Goal: Task Accomplishment & Management: Manage account settings

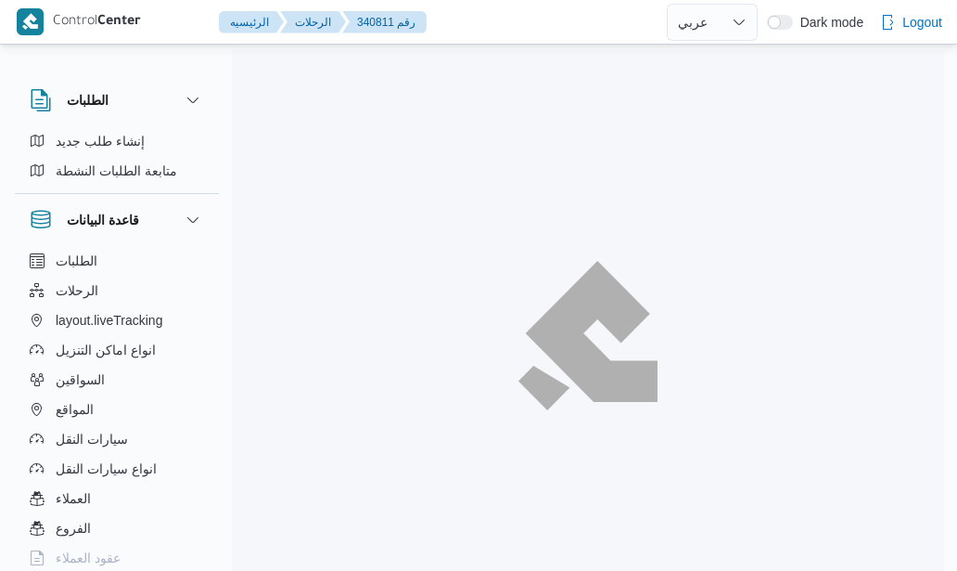
select select "ar"
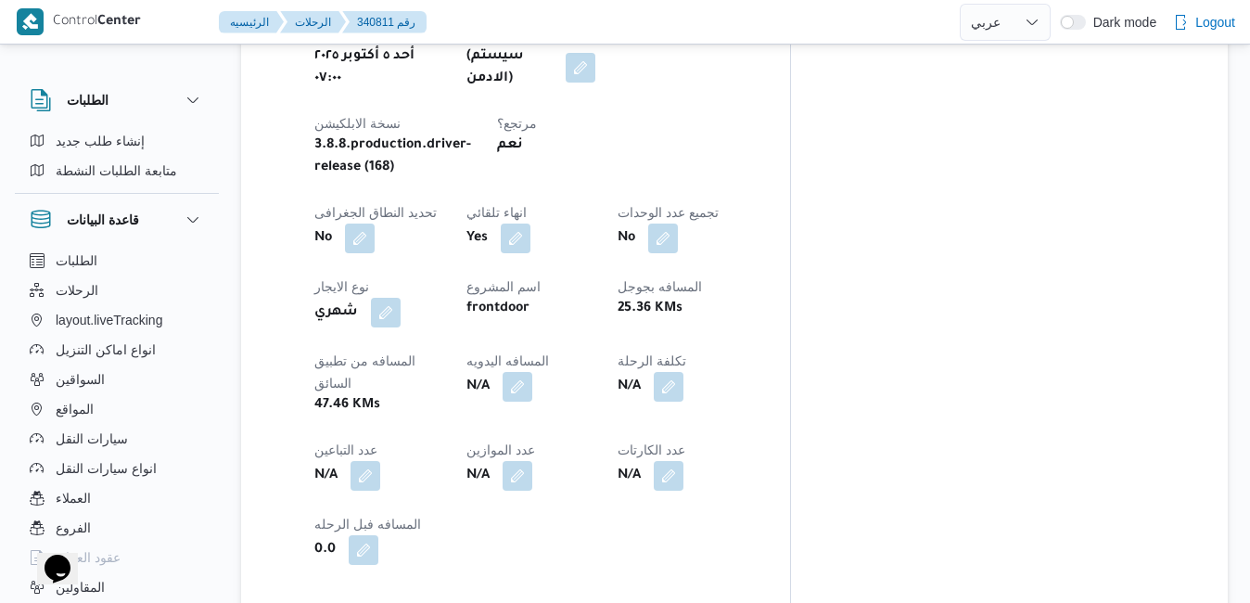
scroll to position [898, 0]
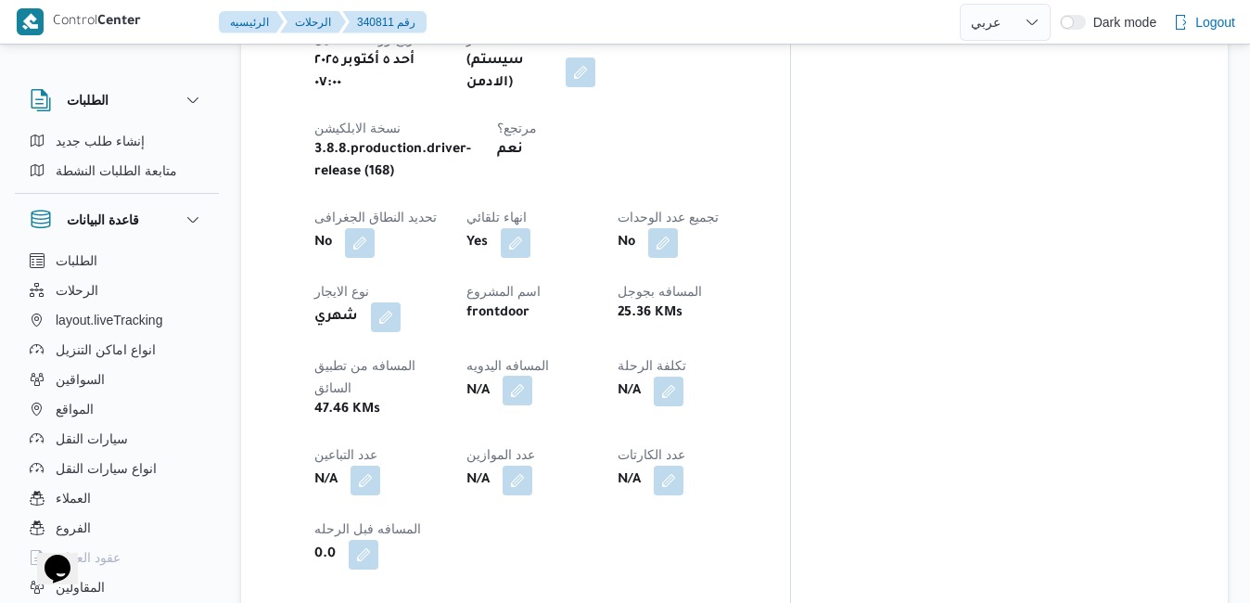
click at [532, 376] on button "button" at bounding box center [518, 391] width 30 height 30
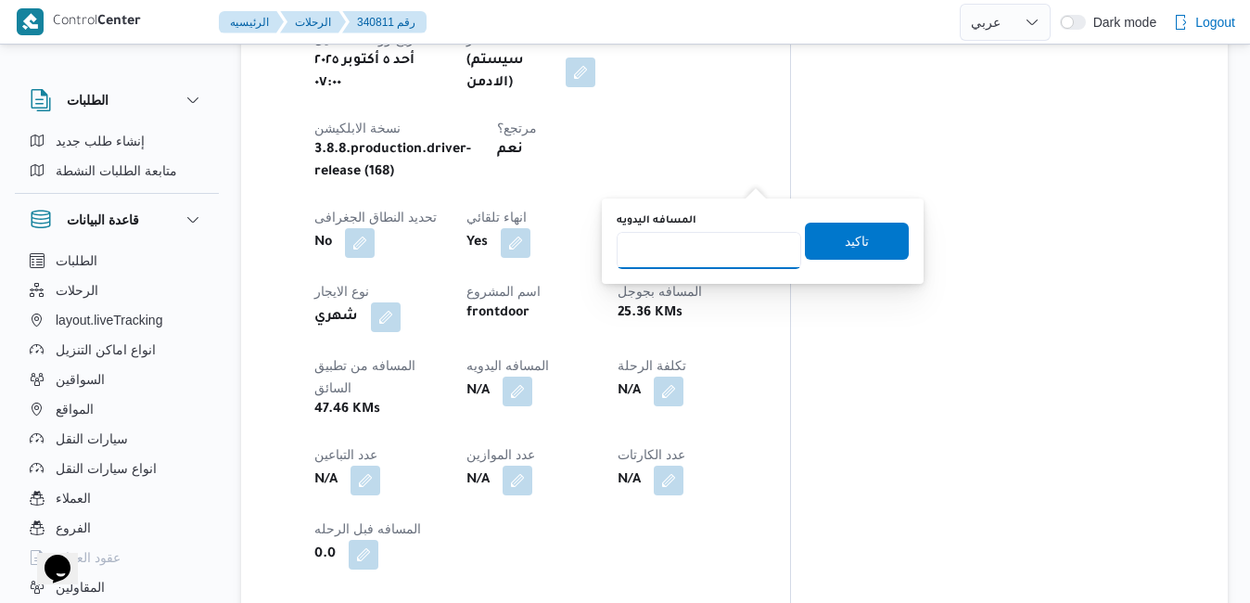
click at [724, 251] on input "المسافه اليدويه" at bounding box center [709, 250] width 185 height 37
type input "90"
click at [866, 239] on span "تاكيد" at bounding box center [857, 241] width 104 height 37
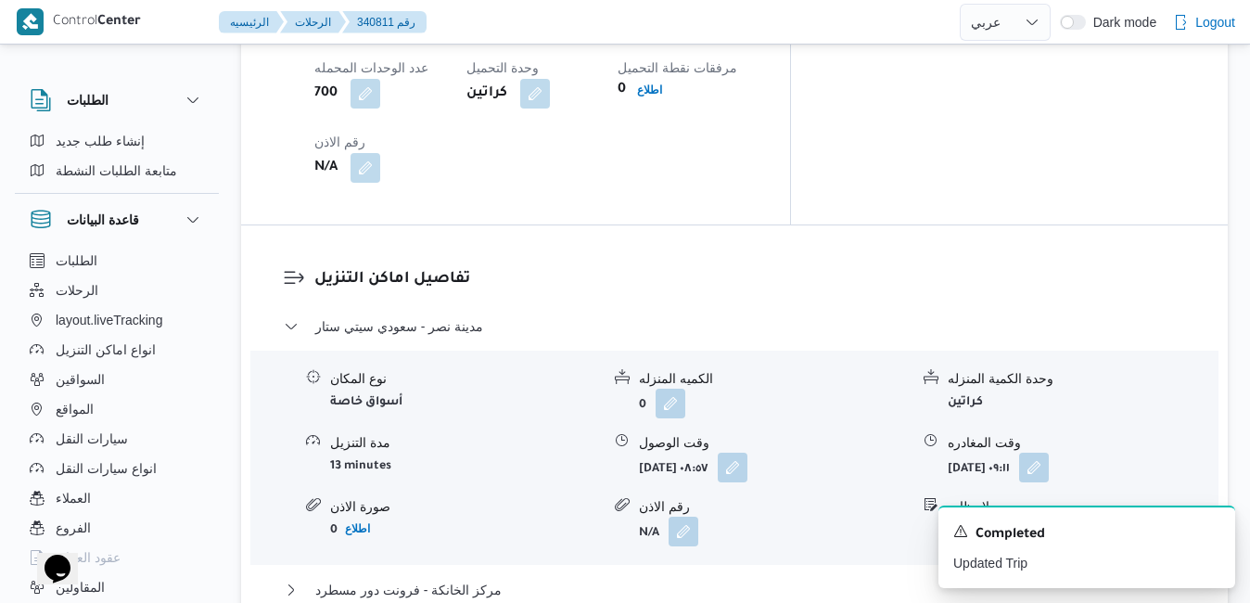
scroll to position [1677, 0]
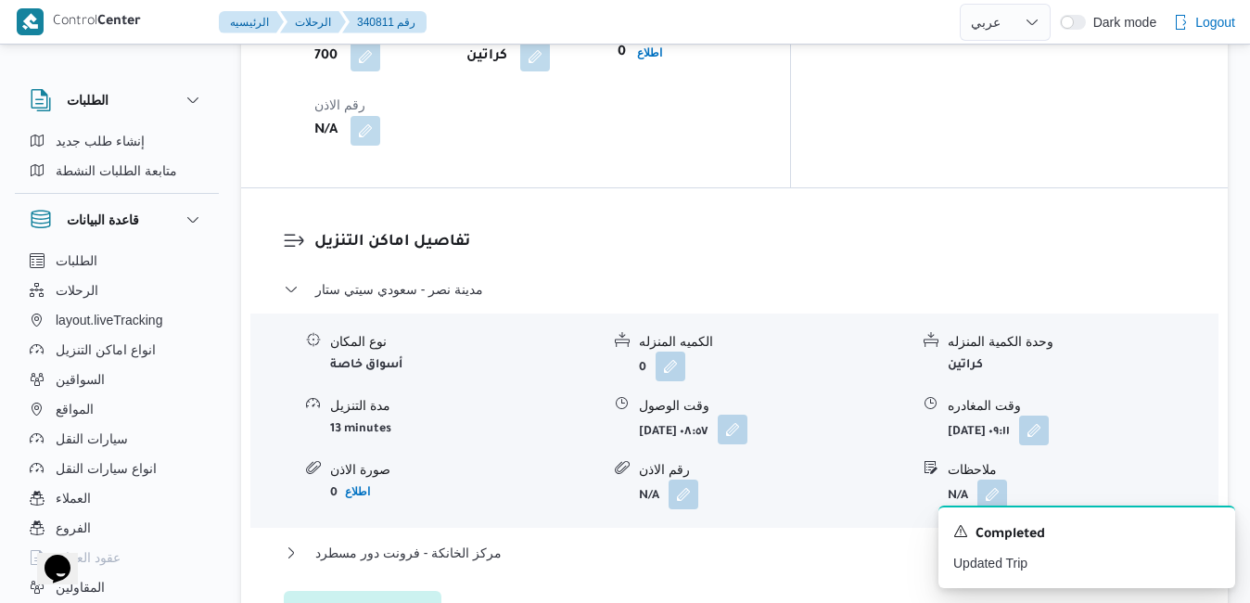
click at [748, 415] on button "button" at bounding box center [733, 430] width 30 height 30
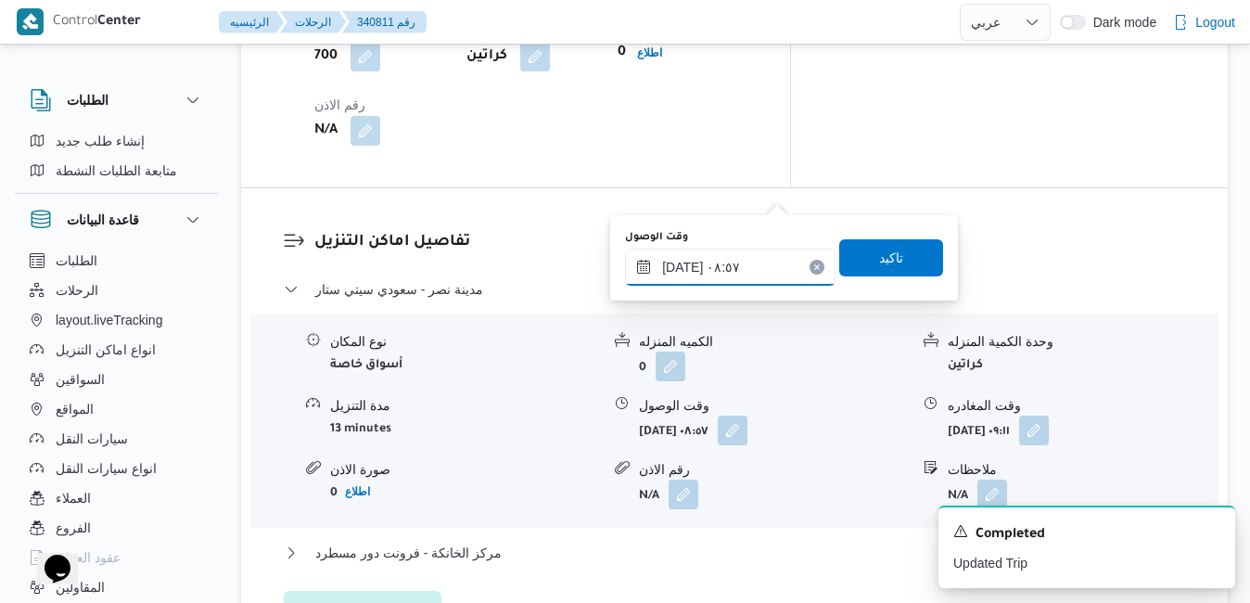
click at [724, 273] on input "٠٥/١٠/٢٠٢٥ ٠٨:٥٧" at bounding box center [730, 267] width 211 height 37
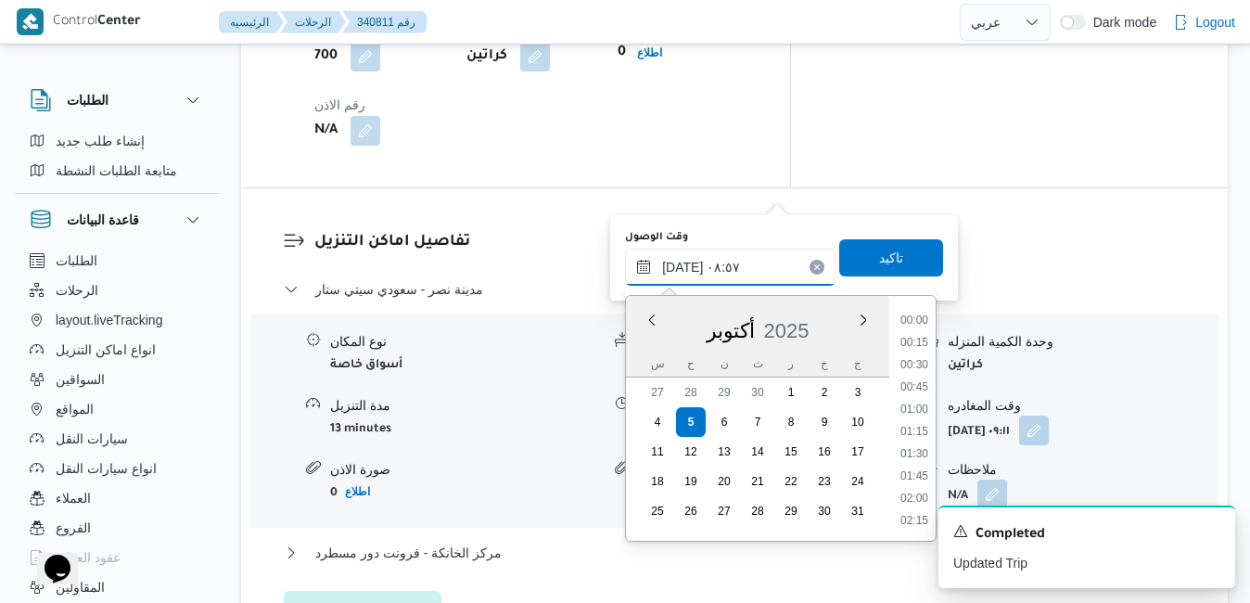
scroll to position [666, 0]
click at [926, 412] on li "08:30" at bounding box center [914, 411] width 43 height 19
type input "٠٥/١٠/٢٠٢٥ ٠٨:٣٠"
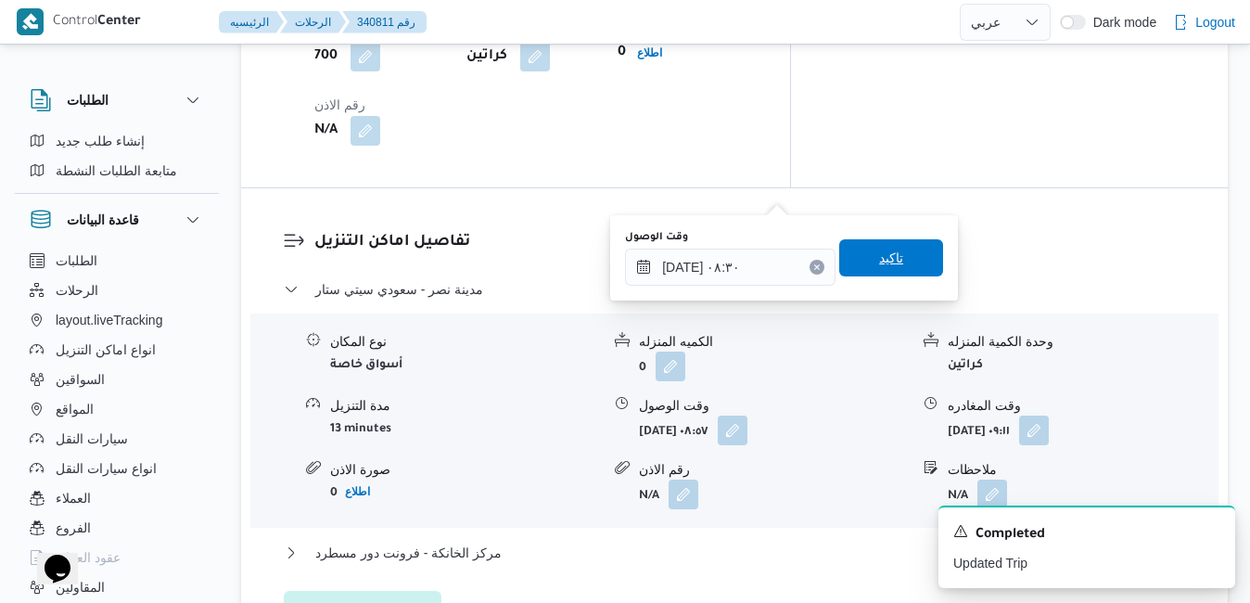
click at [881, 258] on span "تاكيد" at bounding box center [891, 258] width 24 height 22
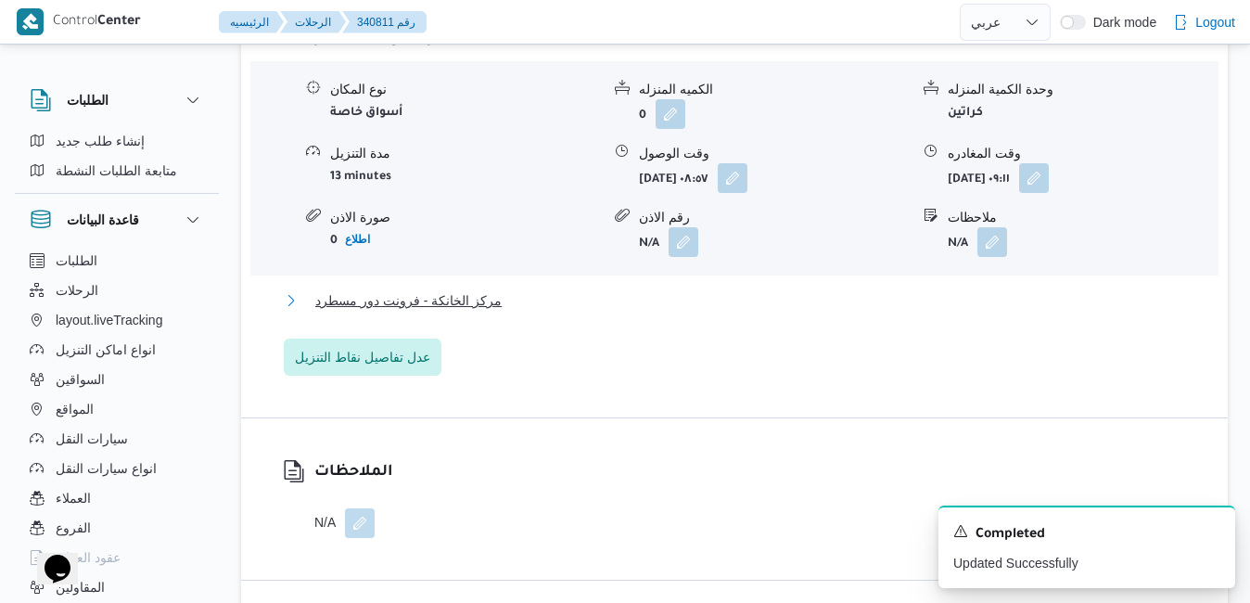
click button "مركز الخانكة - فرونت دور مسطرد"
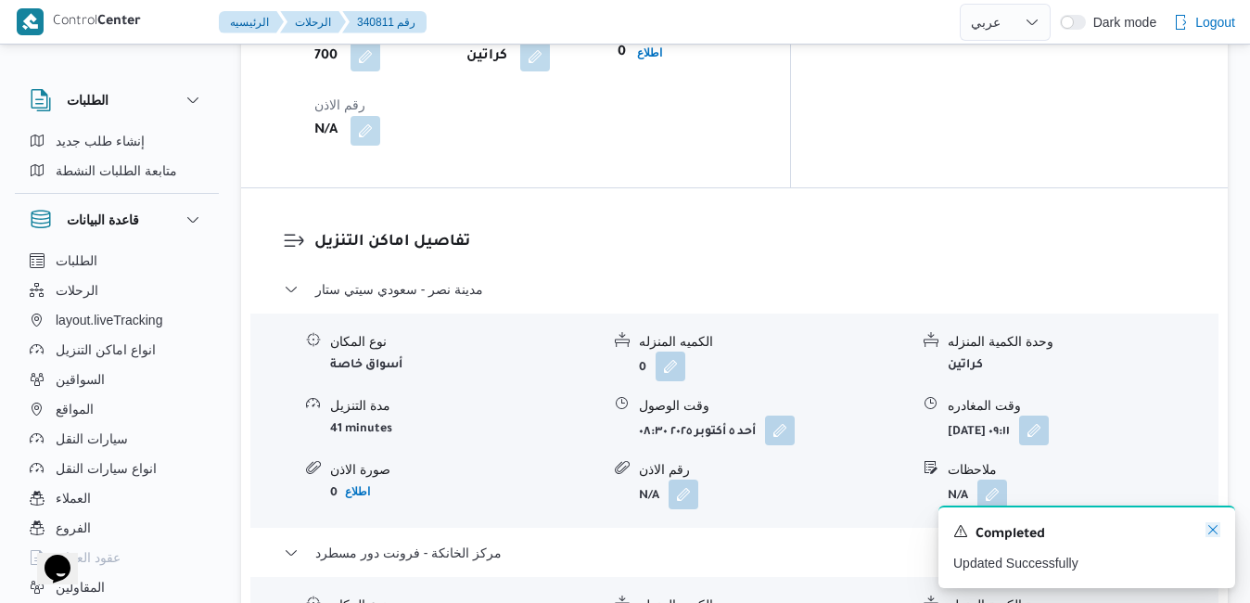
click icon "Dismiss toast"
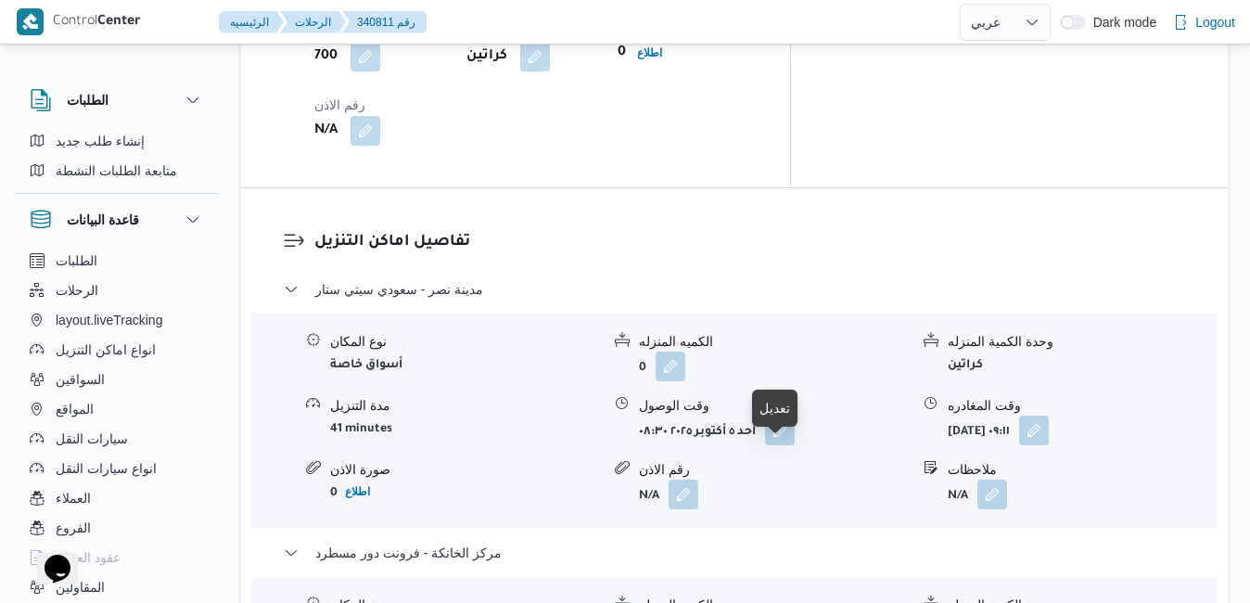
click button "button"
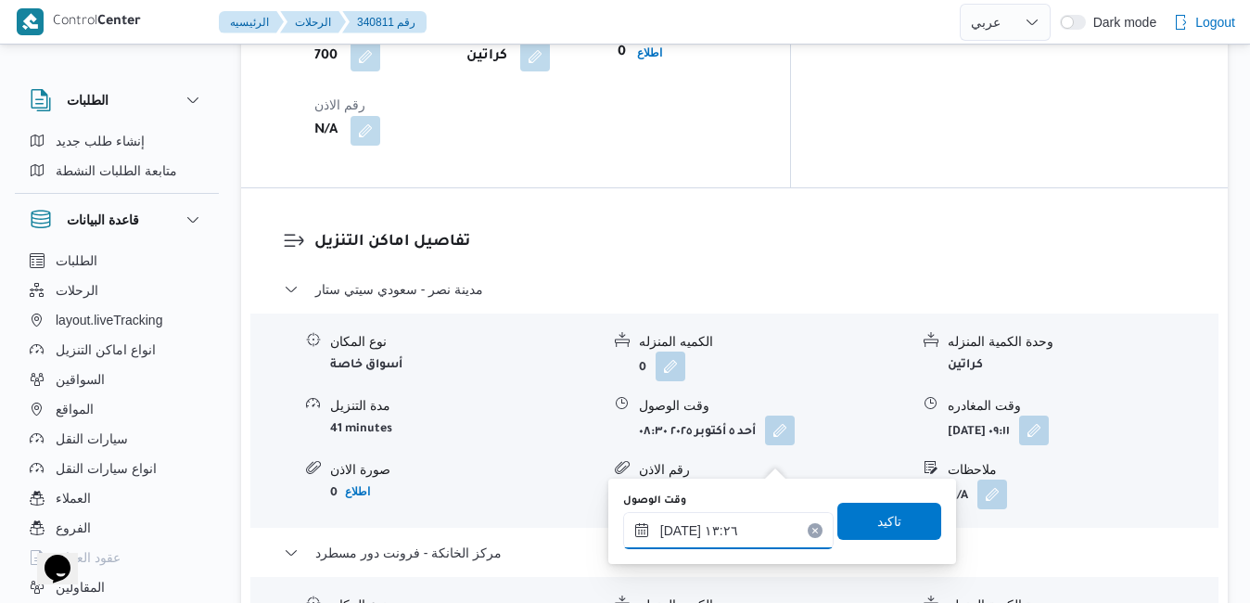
click input "٠٥/١٠/٢٠٢٥ ١٣:٢٦"
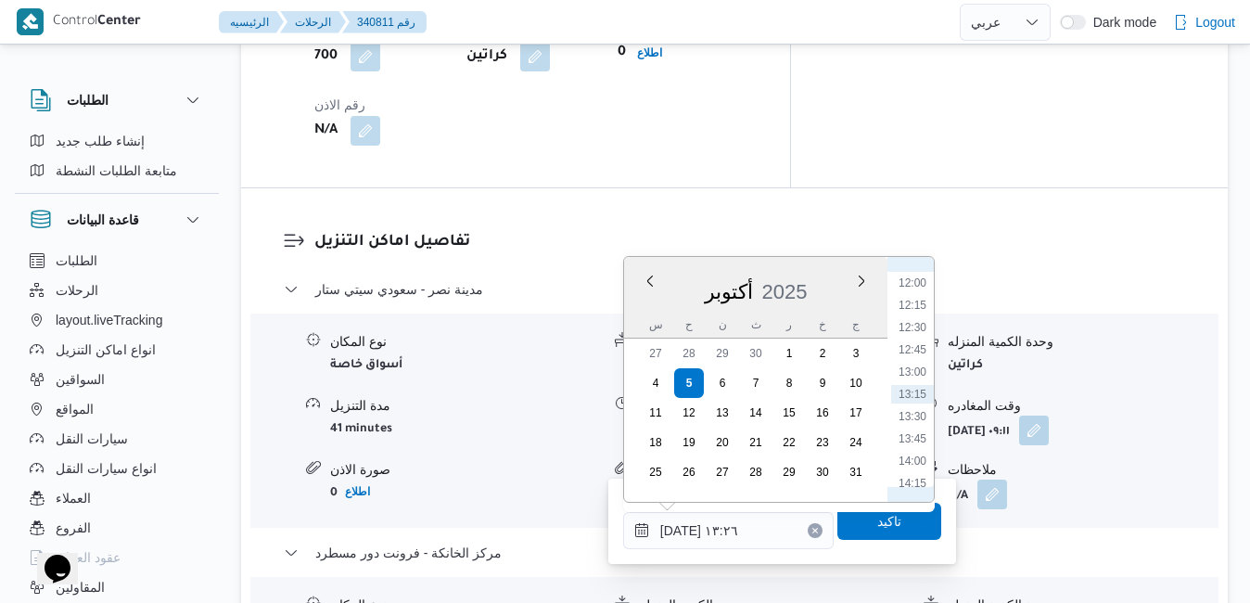
scroll to position [1255, 0]
click li "15:15"
type input "٠٥/١٠/٢٠٢٥ ١٥:١٥"
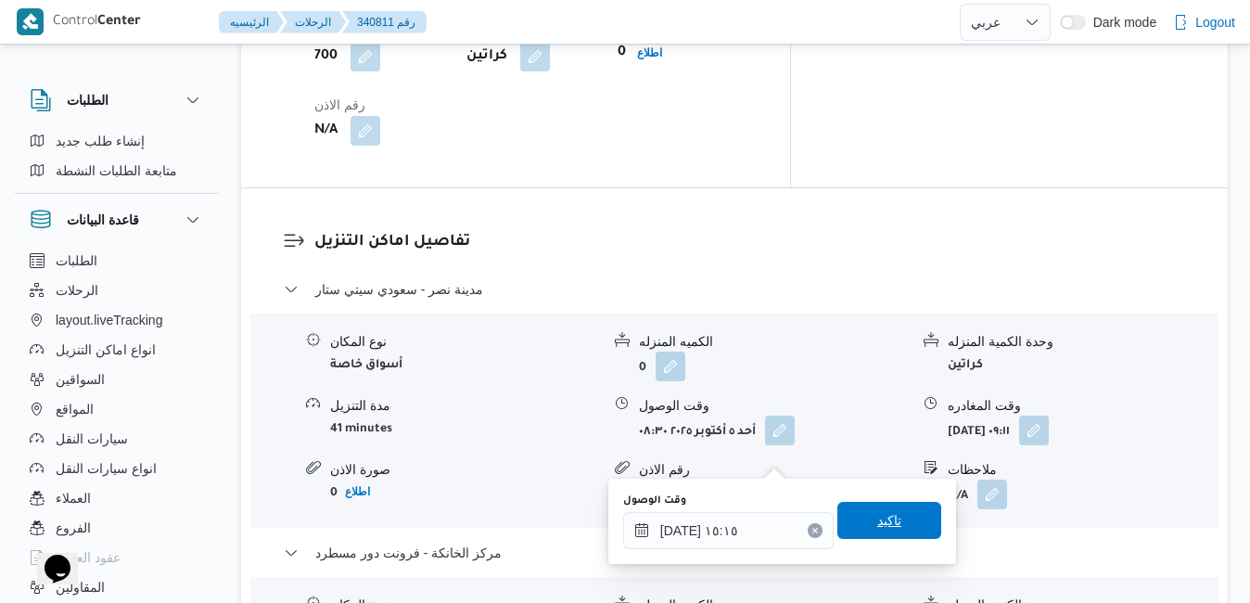
click span "تاكيد"
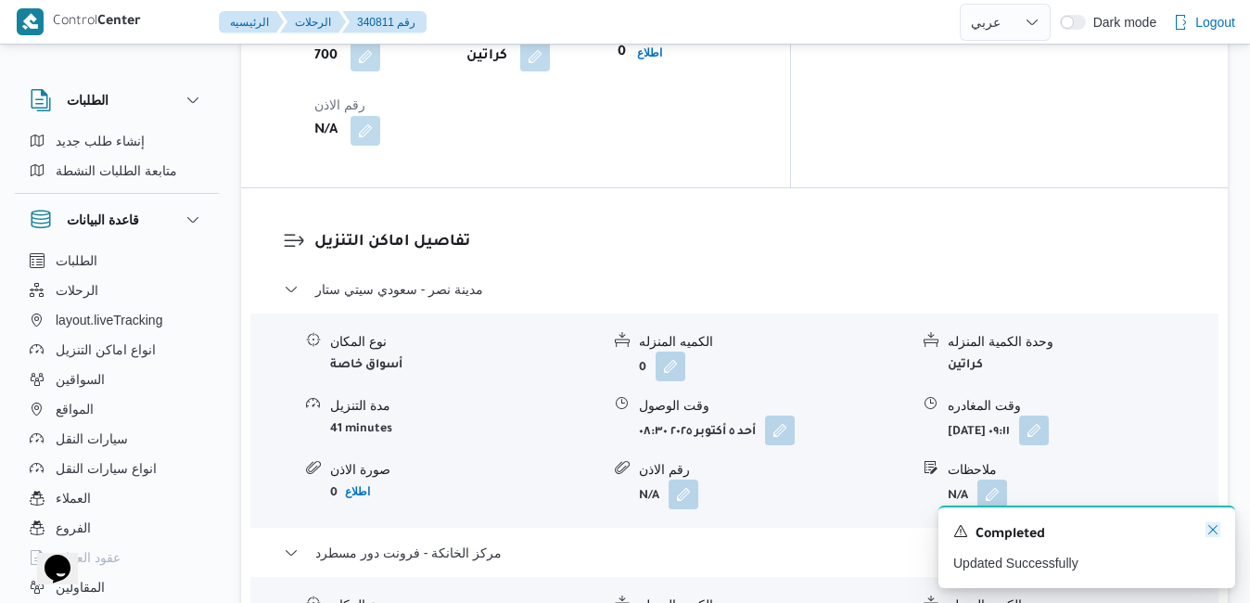
click icon "Dismiss toast"
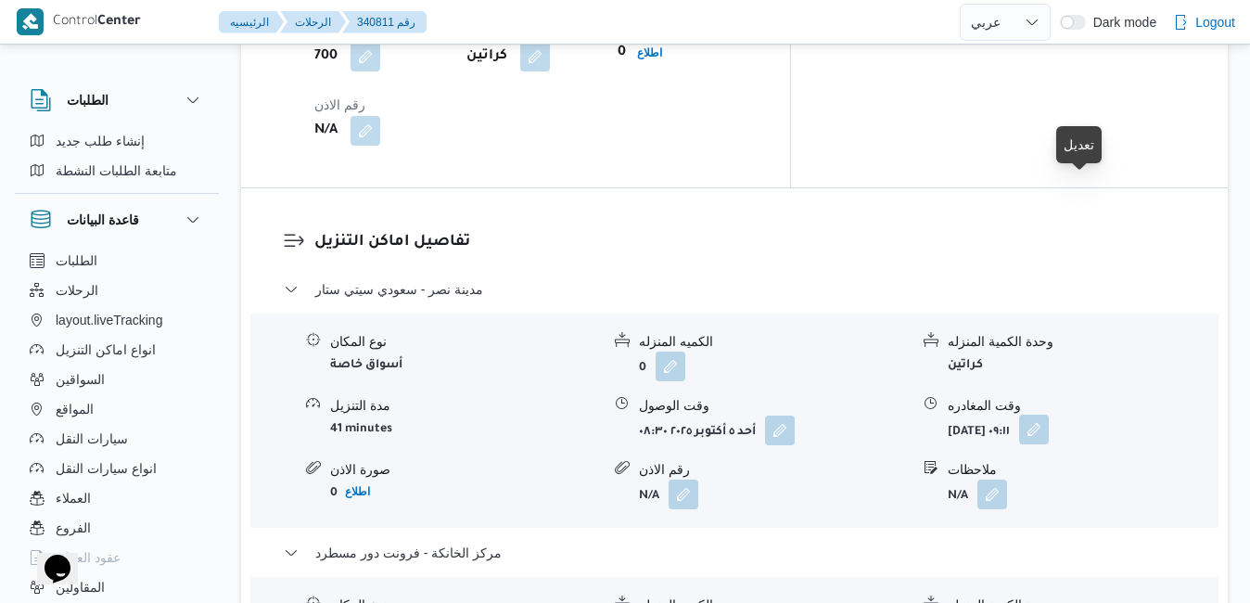
click button "button"
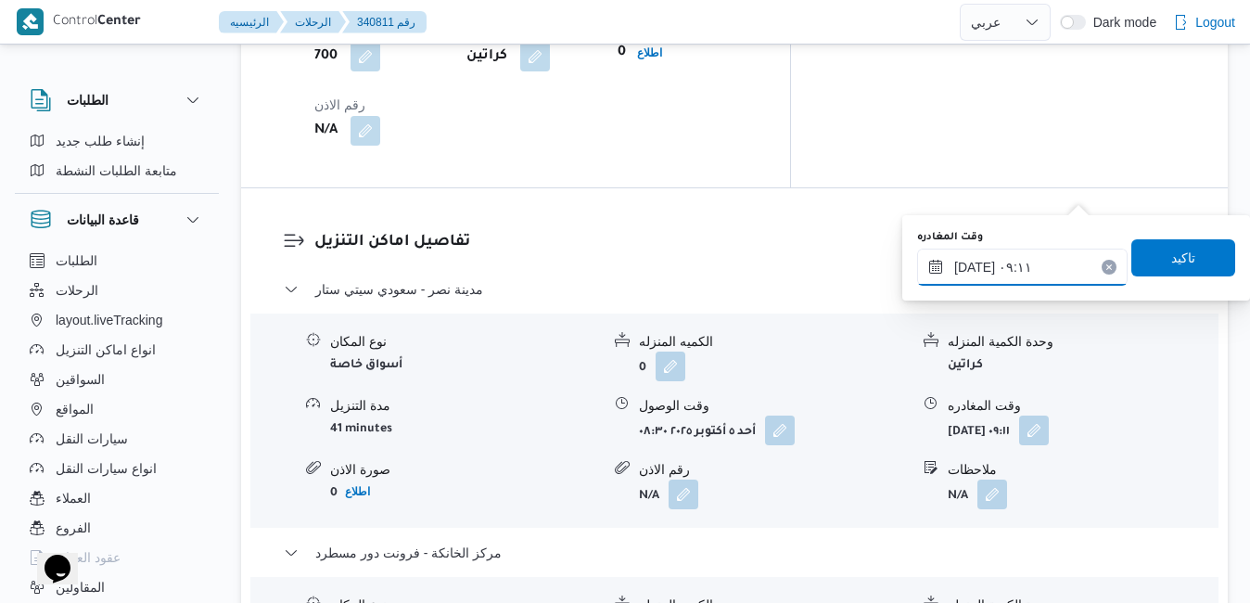
click input "٠٥/١٠/٢٠٢٥ ٠٩:١١"
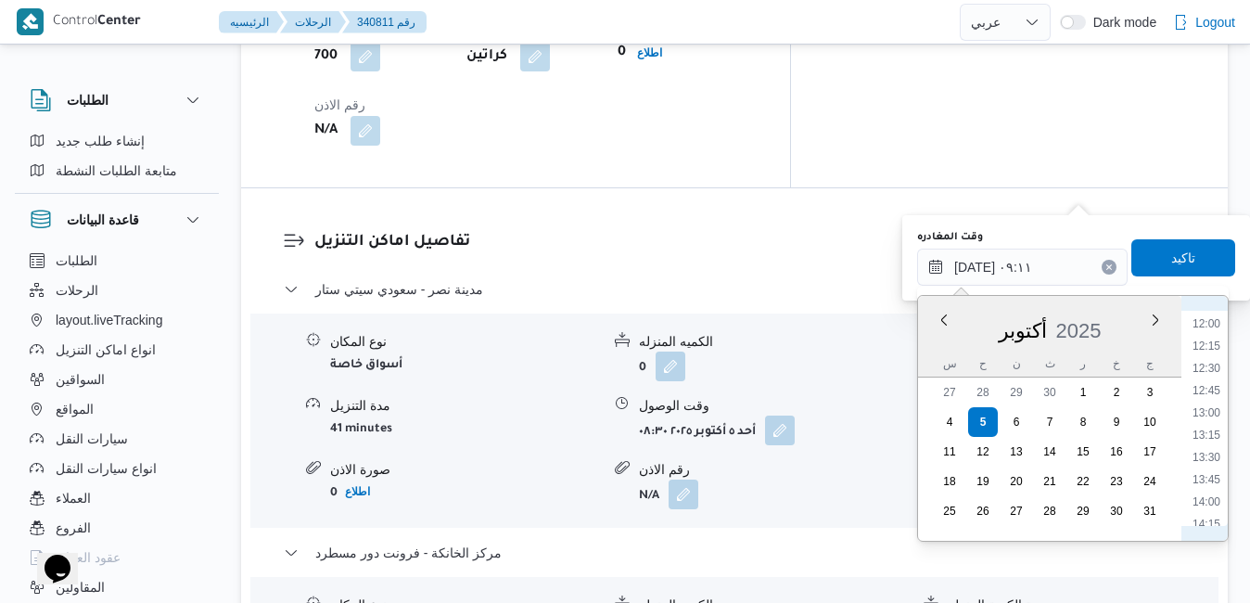
scroll to position [1253, 0]
click li "14:45"
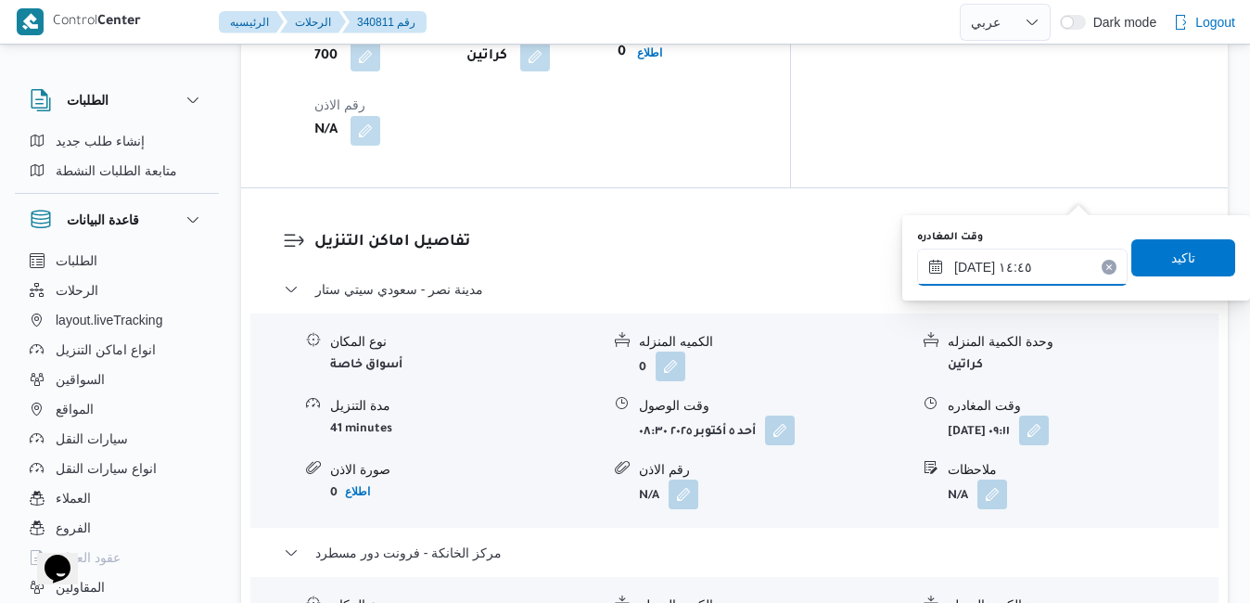
click input "٠٥/١٠/٢٠٢٥ ١٤:٤٥"
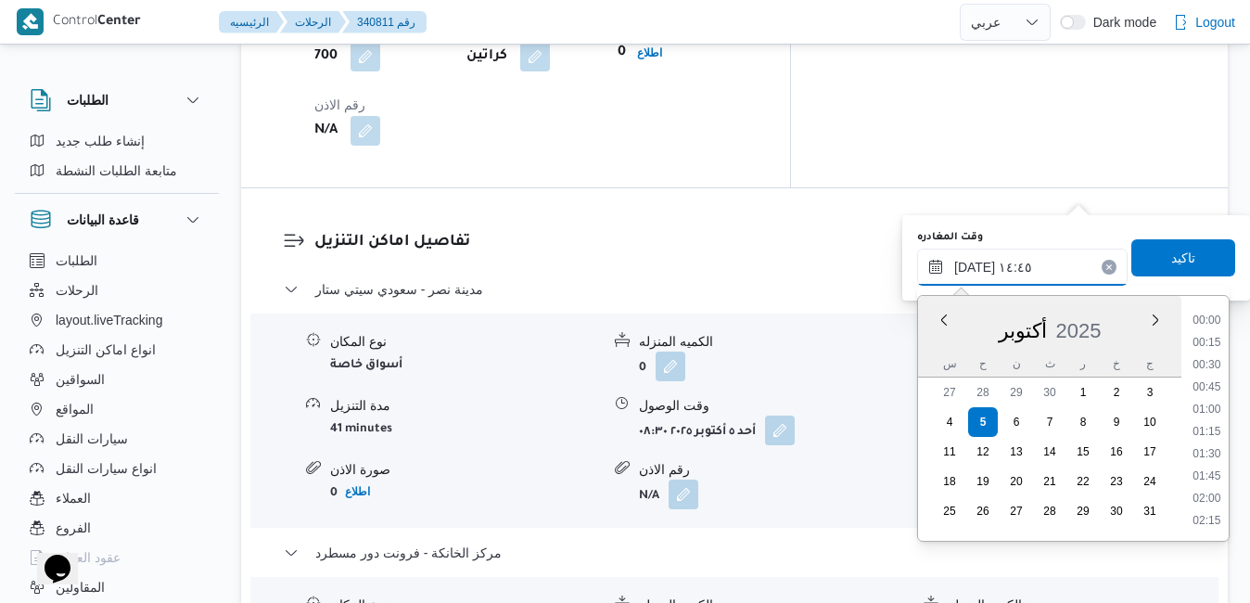
click input "٠٥/١٠/٢٠٢٥ ١٤:٤٥"
type input "٠٥/١٠/٢٠٢٥ ١٤:40"
click span "تاكيد"
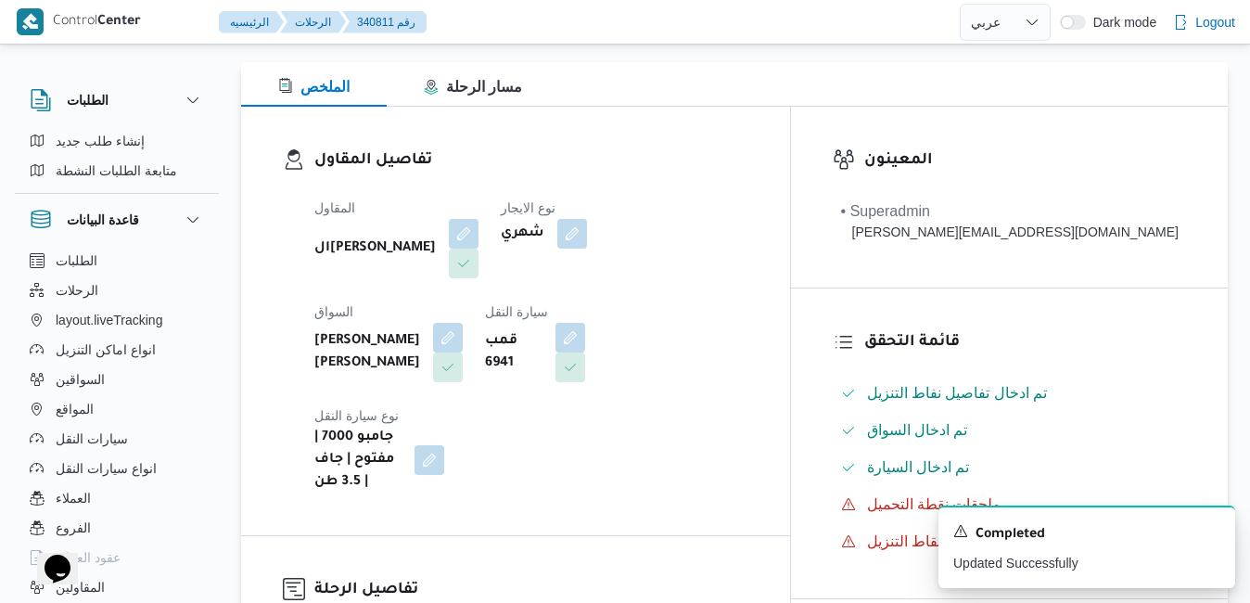
scroll to position [52, 0]
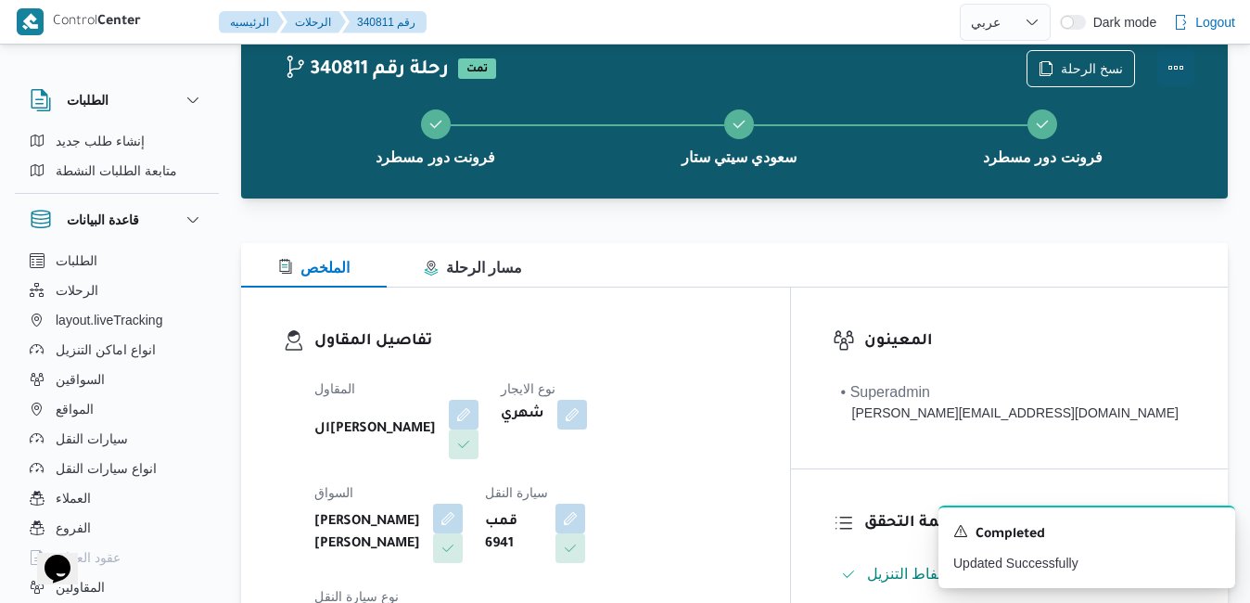
click button "Actions"
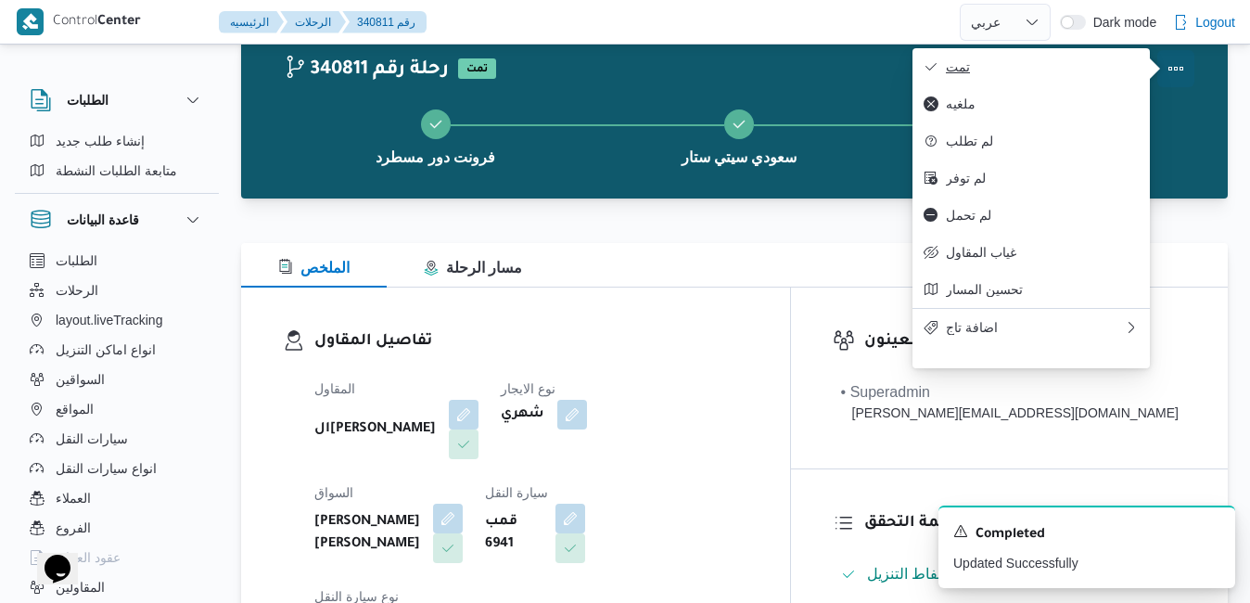
drag, startPoint x: 1166, startPoint y: 69, endPoint x: 1135, endPoint y: 74, distance: 32.0
click body "Control Center الرئيسيه الرحلات 340811 رقم English عربي Dark mode Logout الطلبا…"
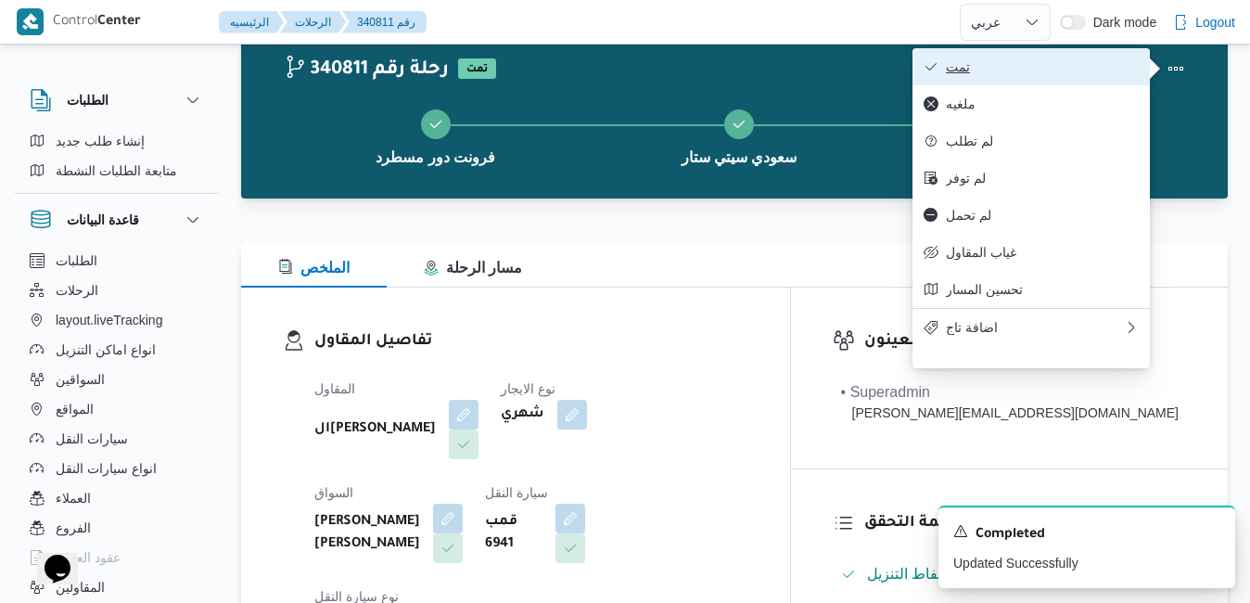
click span "تمت"
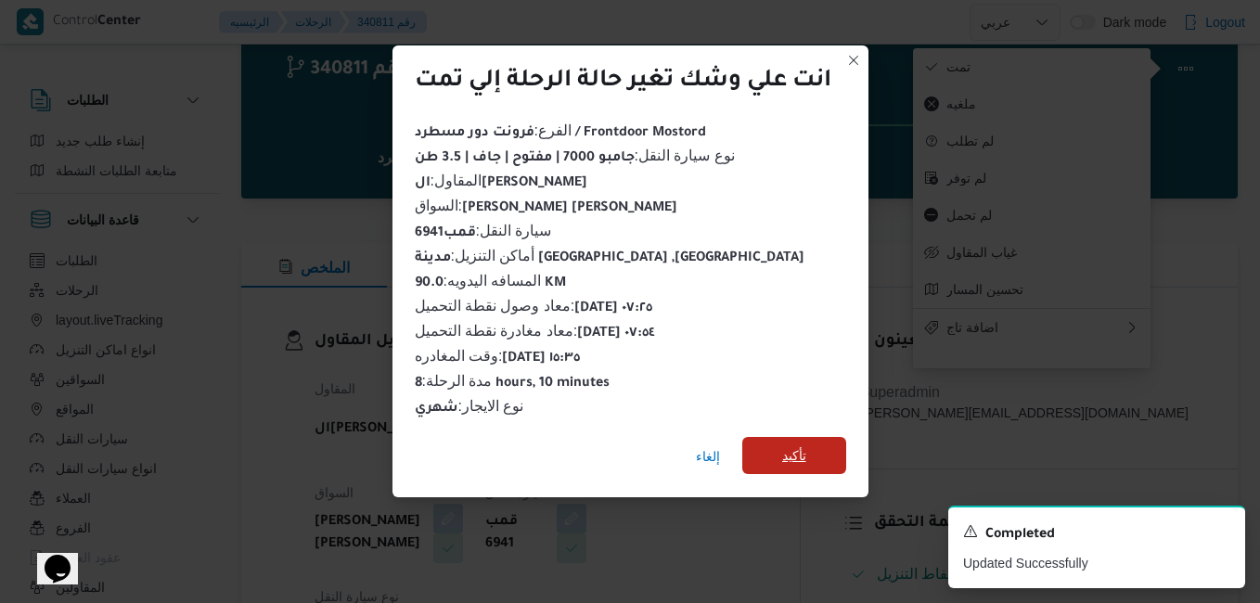
click span "تأكيد"
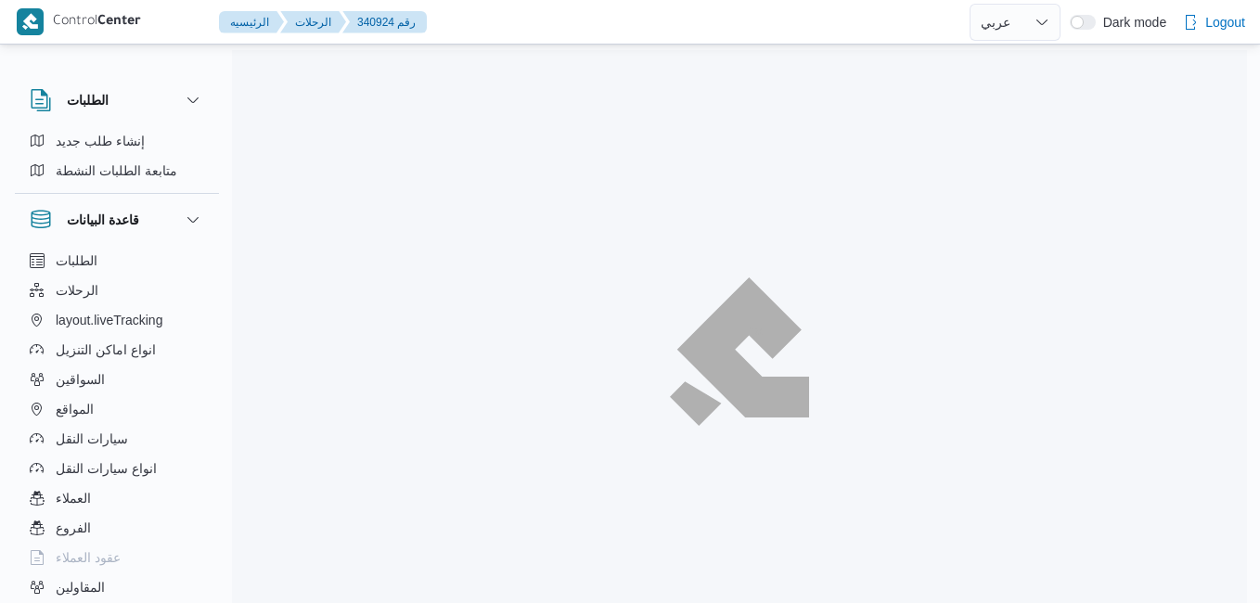
select select "ar"
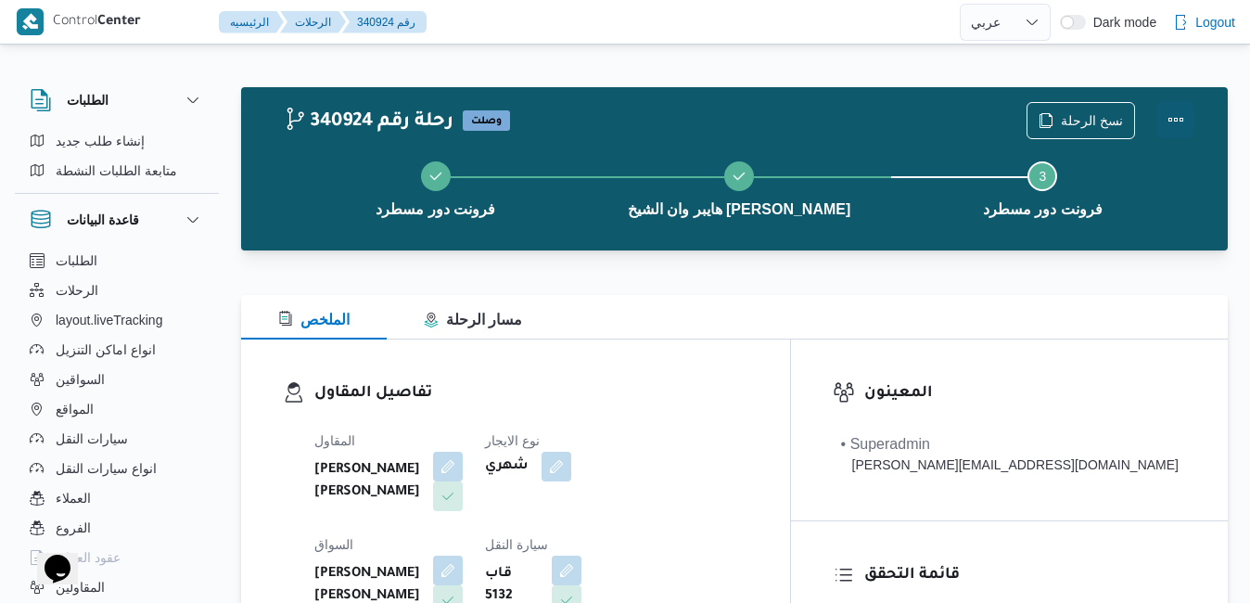
click at [1169, 113] on button "Actions" at bounding box center [1176, 119] width 37 height 37
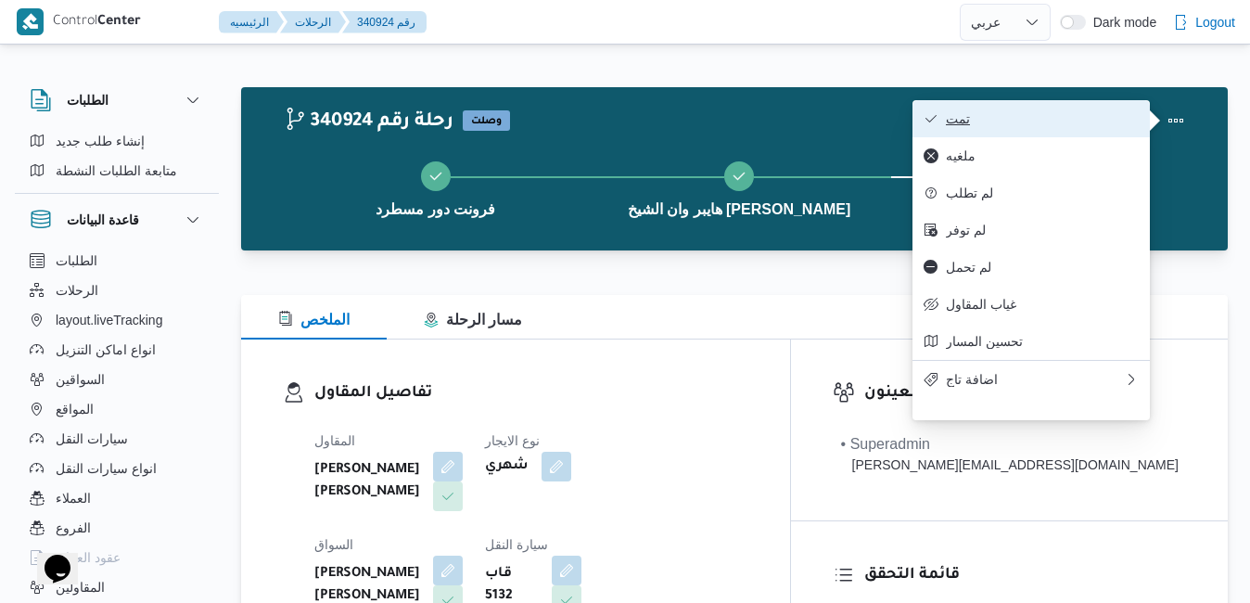
click at [1102, 118] on span "تمت" at bounding box center [1042, 118] width 193 height 15
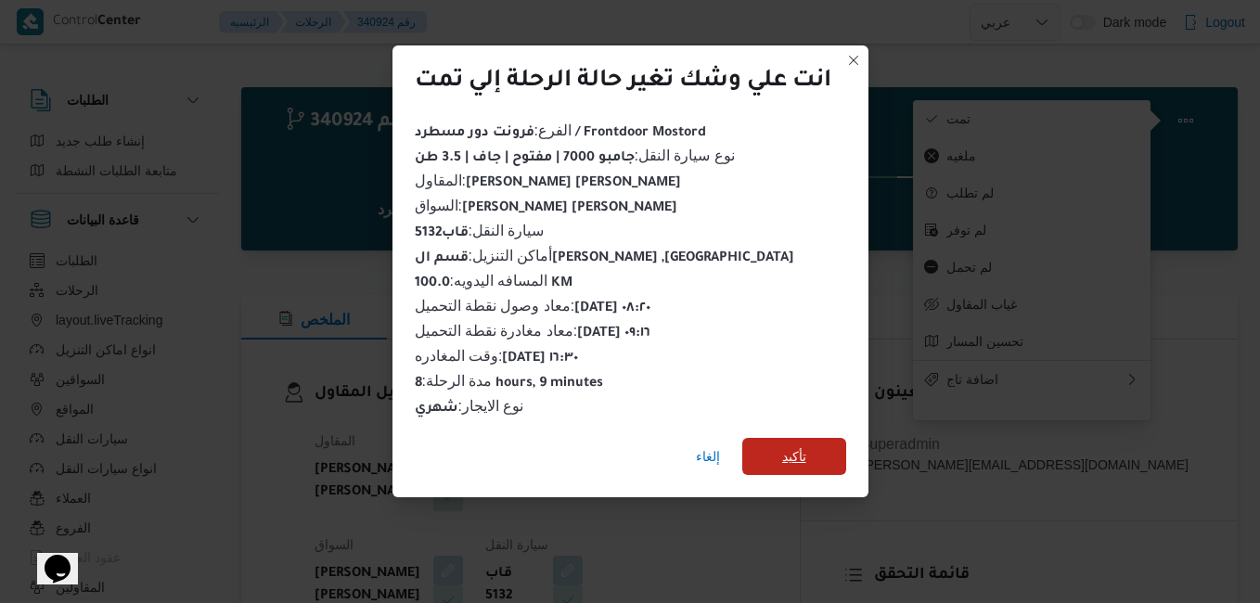
click at [815, 439] on span "تأكيد" at bounding box center [794, 456] width 104 height 37
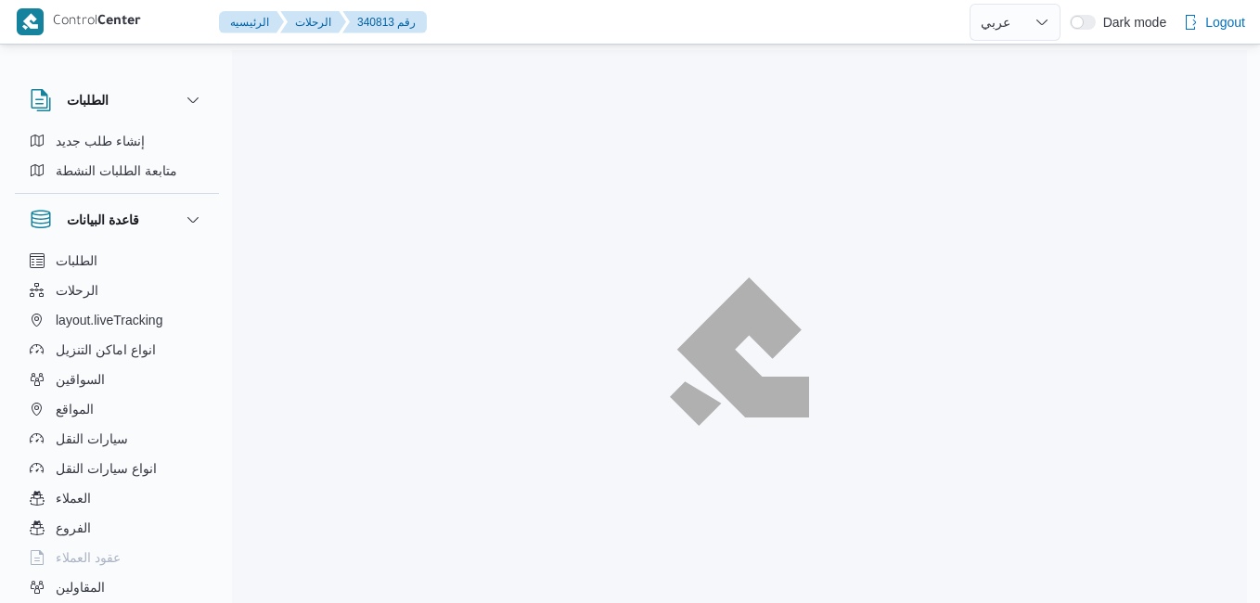
select select "ar"
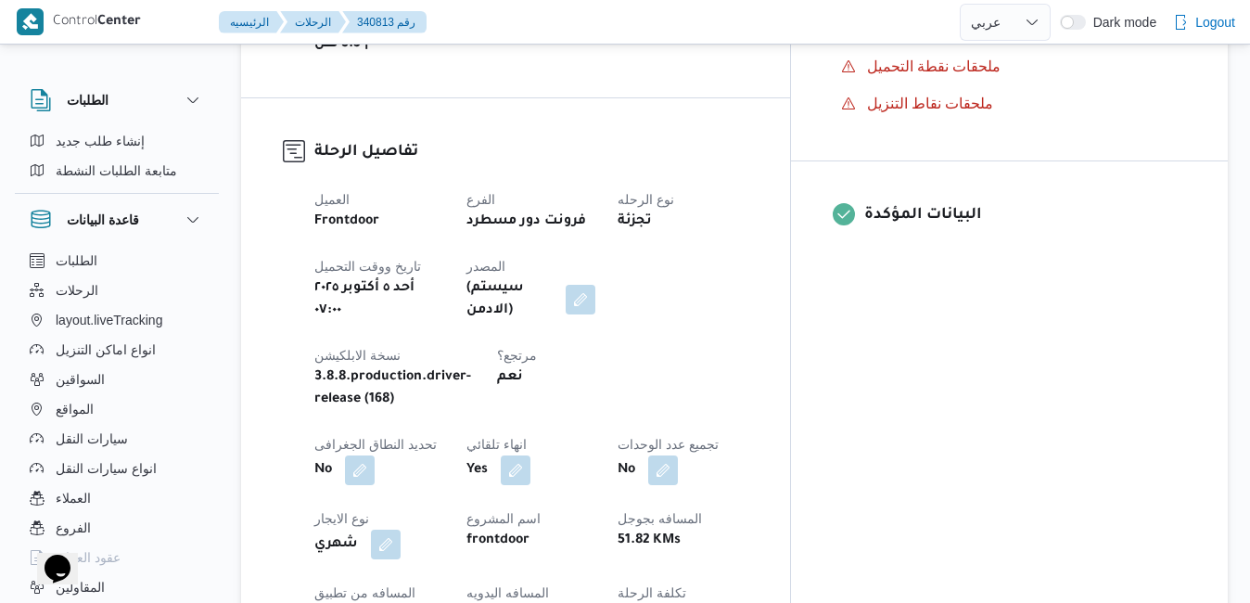
scroll to position [705, 0]
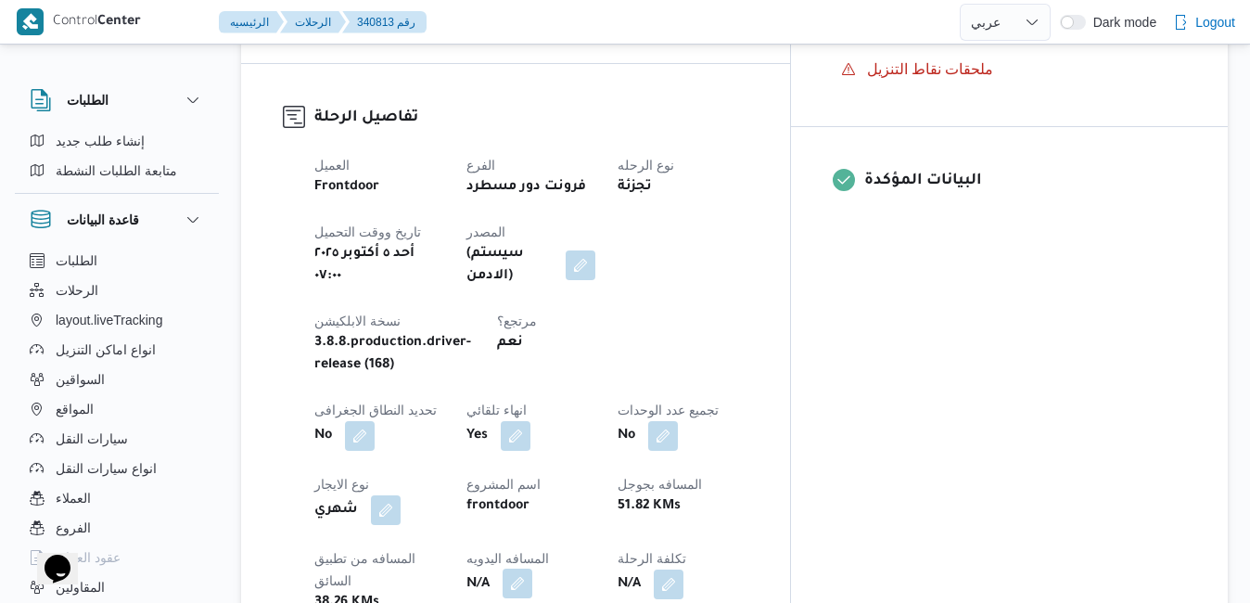
click at [532, 569] on button "button" at bounding box center [518, 584] width 30 height 30
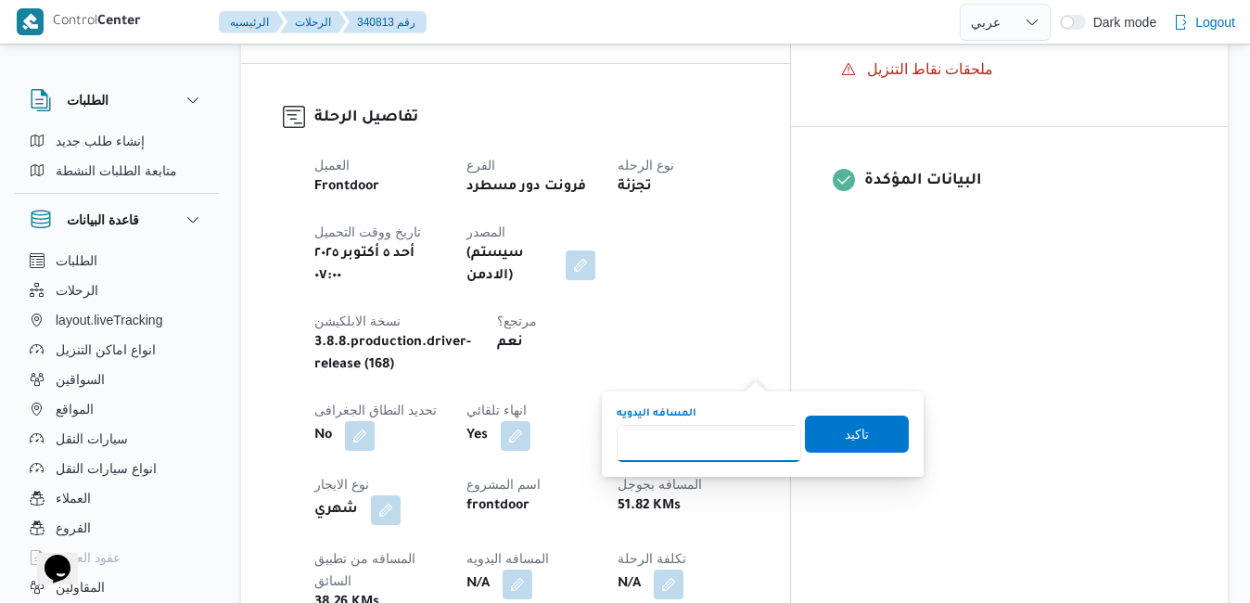
click at [706, 439] on input "المسافه اليدويه" at bounding box center [709, 443] width 185 height 37
type input "100"
click at [845, 427] on span "تاكيد" at bounding box center [857, 433] width 24 height 22
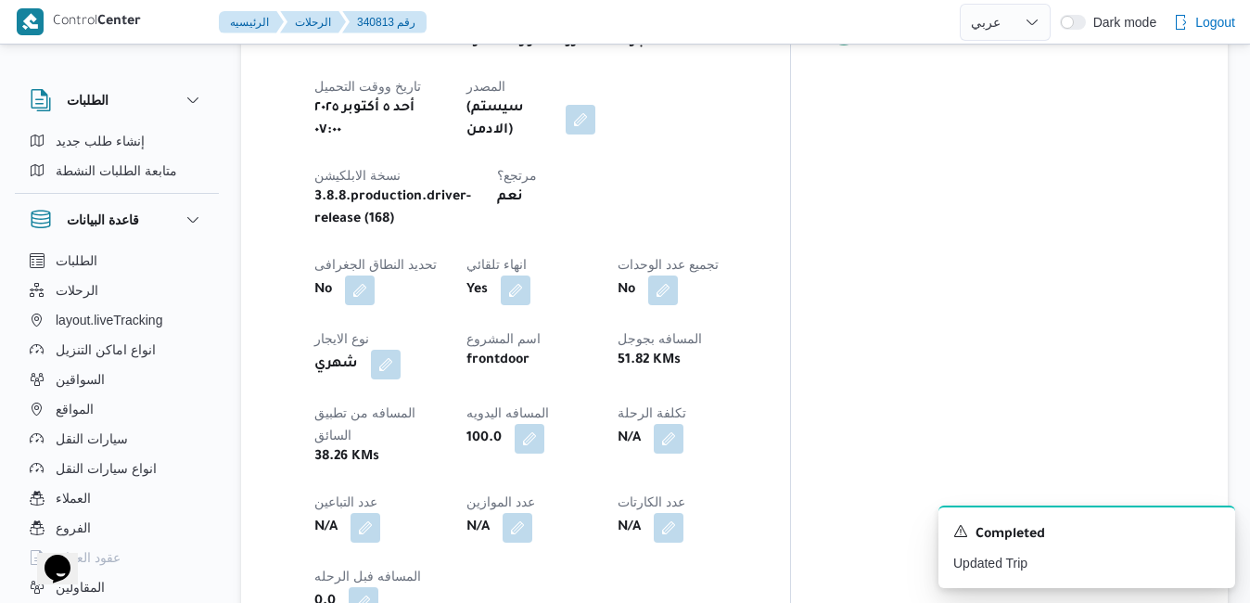
scroll to position [853, 0]
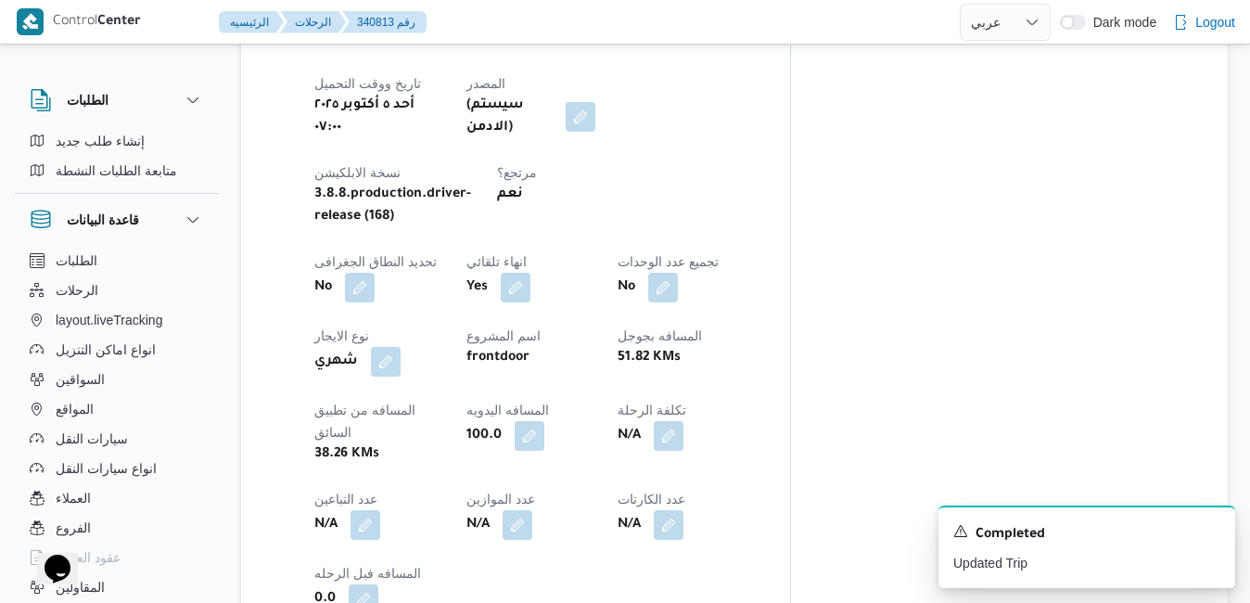
click at [937, 332] on div "المعينون • Superadmin mohamed.nabil@illa.com.eg قائمة التحقق تم ادخال تفاصيل نف…" at bounding box center [1009, 256] width 437 height 1540
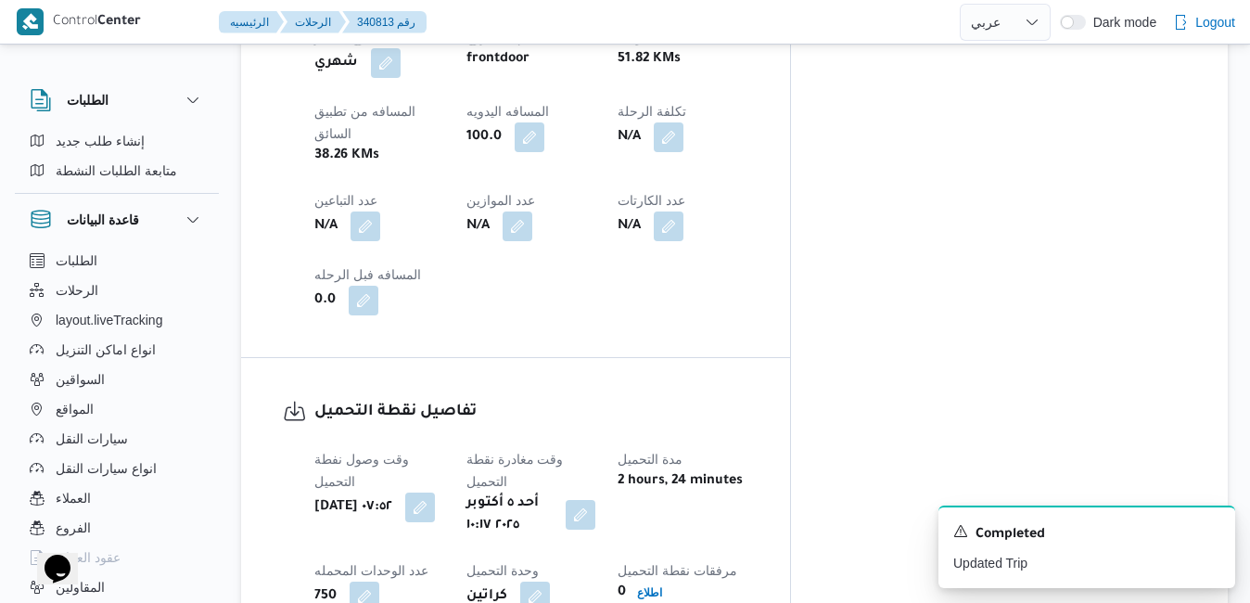
scroll to position [1076, 0]
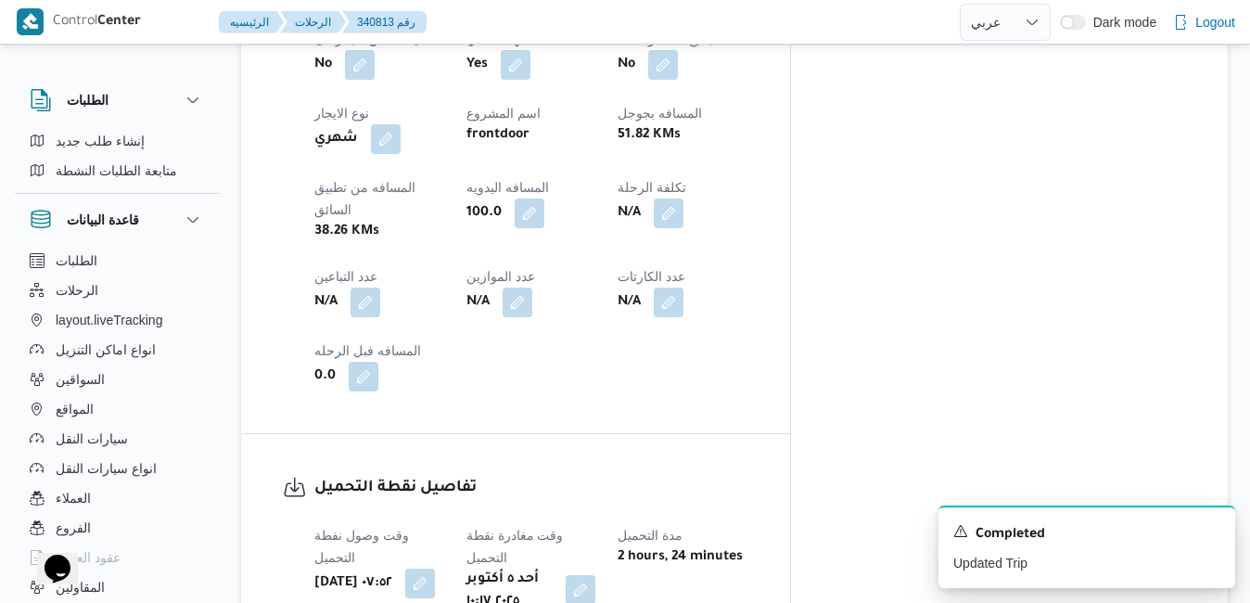
click at [596, 575] on button "button" at bounding box center [581, 590] width 30 height 30
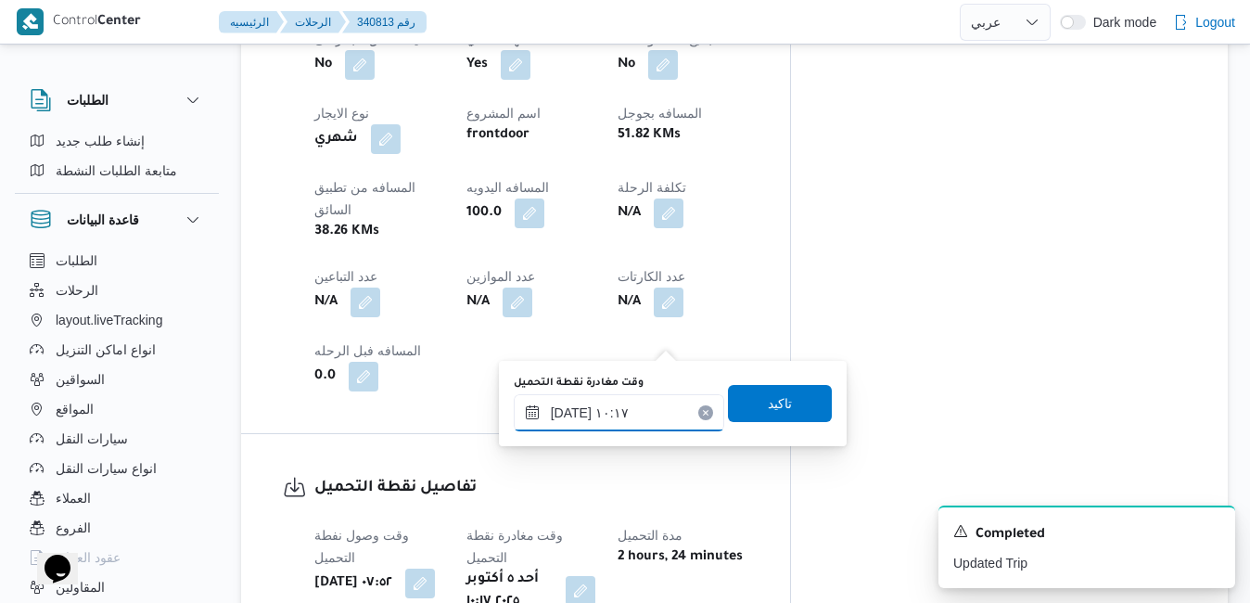
click at [564, 412] on input "٠٥/١٠/٢٠٢٥ ١٠:١٧" at bounding box center [619, 412] width 211 height 37
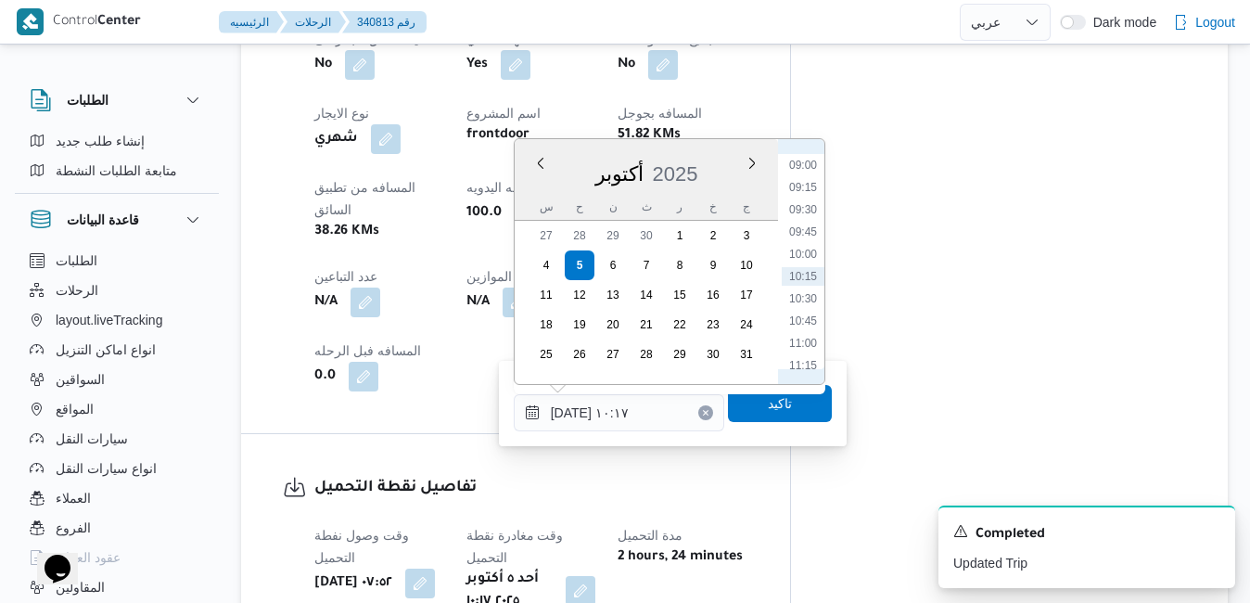
scroll to position [611, 0]
click at [808, 285] on li "08:15" at bounding box center [803, 286] width 43 height 19
type input "٠٥/١٠/٢٠٢٥ ٠٨:١٥"
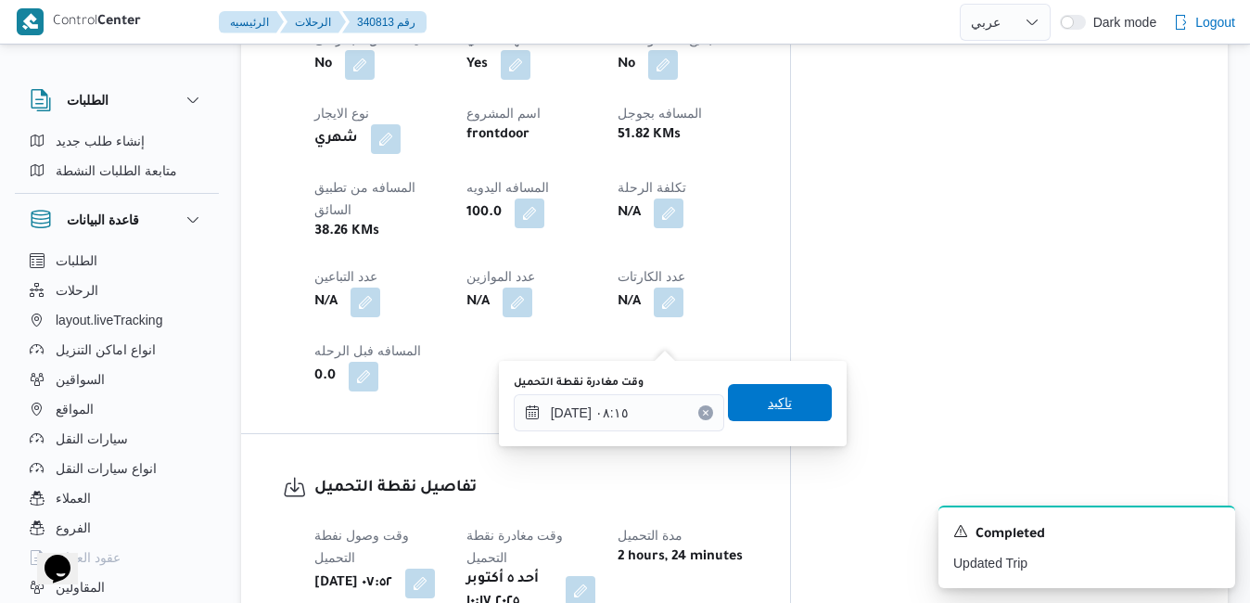
click at [768, 405] on span "تاكيد" at bounding box center [780, 402] width 24 height 22
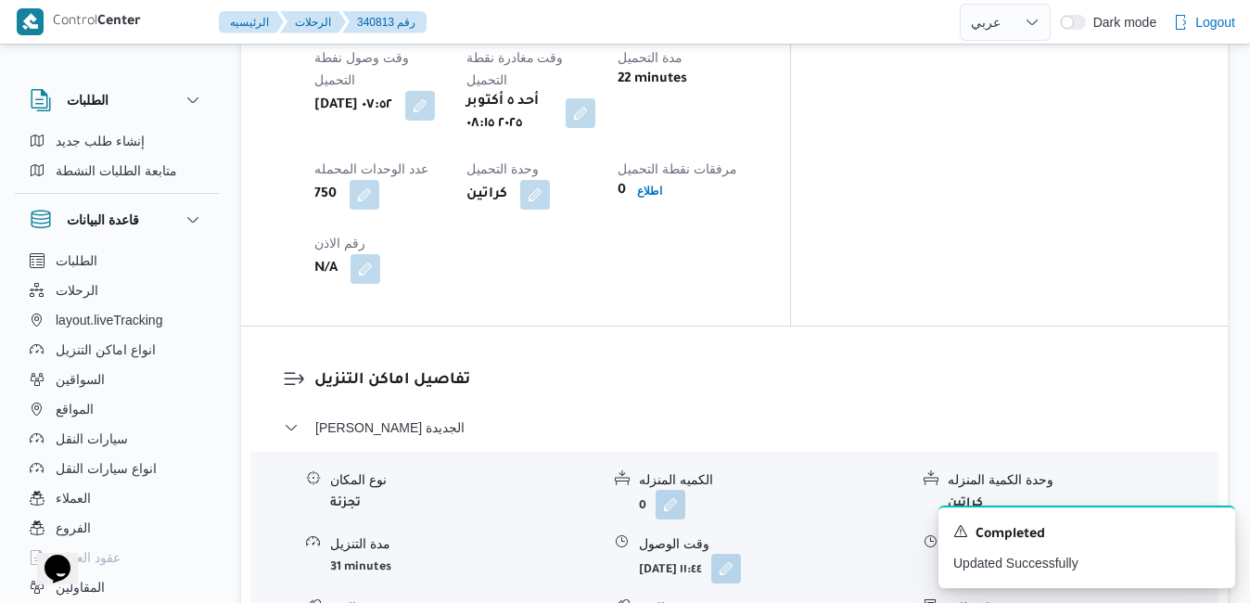
scroll to position [1558, 0]
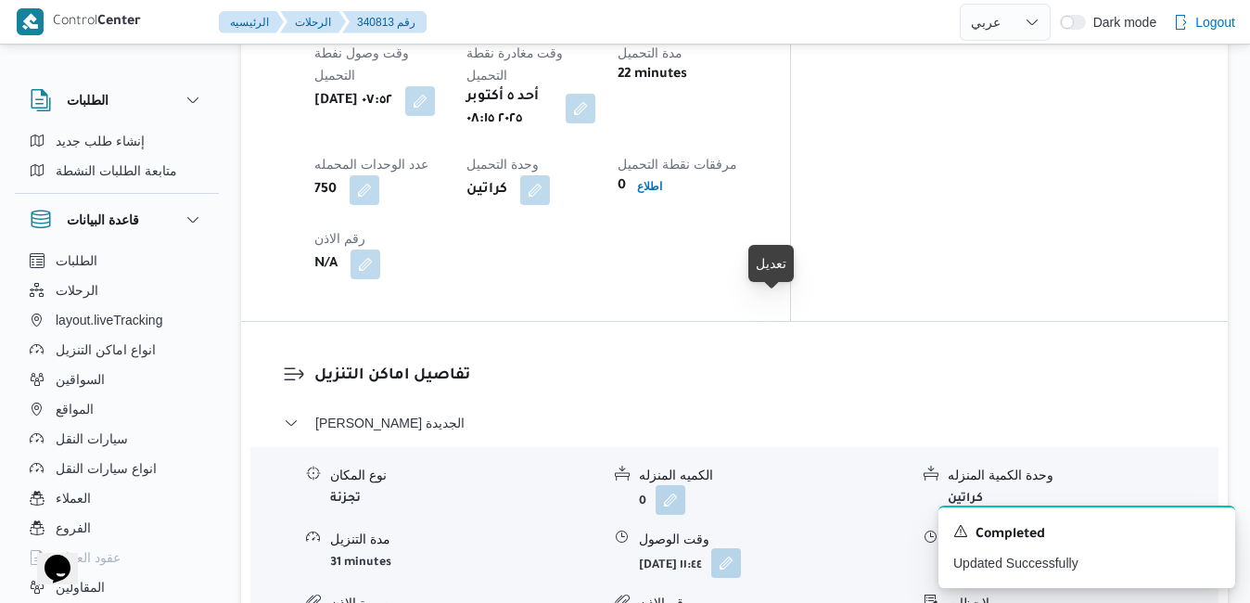
click at [741, 548] on button "button" at bounding box center [727, 563] width 30 height 30
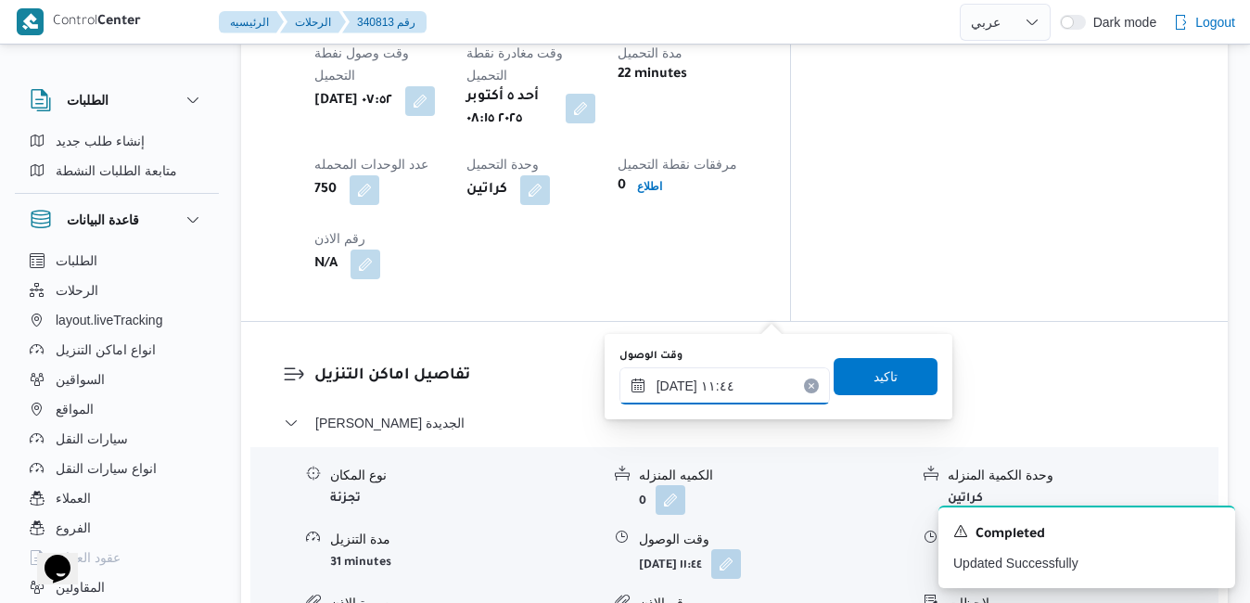
click at [699, 391] on input "٠٥/١٠/٢٠٢٥ ١١:٤٤" at bounding box center [725, 385] width 211 height 37
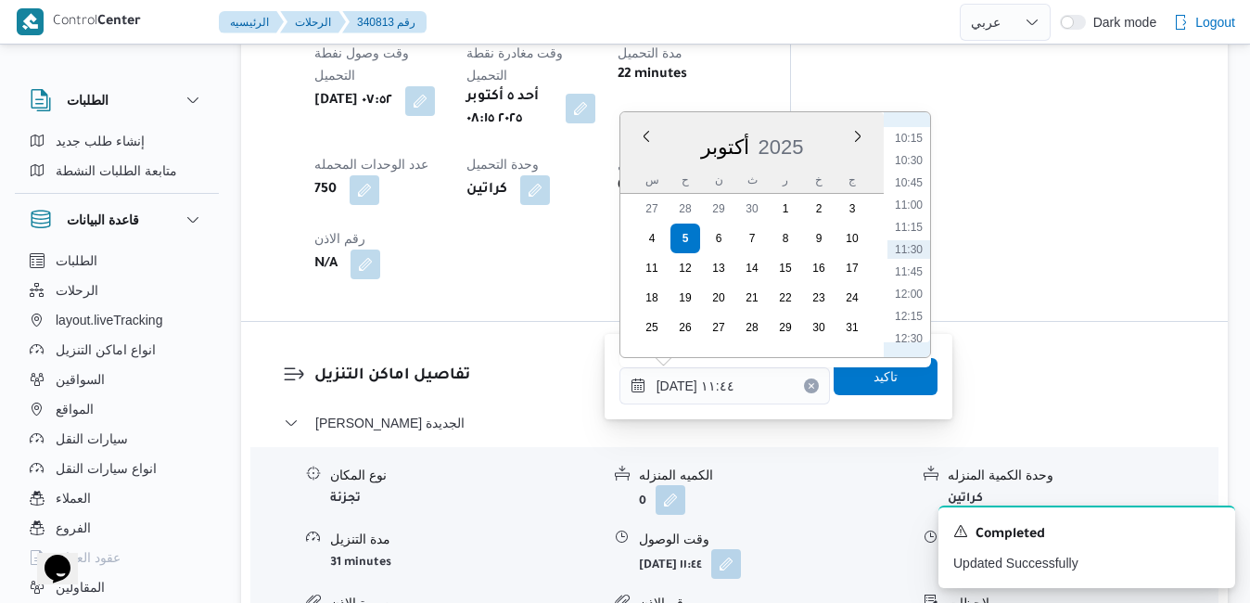
scroll to position [723, 0]
click at [916, 210] on li "09:00" at bounding box center [909, 215] width 43 height 19
type input "٠٥/١٠/٢٠٢٥ ٠٩:٠٠"
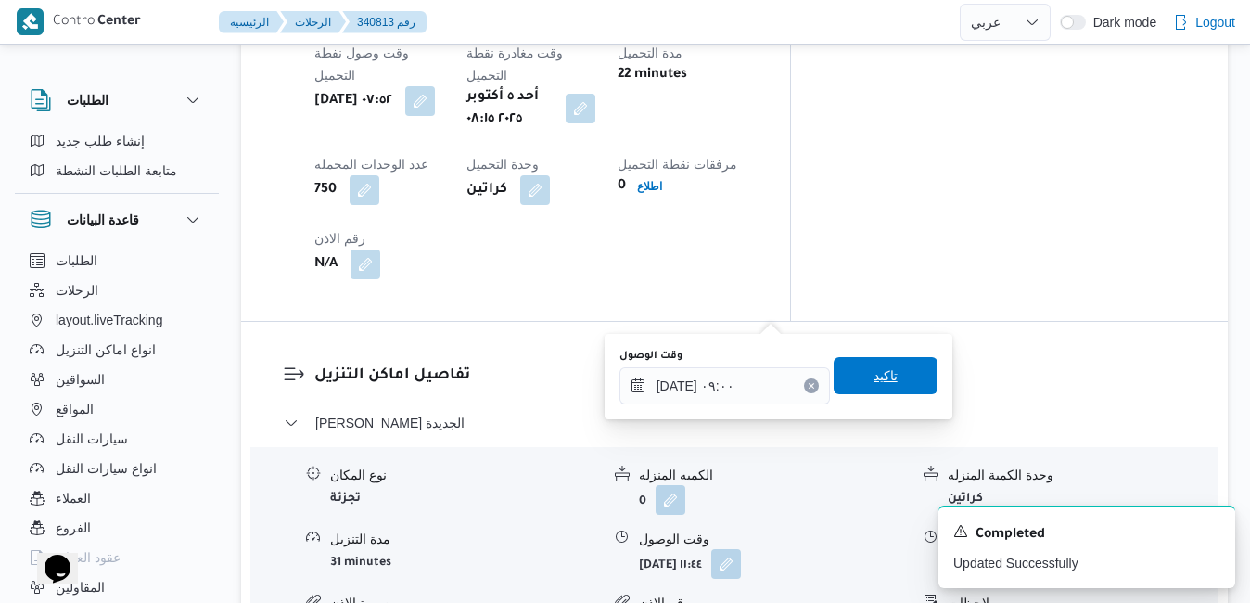
click at [843, 376] on span "تاكيد" at bounding box center [886, 375] width 104 height 37
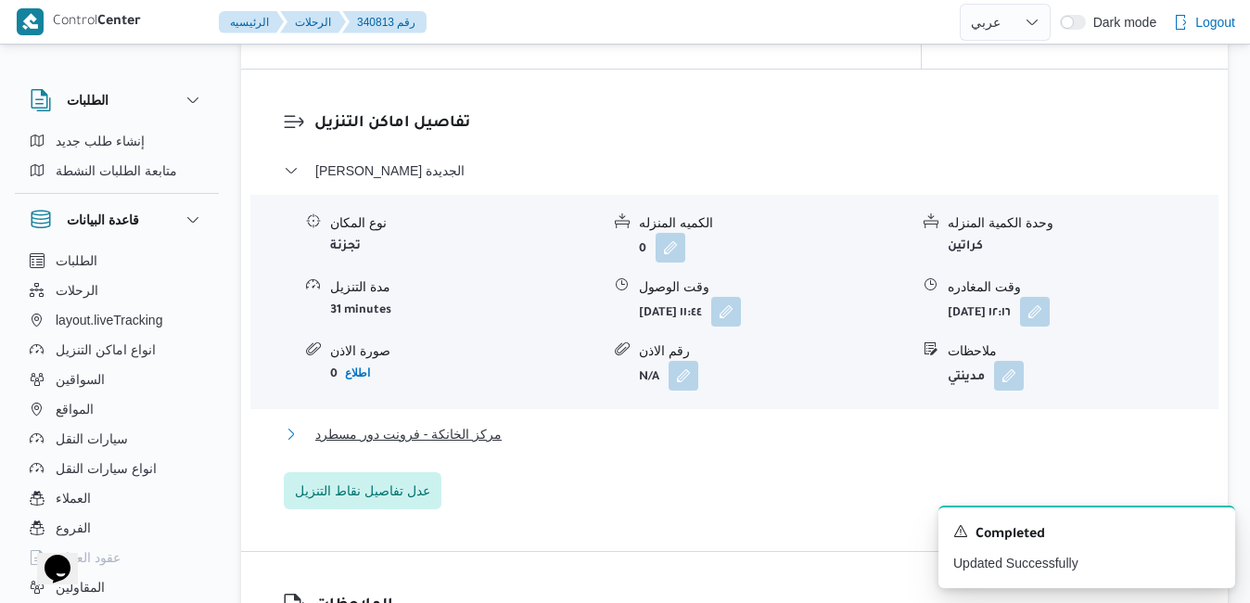
click at [720, 437] on button "مركز الخانكة - فرونت دور مسطرد" at bounding box center [735, 434] width 903 height 22
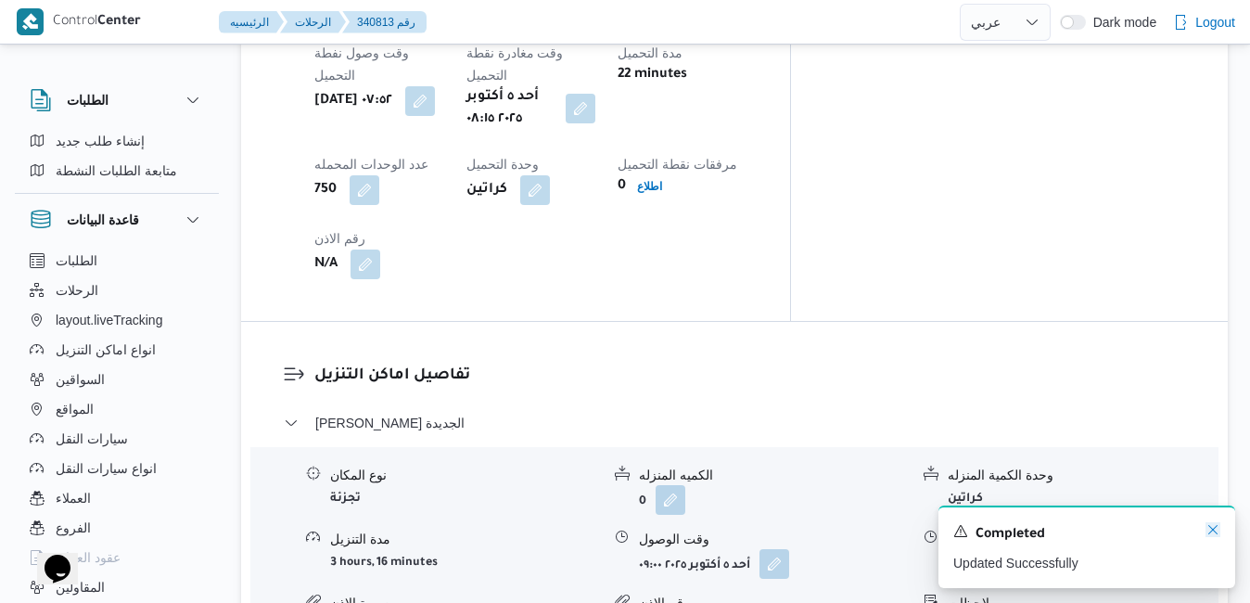
click at [1215, 529] on icon "Dismiss toast" at bounding box center [1213, 529] width 15 height 15
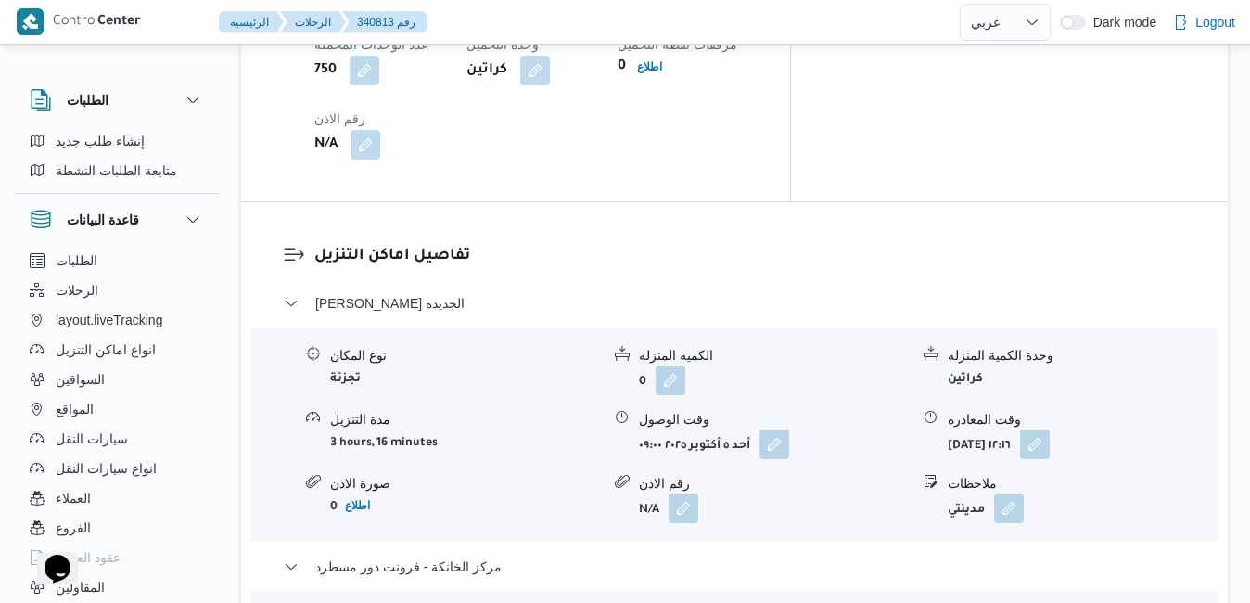
scroll to position [1707, 0]
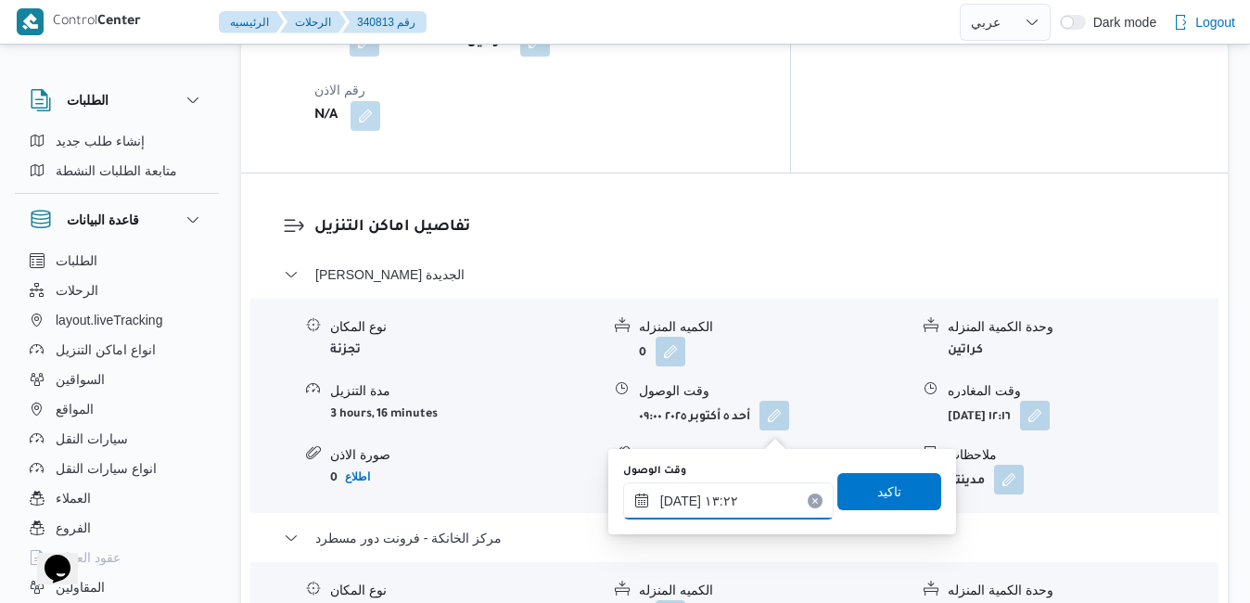
click at [688, 502] on input "٠٥/١٠/٢٠٢٥ ١٣:٢٢" at bounding box center [728, 500] width 211 height 37
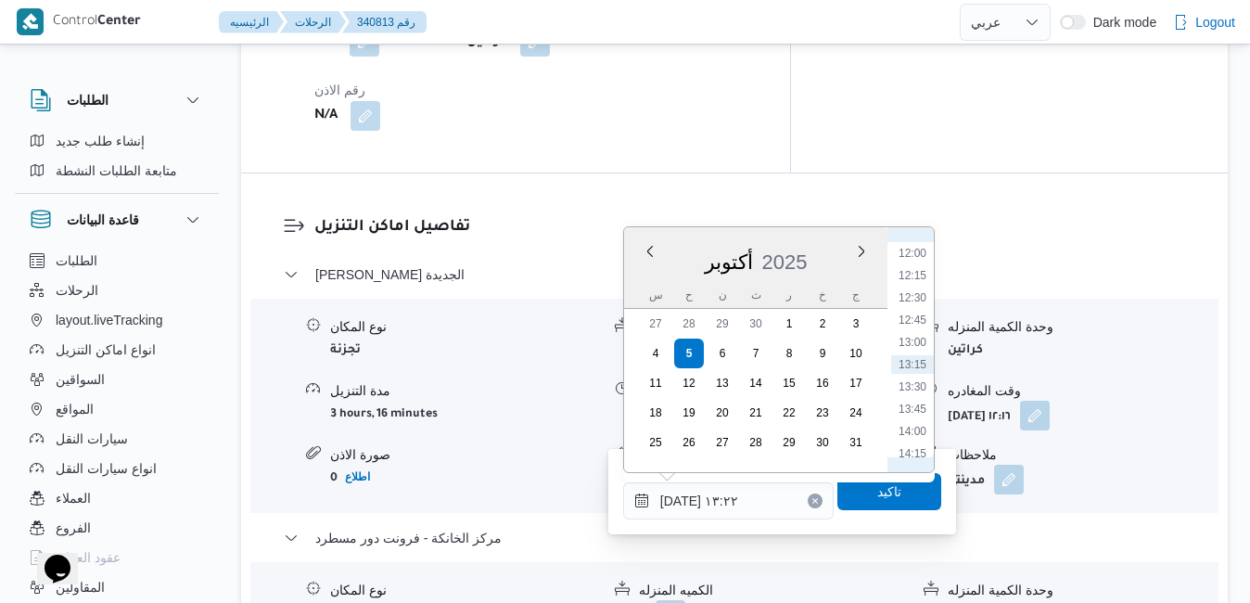
scroll to position [1255, 0]
click at [918, 314] on li "14:45" at bounding box center [912, 310] width 43 height 19
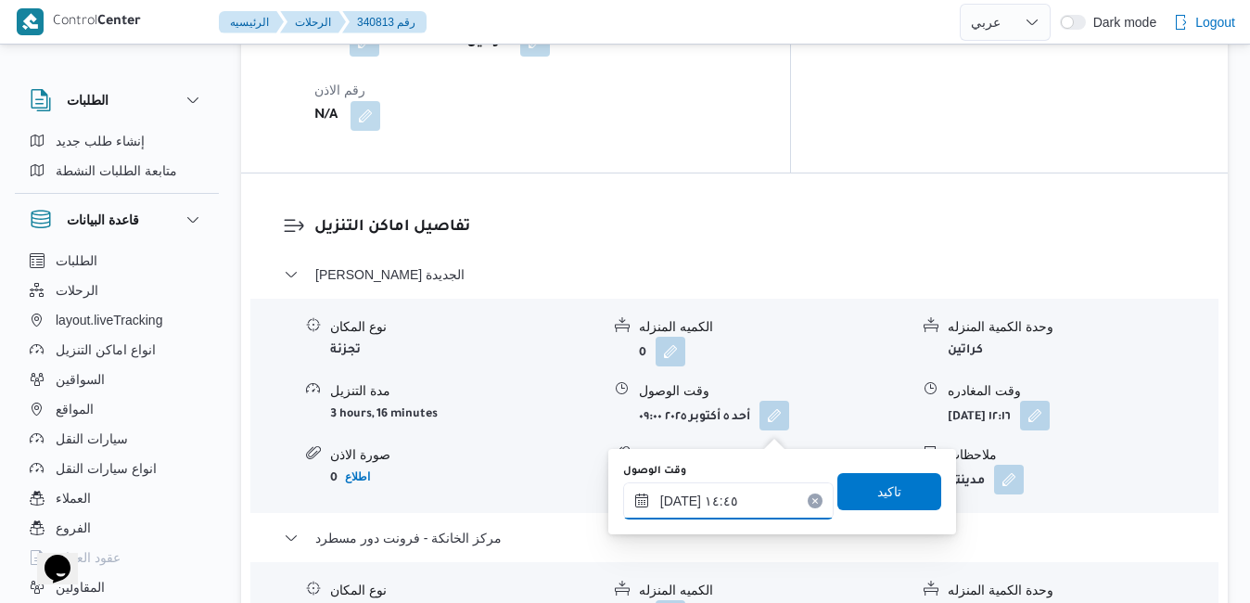
click at [678, 503] on input "٠٥/١٠/٢٠٢٥ ١٤:٤٥" at bounding box center [728, 500] width 211 height 37
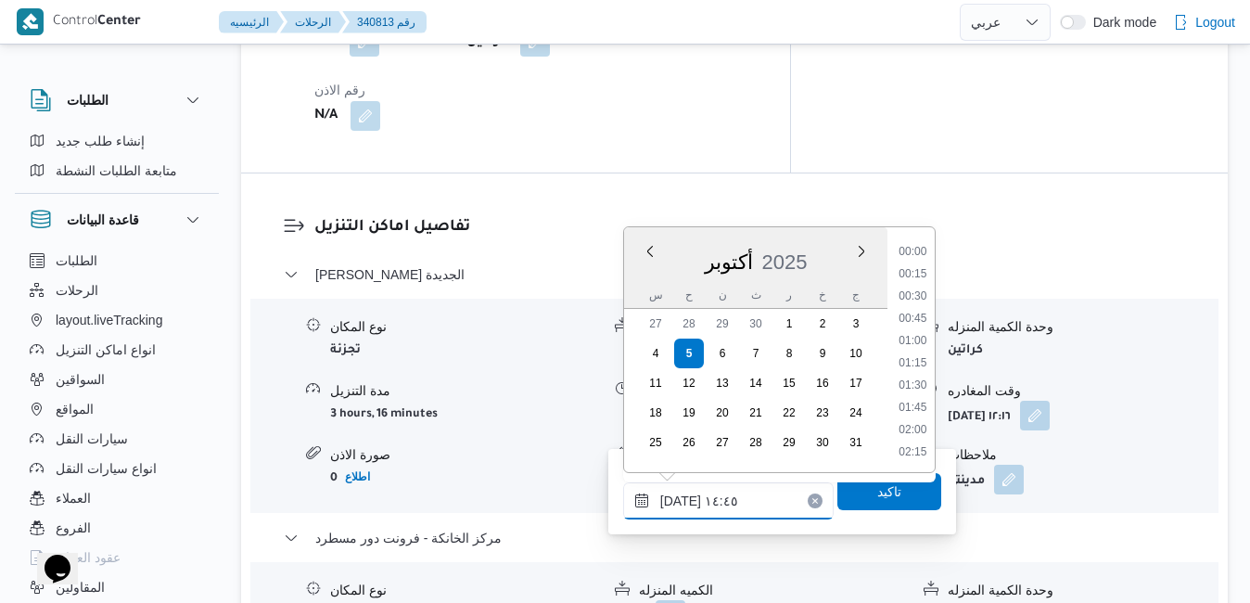
click at [678, 503] on input "٠٥/١٠/٢٠٢٥ ١٤:٤٥" at bounding box center [728, 500] width 211 height 37
type input "٠٥/١٠/٢٠٢٥ ١٤:50"
click at [847, 496] on span "تاكيد" at bounding box center [890, 490] width 104 height 37
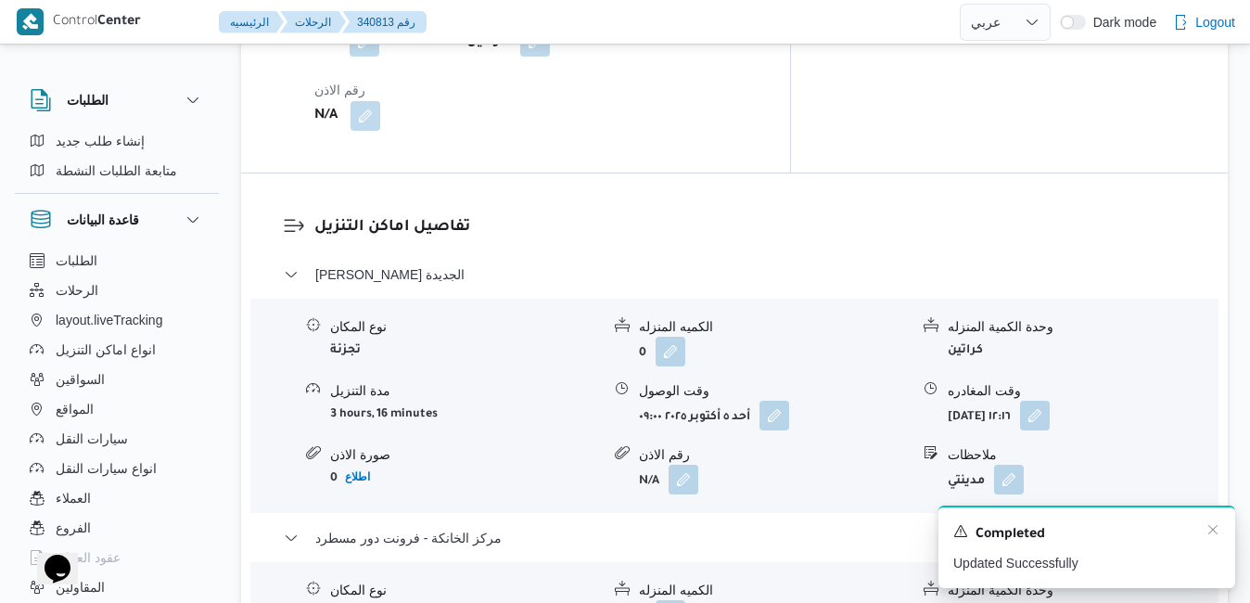
click at [1214, 539] on div "Completed" at bounding box center [1087, 534] width 267 height 24
click at [1212, 536] on icon "Dismiss toast" at bounding box center [1213, 529] width 15 height 15
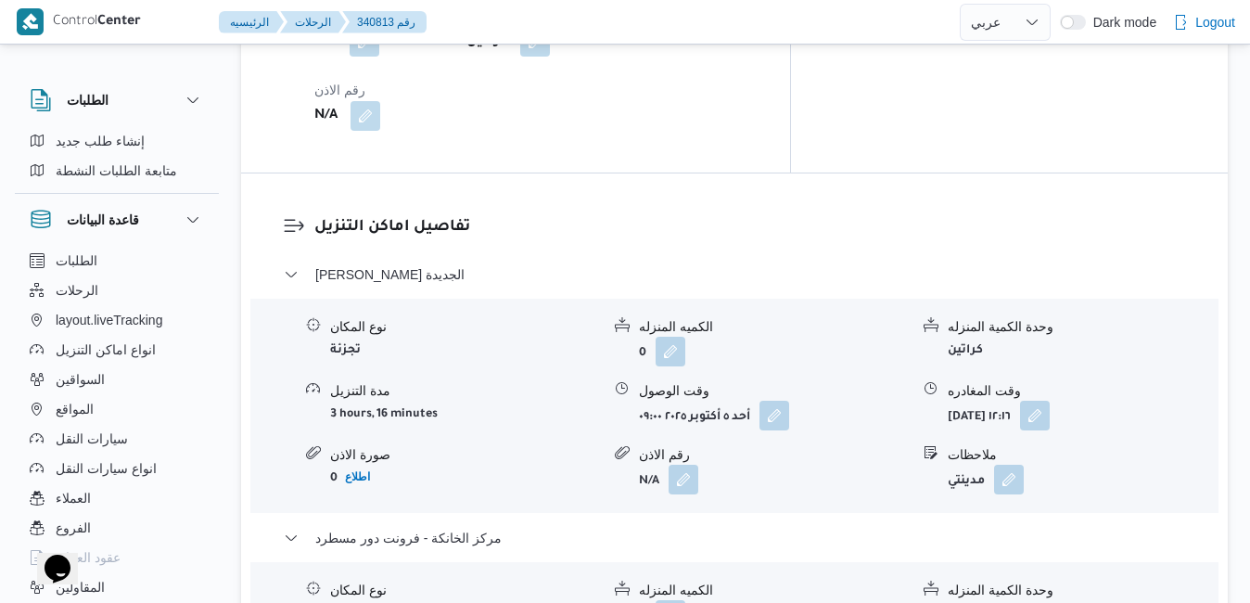
drag, startPoint x: 1077, startPoint y: 173, endPoint x: 1068, endPoint y: 184, distance: 13.8
click at [1068, 301] on div "نوع المكان تجزئة الكميه المنزله 0 وحدة الكمية المنزله كراتين مدة التنزيل 3 hour…" at bounding box center [734, 406] width 983 height 211
click at [1050, 400] on button "button" at bounding box center [1035, 415] width 30 height 30
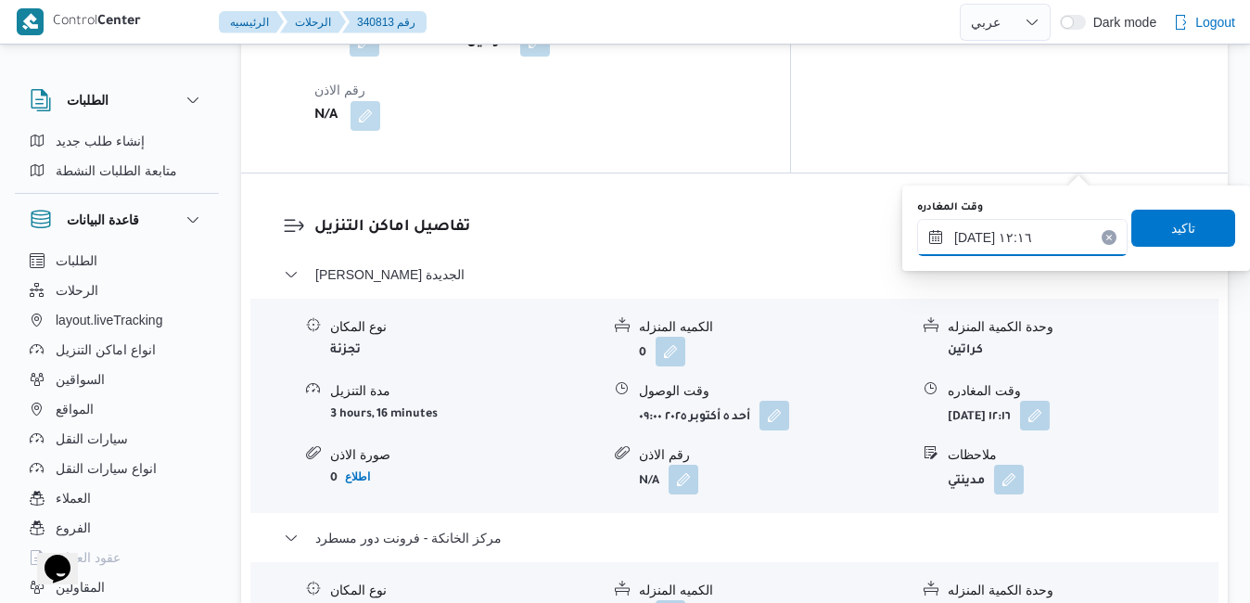
click at [1018, 231] on input "٠٥/١٠/٢٠٢٥ ١٢:١٦" at bounding box center [1022, 237] width 211 height 37
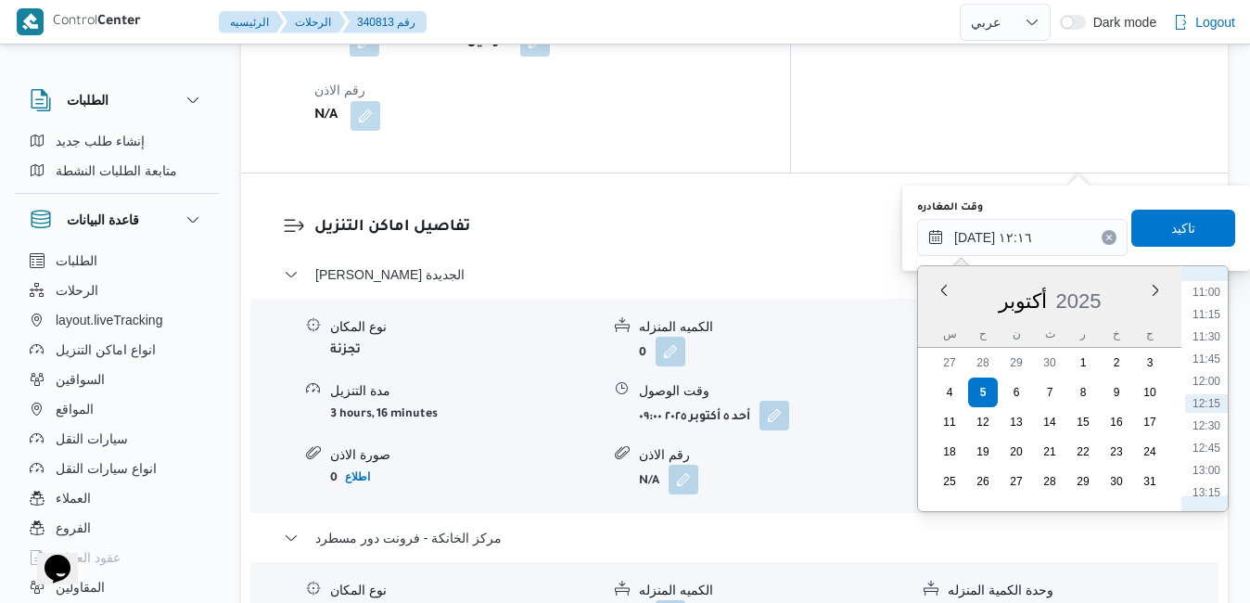
scroll to position [1166, 0]
click at [1213, 368] on li "14:00" at bounding box center [1207, 371] width 43 height 19
type input "٠٥/١٠/٢٠٢٥ ١٤:٠٠"
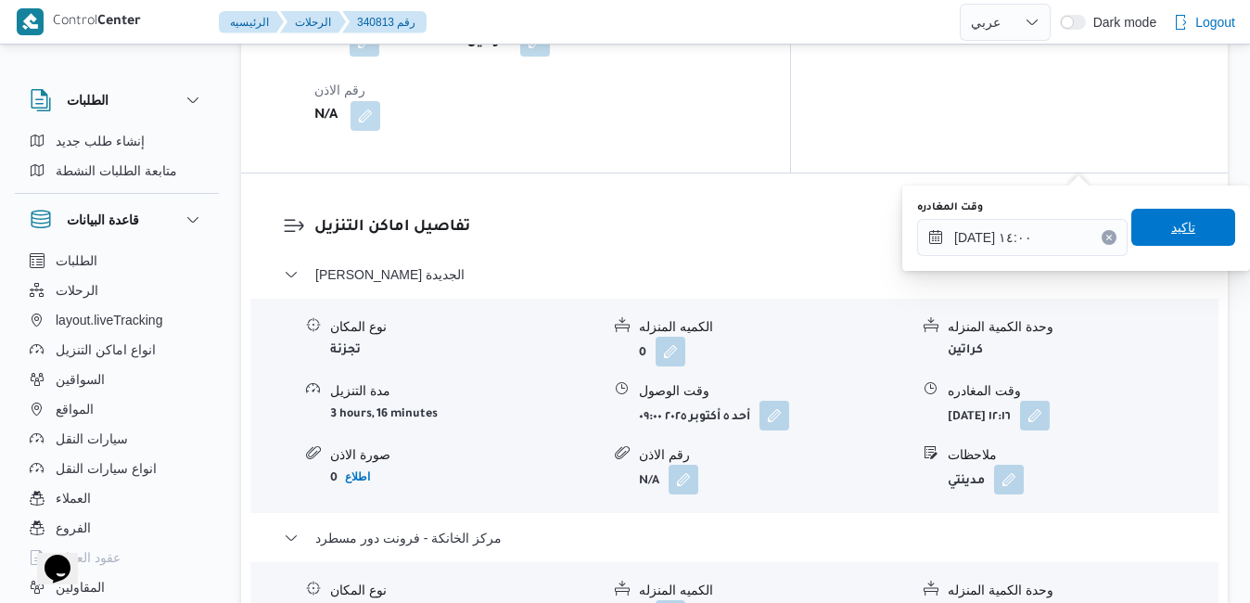
click at [1174, 228] on span "تاكيد" at bounding box center [1184, 227] width 24 height 22
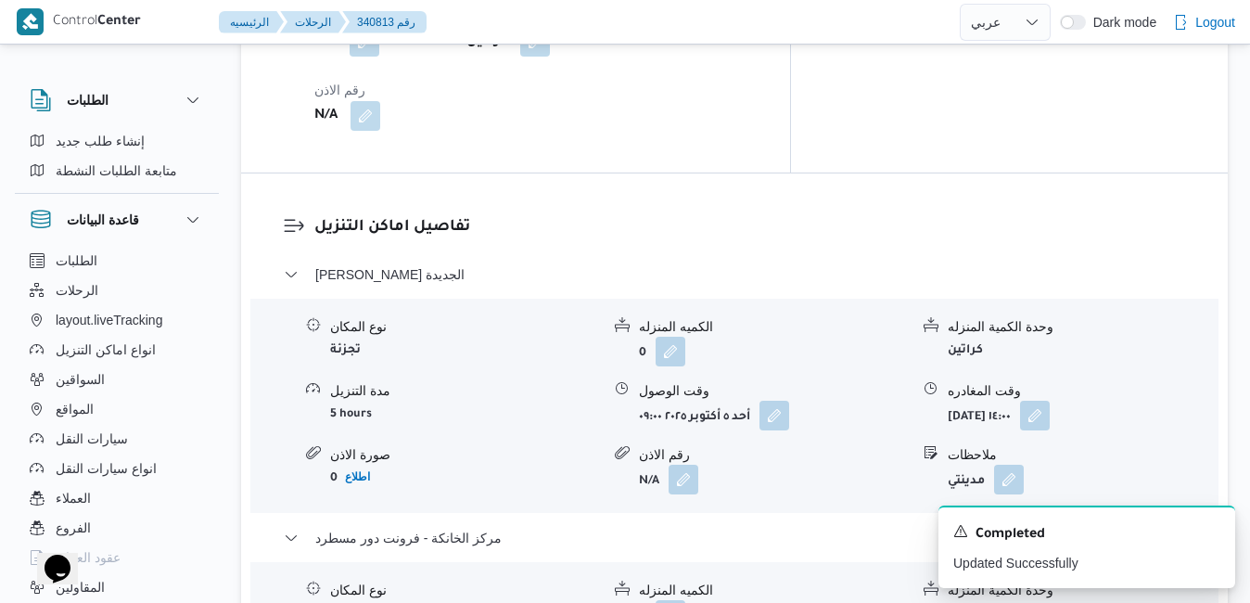
scroll to position [0, 0]
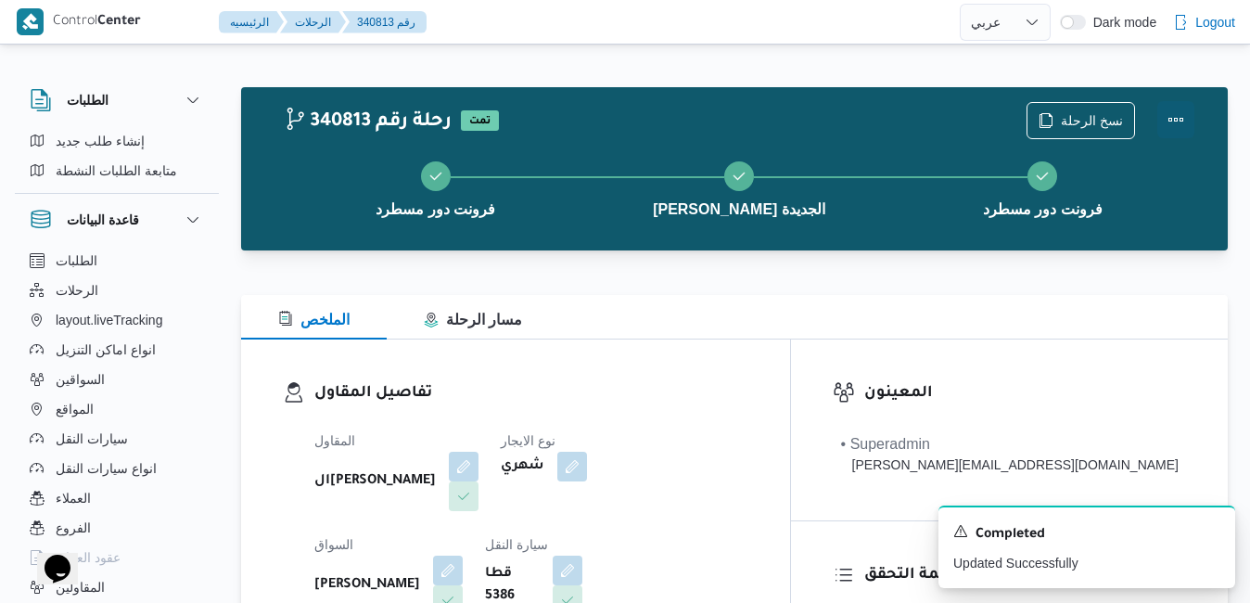
click at [1172, 126] on button "Actions" at bounding box center [1176, 119] width 37 height 37
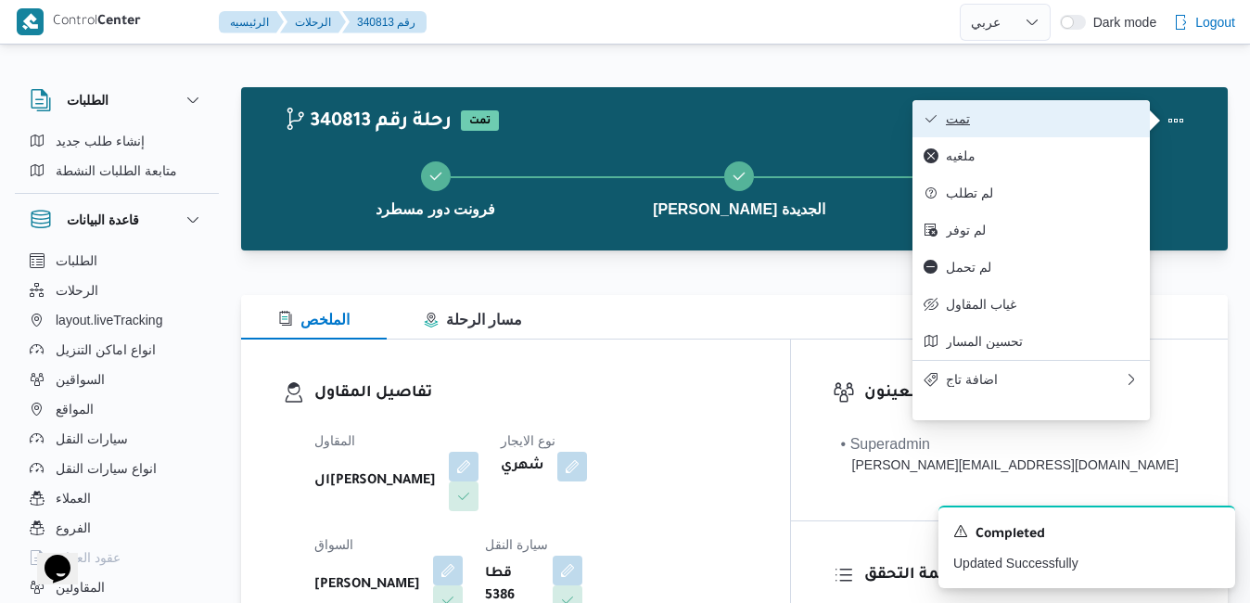
click at [1087, 126] on span "تمت" at bounding box center [1042, 118] width 193 height 15
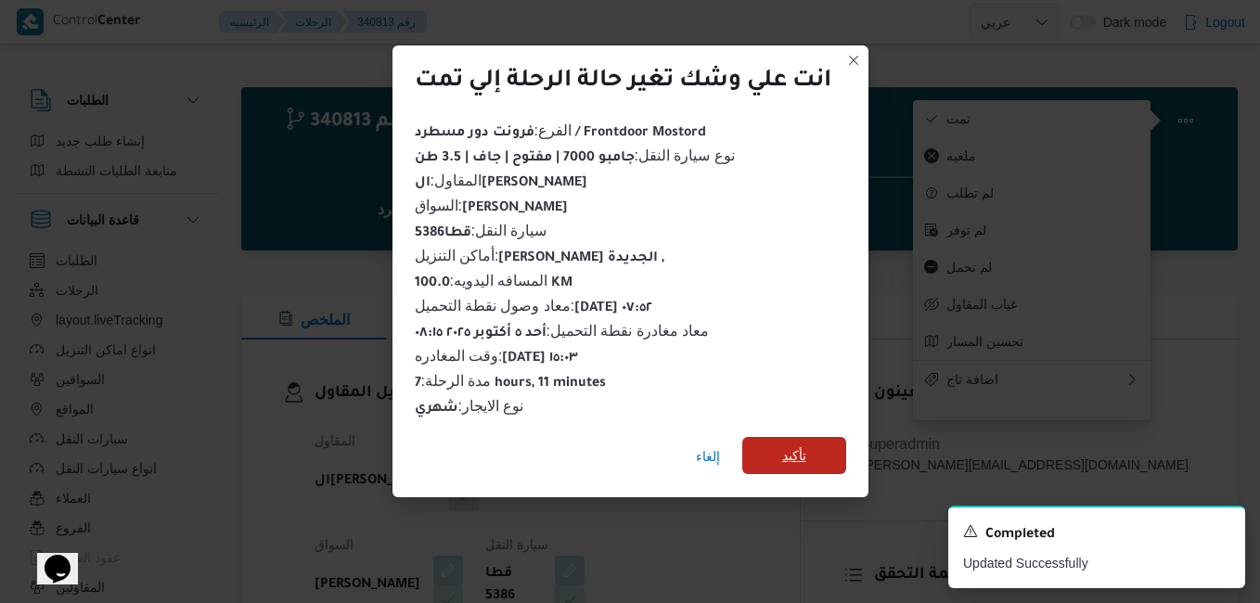
click at [782, 453] on span "تأكيد" at bounding box center [794, 455] width 104 height 37
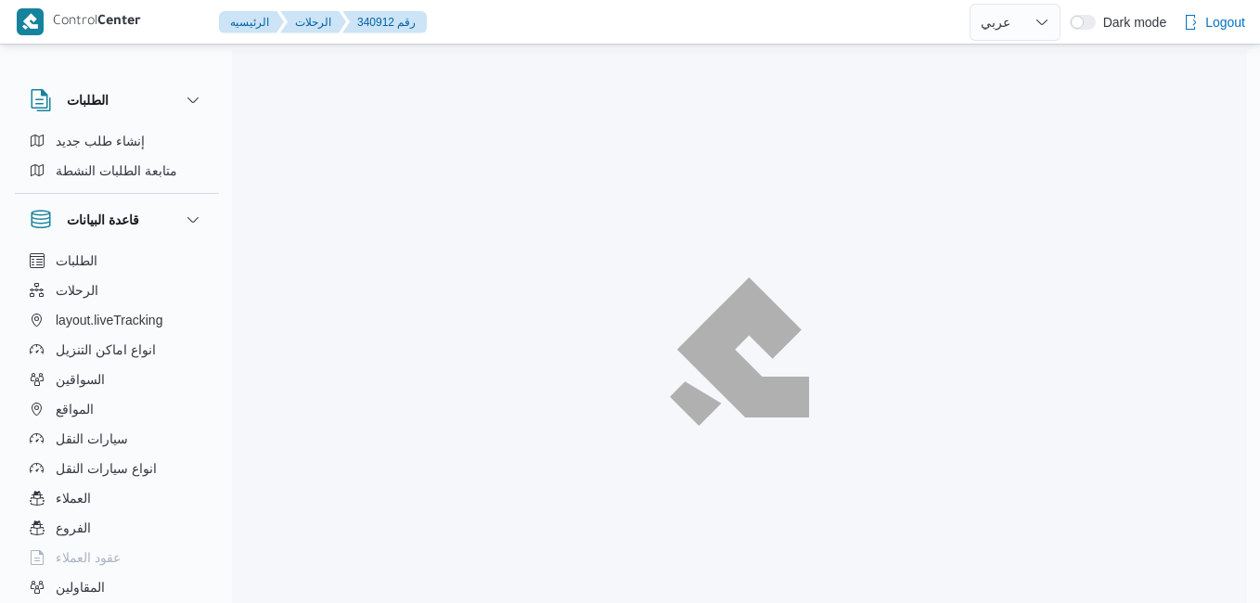
select select "ar"
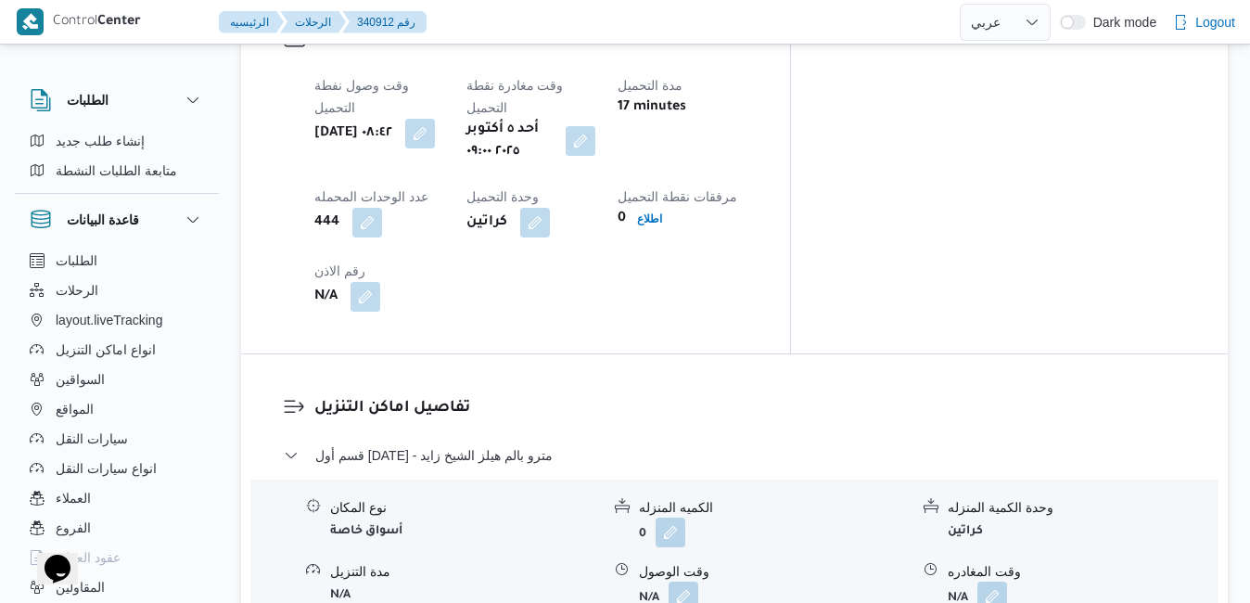
scroll to position [1558, 0]
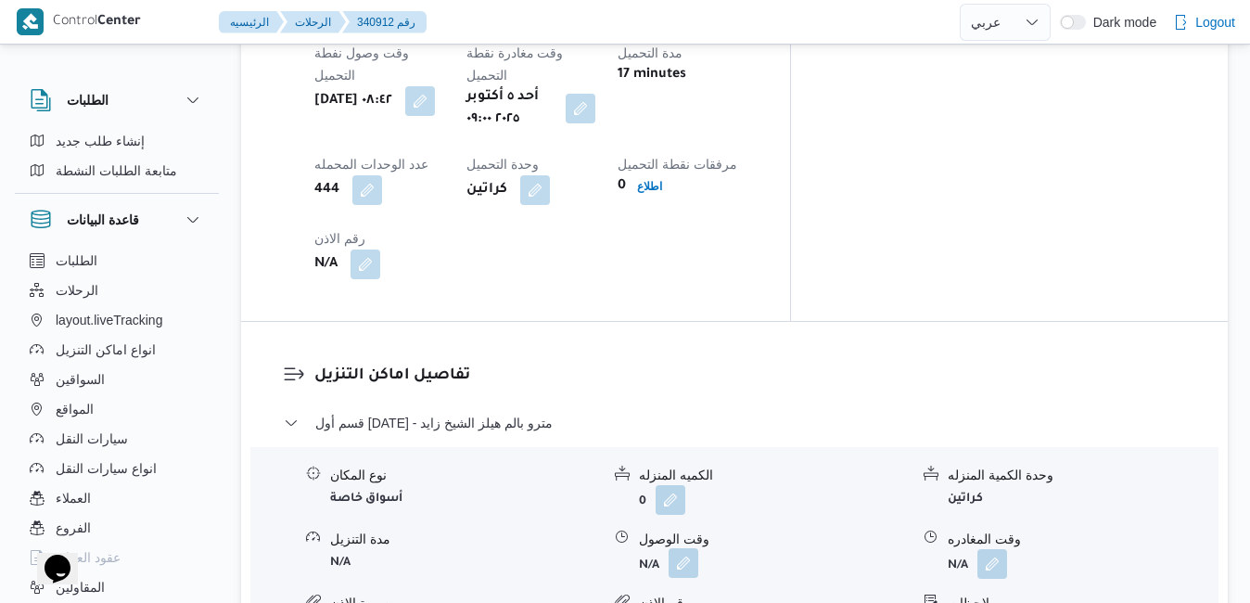
click at [690, 548] on button "button" at bounding box center [684, 563] width 30 height 30
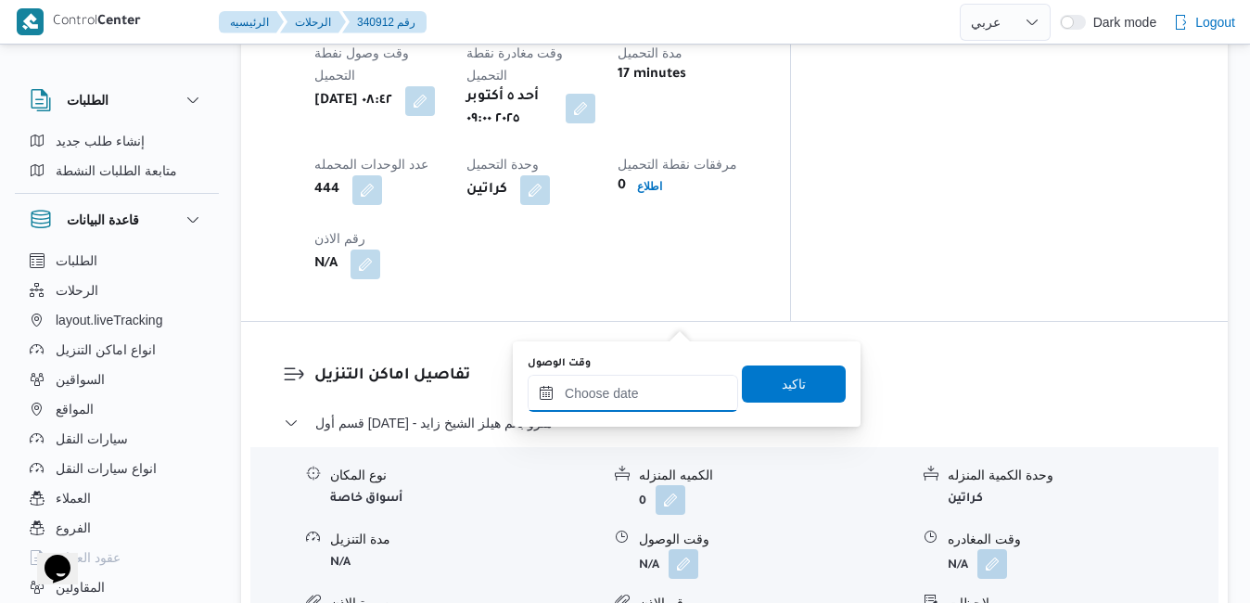
click at [621, 389] on input "وقت الوصول" at bounding box center [633, 393] width 211 height 37
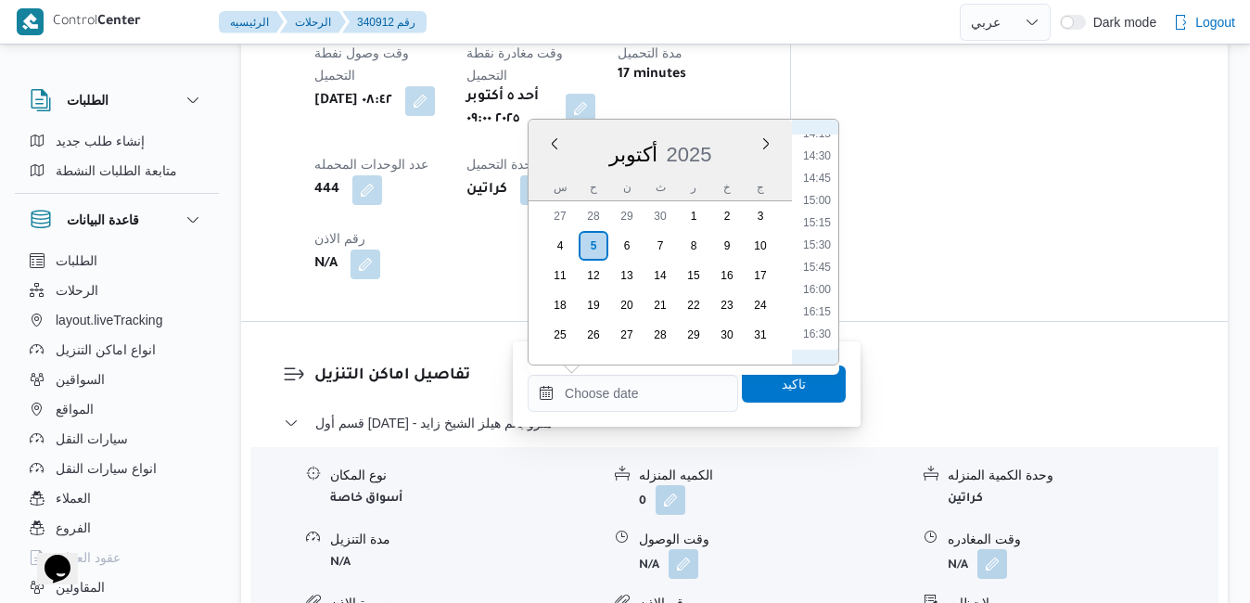
scroll to position [777, 0]
click at [827, 247] on ul "00:00 00:15 00:30 00:45 01:00 01:15 01:30 01:45 02:00 02:15 02:30 02:45 03:00 0…" at bounding box center [817, 242] width 43 height 215
click at [817, 263] on li "10:00" at bounding box center [817, 257] width 43 height 19
type input "٠٥/١٠/٢٠٢٥ ١٠:٠٠"
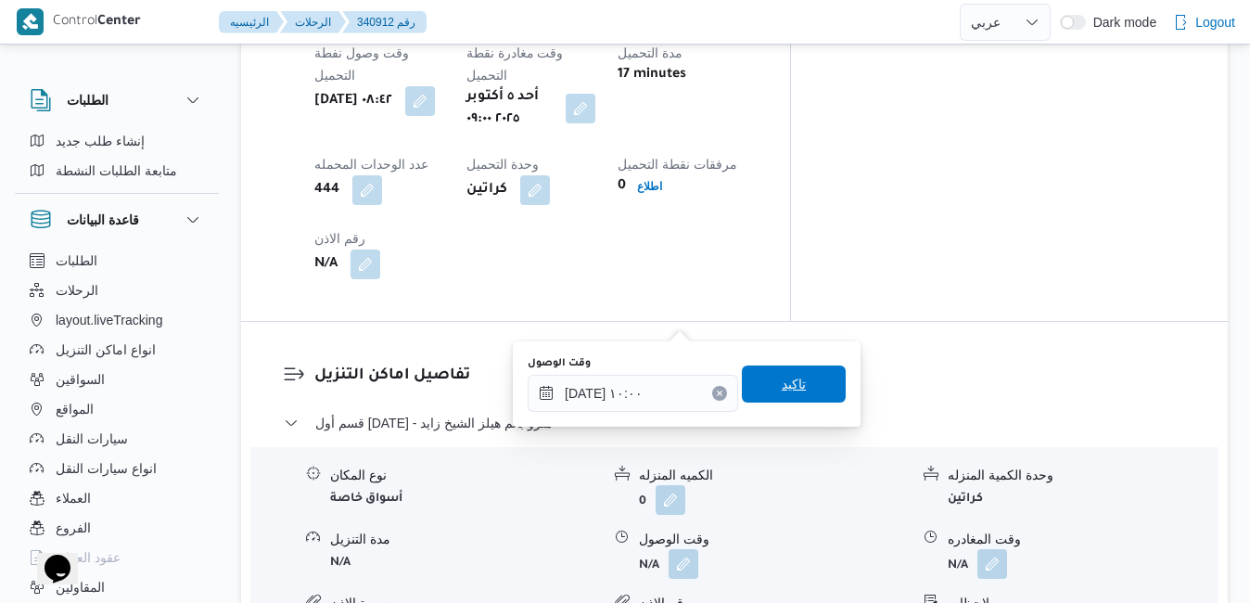
click at [764, 391] on span "تاكيد" at bounding box center [794, 383] width 104 height 37
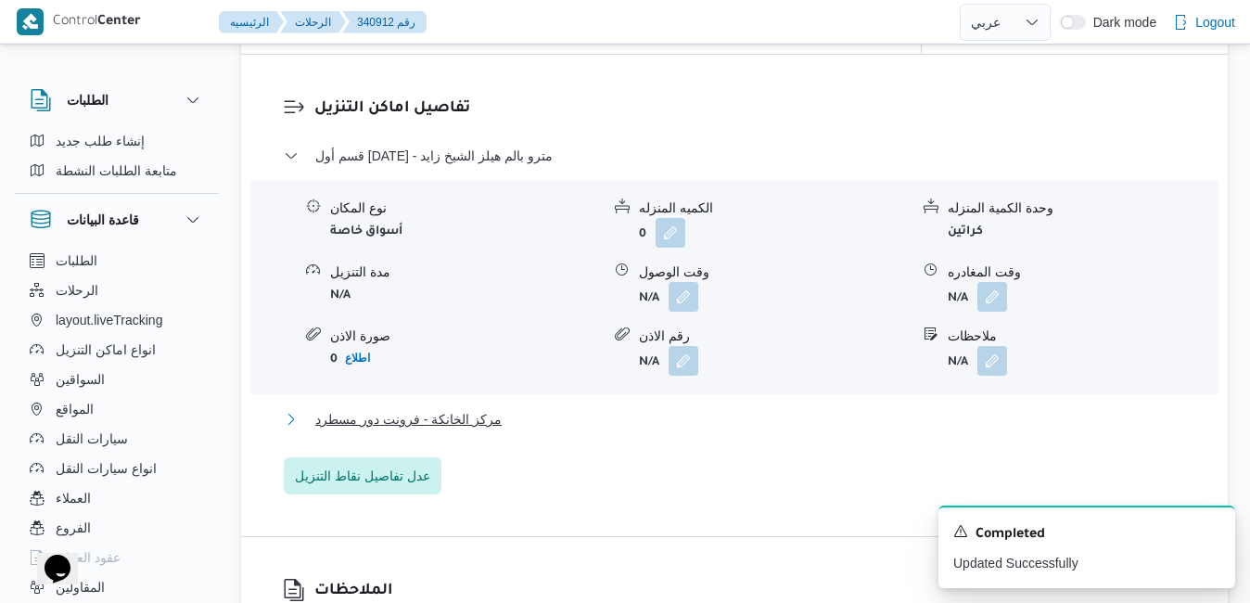
click at [634, 430] on button "مركز الخانكة - فرونت دور مسطرد" at bounding box center [735, 419] width 903 height 22
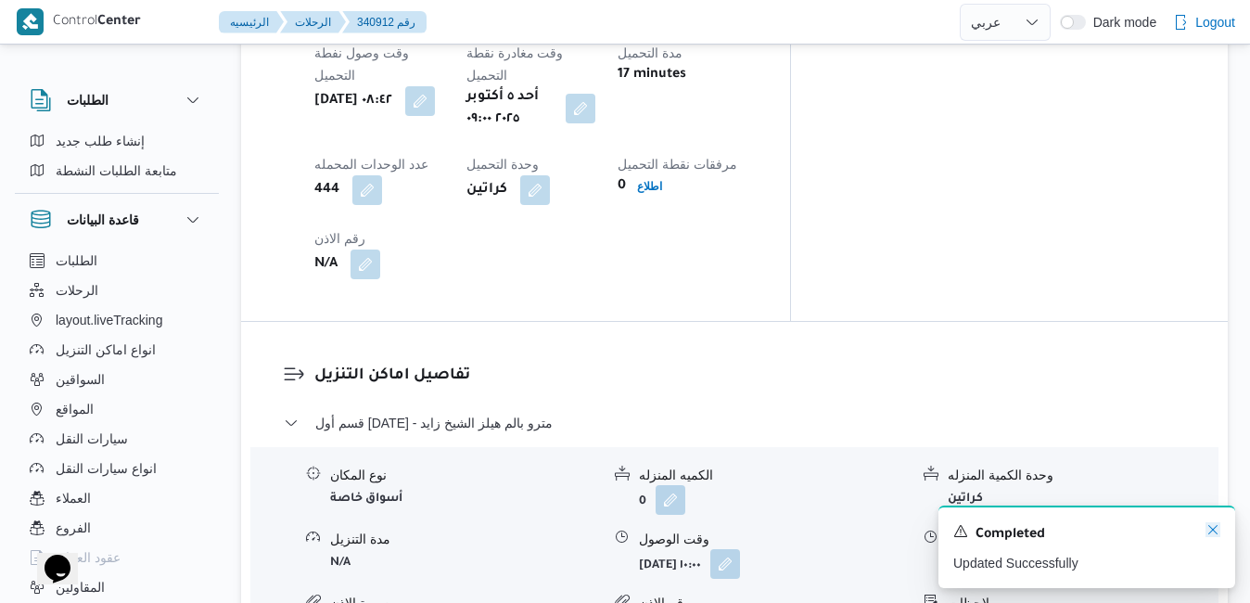
click at [1216, 528] on icon "Dismiss toast" at bounding box center [1213, 529] width 15 height 15
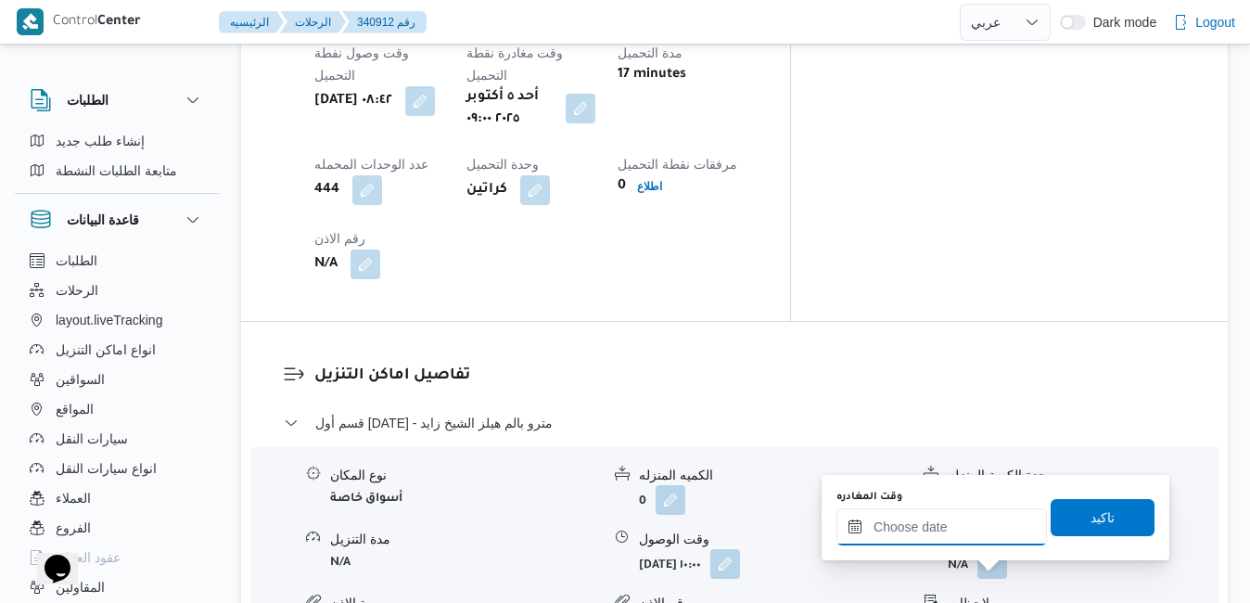
click at [976, 523] on input "وقت المغادره" at bounding box center [942, 526] width 211 height 37
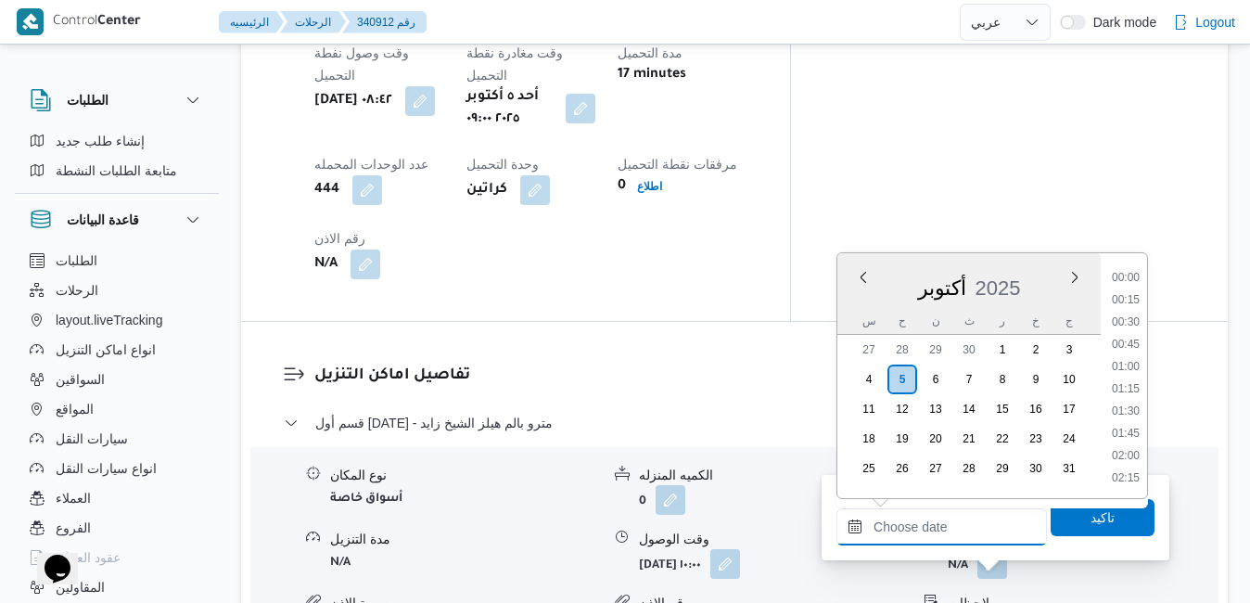
scroll to position [1468, 0]
click at [1130, 285] on li "16:30" at bounding box center [1126, 279] width 43 height 19
type input "[DATE] ١٦:٣٠"
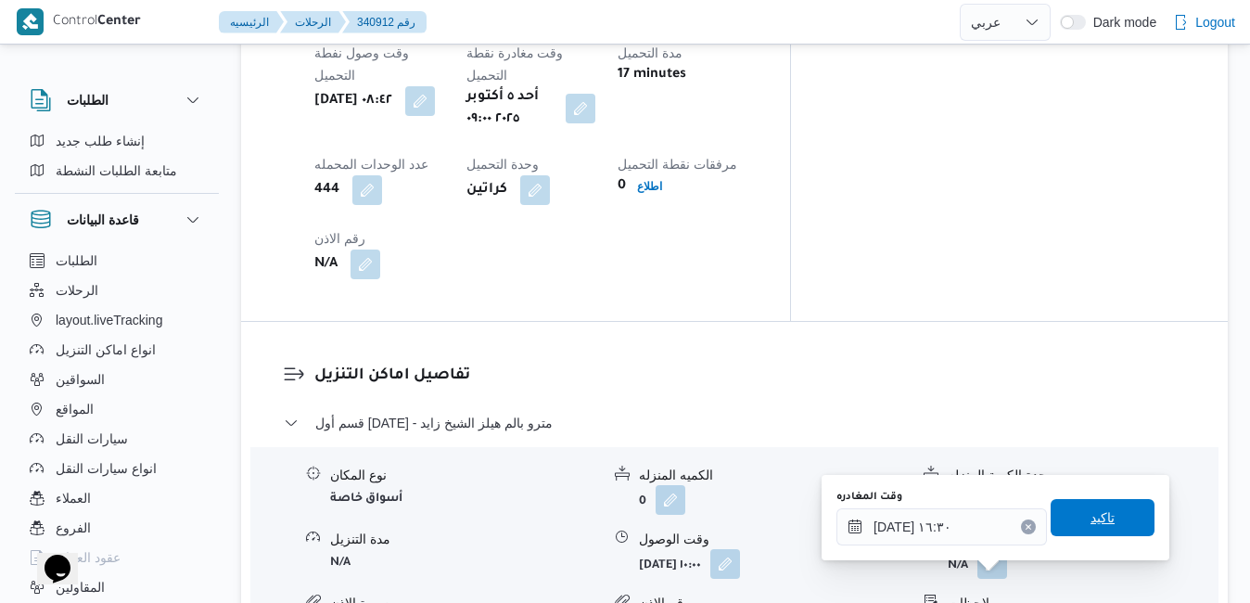
click at [1091, 520] on span "تاكيد" at bounding box center [1103, 517] width 24 height 22
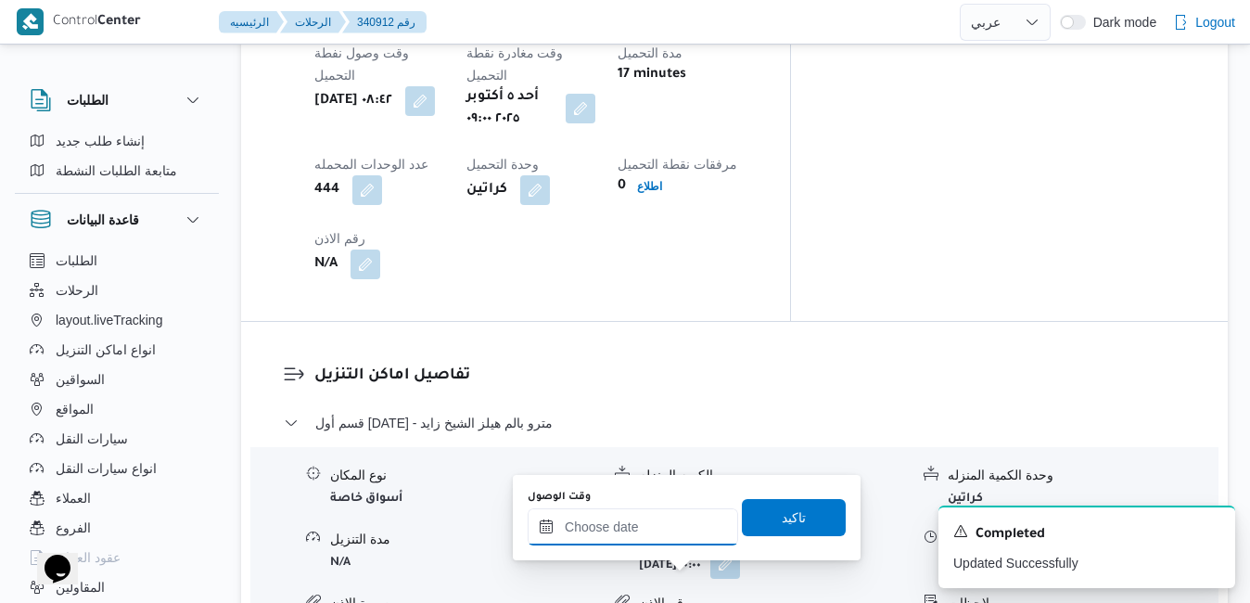
click at [673, 525] on input "وقت الوصول" at bounding box center [633, 526] width 211 height 37
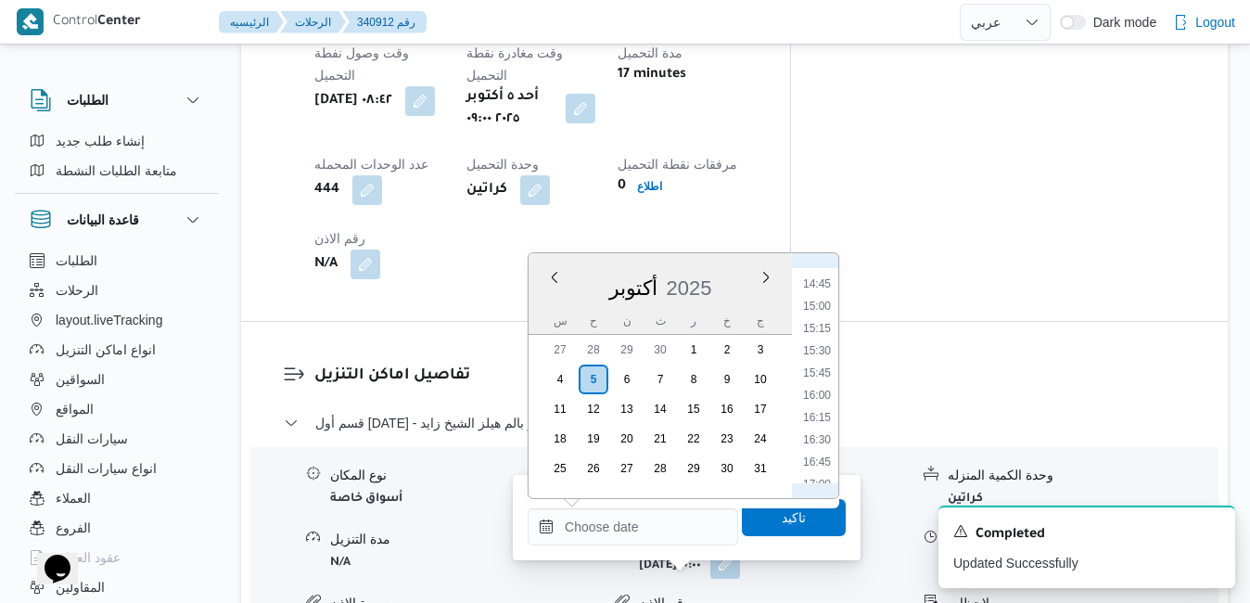
scroll to position [1279, 0]
click at [825, 441] on li "16:15" at bounding box center [817, 445] width 43 height 19
type input "٠٥/١٠/٢٠٢٥ ١٦:١٥"
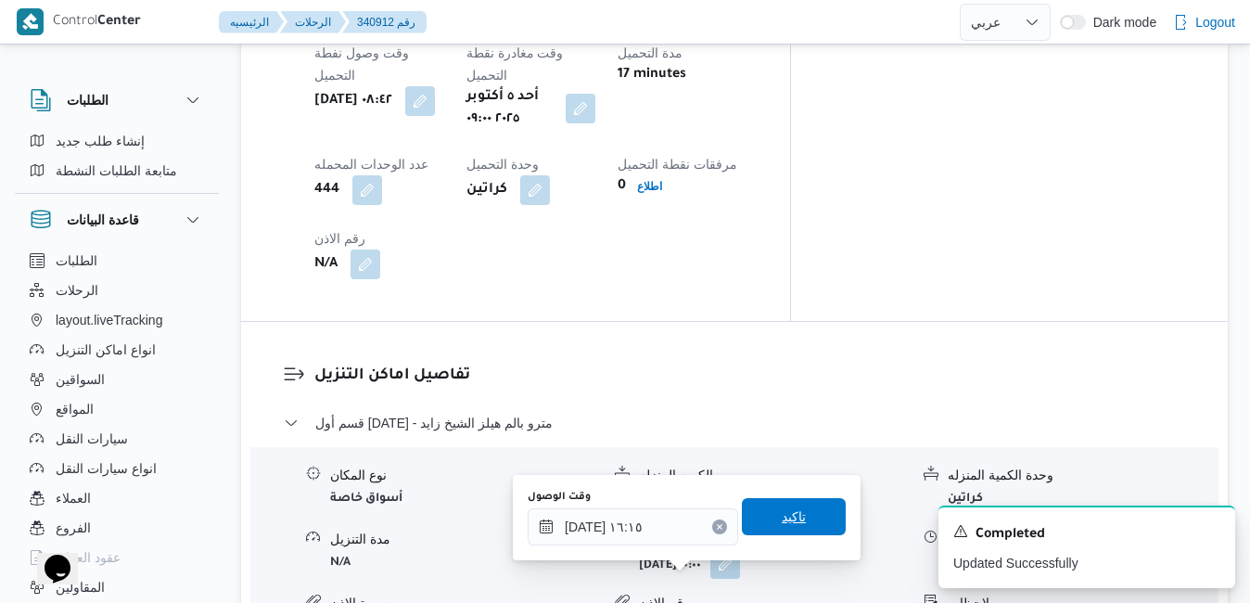
click at [782, 519] on span "تاكيد" at bounding box center [794, 517] width 24 height 22
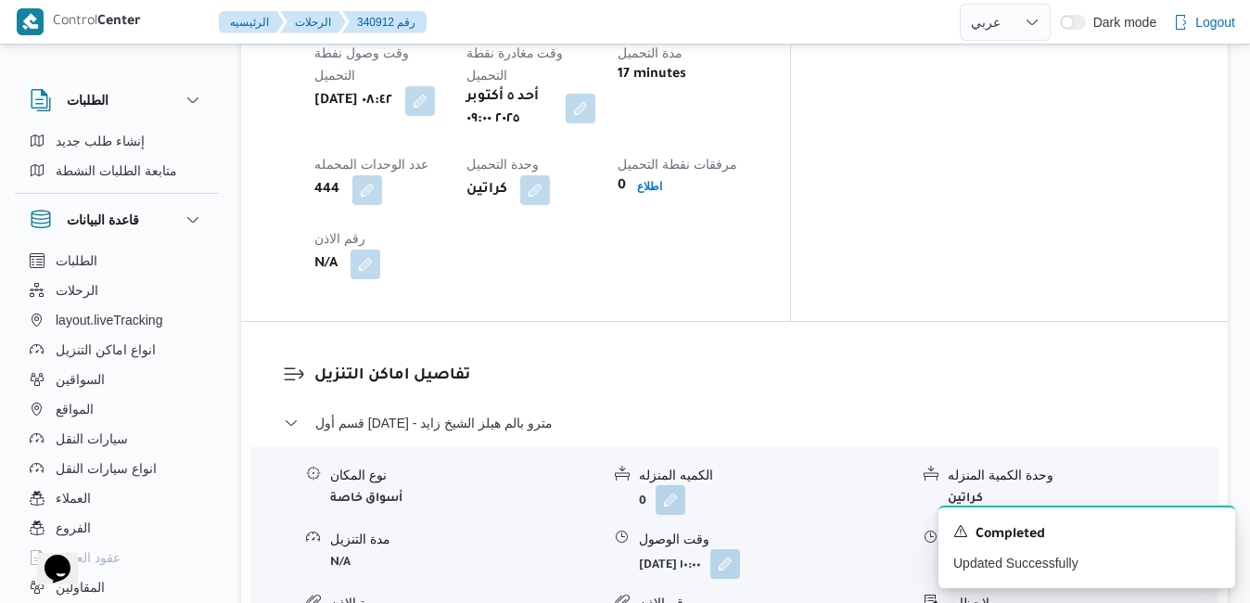
click at [990, 548] on button "button" at bounding box center [993, 563] width 30 height 30
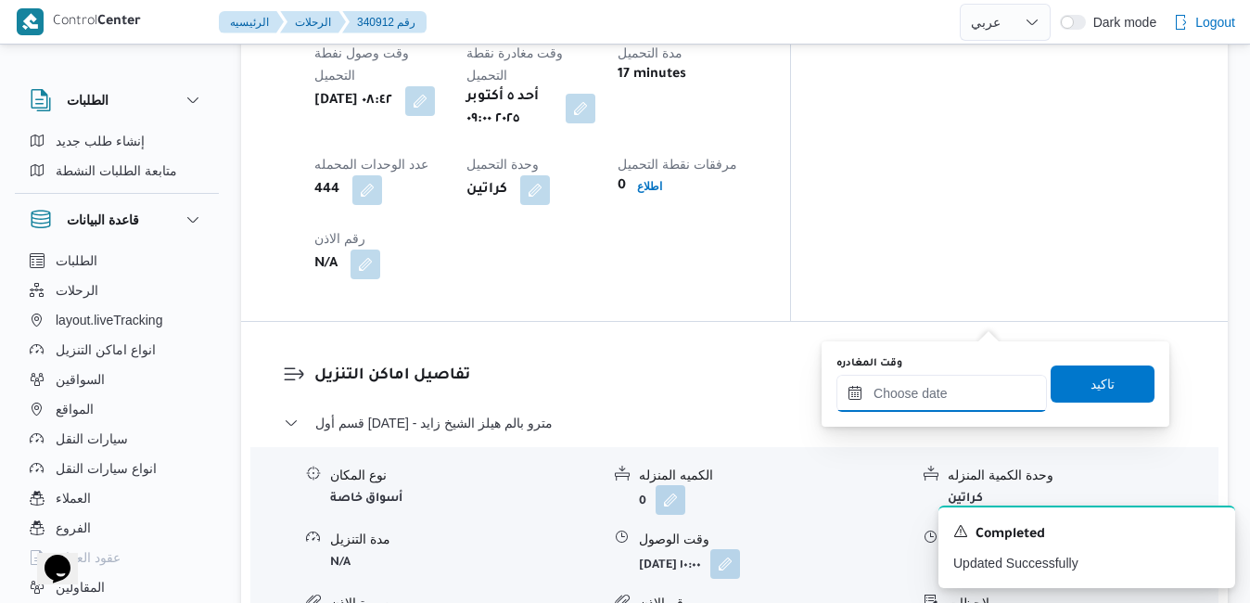
click at [898, 392] on input "وقت المغادره" at bounding box center [942, 393] width 211 height 37
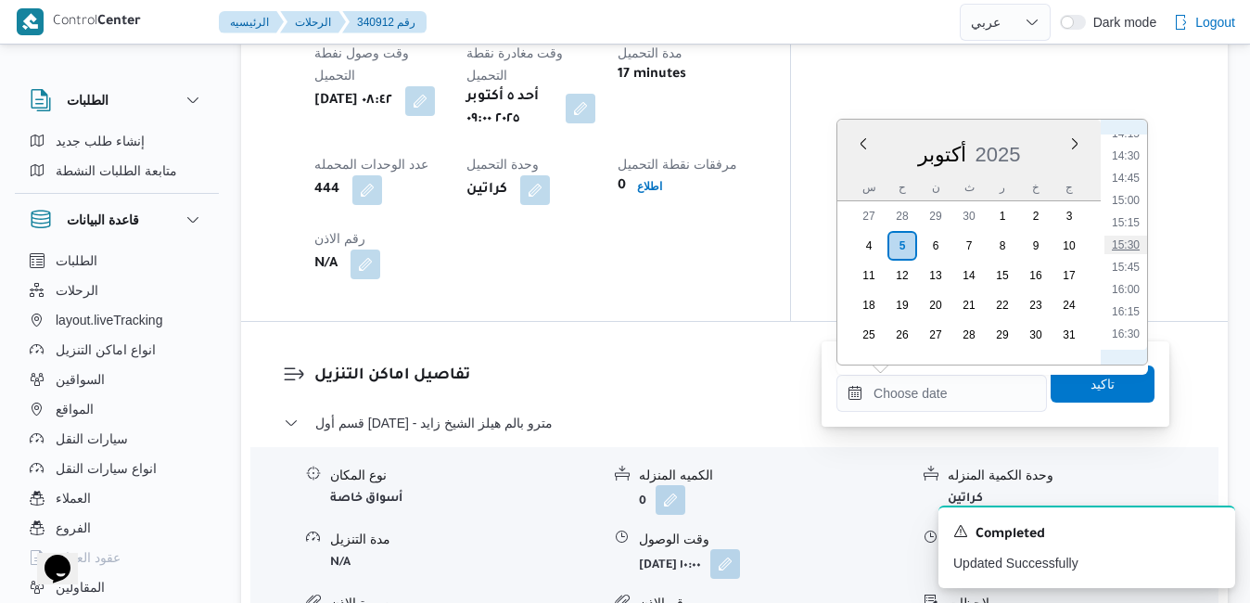
click at [1135, 240] on li "15:30" at bounding box center [1126, 245] width 43 height 19
type input "[DATE] ١٥:٣٠"
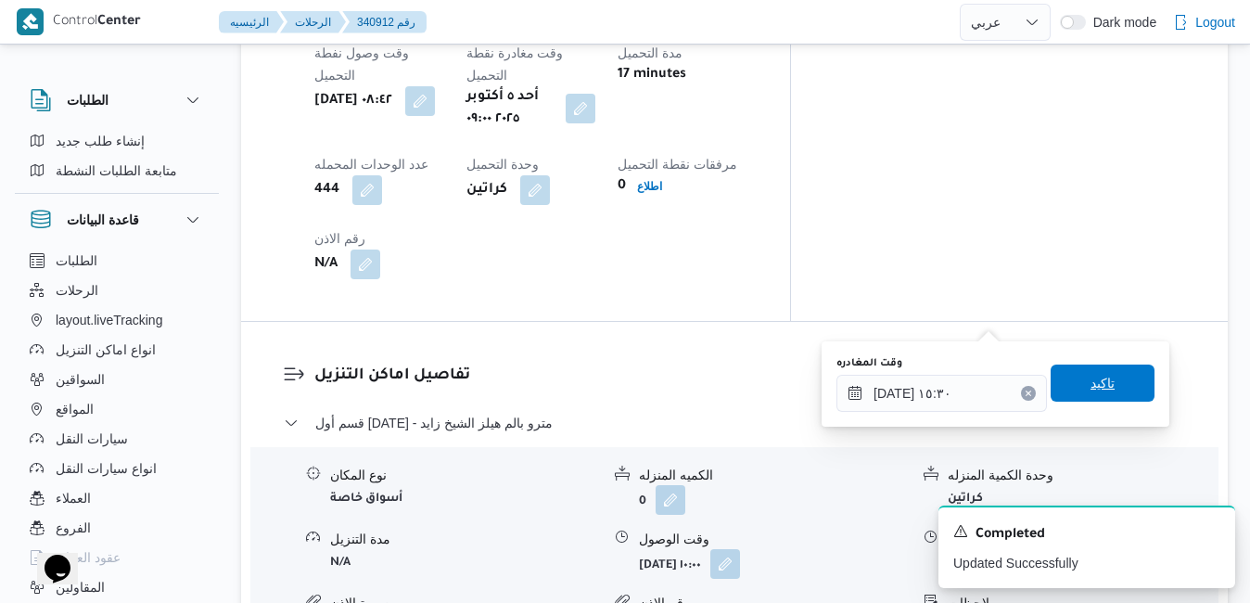
click at [1091, 388] on span "تاكيد" at bounding box center [1103, 383] width 24 height 22
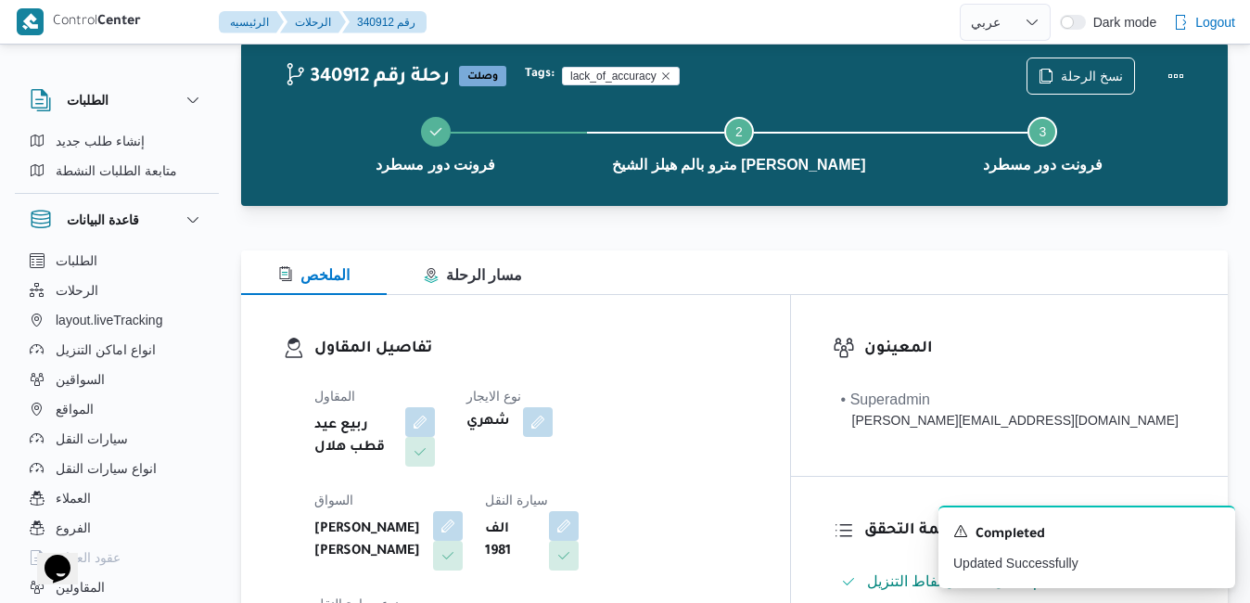
scroll to position [0, 0]
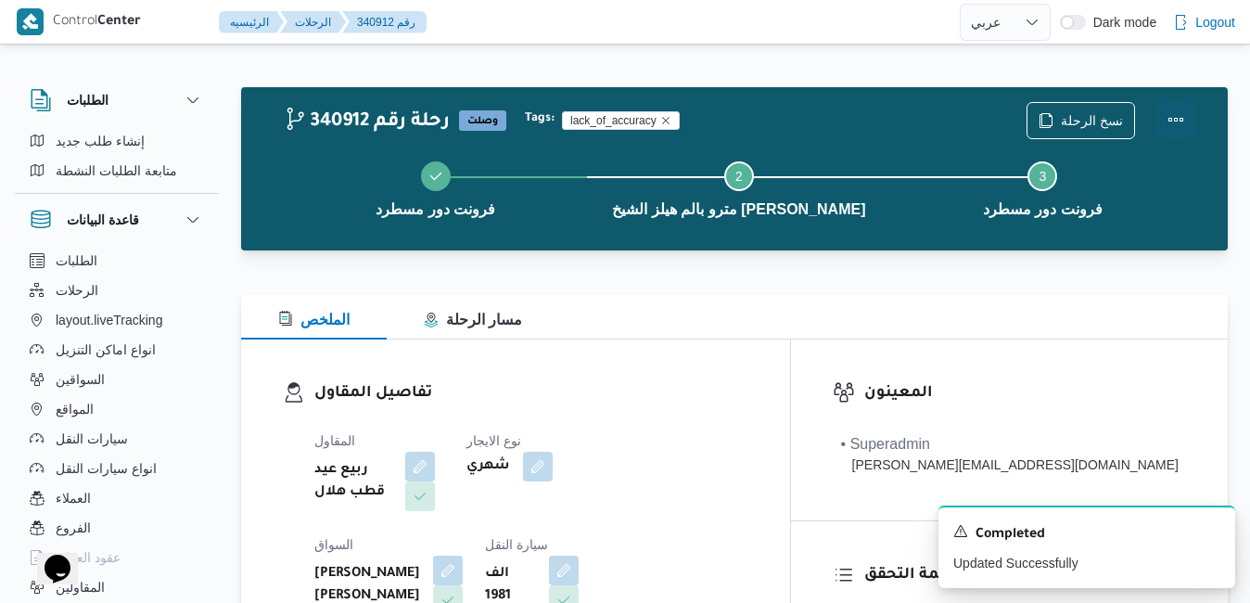
click at [1175, 122] on button "Actions" at bounding box center [1176, 119] width 37 height 37
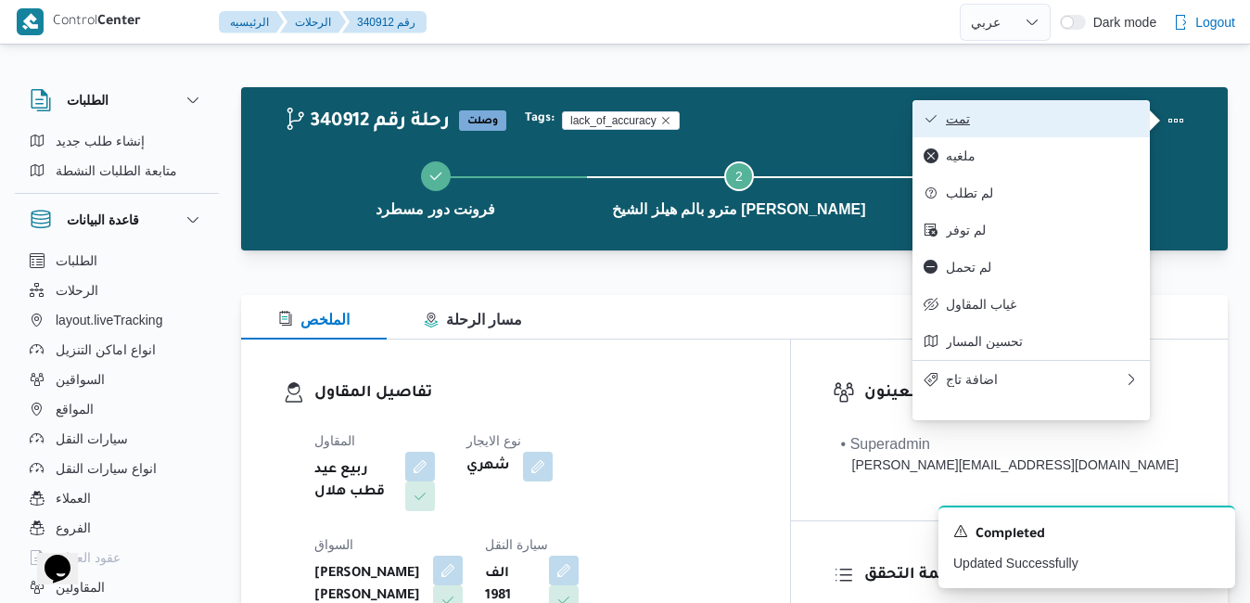
click at [1069, 117] on span "تمت" at bounding box center [1042, 118] width 193 height 15
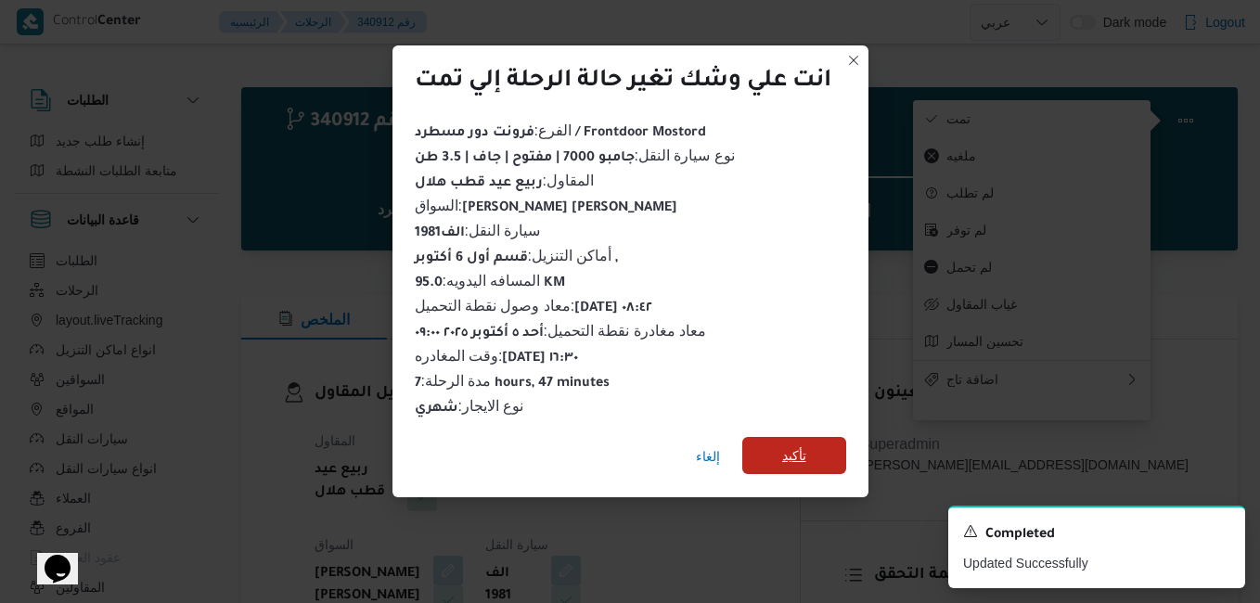
click at [780, 450] on span "تأكيد" at bounding box center [794, 455] width 104 height 37
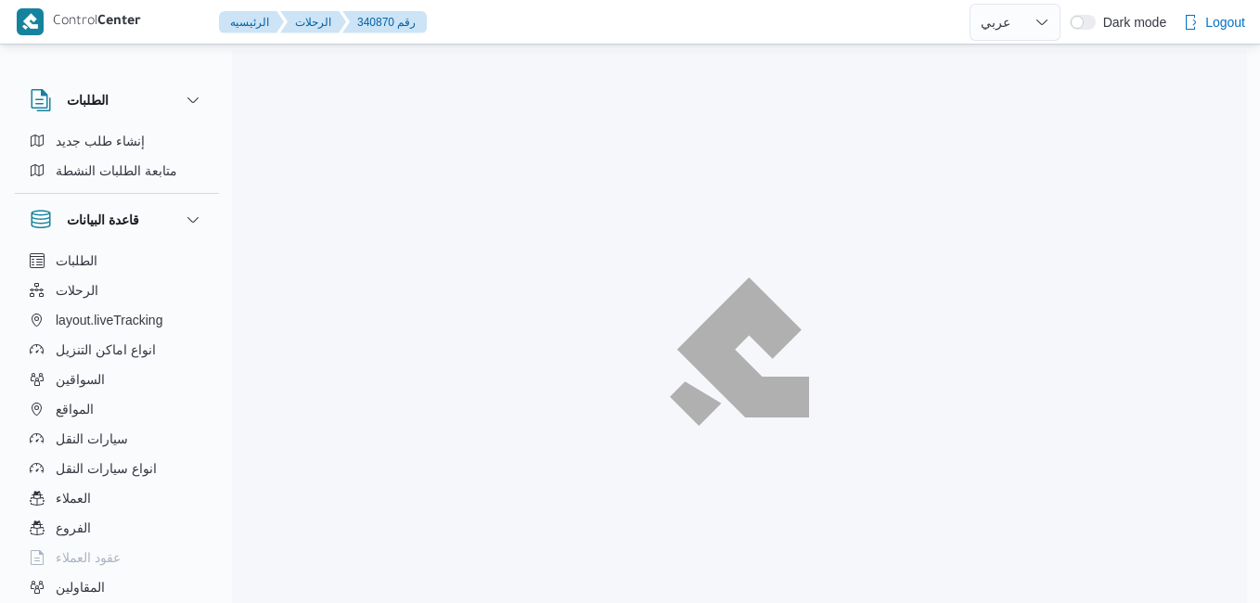
select select "ar"
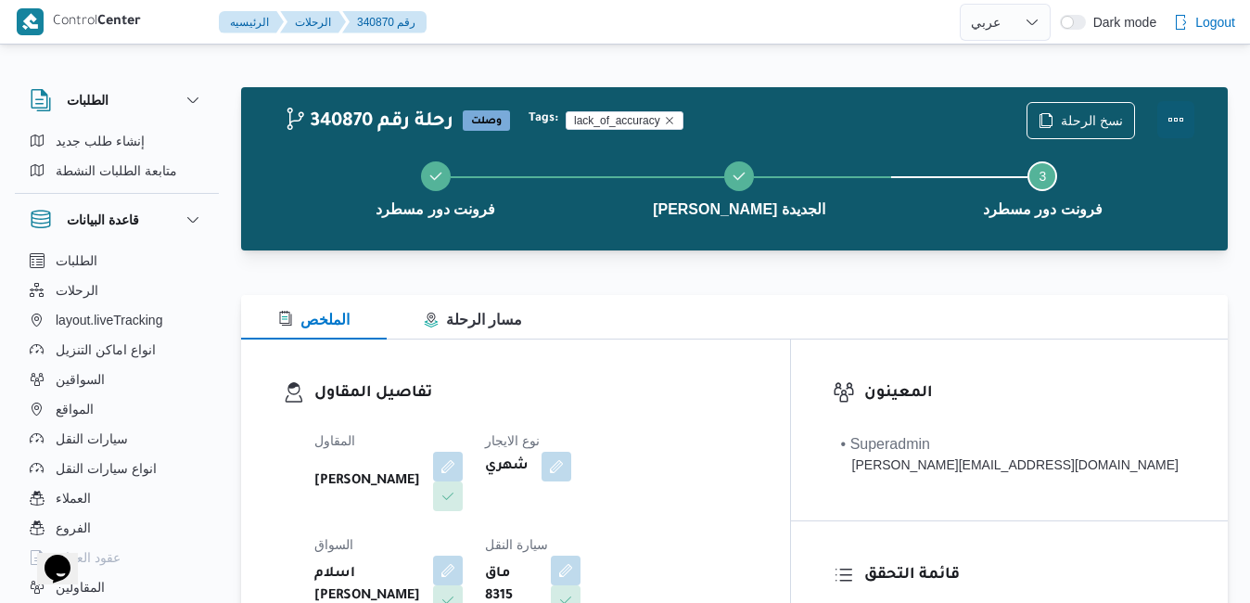
click at [1171, 110] on button "Actions" at bounding box center [1176, 119] width 37 height 37
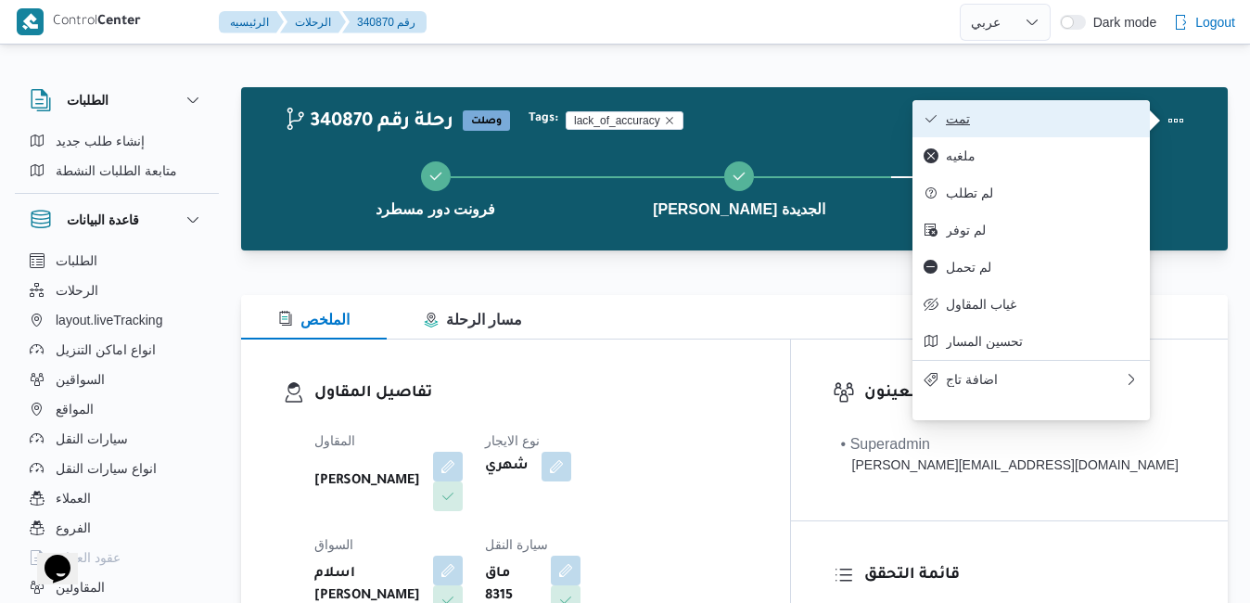
click at [1106, 113] on span "تمت" at bounding box center [1042, 118] width 193 height 15
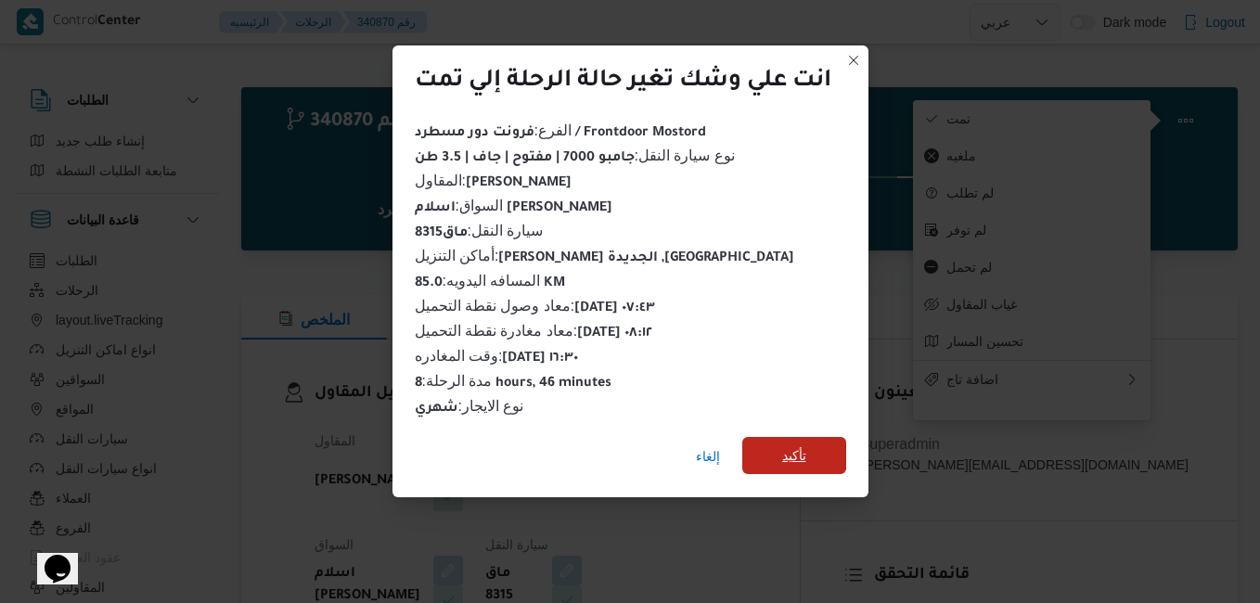
click at [817, 437] on span "تأكيد" at bounding box center [794, 455] width 104 height 37
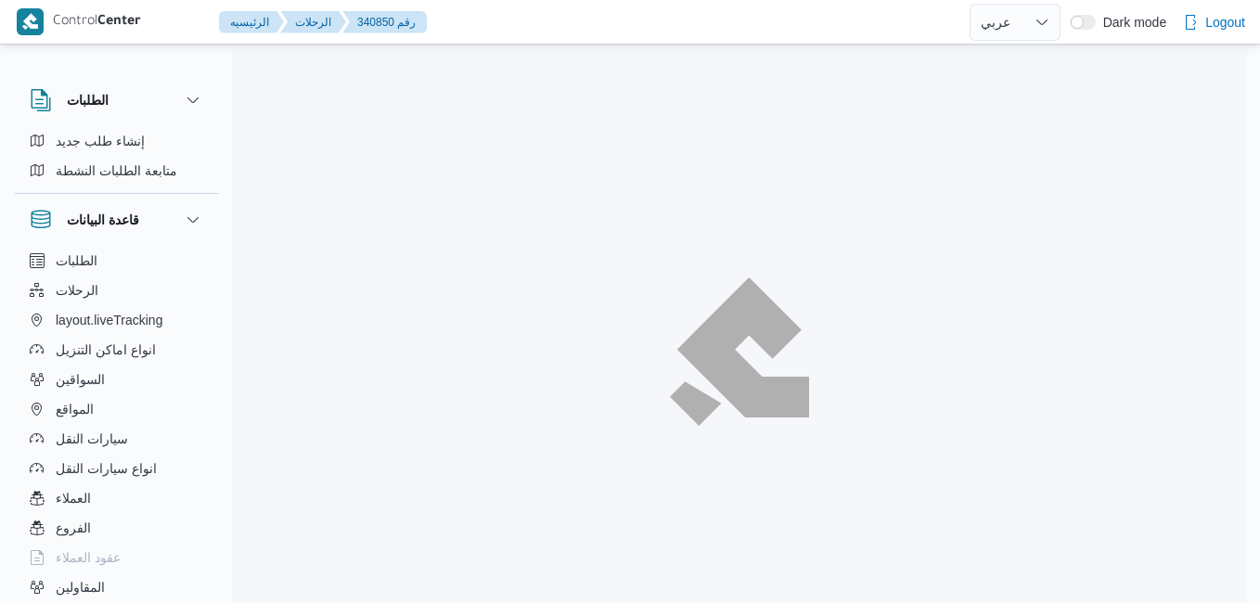
select select "ar"
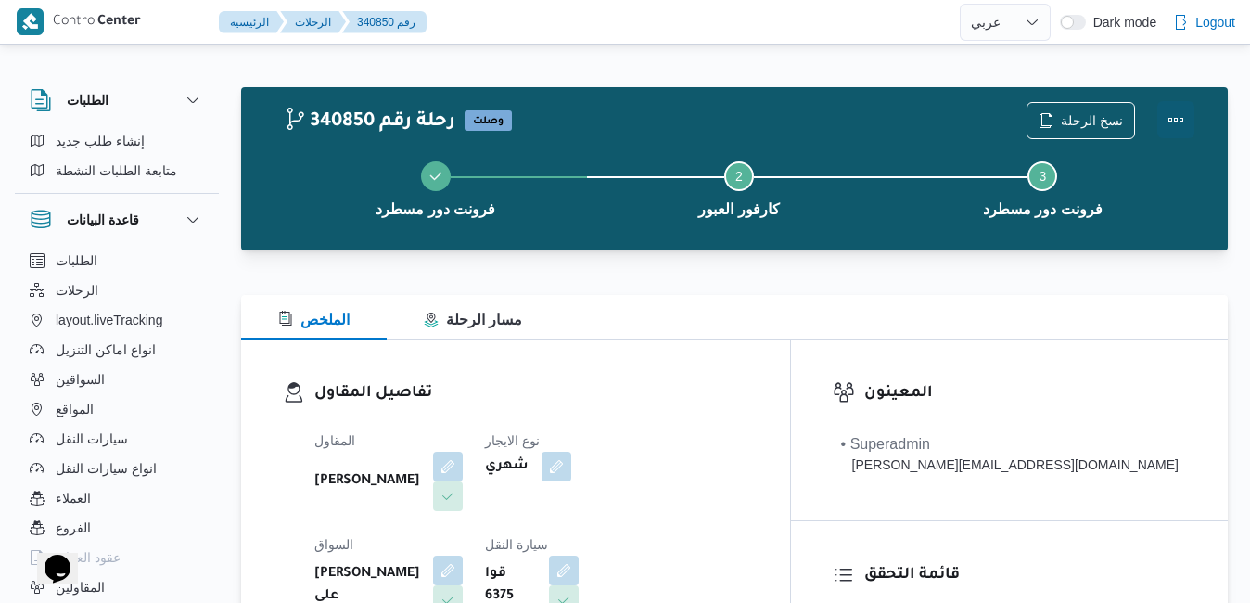
click at [1171, 118] on button "Actions" at bounding box center [1176, 119] width 37 height 37
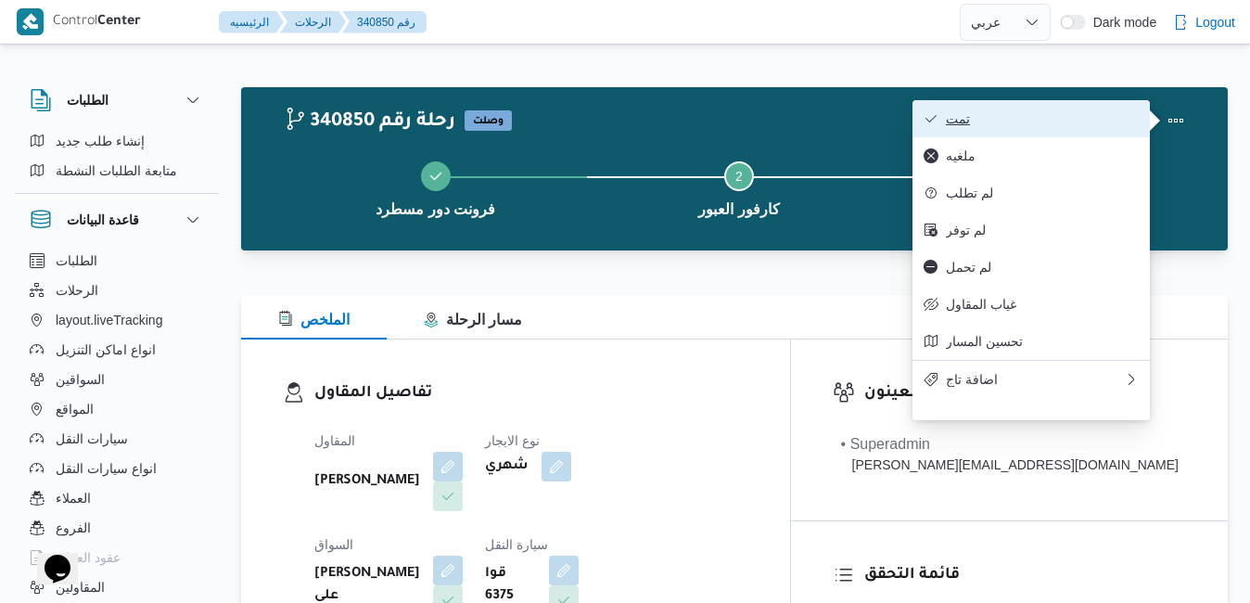
click at [1092, 124] on span "تمت" at bounding box center [1042, 118] width 193 height 15
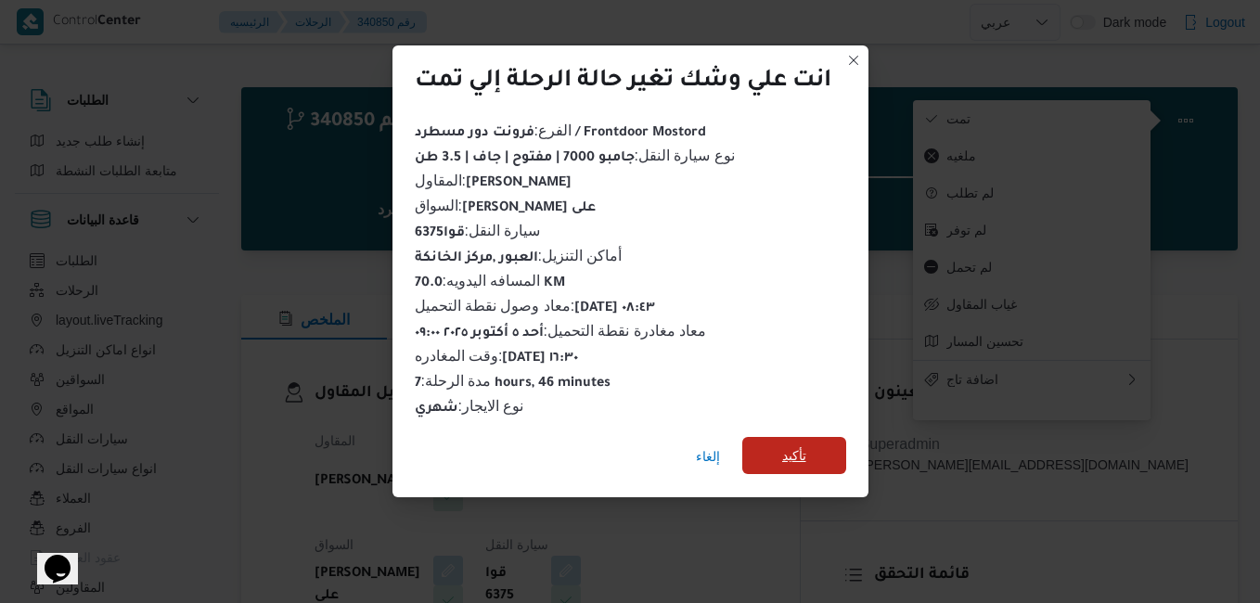
click at [778, 447] on span "تأكيد" at bounding box center [794, 455] width 104 height 37
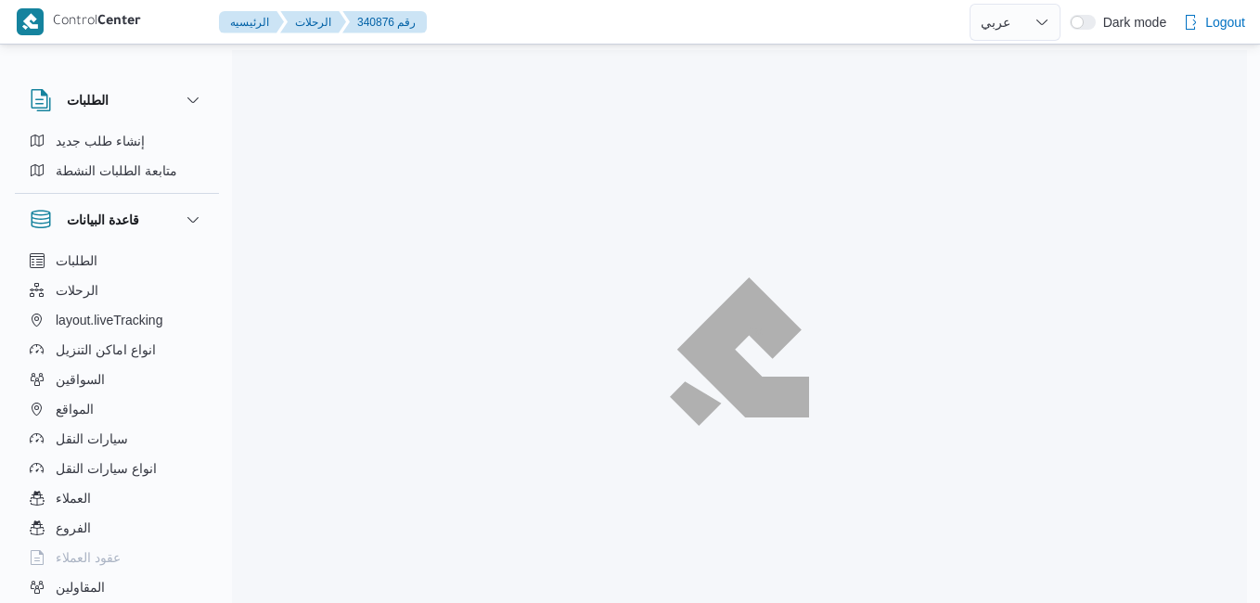
select select "ar"
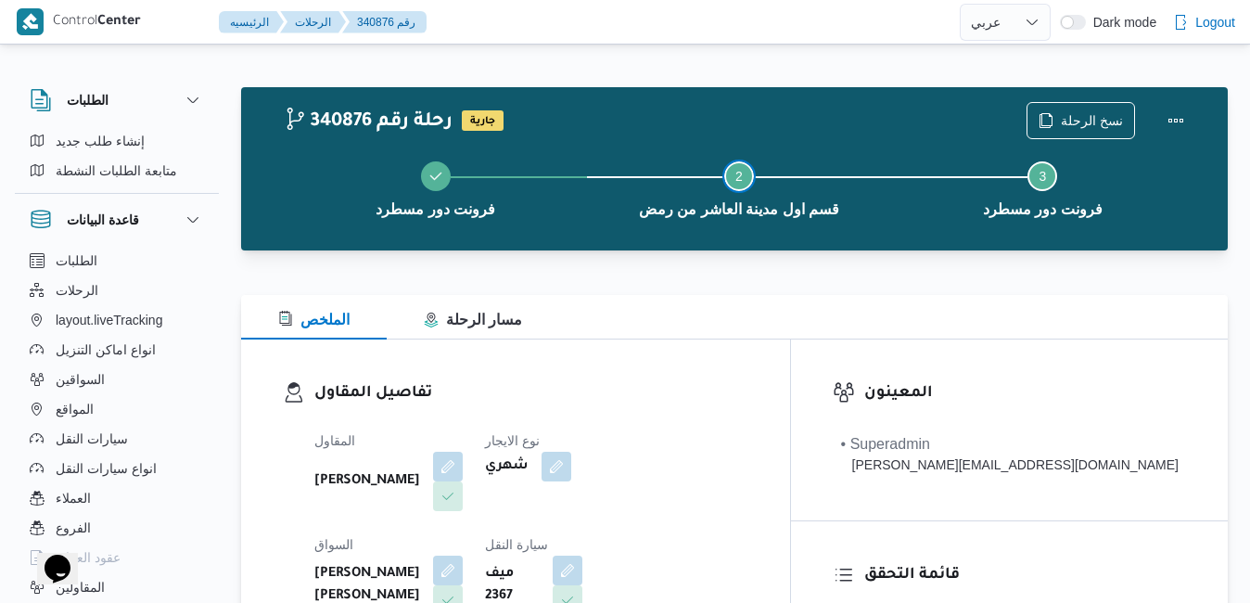
click at [789, 225] on button "Step 2 is incomplete 2 قسم اول مدينة العاشر من رمض" at bounding box center [738, 187] width 303 height 96
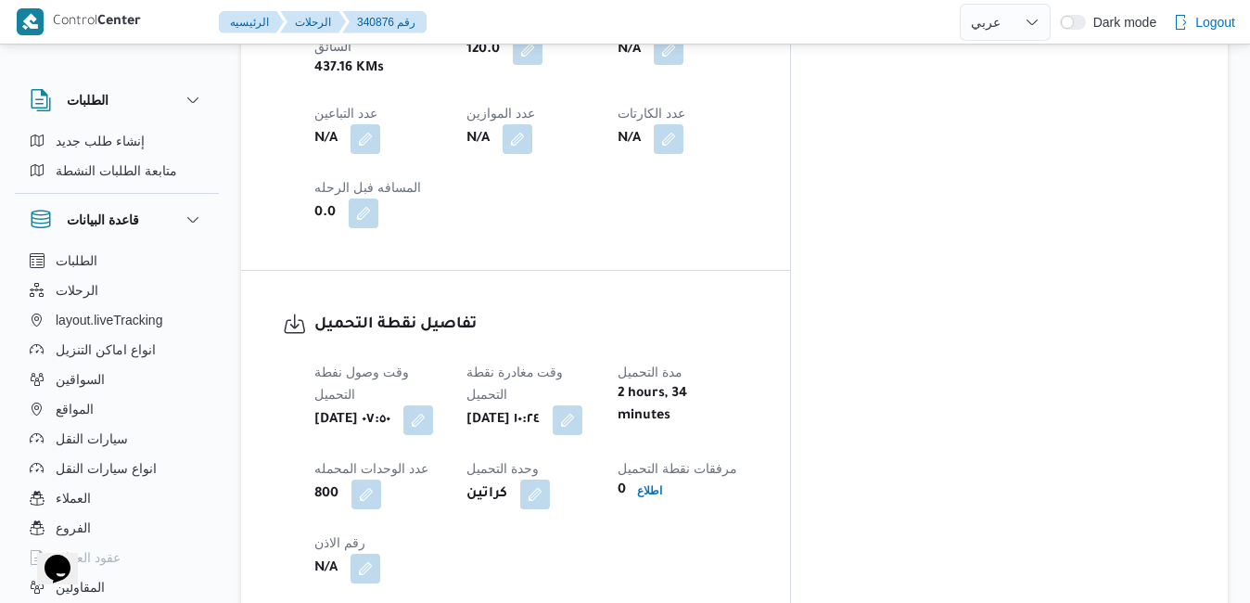
scroll to position [1299, 0]
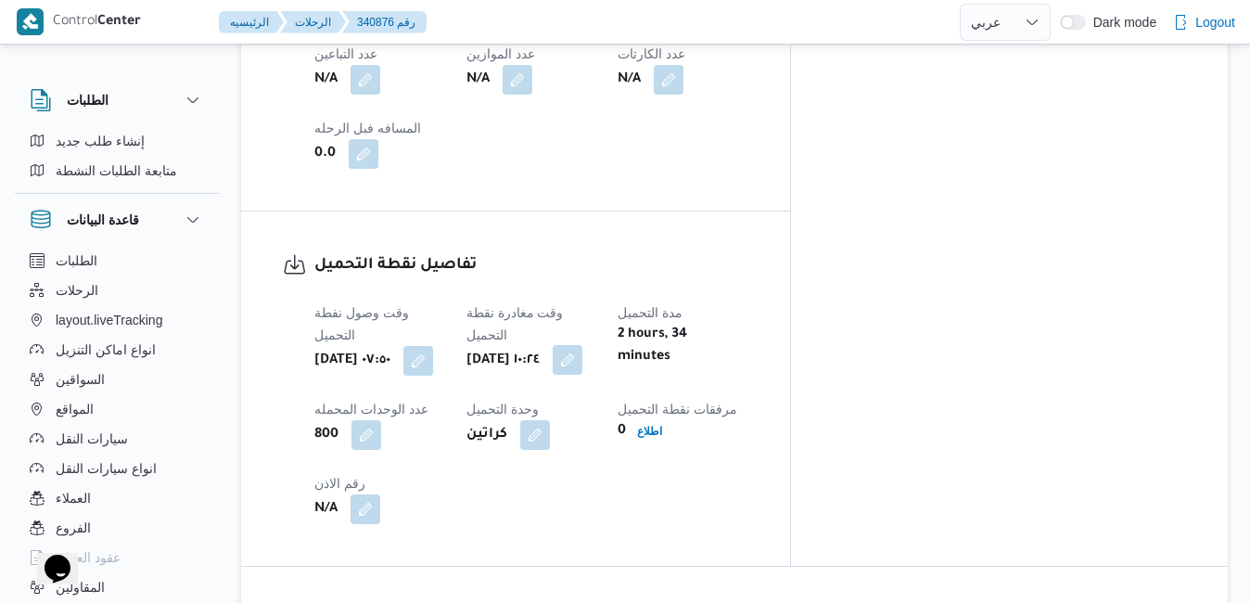
click at [583, 345] on button "button" at bounding box center [568, 360] width 30 height 30
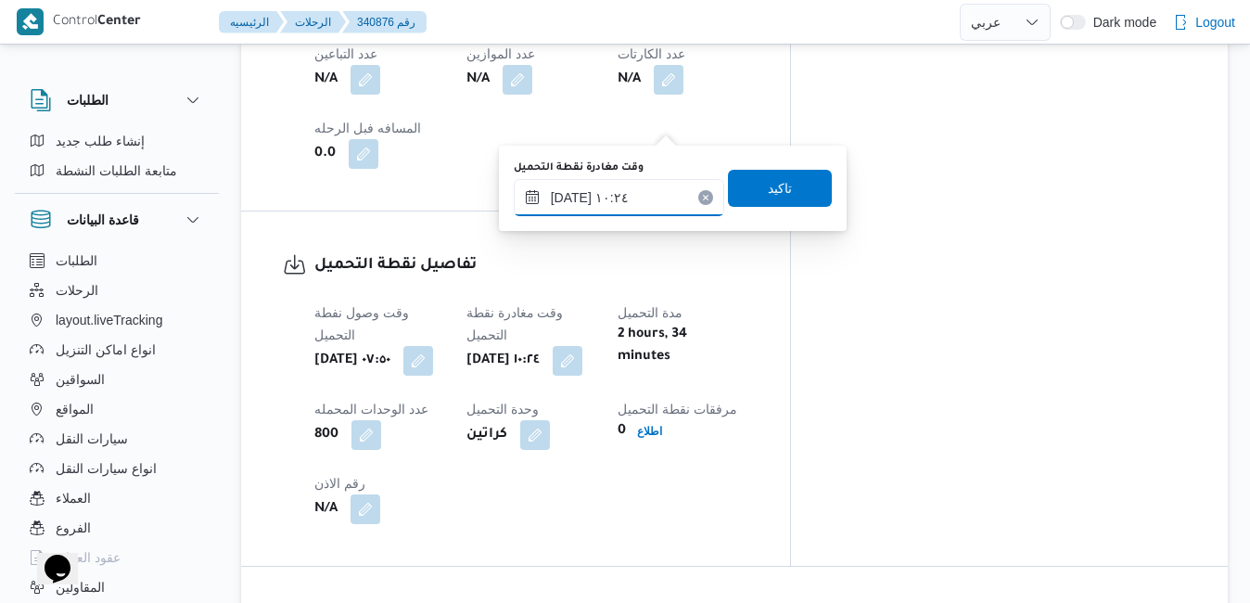
click at [634, 193] on input "[DATE] ١٠:٢٤" at bounding box center [619, 197] width 211 height 37
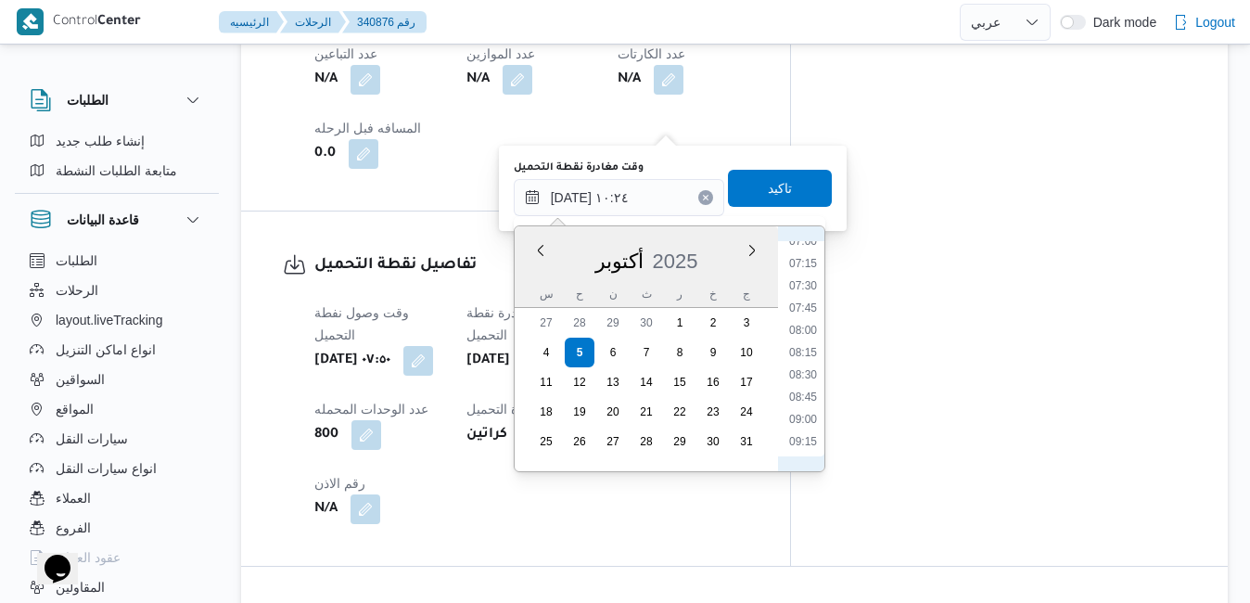
scroll to position [611, 0]
click at [807, 395] on li "08:30" at bounding box center [803, 396] width 43 height 19
type input "٠٥/١٠/٢٠٢٥ ٠٨:٣٠"
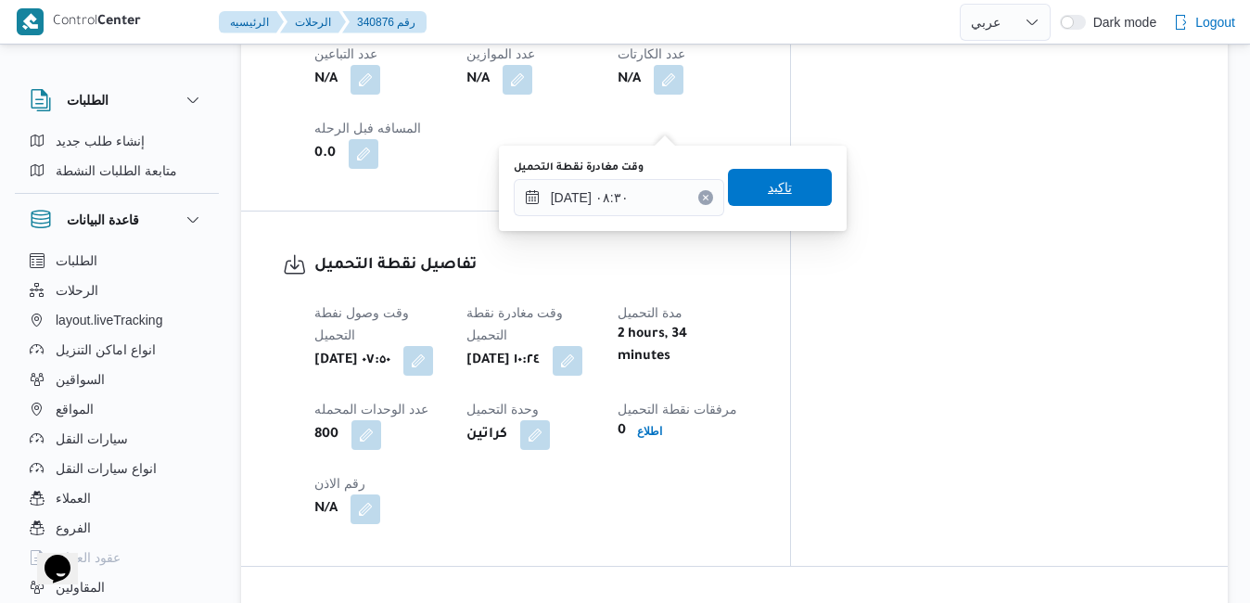
click at [749, 184] on span "تاكيد" at bounding box center [780, 187] width 104 height 37
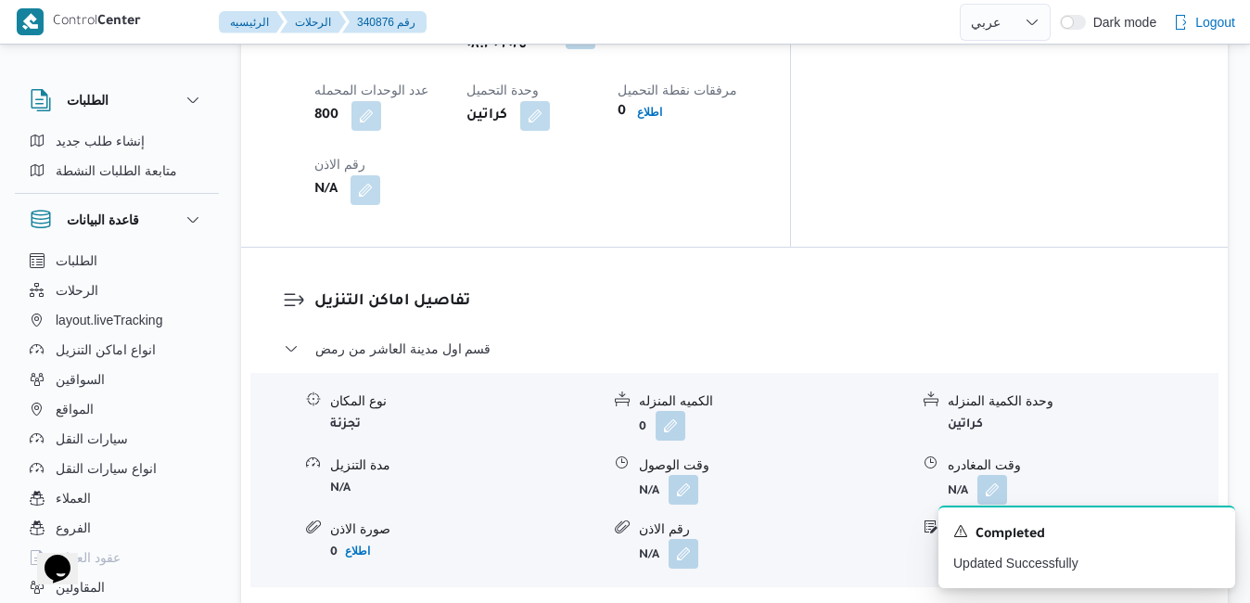
scroll to position [1596, 0]
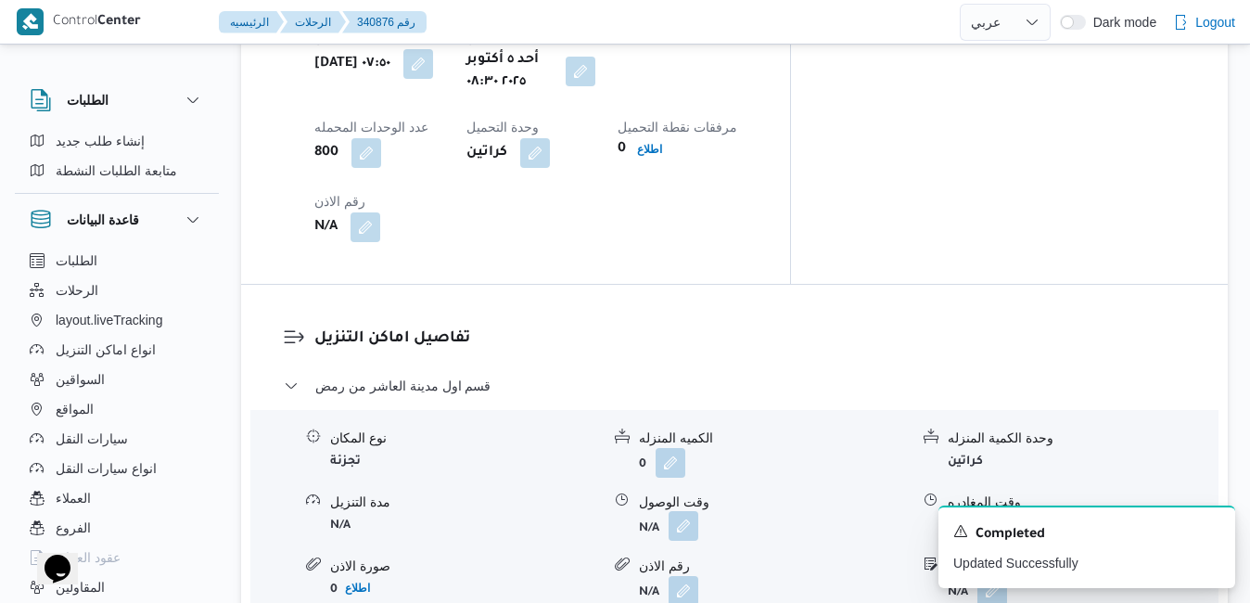
click at [689, 511] on button "button" at bounding box center [684, 526] width 30 height 30
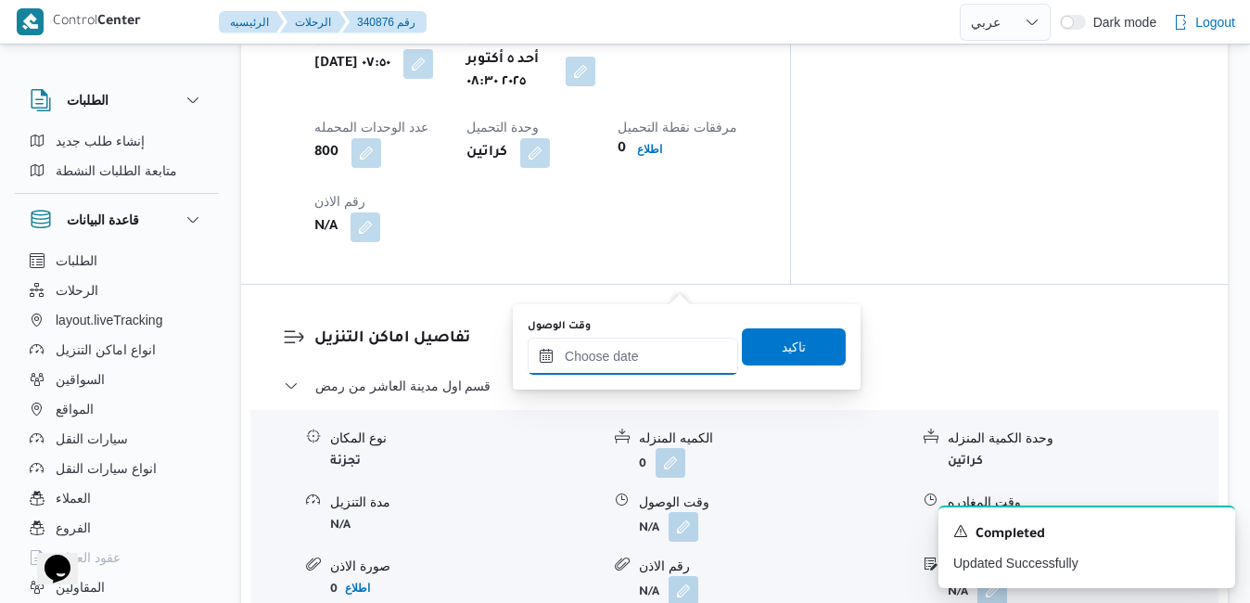
click at [658, 358] on input "وقت الوصول" at bounding box center [633, 356] width 211 height 37
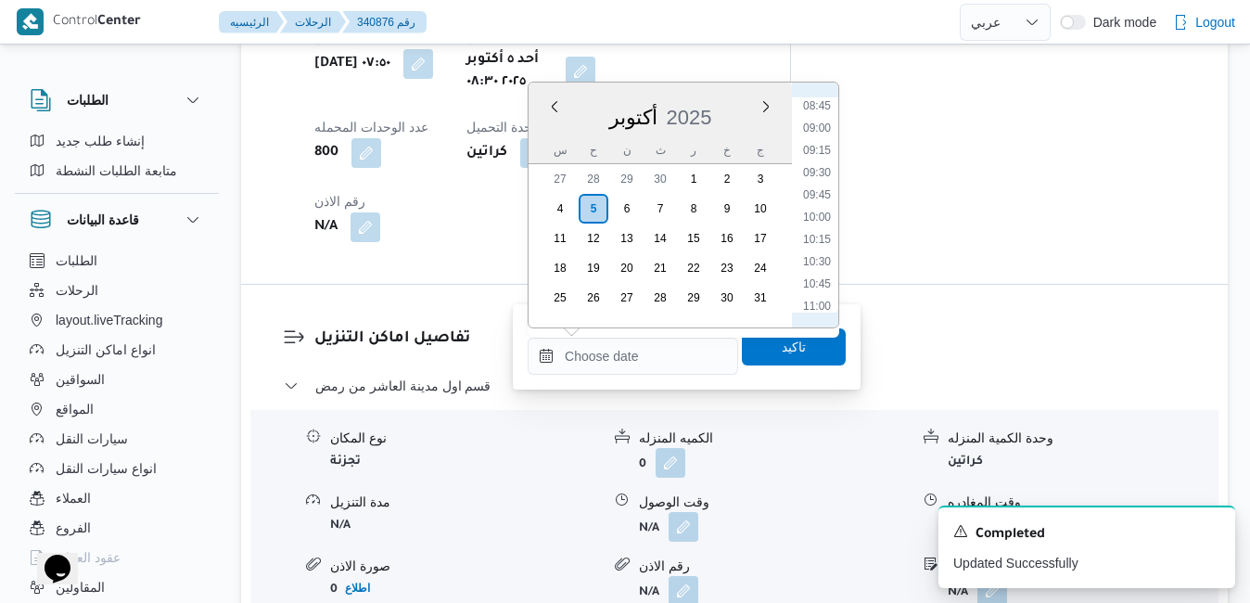
scroll to position [737, 0]
click at [820, 219] on li "09:30" at bounding box center [817, 216] width 43 height 19
type input "٠٥/١٠/٢٠٢٥ ٠٩:٣٠"
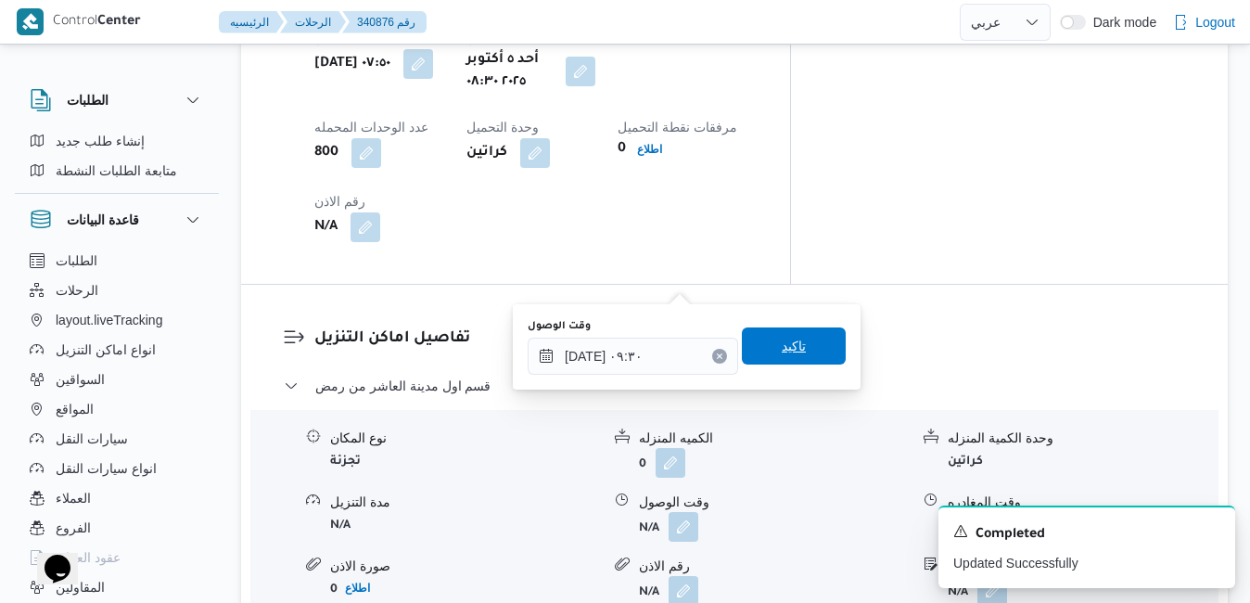
click at [782, 343] on span "تاكيد" at bounding box center [794, 346] width 24 height 22
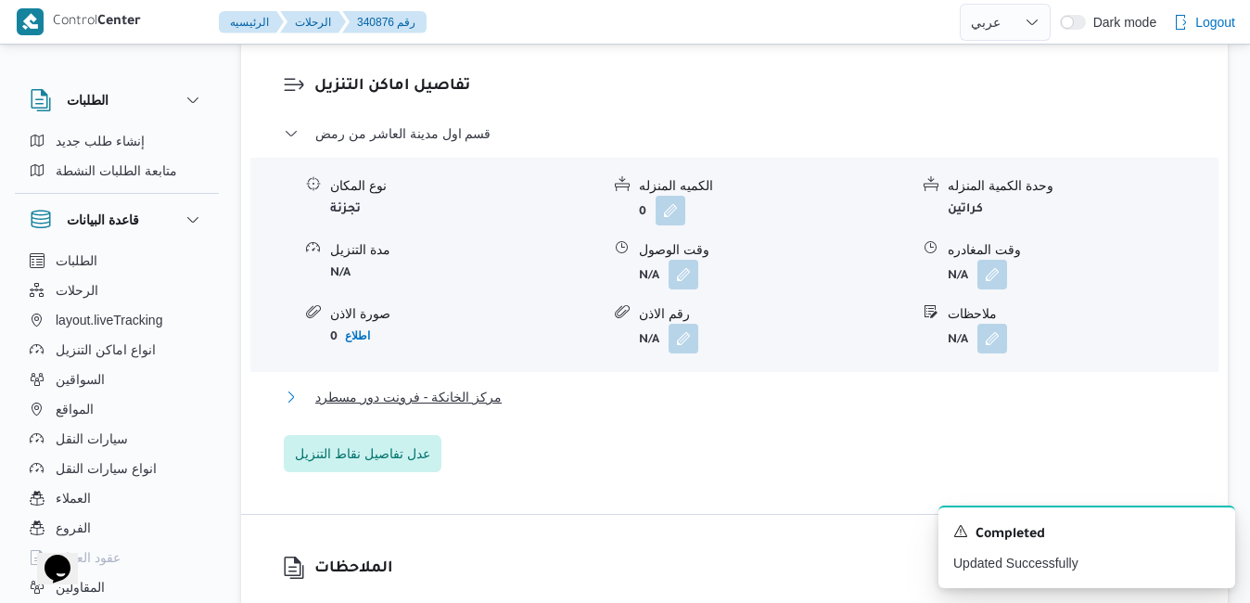
click at [685, 408] on button "مركز الخانكة - فرونت دور مسطرد" at bounding box center [735, 397] width 903 height 22
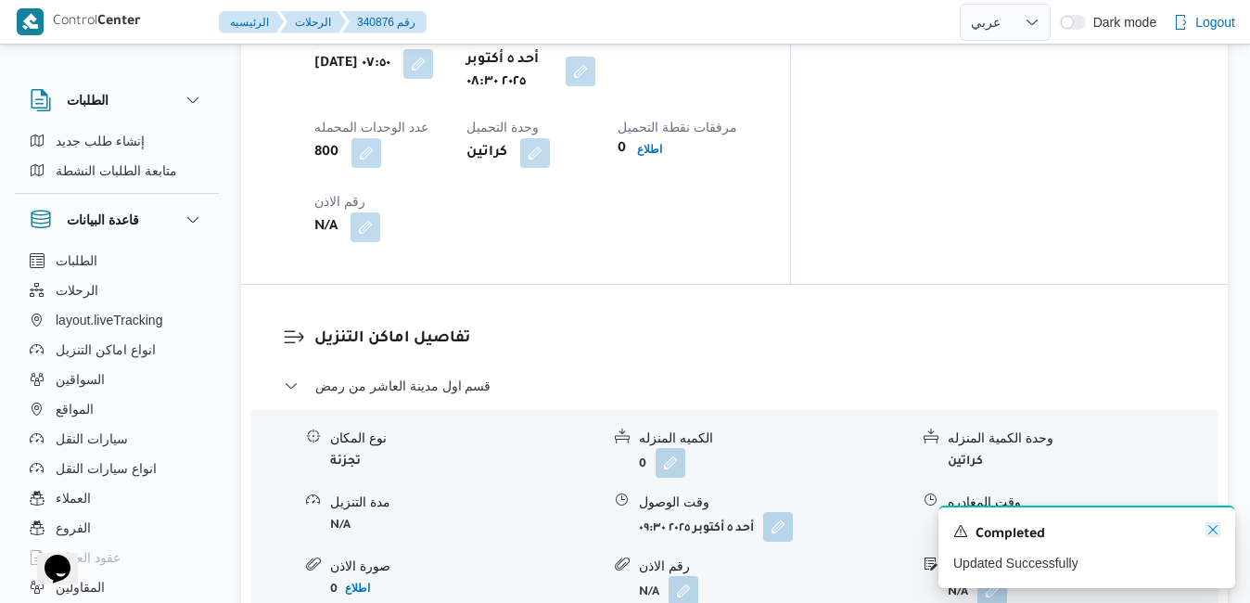
click at [1213, 532] on icon "Dismiss toast" at bounding box center [1213, 529] width 15 height 15
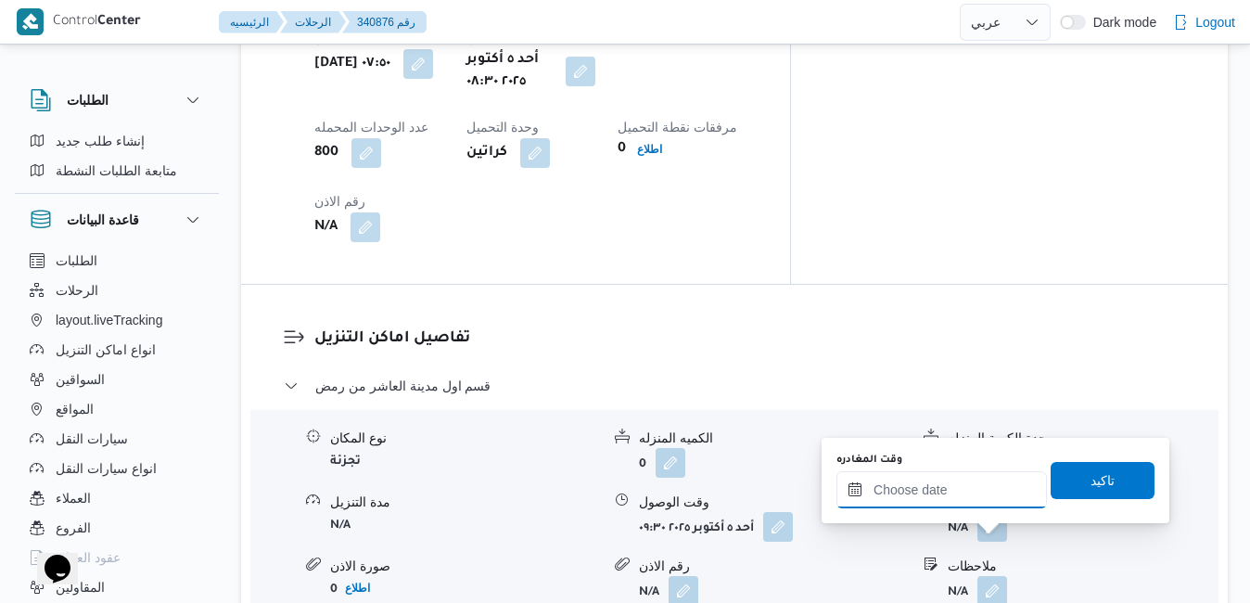
click at [974, 493] on input "وقت المغادره" at bounding box center [942, 489] width 211 height 37
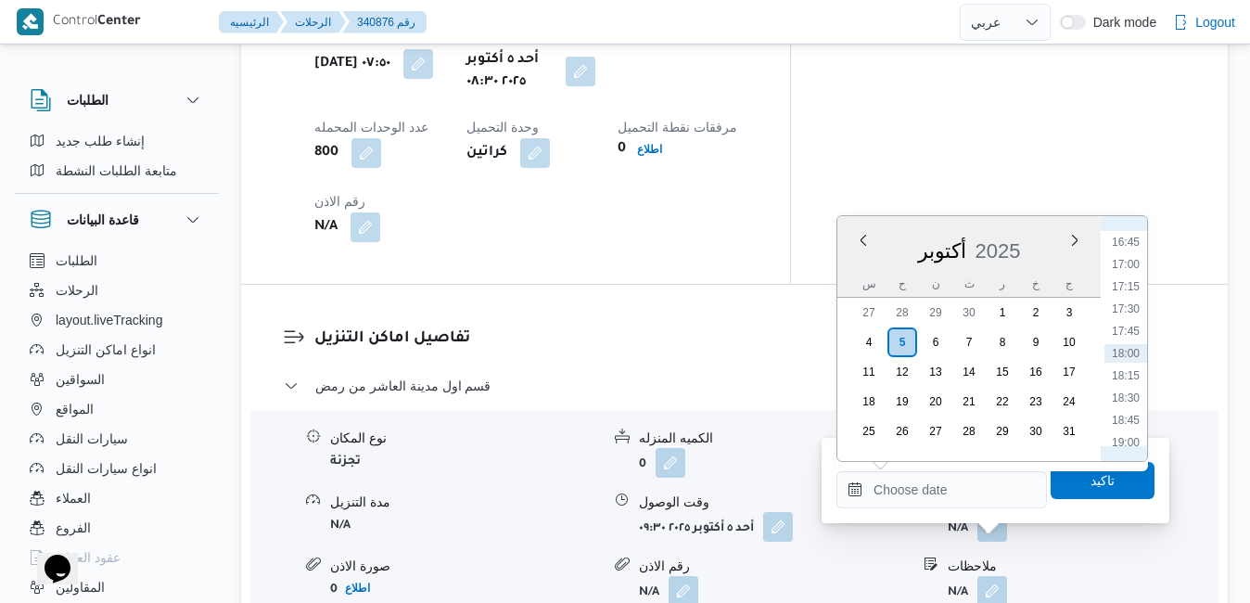
scroll to position [1301, 0]
click at [1124, 408] on li "16:30" at bounding box center [1126, 408] width 43 height 19
type input "٠٥/١٠/٢٠٢٥ ١٦:٣٠"
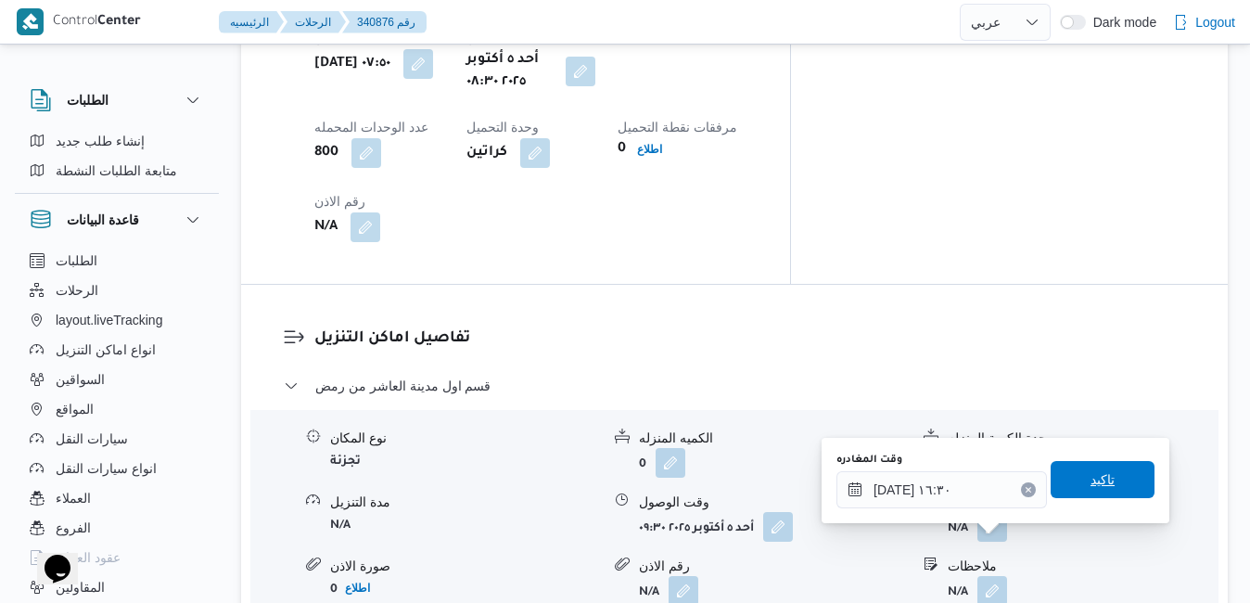
click at [1091, 474] on span "تاكيد" at bounding box center [1103, 479] width 24 height 22
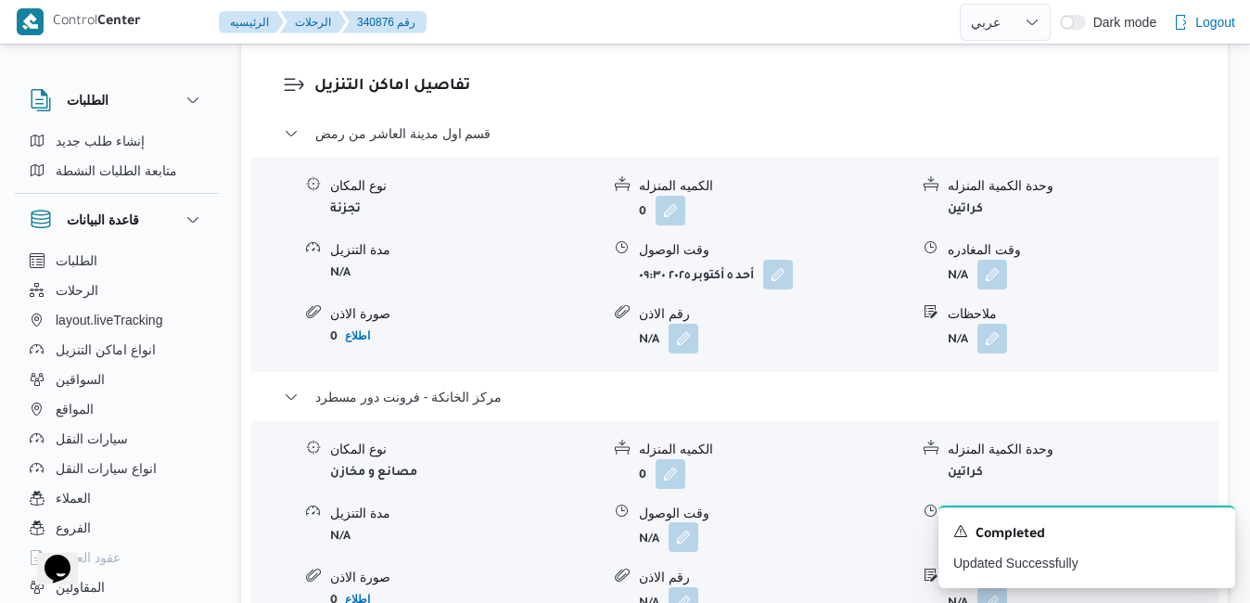
click at [688, 542] on button "button" at bounding box center [684, 537] width 30 height 30
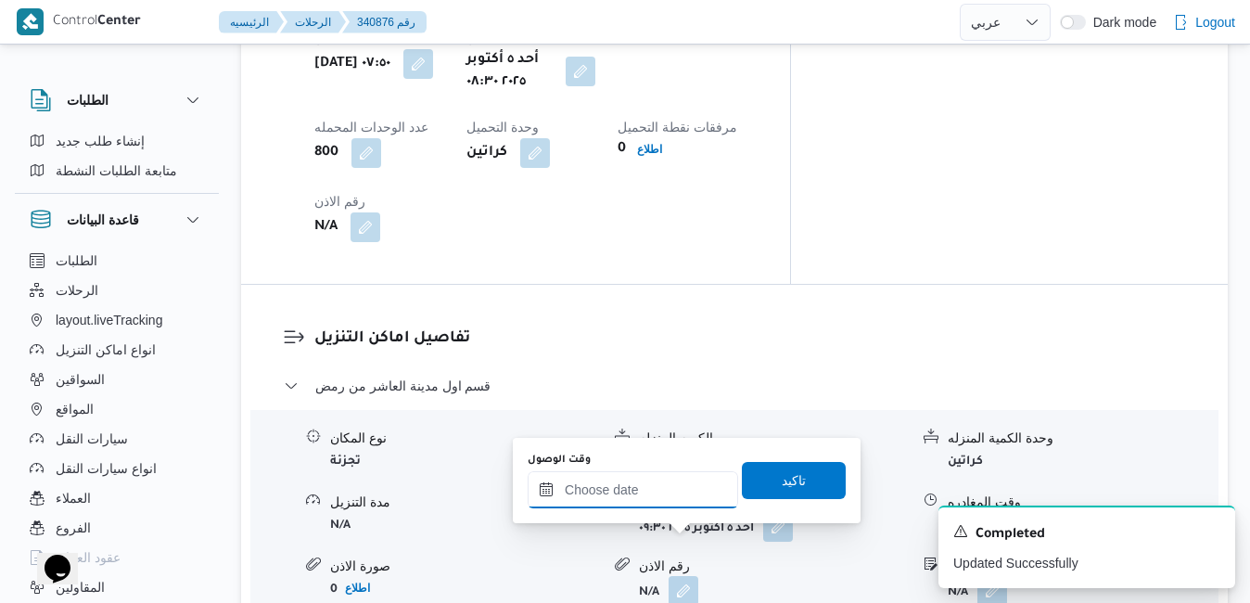
click at [683, 485] on input "وقت الوصول" at bounding box center [633, 489] width 211 height 37
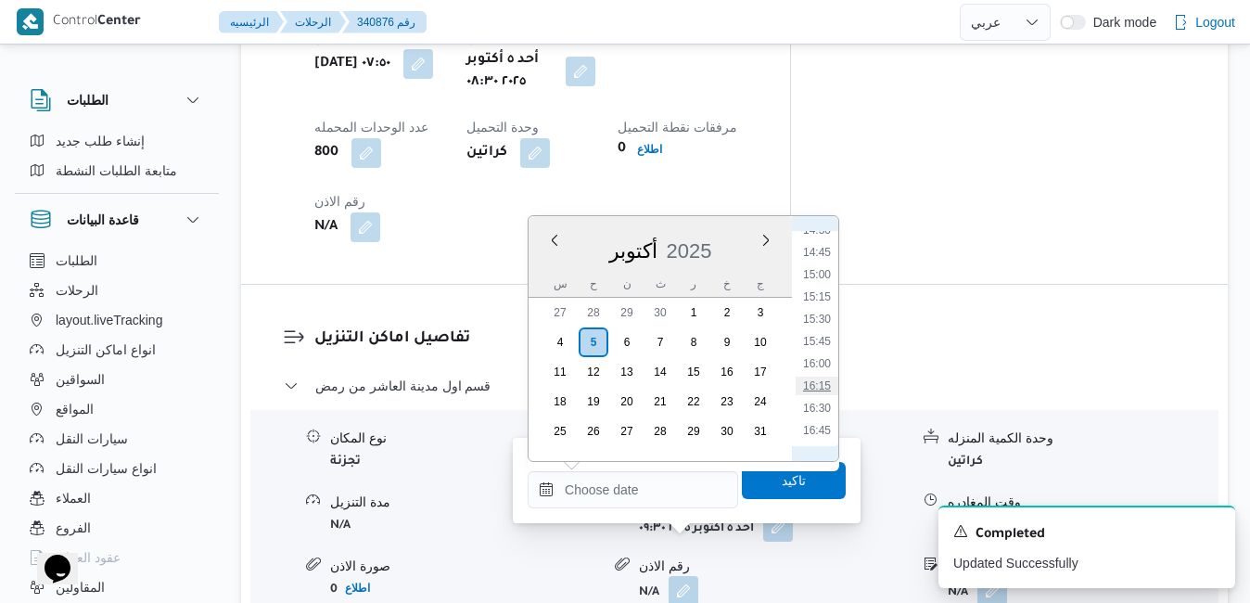
click at [814, 385] on li "16:15" at bounding box center [817, 386] width 43 height 19
type input "٠٥/١٠/٢٠٢٥ ١٦:١٥"
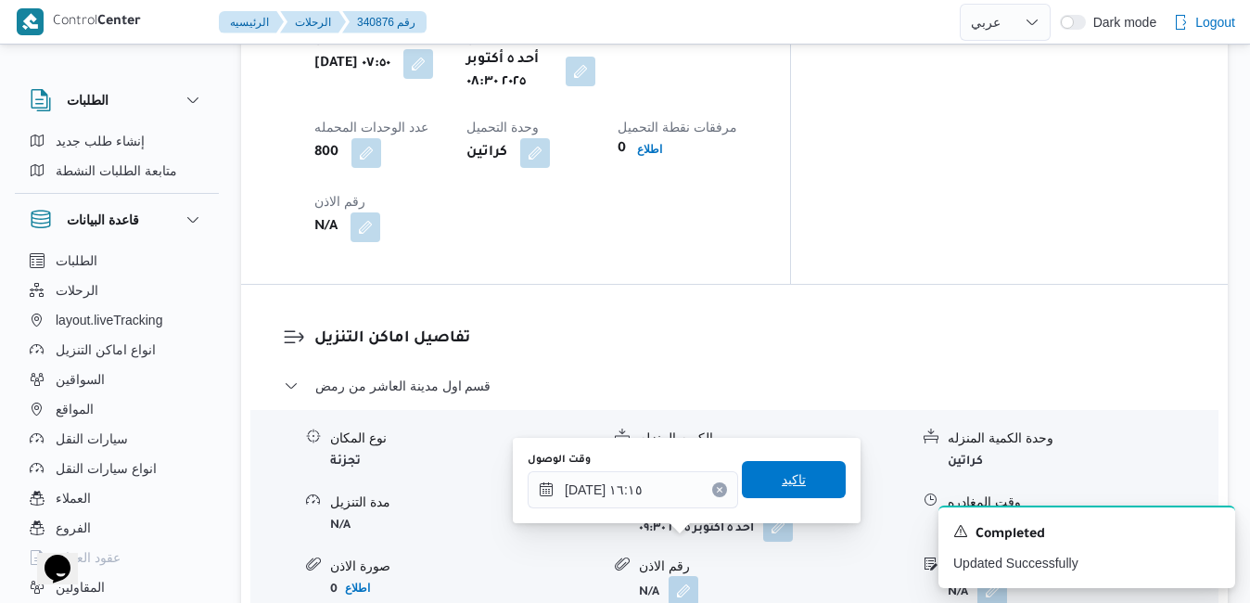
click at [785, 481] on span "تاكيد" at bounding box center [794, 479] width 24 height 22
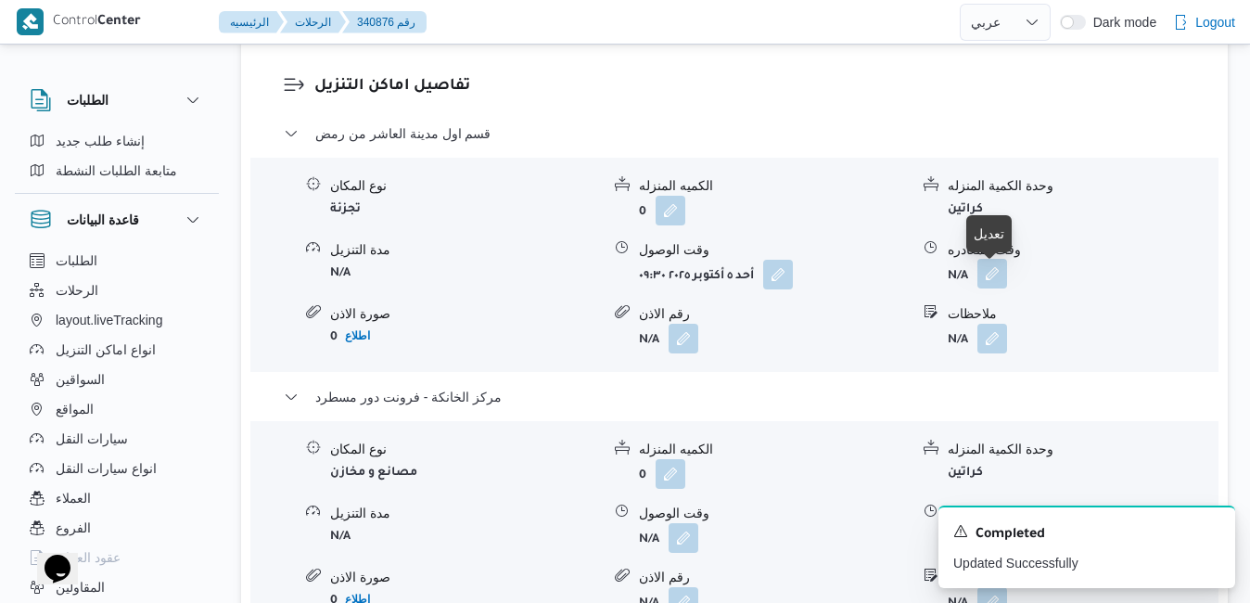
click at [986, 277] on button "button" at bounding box center [993, 274] width 30 height 30
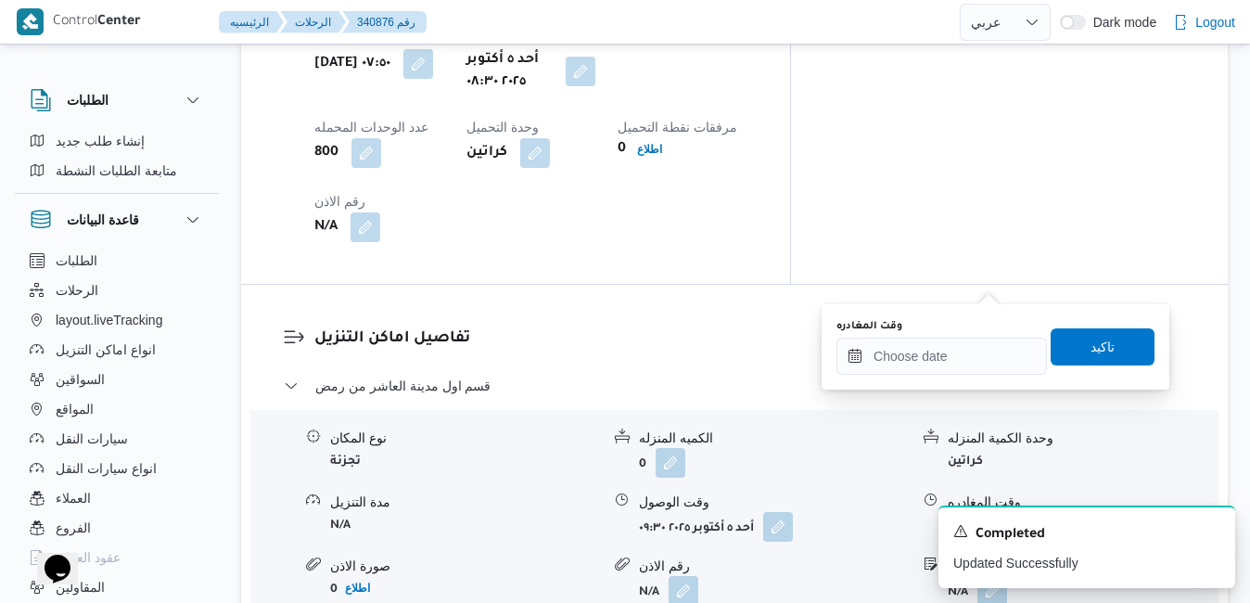
click at [909, 375] on div "وقت المغادره تاكيد" at bounding box center [996, 346] width 322 height 59
click at [909, 374] on input "وقت المغادره" at bounding box center [942, 356] width 211 height 37
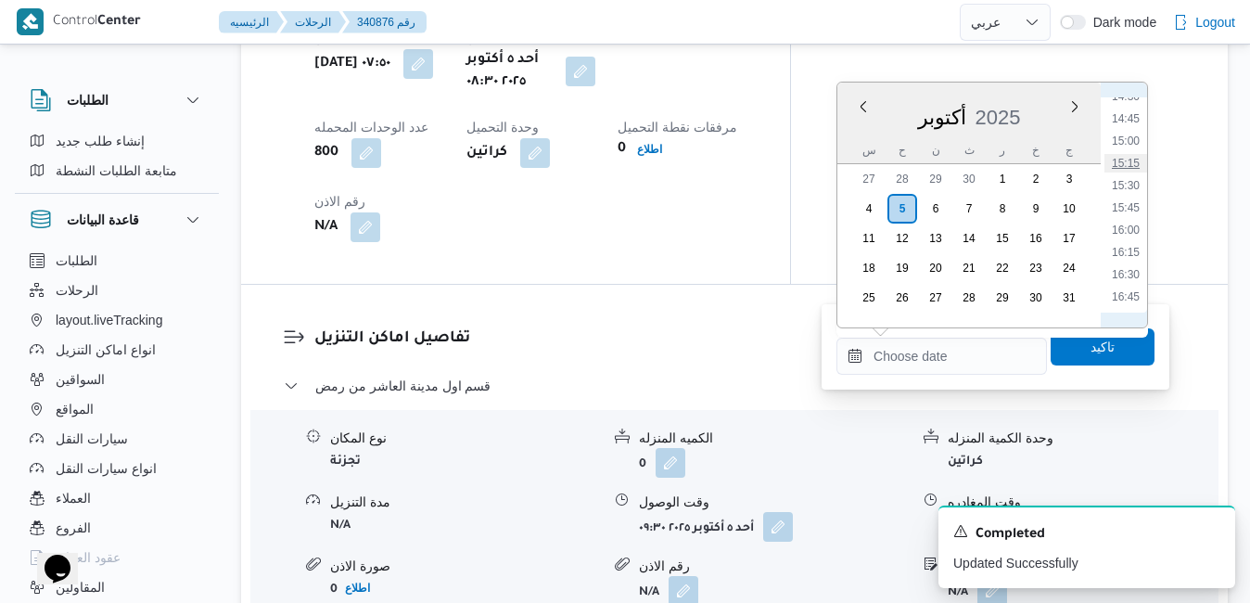
click at [1130, 163] on li "15:15" at bounding box center [1126, 163] width 43 height 19
type input "٠٥/١٠/٢٠٢٥ ١٥:١٥"
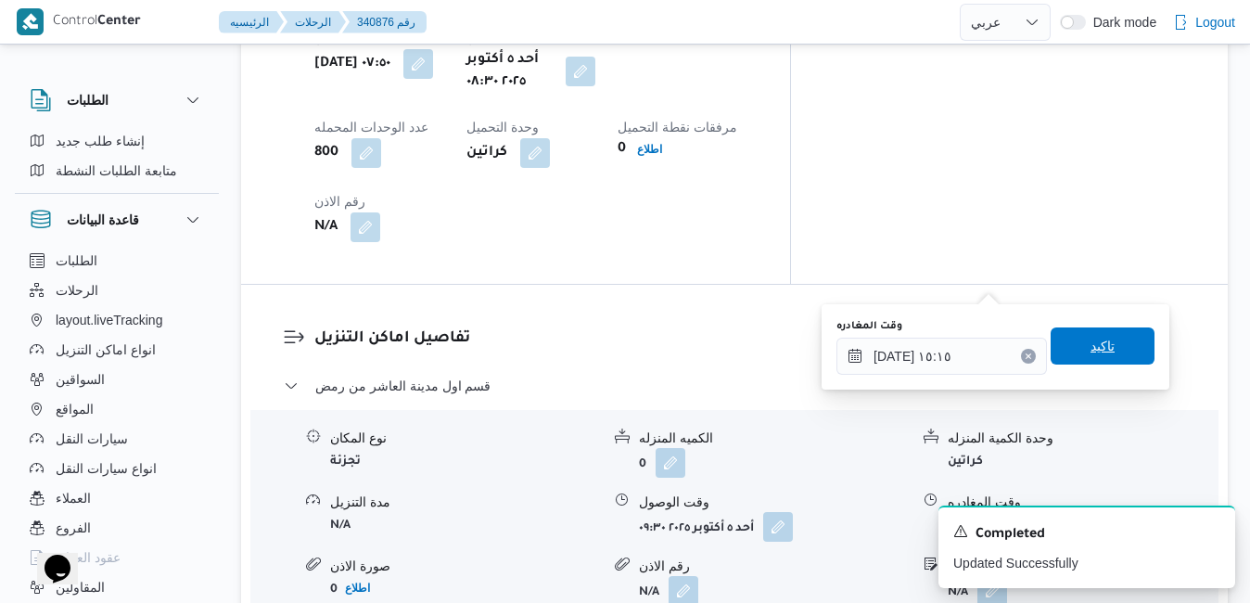
click at [1064, 342] on span "تاكيد" at bounding box center [1103, 345] width 104 height 37
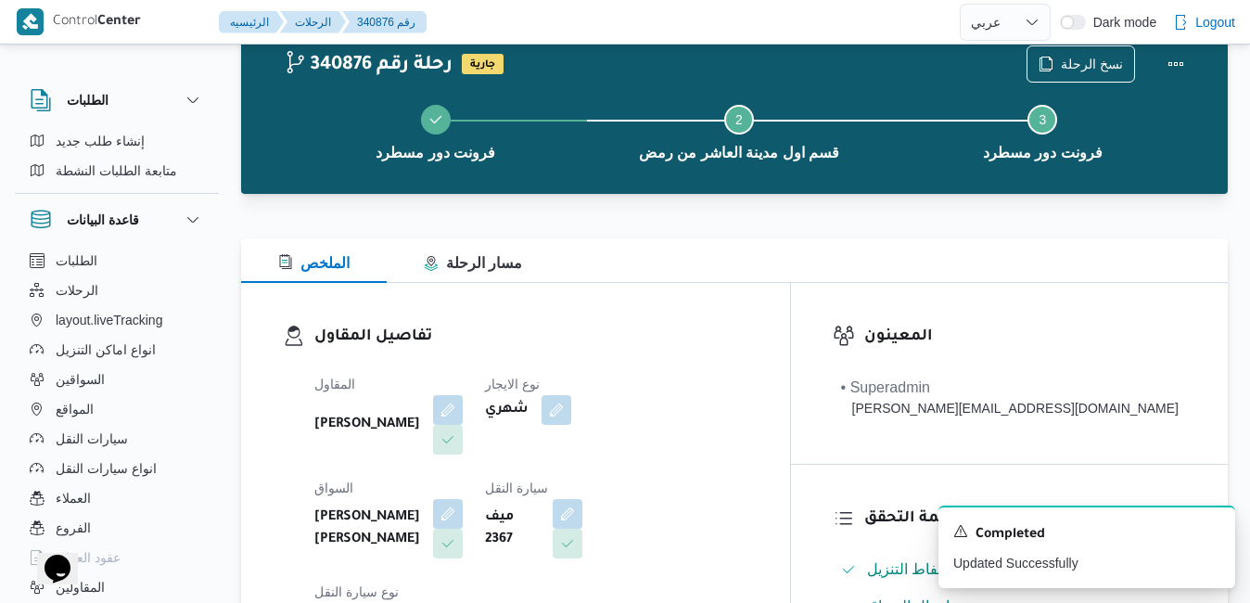
scroll to position [0, 0]
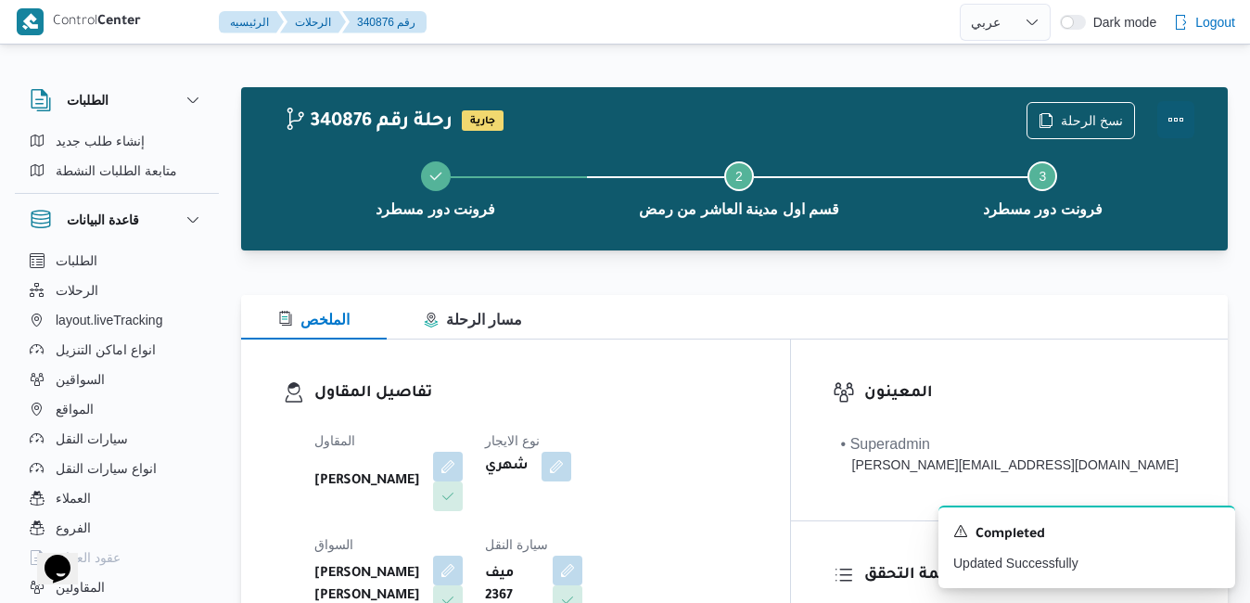
click at [1185, 120] on button "Actions" at bounding box center [1176, 119] width 37 height 37
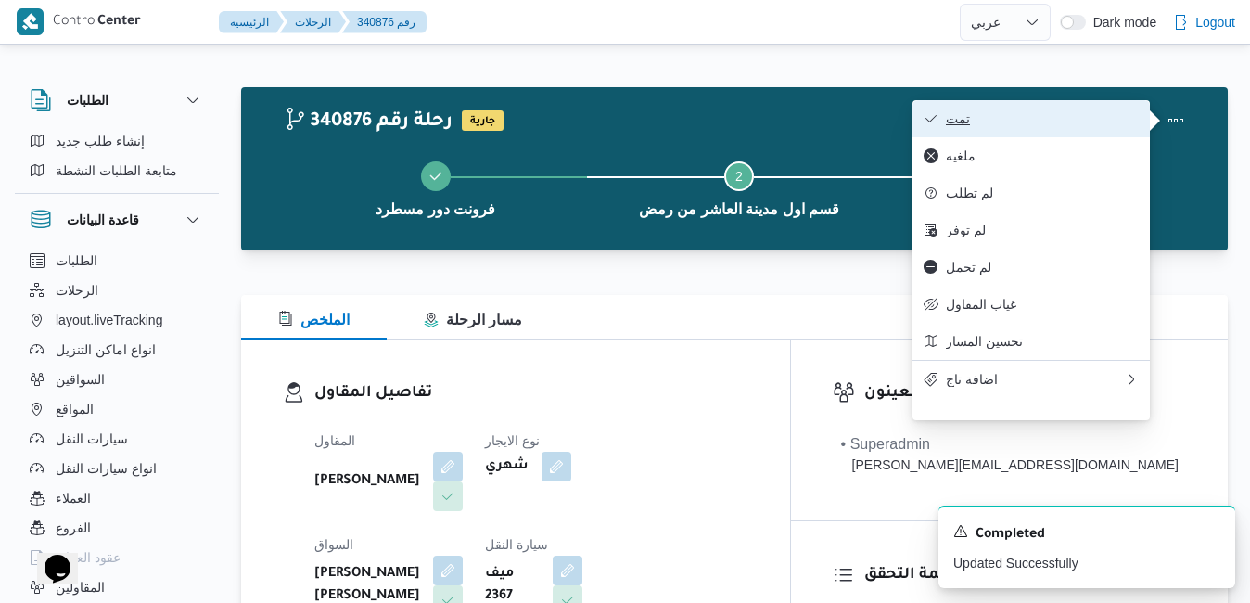
click at [1047, 122] on span "تمت" at bounding box center [1042, 118] width 193 height 15
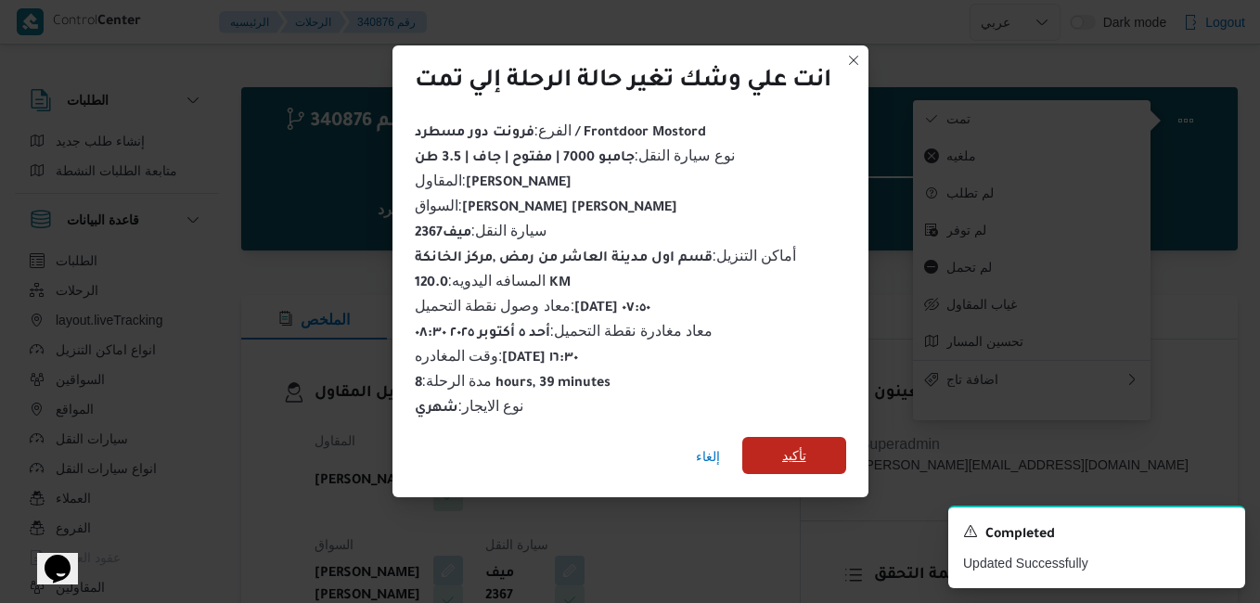
click at [776, 451] on span "تأكيد" at bounding box center [794, 455] width 104 height 37
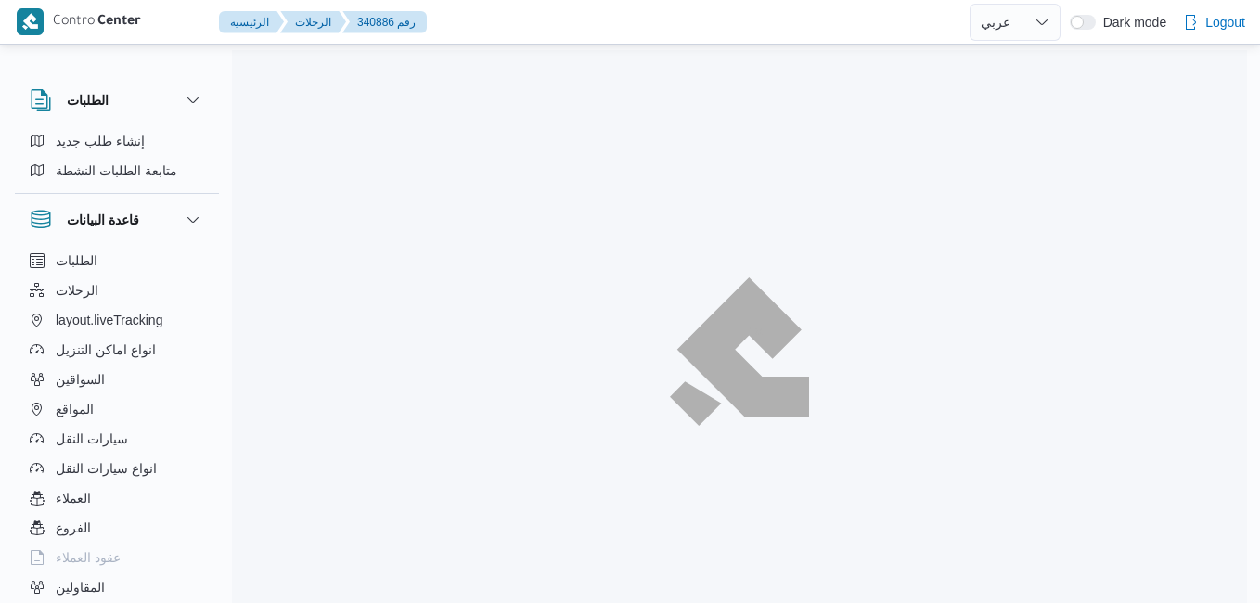
select select "ar"
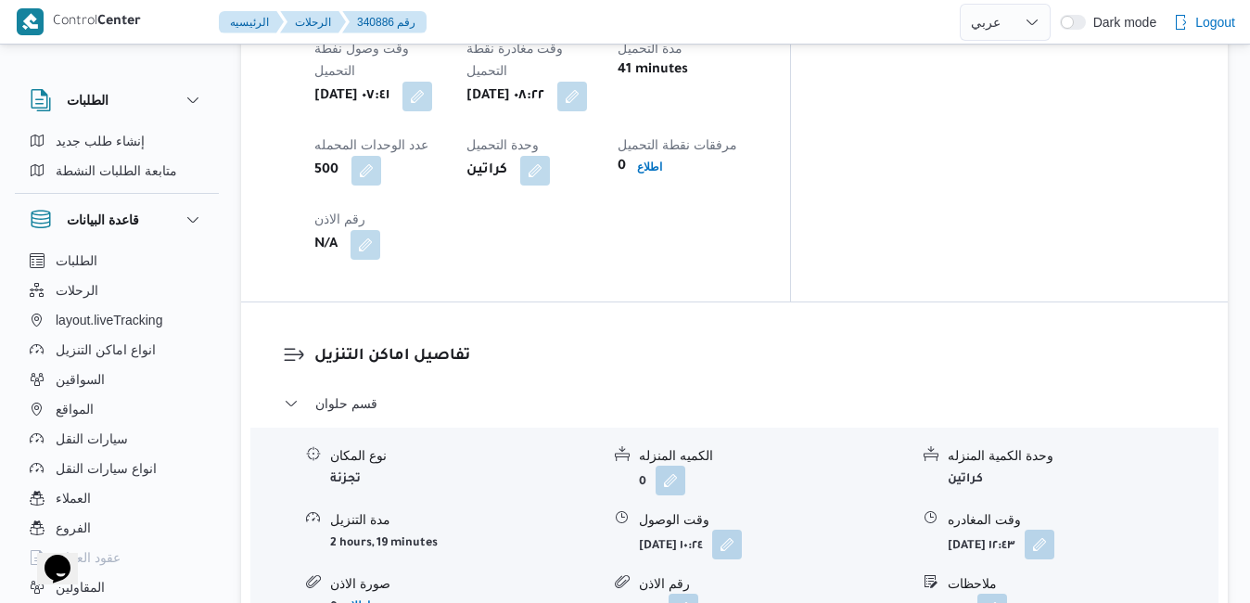
scroll to position [1496, 0]
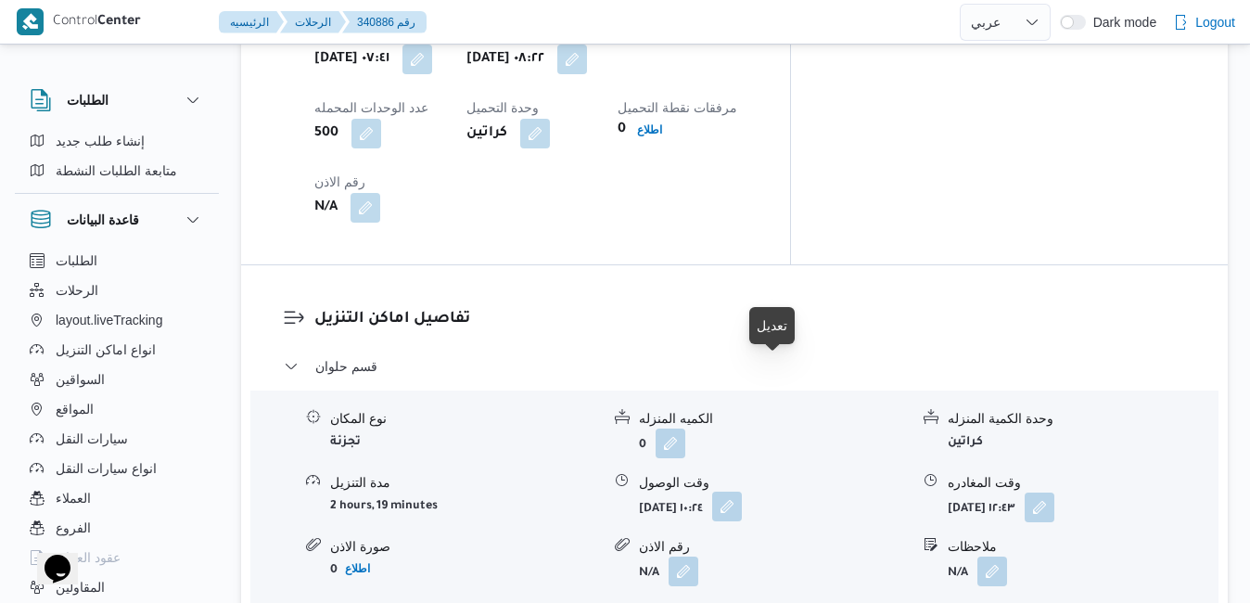
click at [742, 492] on button "button" at bounding box center [727, 507] width 30 height 30
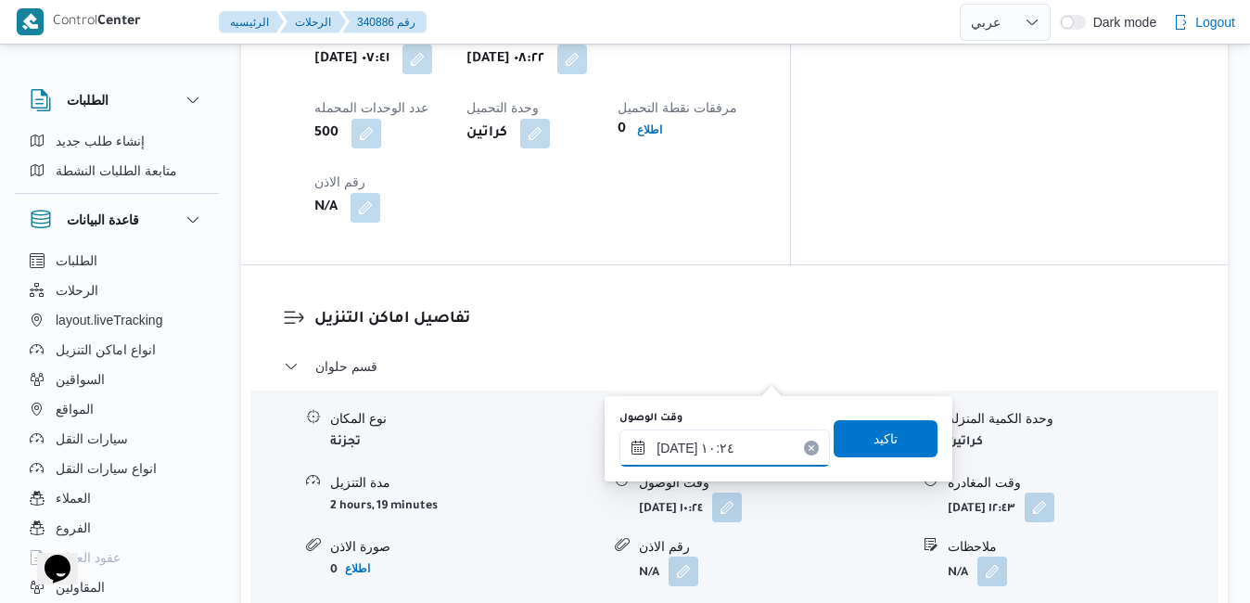
click at [702, 455] on input "[DATE] ١٠:٢٤" at bounding box center [725, 448] width 211 height 37
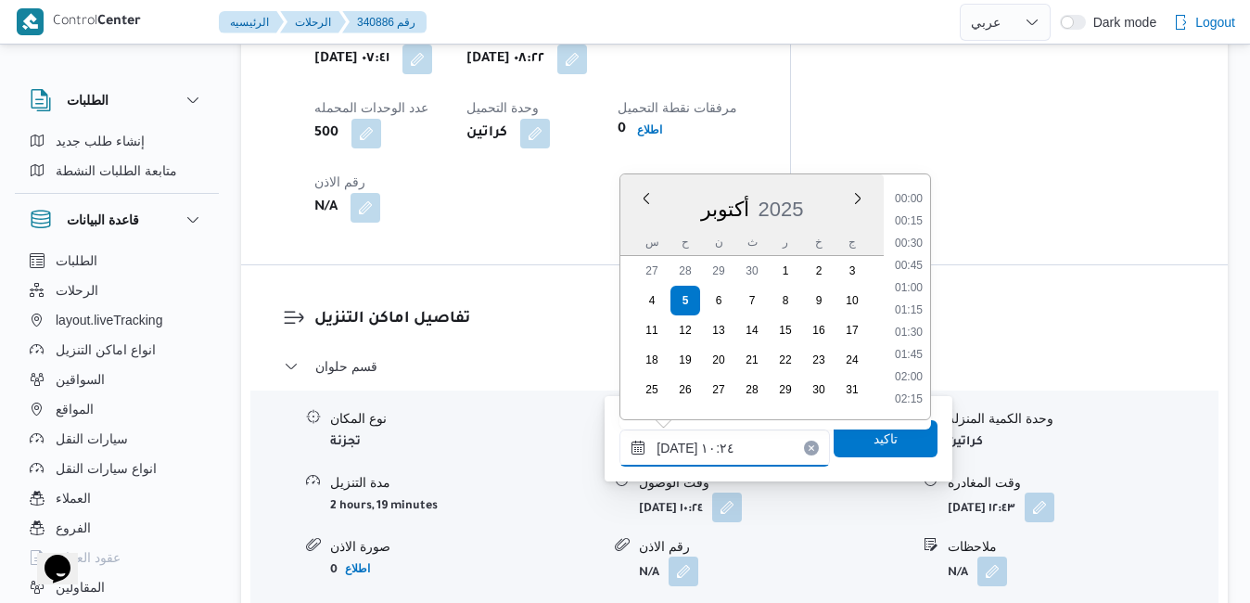
scroll to position [800, 0]
click at [908, 244] on li "09:30" at bounding box center [909, 245] width 43 height 19
type input "[DATE] ٠٩:٣٠"
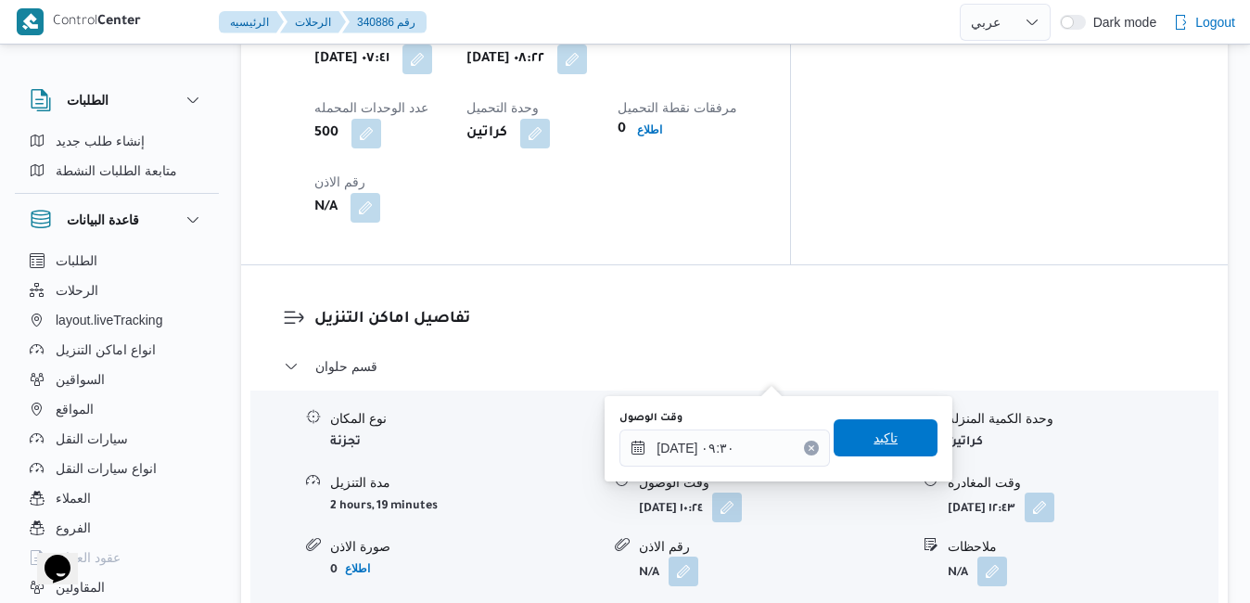
click at [874, 438] on span "تاكيد" at bounding box center [886, 438] width 24 height 22
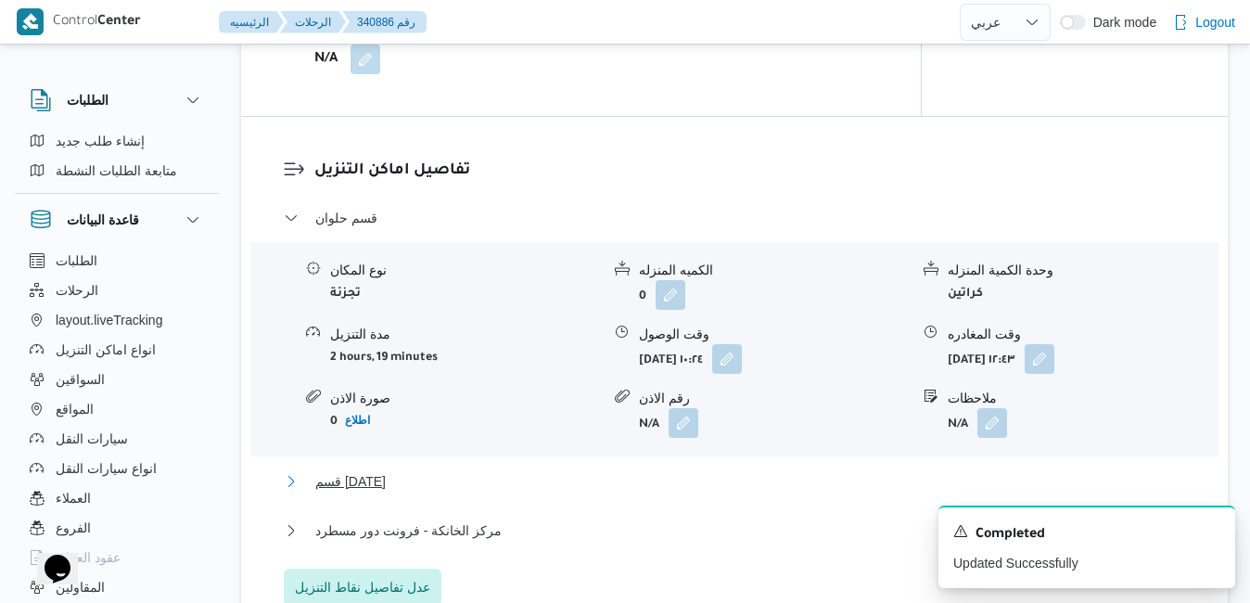
click at [686, 489] on button "قسم [DATE]" at bounding box center [735, 481] width 903 height 22
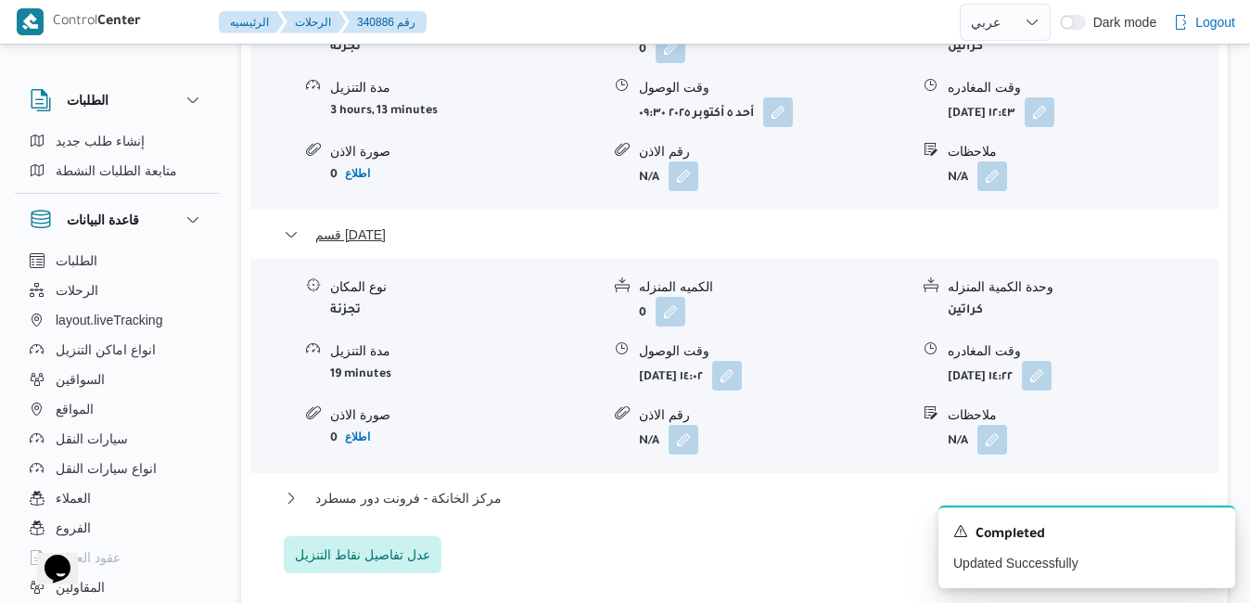
scroll to position [1904, 0]
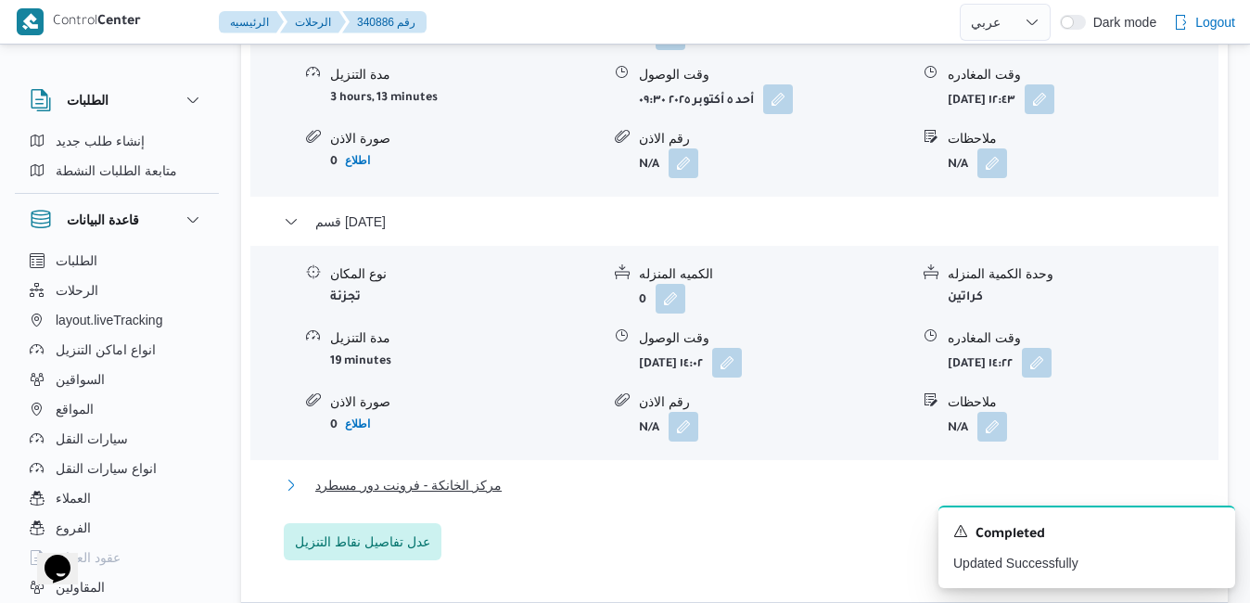
click at [763, 474] on button "مركز الخانكة - فرونت دور مسطرد" at bounding box center [735, 485] width 903 height 22
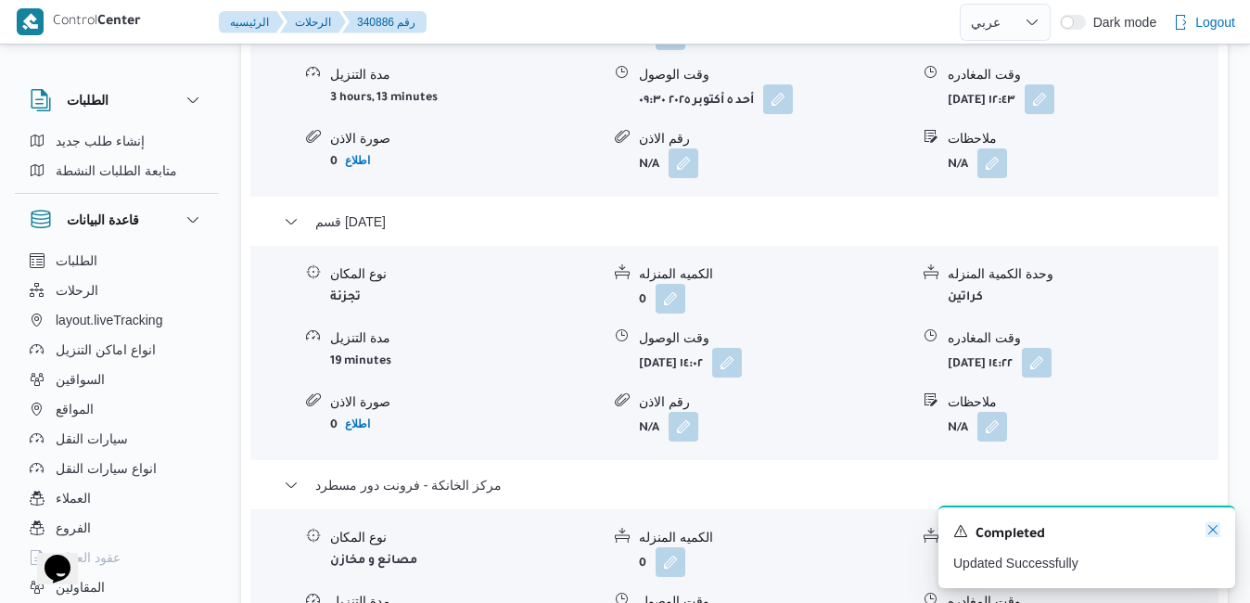
click at [1212, 528] on icon "Dismiss toast" at bounding box center [1213, 529] width 15 height 15
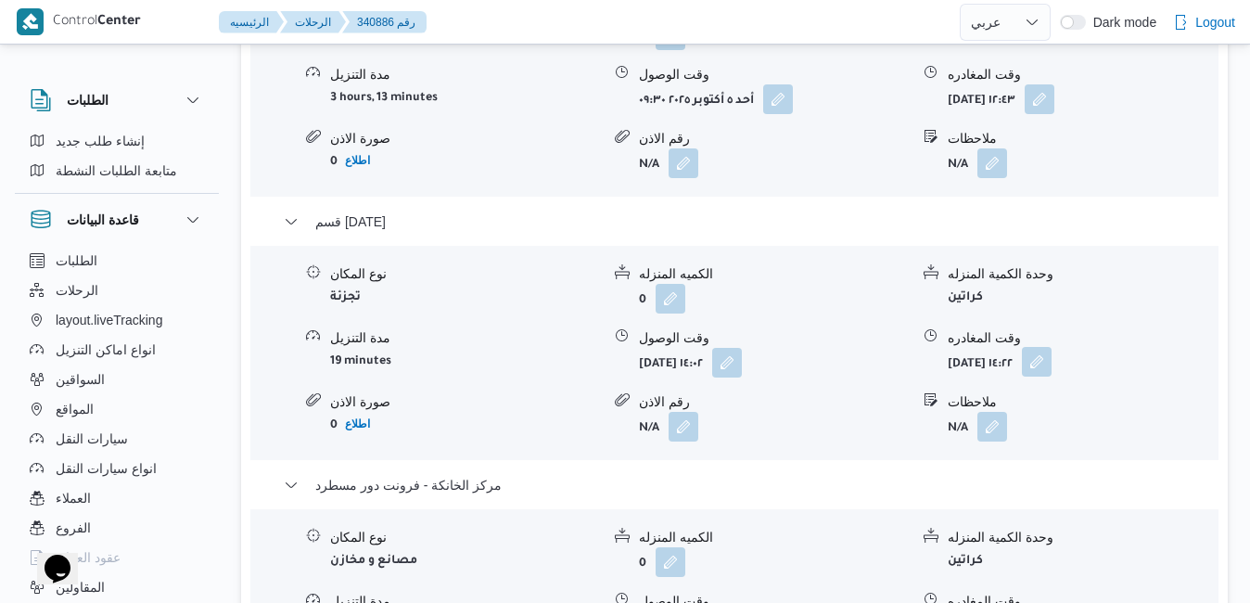
click at [1052, 347] on button "button" at bounding box center [1037, 362] width 30 height 30
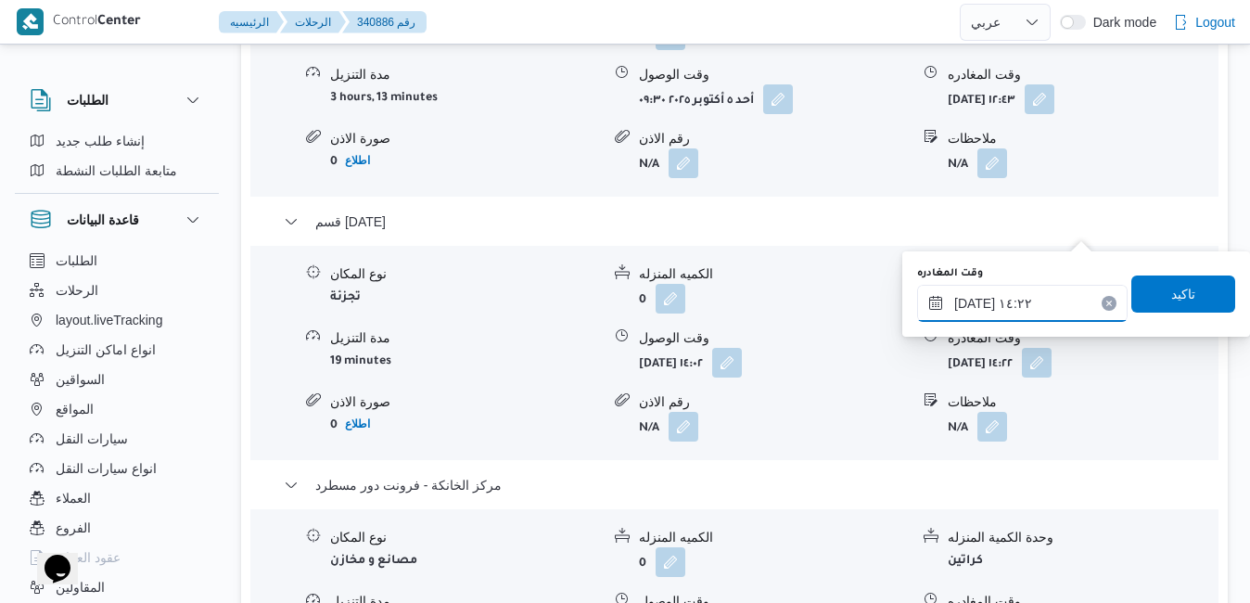
click at [1031, 304] on input "[DATE] ١٤:٢٢" at bounding box center [1022, 303] width 211 height 37
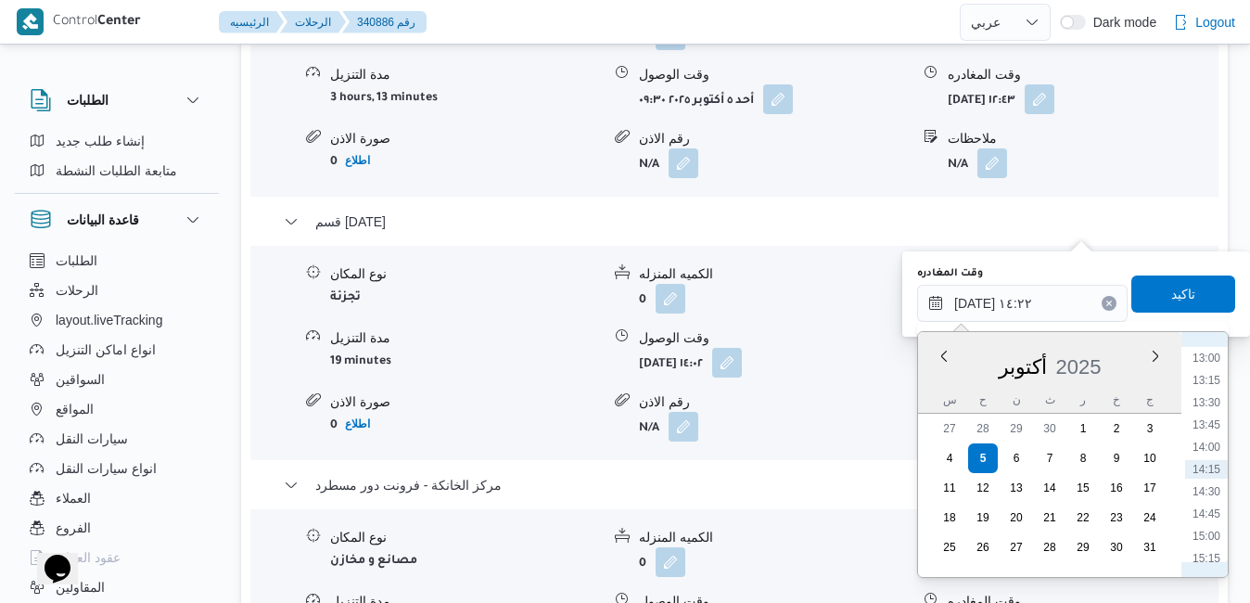
scroll to position [1344, 0]
click at [1211, 351] on li "15:00" at bounding box center [1207, 348] width 43 height 19
type input "[DATE] ١٥:٠٠"
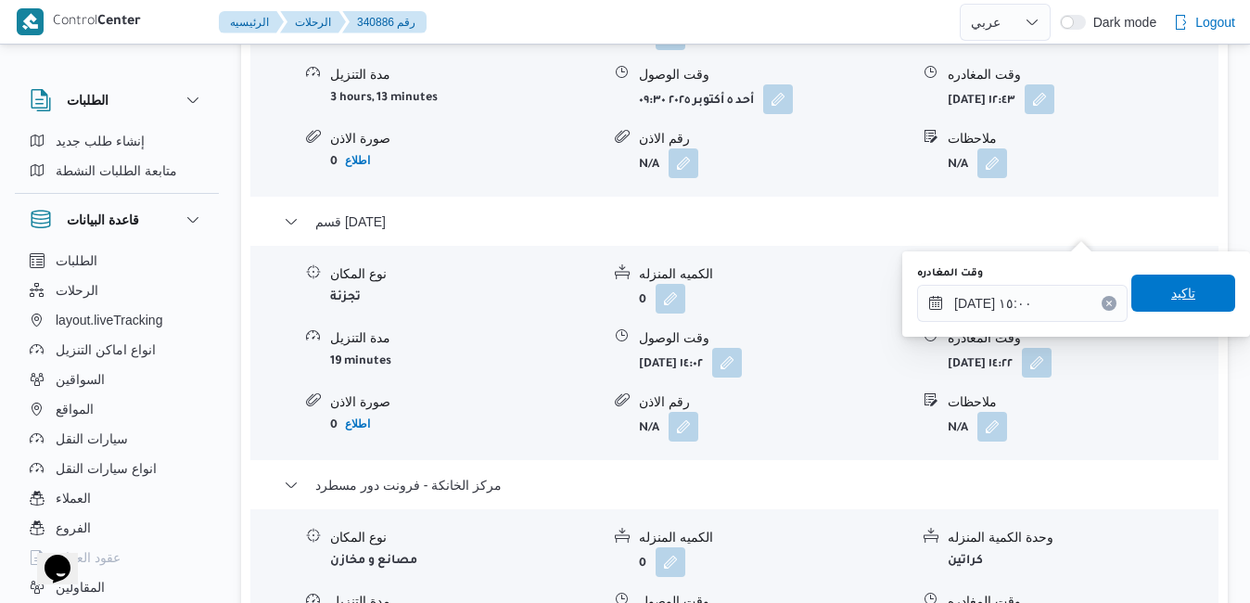
click at [1183, 299] on span "تاكيد" at bounding box center [1184, 293] width 104 height 37
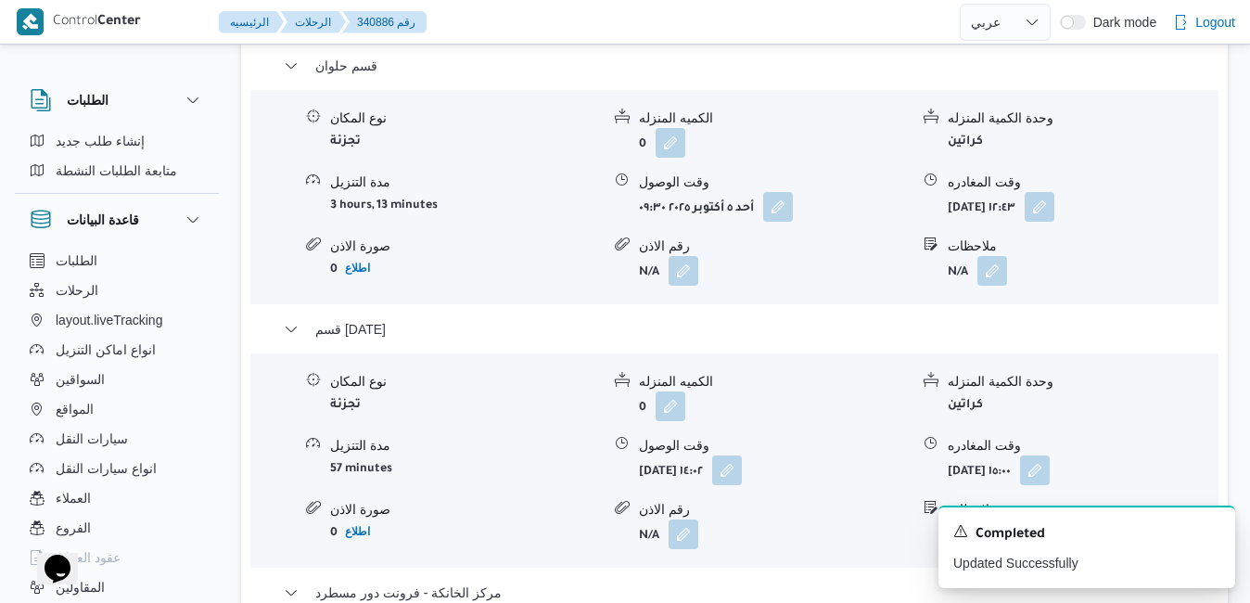
scroll to position [1793, 0]
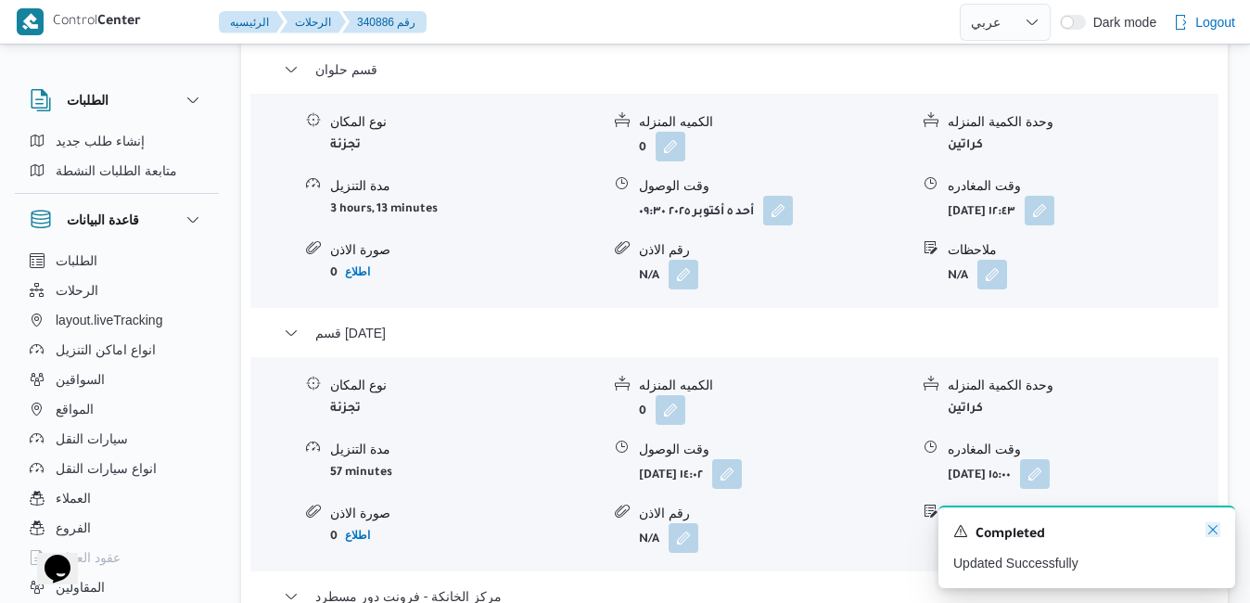
click at [1213, 530] on icon "Dismiss toast" at bounding box center [1213, 529] width 15 height 15
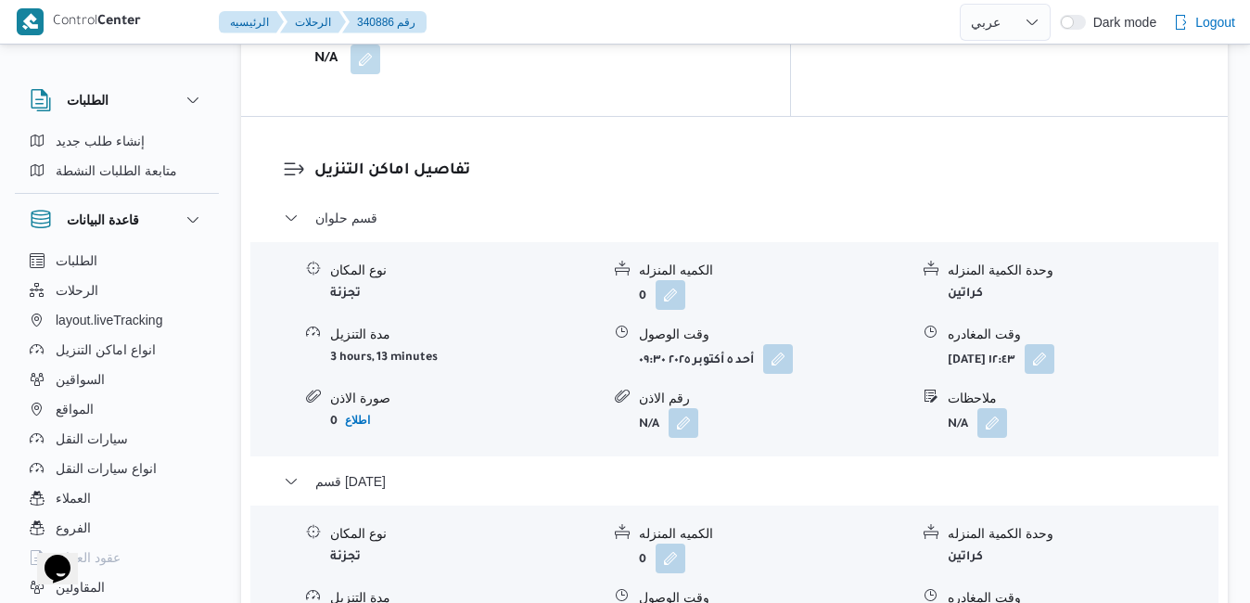
scroll to position [1682, 0]
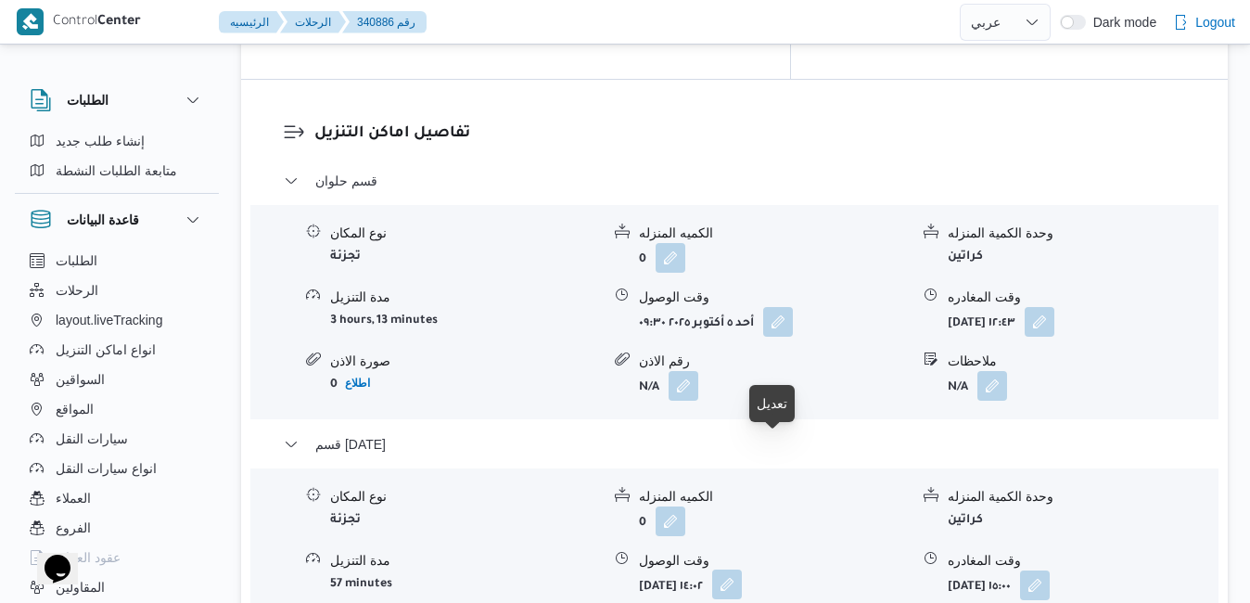
click at [742, 570] on button "button" at bounding box center [727, 585] width 30 height 30
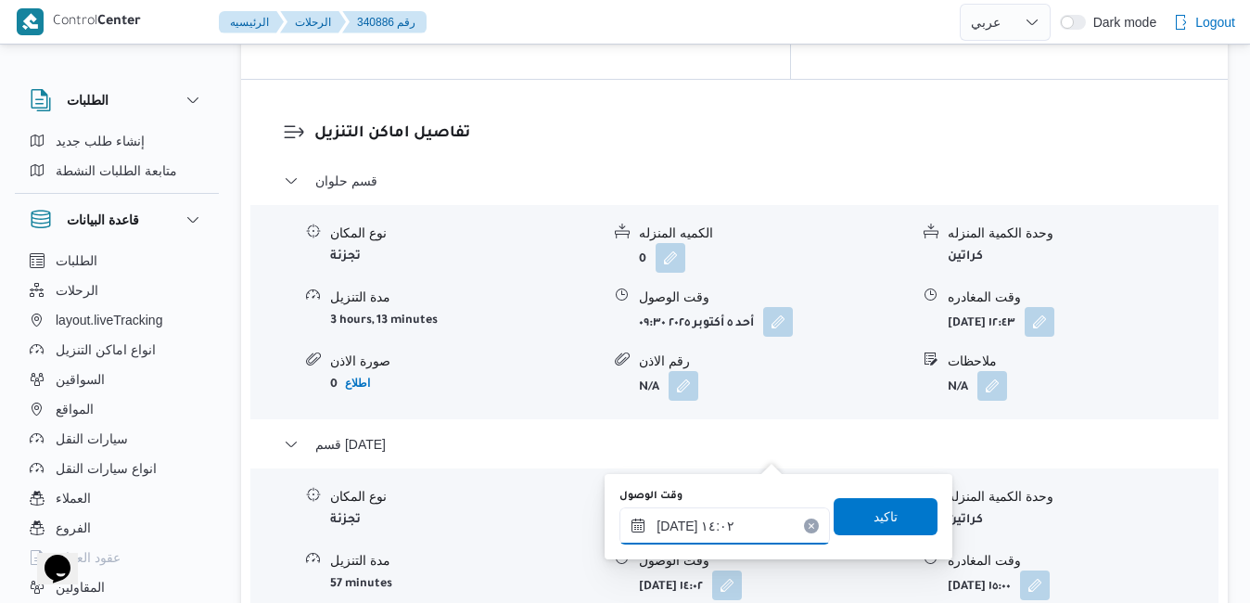
click at [708, 525] on input "[DATE] ١٤:٠٢" at bounding box center [725, 525] width 211 height 37
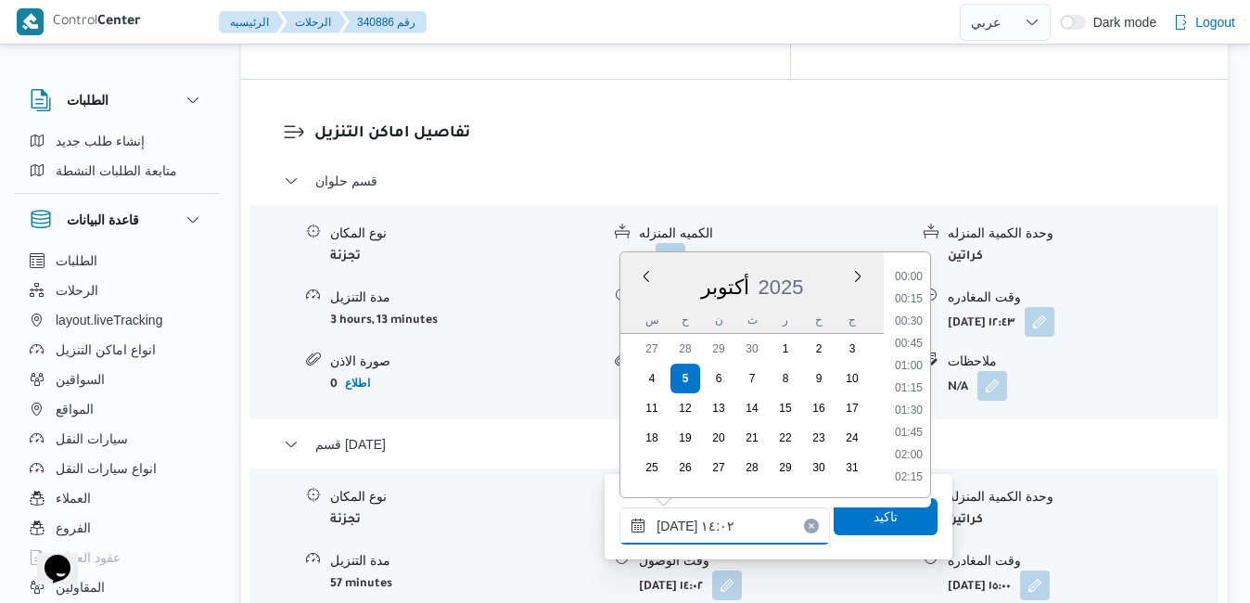
scroll to position [1134, 0]
click at [917, 324] on li "13:15" at bounding box center [909, 323] width 43 height 19
type input "[DATE] ١٣:١٥"
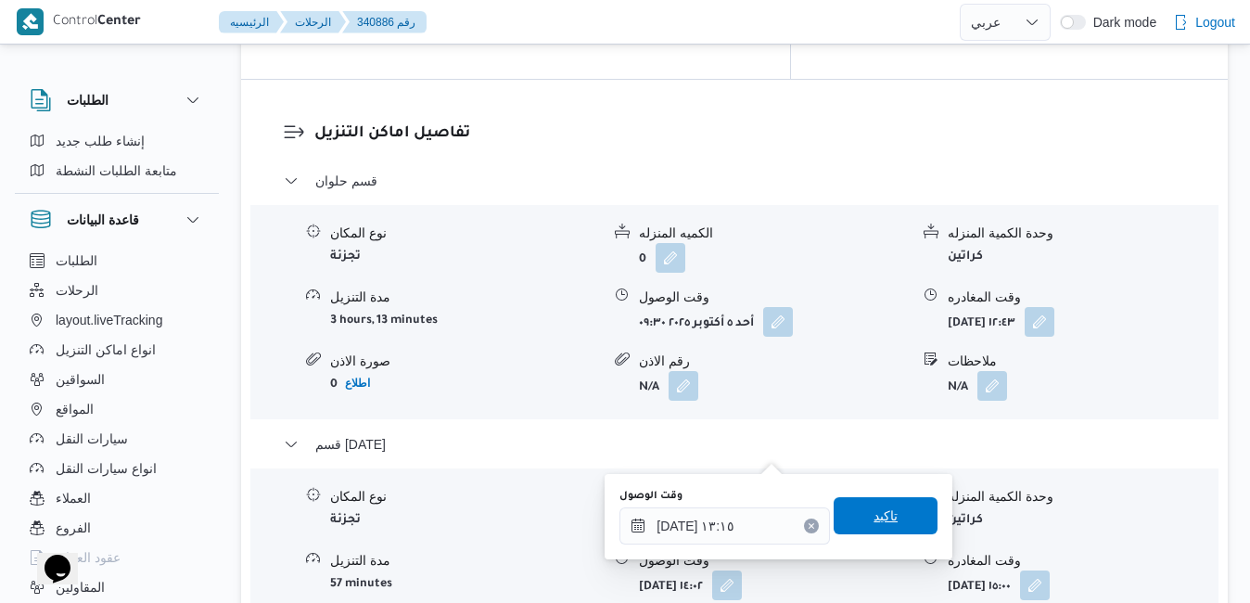
click at [874, 514] on span "تاكيد" at bounding box center [886, 516] width 24 height 22
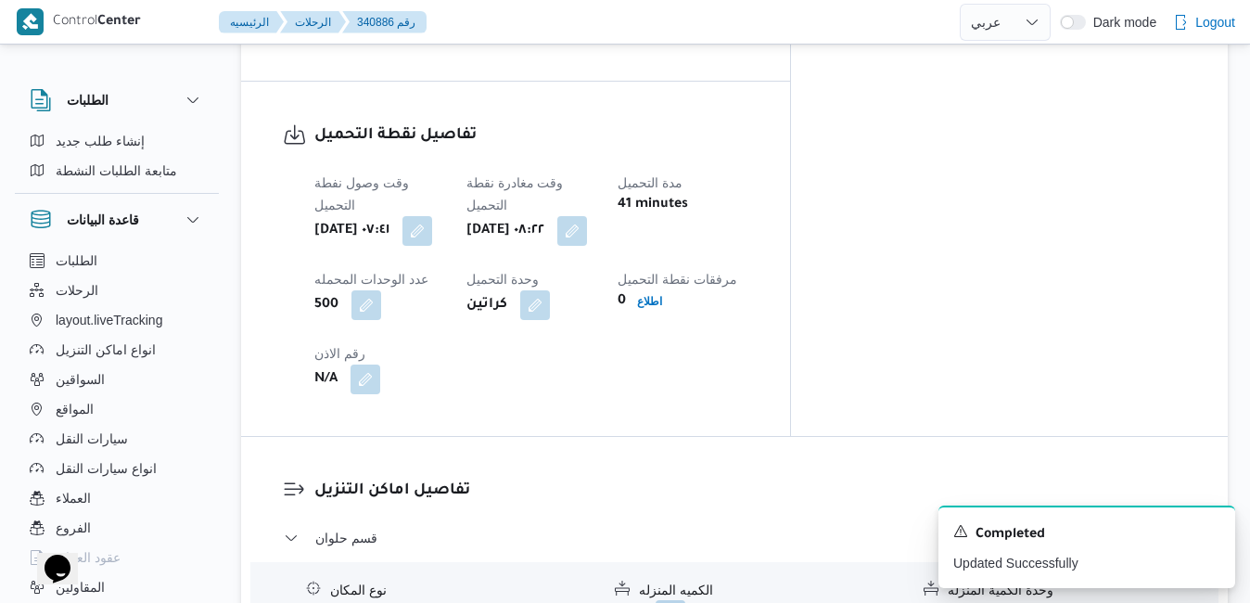
scroll to position [0, 0]
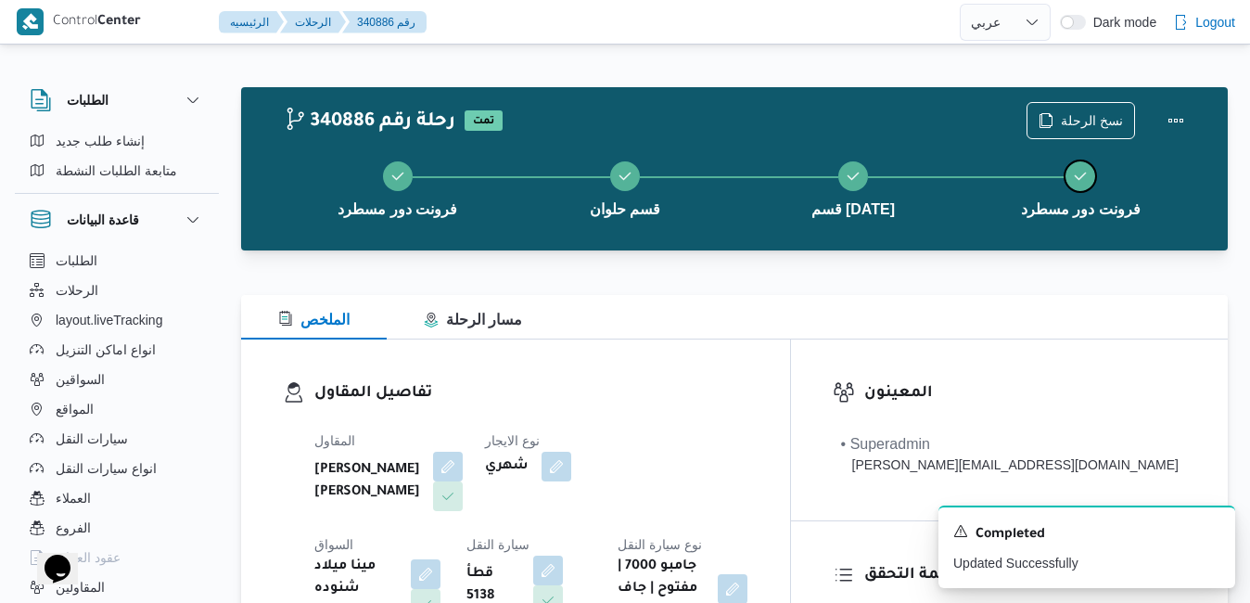
click at [1169, 139] on button "فرونت دور مسطرد" at bounding box center [1082, 187] width 228 height 96
click at [1169, 135] on button "Actions" at bounding box center [1176, 119] width 37 height 37
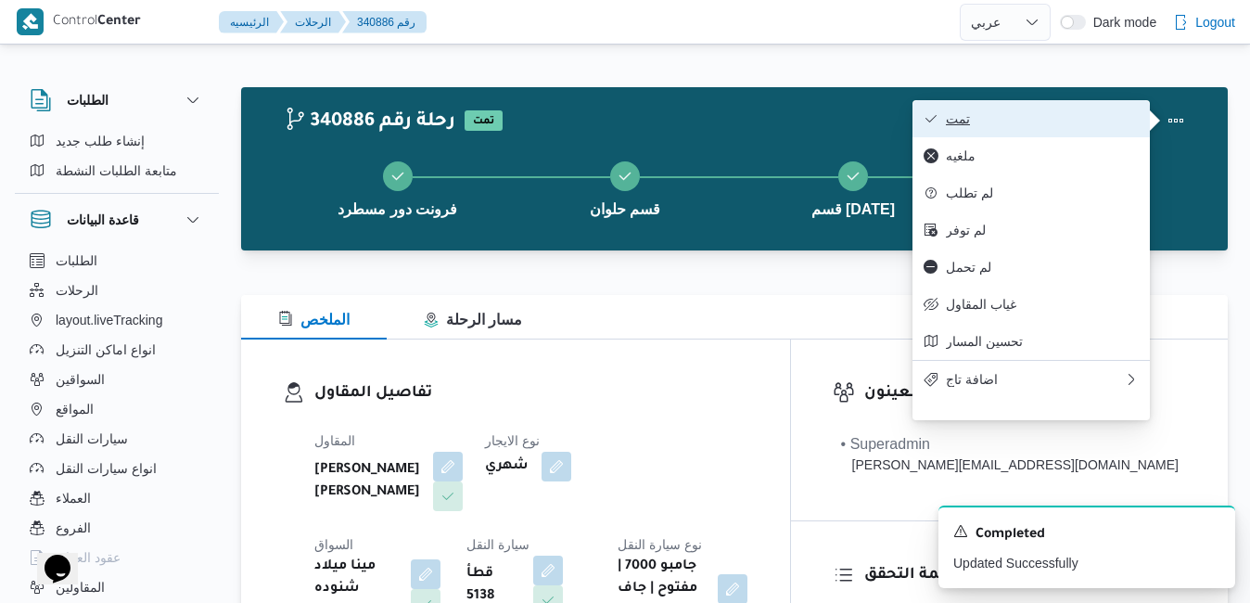
click at [1096, 121] on span "تمت" at bounding box center [1042, 118] width 193 height 15
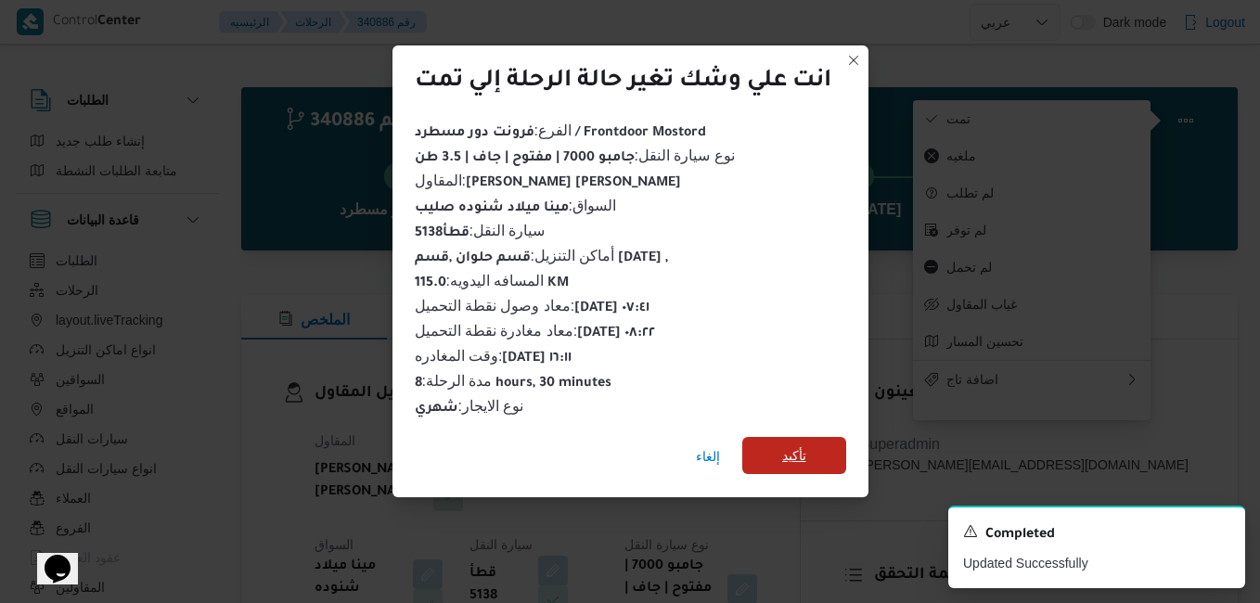
click at [827, 452] on span "تأكيد" at bounding box center [794, 455] width 104 height 37
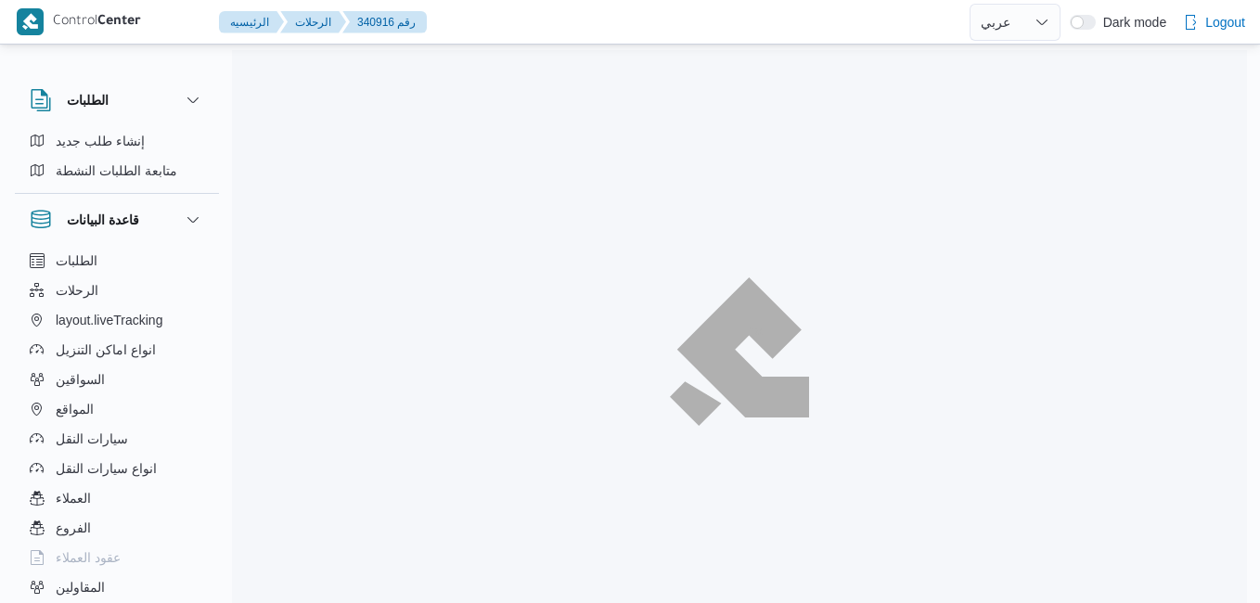
select select "ar"
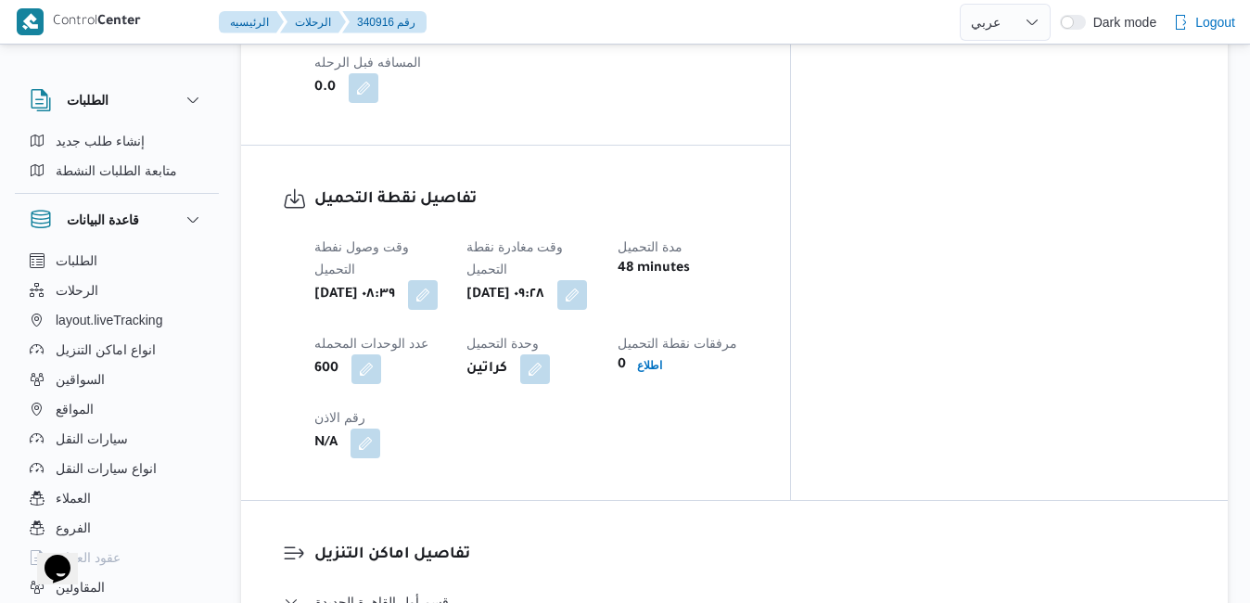
scroll to position [1573, 0]
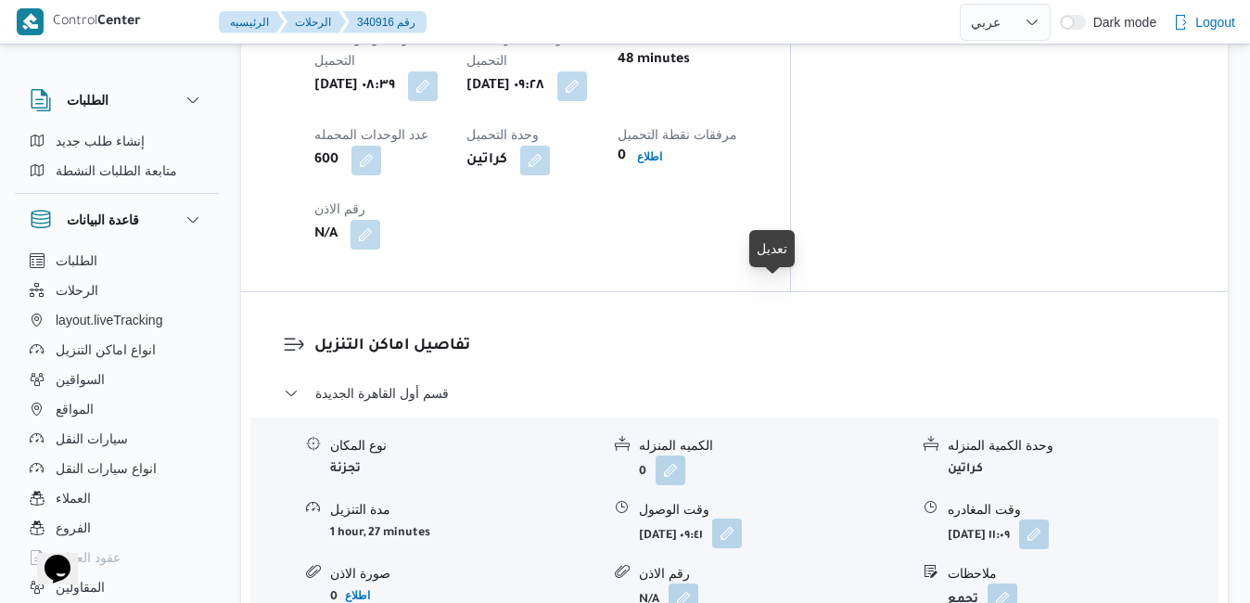
click at [742, 519] on button "button" at bounding box center [727, 534] width 30 height 30
click at [830, 419] on div "نوع المكان تجزئة الكميه المنزله 0 وحدة الكمية المنزله كراتين مدة التنزيل 1 hour…" at bounding box center [734, 524] width 983 height 211
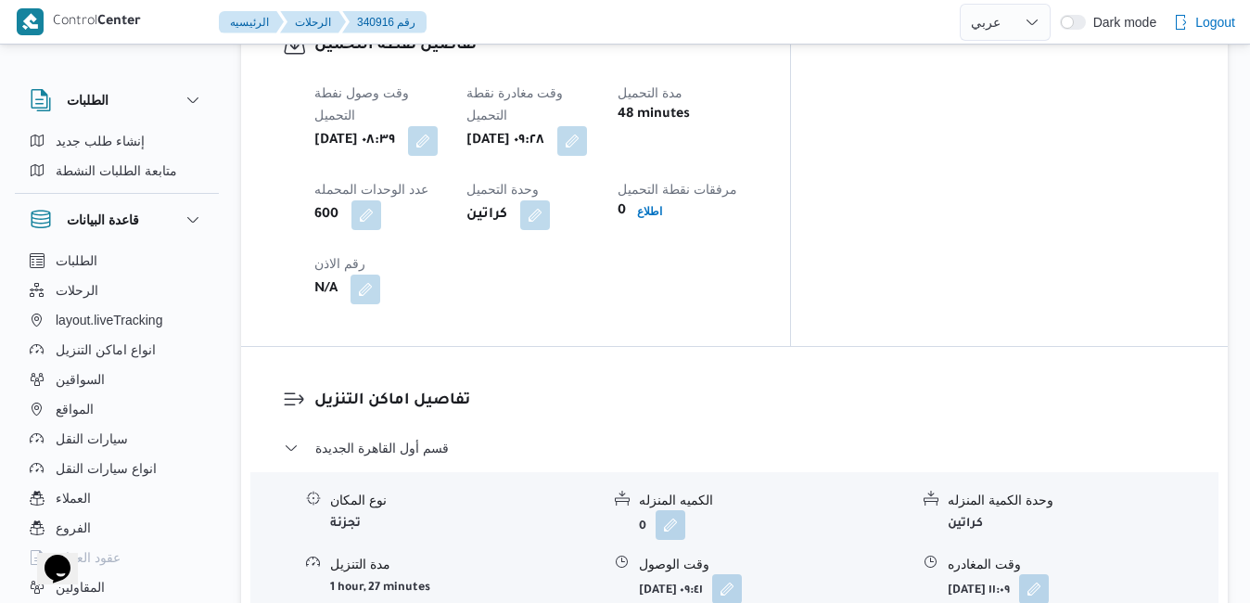
scroll to position [1536, 0]
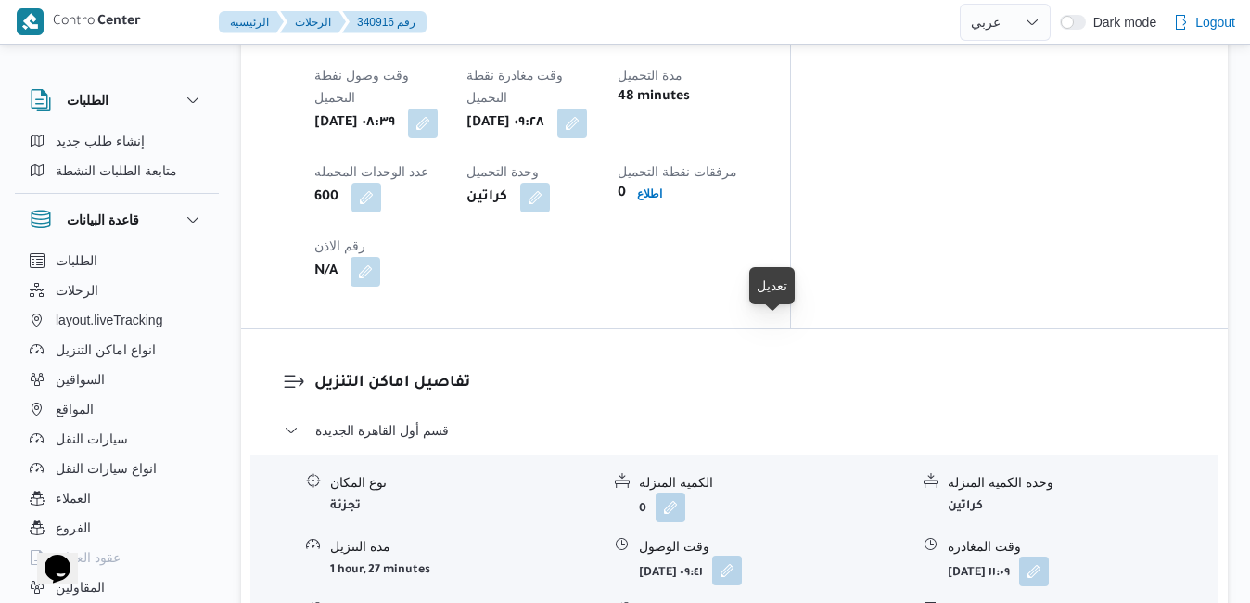
click at [742, 556] on button "button" at bounding box center [727, 571] width 30 height 30
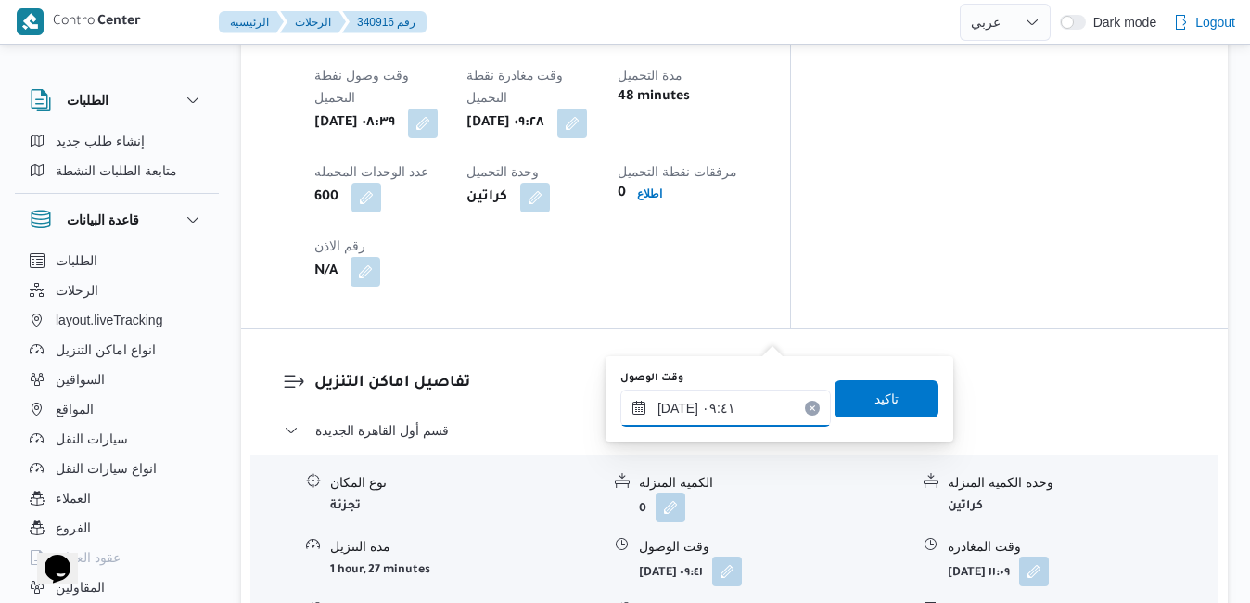
click at [708, 413] on input "[DATE] ٠٩:٤١" at bounding box center [726, 408] width 211 height 37
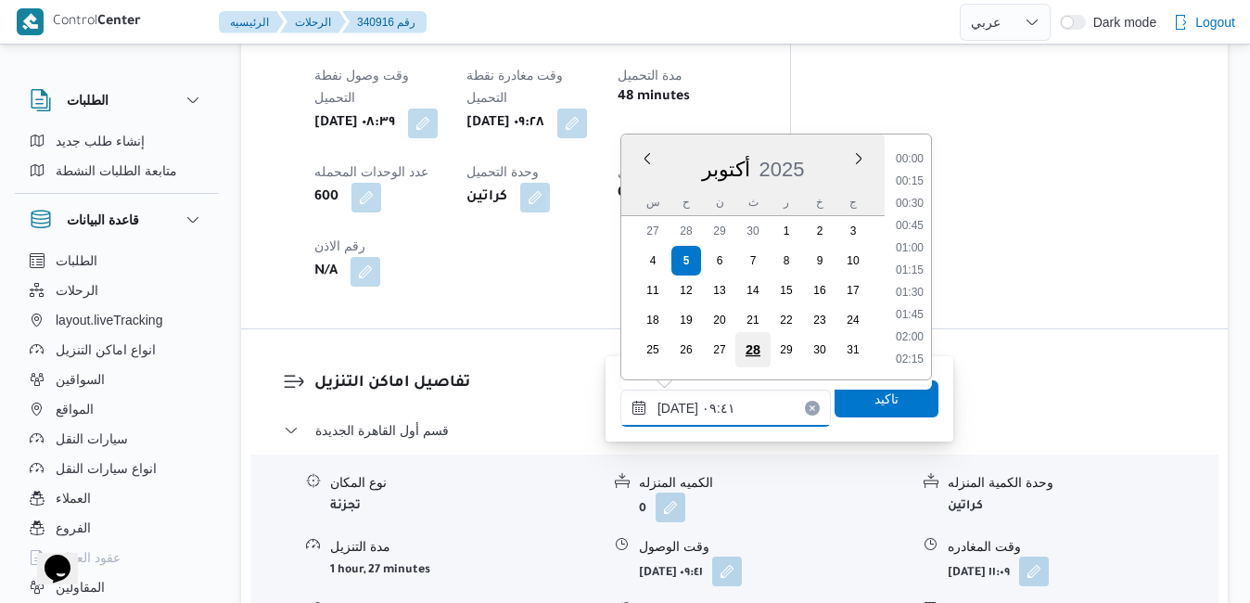
scroll to position [733, 0]
click at [911, 344] on li "10:15" at bounding box center [910, 338] width 43 height 19
type input "[DATE] ١٠:١٥"
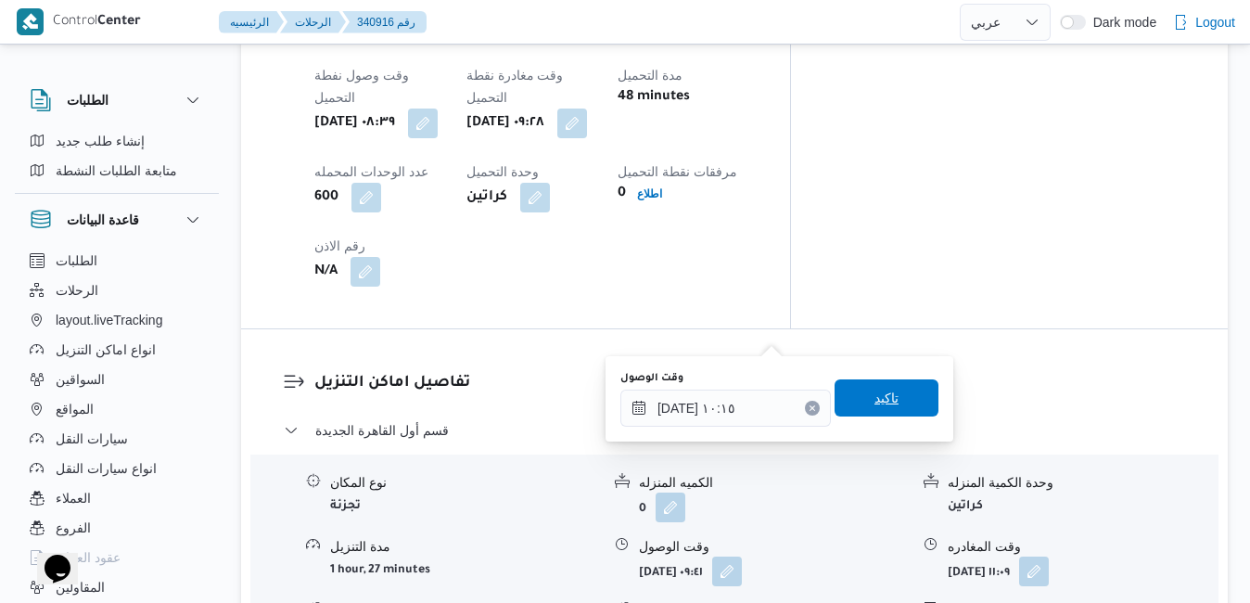
click at [875, 396] on span "تاكيد" at bounding box center [887, 398] width 24 height 22
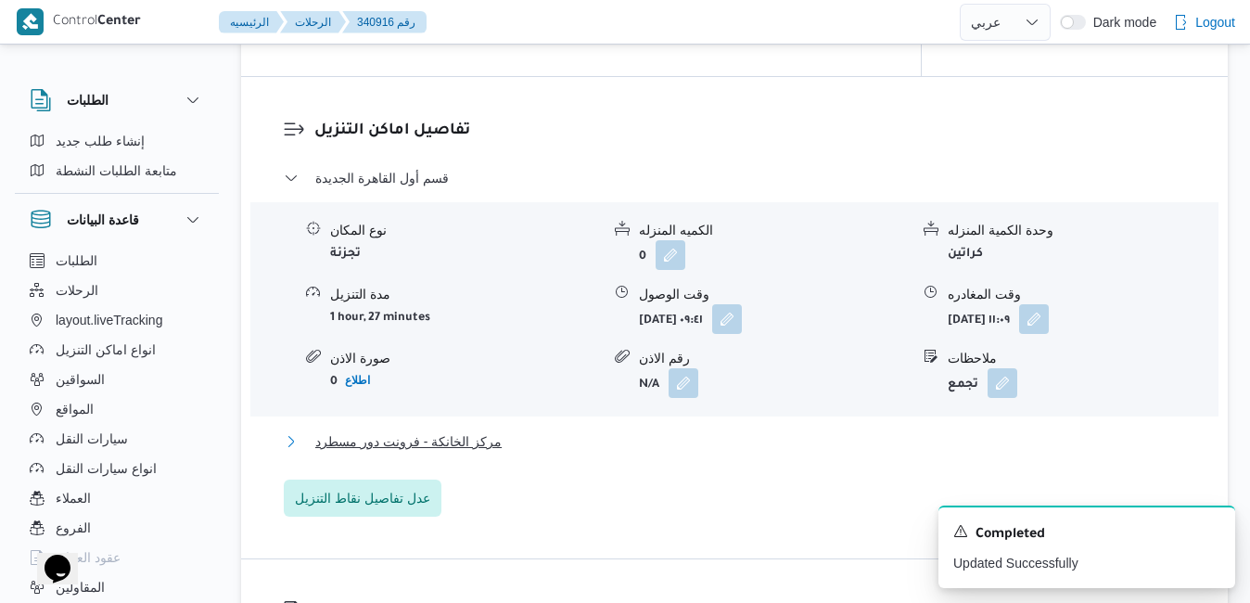
click at [724, 453] on button "مركز الخانكة - فرونت دور مسطرد" at bounding box center [735, 441] width 903 height 22
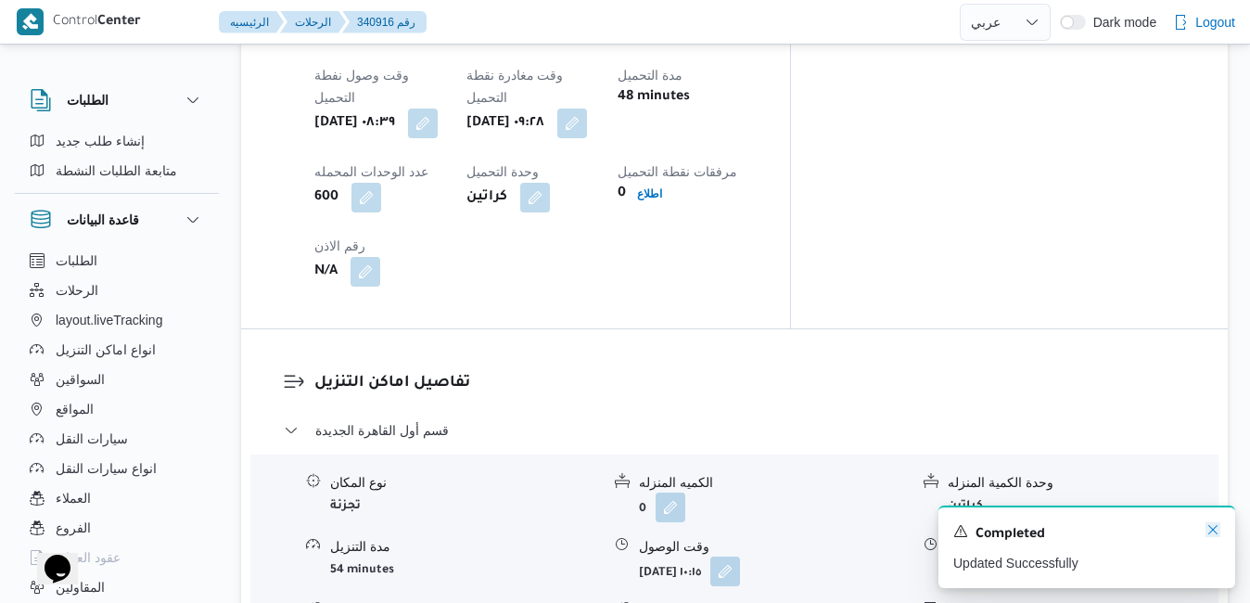
click at [1216, 535] on icon "Dismiss toast" at bounding box center [1213, 529] width 15 height 15
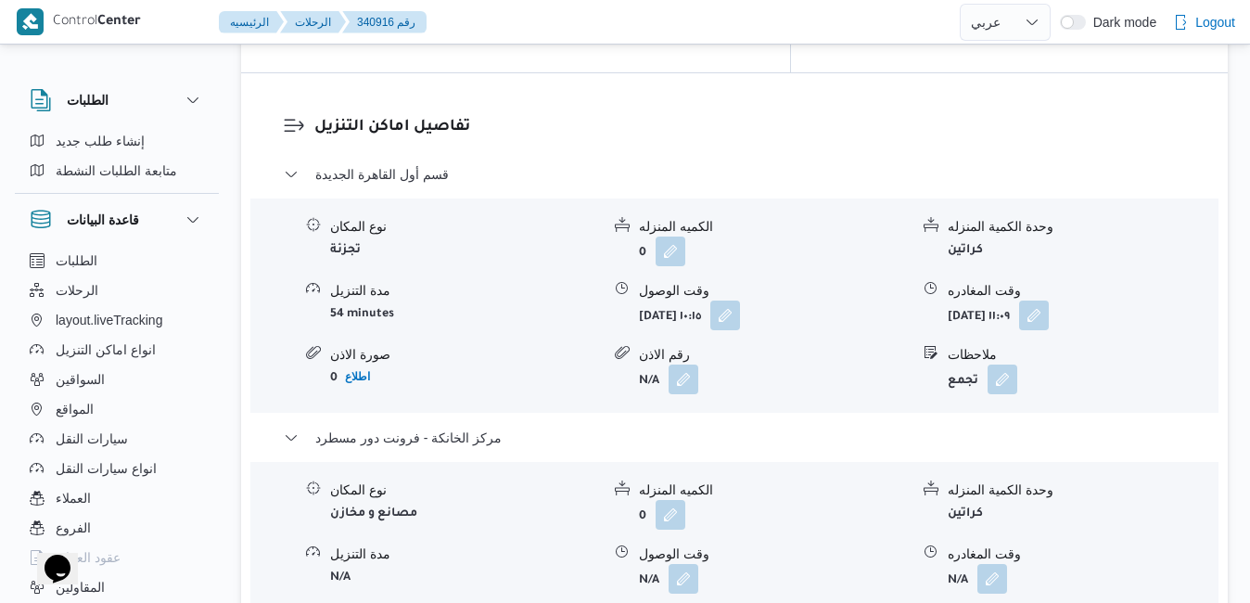
scroll to position [1833, 0]
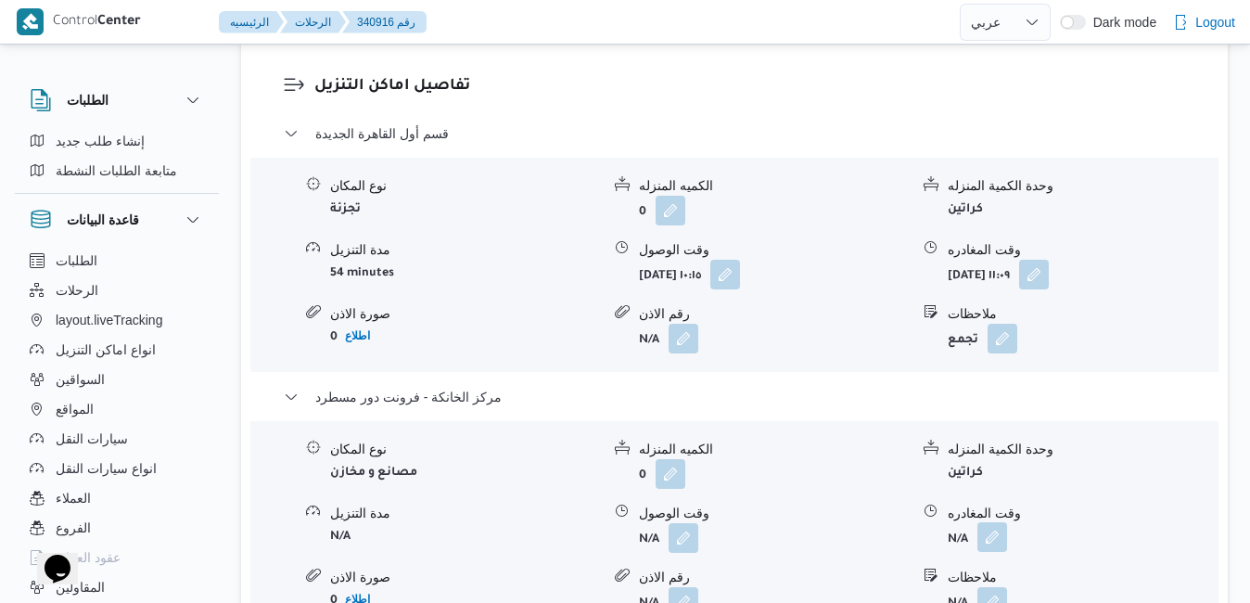
click at [997, 522] on button "button" at bounding box center [993, 537] width 30 height 30
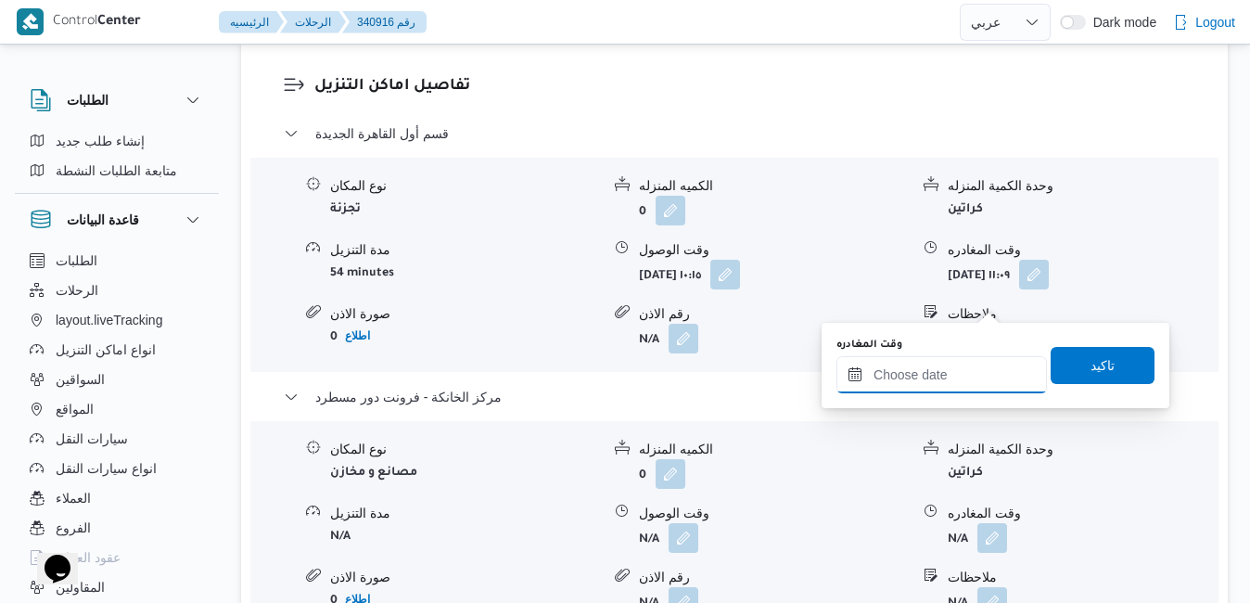
click at [940, 375] on input "وقت المغادره" at bounding box center [942, 374] width 211 height 37
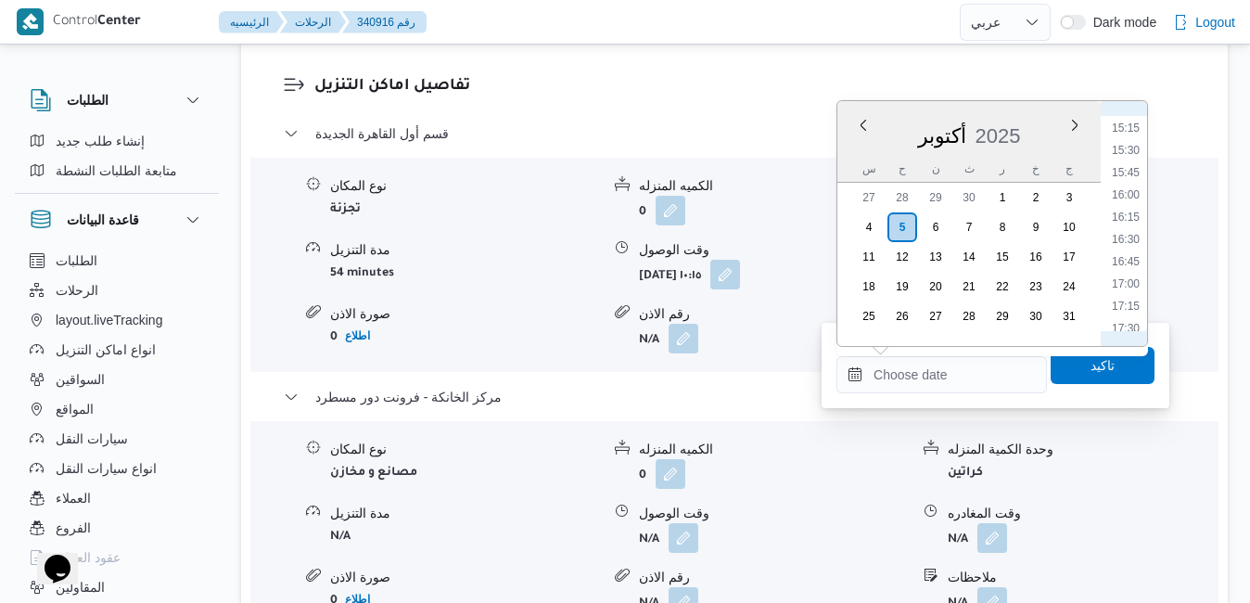
scroll to position [1324, 0]
click at [1122, 269] on li "16:30" at bounding box center [1126, 271] width 43 height 19
type input "[DATE] ١٦:٣٠"
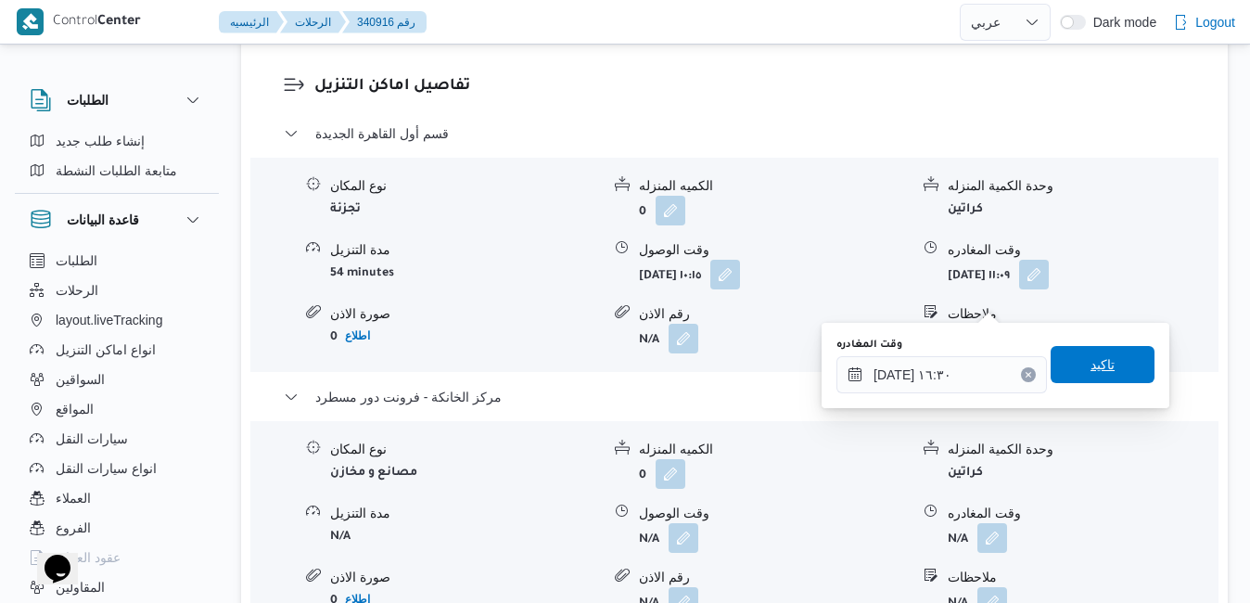
click at [1091, 356] on span "تاكيد" at bounding box center [1103, 364] width 24 height 22
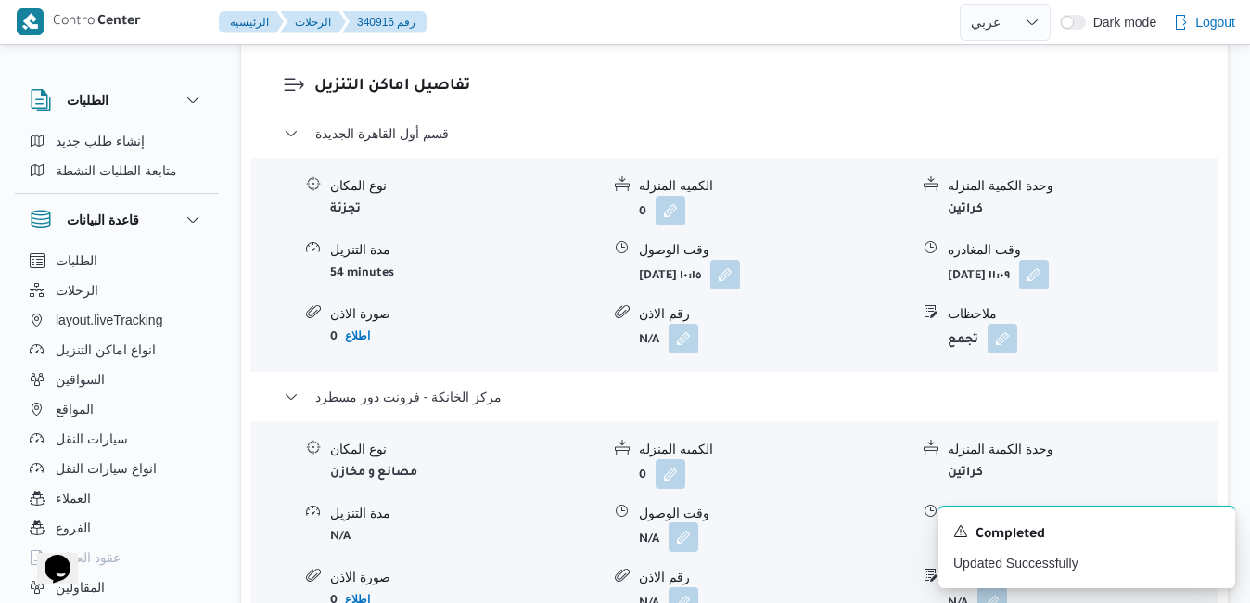
click at [694, 522] on button "button" at bounding box center [684, 537] width 30 height 30
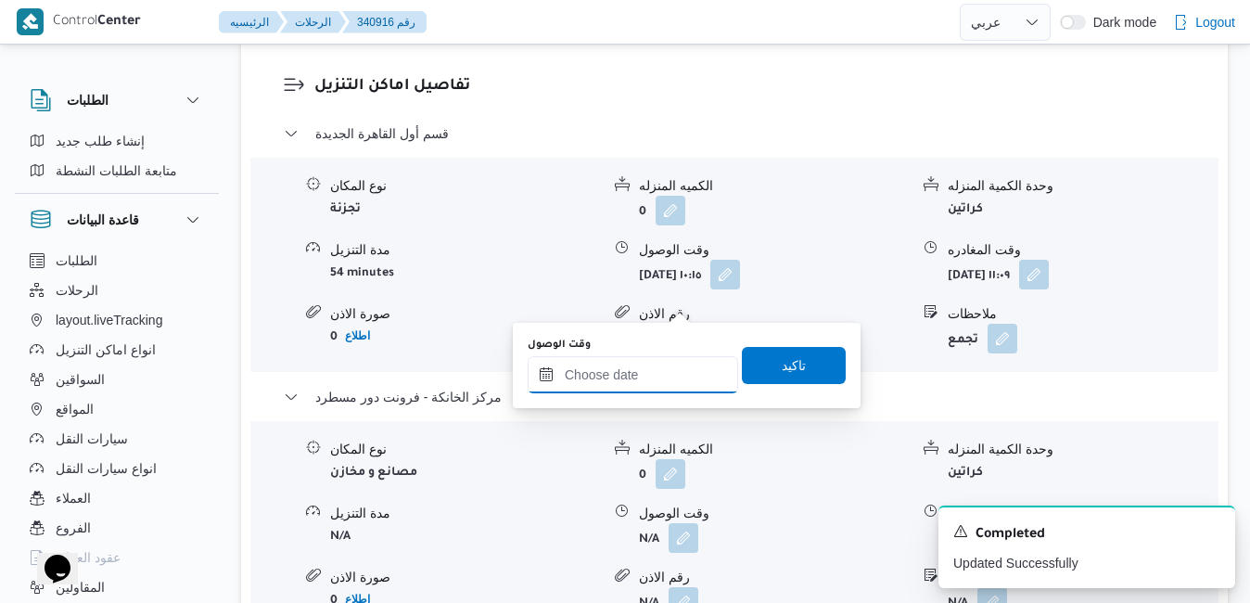
click at [667, 364] on div at bounding box center [633, 374] width 211 height 37
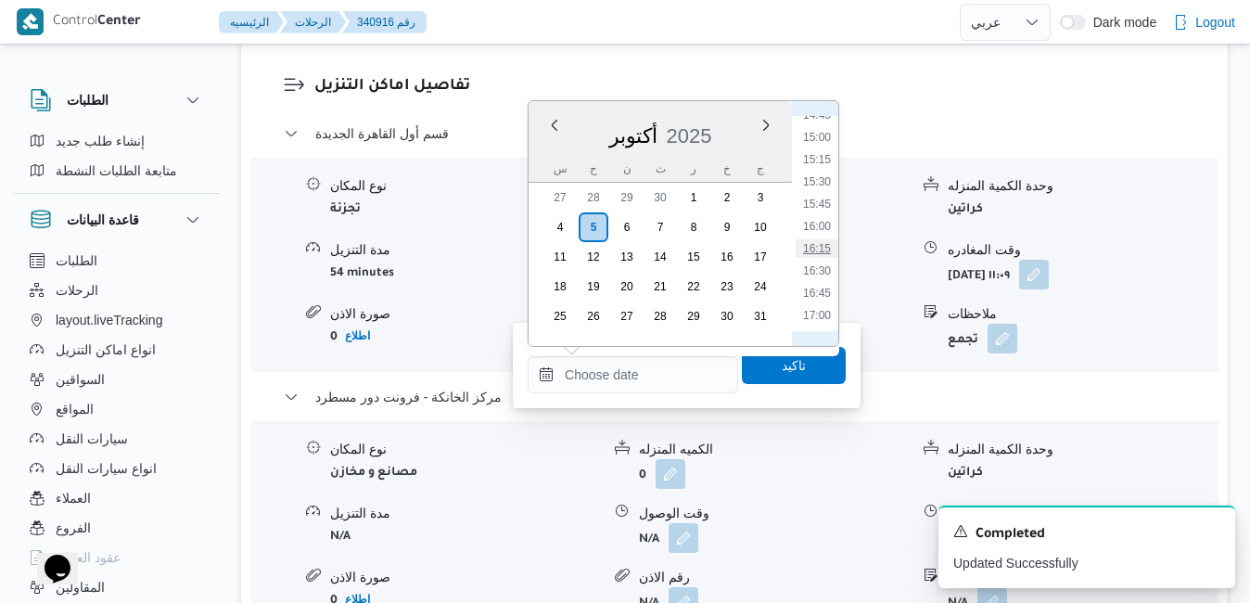
click at [816, 252] on li "16:15" at bounding box center [817, 248] width 43 height 19
type input "[DATE] ١٦:١٥"
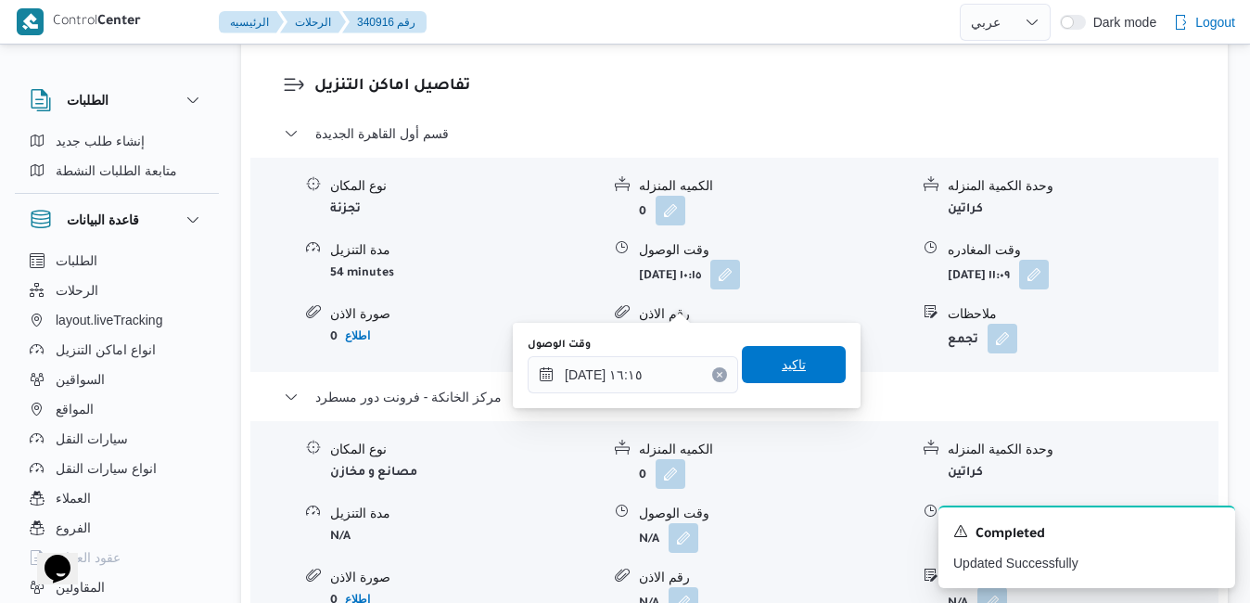
click at [786, 355] on span "تاكيد" at bounding box center [794, 364] width 24 height 22
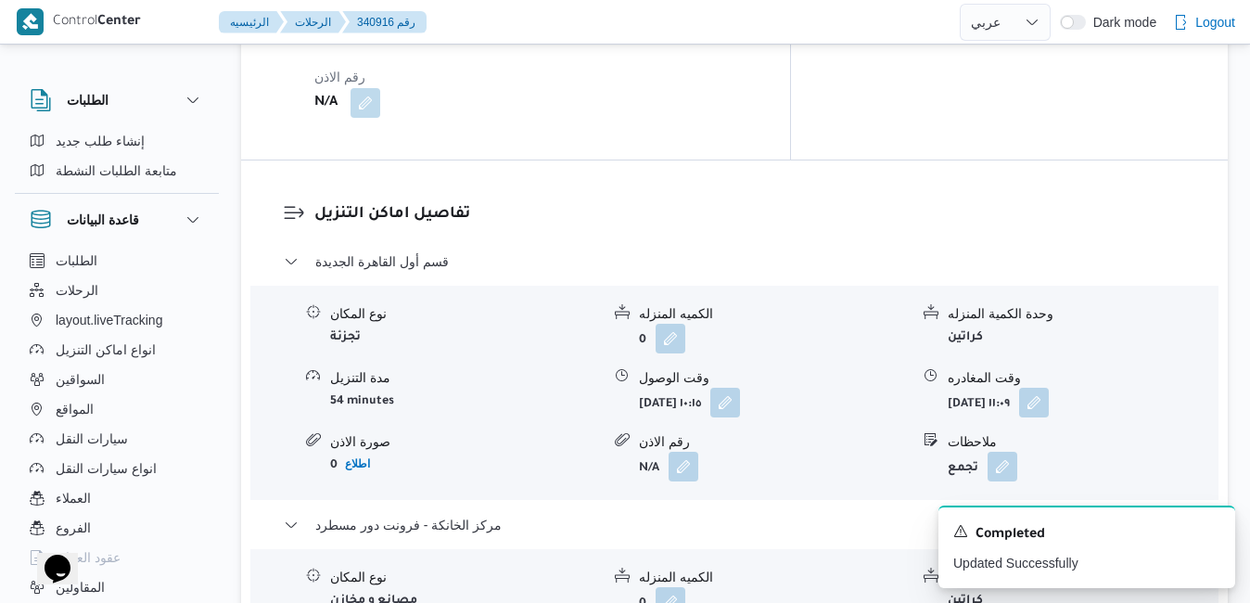
scroll to position [1685, 0]
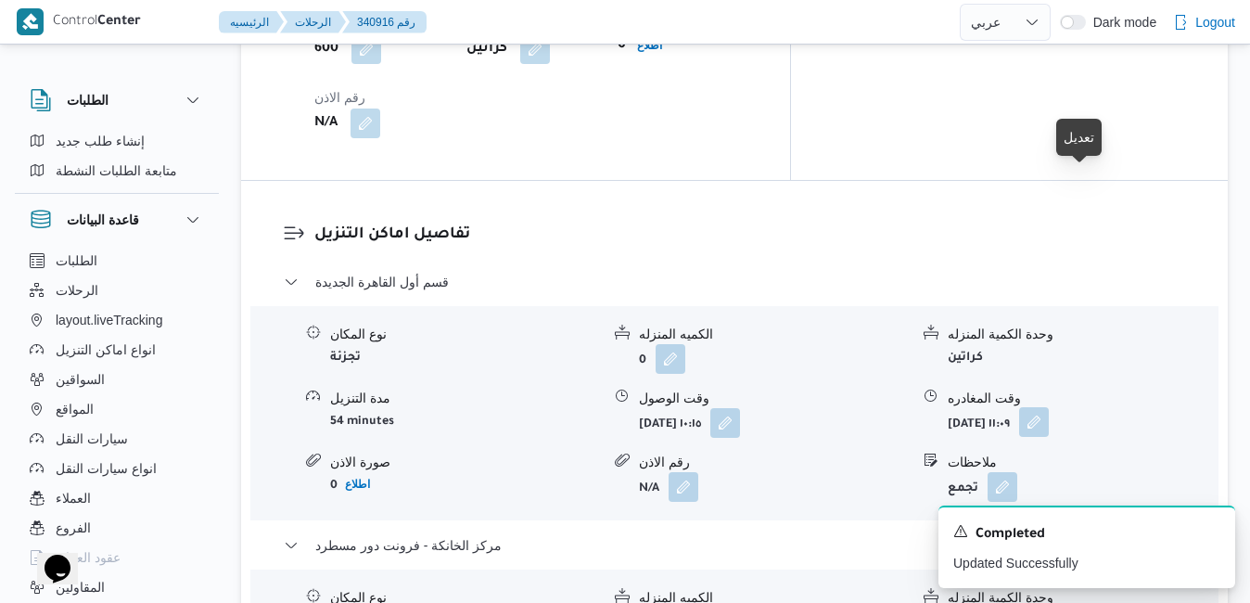
click at [1049, 407] on button "button" at bounding box center [1034, 422] width 30 height 30
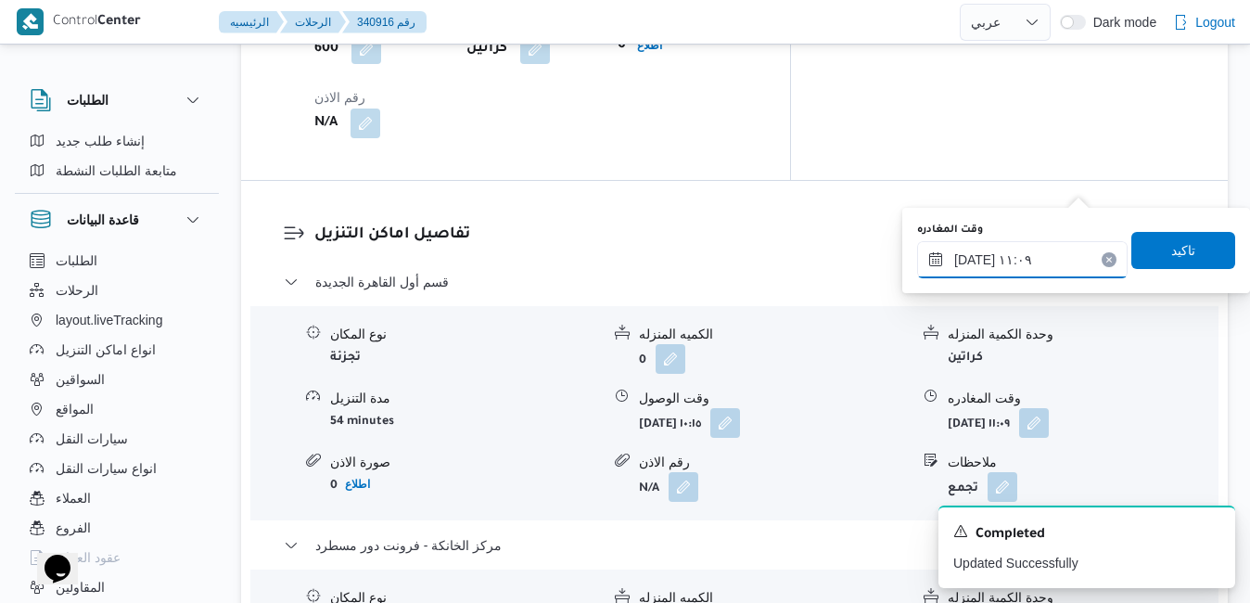
click at [986, 267] on input "[DATE] ١١:٠٩" at bounding box center [1022, 259] width 211 height 37
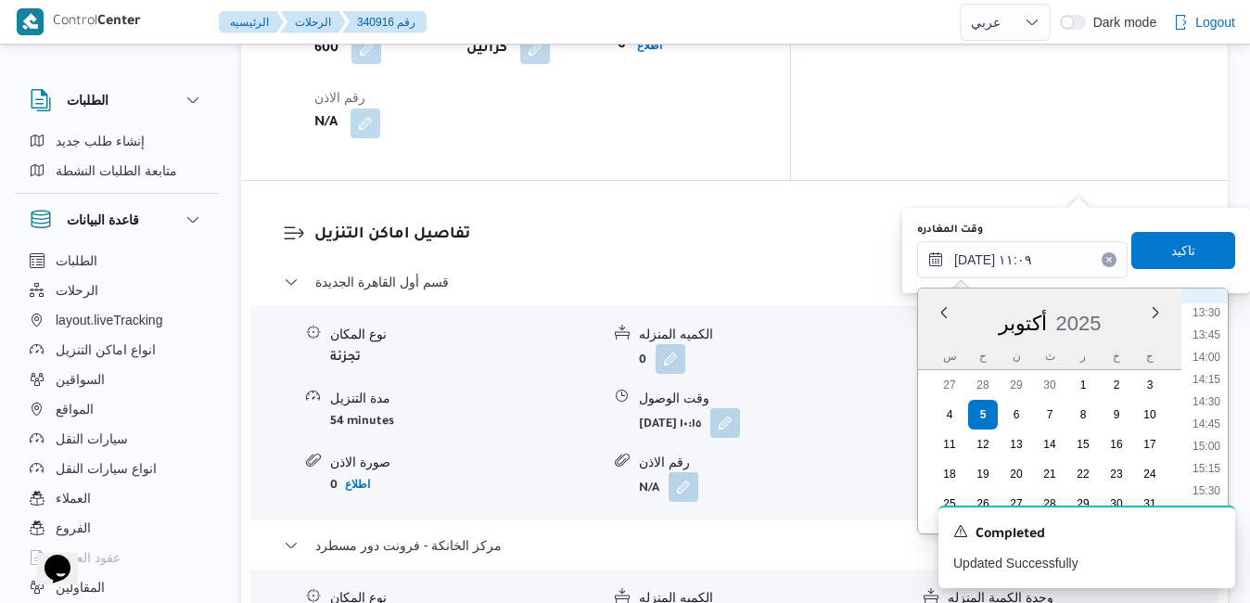
scroll to position [1243, 0]
click at [1216, 446] on li "15:30" at bounding box center [1207, 450] width 43 height 19
type input "[DATE] ١٥:٣٠"
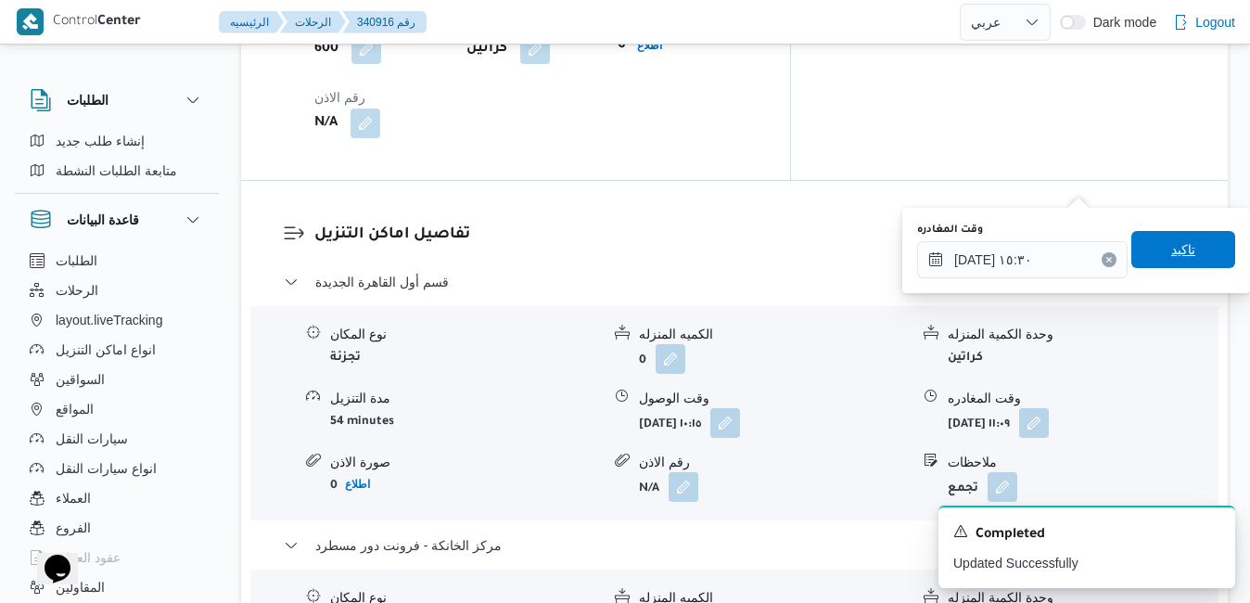
click at [1189, 258] on span "تاكيد" at bounding box center [1184, 249] width 104 height 37
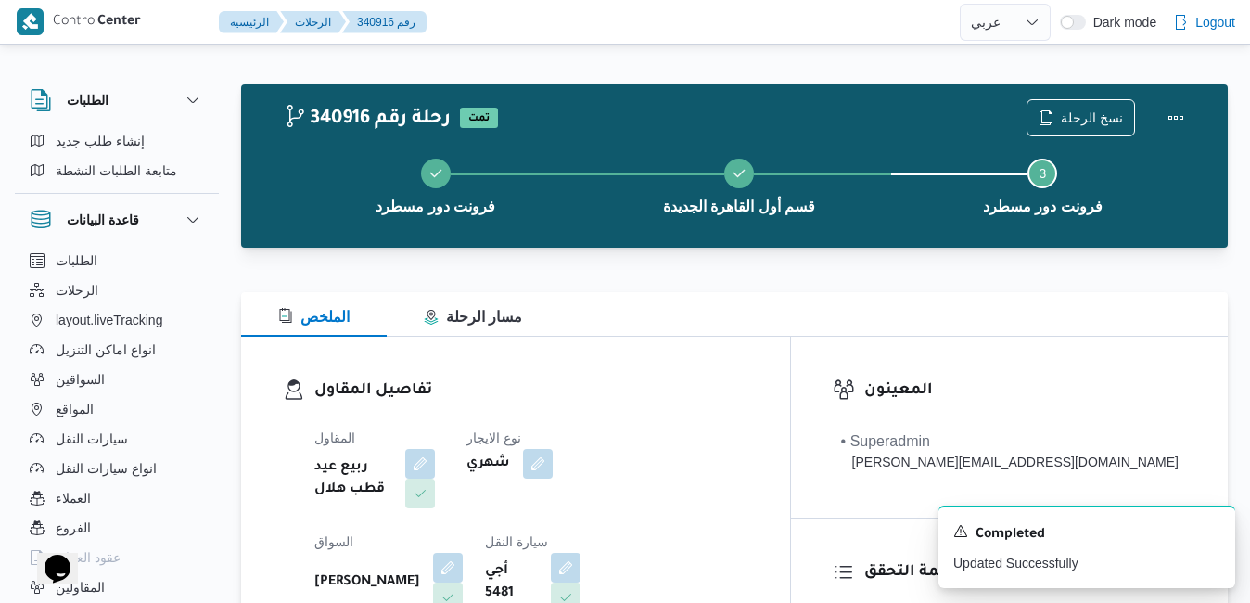
scroll to position [0, 0]
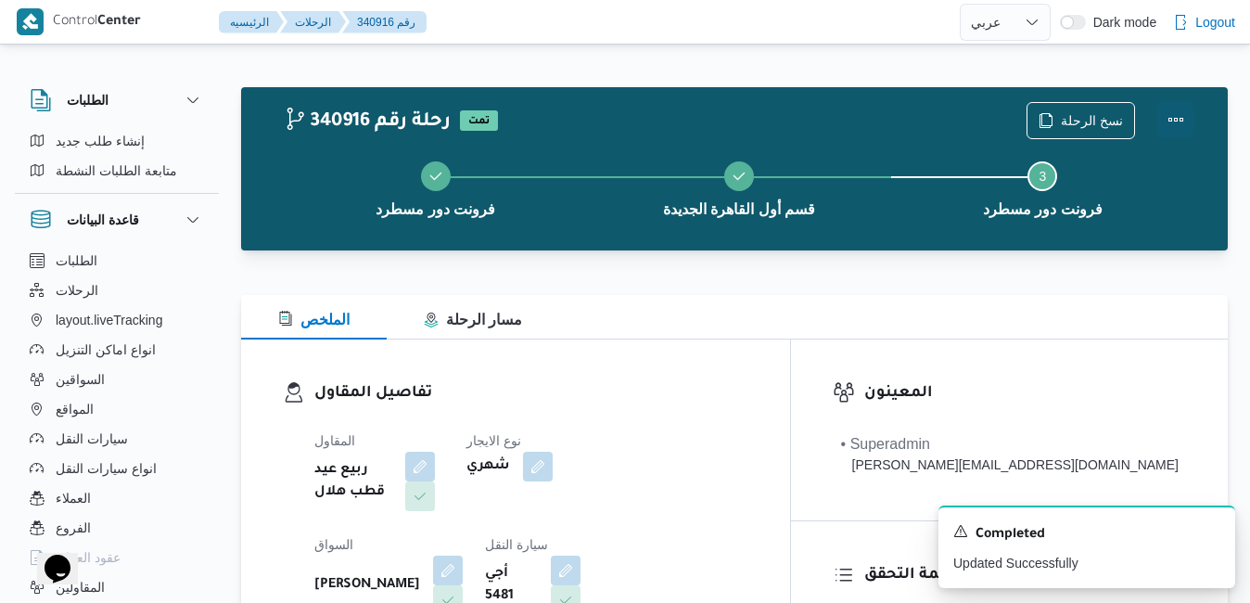
click at [1179, 130] on button "Actions" at bounding box center [1176, 119] width 37 height 37
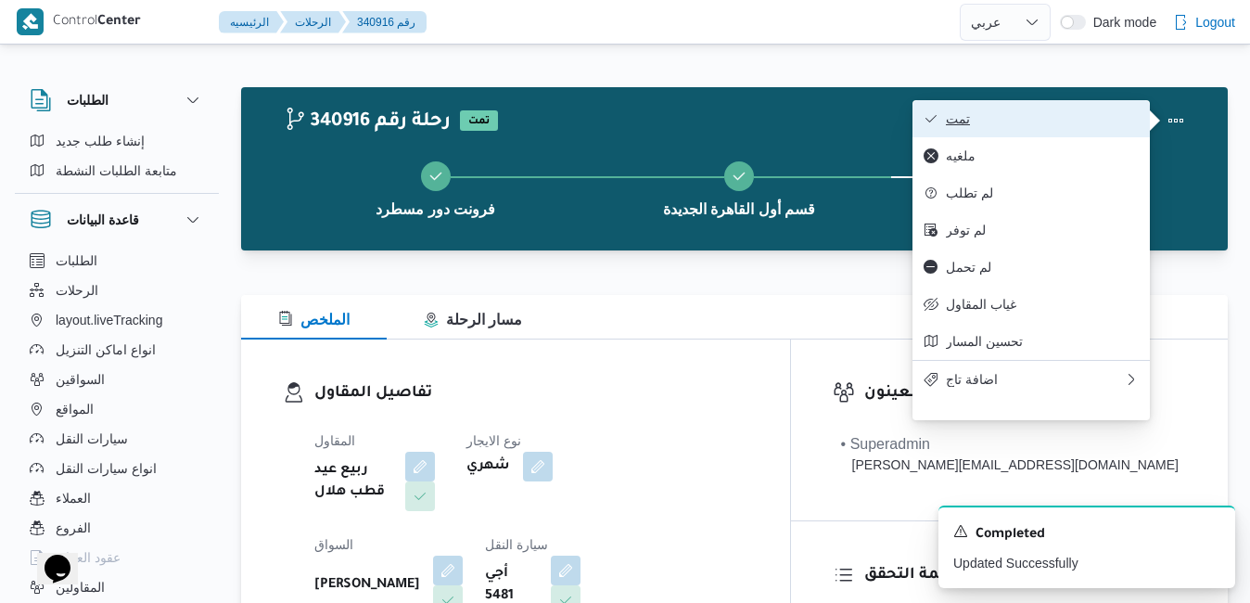
click at [1092, 125] on span "تمت" at bounding box center [1042, 118] width 193 height 15
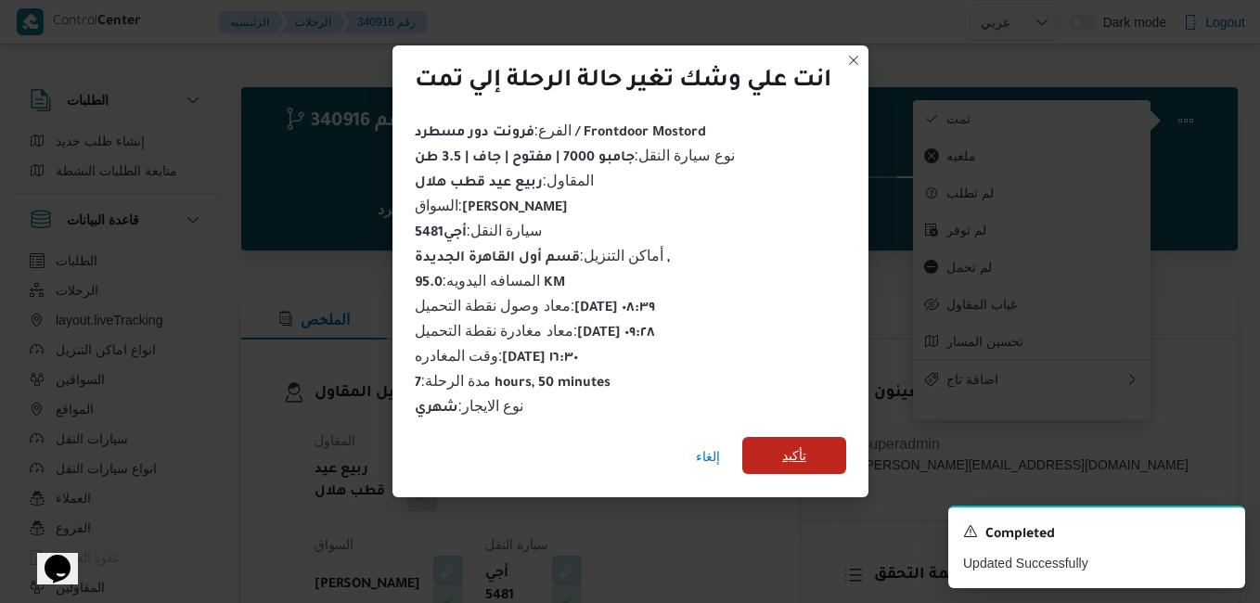
click at [794, 444] on span "تأكيد" at bounding box center [794, 455] width 24 height 22
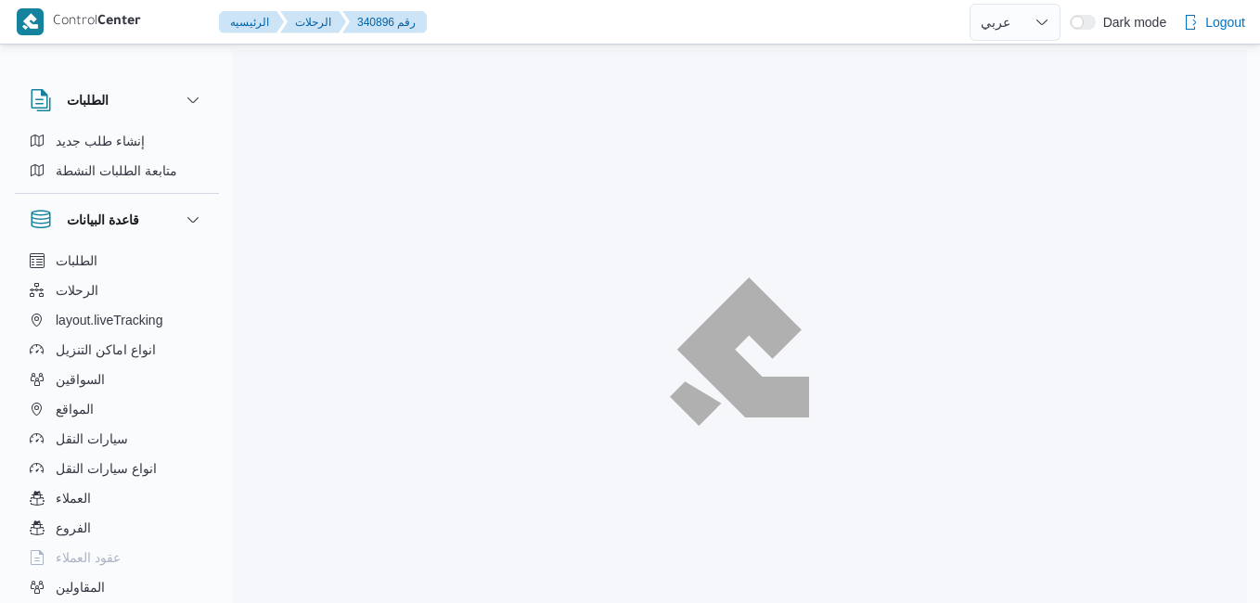
select select "ar"
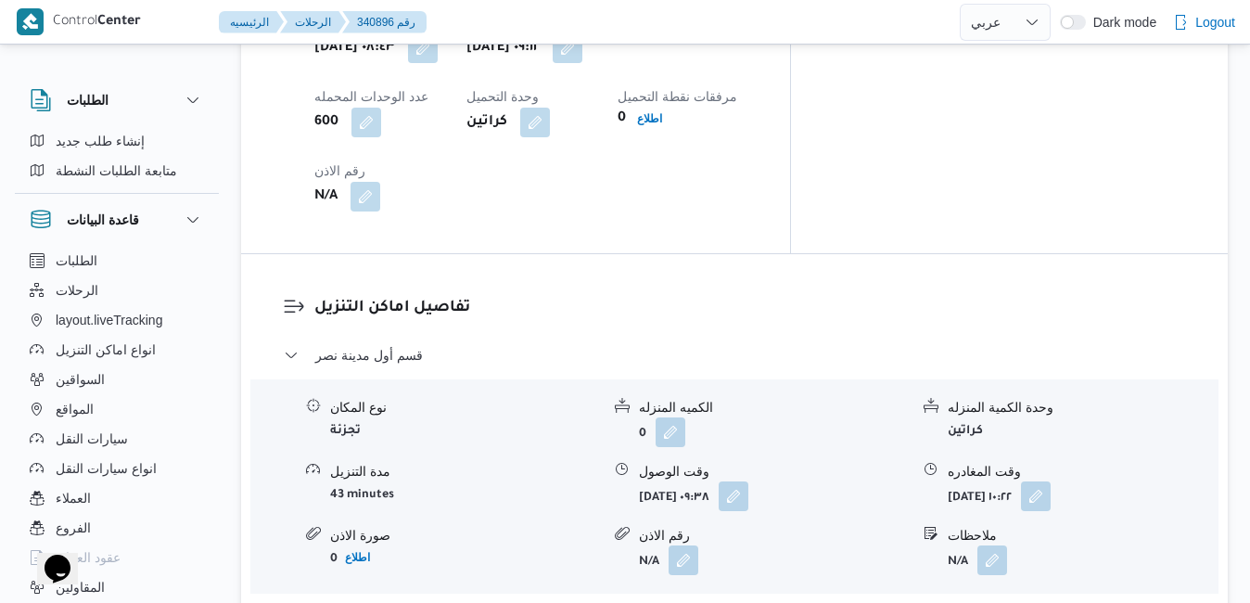
scroll to position [1648, 0]
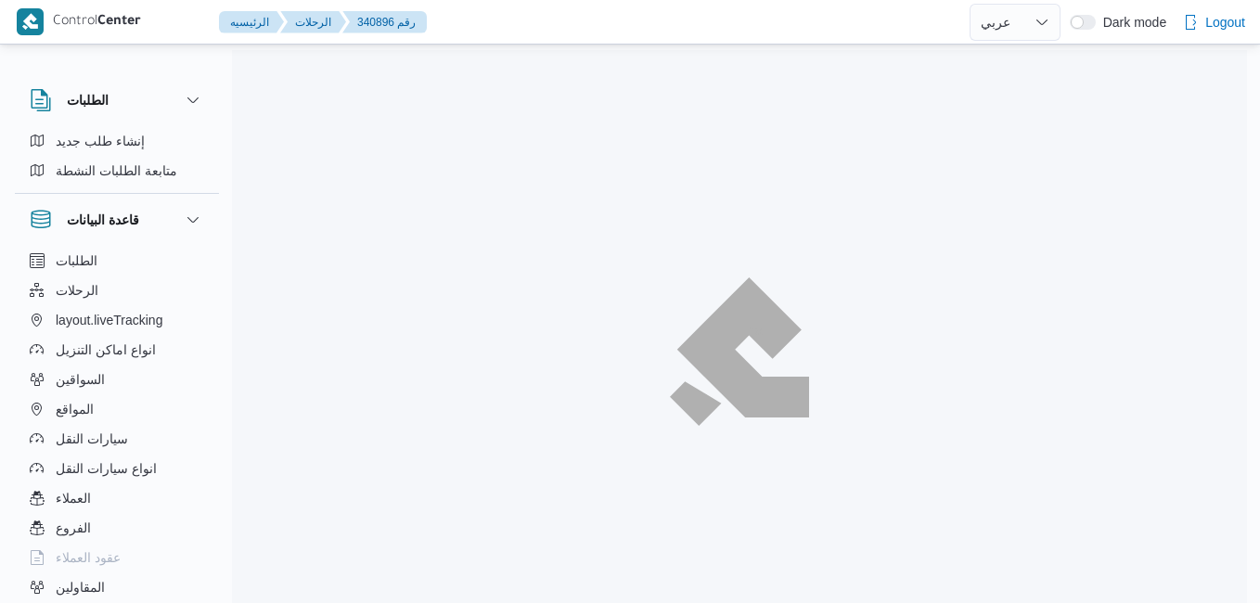
select select "ar"
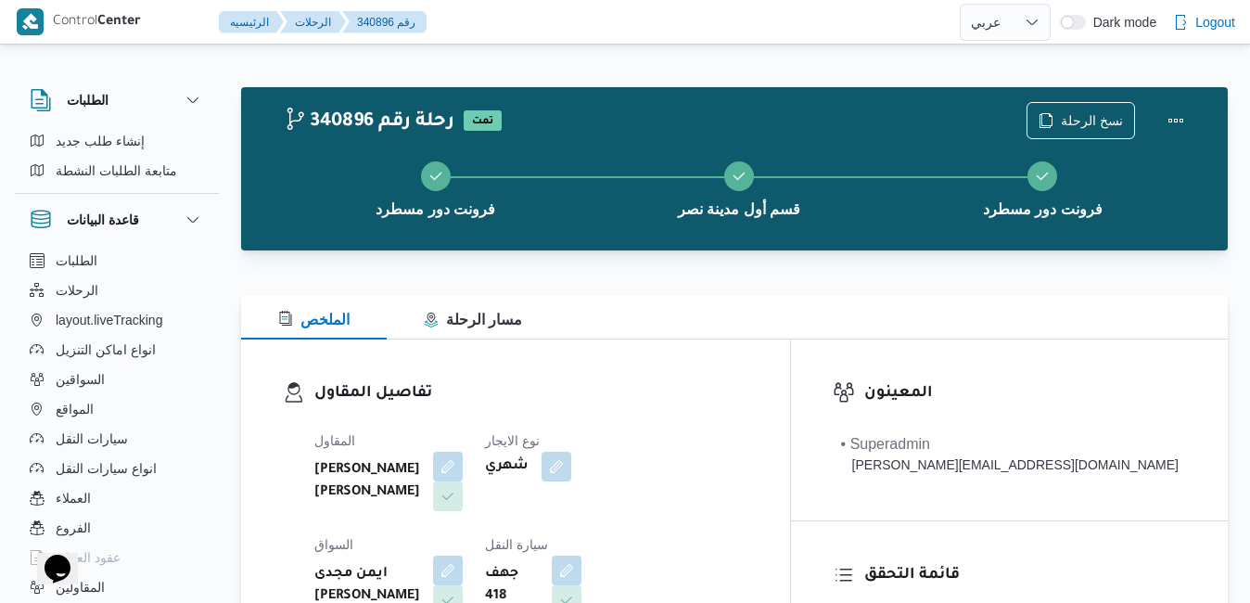
click at [834, 257] on div at bounding box center [734, 261] width 987 height 22
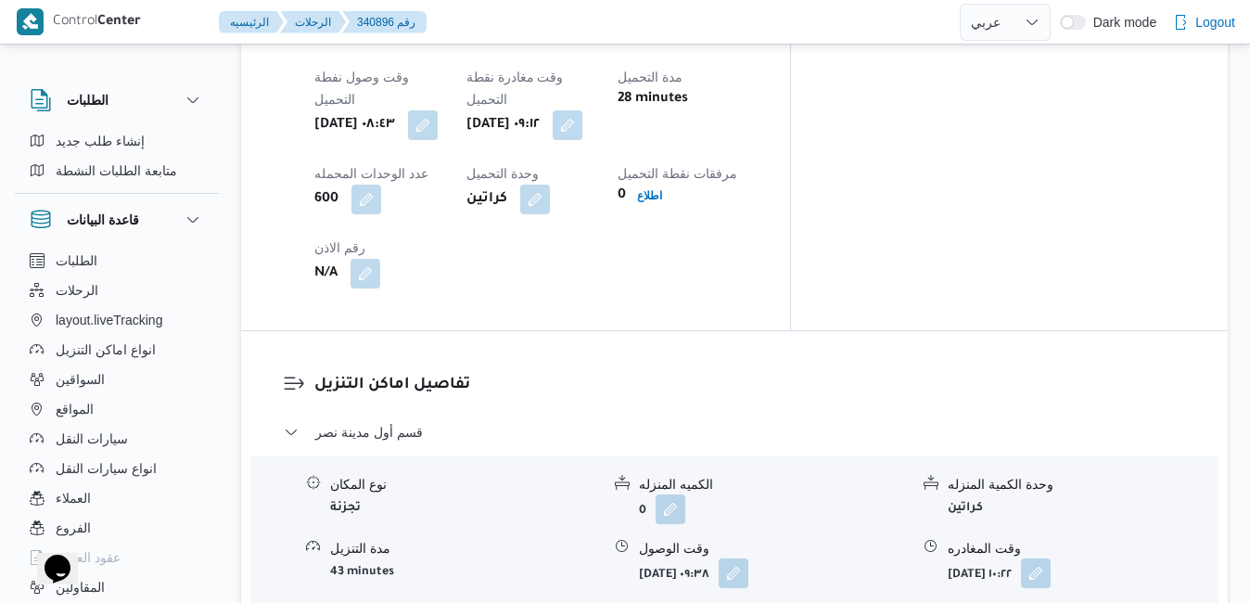
scroll to position [1596, 0]
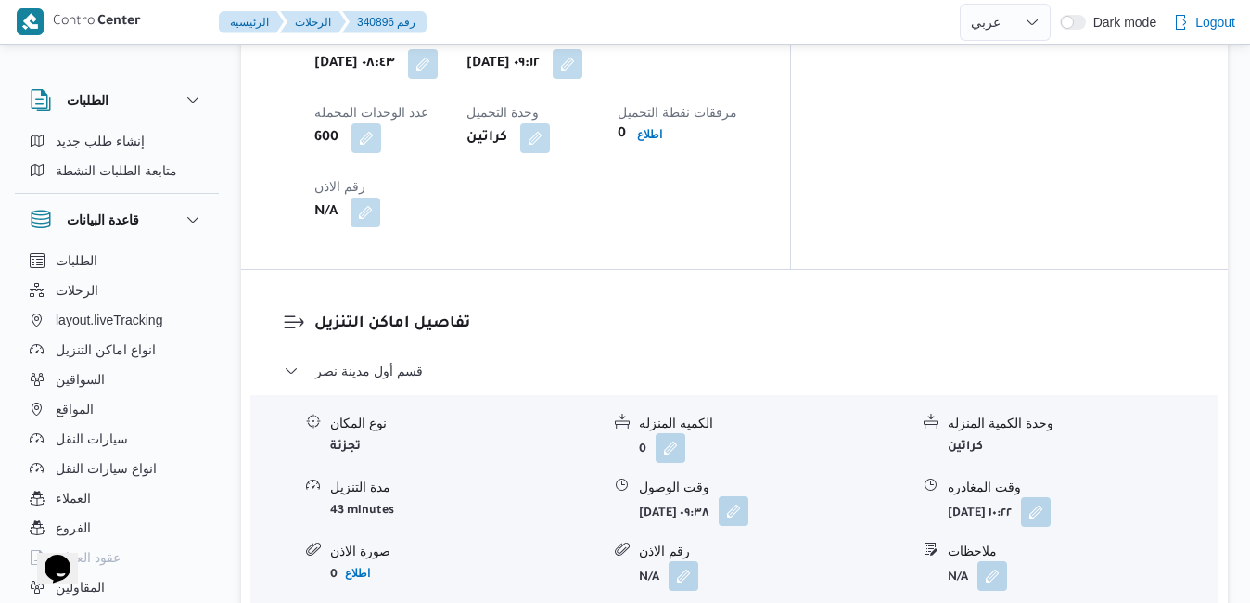
click at [749, 496] on button "button" at bounding box center [734, 511] width 30 height 30
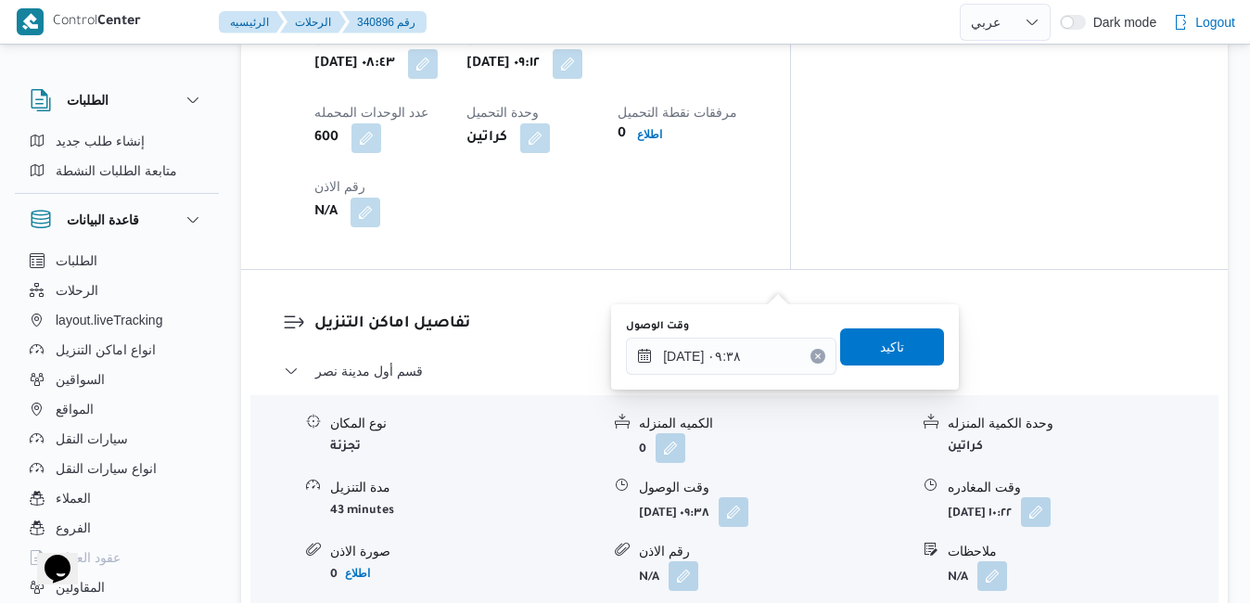
click at [852, 397] on div "نوع المكان تجزئة الكميه المنزله 0 وحدة الكمية المنزله كراتين مدة التنزيل 43 min…" at bounding box center [734, 502] width 983 height 211
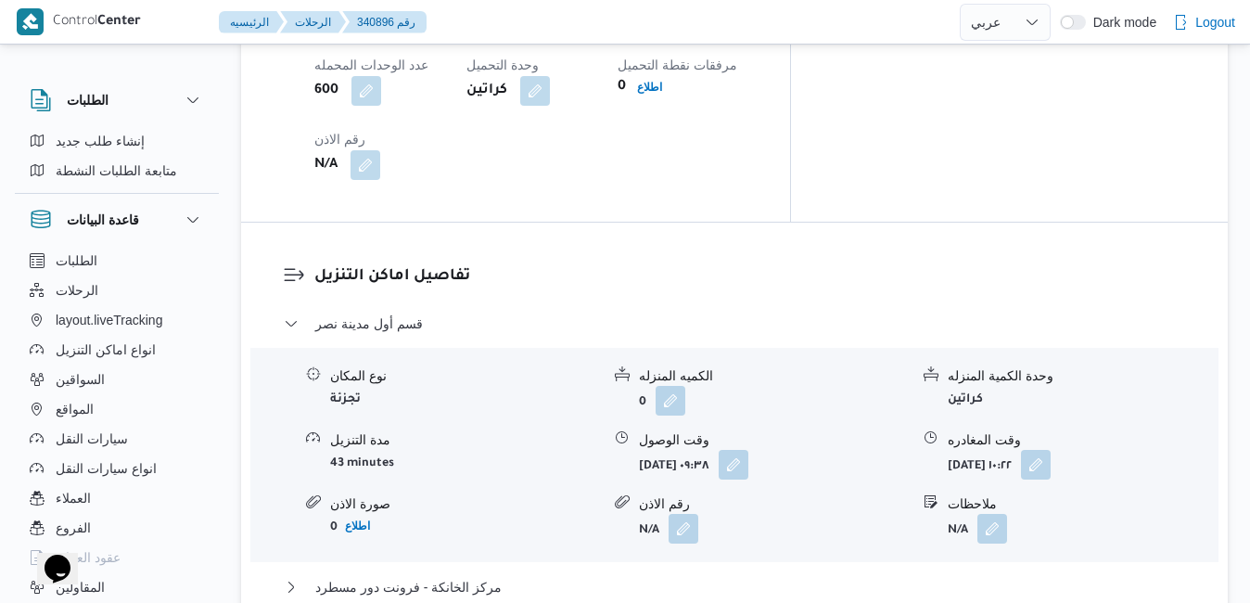
scroll to position [1707, 0]
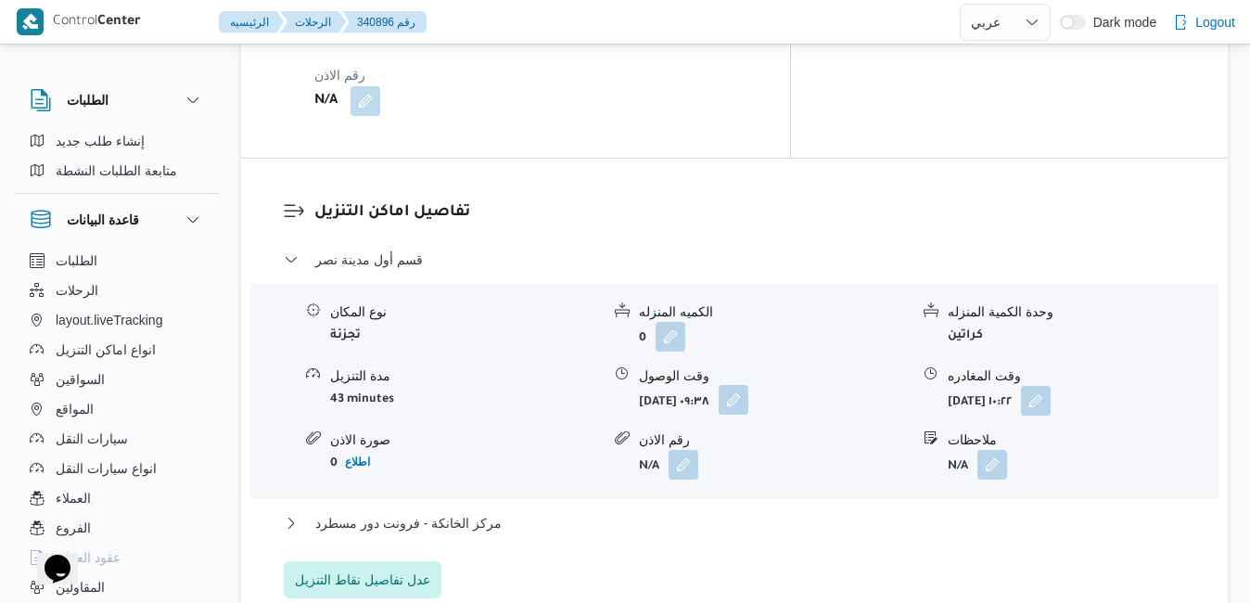
click at [749, 385] on button "button" at bounding box center [734, 400] width 30 height 30
click at [622, 512] on button "مركز الخانكة - فرونت دور مسطرد" at bounding box center [735, 523] width 903 height 22
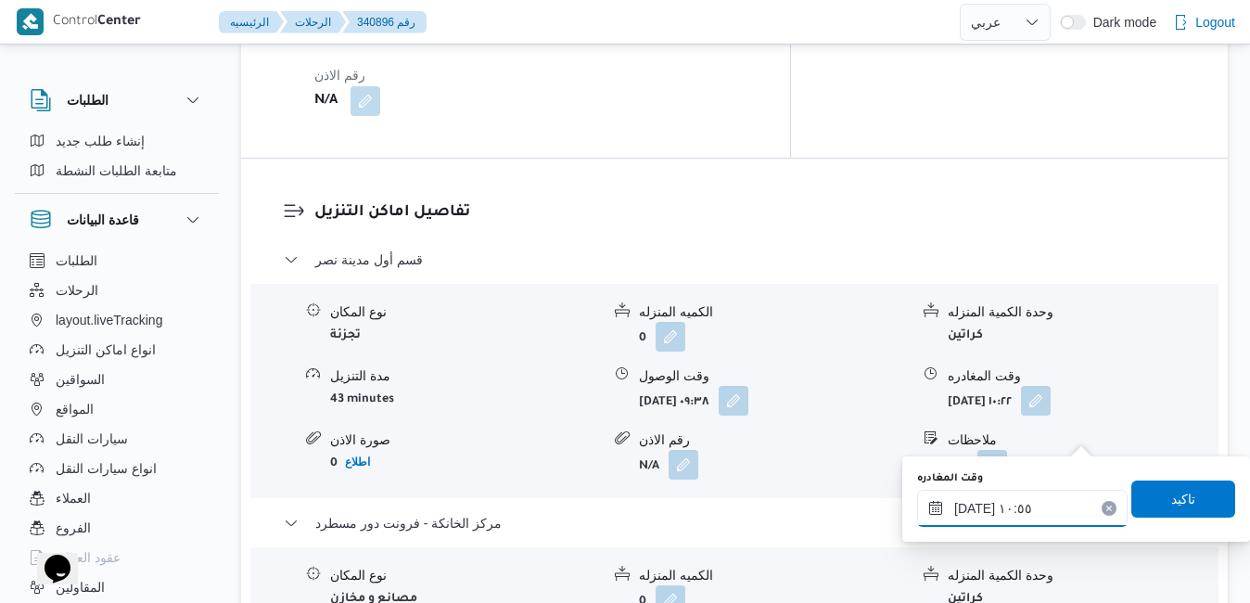
click at [998, 515] on input "[DATE] ١٠:٥٥" at bounding box center [1022, 508] width 211 height 37
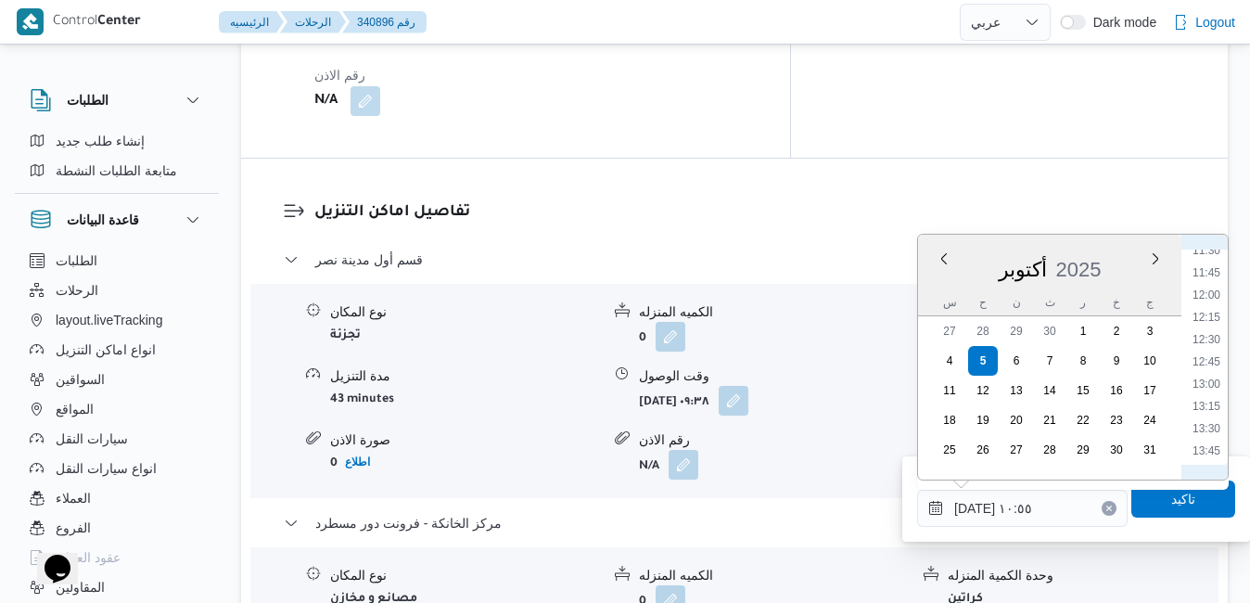
scroll to position [1221, 0]
click at [1209, 440] on li "15:45" at bounding box center [1207, 440] width 43 height 19
type input "[DATE] ١٥:٤٥"
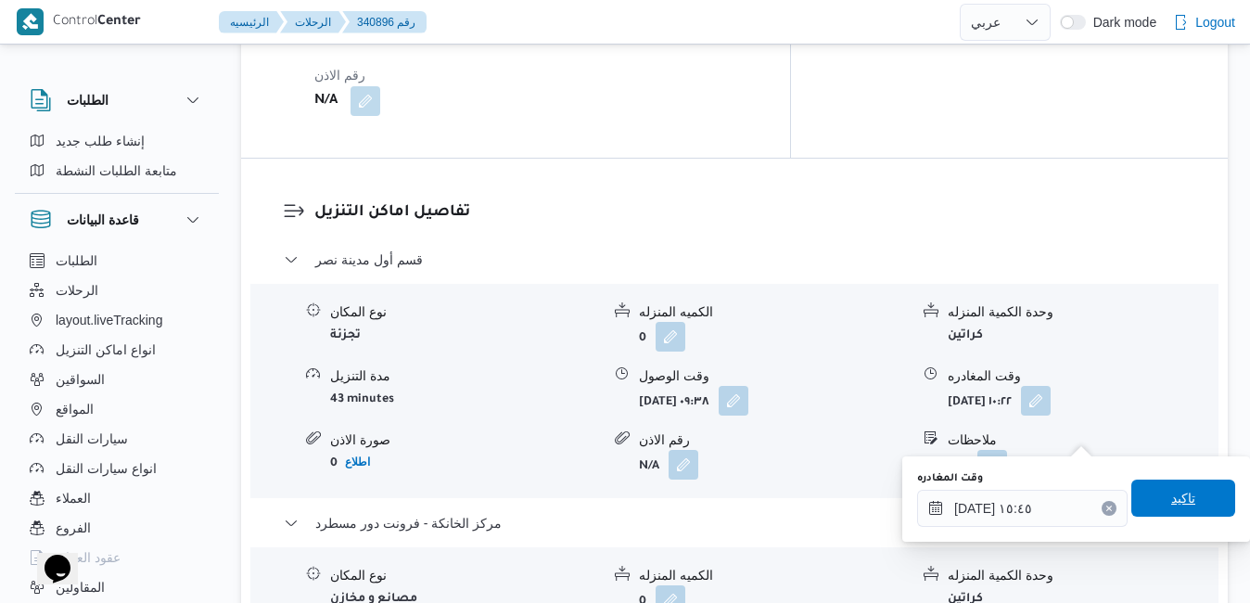
click at [1172, 503] on span "تاكيد" at bounding box center [1184, 498] width 24 height 22
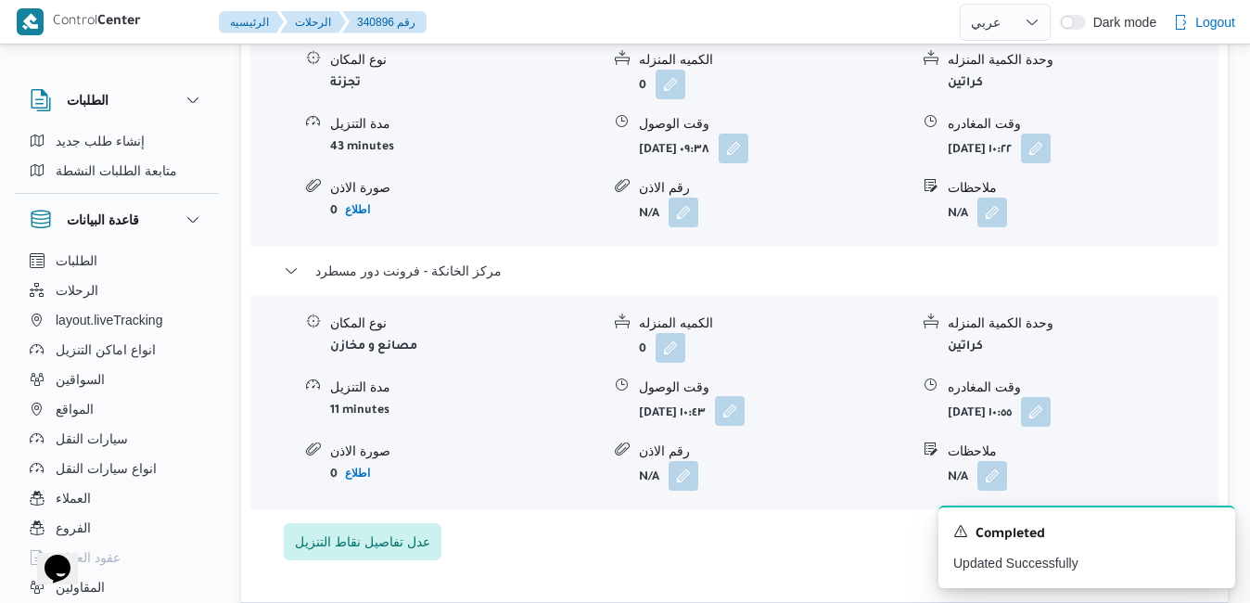
click at [745, 426] on button "button" at bounding box center [730, 411] width 30 height 30
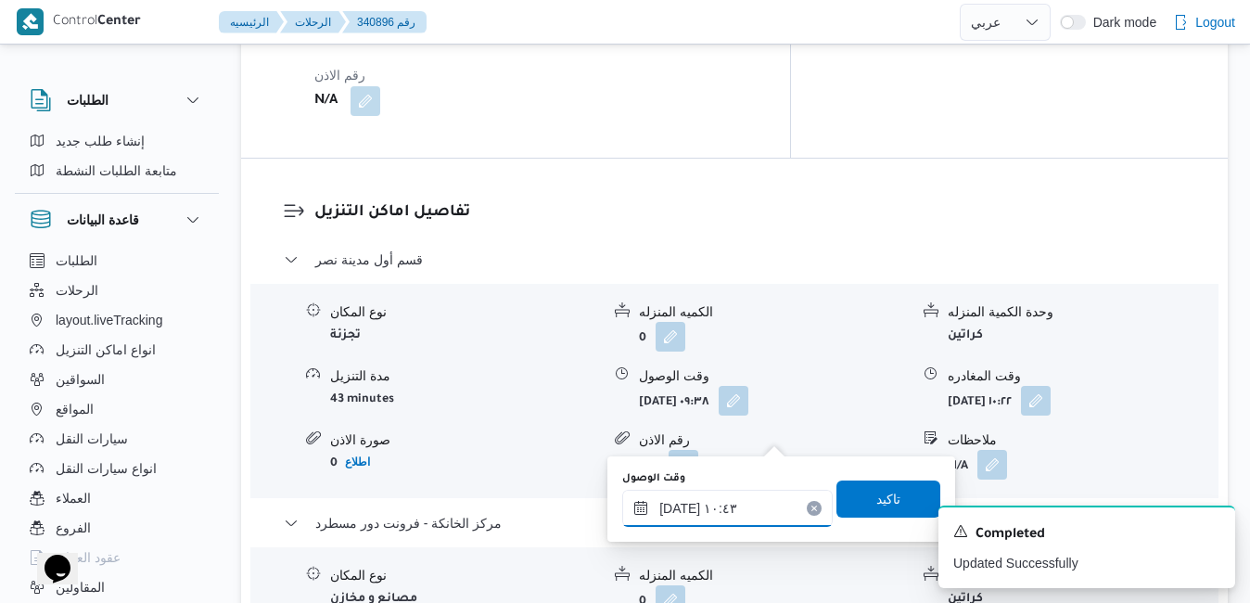
click at [721, 517] on input "[DATE] ١٠:٤٣" at bounding box center [727, 508] width 211 height 37
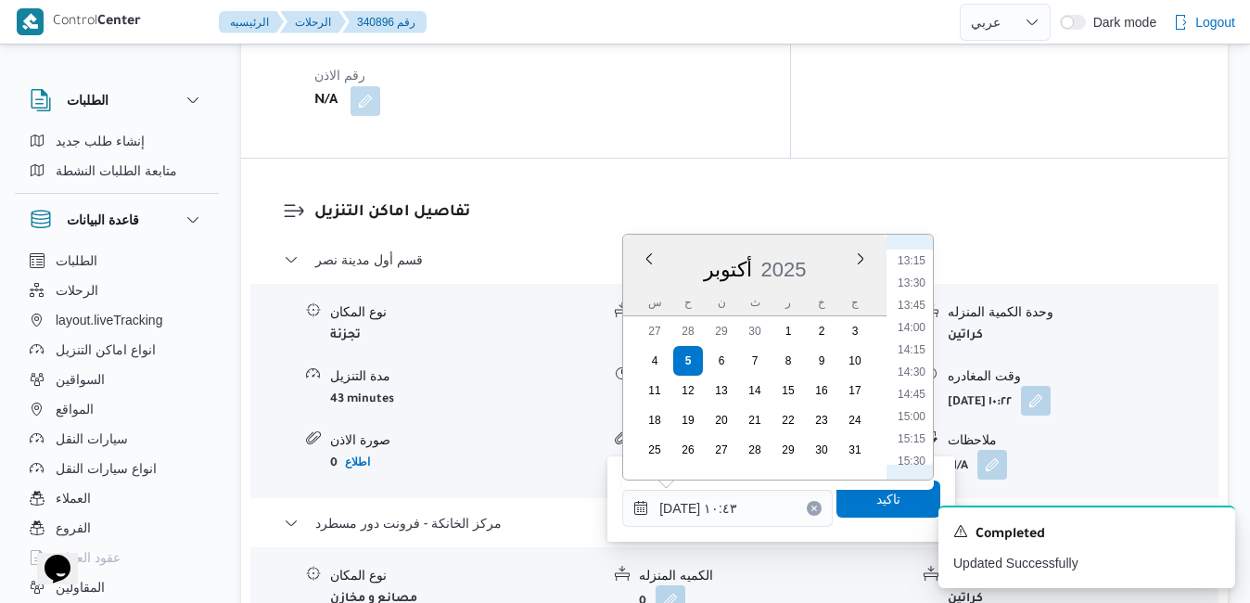
scroll to position [1199, 0]
click at [912, 442] on li "15:30" at bounding box center [912, 440] width 43 height 19
type input "[DATE] ١٥:٣٠"
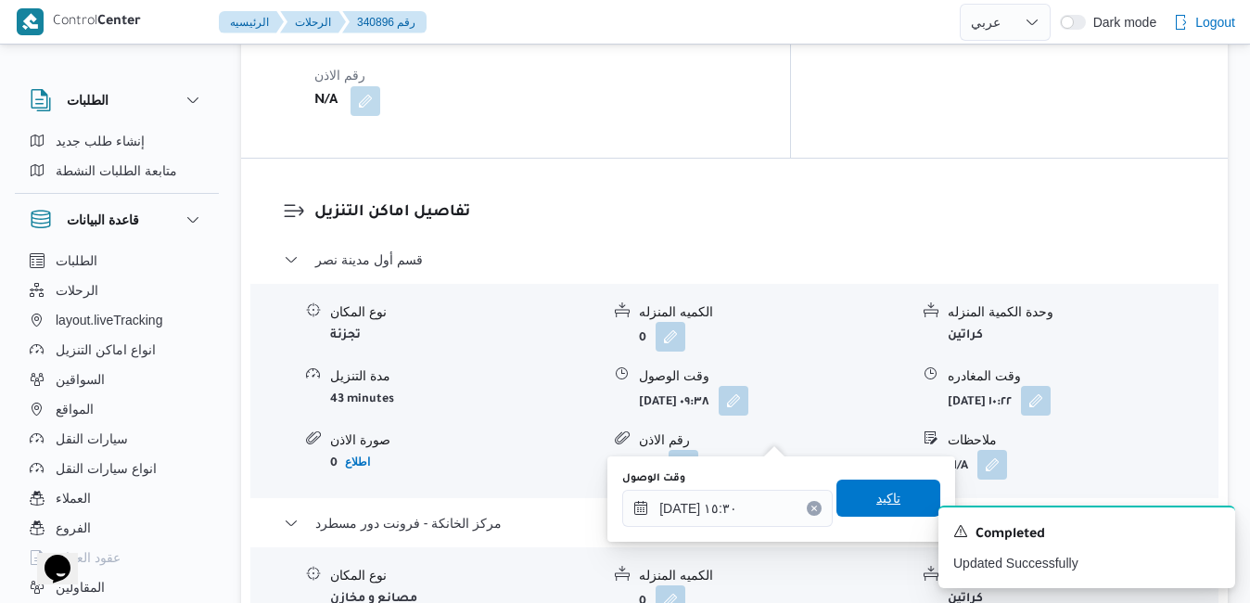
click at [877, 501] on span "تاكيد" at bounding box center [889, 498] width 24 height 22
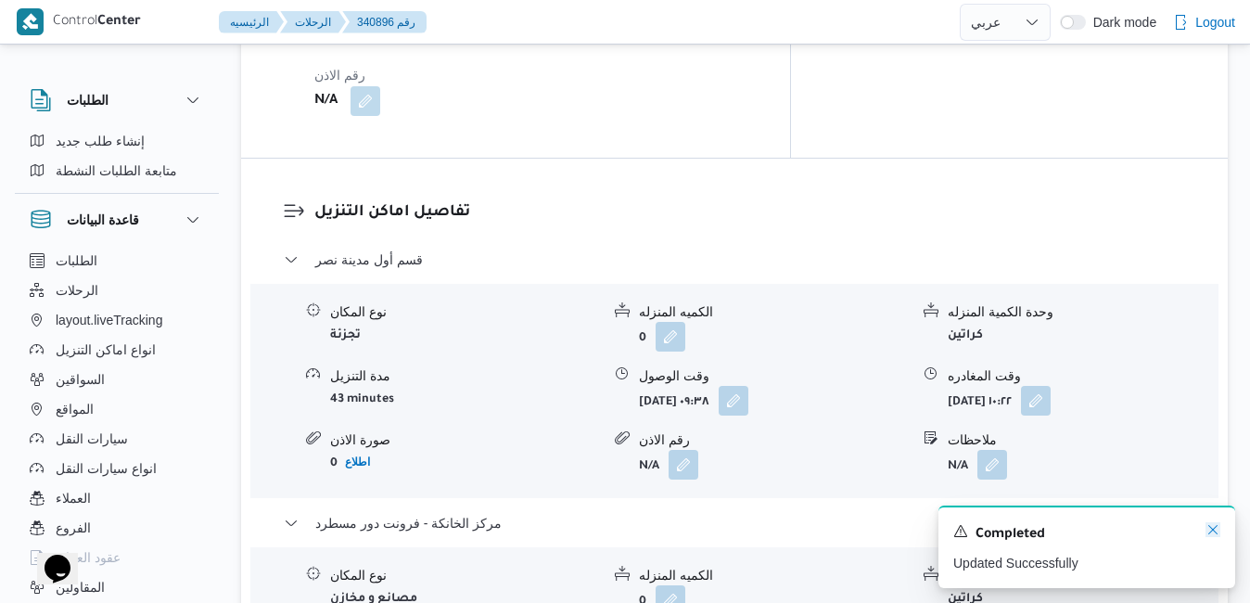
click at [1215, 527] on icon "Dismiss toast" at bounding box center [1213, 529] width 15 height 15
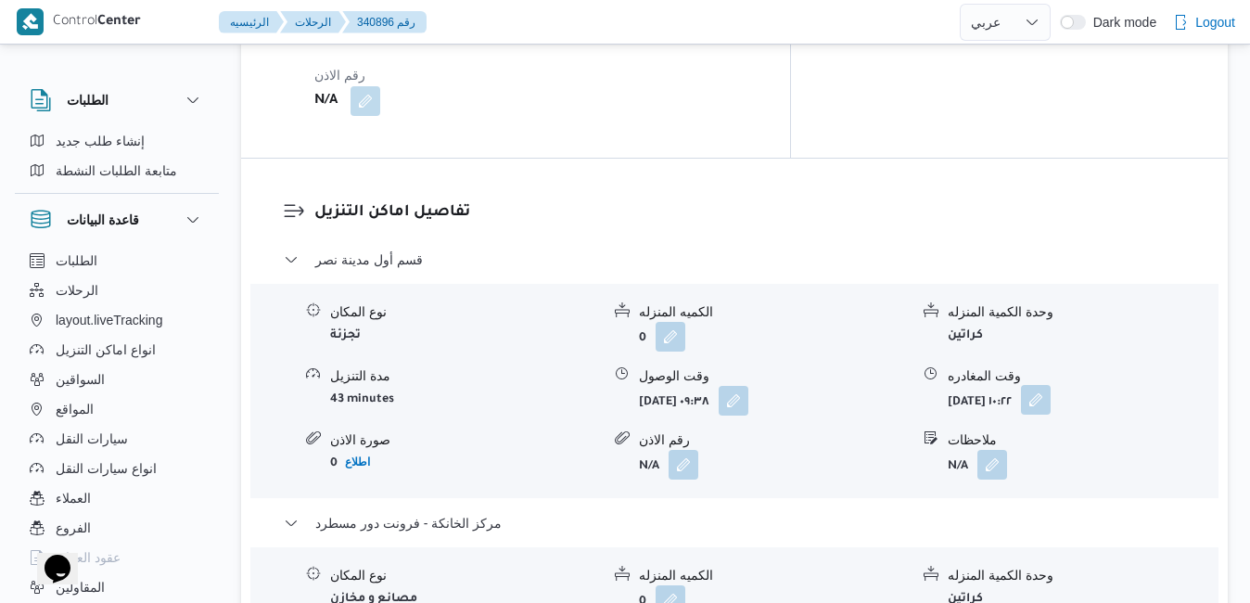
click at [1051, 385] on button "button" at bounding box center [1036, 400] width 30 height 30
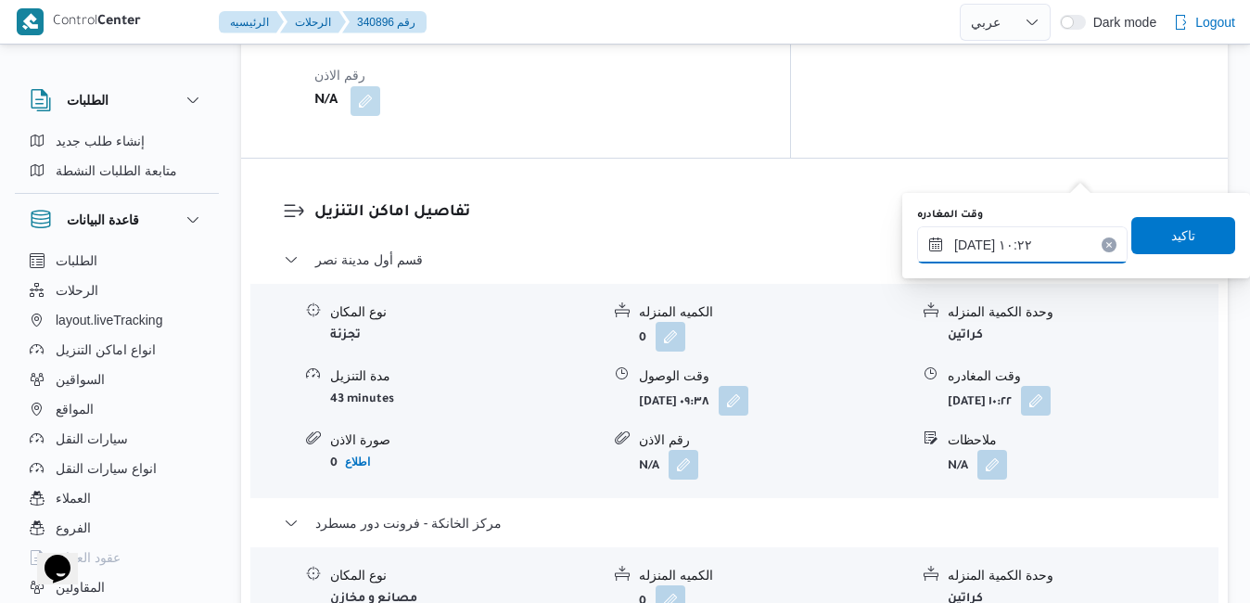
click at [1002, 243] on input "[DATE] ١٠:٢٢" at bounding box center [1022, 244] width 211 height 37
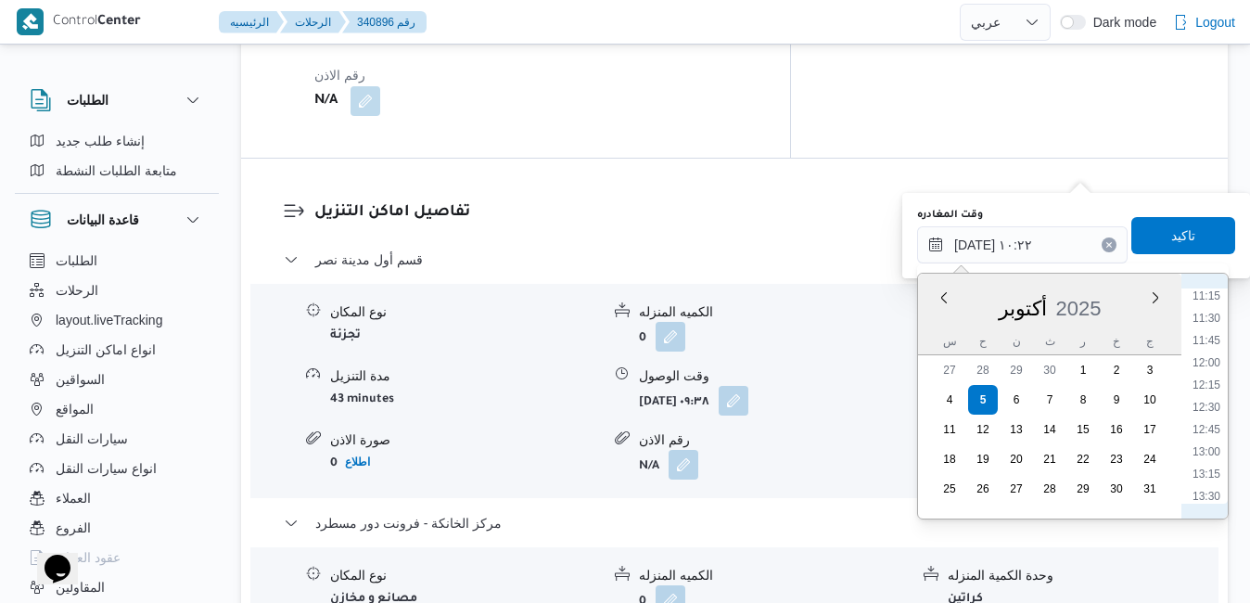
scroll to position [1176, 0]
click at [1210, 457] on li "15:00" at bounding box center [1207, 457] width 43 height 19
type input "[DATE] ١٥:٠٠"
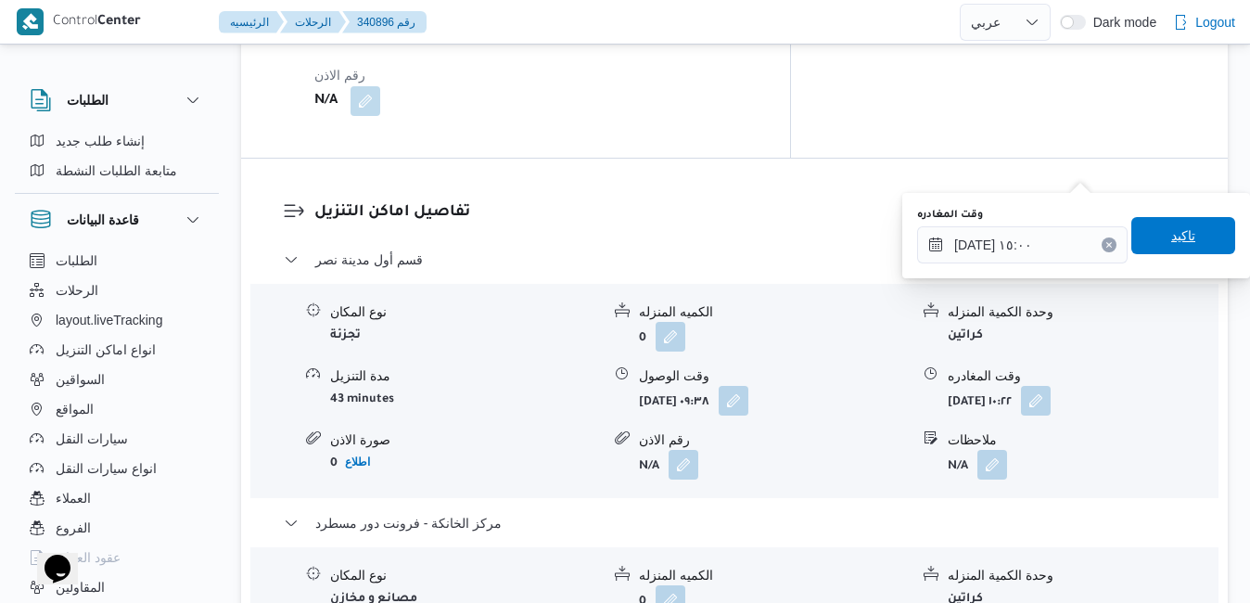
click at [1202, 253] on span "تاكيد" at bounding box center [1184, 235] width 104 height 37
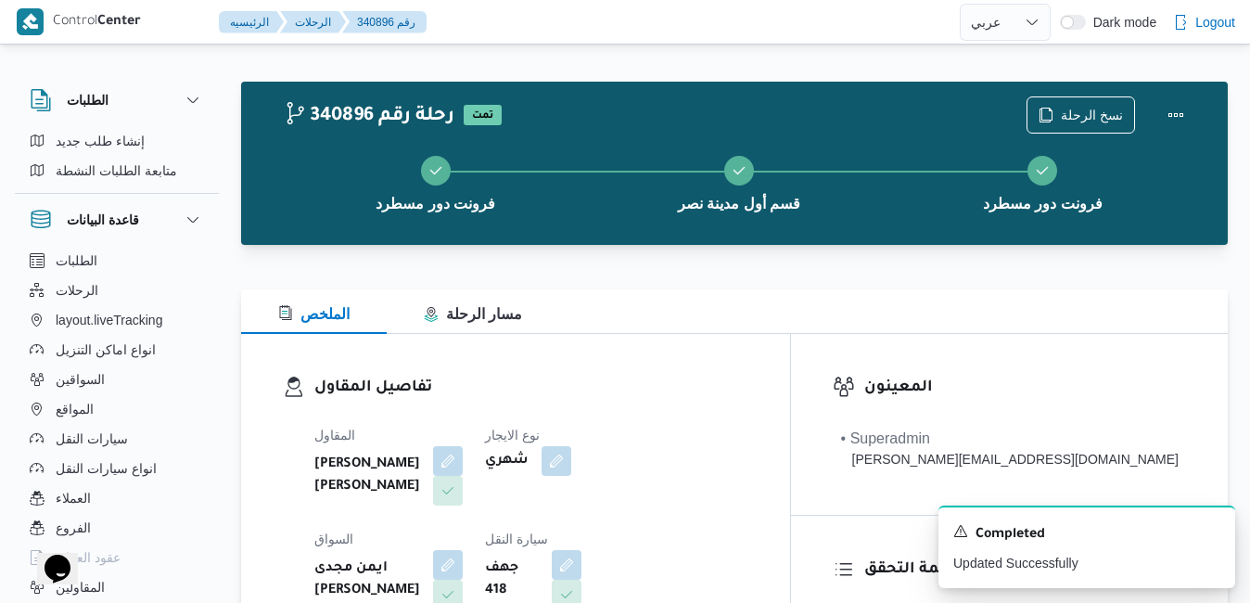
scroll to position [0, 0]
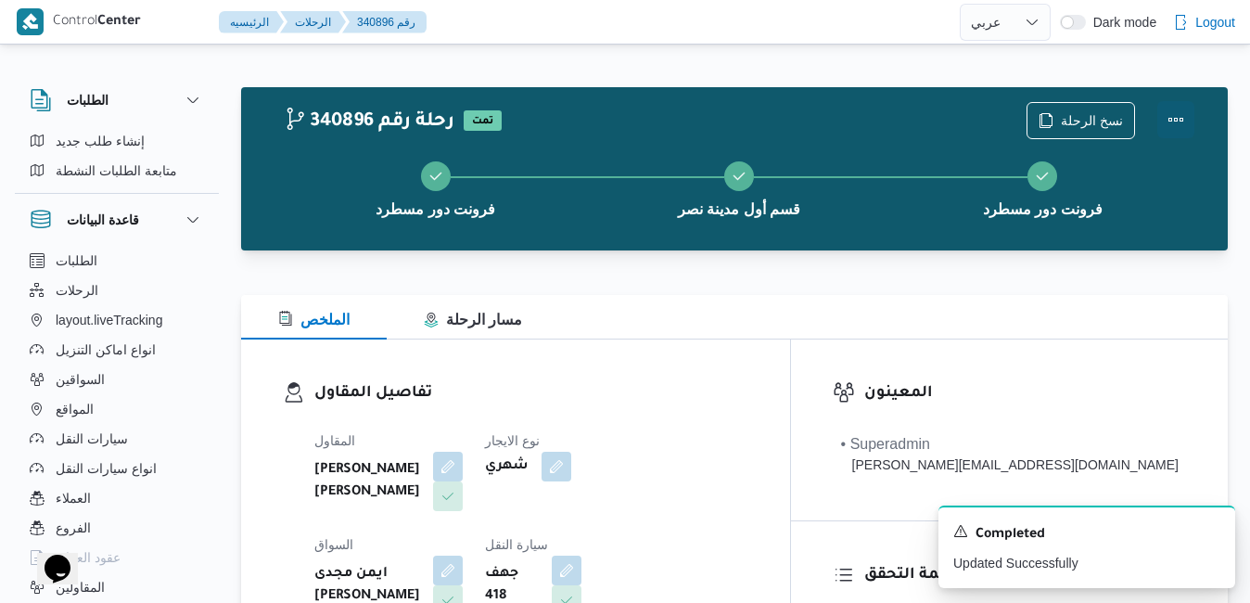
click at [1173, 119] on button "Actions" at bounding box center [1176, 119] width 37 height 37
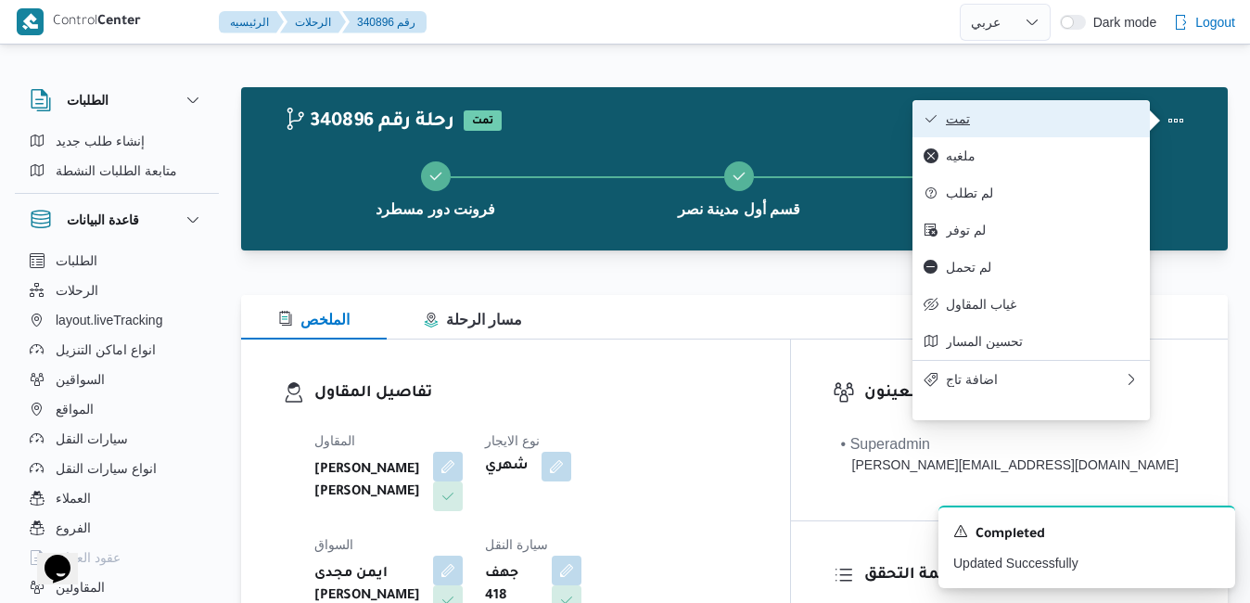
click at [1093, 120] on span "تمت" at bounding box center [1042, 118] width 193 height 15
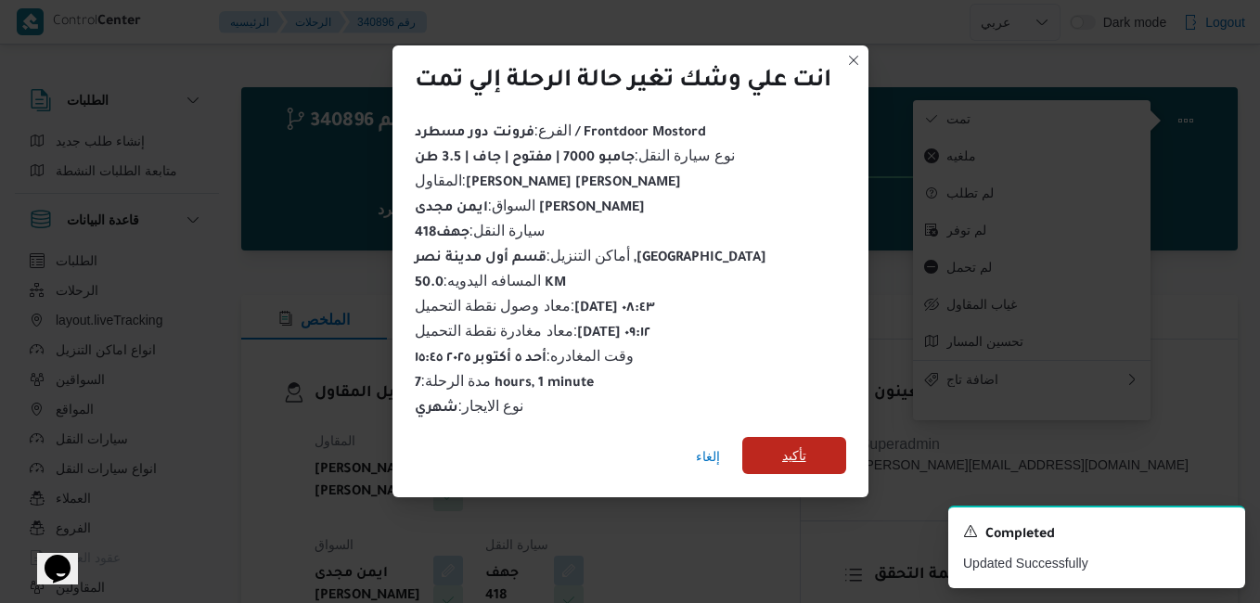
click at [781, 448] on span "تأكيد" at bounding box center [794, 455] width 104 height 37
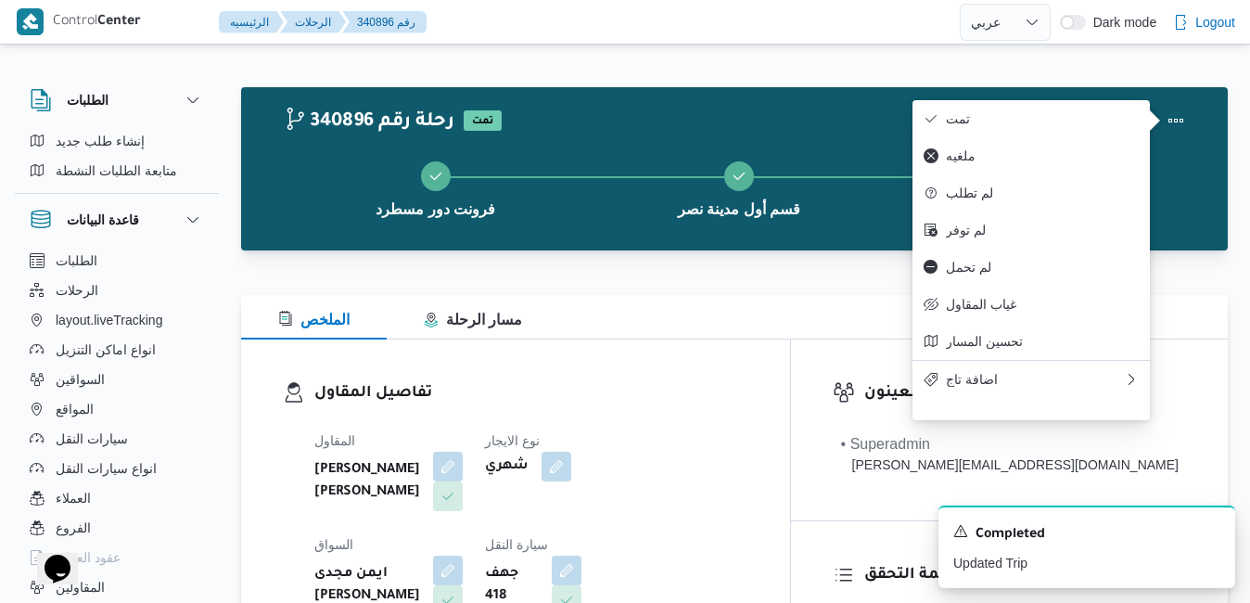
click at [463, 533] on dt "السواق" at bounding box center [388, 544] width 148 height 22
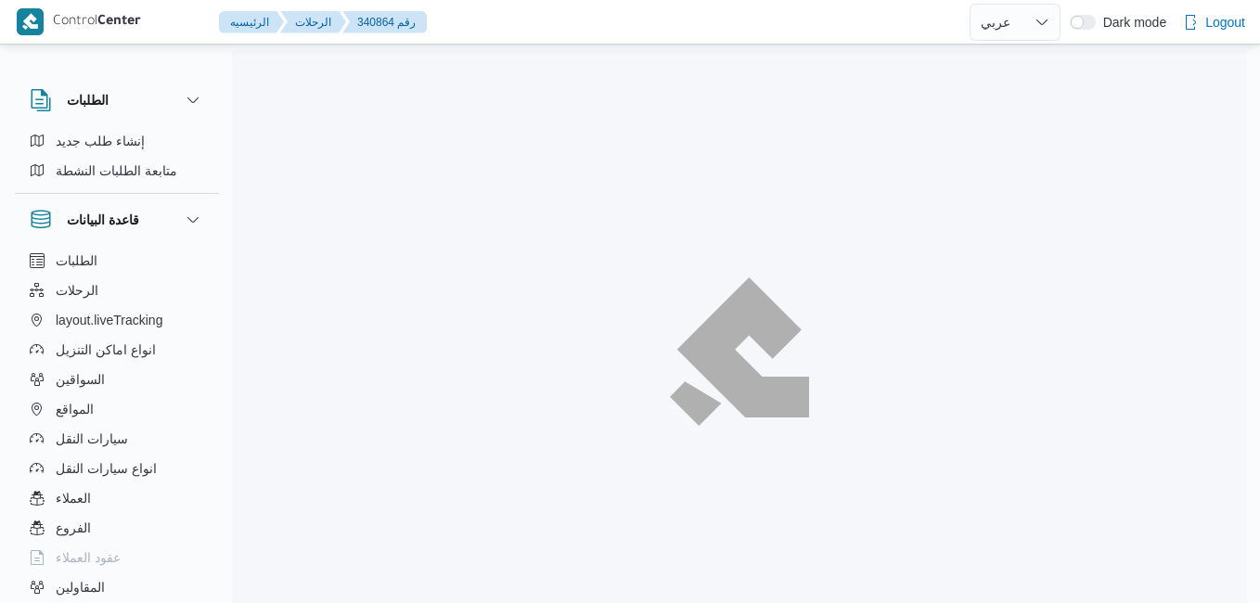
select select "ar"
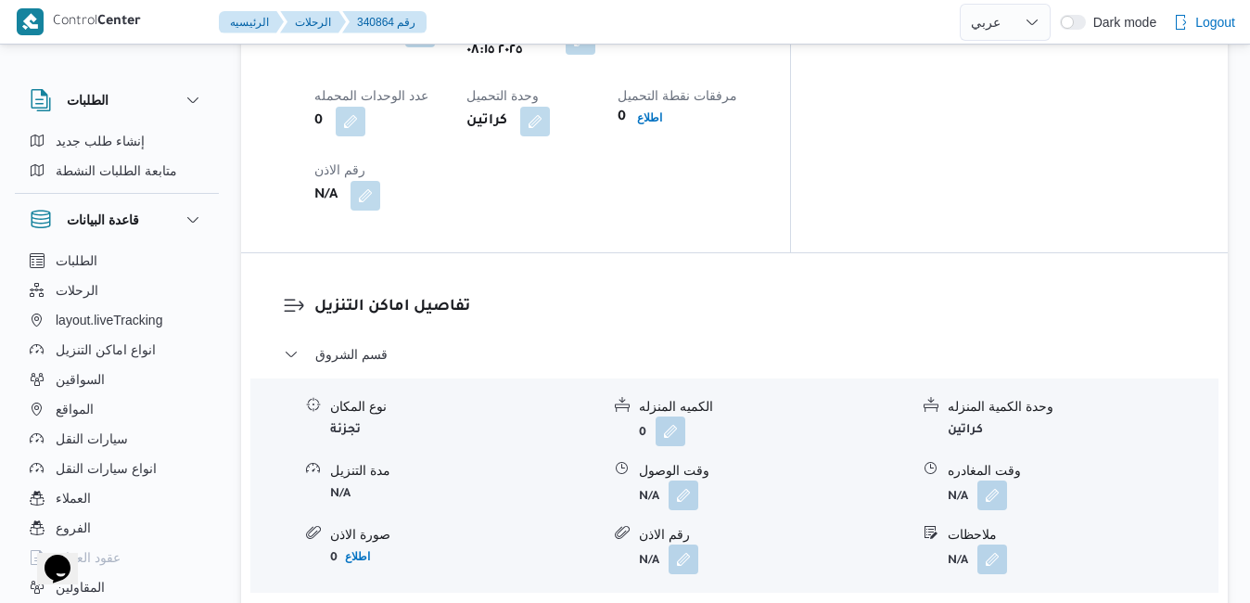
scroll to position [1670, 0]
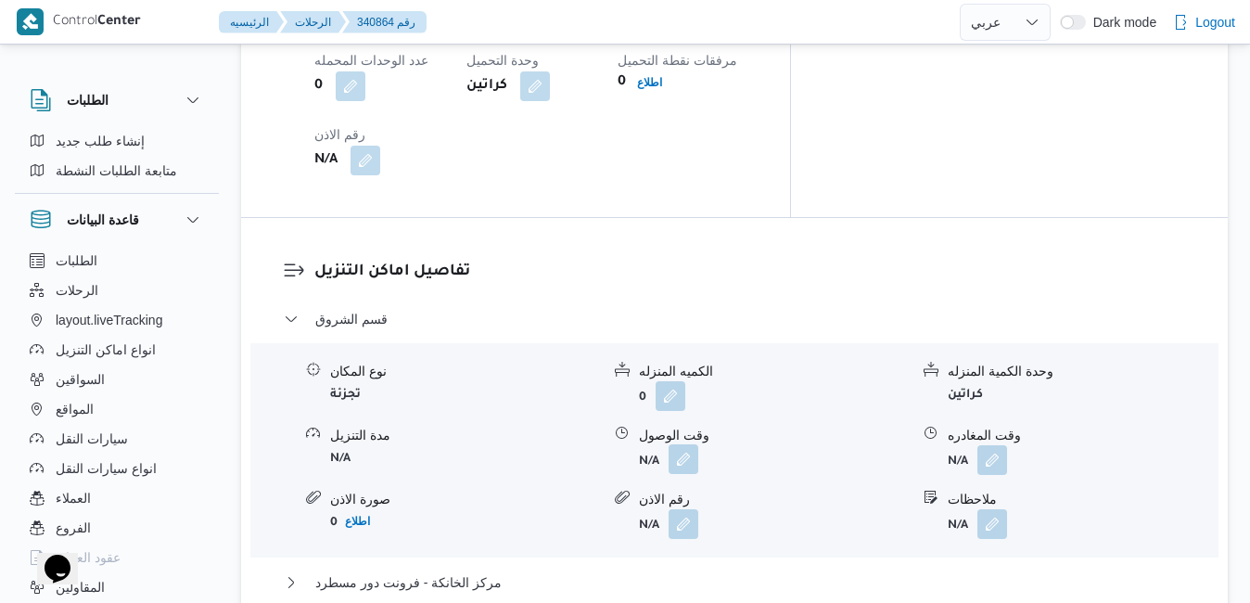
click at [686, 444] on button "button" at bounding box center [684, 459] width 30 height 30
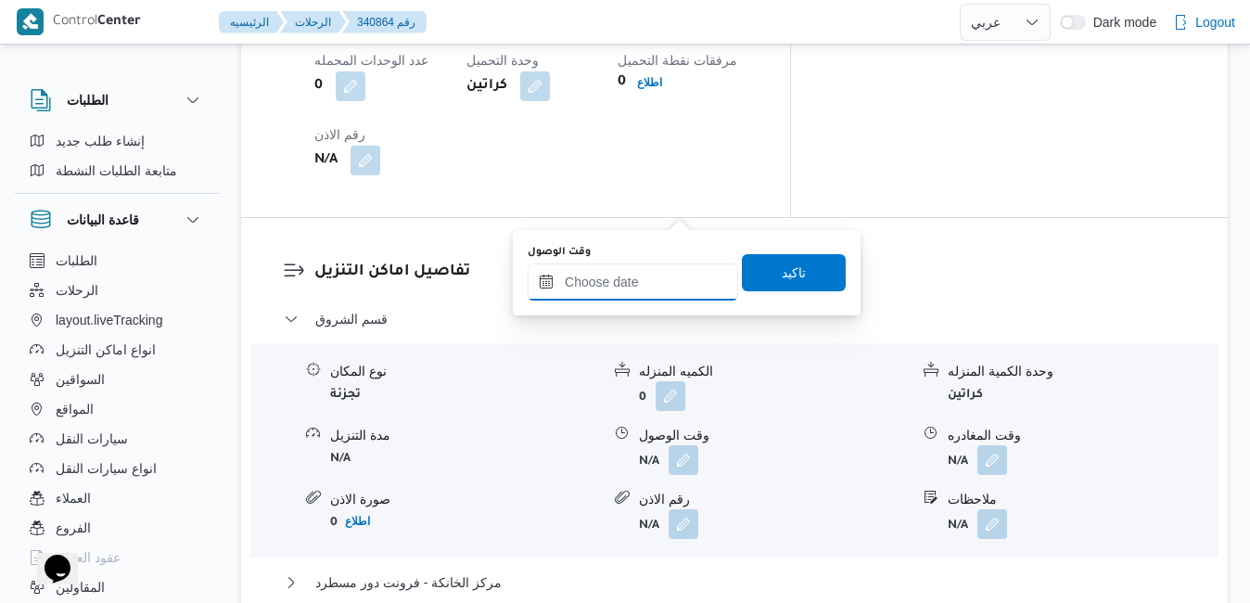
click at [649, 279] on input "وقت الوصول" at bounding box center [633, 281] width 211 height 37
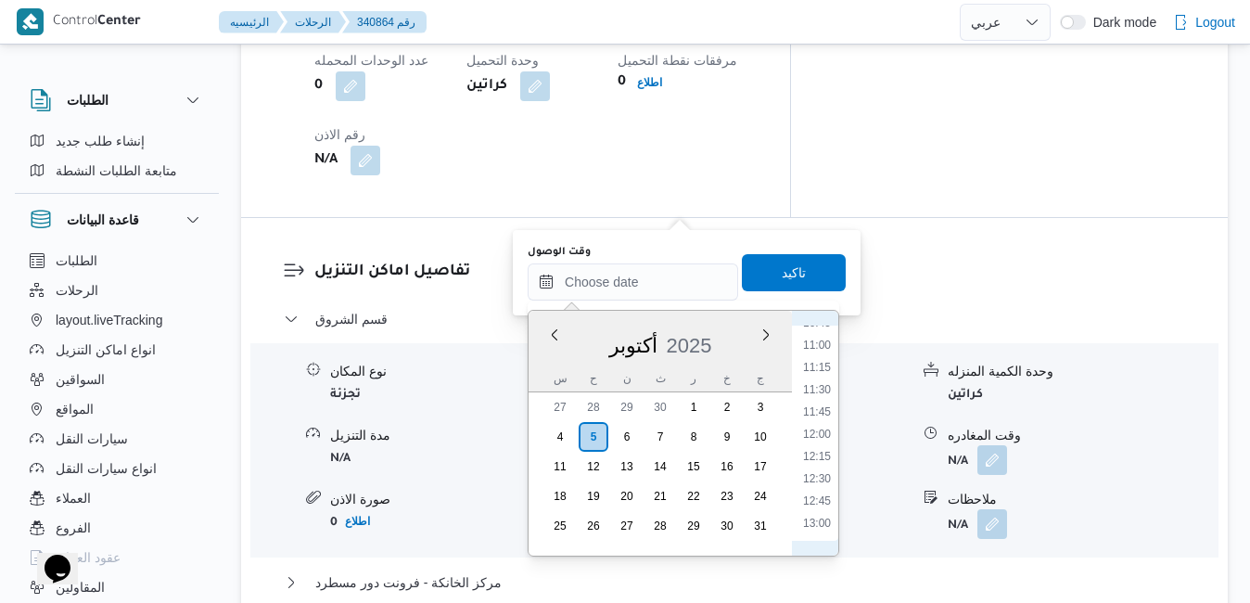
scroll to position [781, 0]
click at [822, 357] on li "09:00" at bounding box center [817, 355] width 43 height 19
type input "[DATE] ٠٩:٠٠"
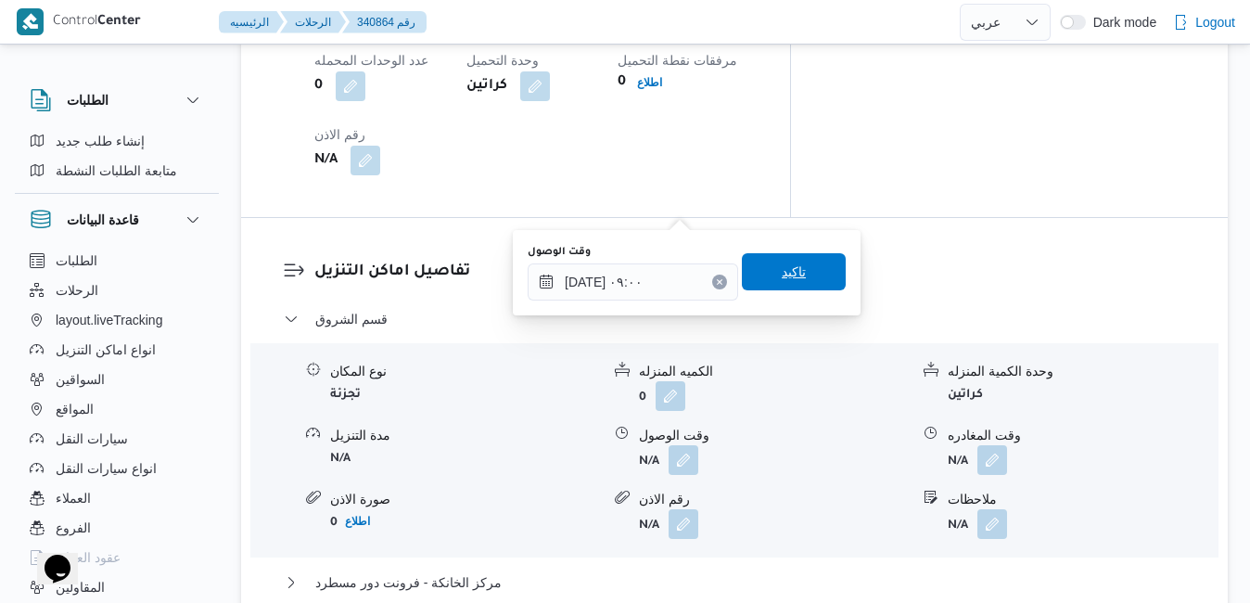
click at [804, 274] on span "تاكيد" at bounding box center [794, 271] width 104 height 37
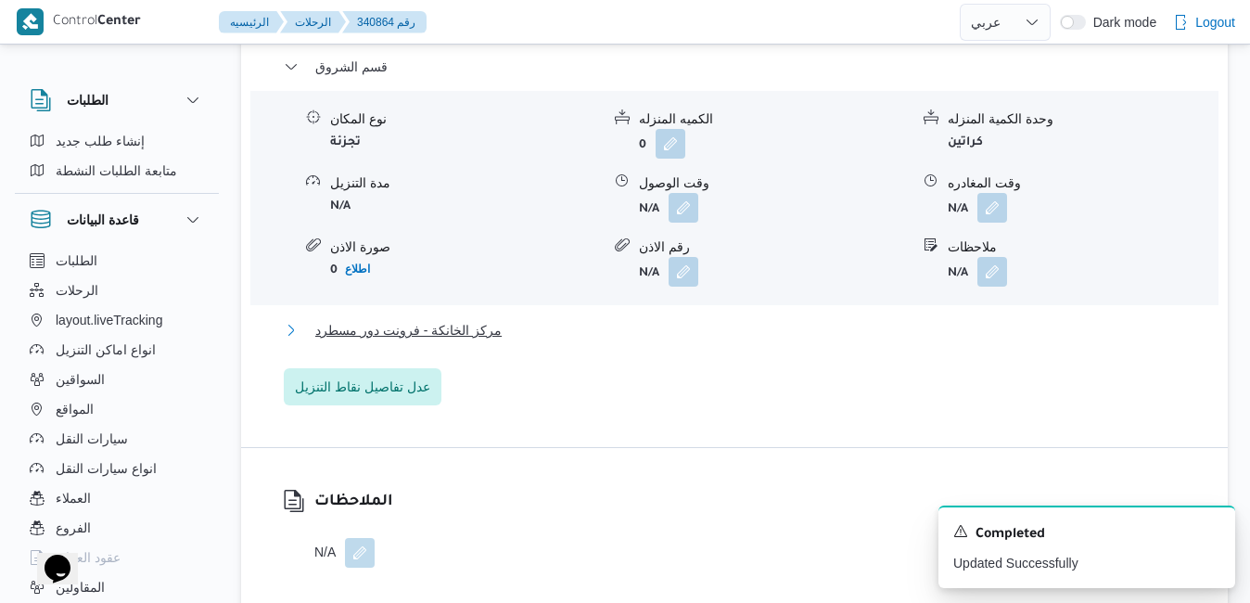
click at [724, 329] on button "مركز الخانكة - فرونت دور مسطرد" at bounding box center [735, 330] width 903 height 22
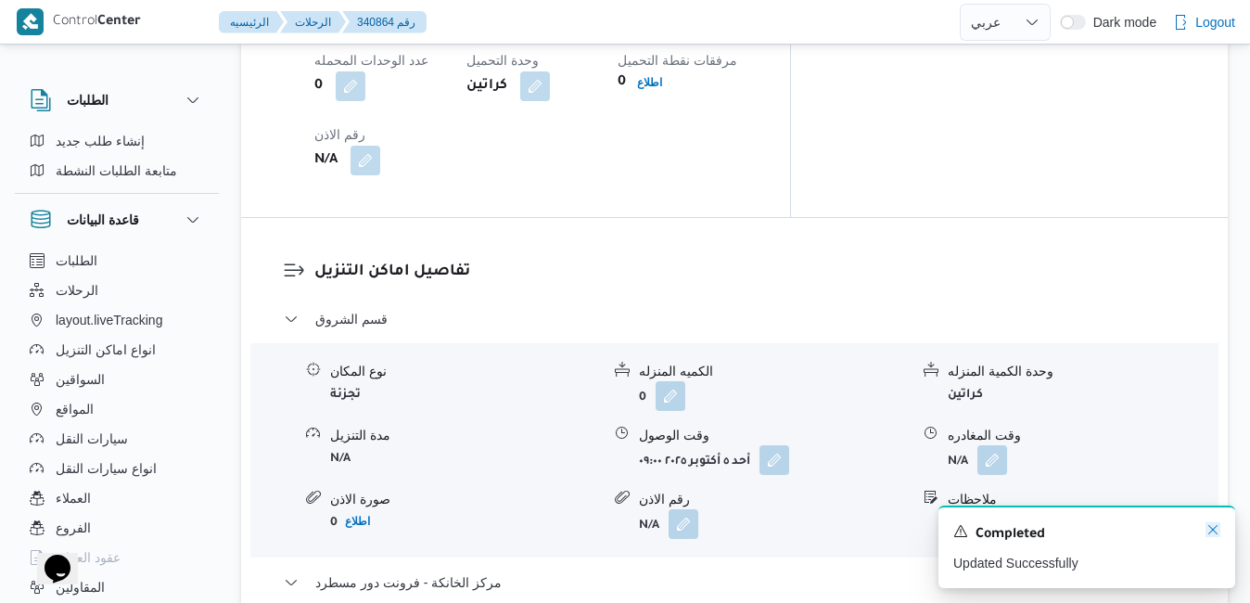
click at [1212, 527] on icon "Dismiss toast" at bounding box center [1213, 529] width 15 height 15
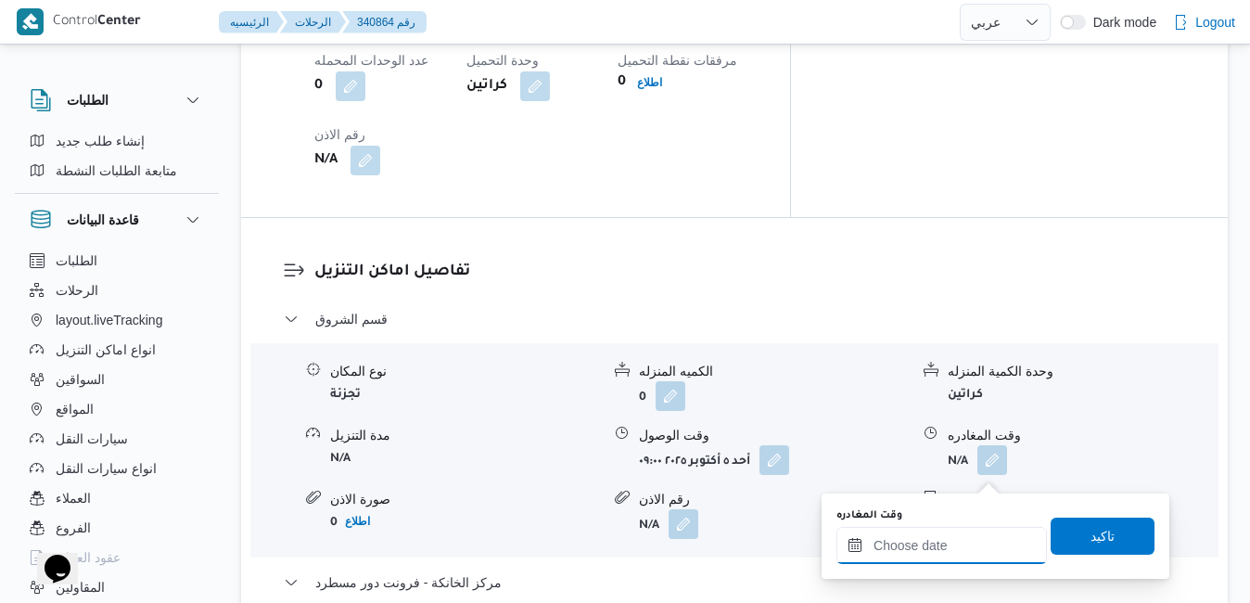
click at [917, 559] on input "وقت المغادره" at bounding box center [942, 545] width 211 height 37
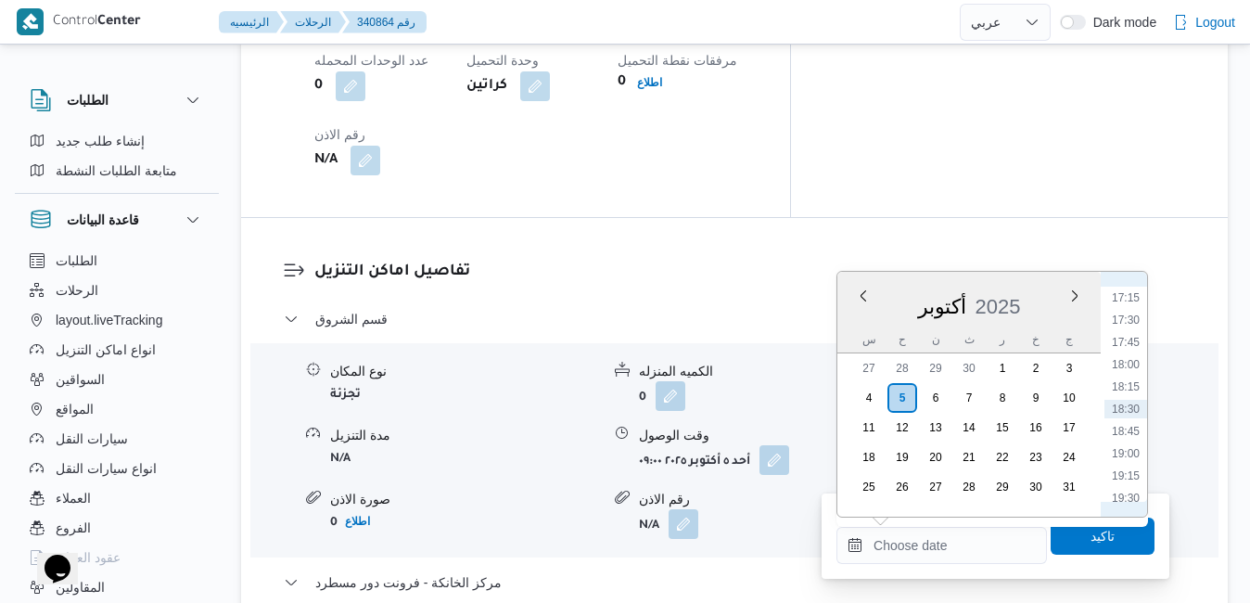
scroll to position [1346, 0]
click at [1122, 425] on li "16:30" at bounding box center [1126, 419] width 43 height 19
type input "٠٥/١٠/٢٠٢٥ ١٦:٣٠"
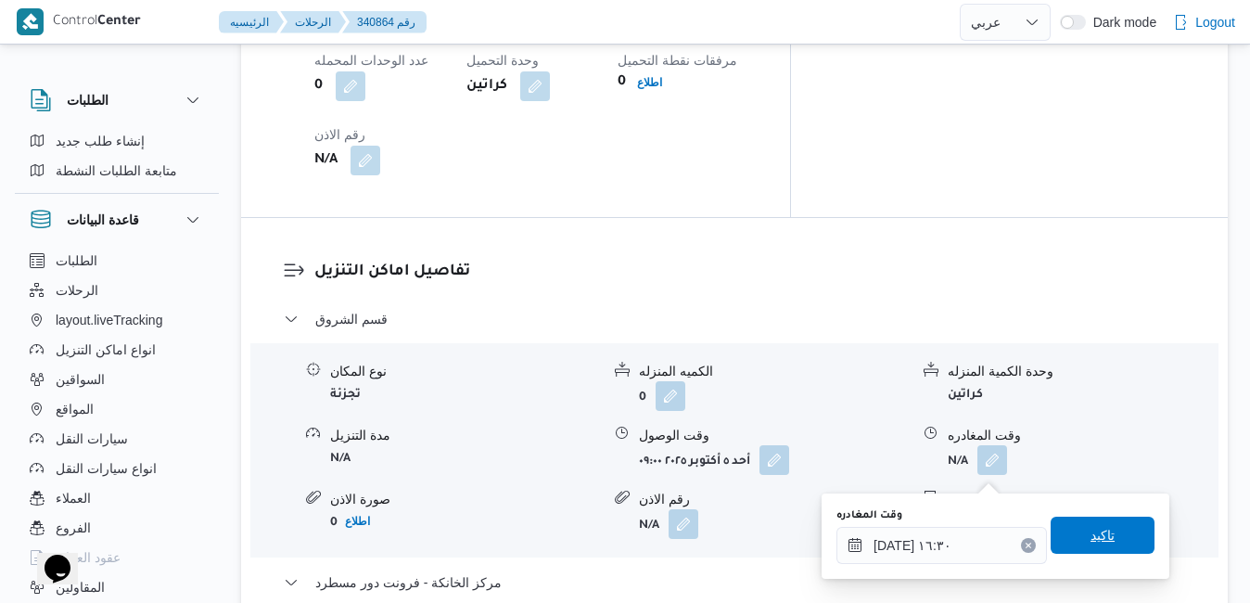
click at [1067, 529] on span "تاكيد" at bounding box center [1103, 535] width 104 height 37
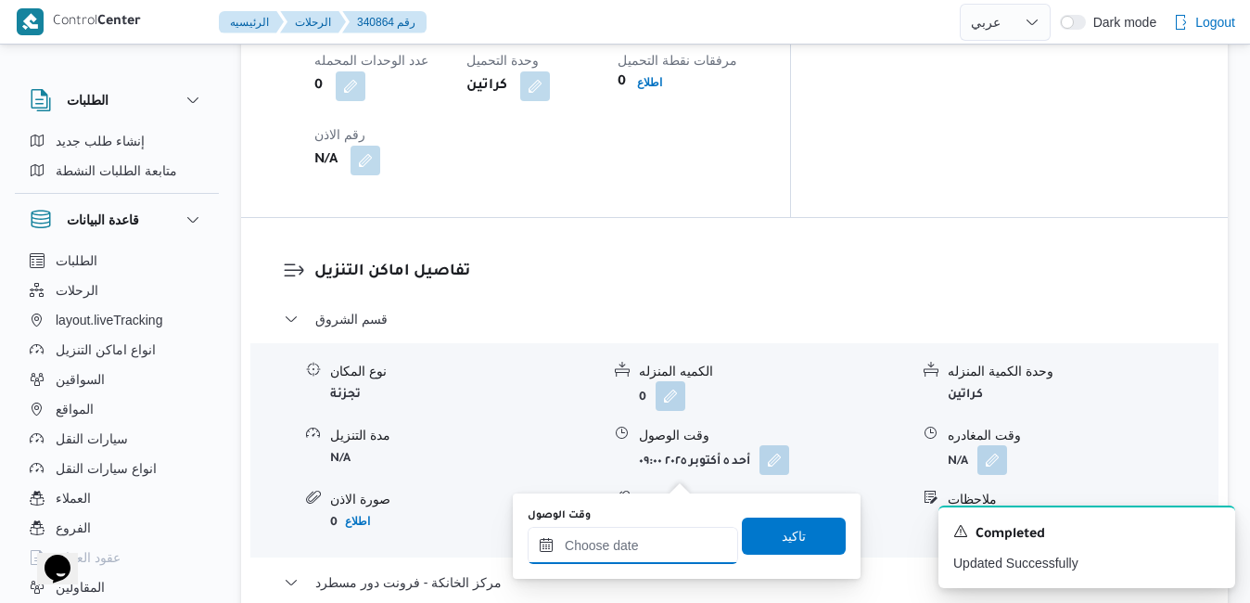
click at [631, 544] on input "وقت الوصول" at bounding box center [633, 545] width 211 height 37
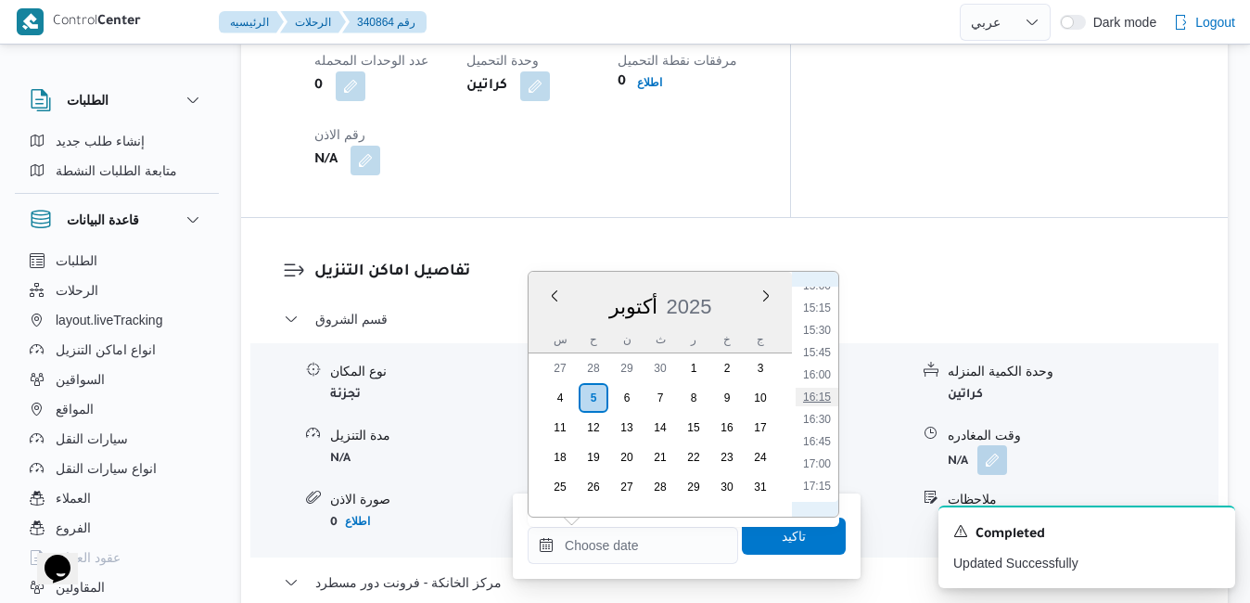
click at [821, 396] on li "16:15" at bounding box center [817, 397] width 43 height 19
type input "[DATE] ١٦:١٥"
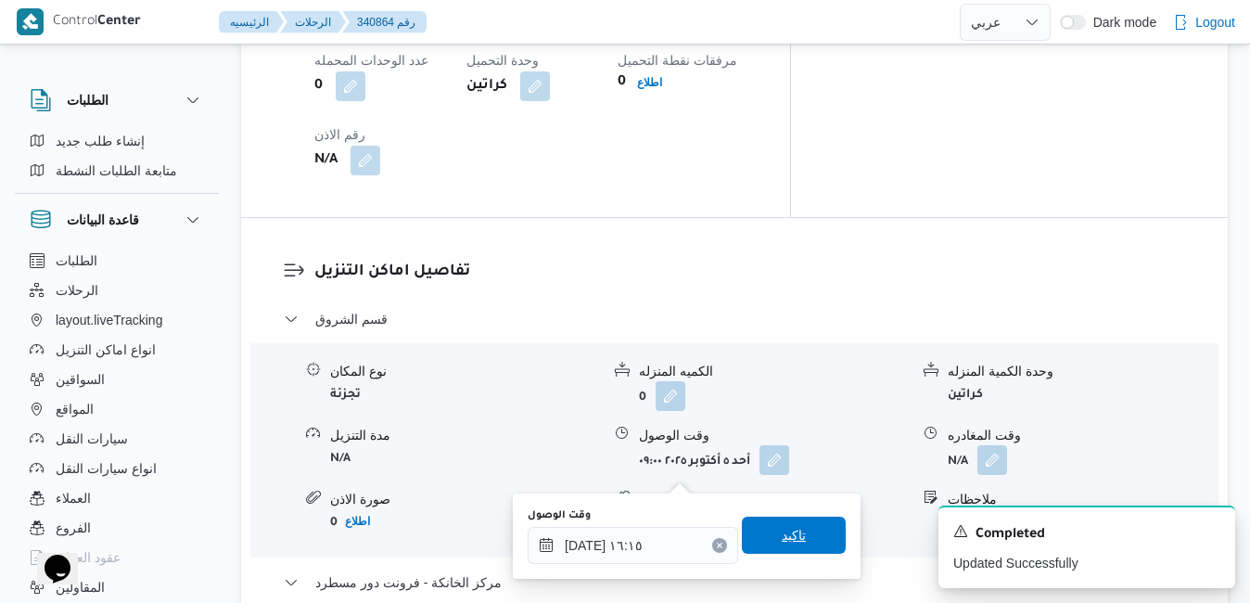
click at [782, 531] on span "تاكيد" at bounding box center [794, 535] width 24 height 22
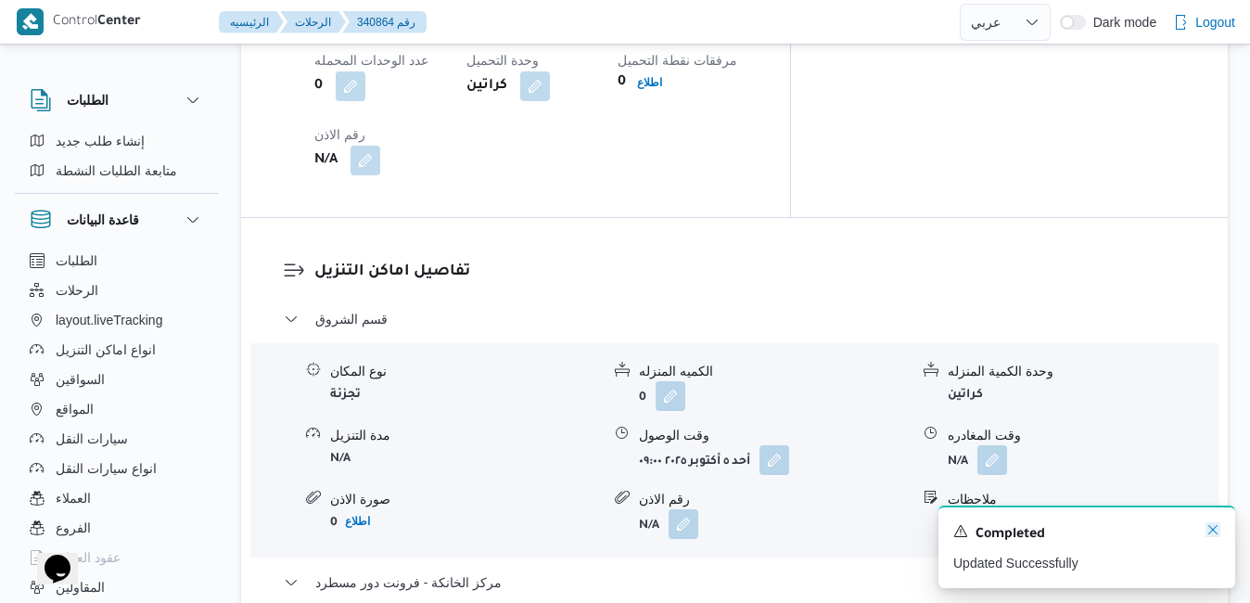
click at [1212, 537] on icon "Dismiss toast" at bounding box center [1213, 529] width 15 height 15
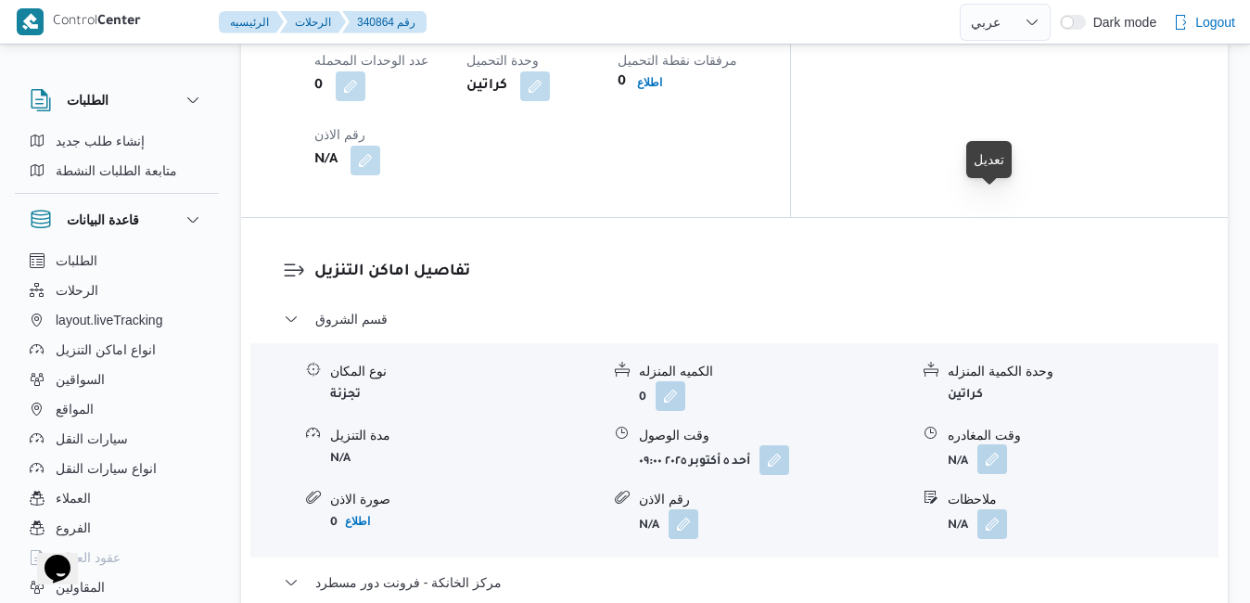
click at [998, 444] on button "button" at bounding box center [993, 459] width 30 height 30
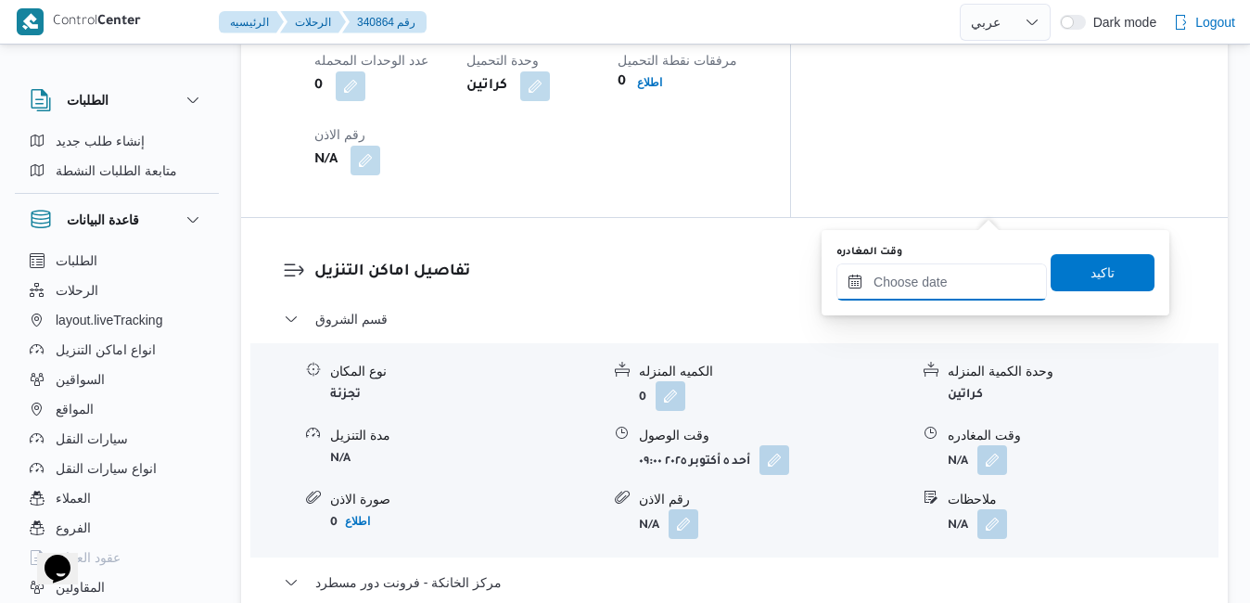
click at [909, 285] on input "وقت المغادره" at bounding box center [942, 281] width 211 height 37
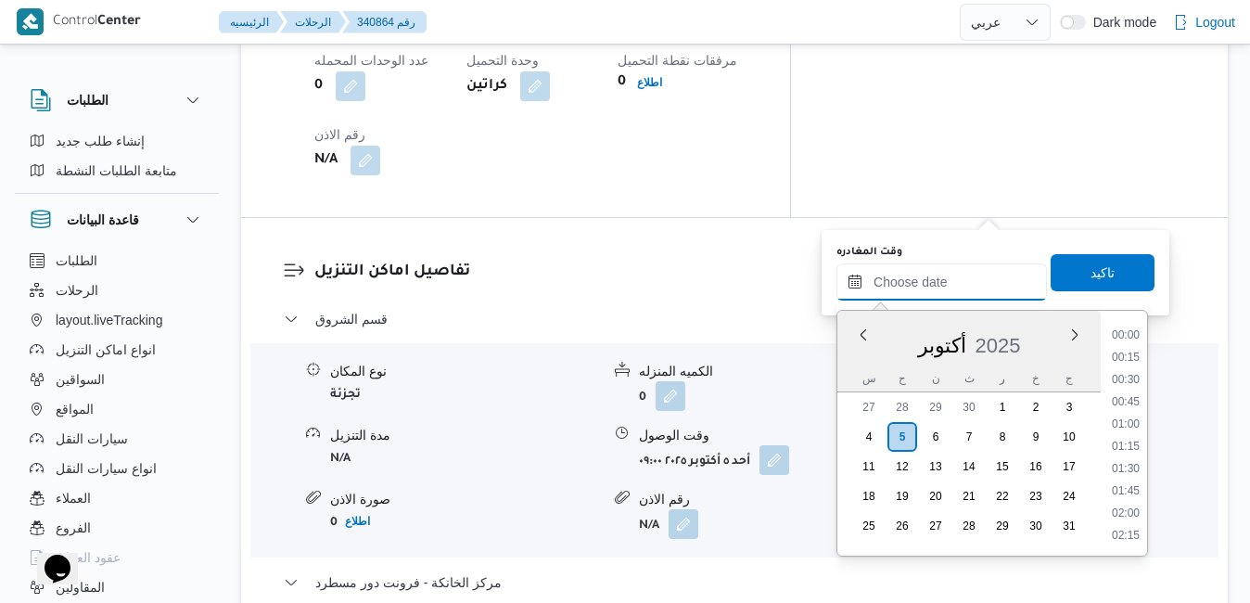
scroll to position [1534, 0]
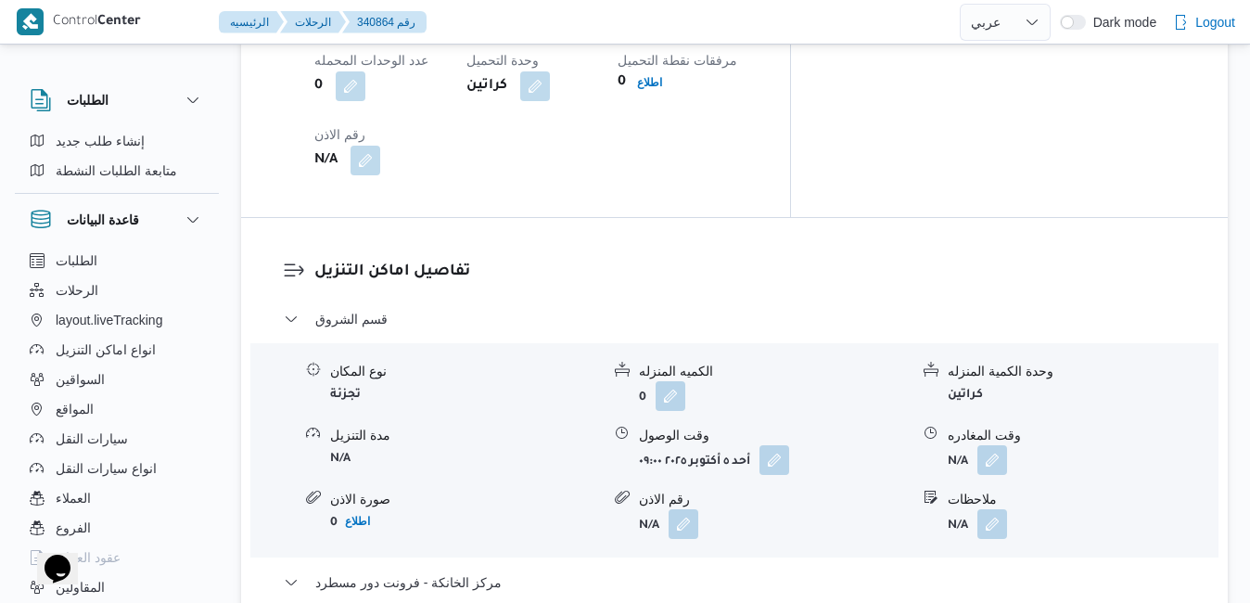
click at [784, 509] on form "N/A" at bounding box center [774, 524] width 270 height 30
click at [994, 444] on button "button" at bounding box center [993, 459] width 30 height 30
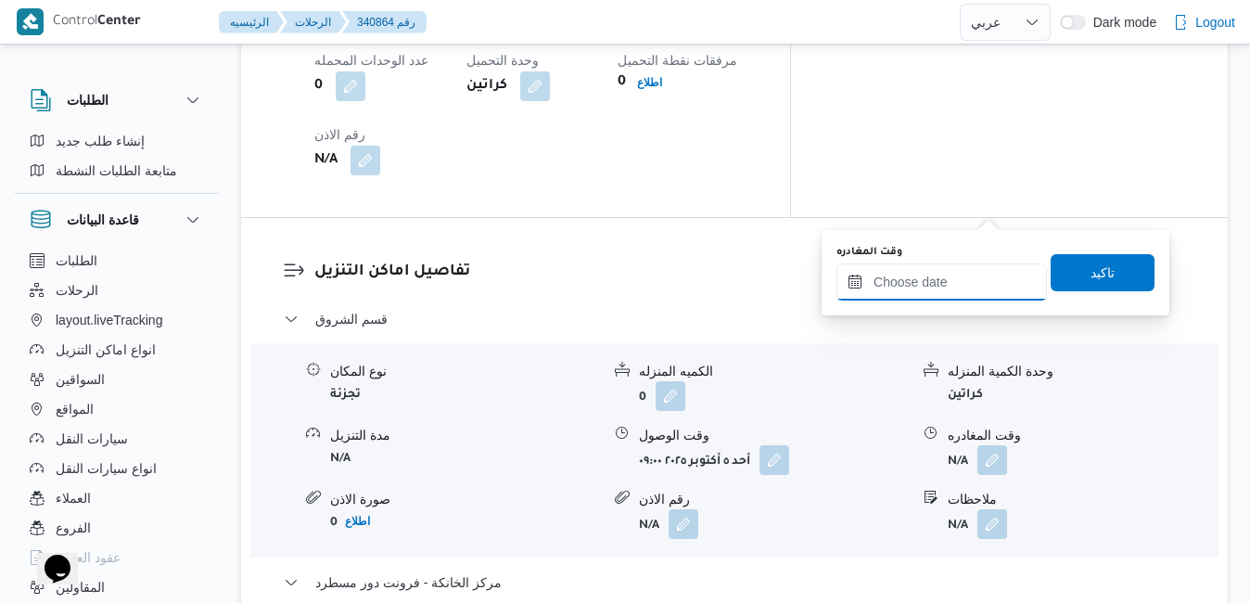
click at [899, 276] on input "وقت المغادره" at bounding box center [942, 281] width 211 height 37
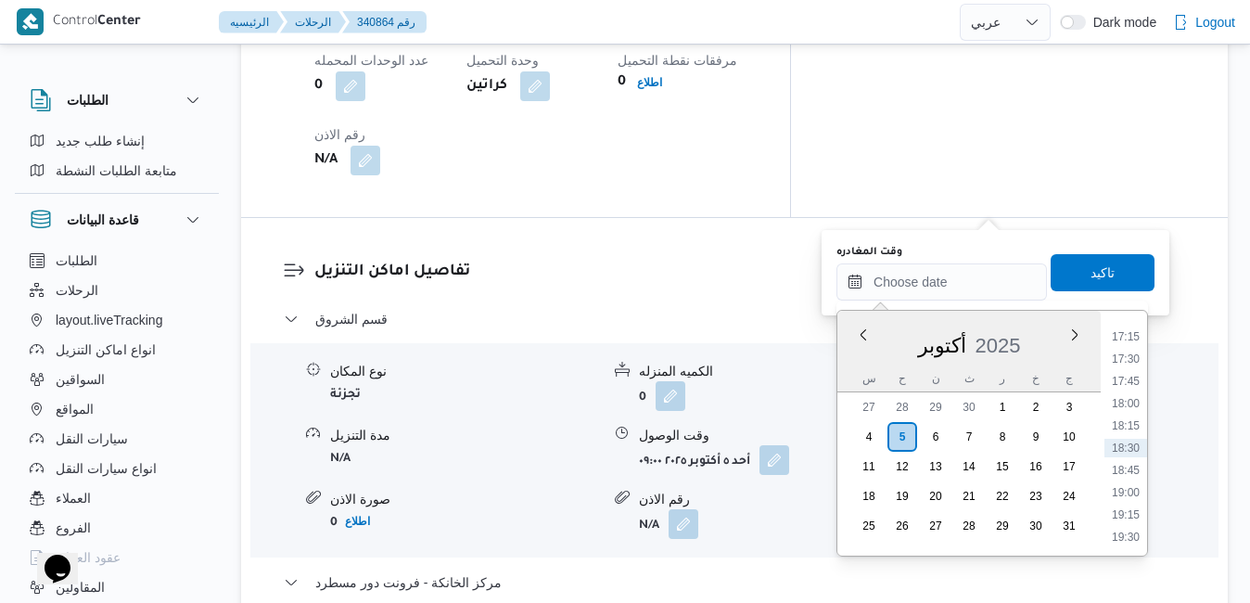
scroll to position [1346, 0]
click at [1128, 371] on li "15:30" at bounding box center [1126, 369] width 43 height 19
type input "٠٥/١٠/٢٠٢٥ ١٥:٣٠"
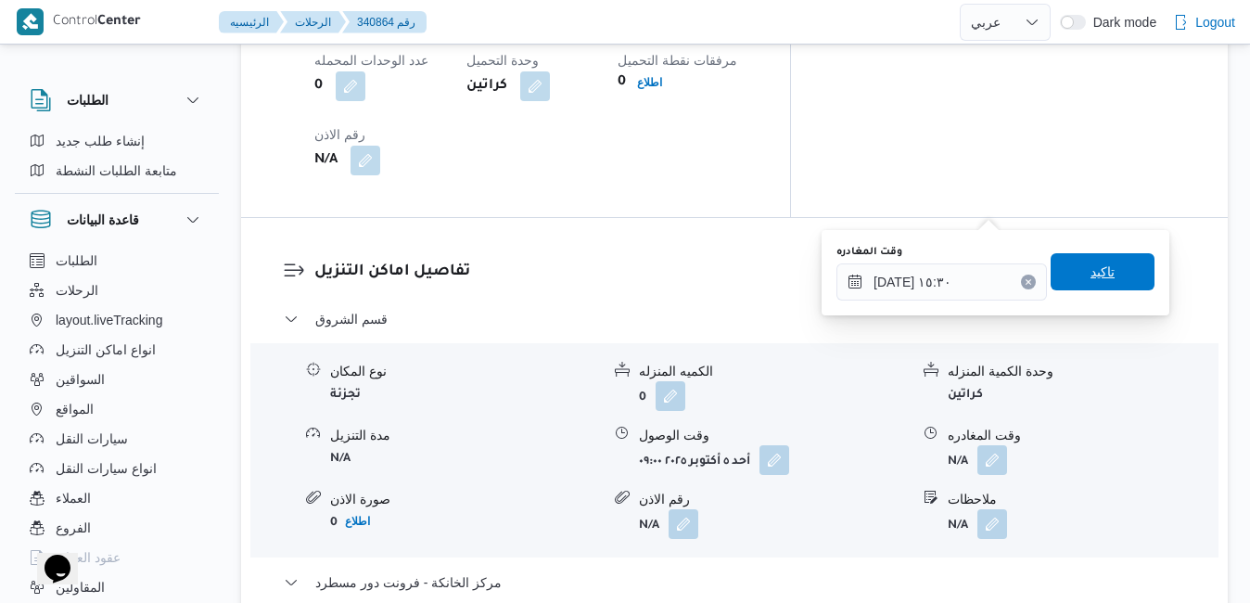
click at [1104, 267] on span "تاكيد" at bounding box center [1103, 271] width 104 height 37
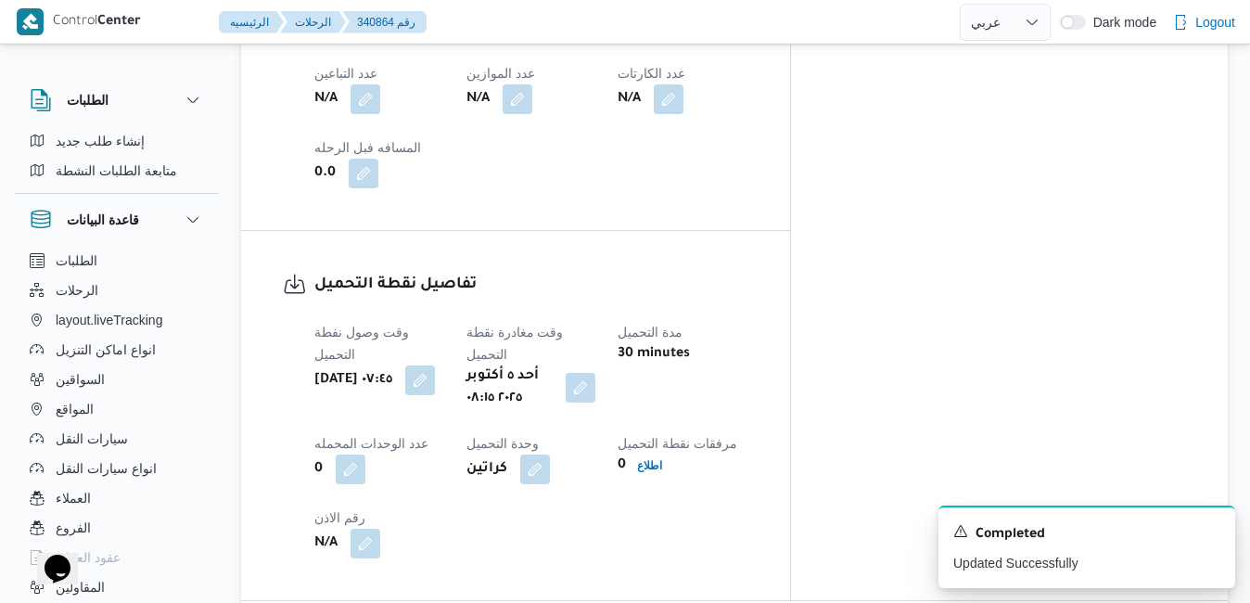
scroll to position [0, 0]
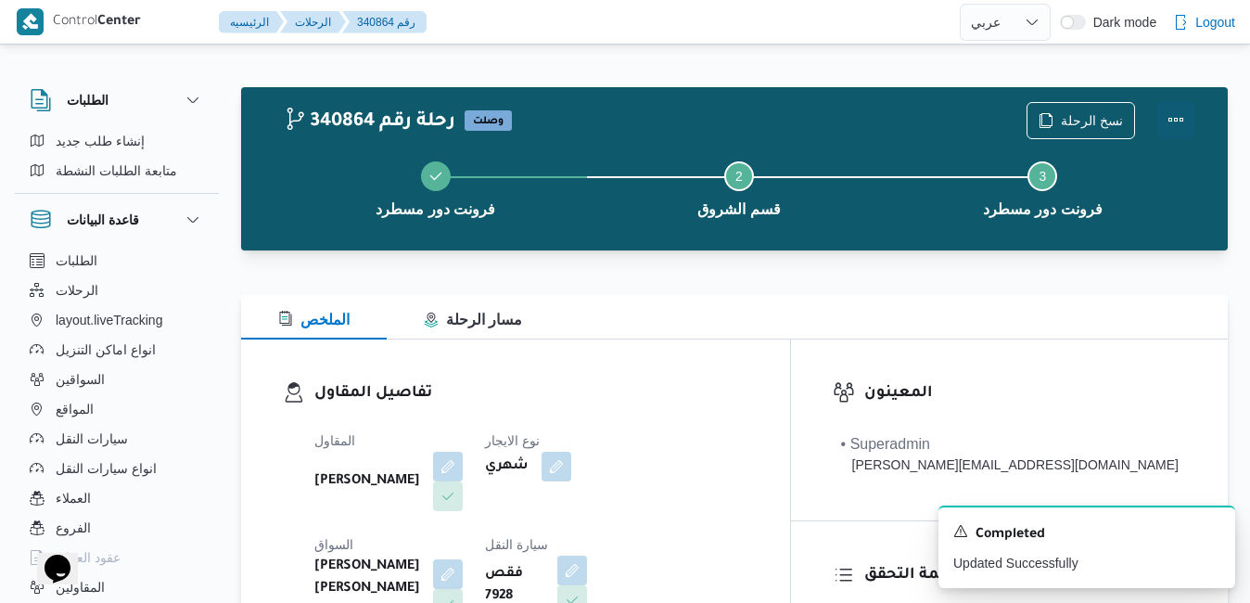
click at [1173, 120] on button "Actions" at bounding box center [1176, 119] width 37 height 37
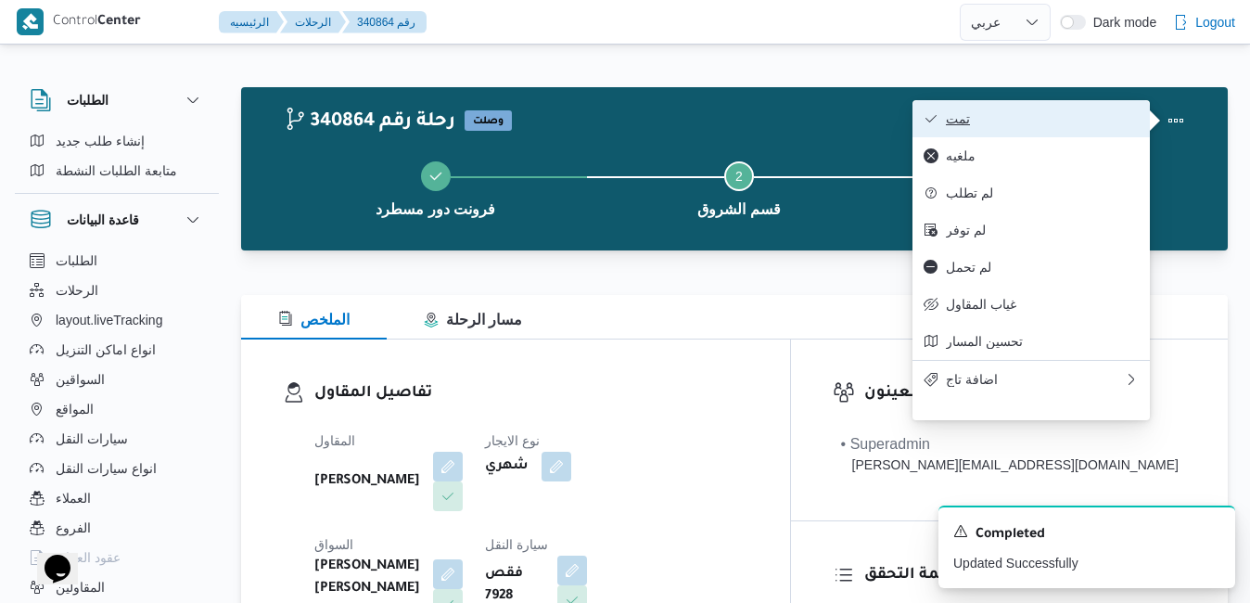
click at [1065, 122] on span "تمت" at bounding box center [1042, 118] width 193 height 15
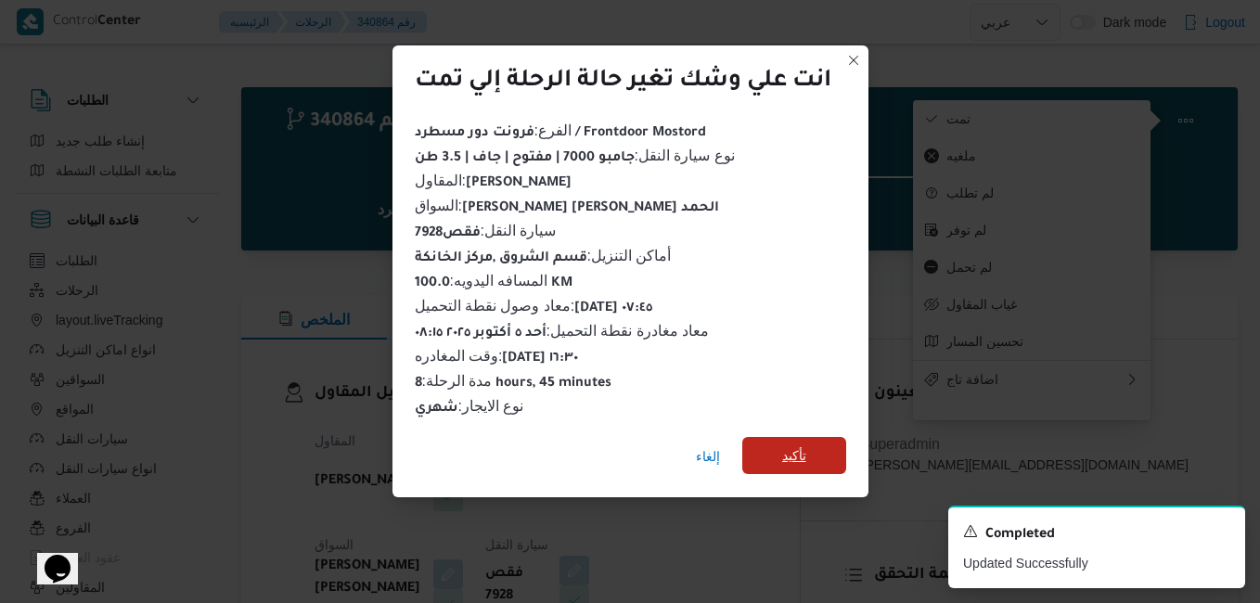
click at [812, 449] on span "تأكيد" at bounding box center [794, 455] width 104 height 37
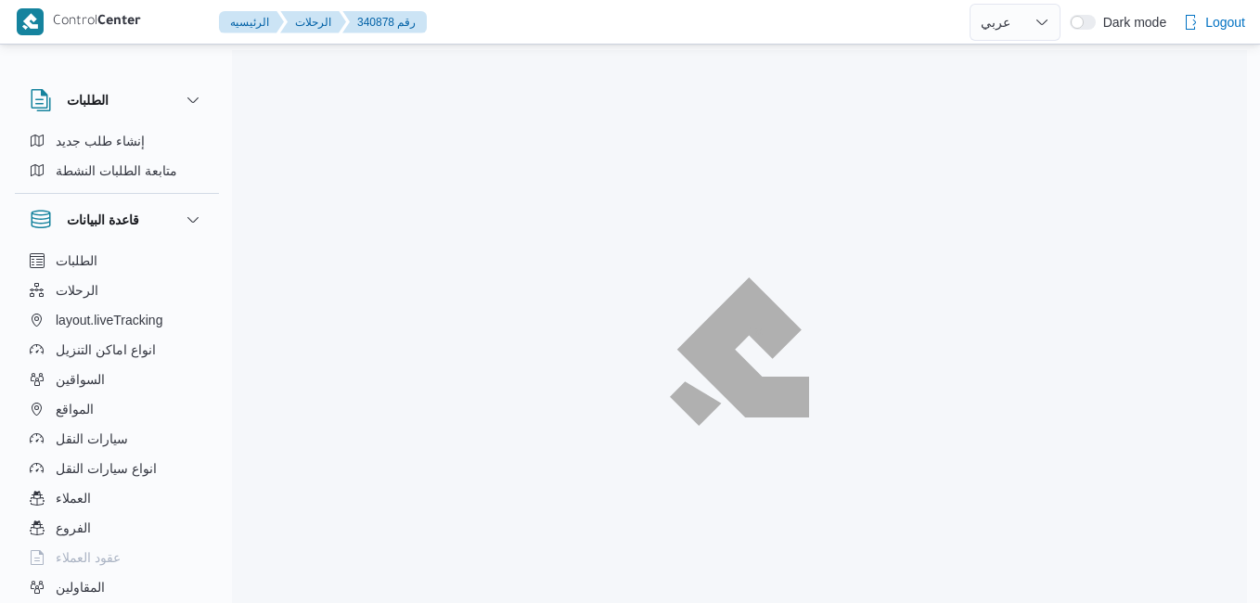
select select "ar"
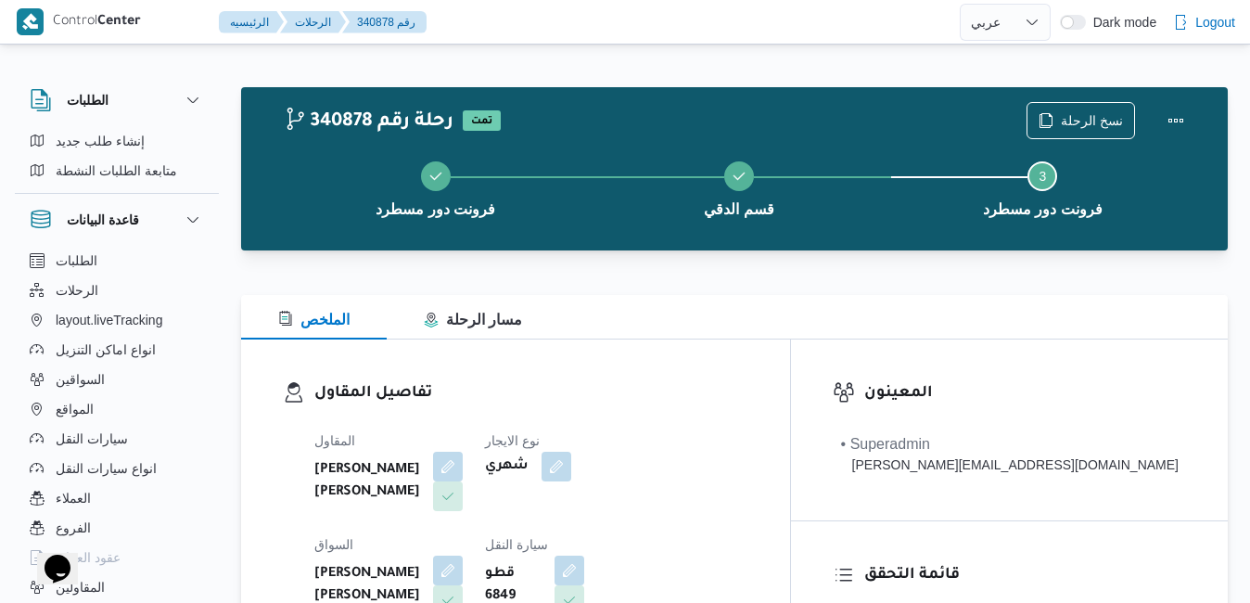
click at [790, 374] on div "تفاصيل المقاول المقاول عبدالمنعم مجدي السيد عواد نوع الايجار شهري السواق عاطف م…" at bounding box center [515, 554] width 549 height 429
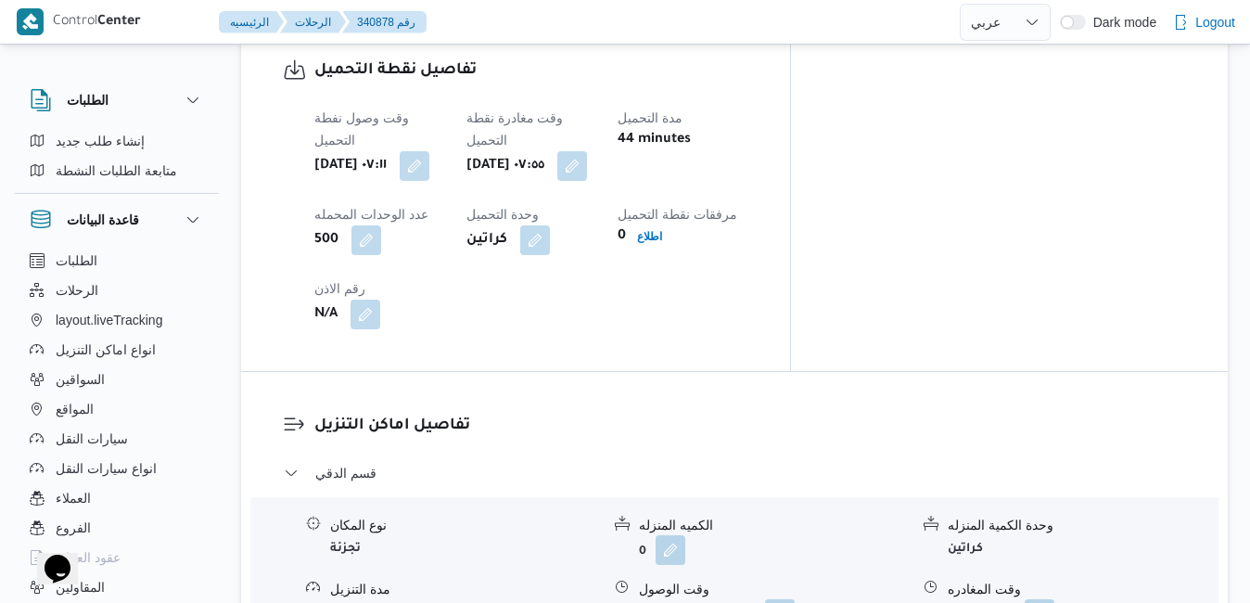
scroll to position [1521, 0]
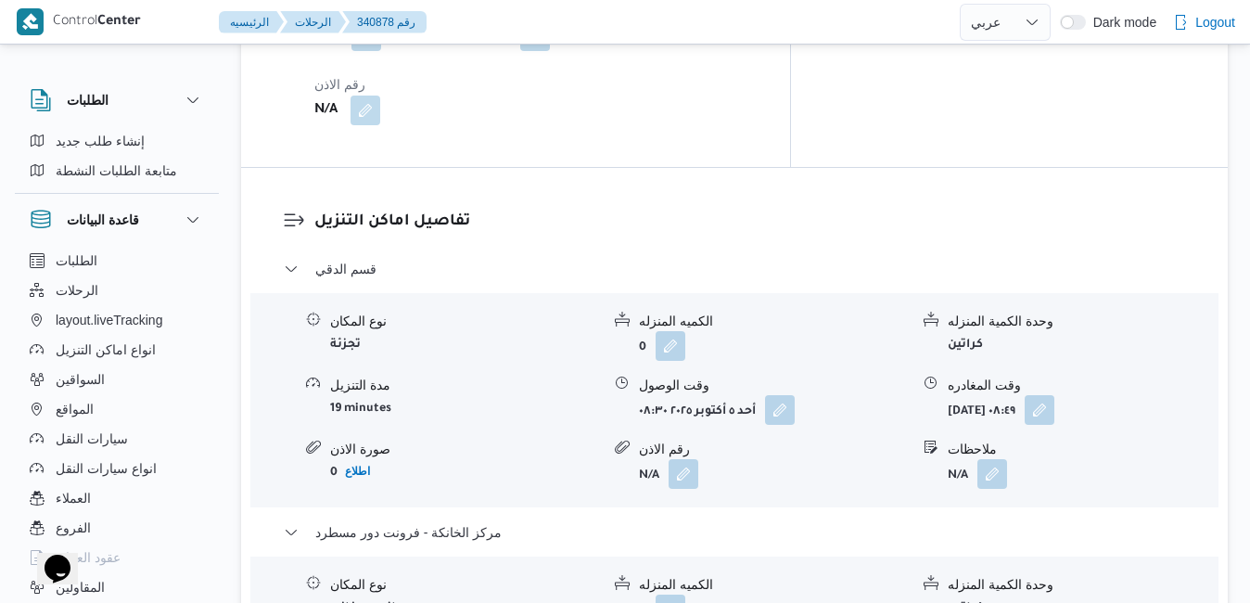
scroll to position [1781, 0]
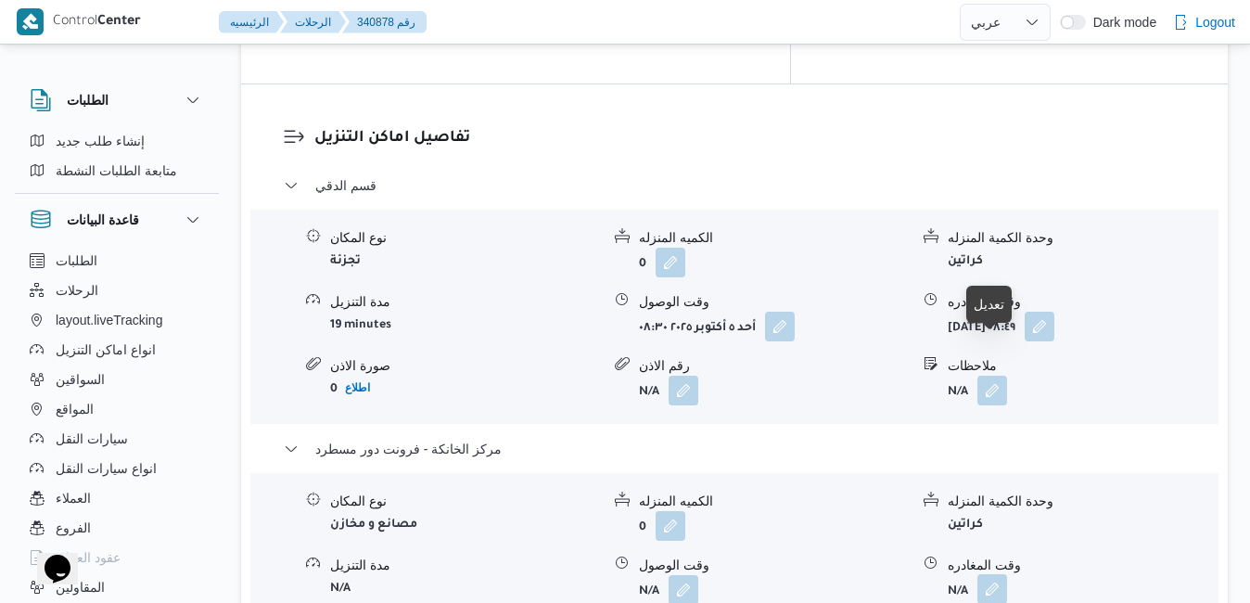
click at [990, 574] on button "button" at bounding box center [993, 589] width 30 height 30
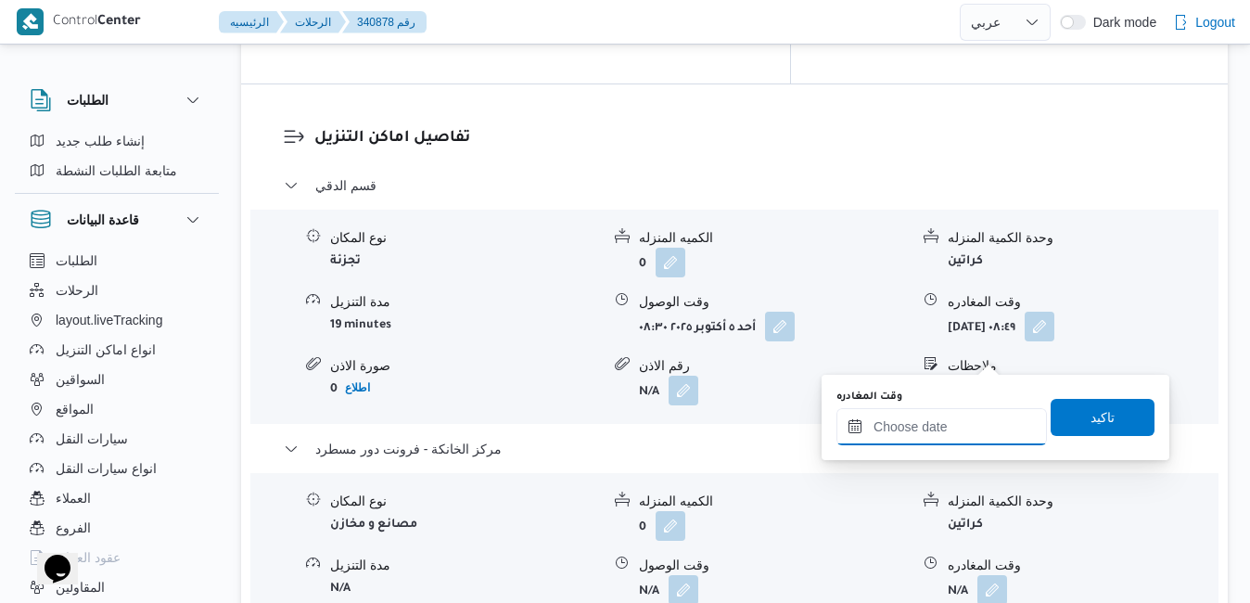
click at [910, 423] on input "وقت المغادره" at bounding box center [942, 426] width 211 height 37
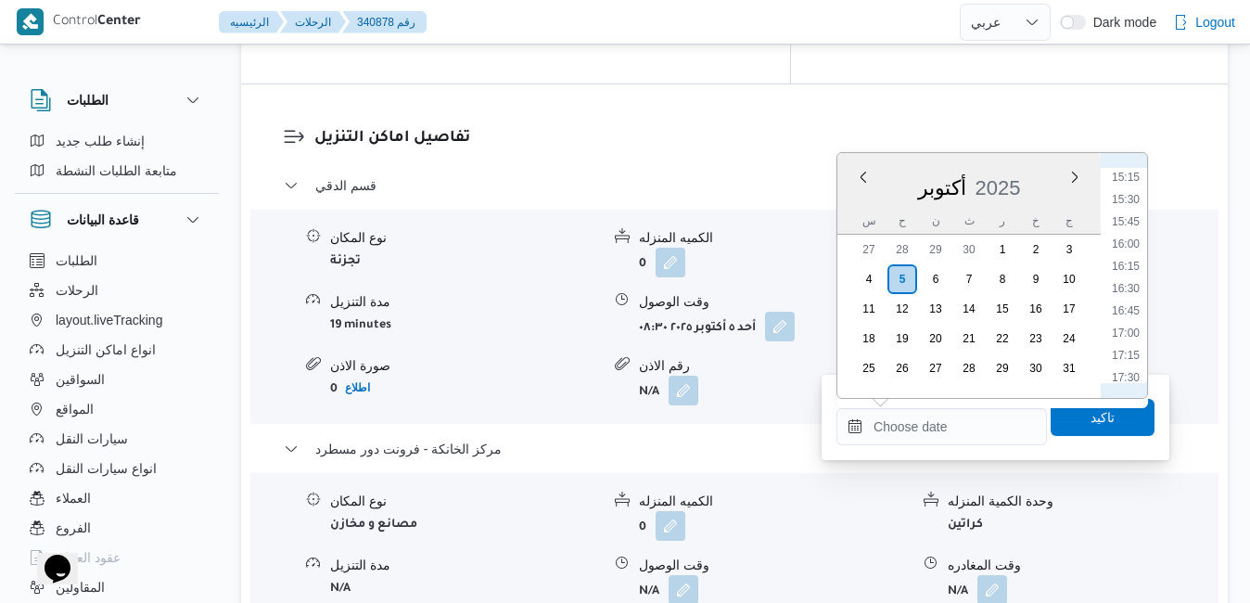
scroll to position [1346, 0]
click at [1129, 233] on li "15:45" at bounding box center [1126, 233] width 43 height 19
type input "٠٥/١٠/٢٠٢٥ ١٥:٤٥"
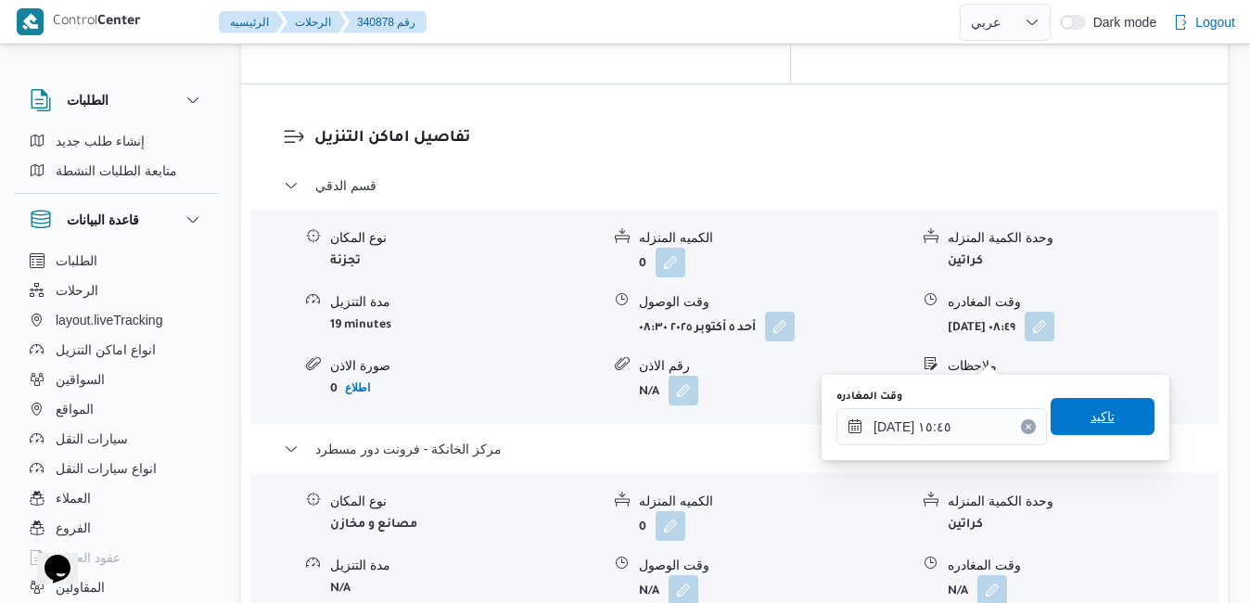
click at [1064, 432] on span "تاكيد" at bounding box center [1103, 416] width 104 height 37
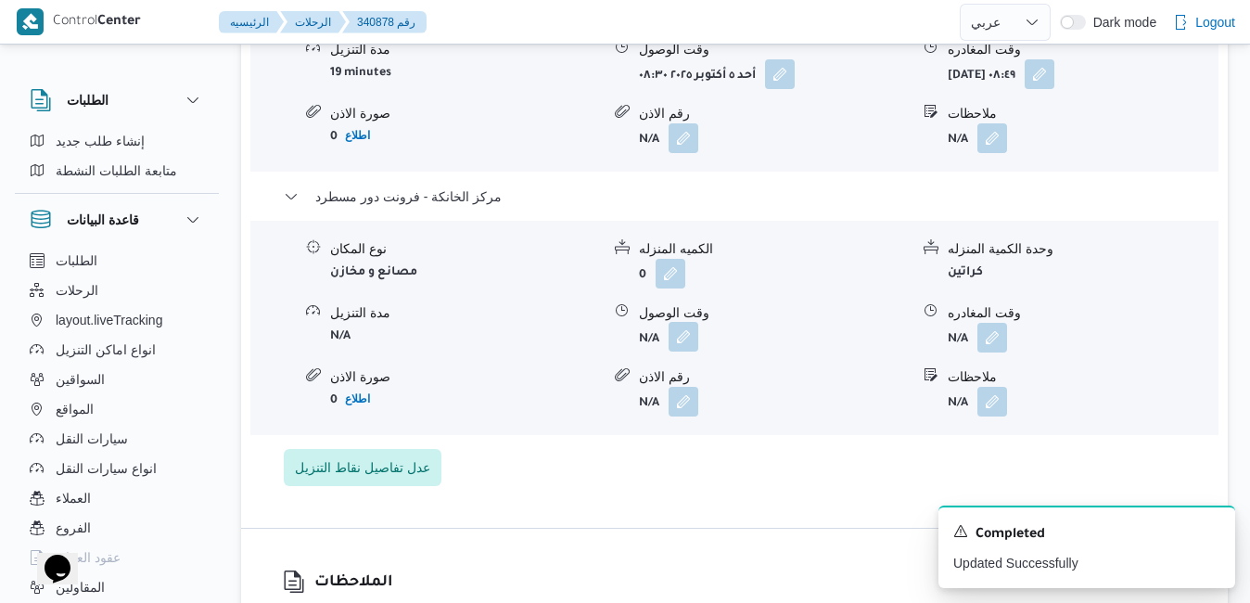
click at [690, 352] on button "button" at bounding box center [684, 337] width 30 height 30
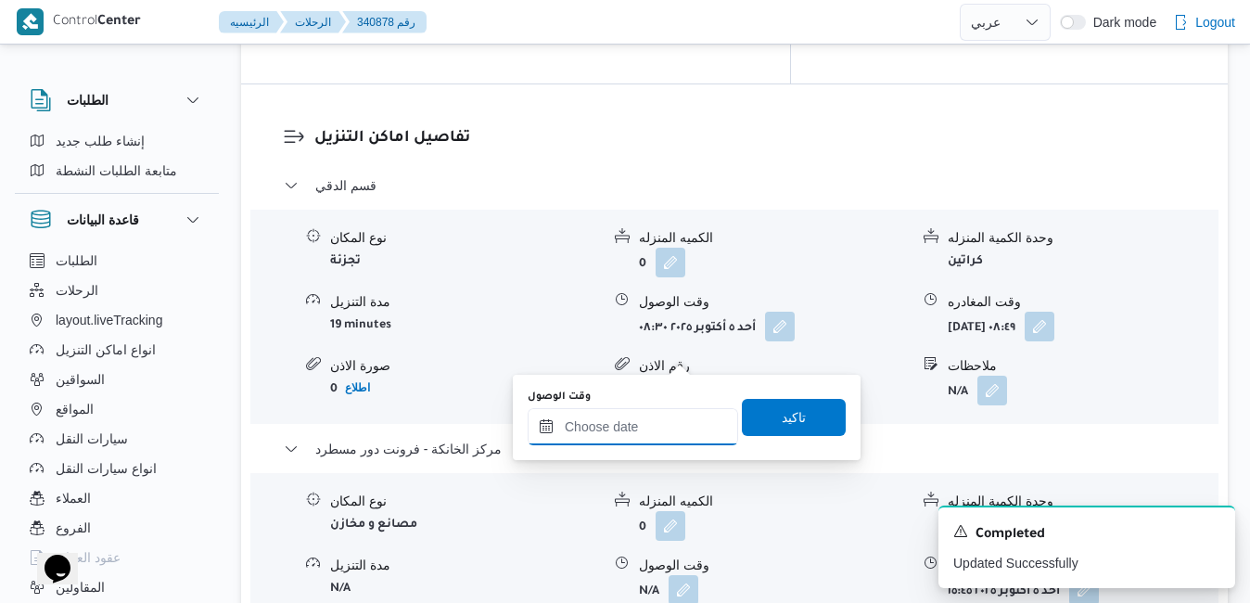
click at [626, 444] on input "وقت الوصول" at bounding box center [633, 426] width 211 height 37
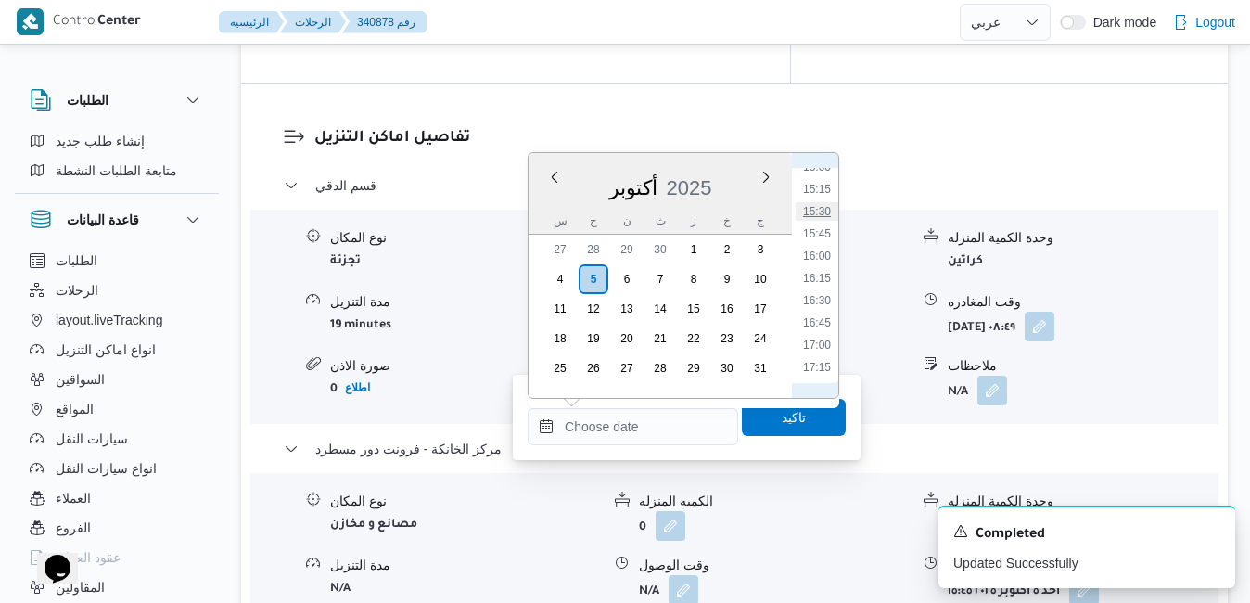
click at [814, 212] on li "15:30" at bounding box center [817, 211] width 43 height 19
type input "[DATE] ١٥:٣٠"
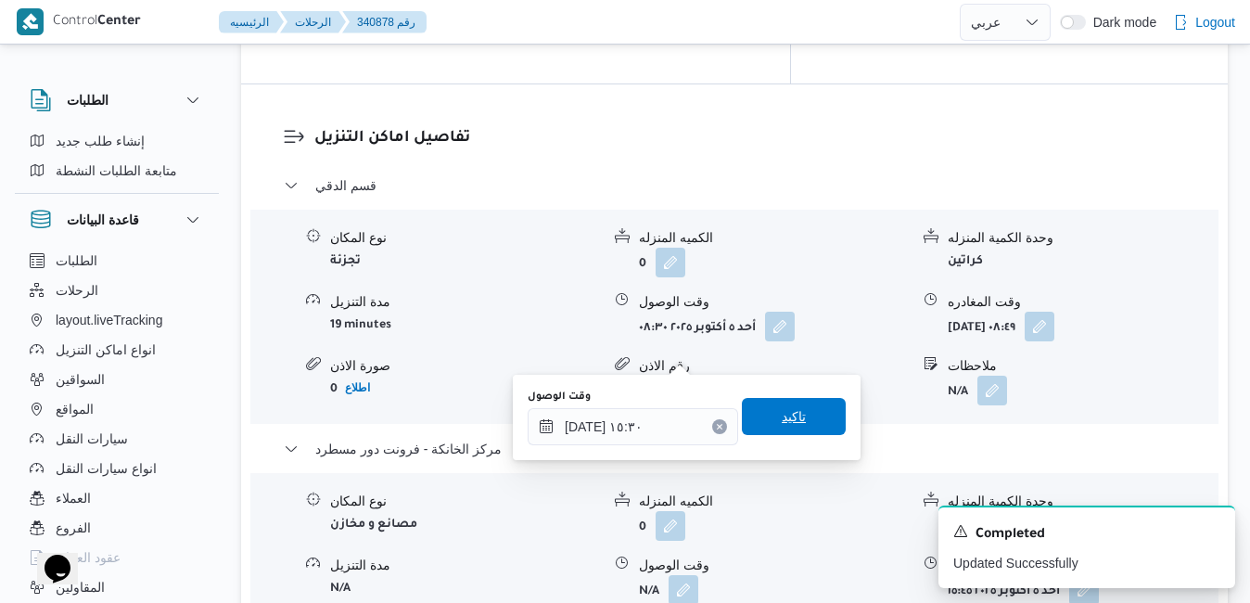
click at [762, 421] on span "تاكيد" at bounding box center [794, 416] width 104 height 37
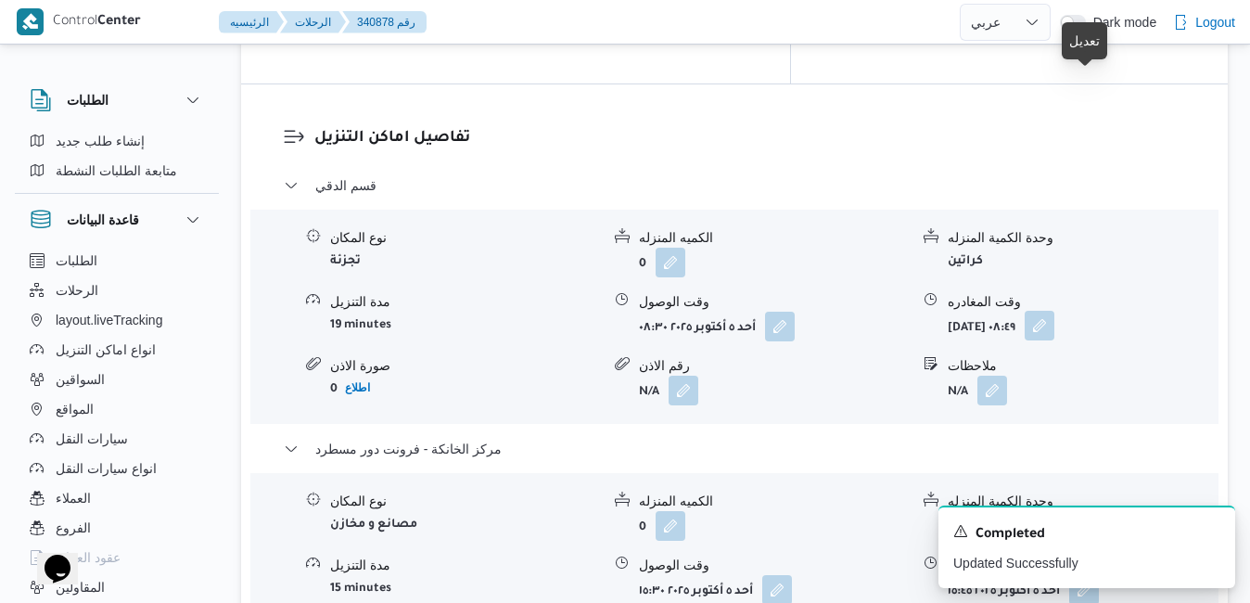
click at [1055, 311] on button "button" at bounding box center [1040, 326] width 30 height 30
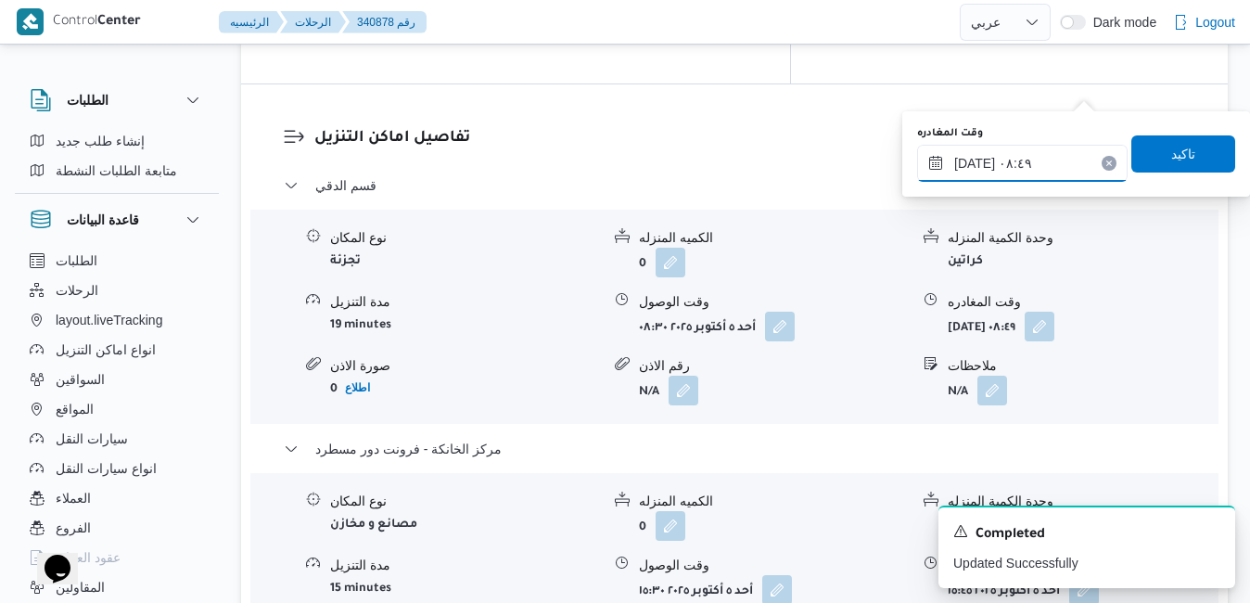
click at [1027, 163] on input "٠٥/١٠/٢٠٢٥ ٠٨:٤٩" at bounding box center [1022, 163] width 211 height 37
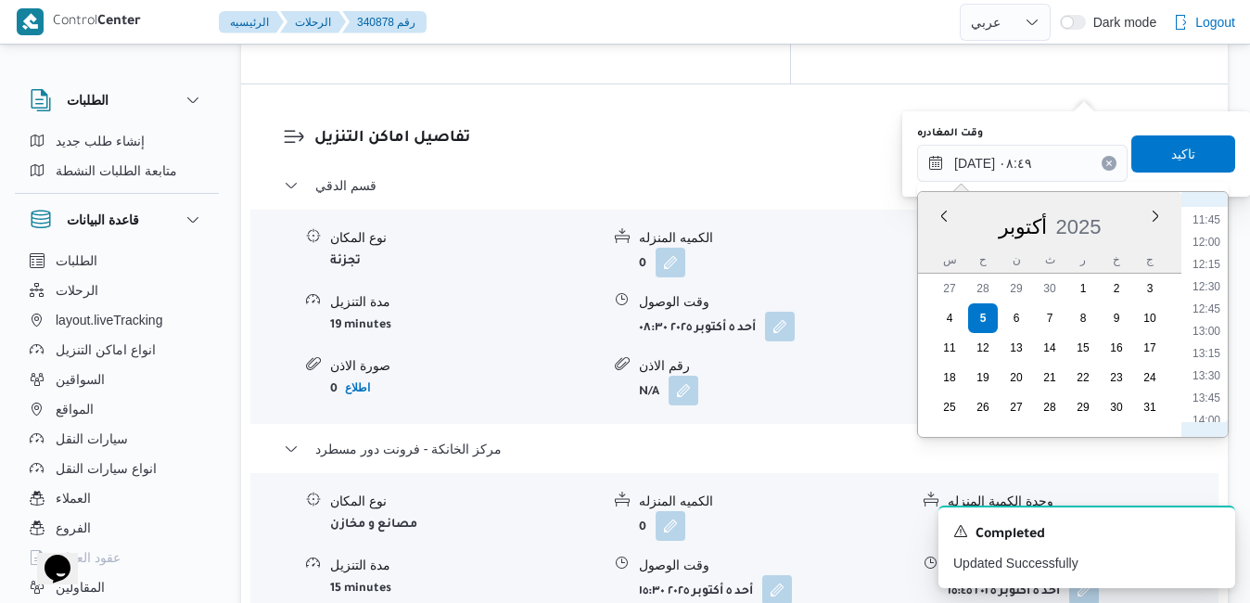
scroll to position [1231, 0]
click at [1206, 278] on li "14:30" at bounding box center [1207, 276] width 43 height 19
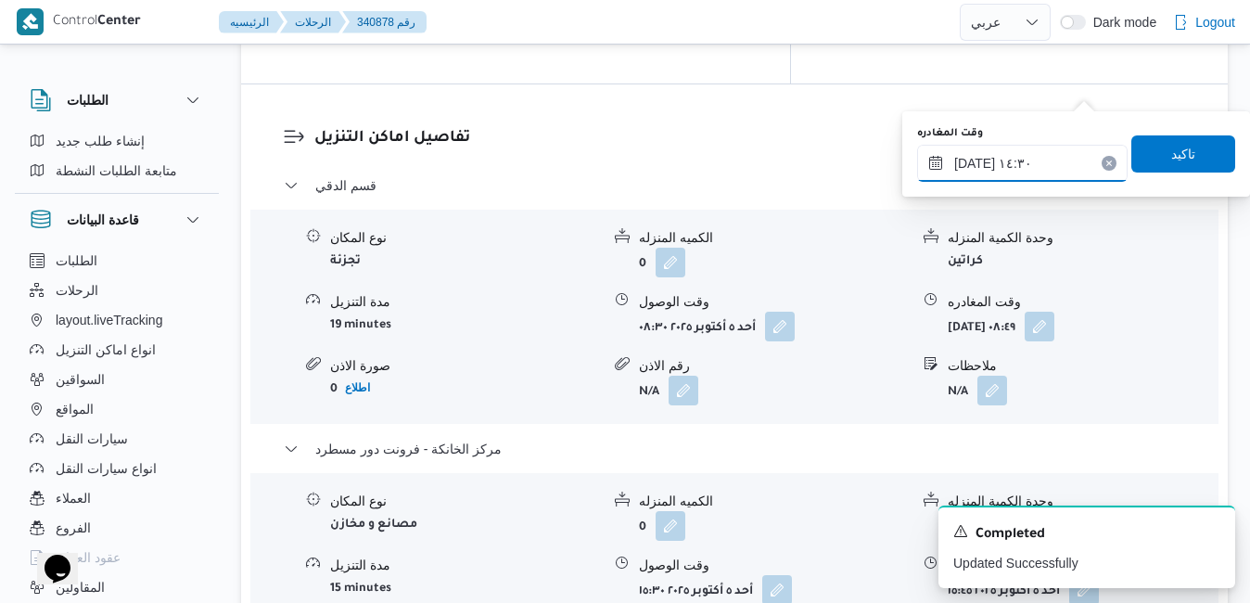
click at [976, 158] on input "٠٥/١٠/٢٠٢٥ ١٤:٣٠" at bounding box center [1022, 163] width 211 height 37
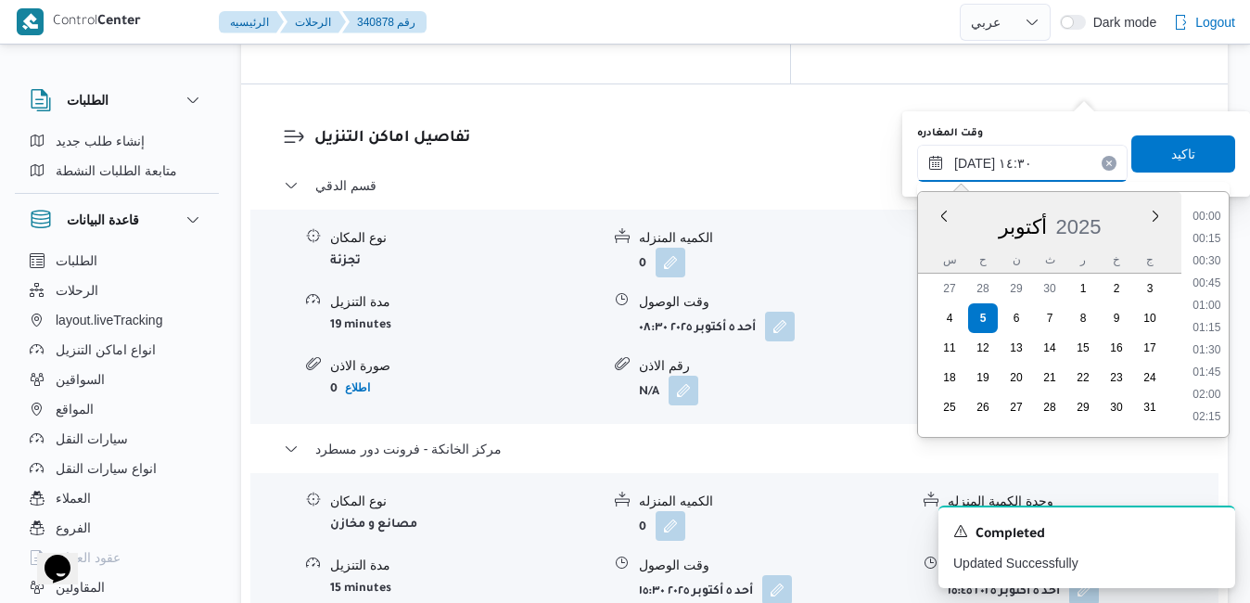
scroll to position [1178, 0]
type input "٠٥/١٠/٢٠٢٥ ١٤:55"
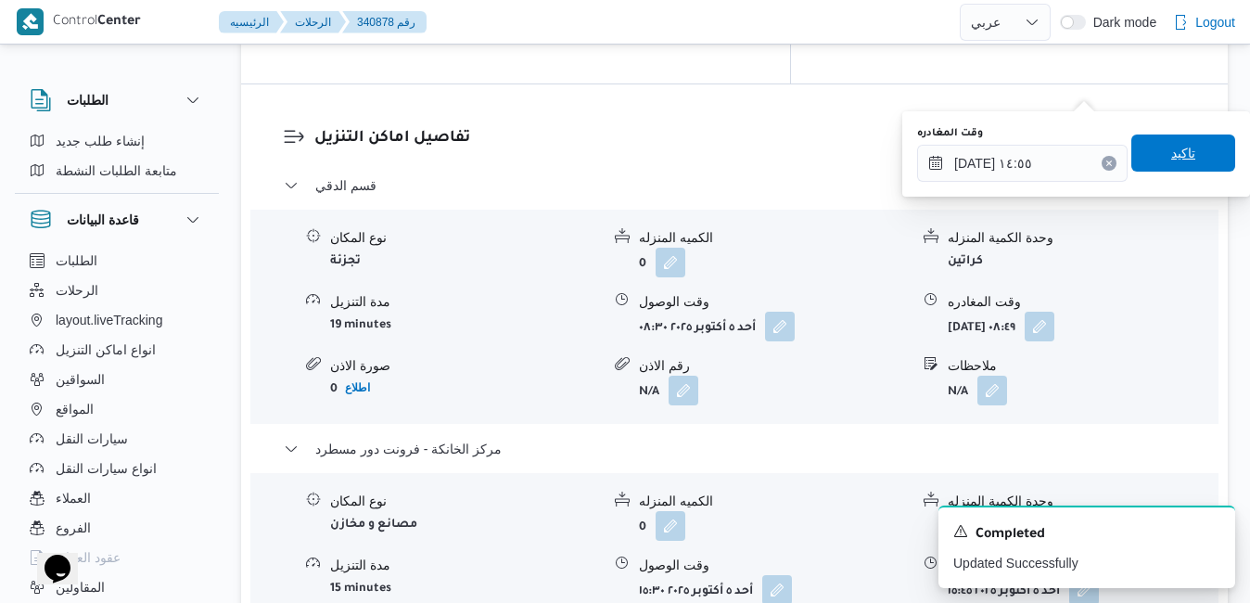
click at [1187, 160] on span "تاكيد" at bounding box center [1184, 153] width 104 height 37
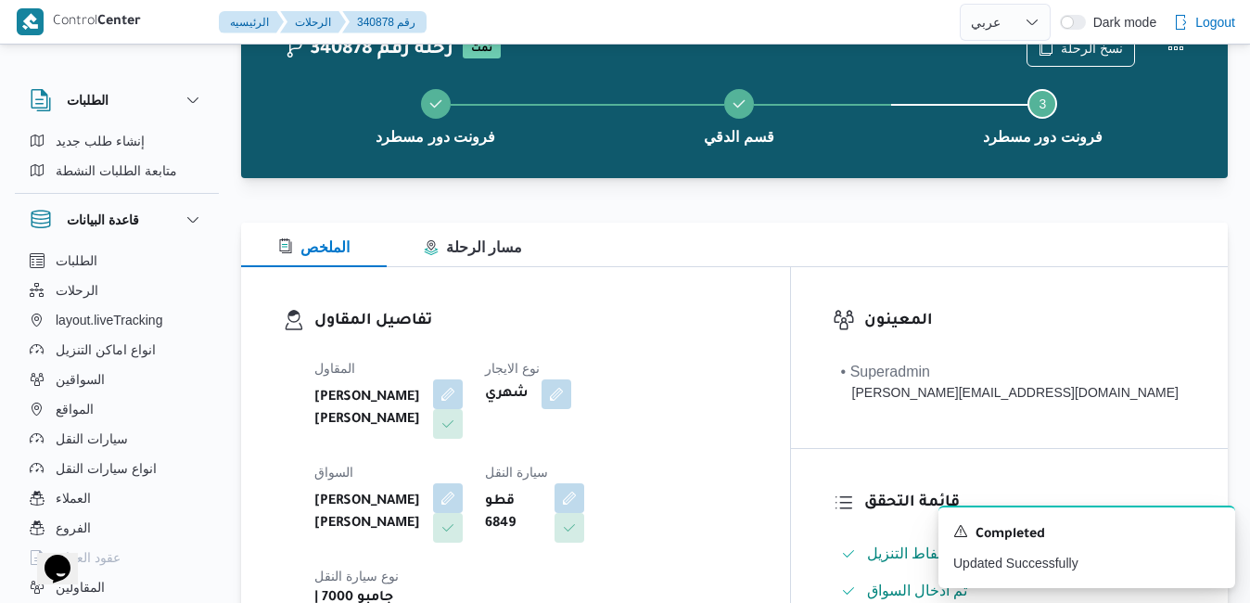
scroll to position [0, 0]
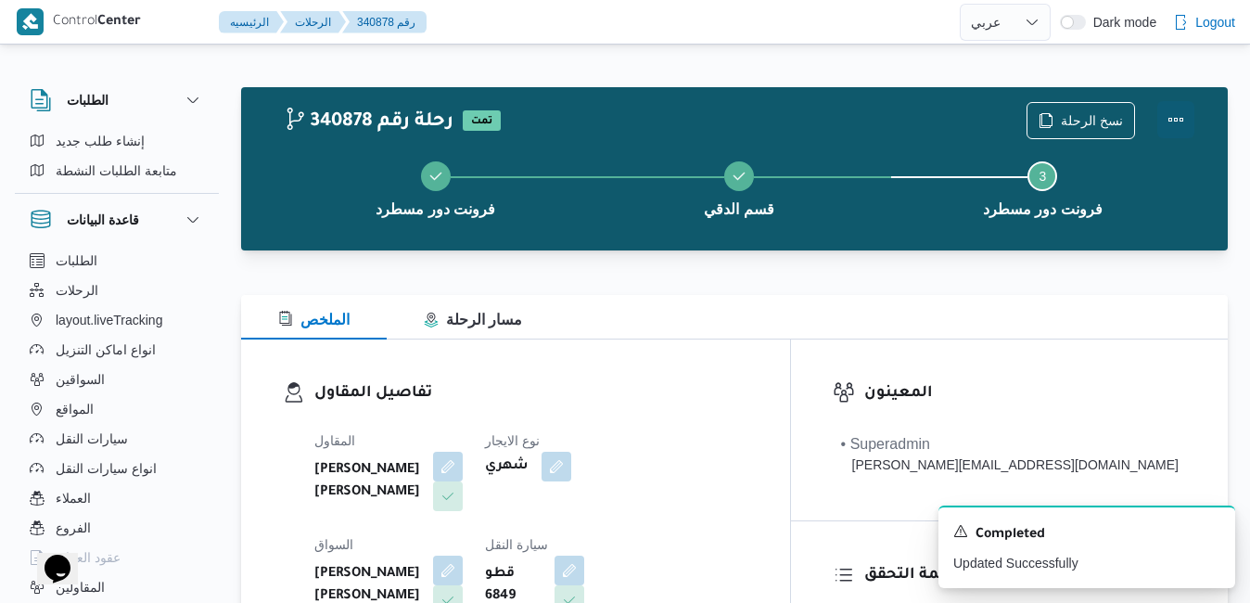
click at [1173, 127] on button "Actions" at bounding box center [1176, 119] width 37 height 37
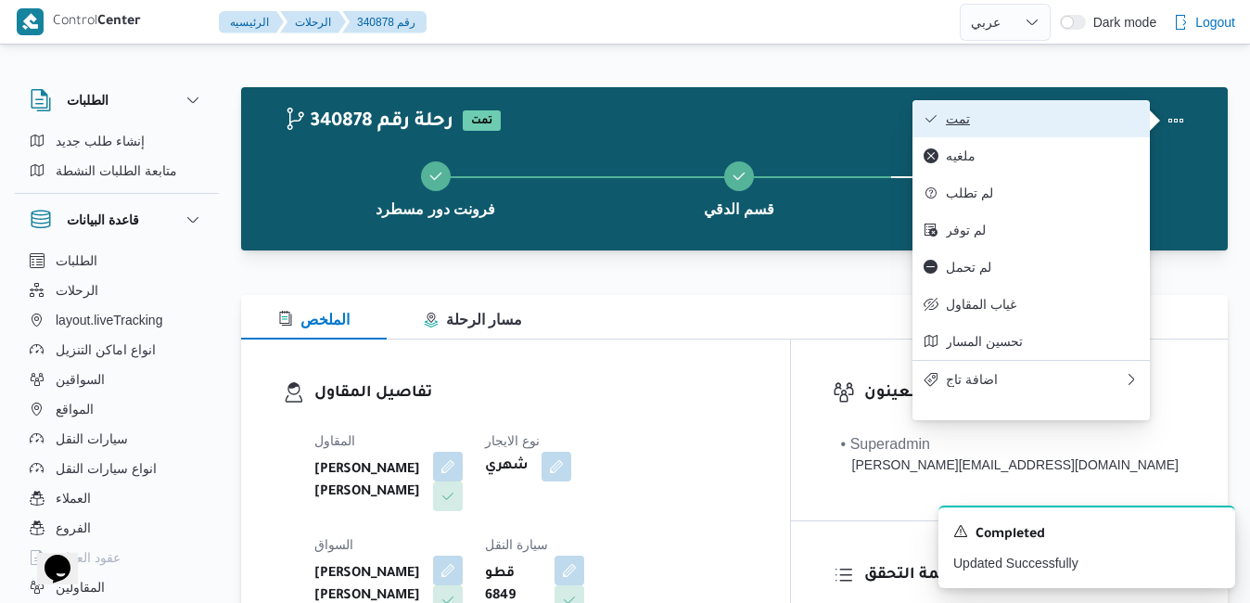
click at [1109, 124] on span "تمت" at bounding box center [1042, 118] width 193 height 15
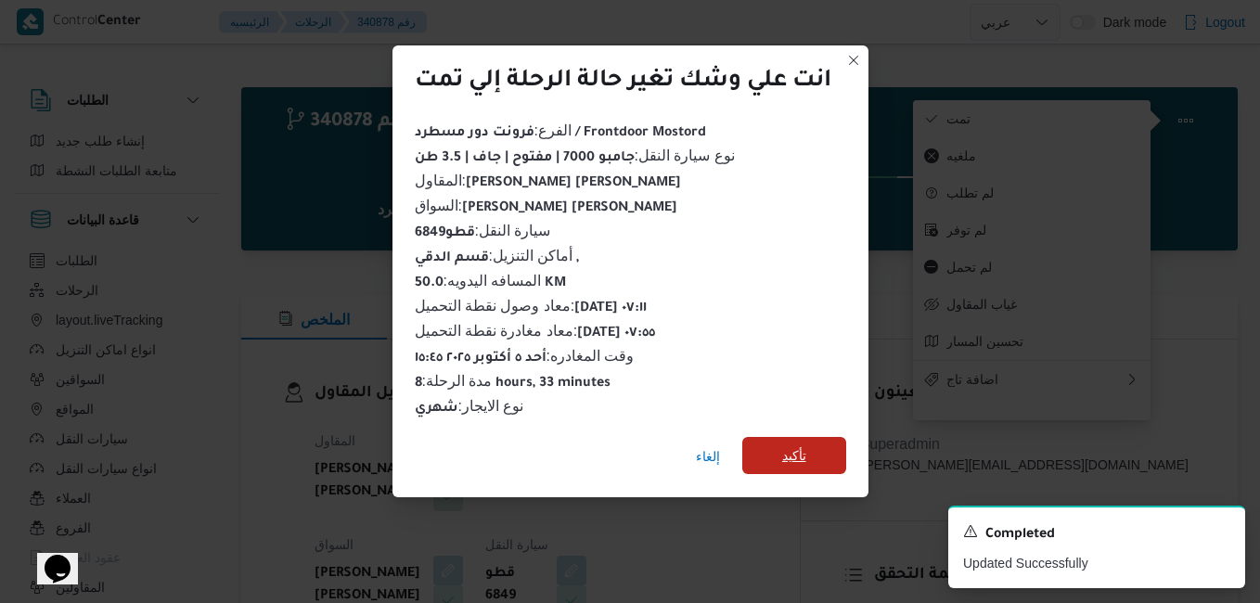
click at [818, 455] on span "تأكيد" at bounding box center [794, 455] width 104 height 37
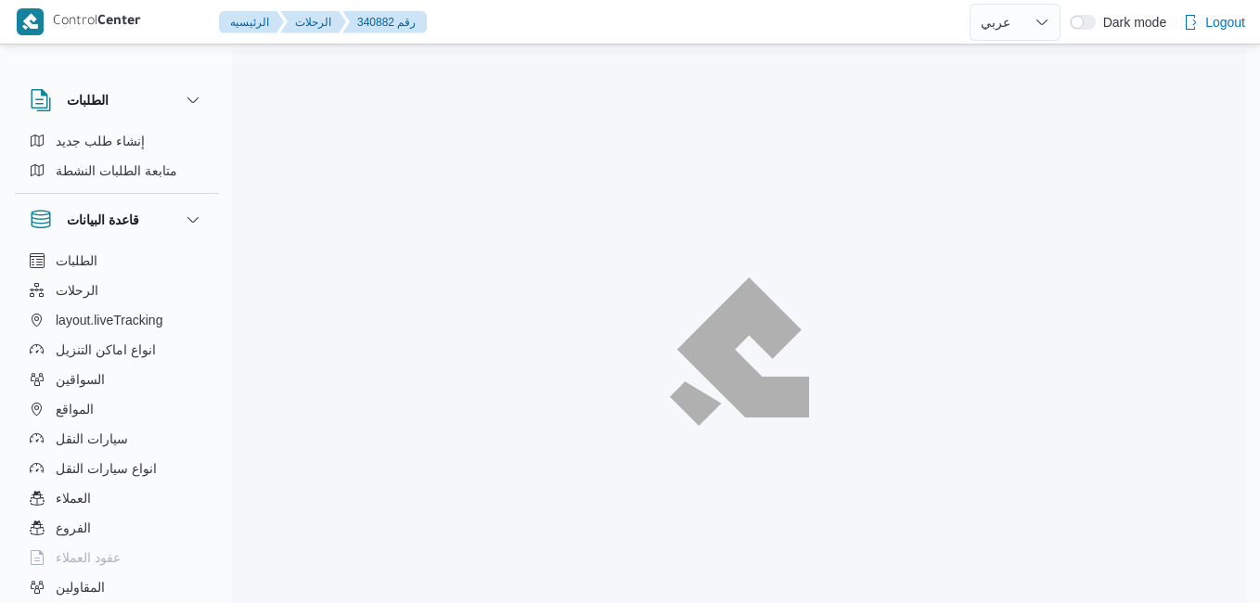
select select "ar"
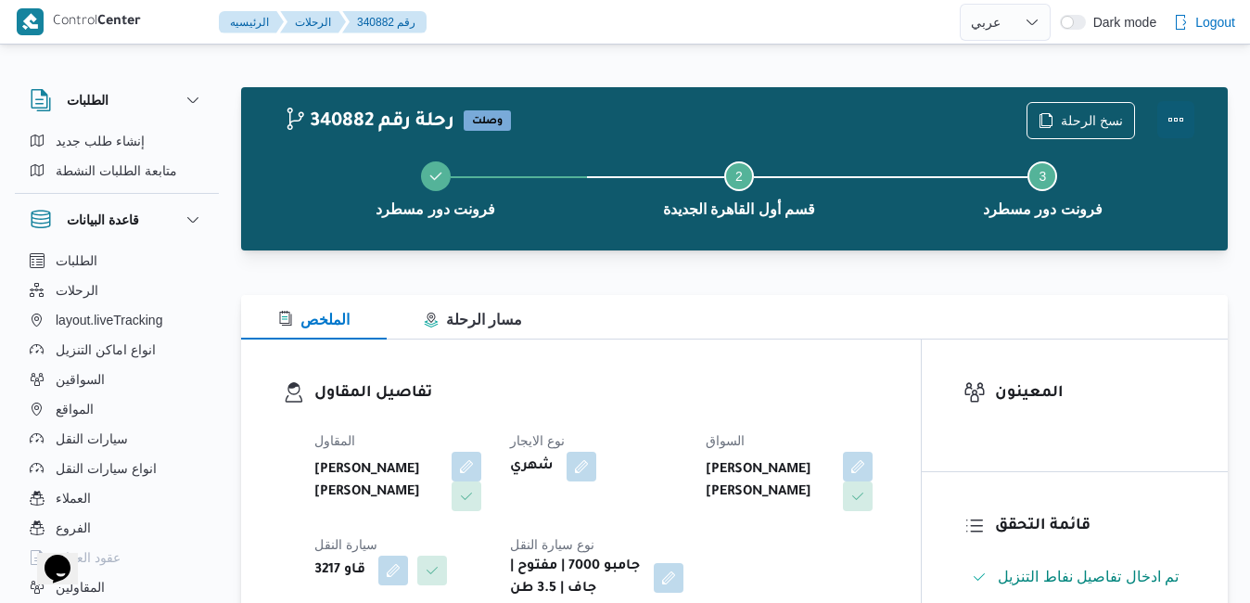
click at [1182, 119] on button "Actions" at bounding box center [1176, 119] width 37 height 37
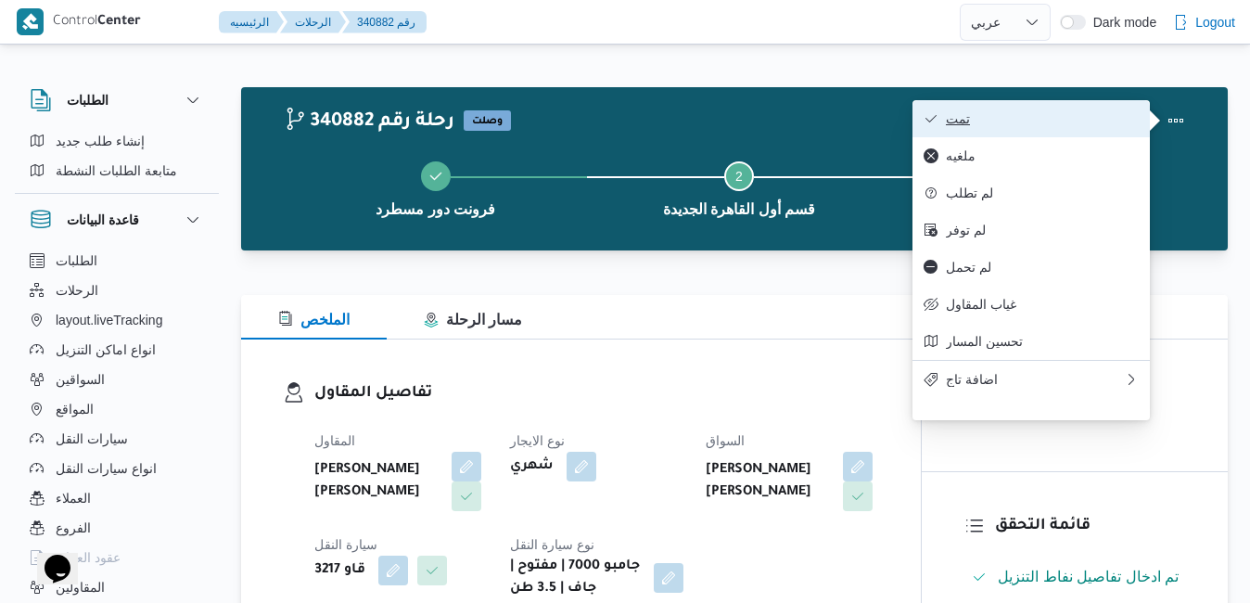
click at [1129, 119] on span "تمت" at bounding box center [1042, 118] width 193 height 15
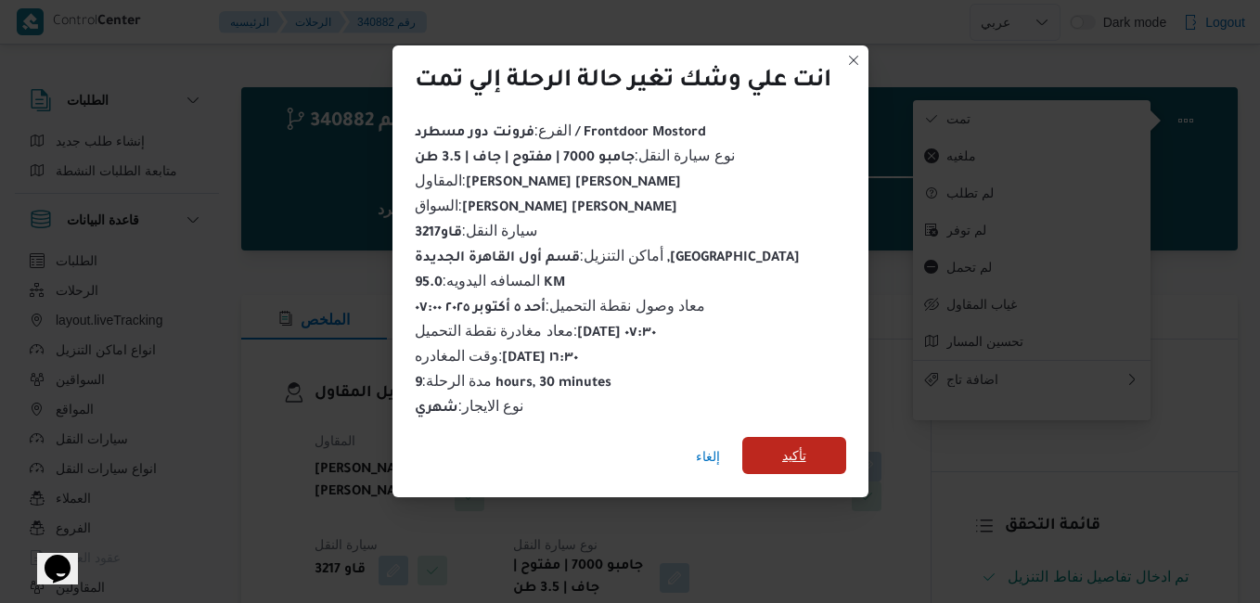
click at [794, 454] on span "تأكيد" at bounding box center [794, 455] width 24 height 22
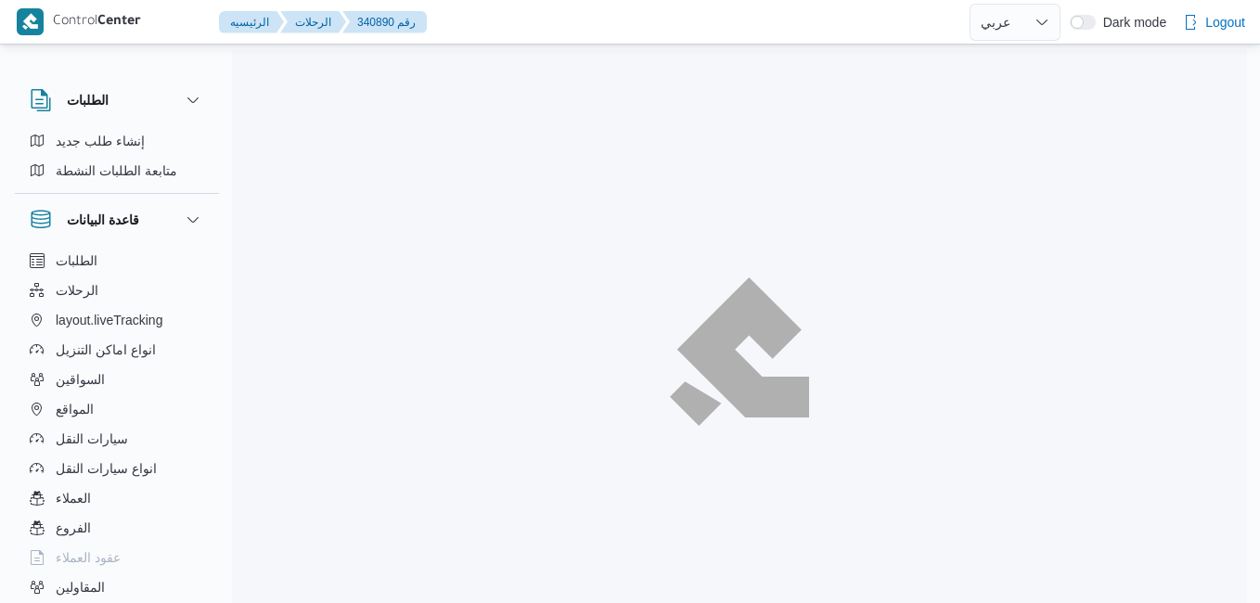
select select "ar"
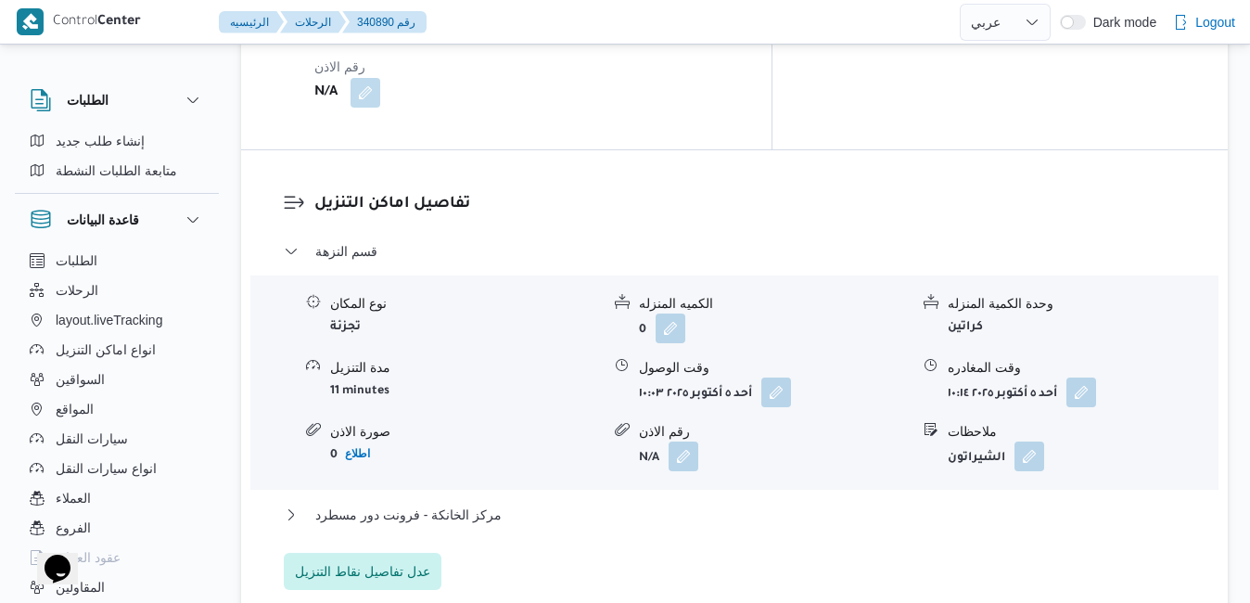
scroll to position [1135, 0]
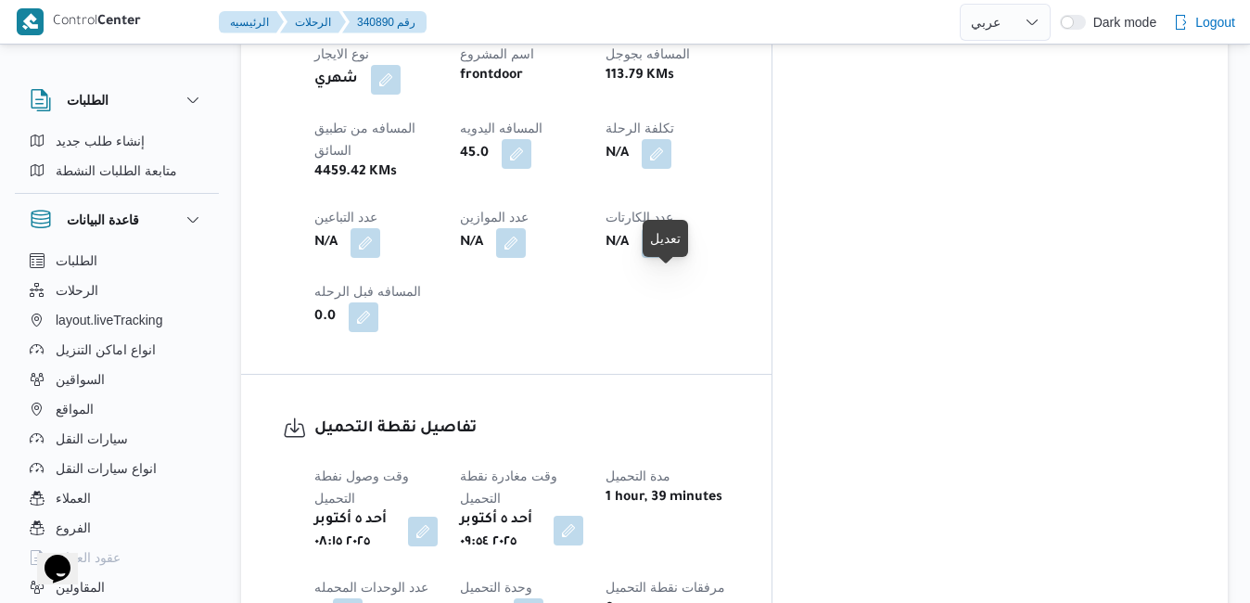
click at [583, 516] on button "button" at bounding box center [569, 531] width 30 height 30
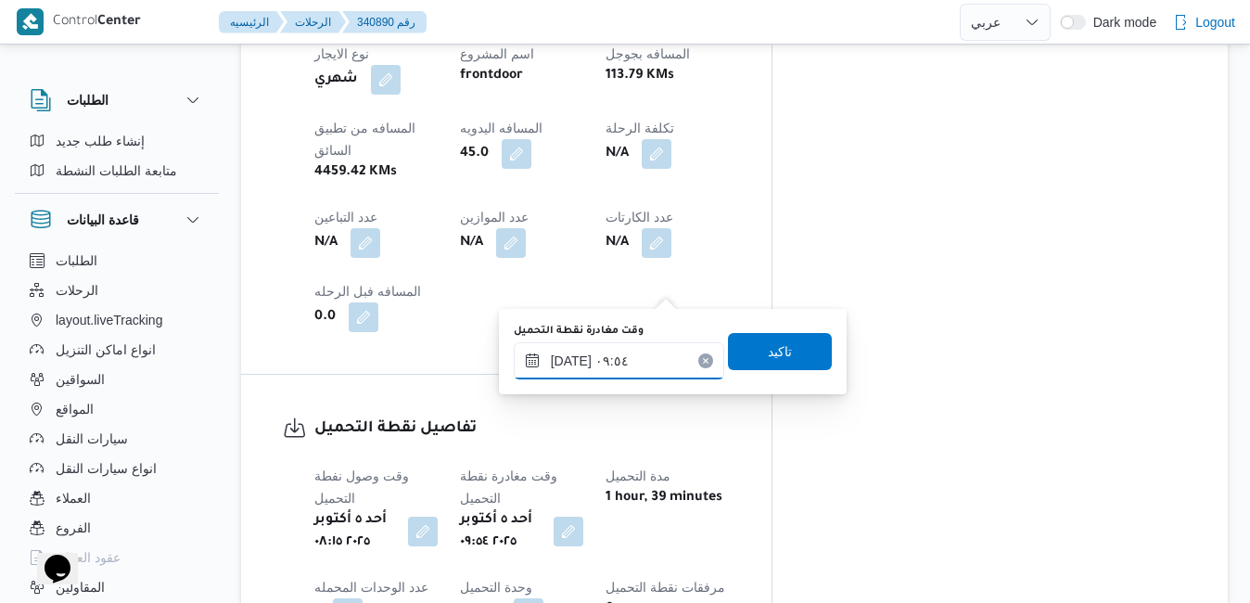
click at [596, 360] on input "[DATE] ٠٩:٥٤" at bounding box center [619, 360] width 211 height 37
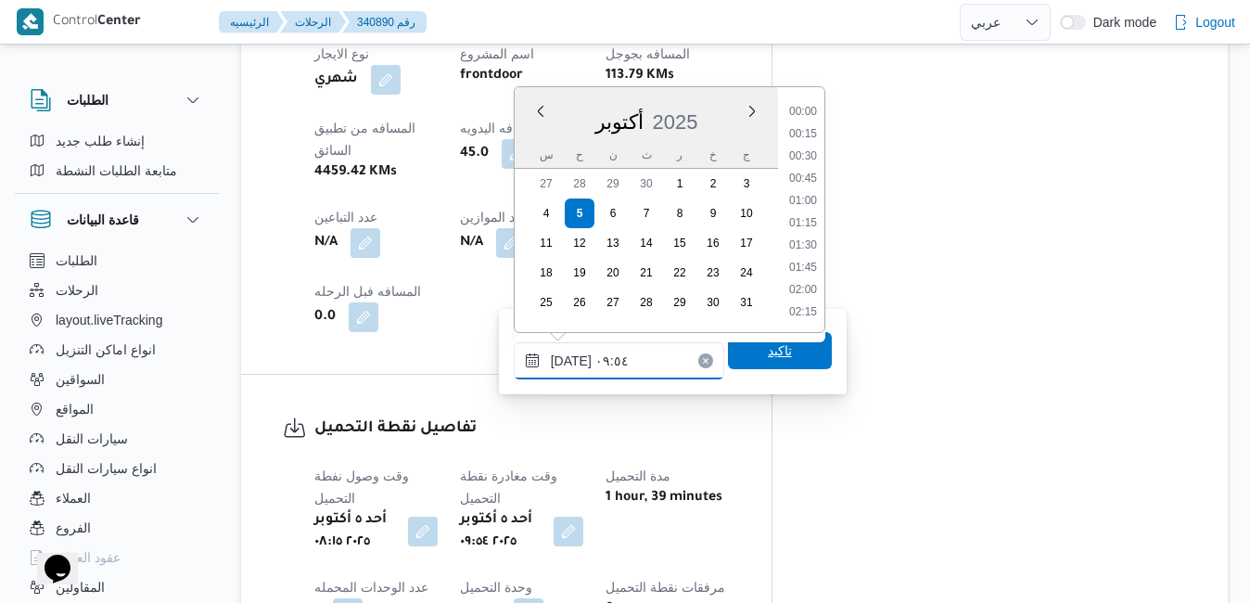
scroll to position [755, 0]
click at [814, 115] on li "08:30" at bounding box center [803, 113] width 43 height 19
type input "[DATE] ٠٨:٣٠"
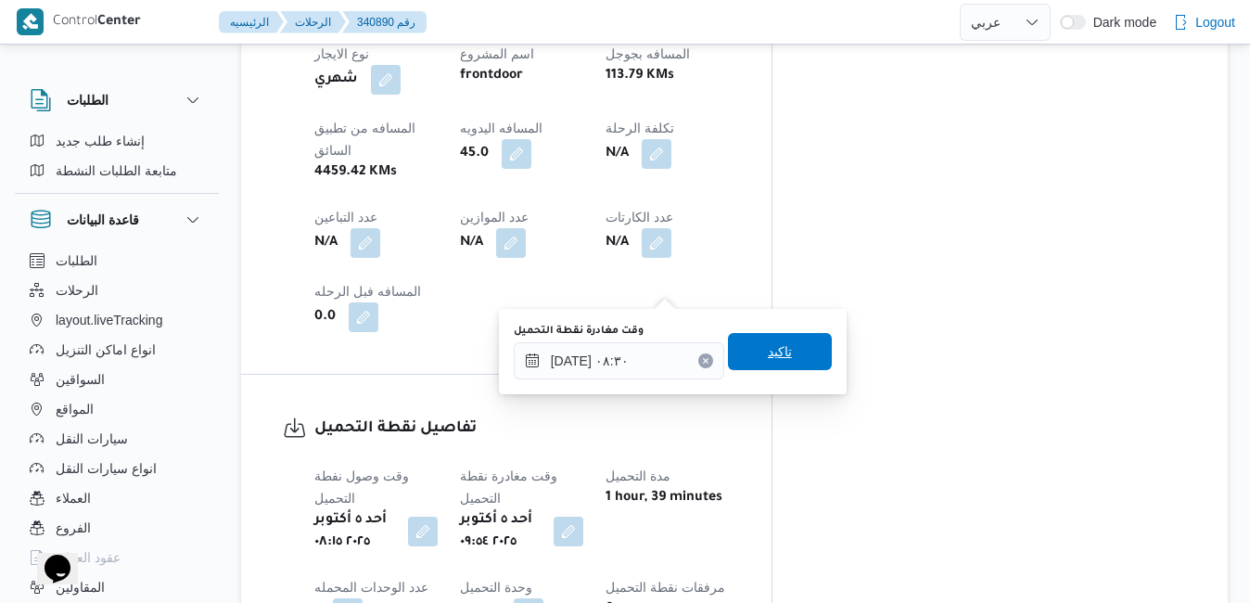
click at [747, 355] on span "تاكيد" at bounding box center [780, 351] width 104 height 37
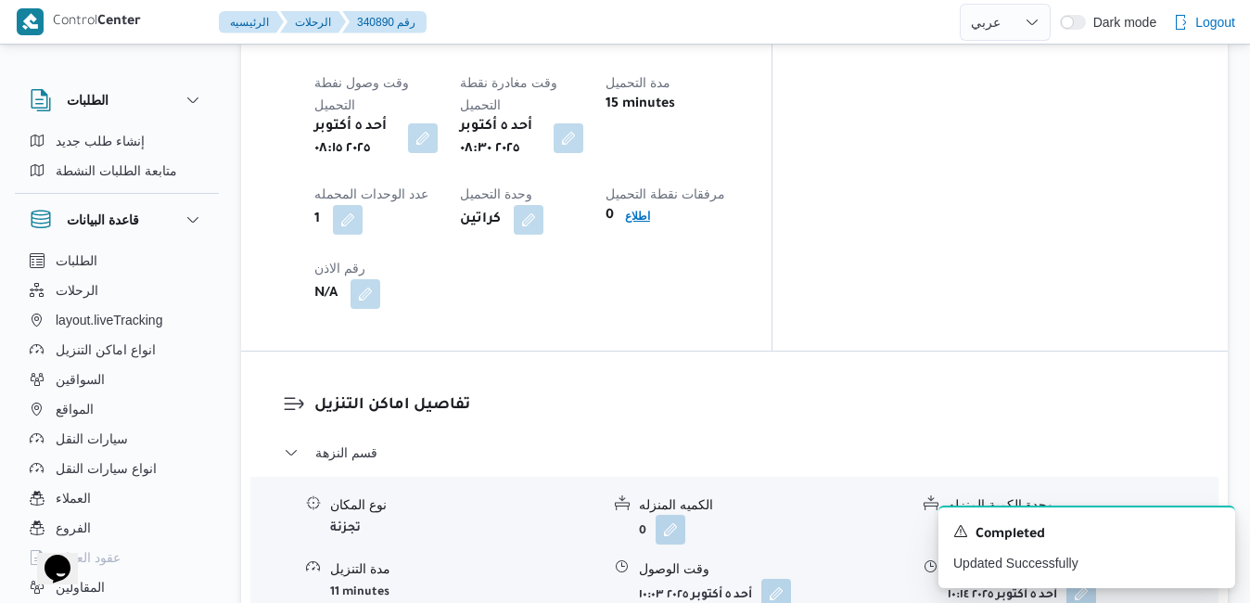
scroll to position [1581, 0]
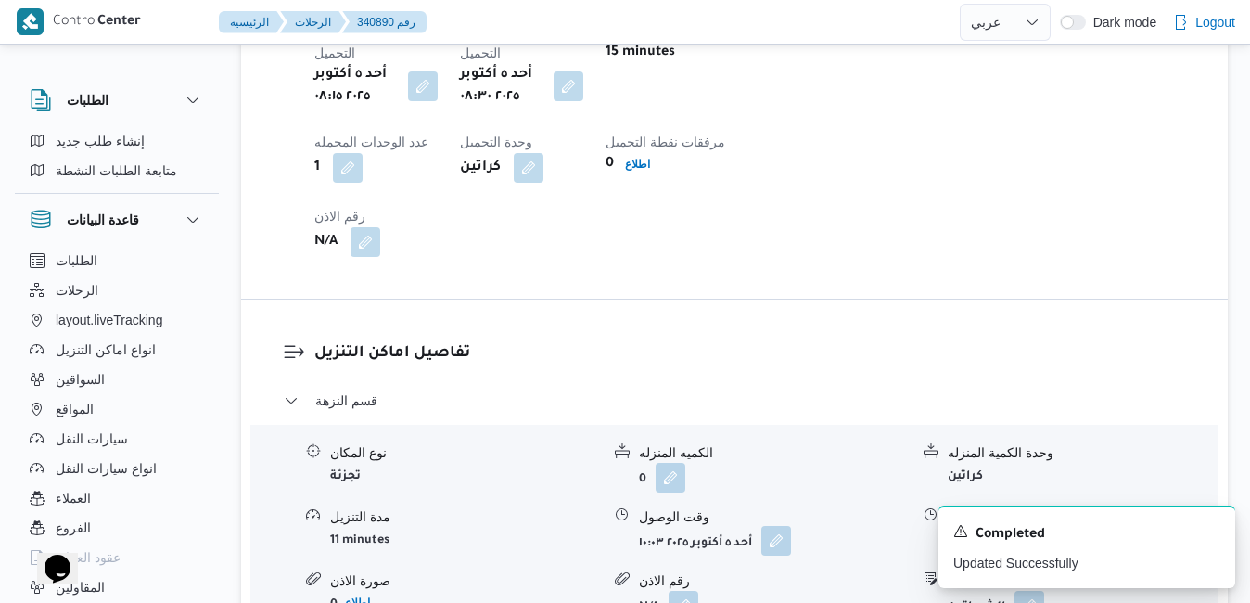
click at [771, 526] on button "button" at bounding box center [777, 541] width 30 height 30
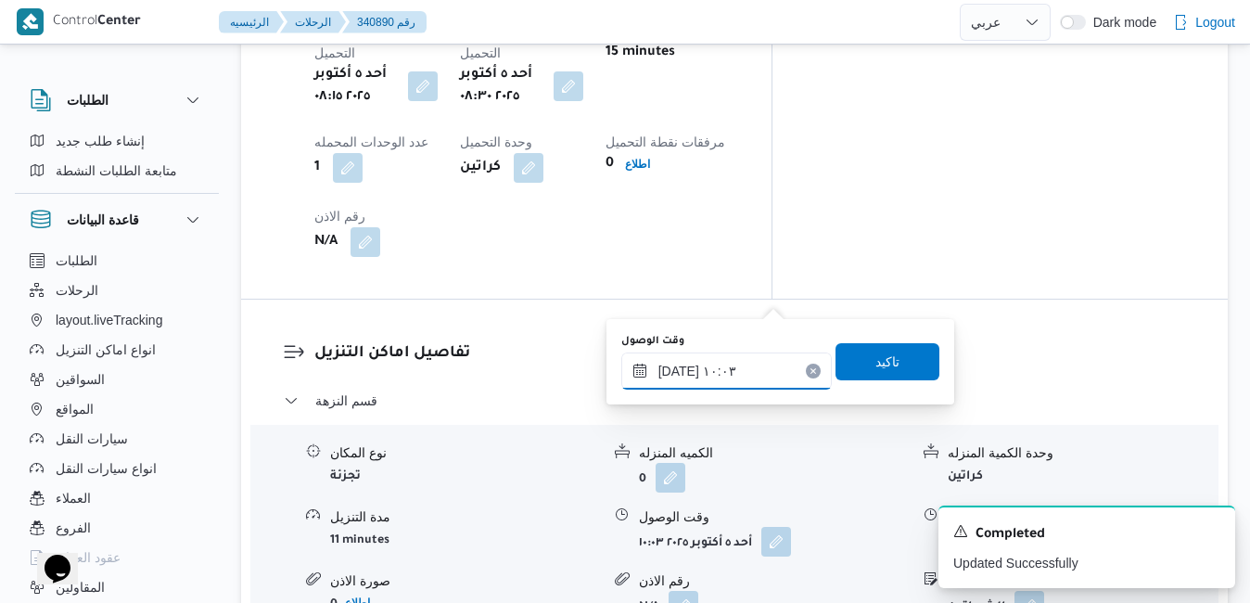
click at [694, 376] on input "[DATE] ١٠:٠٣" at bounding box center [727, 371] width 211 height 37
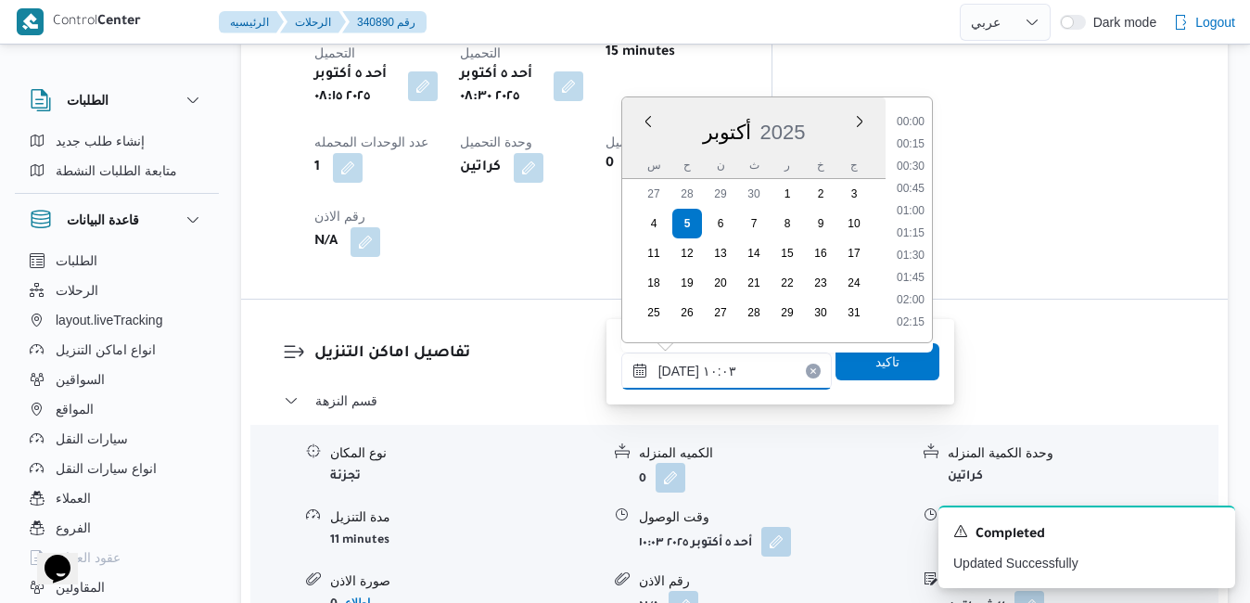
scroll to position [777, 0]
click at [912, 148] on li "09:00" at bounding box center [911, 145] width 43 height 19
type input "[DATE] ٠٩:٠٠"
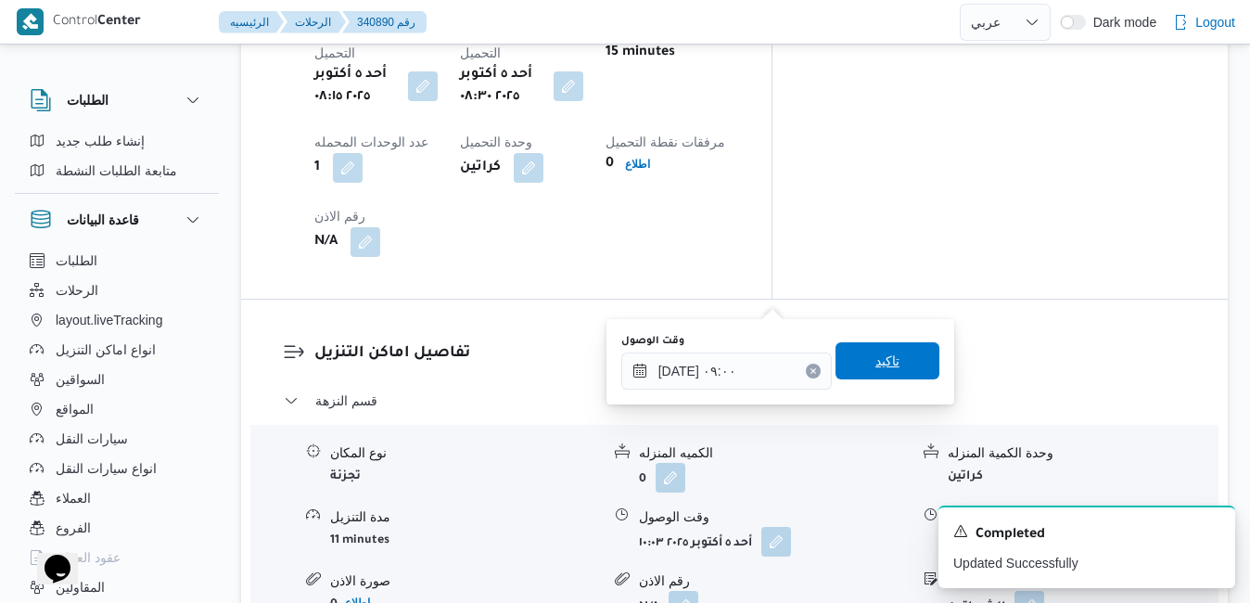
click at [876, 366] on span "تاكيد" at bounding box center [888, 361] width 24 height 22
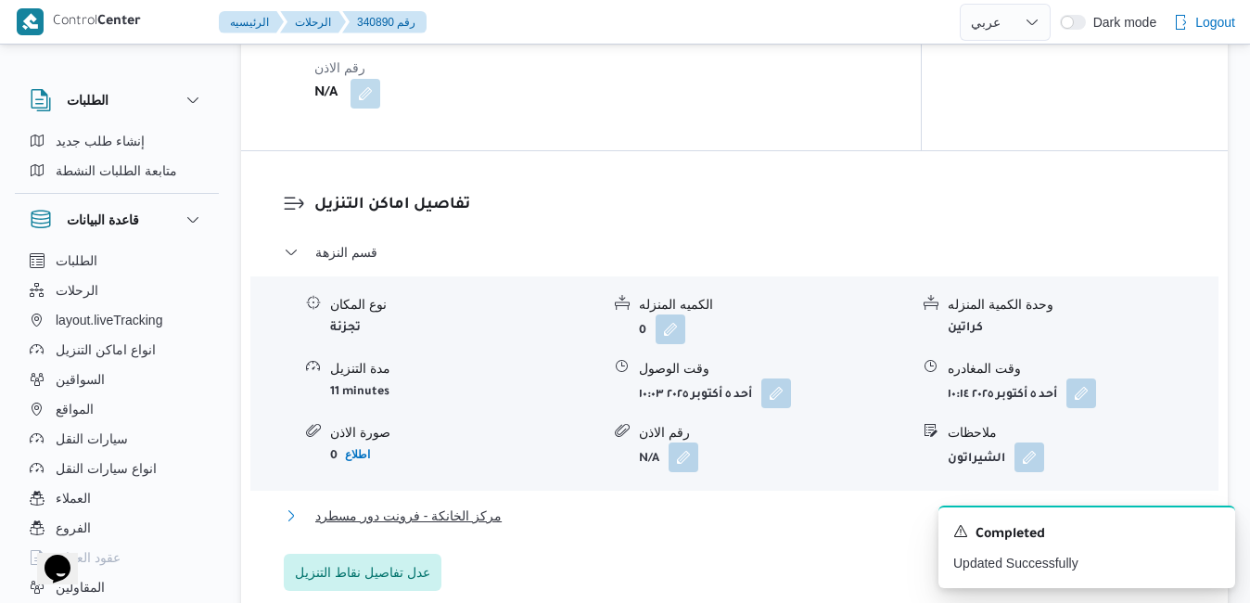
click at [803, 505] on button "مركز الخانكة - فرونت دور مسطرد" at bounding box center [735, 516] width 903 height 22
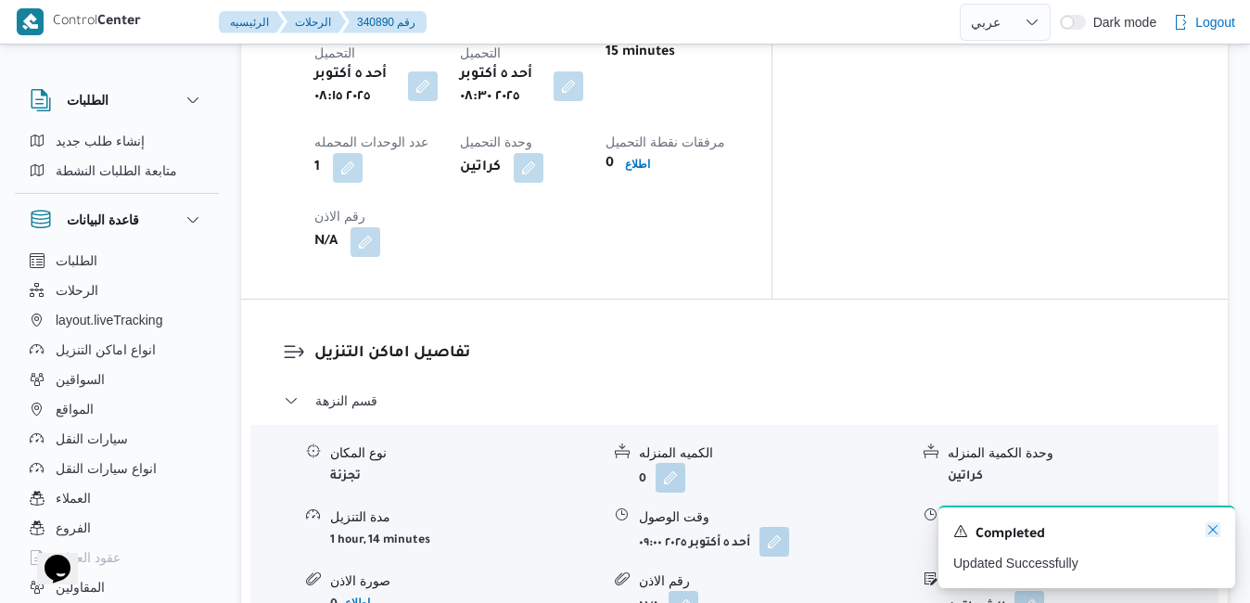
click at [1216, 532] on icon "Dismiss toast" at bounding box center [1213, 529] width 15 height 15
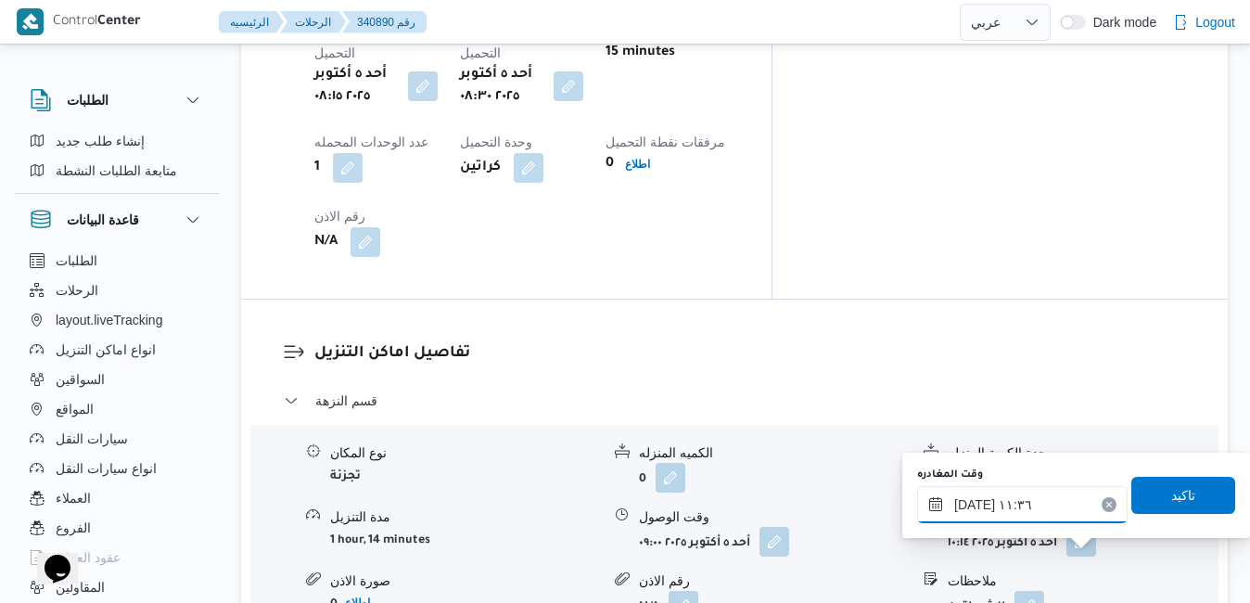
click at [1029, 503] on input "[DATE] ١١:٣٦" at bounding box center [1022, 504] width 211 height 37
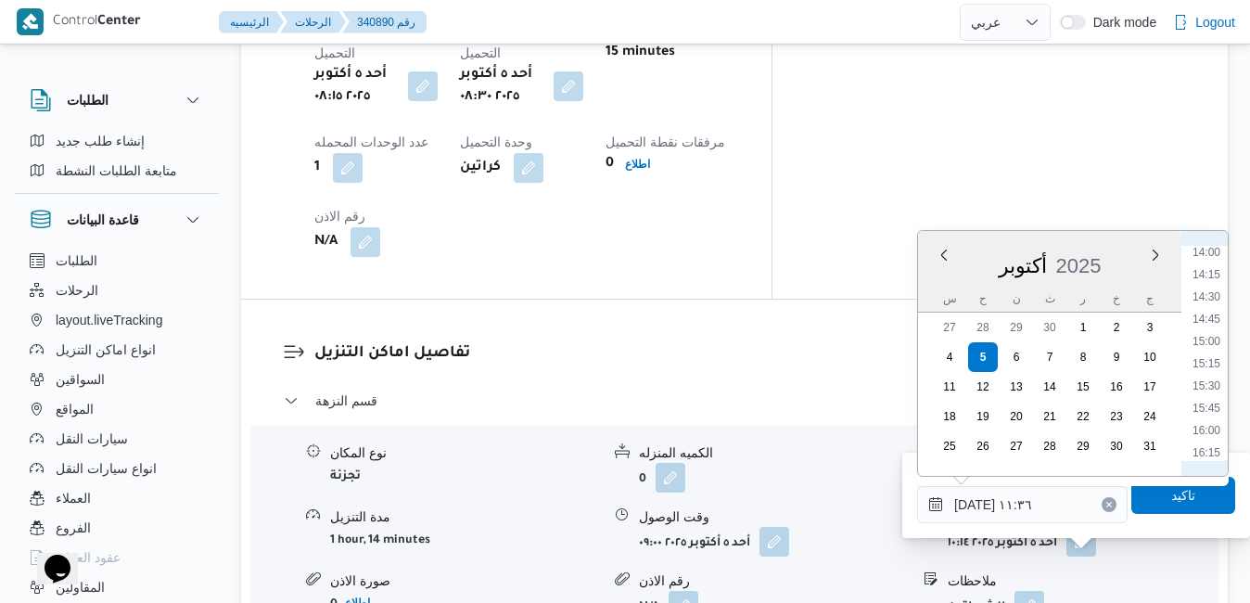
scroll to position [1288, 0]
click at [1212, 351] on li "15:30" at bounding box center [1207, 348] width 43 height 19
type input "[DATE] ١٥:٣٠"
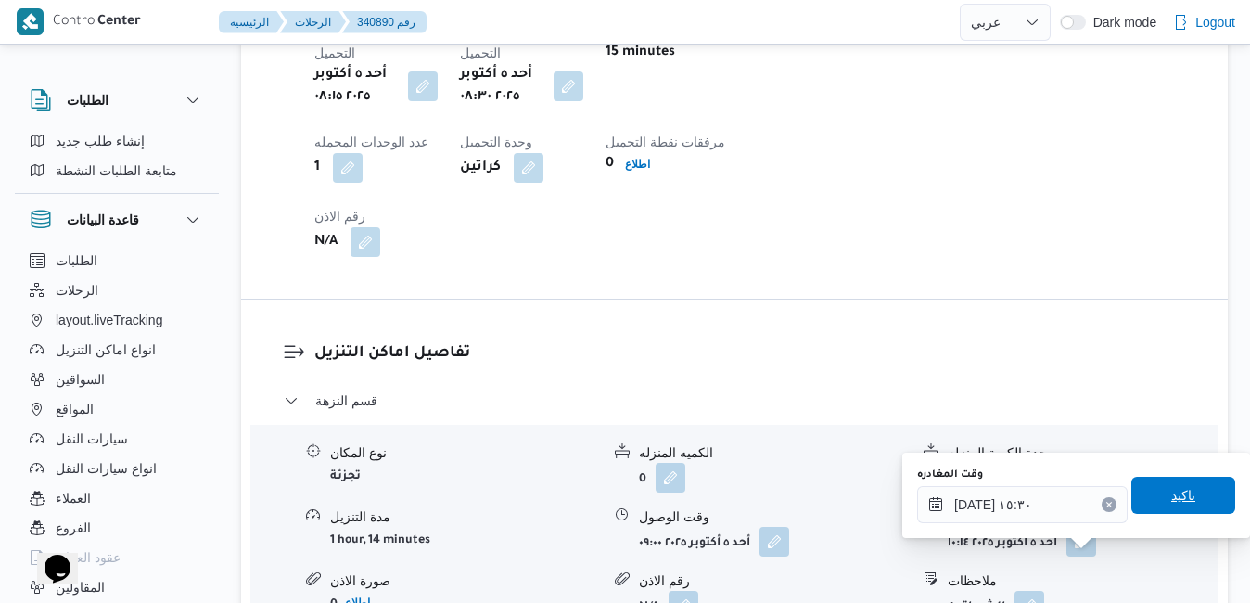
click at [1172, 486] on span "تاكيد" at bounding box center [1184, 495] width 24 height 22
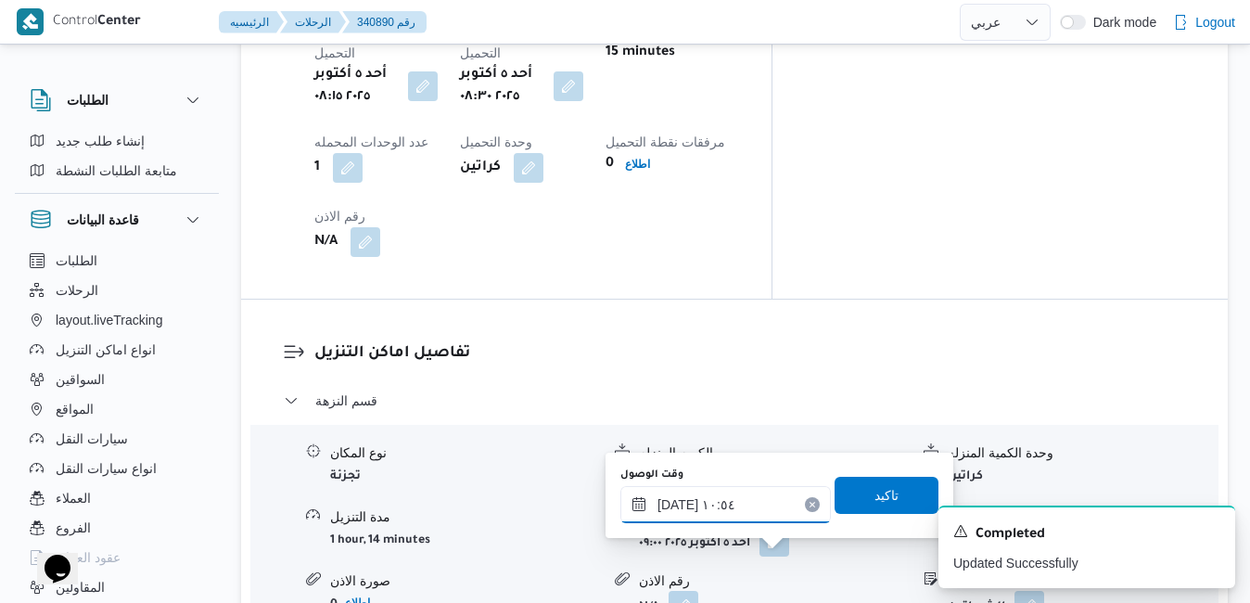
click at [763, 498] on input "٠٥/١٠/٢٠٢٥ ١٠:٥٤" at bounding box center [726, 504] width 211 height 37
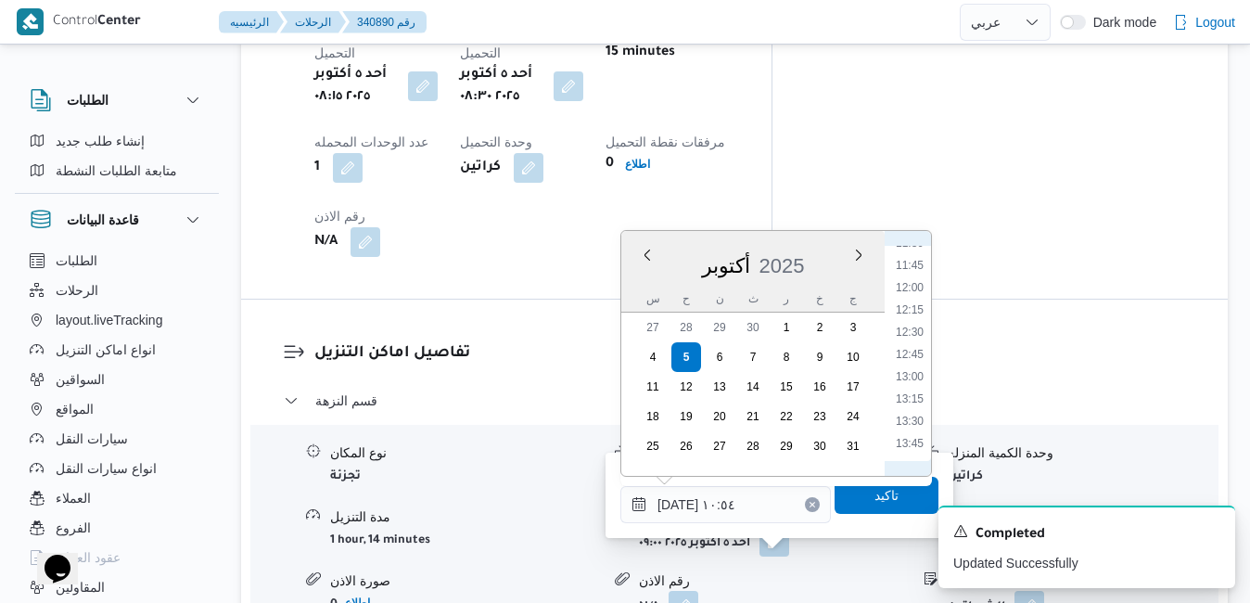
scroll to position [1221, 0]
click at [912, 391] on li "15:15" at bounding box center [910, 392] width 43 height 19
type input "[DATE] ١٥:١٥"
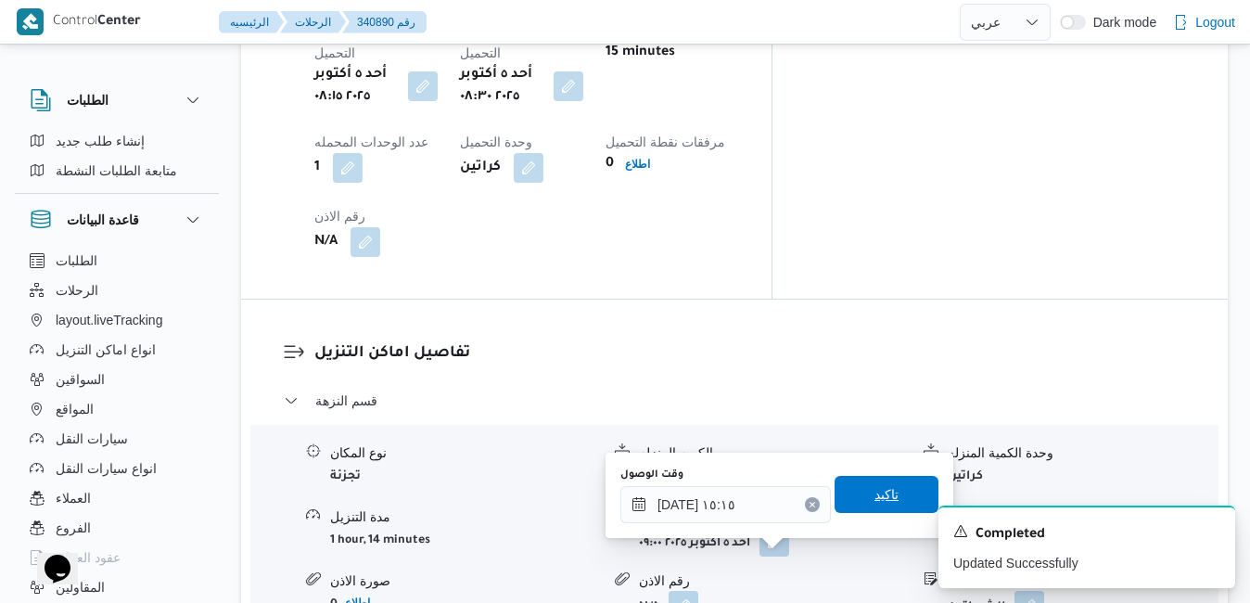
click at [875, 504] on span "تاكيد" at bounding box center [887, 494] width 24 height 22
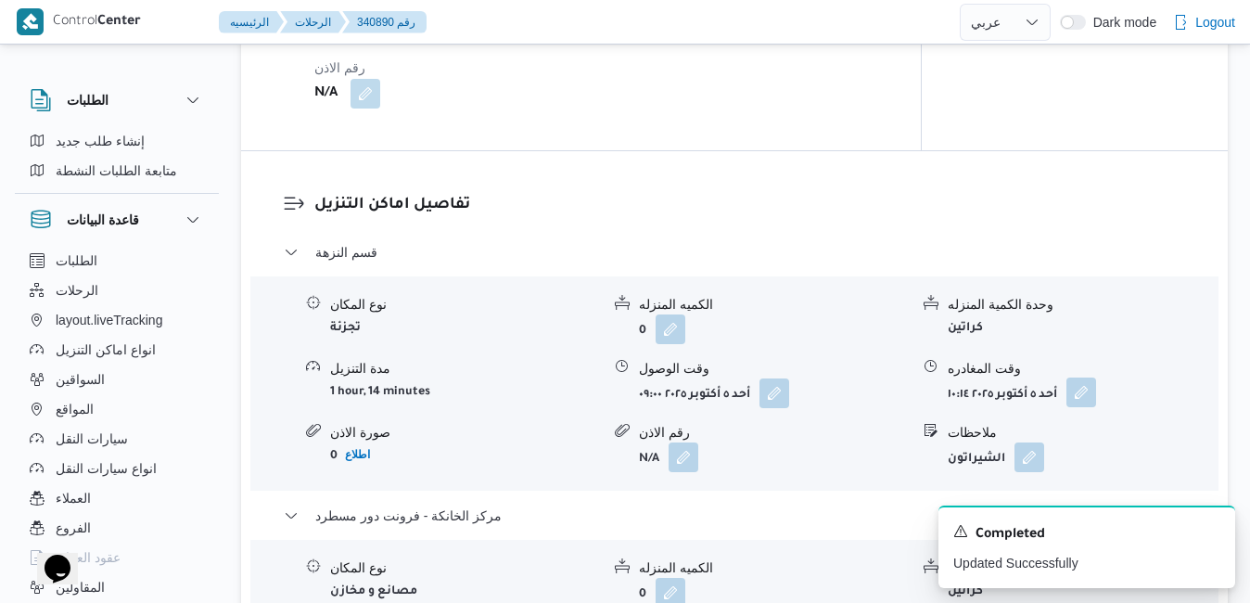
click at [1087, 378] on button "button" at bounding box center [1082, 393] width 30 height 30
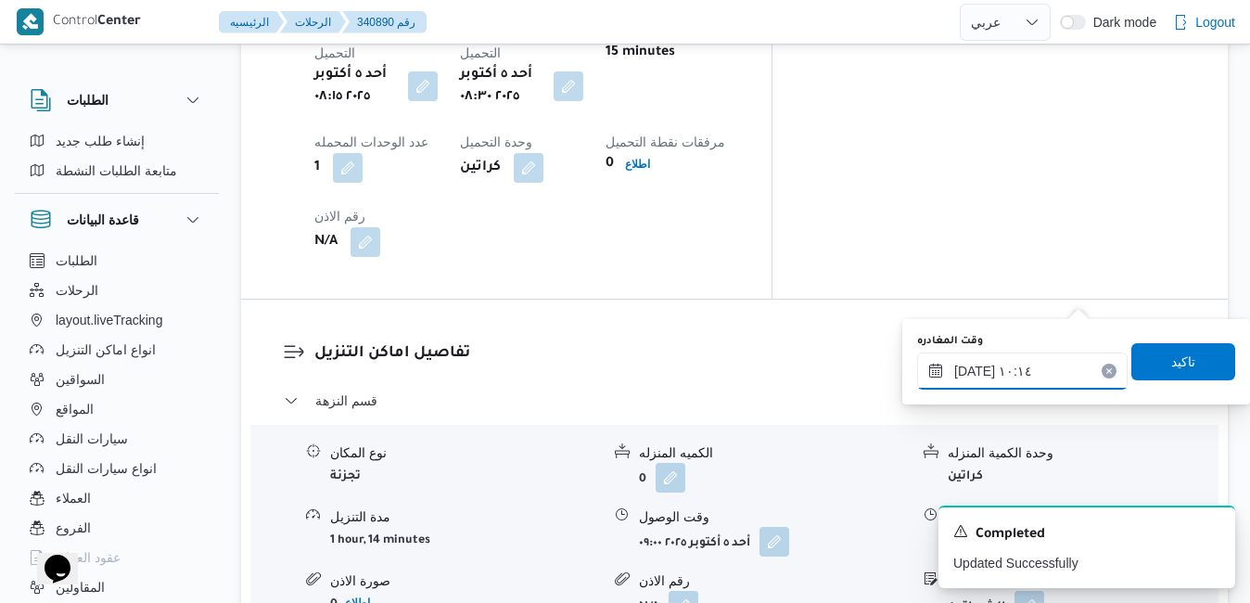
click at [1018, 372] on input "٠٥/١٠/٢٠٢٥ ١٠:١٤" at bounding box center [1022, 371] width 211 height 37
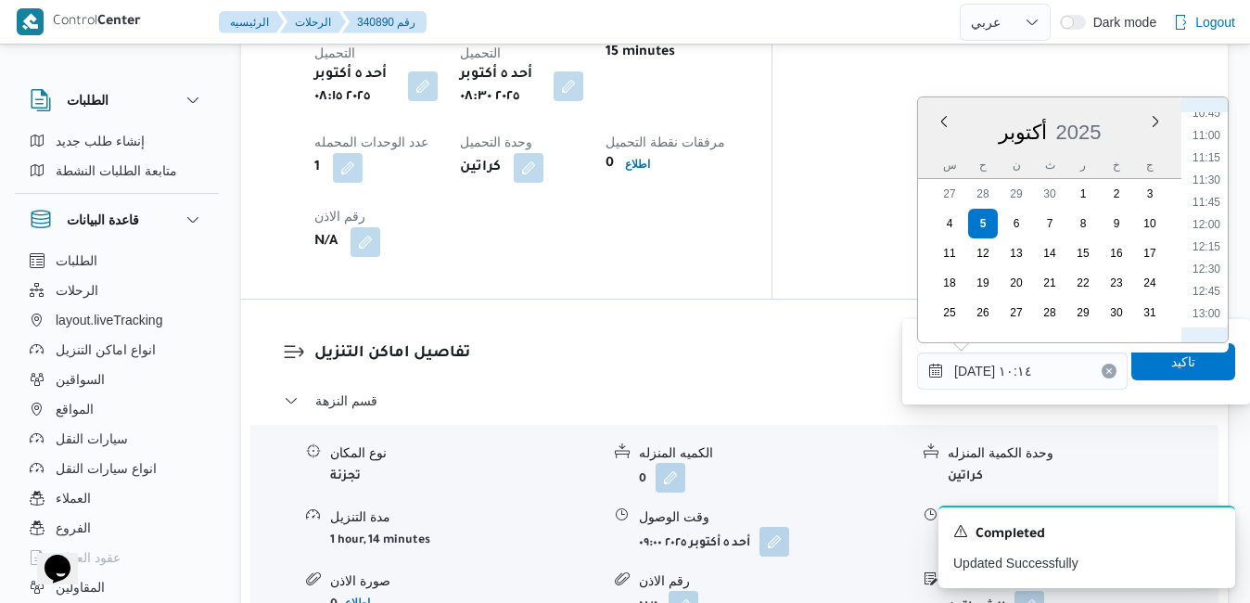
scroll to position [1154, 0]
click at [1209, 279] on li "14:45" at bounding box center [1207, 281] width 43 height 19
type input "[DATE] ١٤:٤٥"
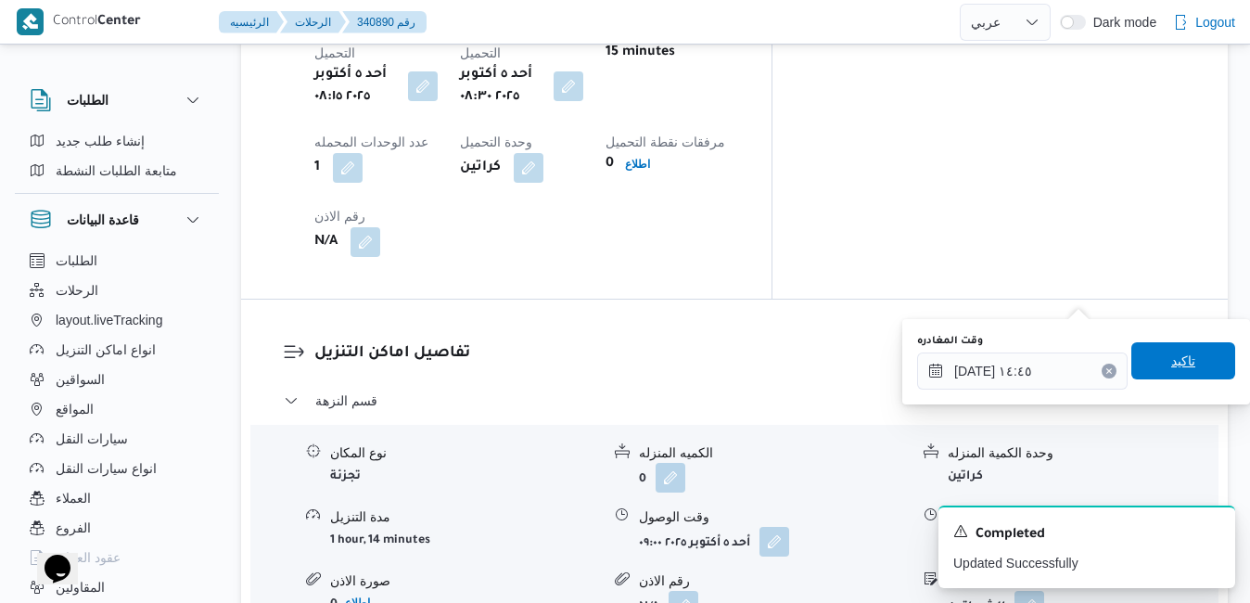
click at [1164, 372] on span "تاكيد" at bounding box center [1184, 360] width 104 height 37
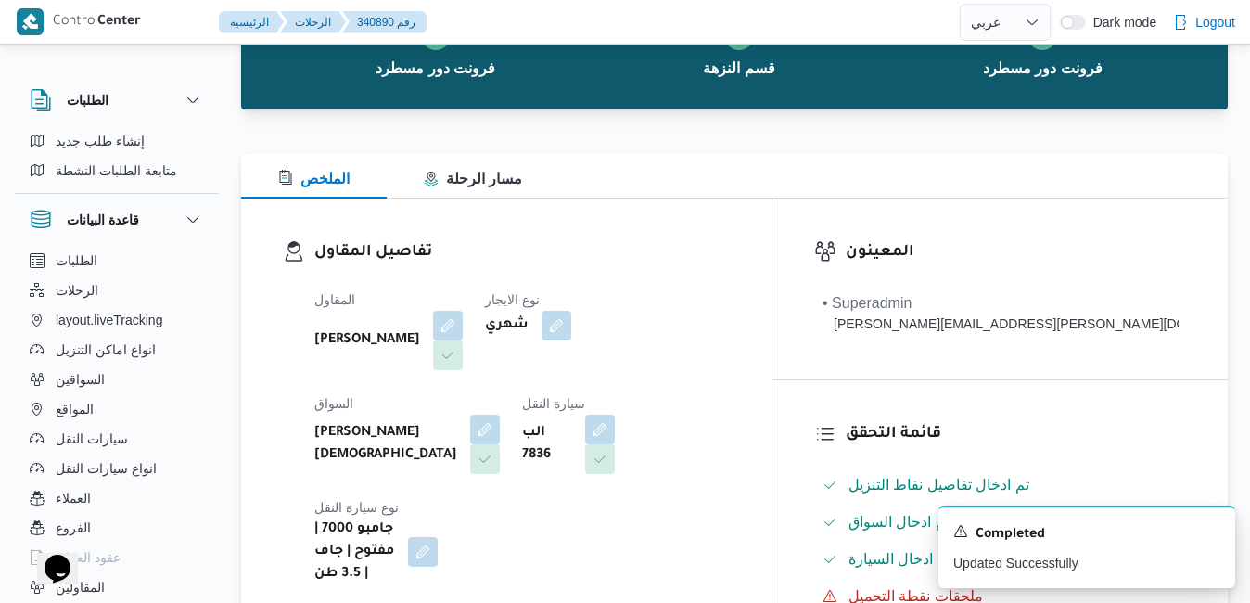
scroll to position [0, 0]
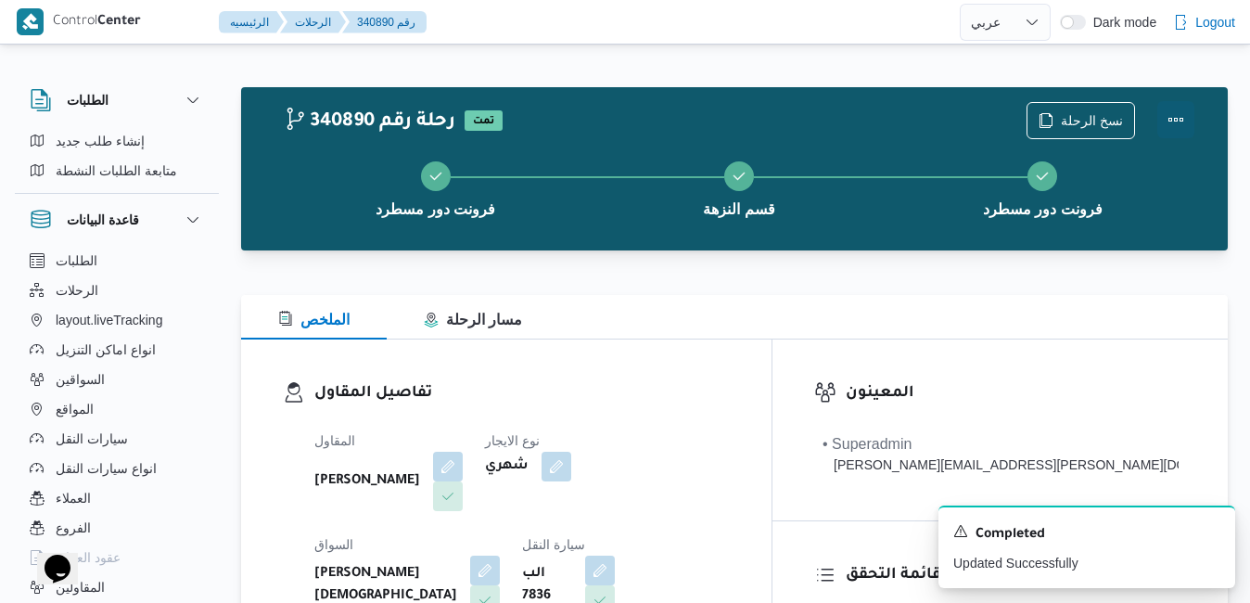
click at [1179, 114] on button "Actions" at bounding box center [1176, 119] width 37 height 37
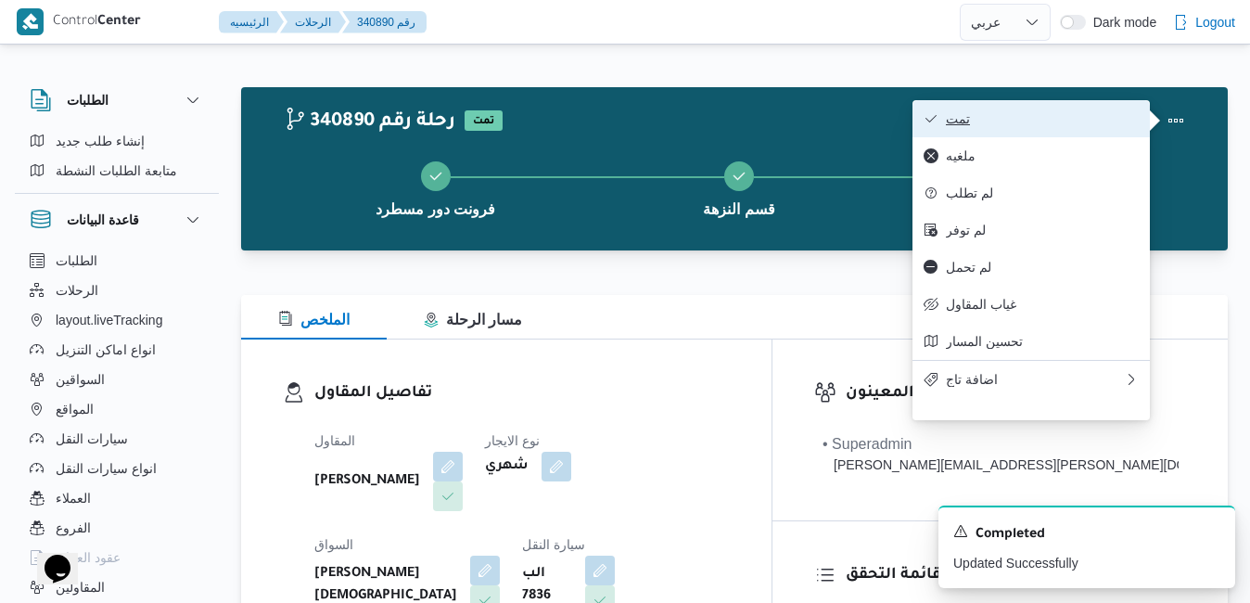
click at [1122, 115] on span "تمت" at bounding box center [1042, 118] width 193 height 15
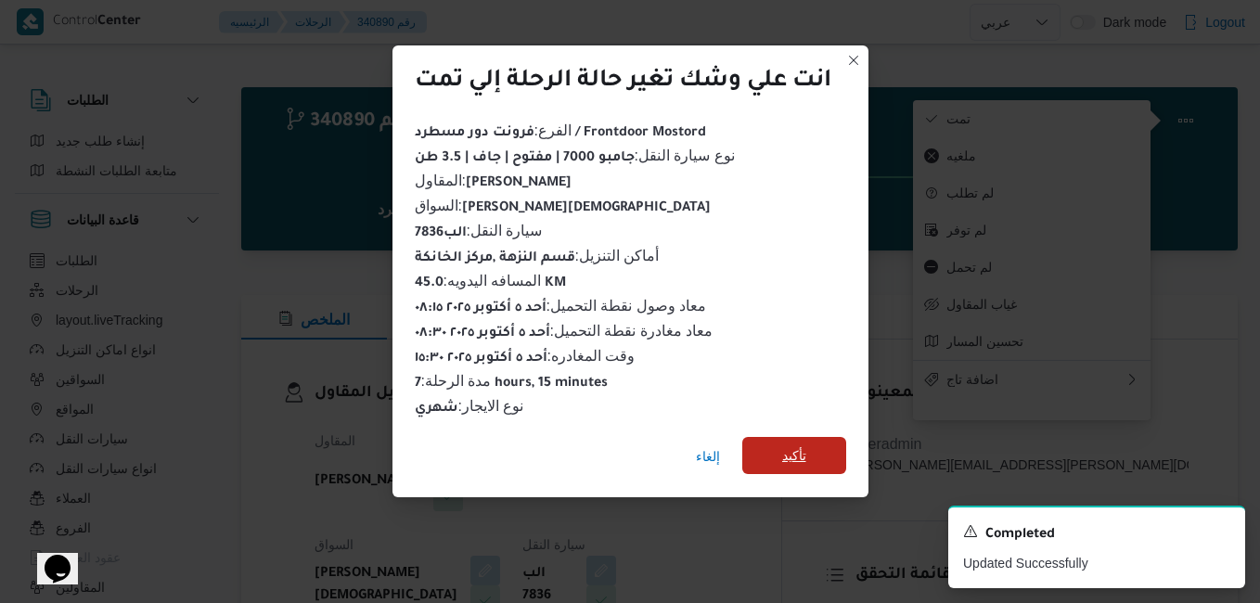
click at [804, 450] on span "تأكيد" at bounding box center [794, 455] width 24 height 22
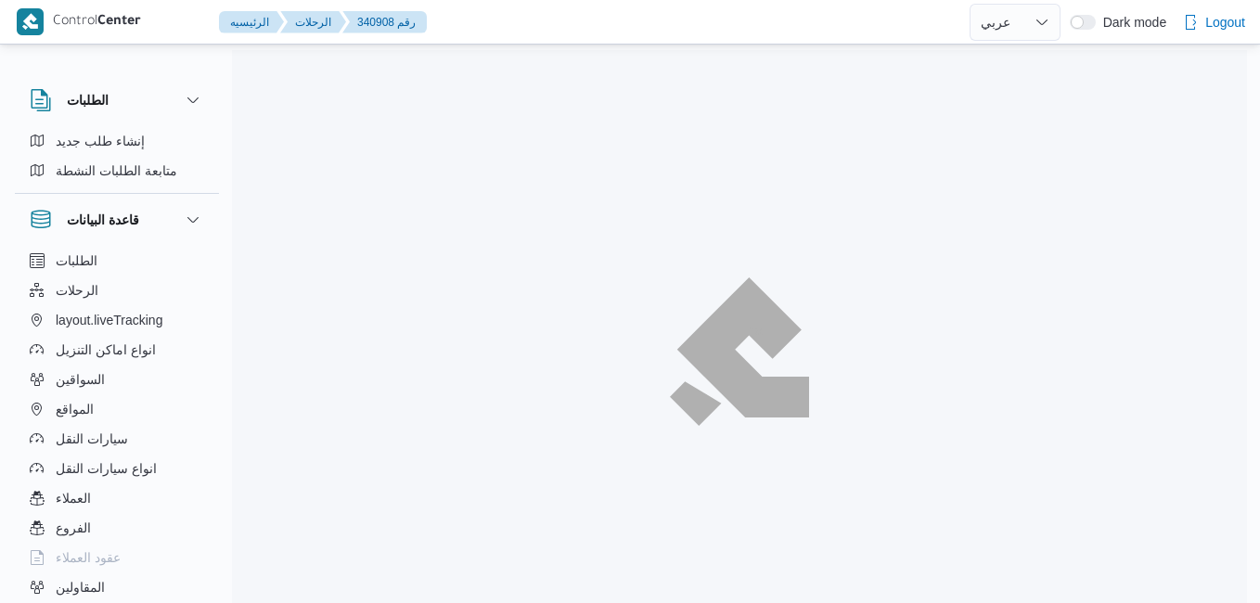
select select "ar"
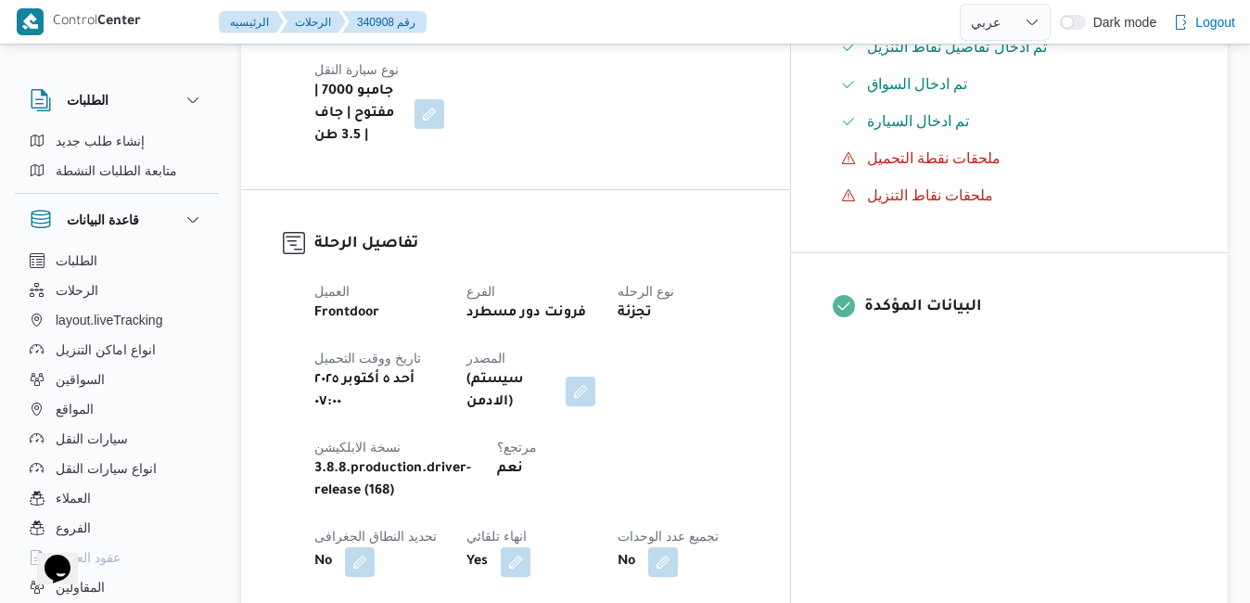
scroll to position [668, 0]
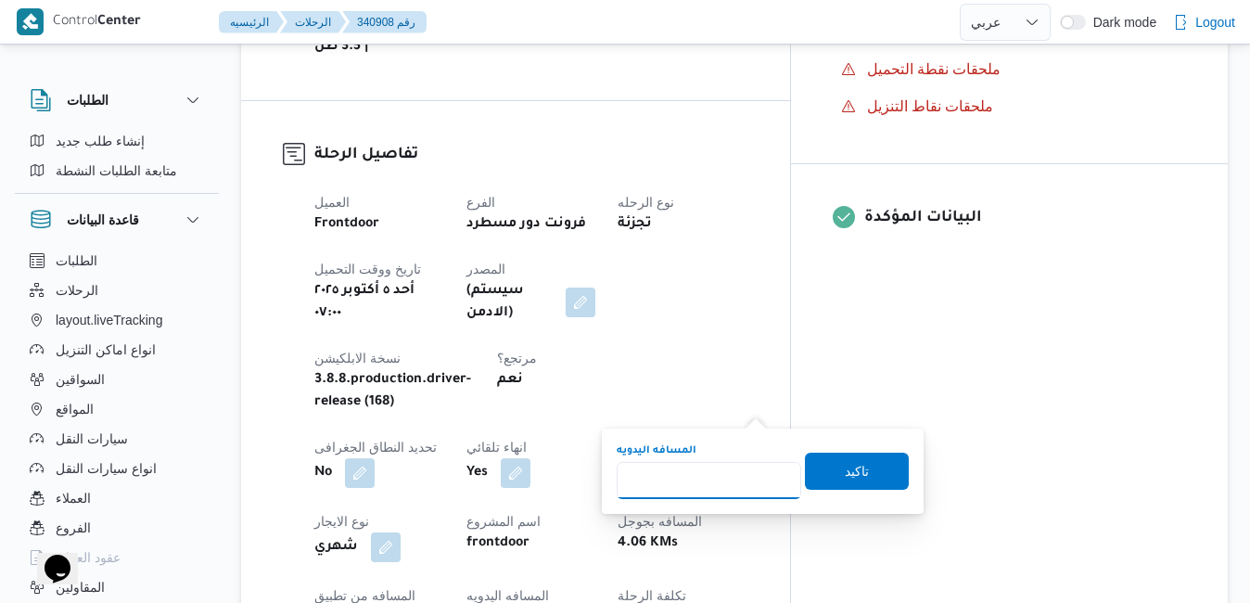
click at [701, 476] on input "المسافه اليدويه" at bounding box center [709, 480] width 185 height 37
type input "40"
click at [819, 467] on span "تاكيد" at bounding box center [857, 471] width 104 height 37
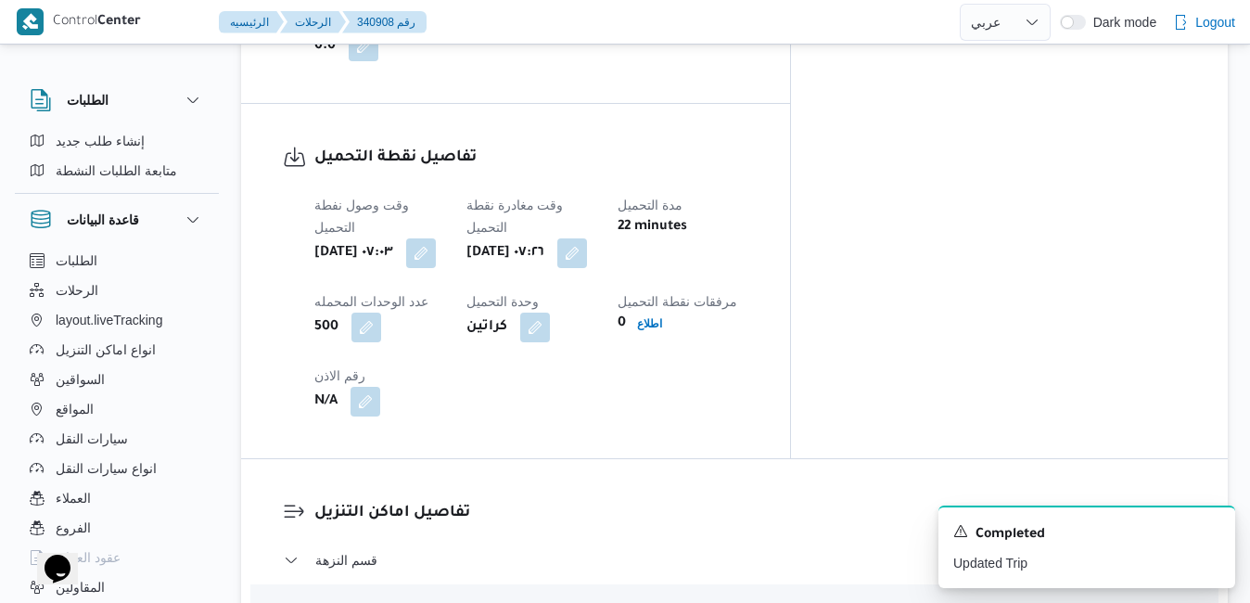
scroll to position [1558, 0]
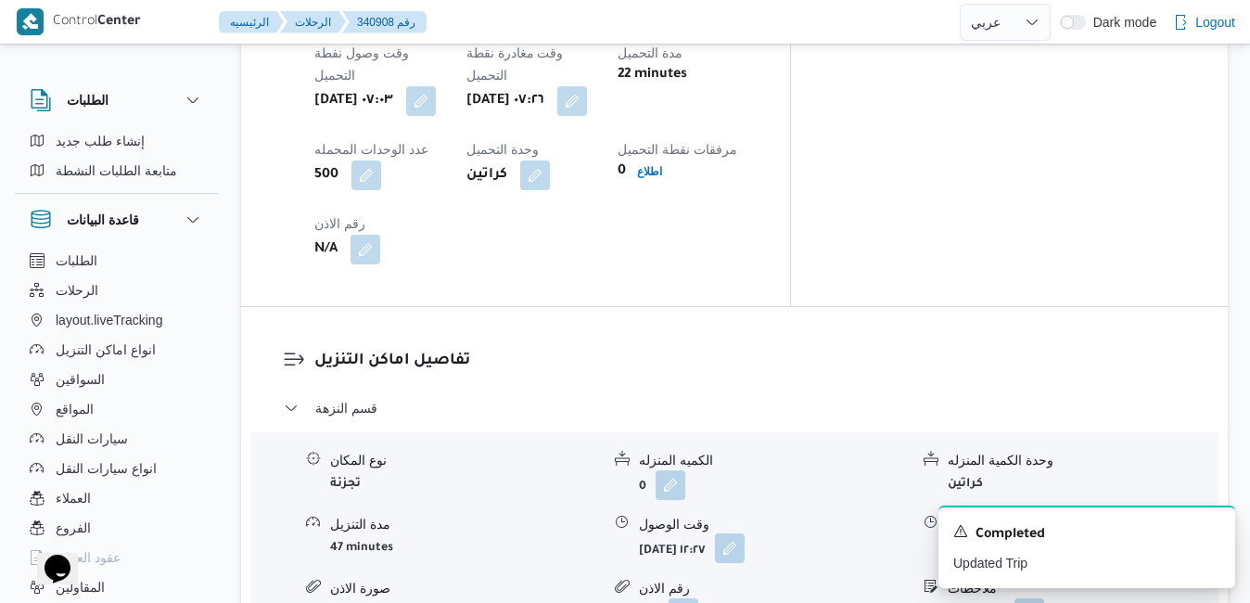
click at [745, 533] on button "button" at bounding box center [730, 548] width 30 height 30
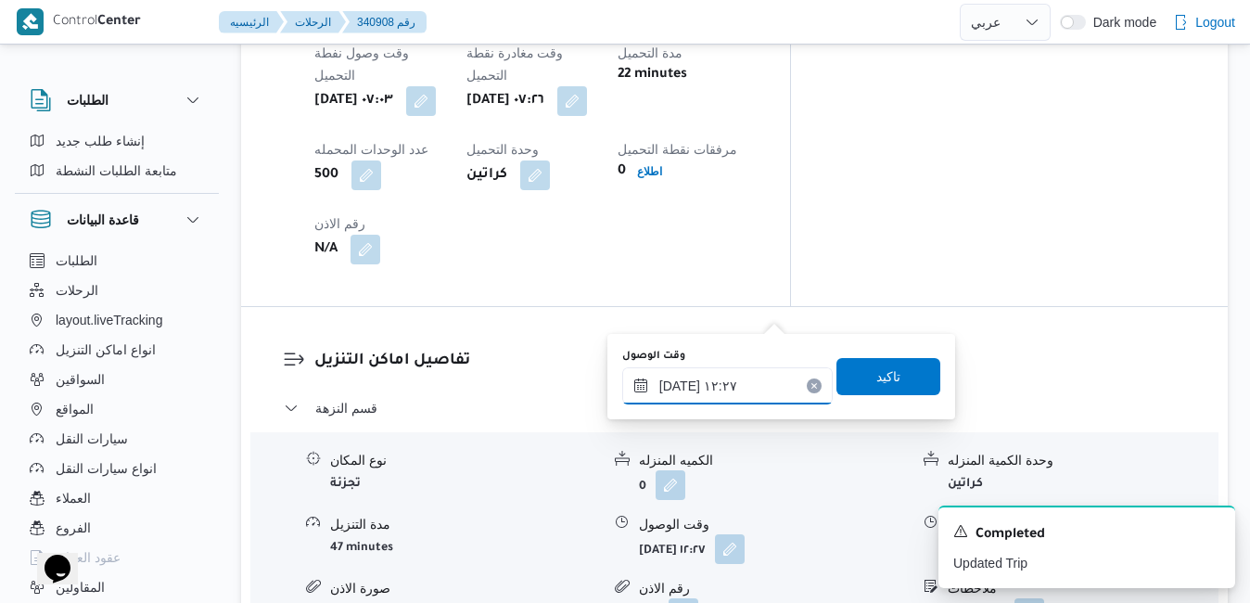
click at [707, 392] on input "٠٥/١٠/٢٠٢٥ ١٢:٢٧" at bounding box center [727, 385] width 211 height 37
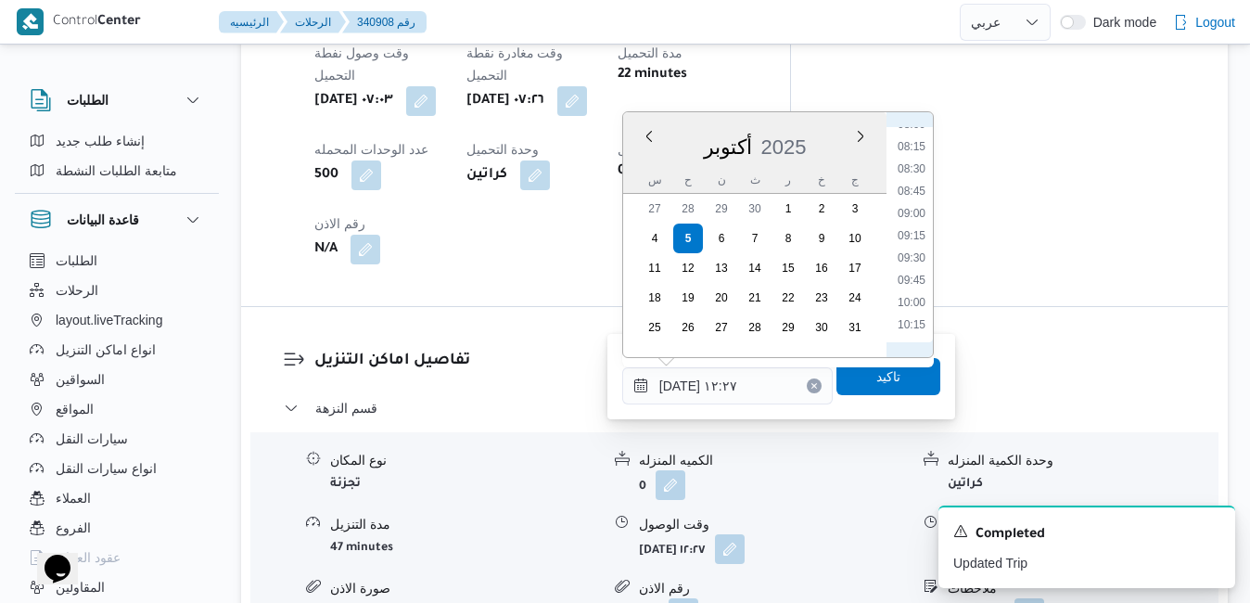
scroll to position [601, 0]
click at [917, 251] on li "08:00" at bounding box center [912, 247] width 43 height 19
type input "٠٥/١٠/٢٠٢٥ ٠٨:٠٠"
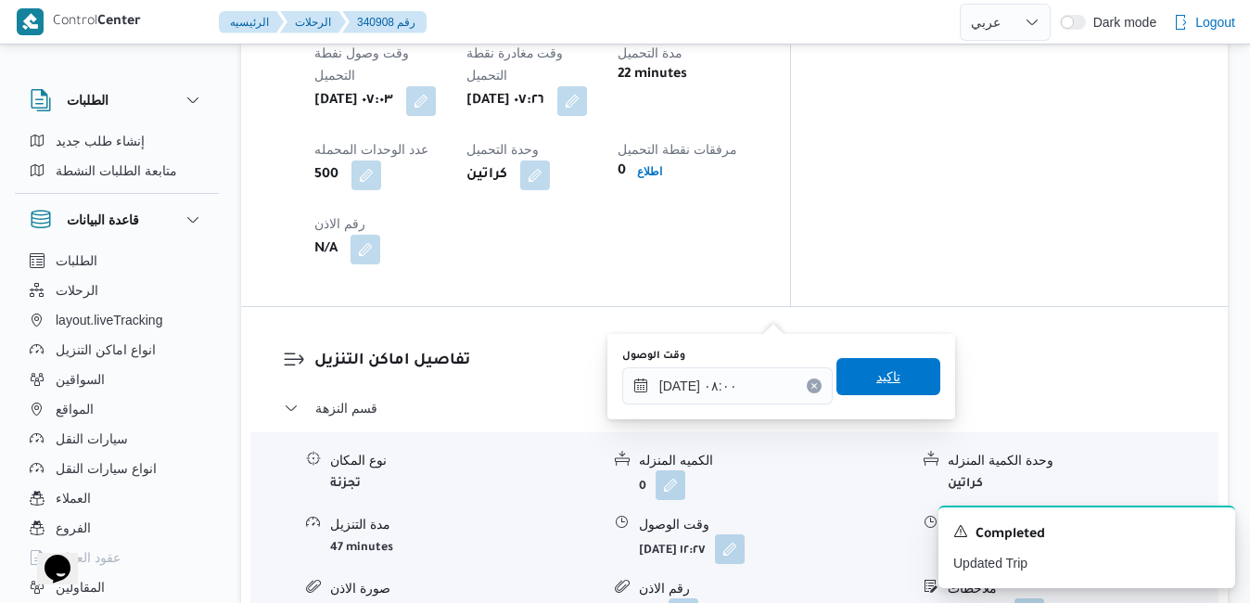
click at [871, 364] on span "تاكيد" at bounding box center [889, 376] width 104 height 37
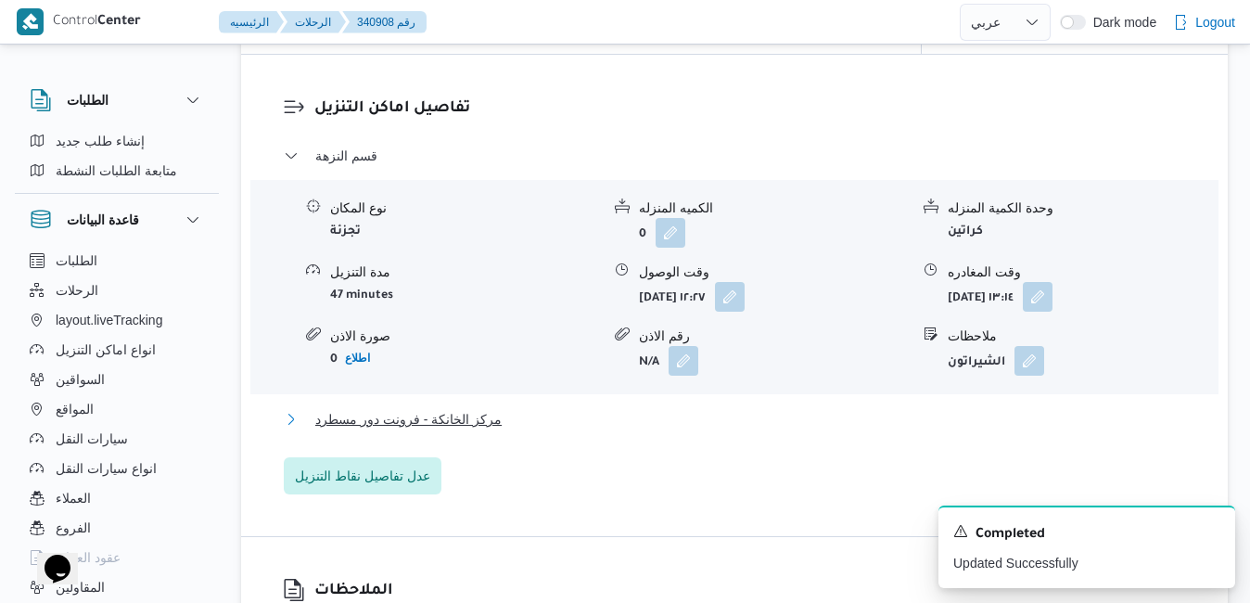
click at [765, 426] on button "مركز الخانكة - فرونت دور مسطرد" at bounding box center [735, 419] width 903 height 22
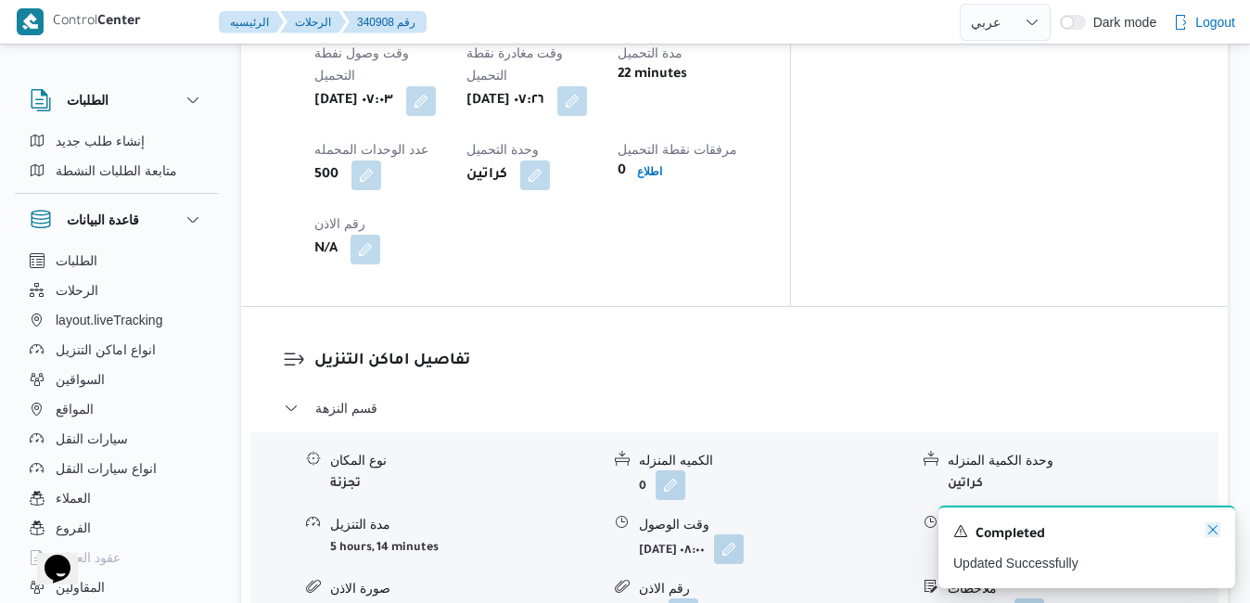
click at [1216, 527] on icon "Dismiss toast" at bounding box center [1213, 529] width 15 height 15
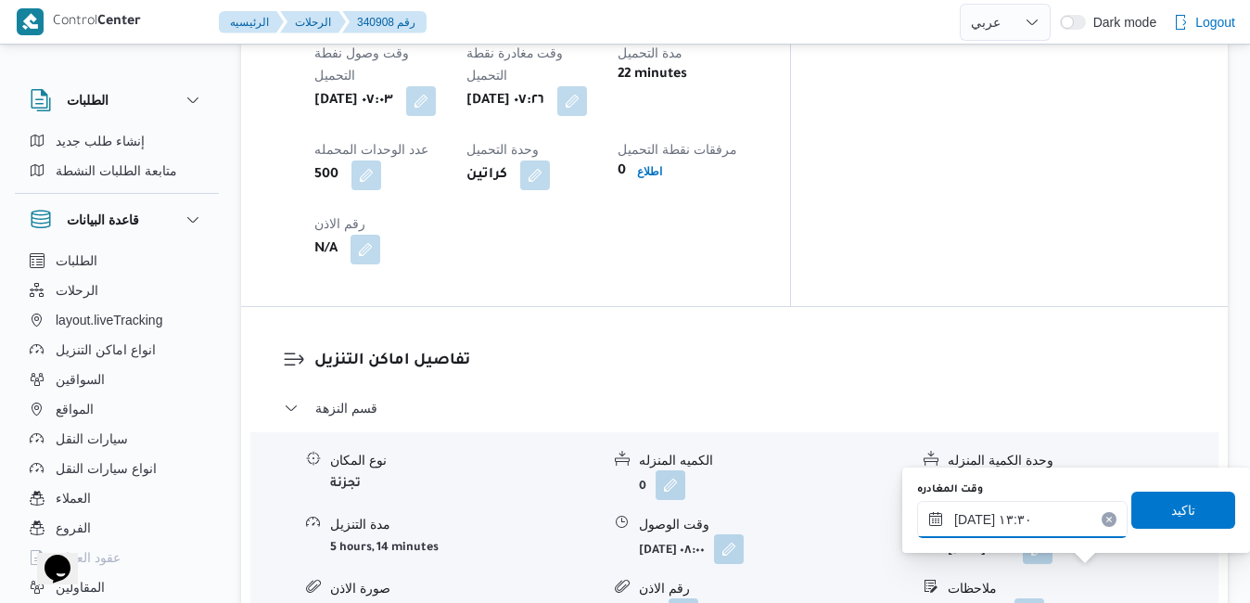
click at [1059, 526] on input "٠٥/١٠/٢٠٢٥ ١٣:٣٠" at bounding box center [1022, 519] width 211 height 37
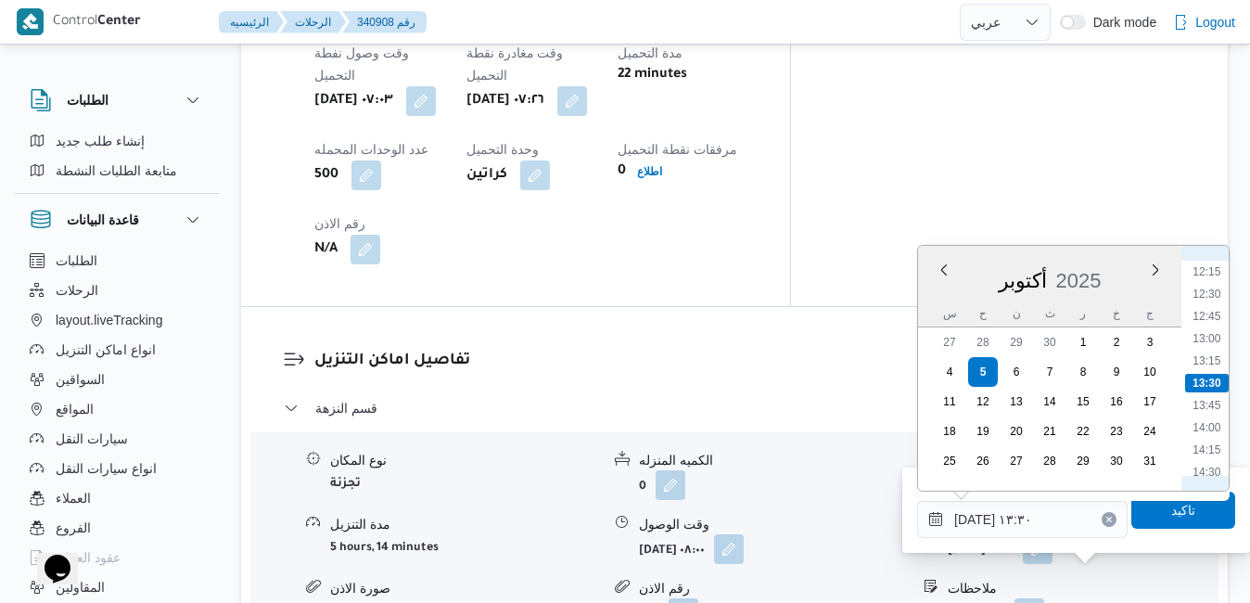
scroll to position [1277, 0]
click at [1211, 365] on li "15:30" at bounding box center [1207, 373] width 43 height 19
type input "٠٥/١٠/٢٠٢٥ ١٥:٣٠"
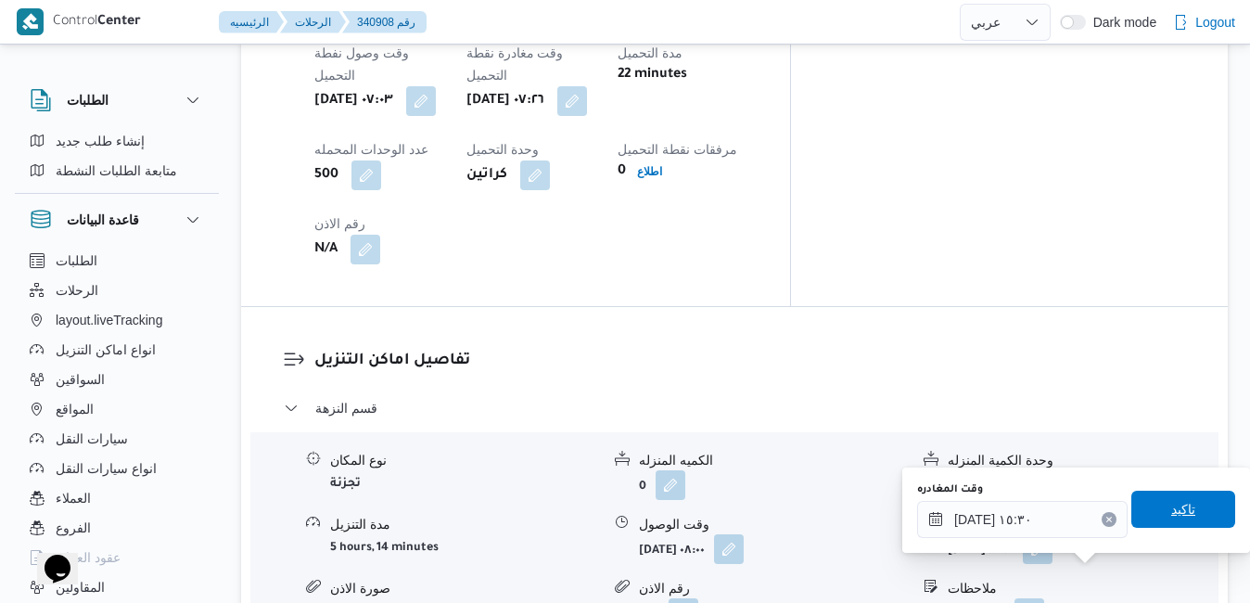
click at [1160, 499] on span "تاكيد" at bounding box center [1184, 509] width 104 height 37
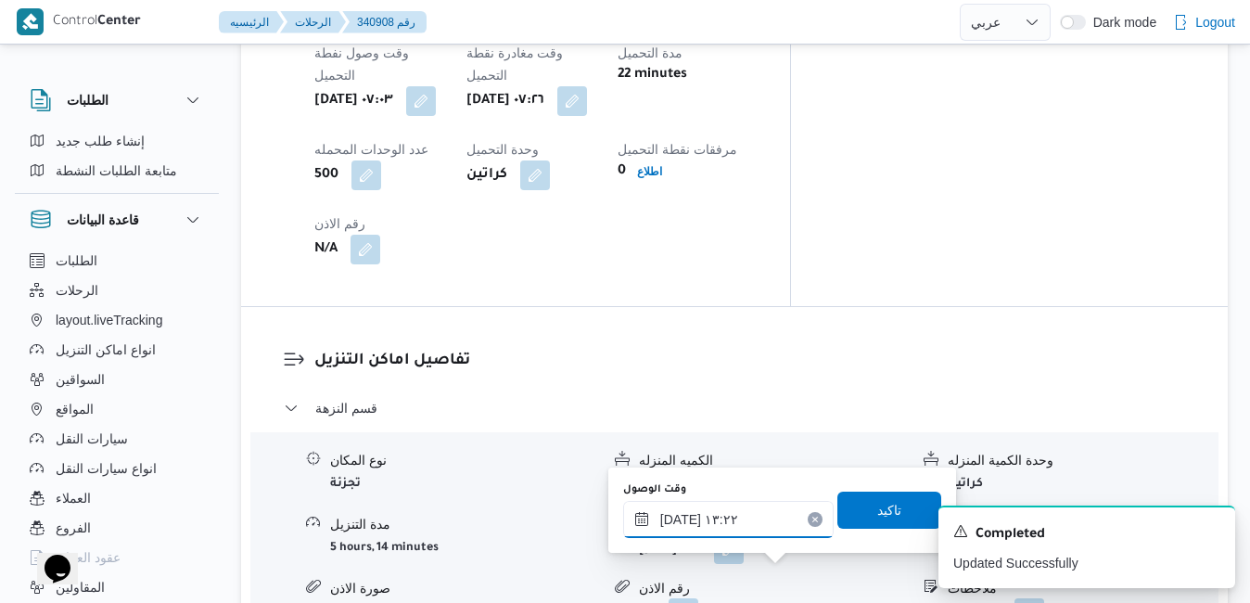
click at [760, 532] on input "٠٥/١٠/٢٠٢٥ ١٣:٢٢" at bounding box center [728, 519] width 211 height 37
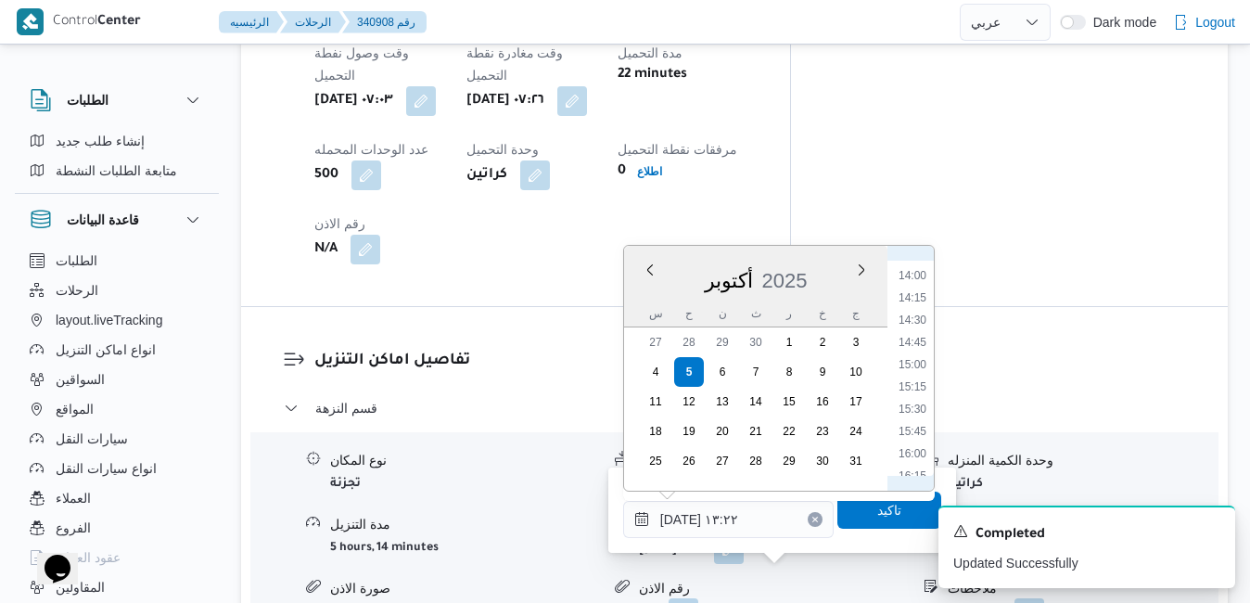
scroll to position [1255, 0]
click at [912, 373] on li "15:15" at bounding box center [912, 373] width 43 height 19
type input "٠٥/١٠/٢٠٢٥ ١٥:١٥"
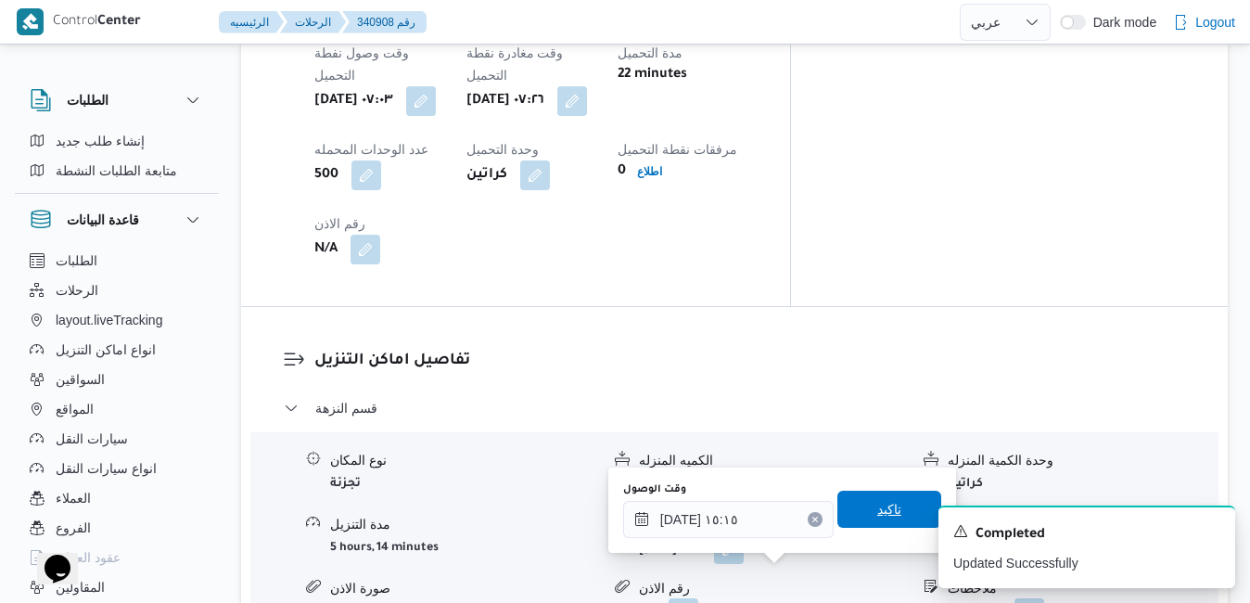
click at [878, 506] on span "تاكيد" at bounding box center [890, 509] width 24 height 22
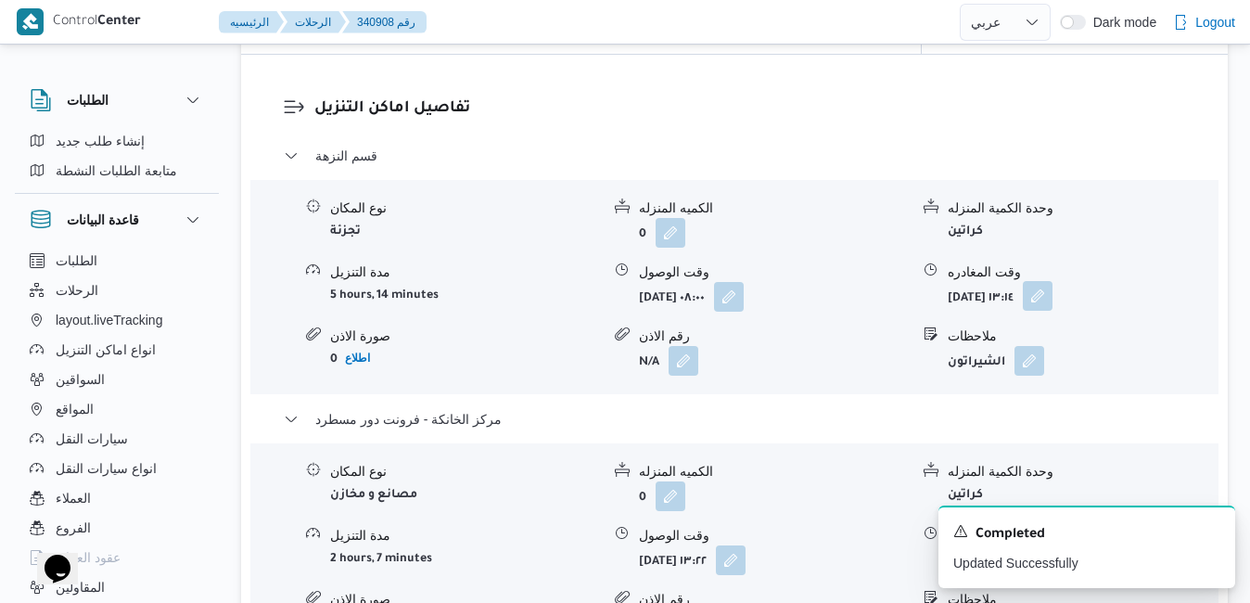
click at [1053, 302] on button "button" at bounding box center [1038, 296] width 30 height 30
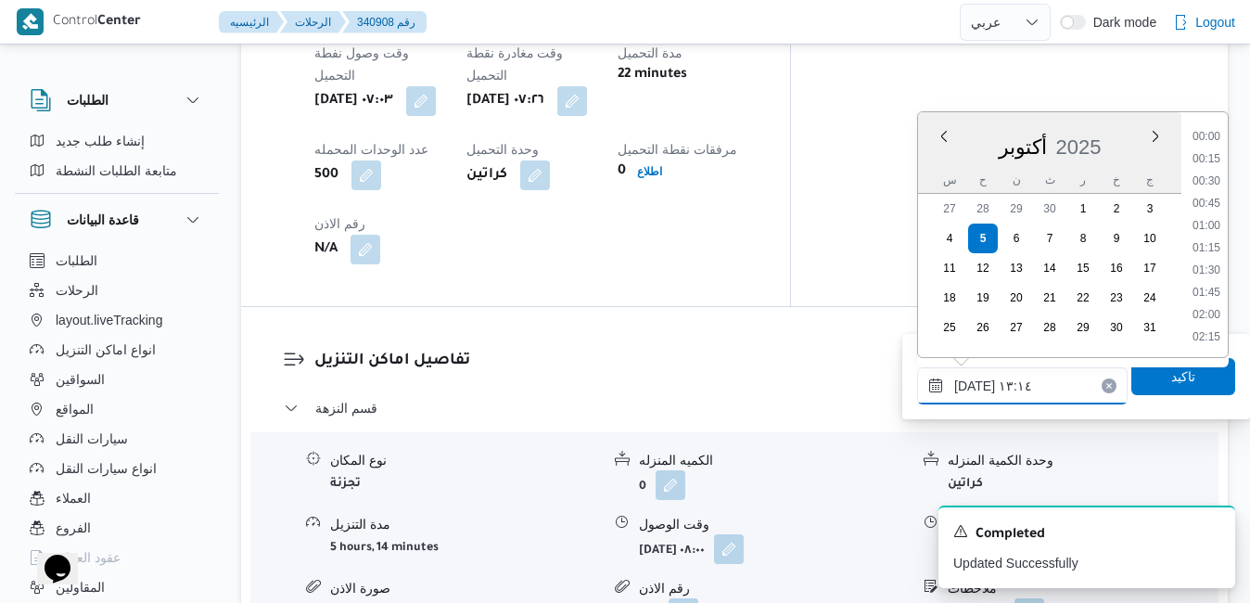
click at [1020, 382] on input "٠٥/١٠/٢٠٢٥ ١٣:١٤" at bounding box center [1022, 385] width 211 height 37
click at [1208, 216] on li "14:45" at bounding box center [1207, 217] width 43 height 19
type input "٠٥/١٠/٢٠٢٥ ١٤:٤٥"
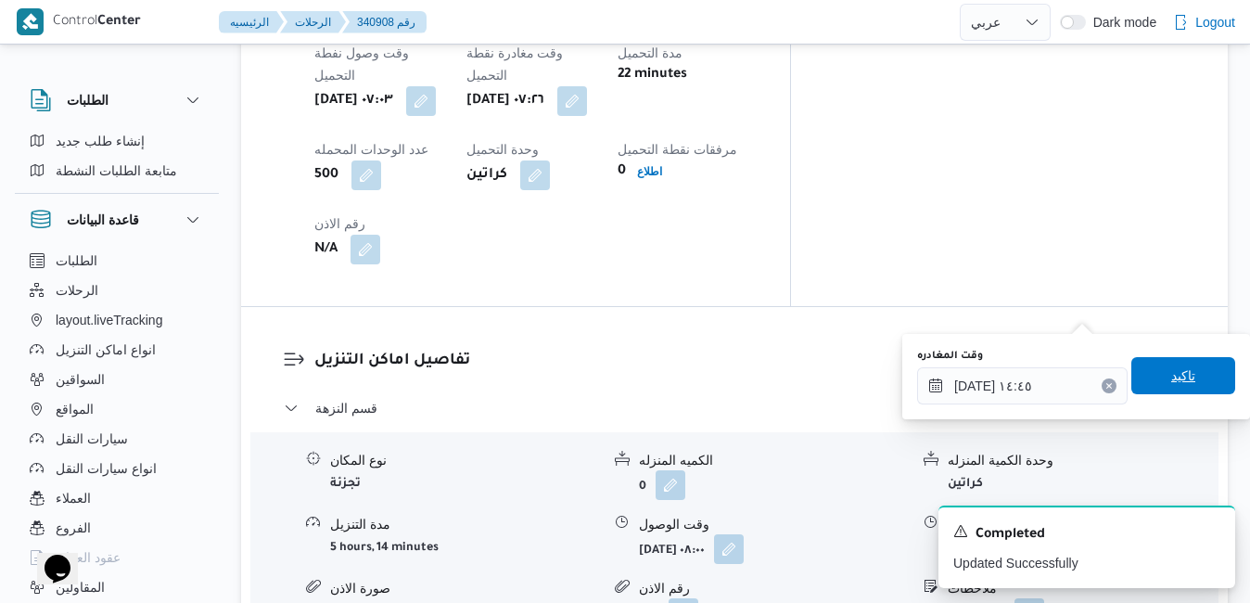
click at [1172, 366] on span "تاكيد" at bounding box center [1184, 376] width 24 height 22
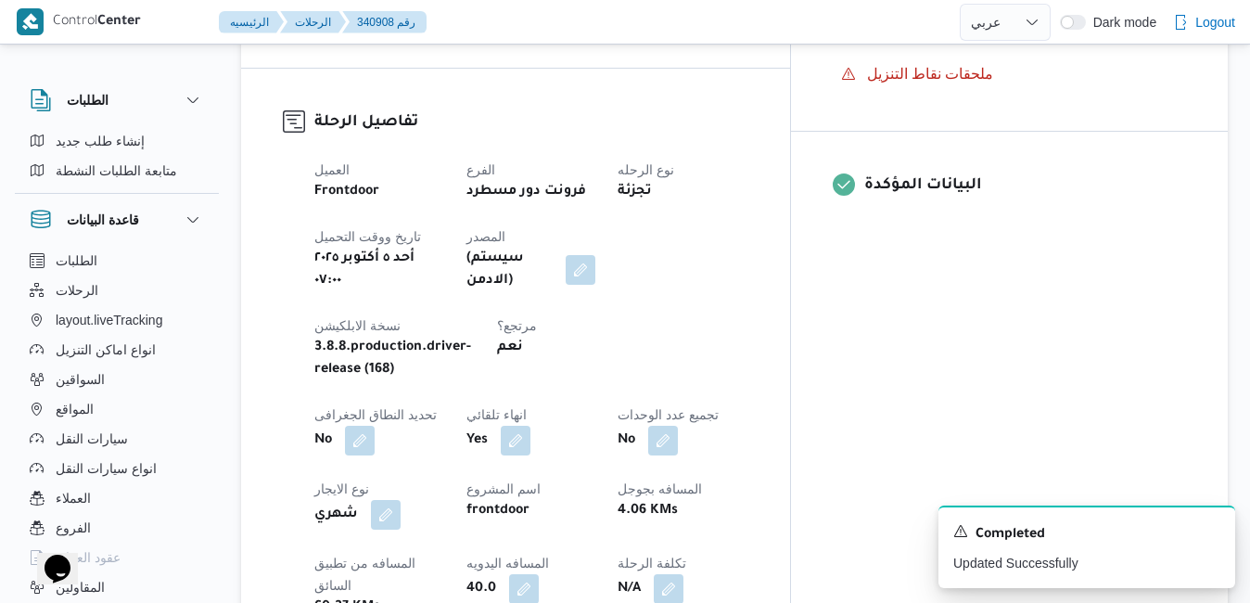
scroll to position [0, 0]
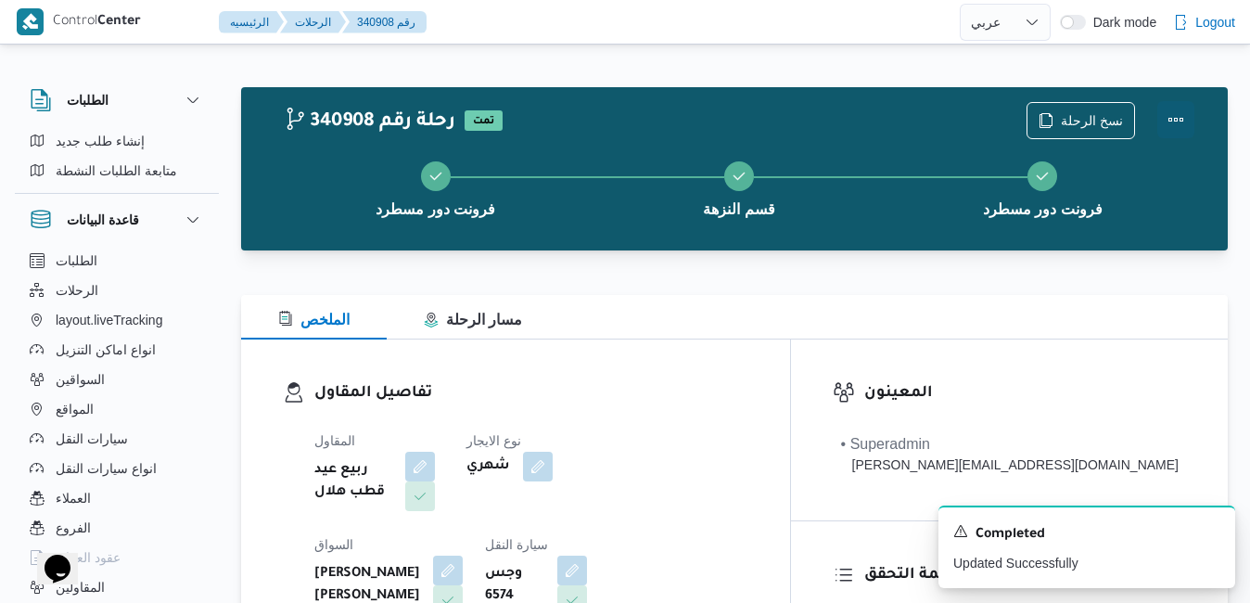
click at [1180, 110] on button "Actions" at bounding box center [1176, 119] width 37 height 37
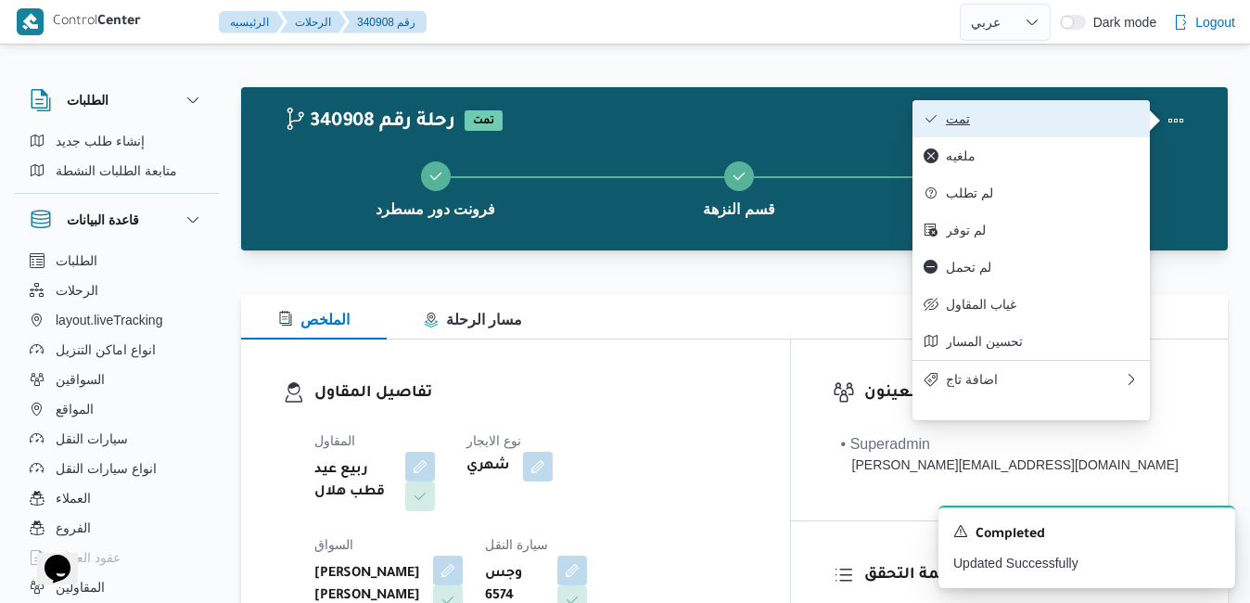
click at [1119, 115] on span "تمت" at bounding box center [1042, 118] width 193 height 15
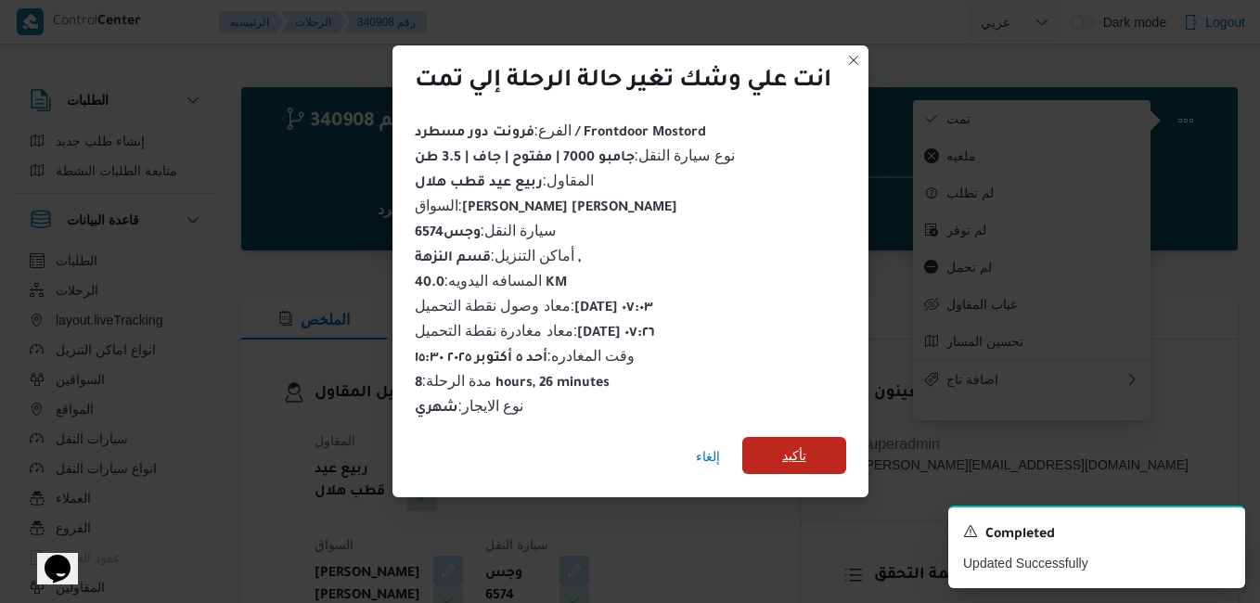
click at [802, 444] on span "تأكيد" at bounding box center [794, 455] width 24 height 22
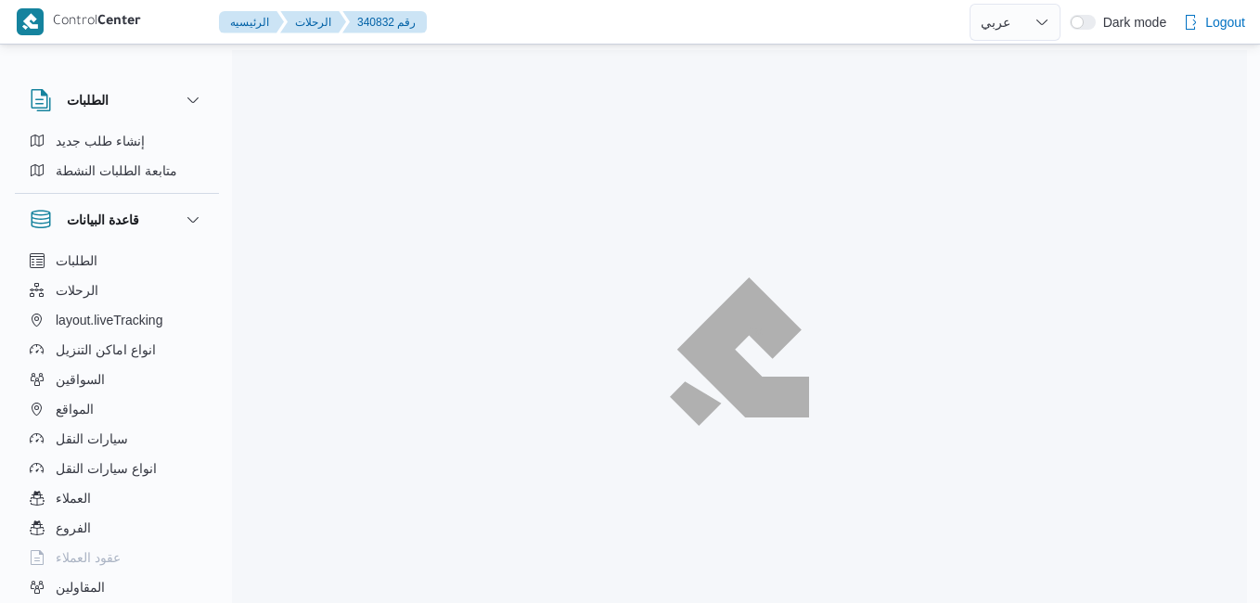
select select "ar"
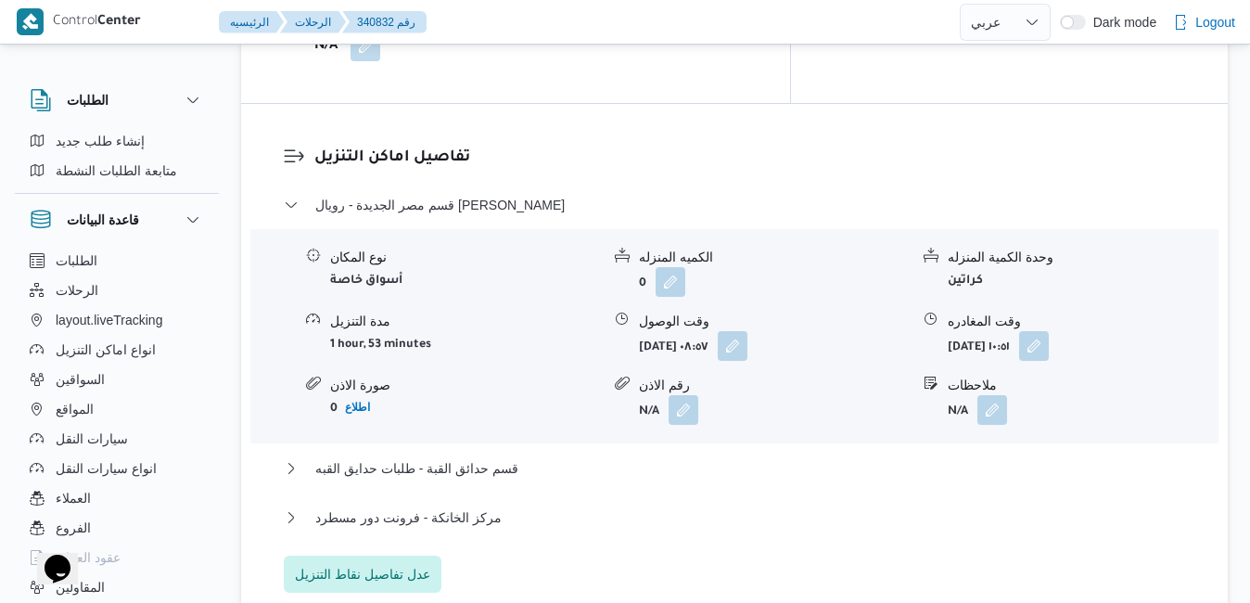
scroll to position [1855, 0]
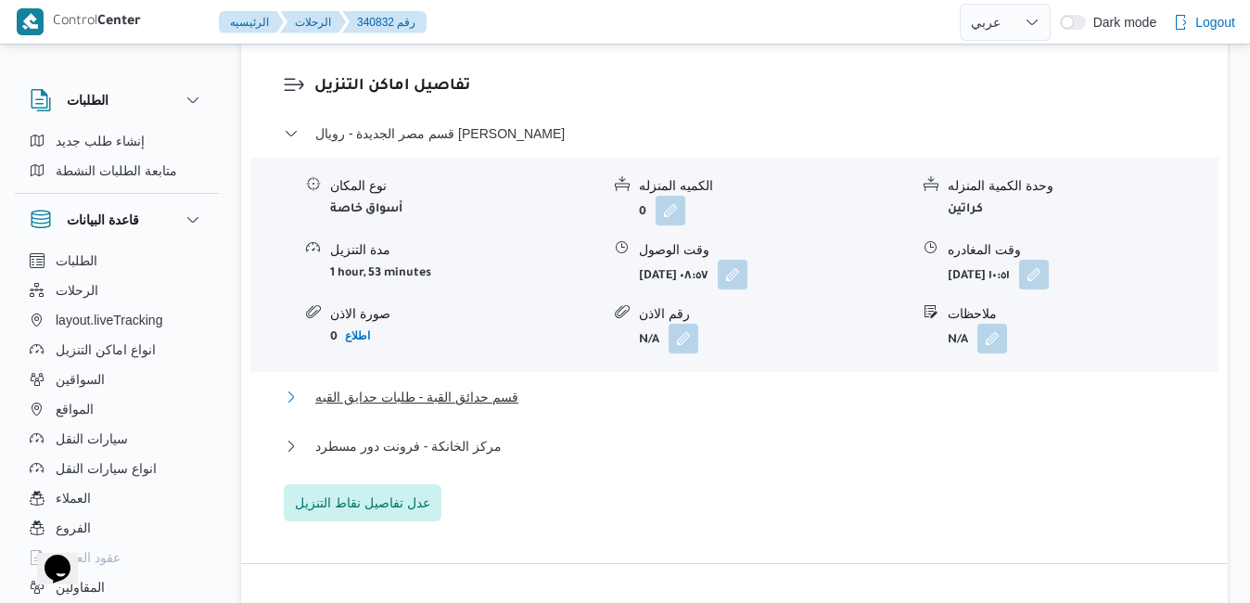
click at [755, 386] on button "قسم حدائق القبة - طلبات حدايق القبه" at bounding box center [735, 397] width 903 height 22
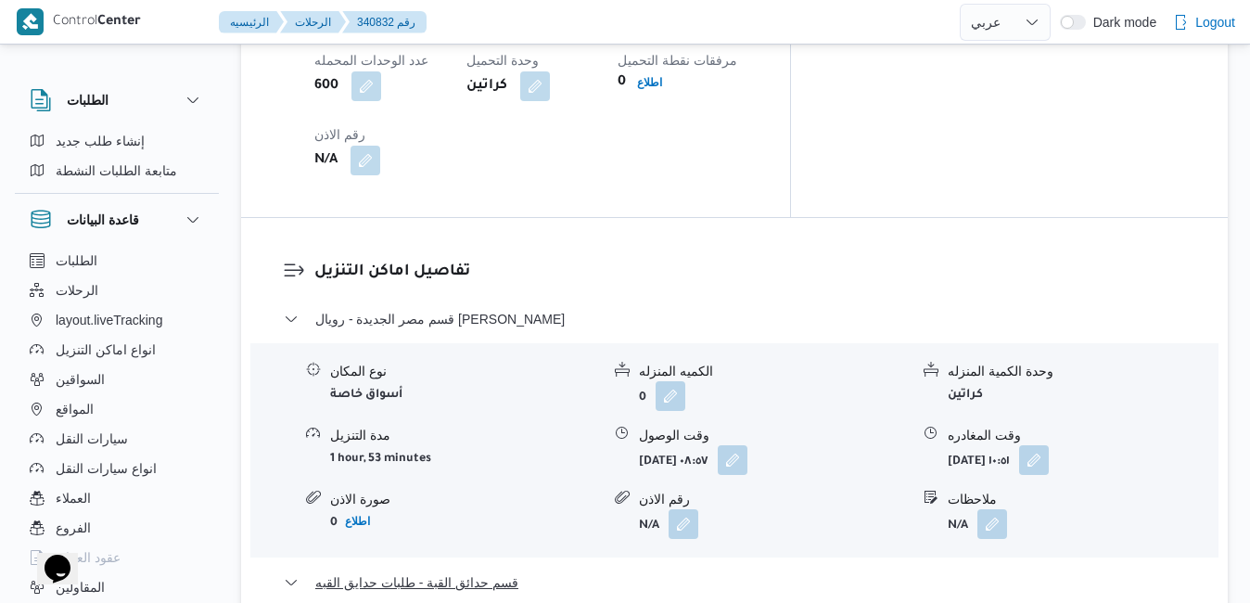
scroll to position [1707, 0]
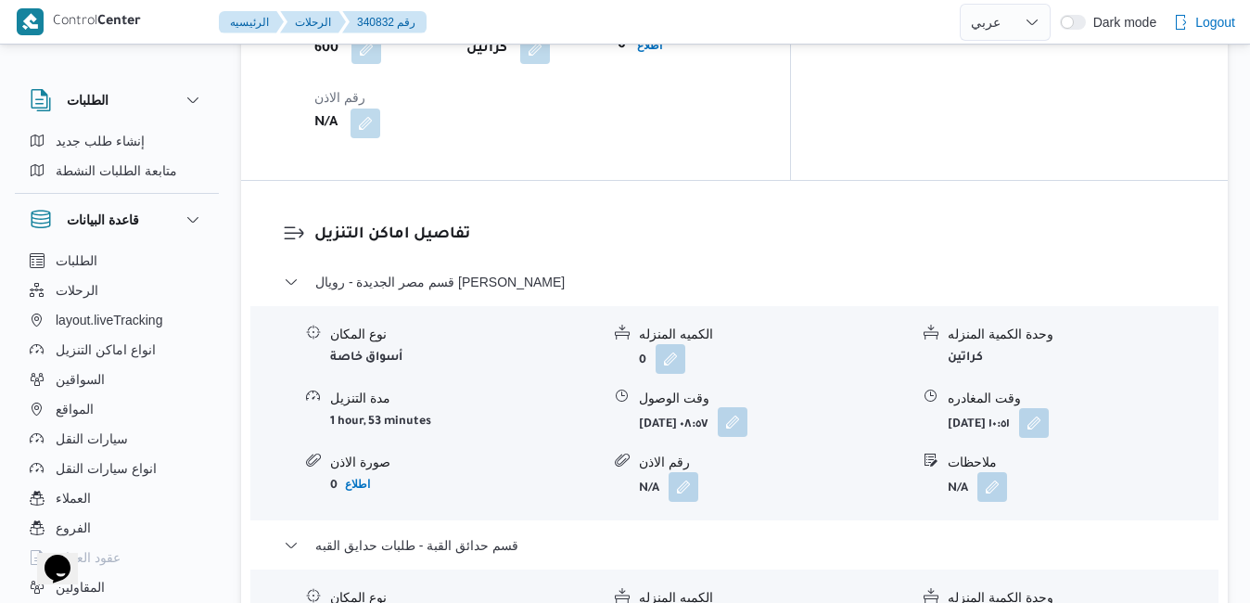
click at [748, 407] on button "button" at bounding box center [733, 422] width 30 height 30
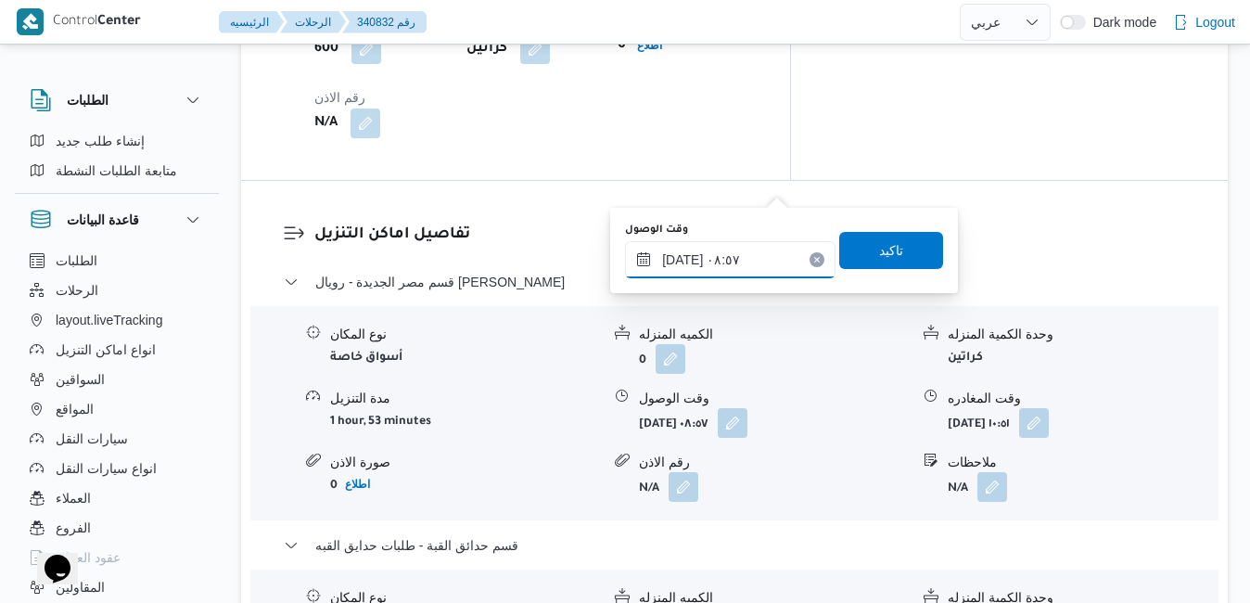
click at [744, 253] on input "[DATE] ٠٨:٥٧" at bounding box center [730, 259] width 211 height 37
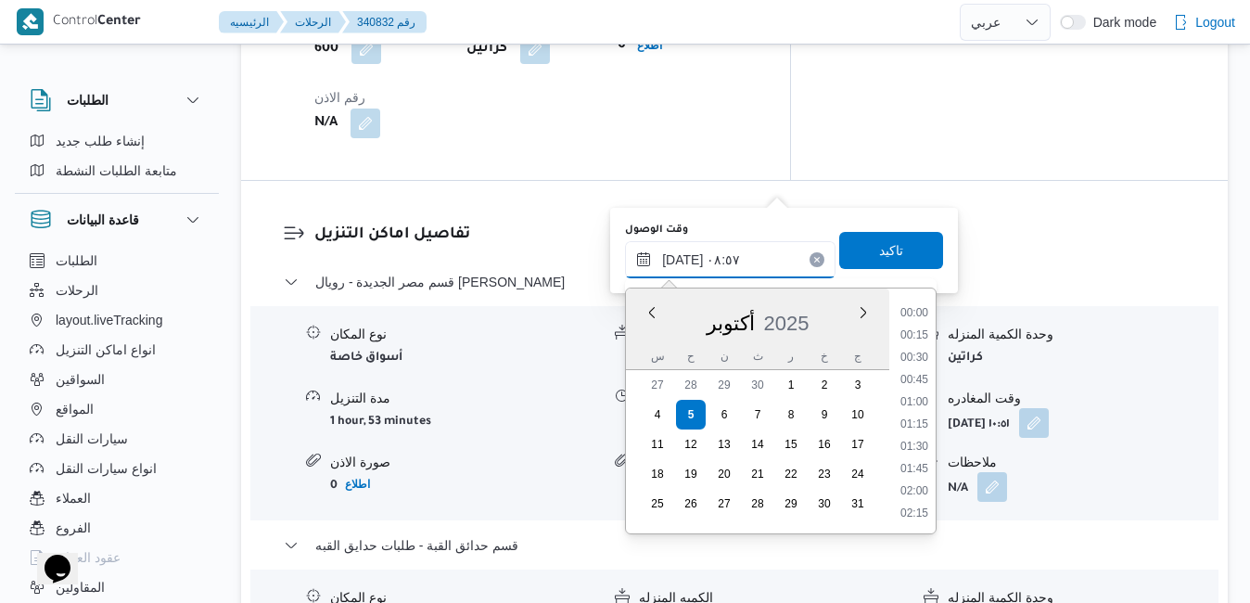
scroll to position [666, 0]
click at [926, 447] on li "09:00" at bounding box center [914, 448] width 43 height 19
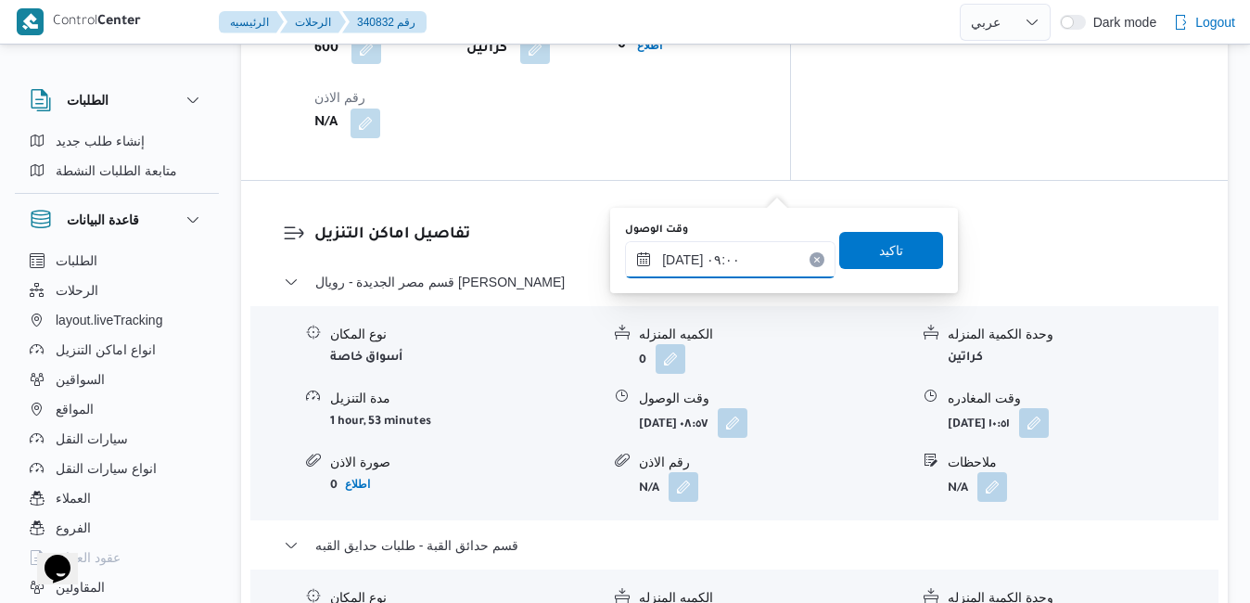
click at [682, 258] on input "[DATE] ٠٩:٠٠" at bounding box center [730, 259] width 211 height 37
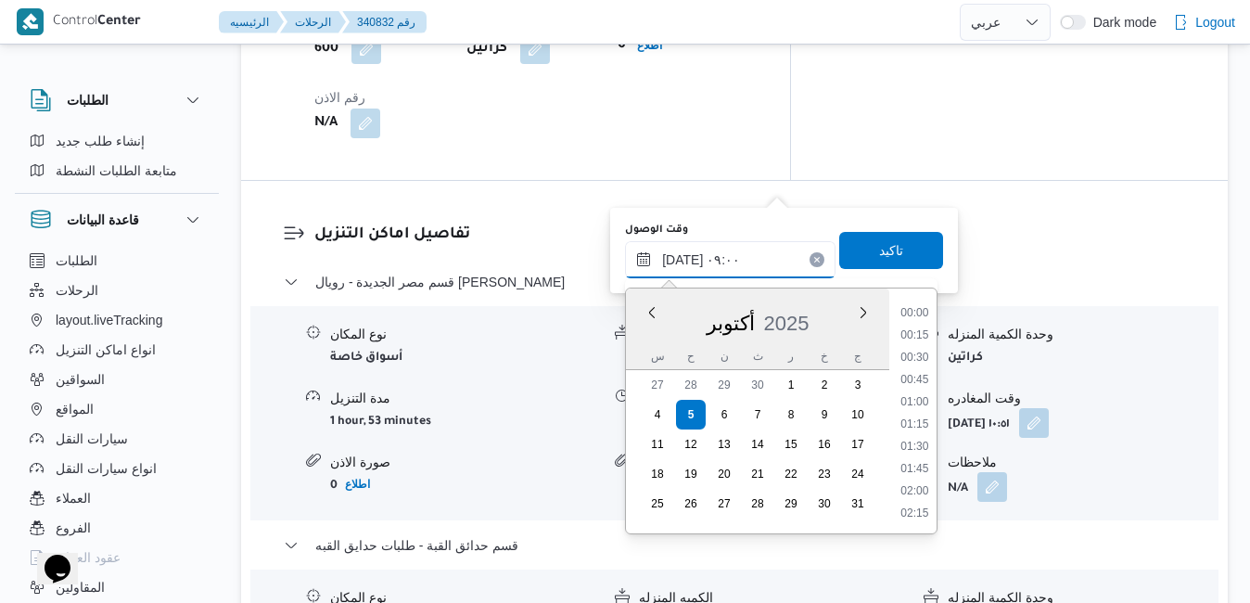
click at [682, 258] on input "[DATE] ٠٩:٠٠" at bounding box center [730, 259] width 211 height 37
type input "[DATE] ٠٩:05"
click at [879, 246] on span "تاكيد" at bounding box center [891, 249] width 24 height 22
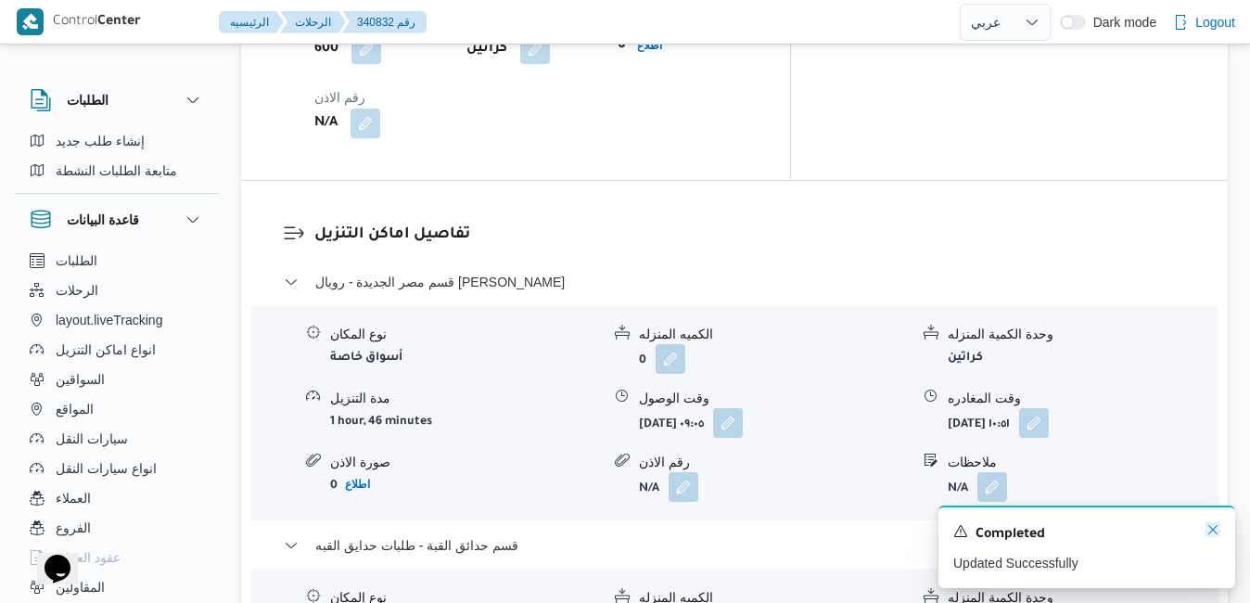
click at [1219, 529] on icon "Dismiss toast" at bounding box center [1213, 529] width 15 height 15
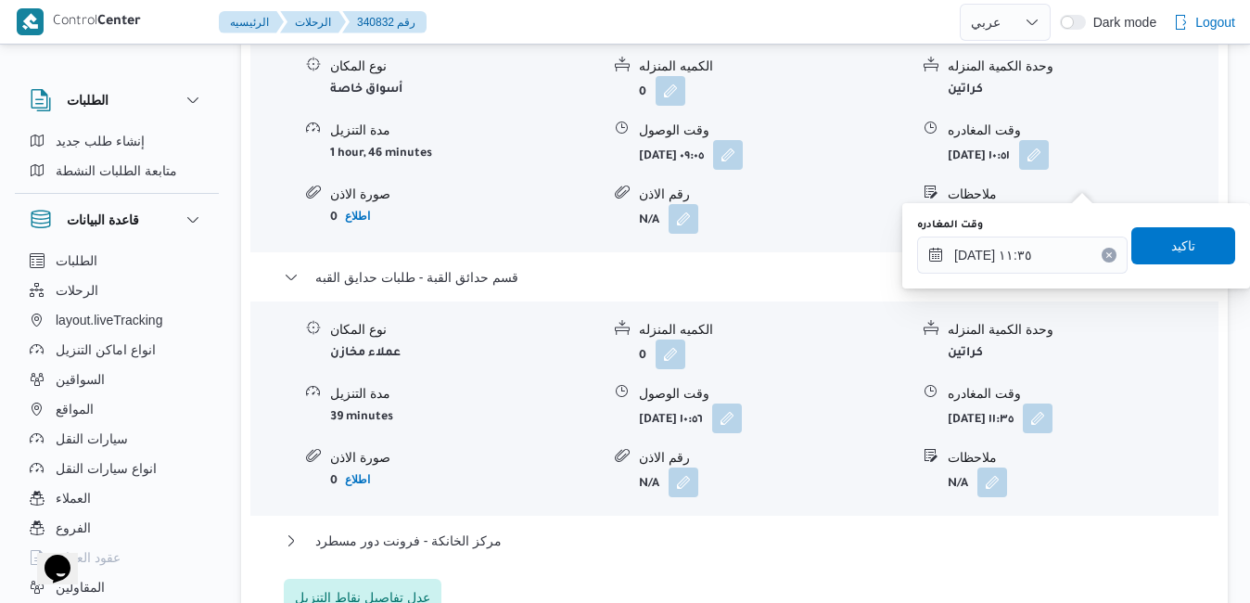
scroll to position [2004, 0]
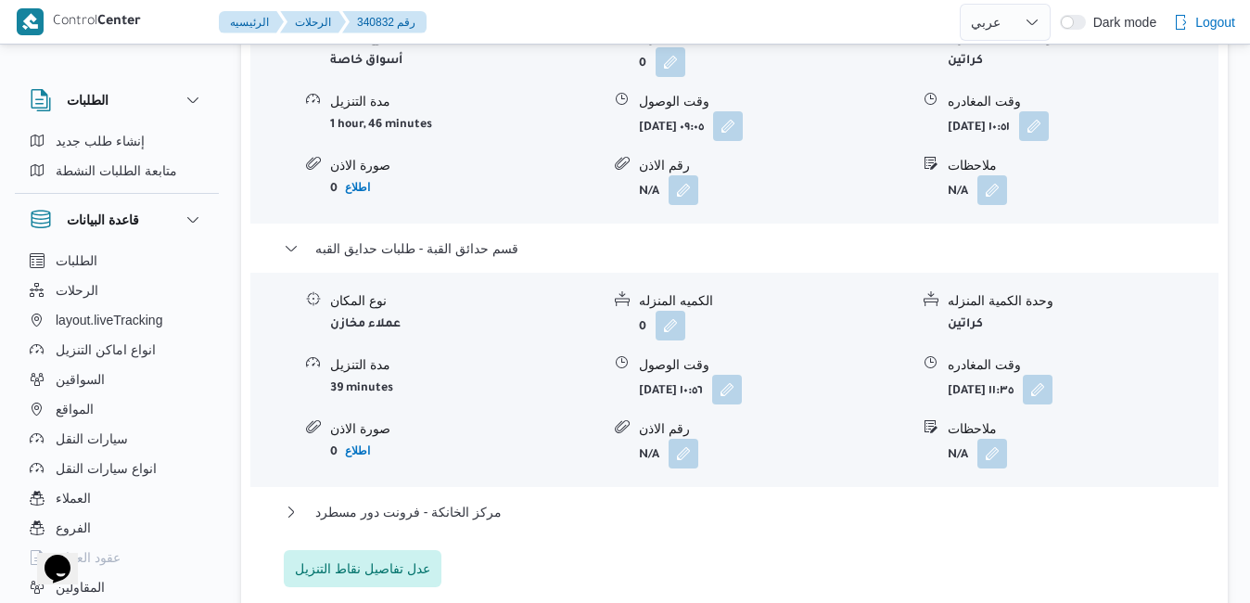
click at [900, 382] on div "تفاصيل اماكن التنزيل قسم مصر الجديدة - رويال هاوس روكسي نوع المكان أسواق خاصة ا…" at bounding box center [734, 256] width 987 height 745
click at [931, 501] on button "مركز الخانكة - فرونت دور مسطرد" at bounding box center [735, 512] width 903 height 22
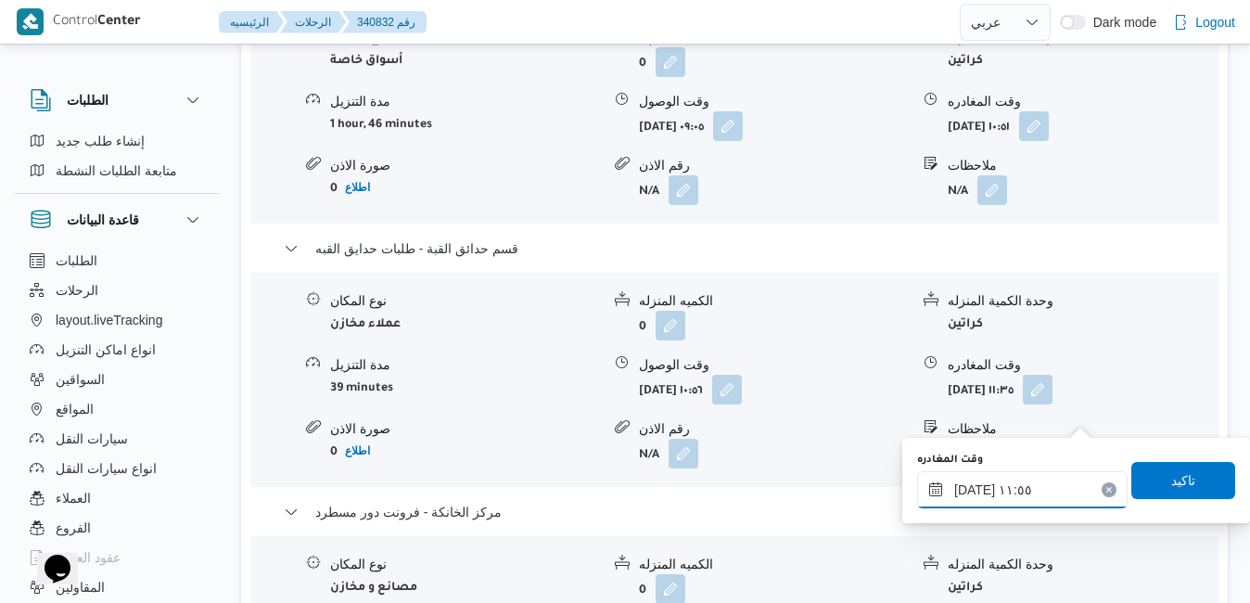
click at [990, 494] on input "[DATE] ١١:٥٥" at bounding box center [1022, 489] width 211 height 37
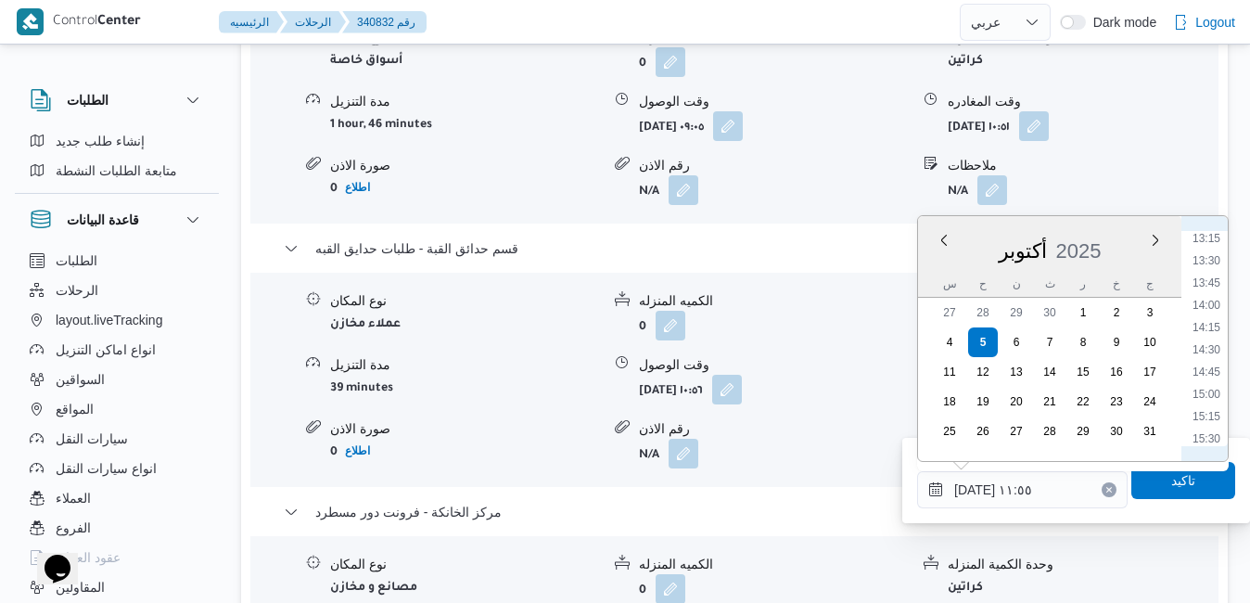
scroll to position [1310, 0]
click at [1214, 397] on li "16:30" at bounding box center [1207, 400] width 43 height 19
type input "[DATE] ١٦:٣٠"
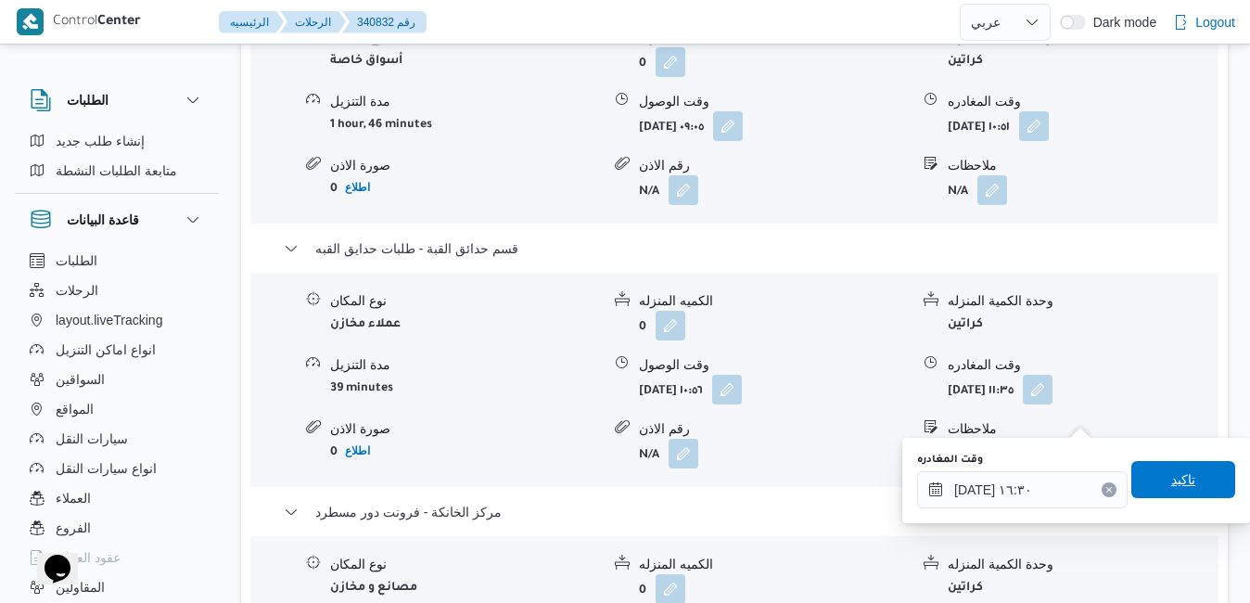
click at [1173, 471] on span "تاكيد" at bounding box center [1184, 479] width 24 height 22
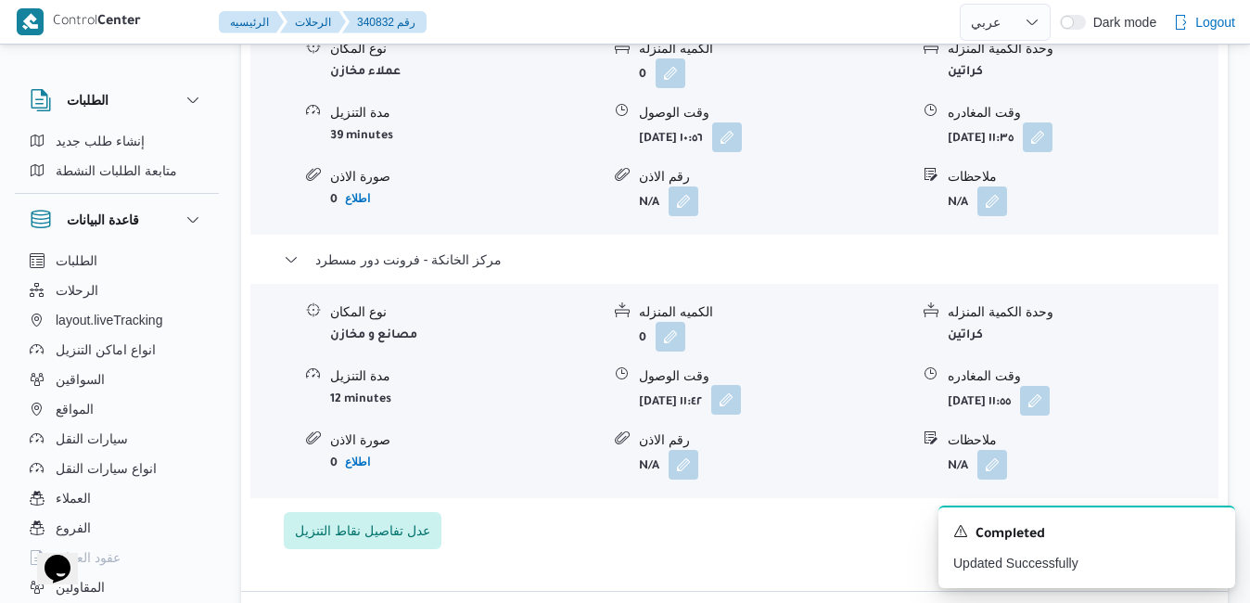
click at [741, 404] on button "button" at bounding box center [727, 400] width 30 height 30
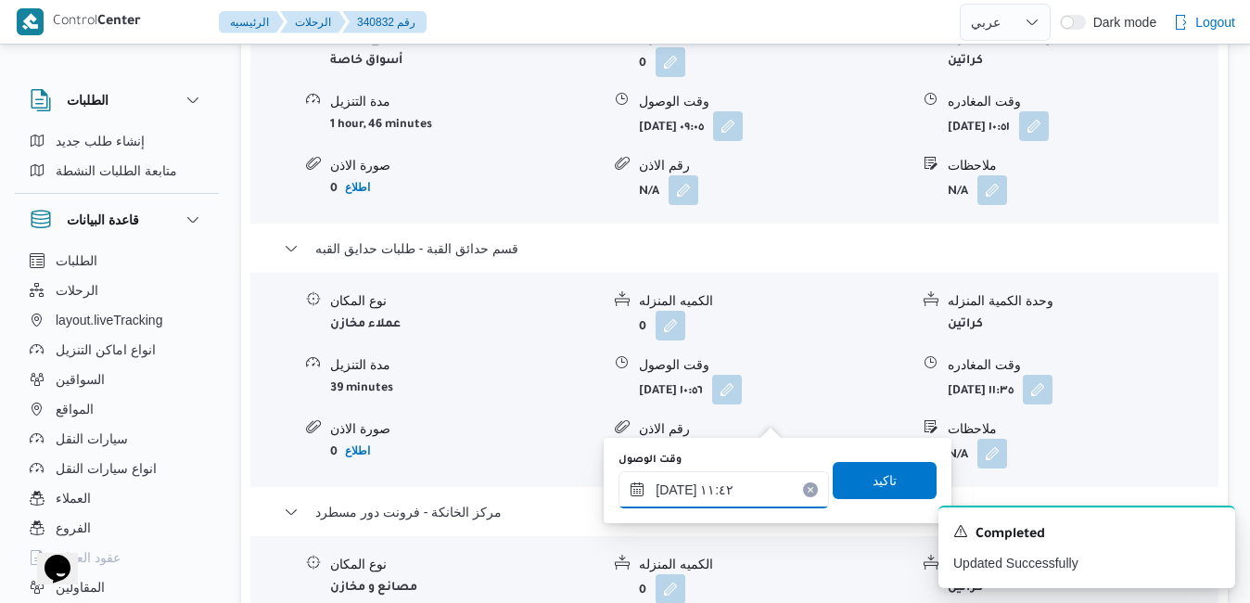
click at [721, 498] on input "[DATE] ١١:٤٢" at bounding box center [724, 489] width 211 height 37
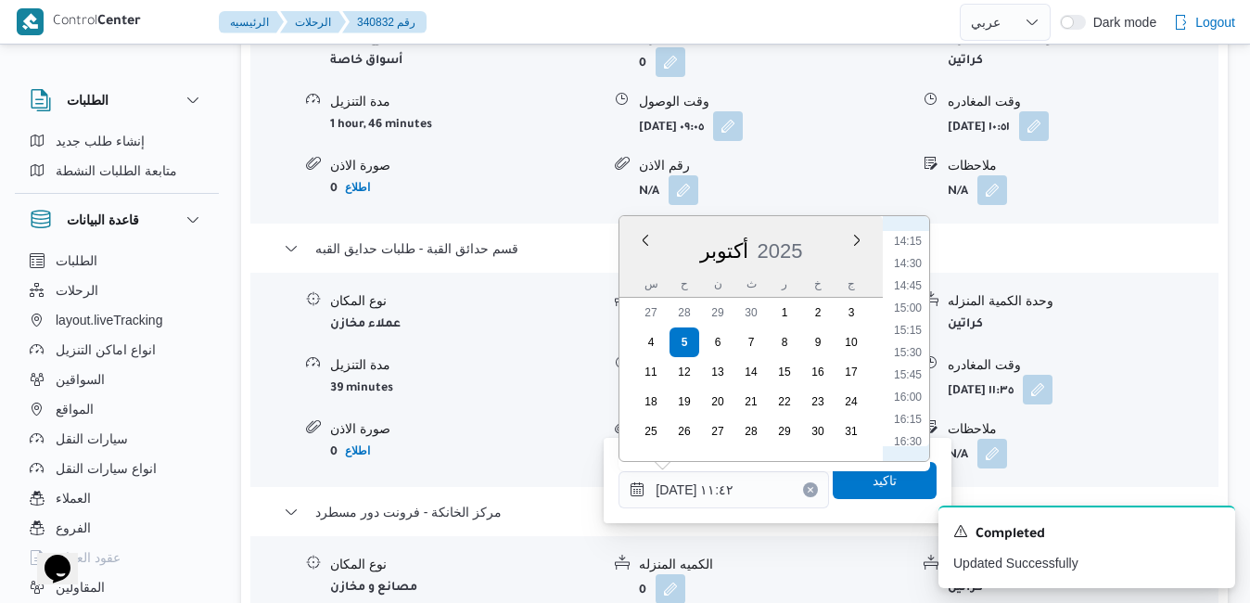
scroll to position [1288, 0]
click at [913, 392] on li "16:15" at bounding box center [908, 400] width 43 height 19
type input "[DATE] ١٦:١٥"
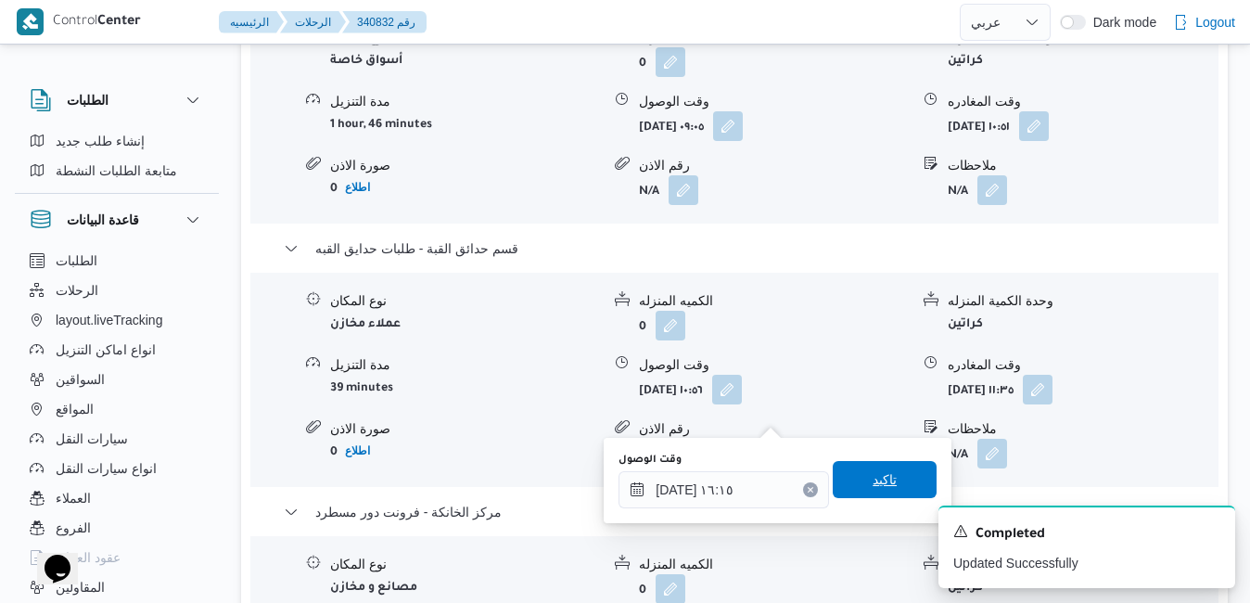
click at [881, 478] on span "تاكيد" at bounding box center [885, 479] width 24 height 22
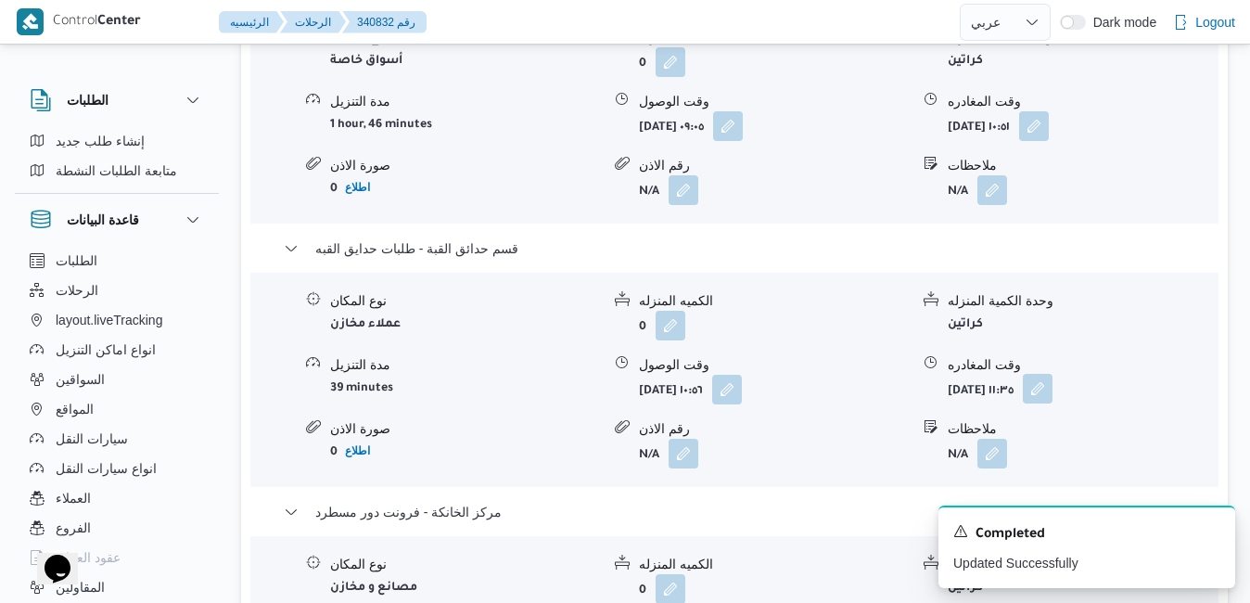
drag, startPoint x: 1083, startPoint y: 152, endPoint x: 1074, endPoint y: 163, distance: 13.9
click at [1053, 374] on button "button" at bounding box center [1038, 389] width 30 height 30
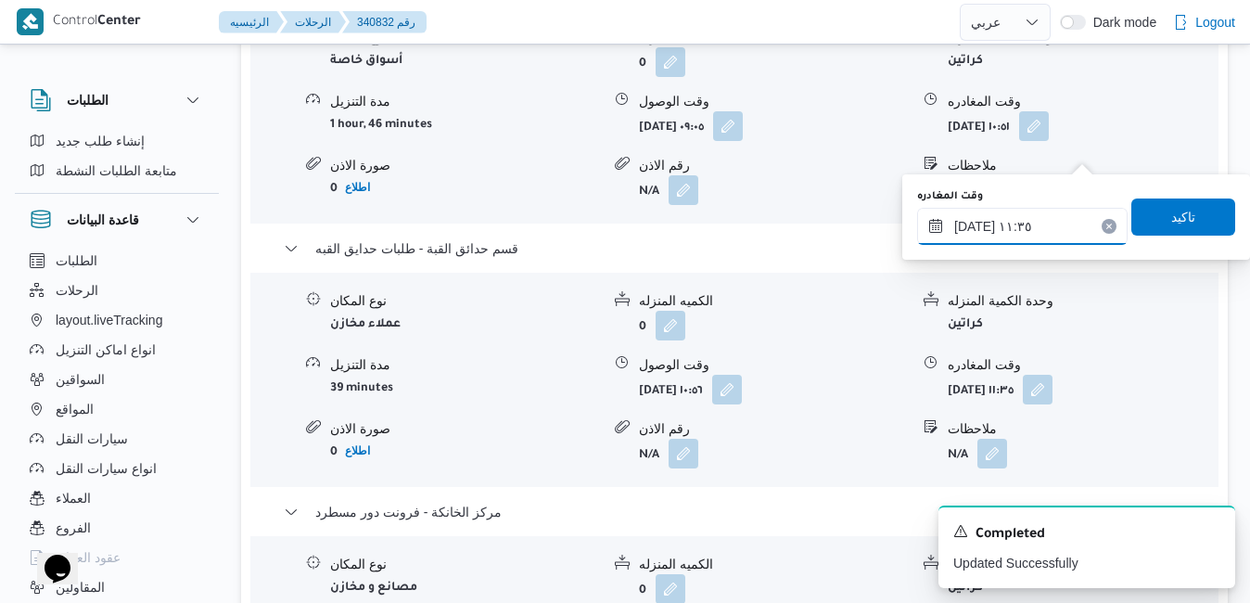
click at [1030, 212] on input "[DATE] ١١:٣٥" at bounding box center [1022, 226] width 211 height 37
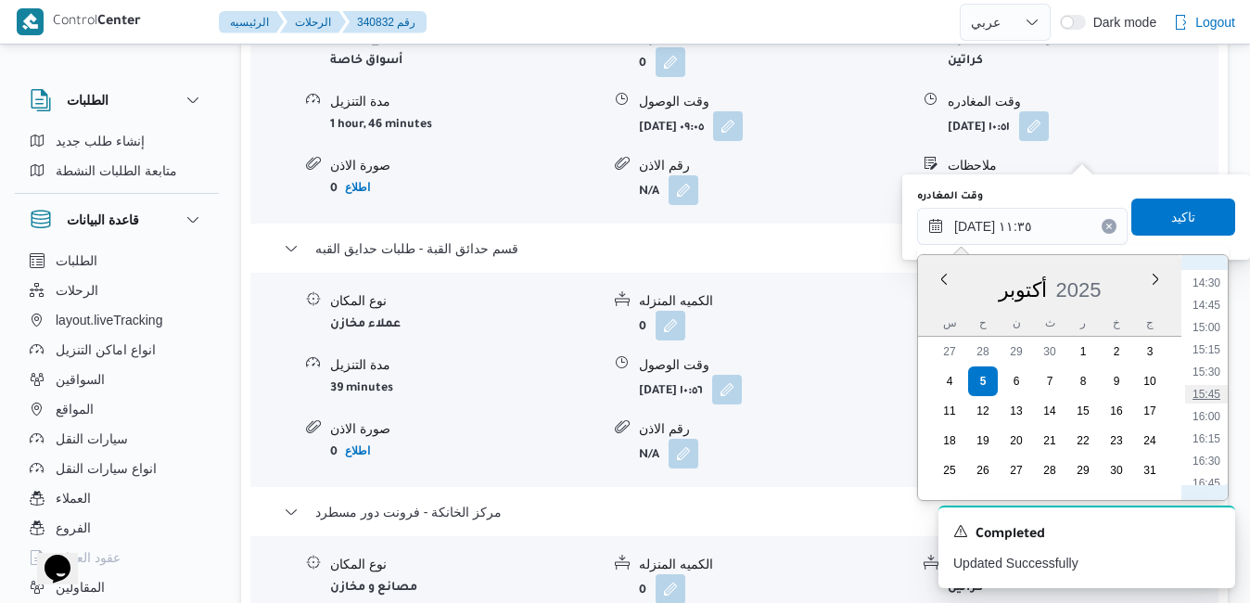
click at [1214, 391] on li "15:45" at bounding box center [1207, 394] width 43 height 19
type input "[DATE] ١٥:٤٥"
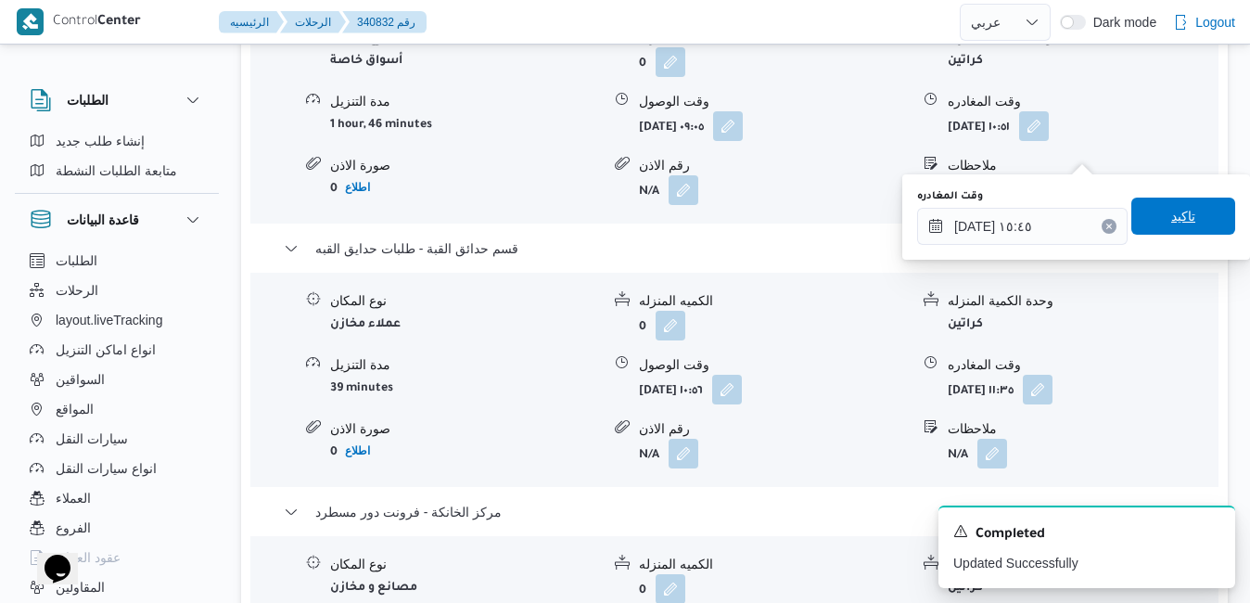
click at [1172, 209] on span "تاكيد" at bounding box center [1184, 216] width 24 height 22
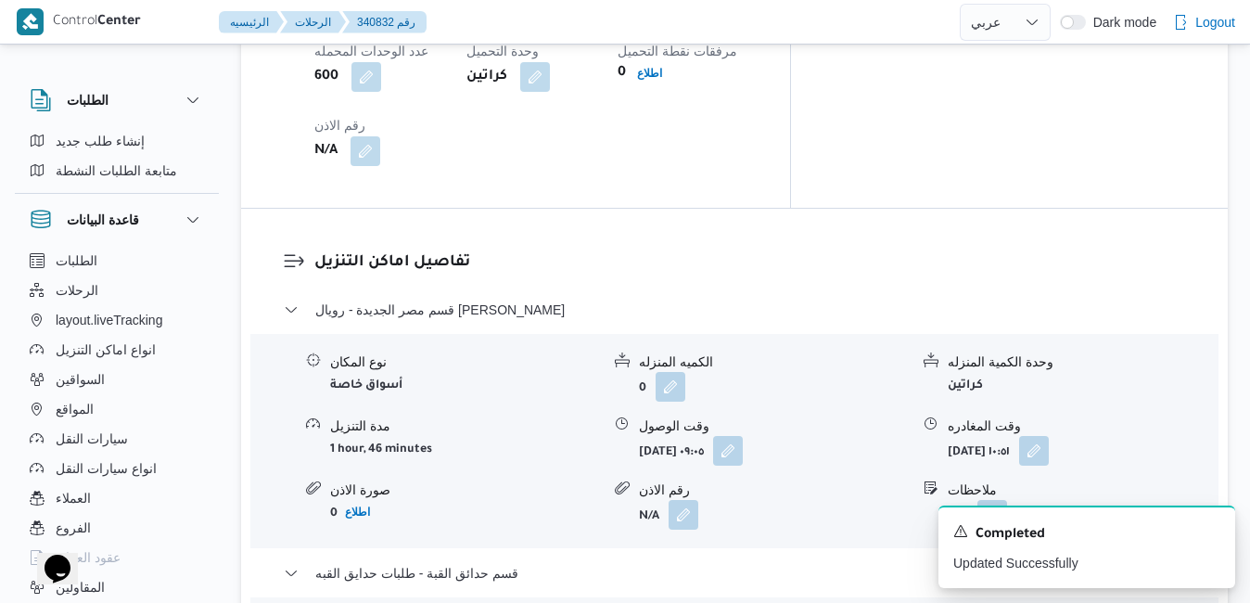
scroll to position [1633, 0]
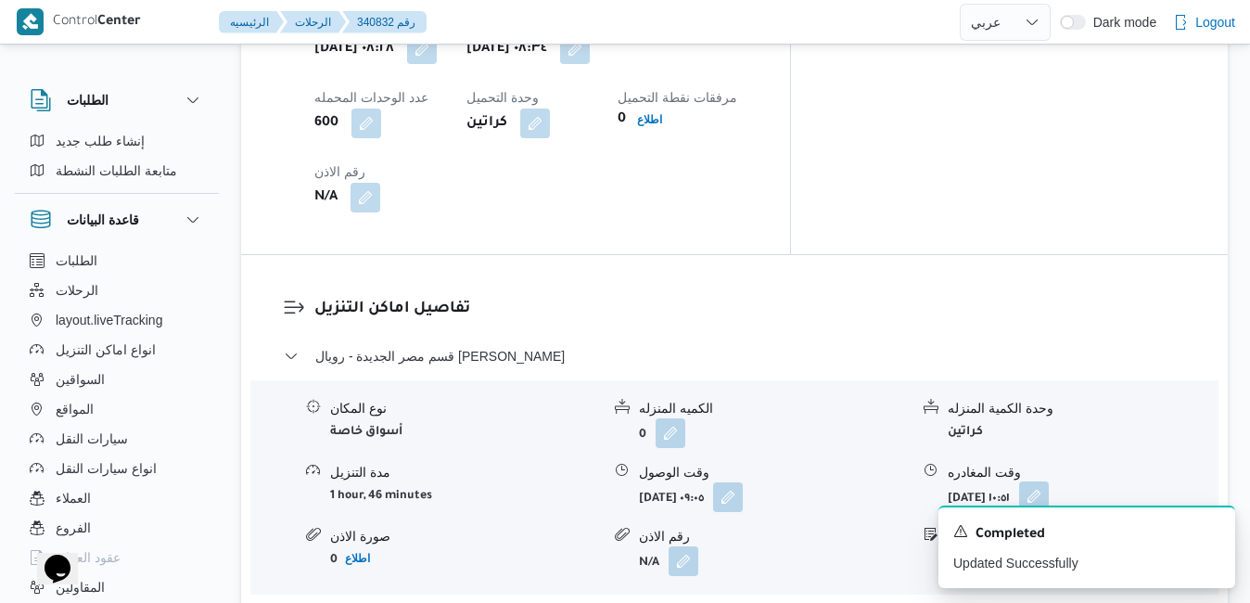
click at [1049, 481] on button "button" at bounding box center [1034, 496] width 30 height 30
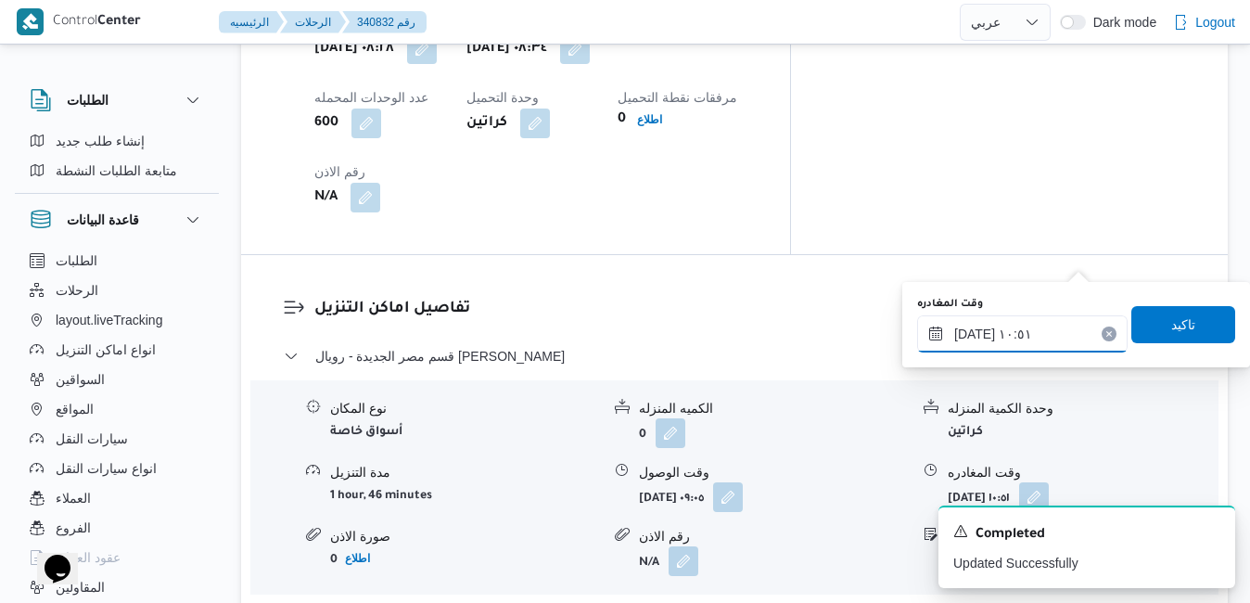
click at [1005, 324] on div "[DATE] ١٠:٥١" at bounding box center [1022, 333] width 211 height 37
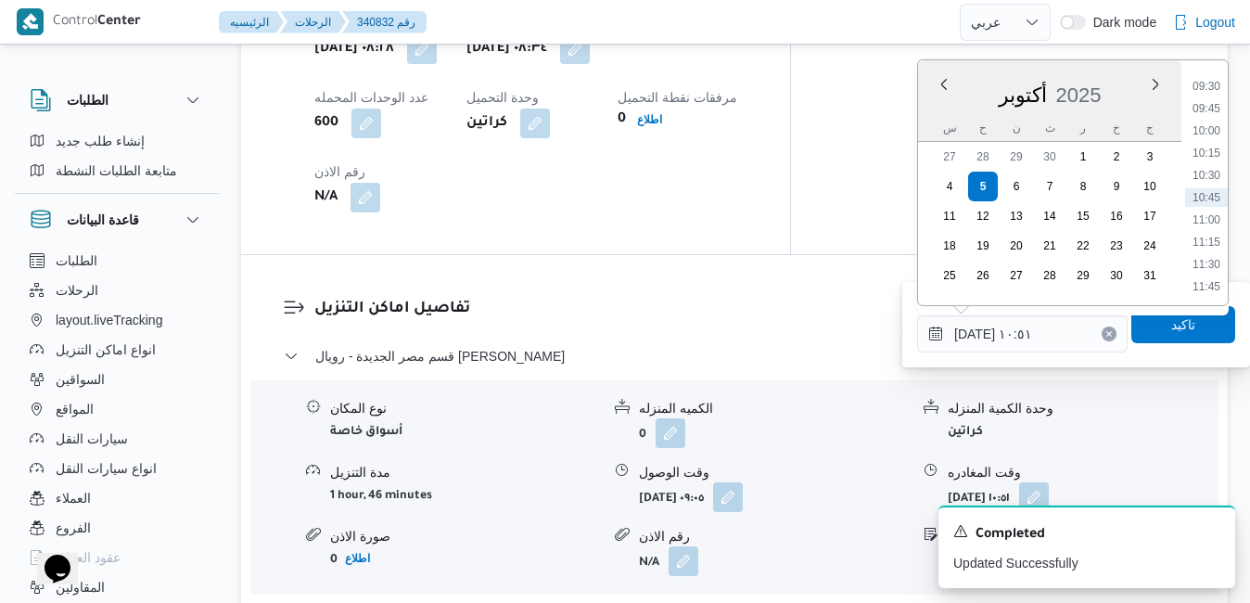
scroll to position [1032, 0]
click at [1205, 147] on li "12:15" at bounding box center [1207, 143] width 43 height 19
type input "[DATE] ١٢:١٥"
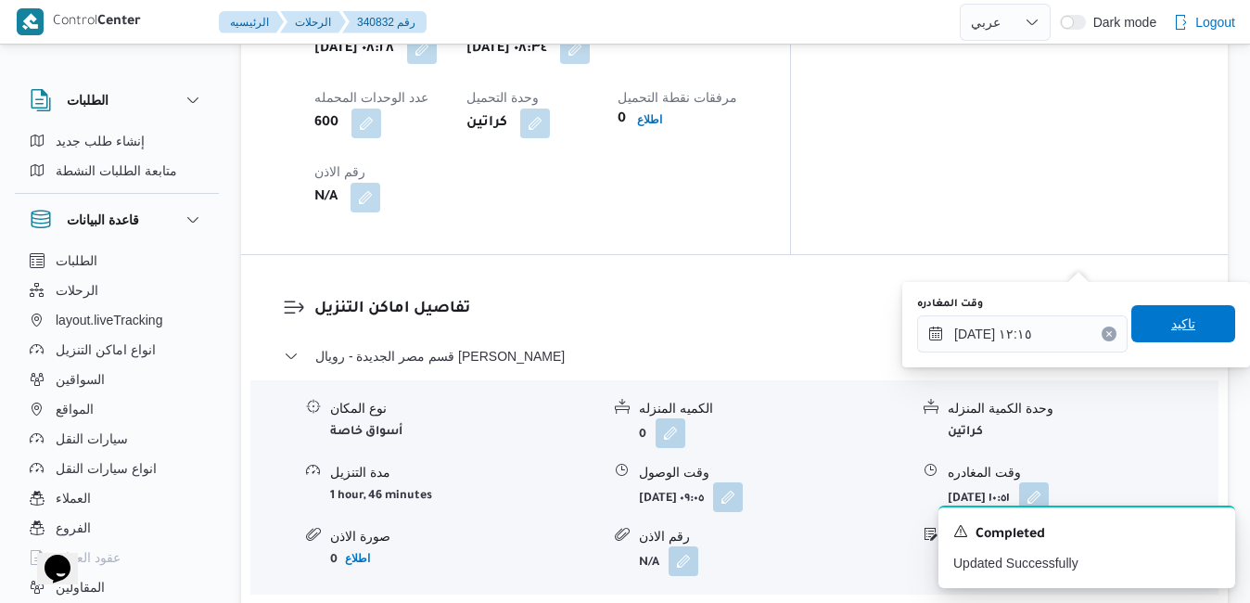
click at [1172, 314] on span "تاكيد" at bounding box center [1184, 324] width 24 height 22
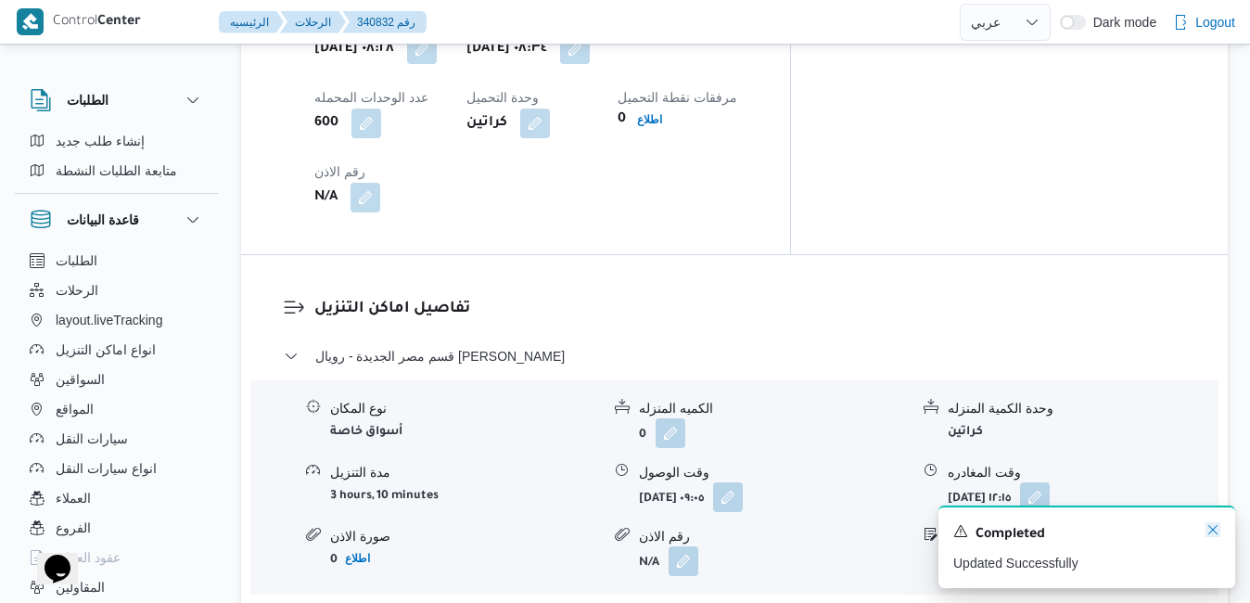
click at [1216, 532] on icon "Dismiss toast" at bounding box center [1213, 529] width 15 height 15
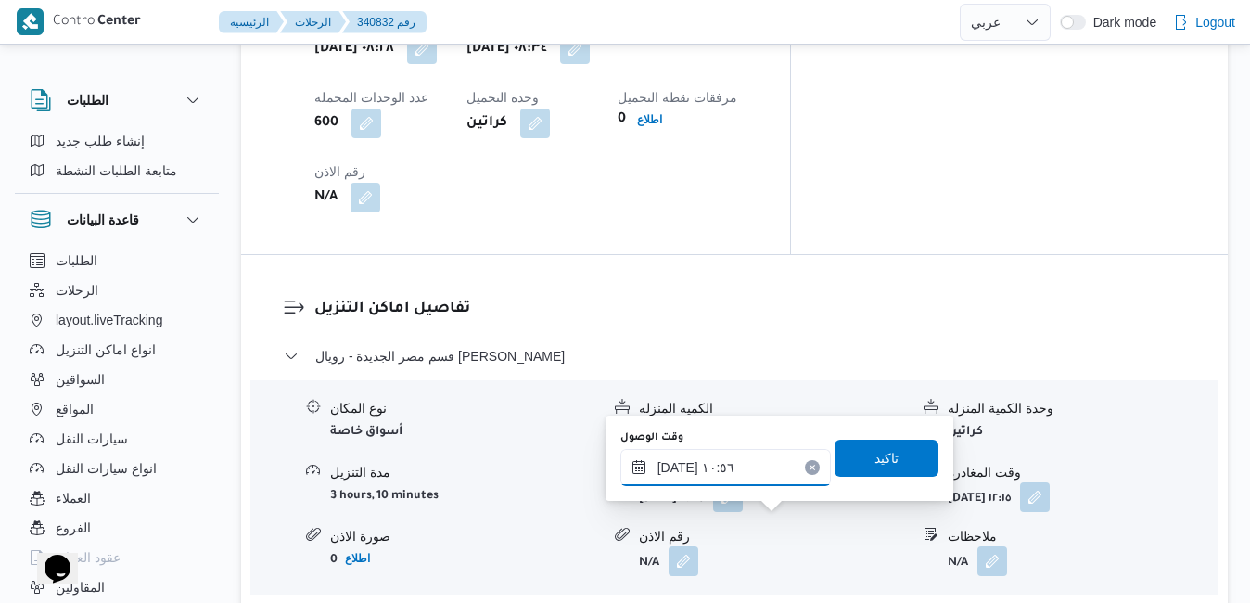
click at [736, 469] on input "[DATE] ١٠:٥٦" at bounding box center [726, 467] width 211 height 37
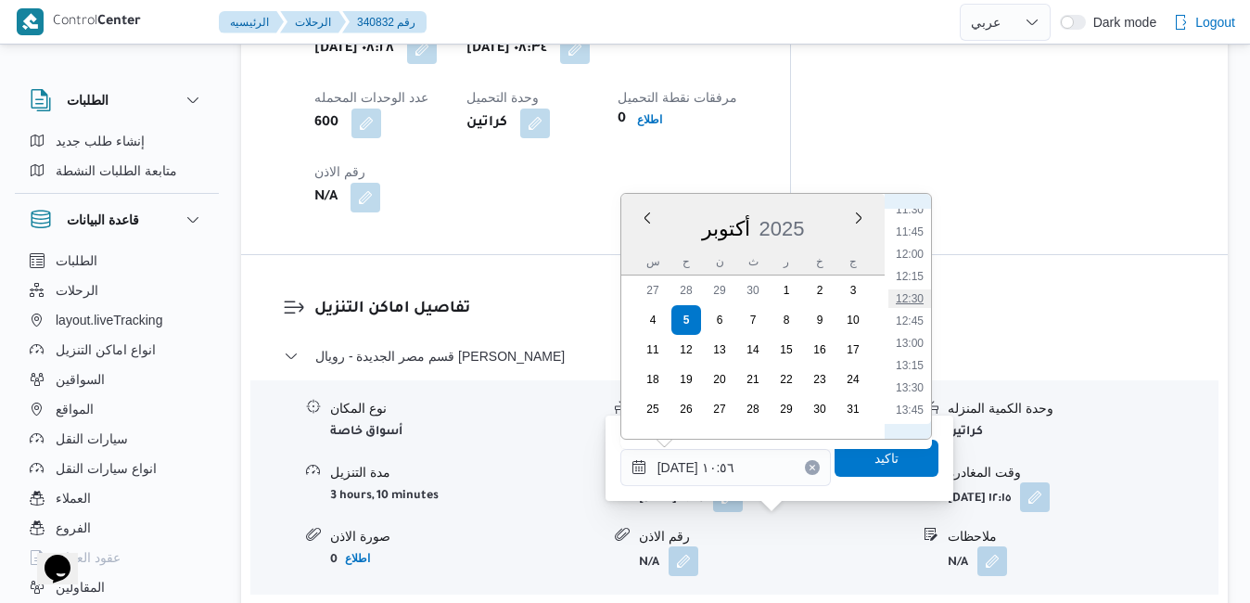
click at [912, 302] on li "12:30" at bounding box center [910, 298] width 43 height 19
type input "[DATE] ١٢:٣٠"
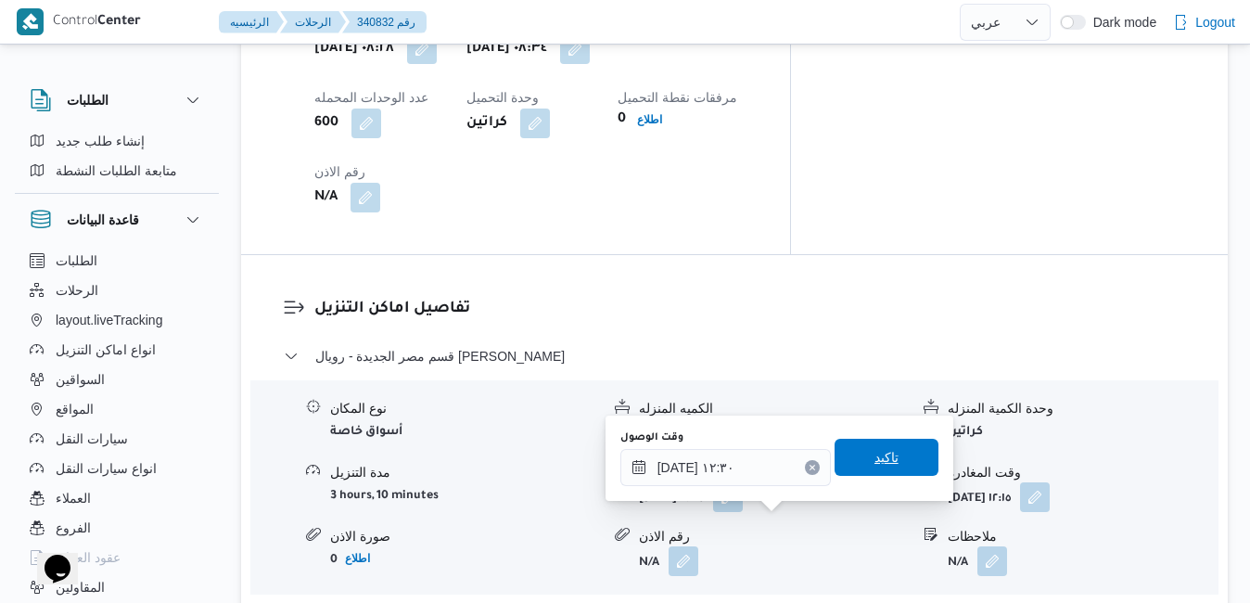
click at [876, 465] on span "تاكيد" at bounding box center [887, 457] width 24 height 22
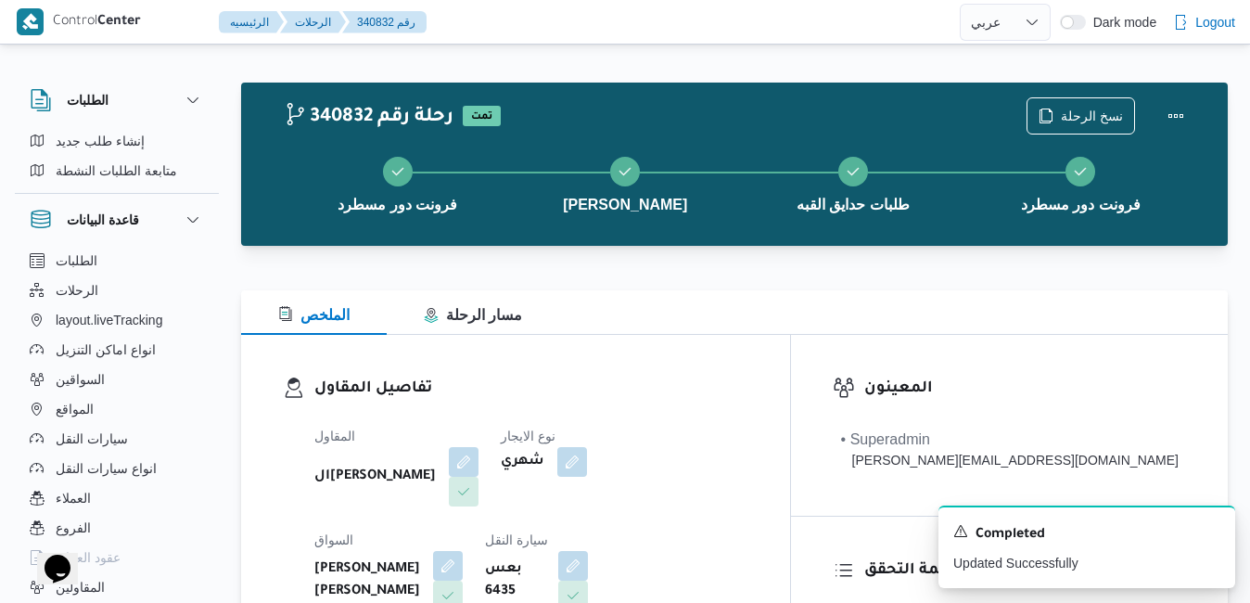
scroll to position [0, 0]
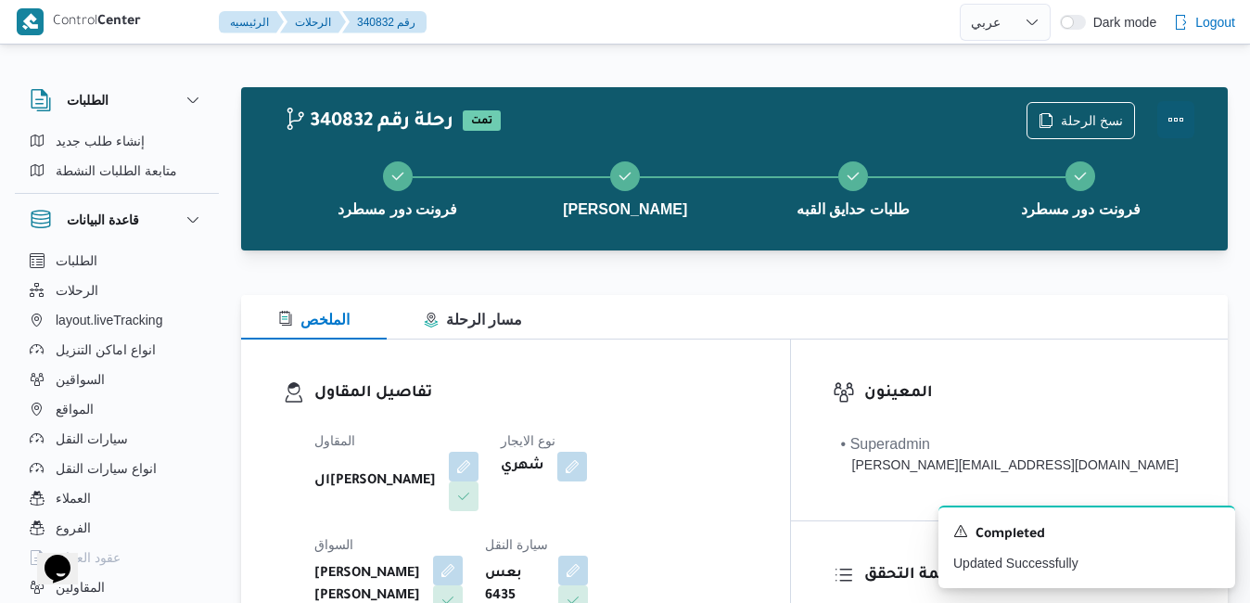
click at [1180, 115] on button "Actions" at bounding box center [1176, 119] width 37 height 37
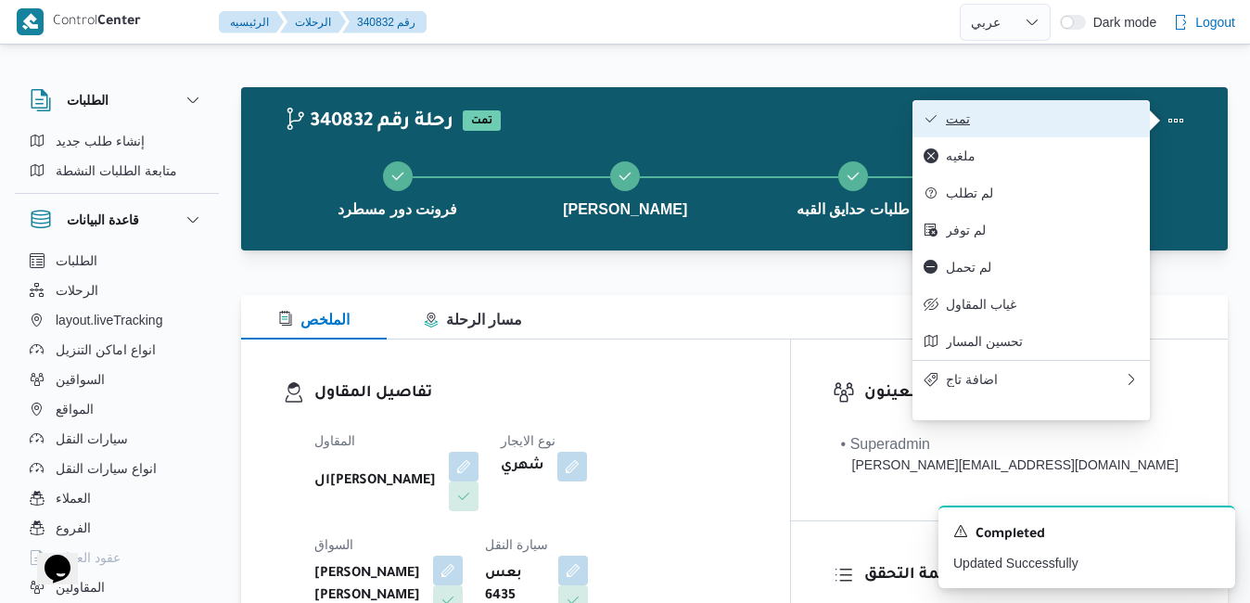
click at [1118, 117] on span "تمت" at bounding box center [1042, 118] width 193 height 15
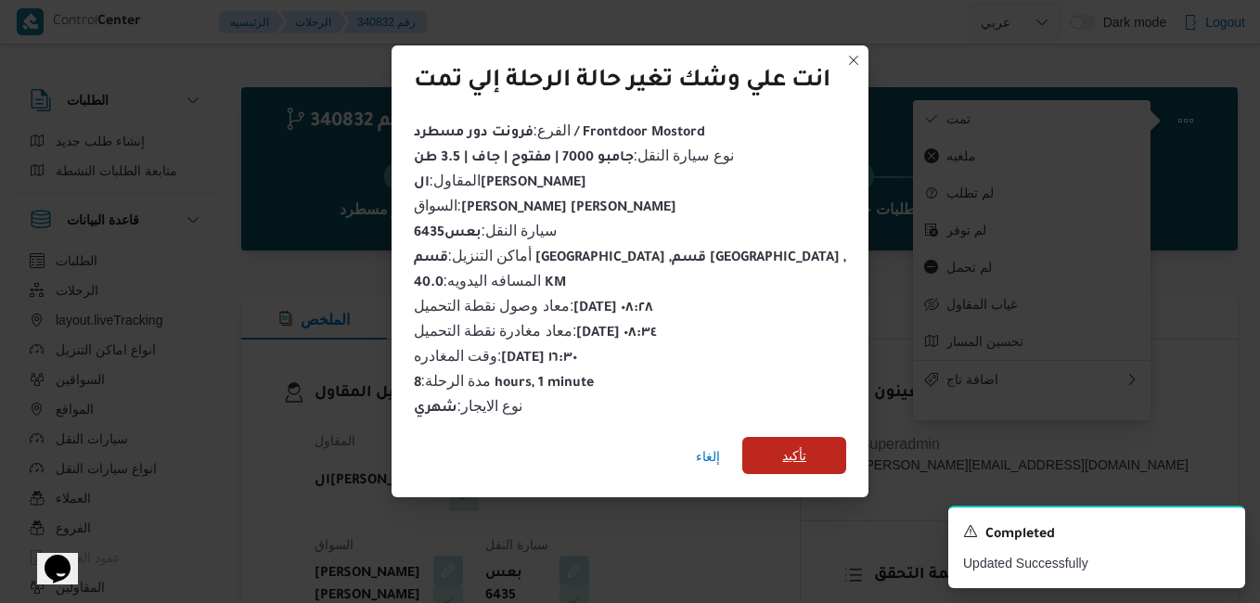
click at [809, 449] on span "تأكيد" at bounding box center [794, 455] width 104 height 37
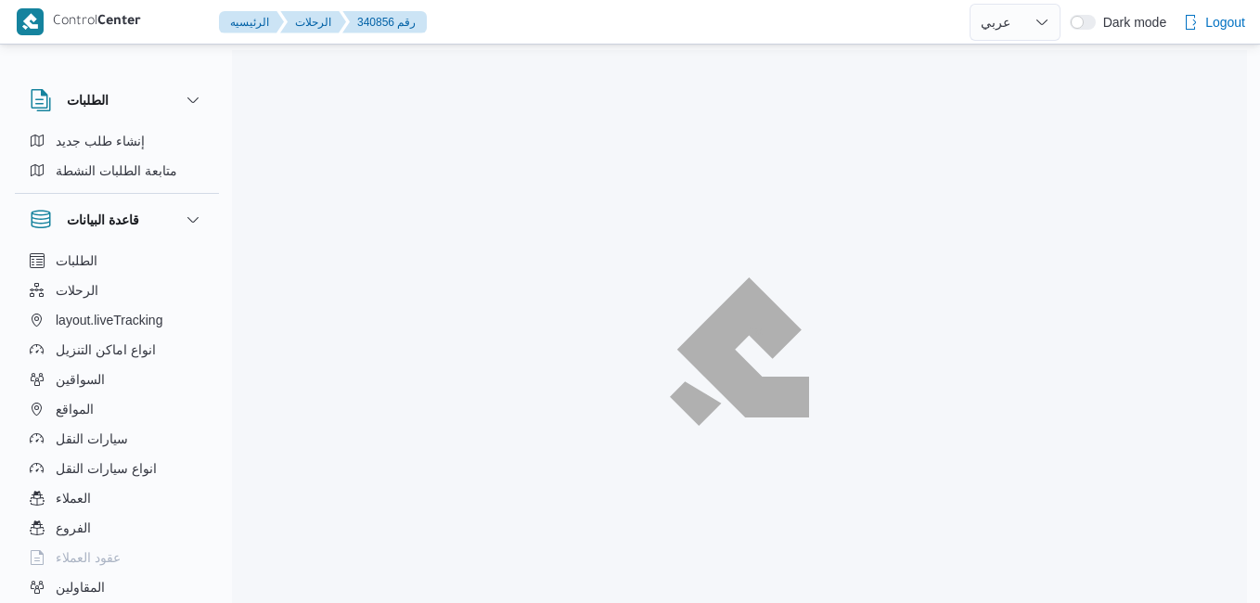
select select "ar"
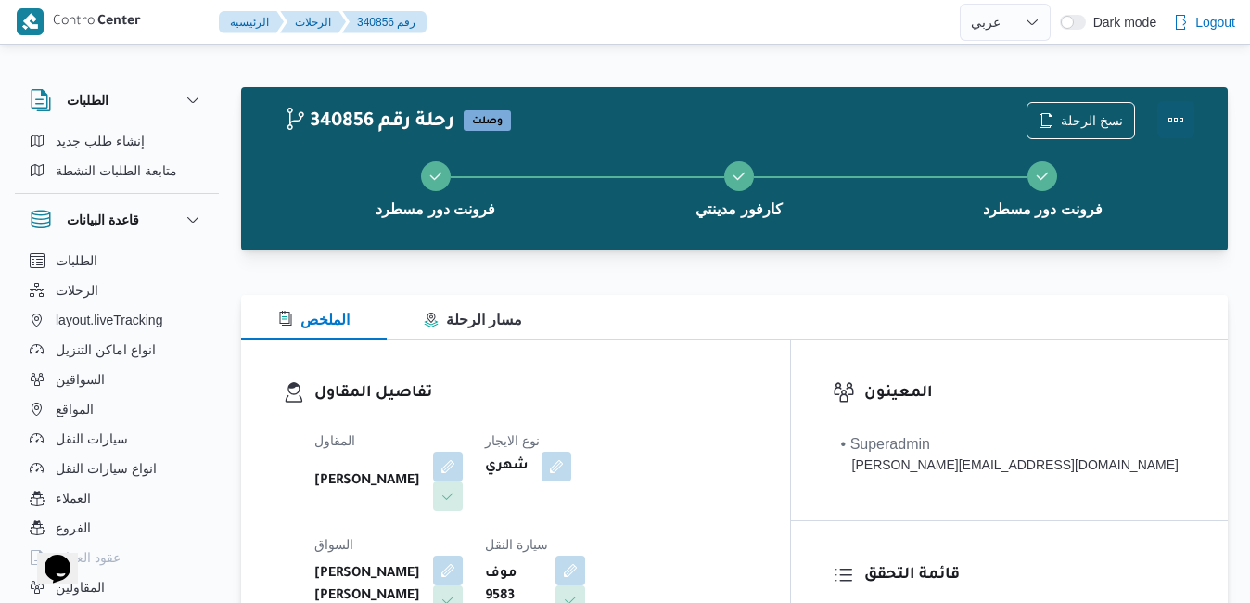
click at [1169, 119] on button "Actions" at bounding box center [1176, 119] width 37 height 37
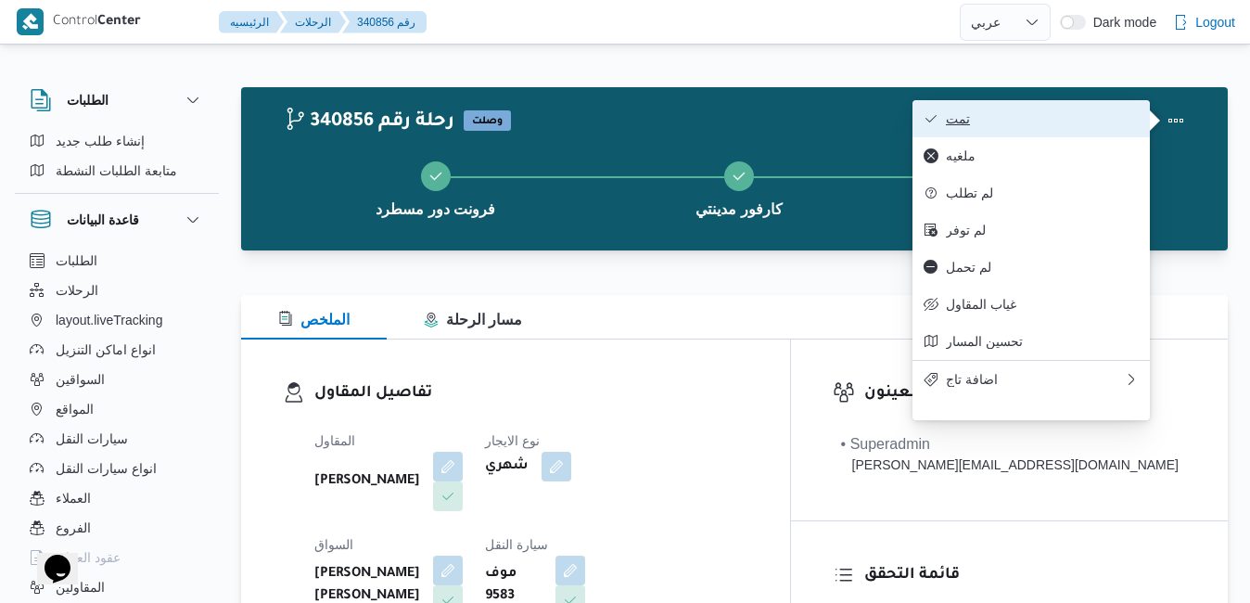
click at [1110, 118] on span "تمت" at bounding box center [1042, 118] width 193 height 15
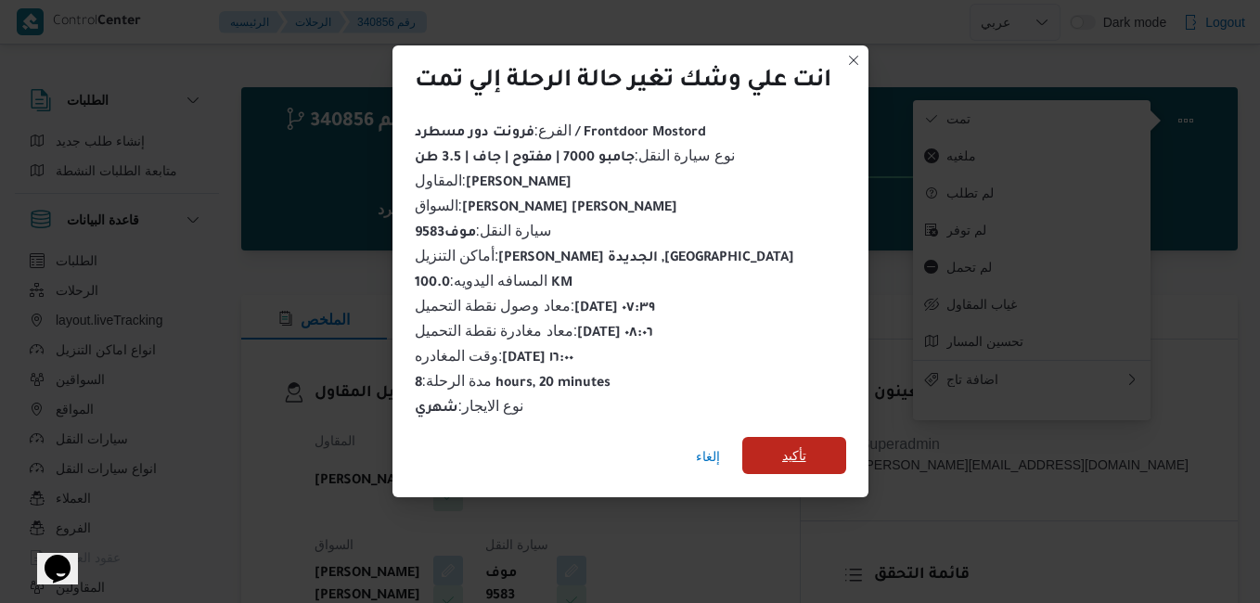
click at [781, 455] on span "تأكيد" at bounding box center [794, 455] width 104 height 37
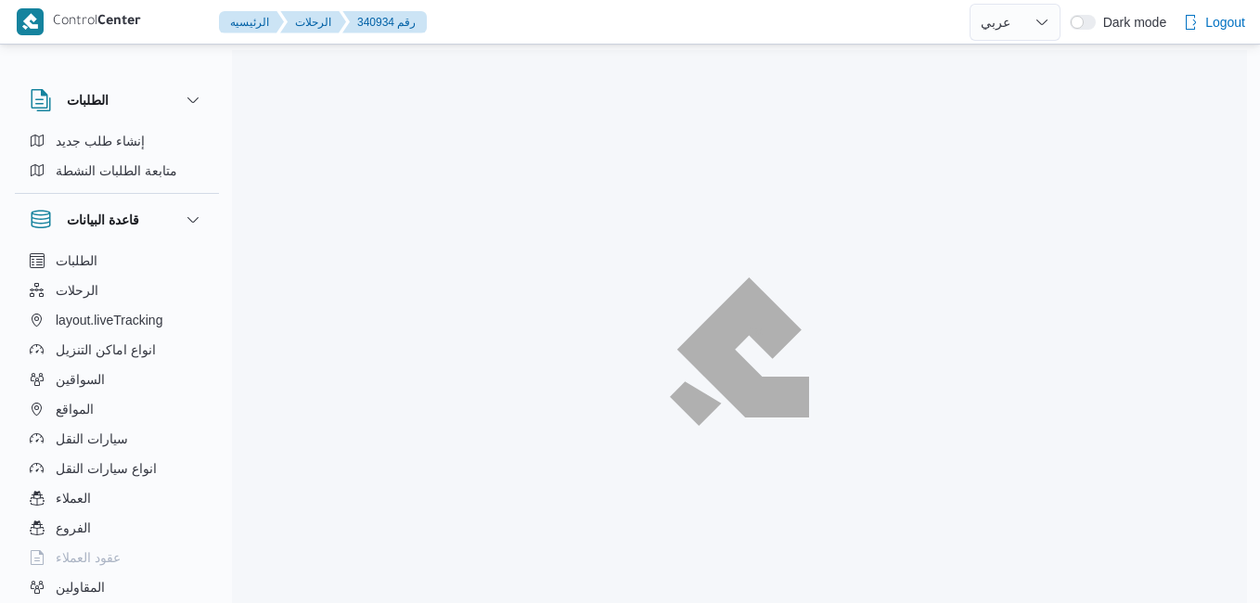
select select "ar"
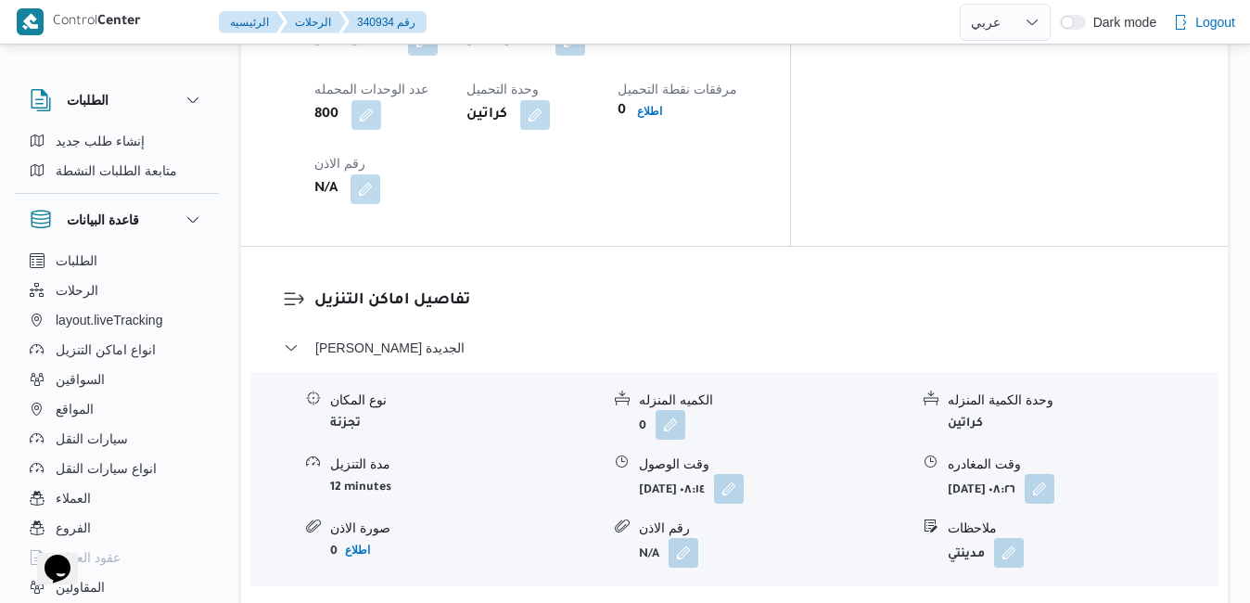
scroll to position [1633, 0]
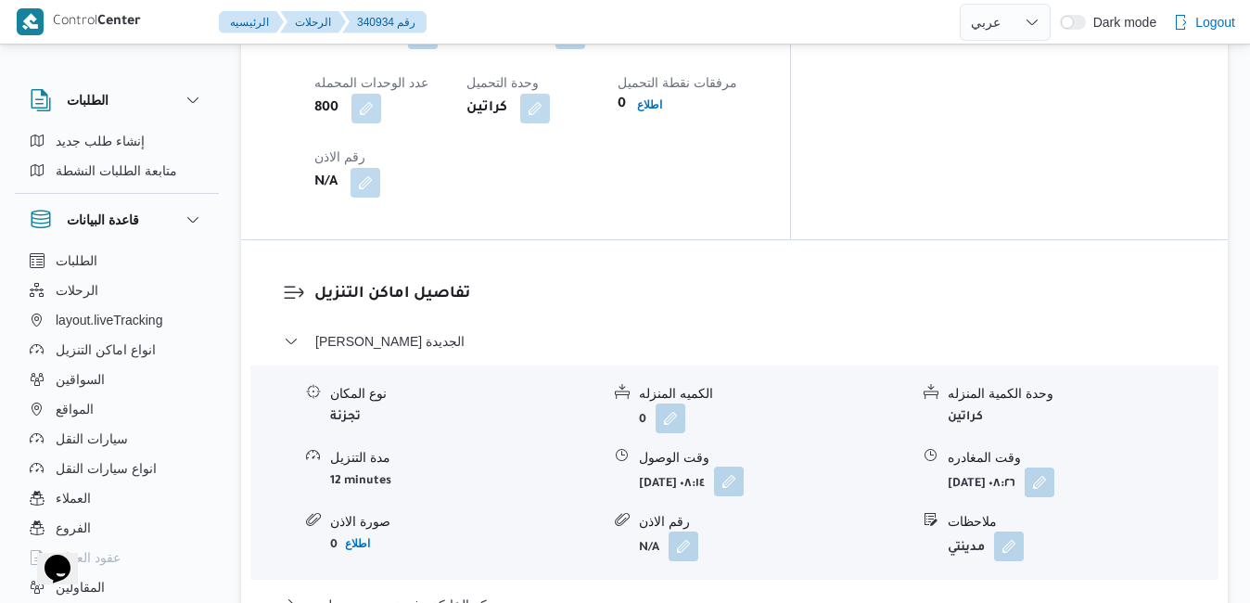
click at [744, 467] on button "button" at bounding box center [729, 482] width 30 height 30
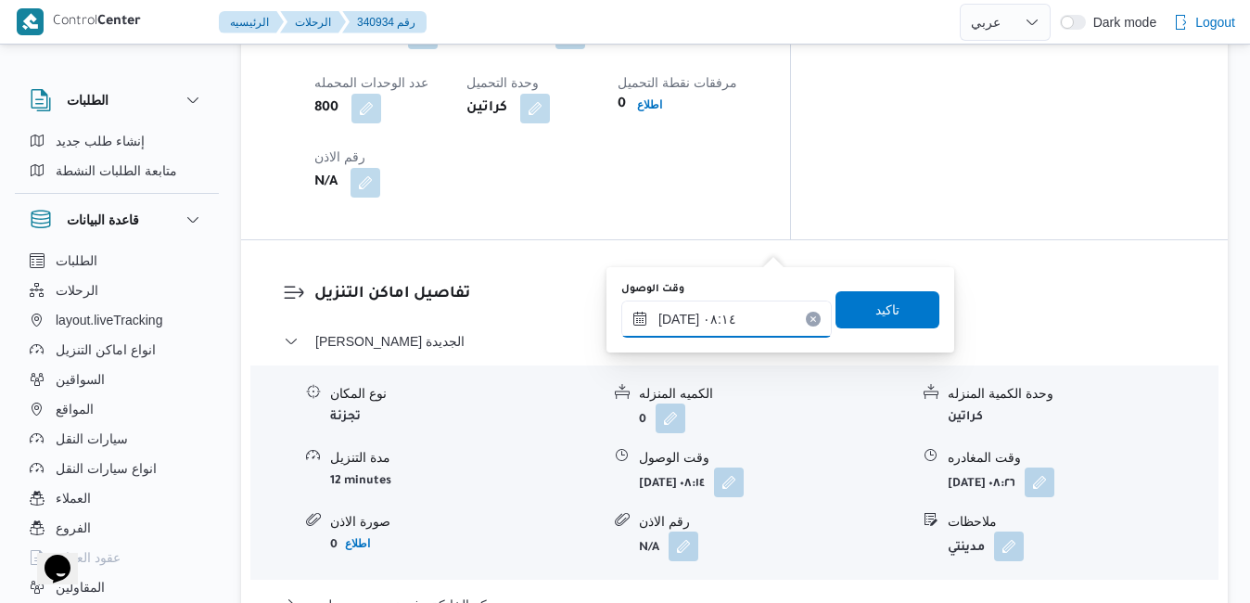
click at [707, 318] on input "[DATE] ٠٨:١٤" at bounding box center [727, 319] width 211 height 37
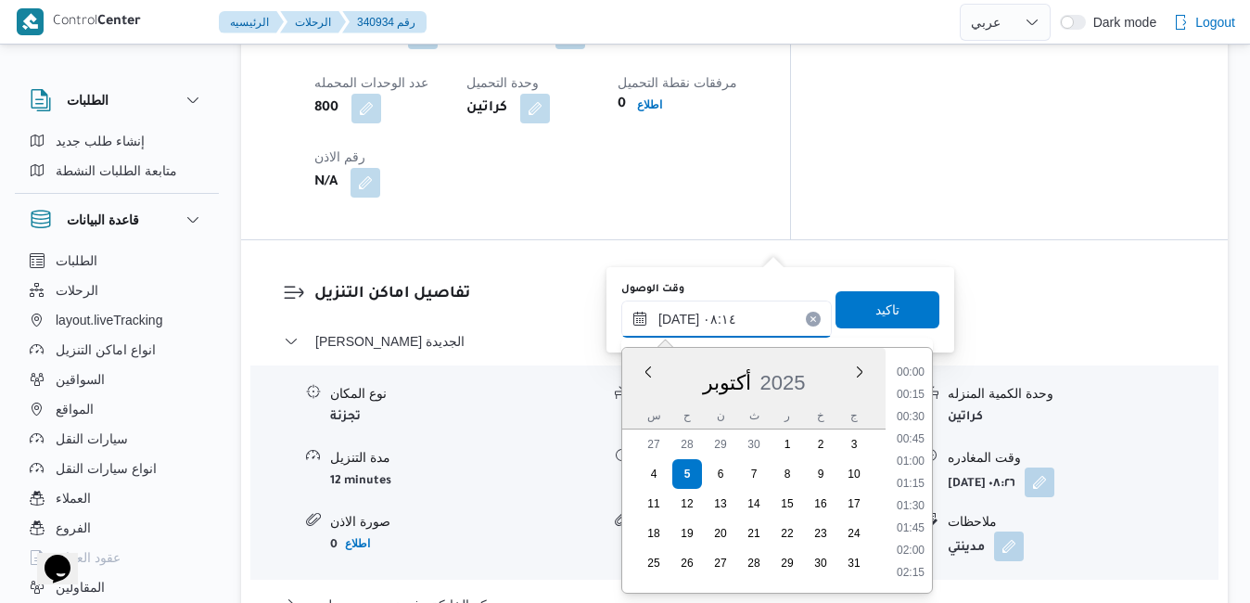
scroll to position [599, 0]
click at [916, 523] on li "08:30" at bounding box center [911, 529] width 43 height 19
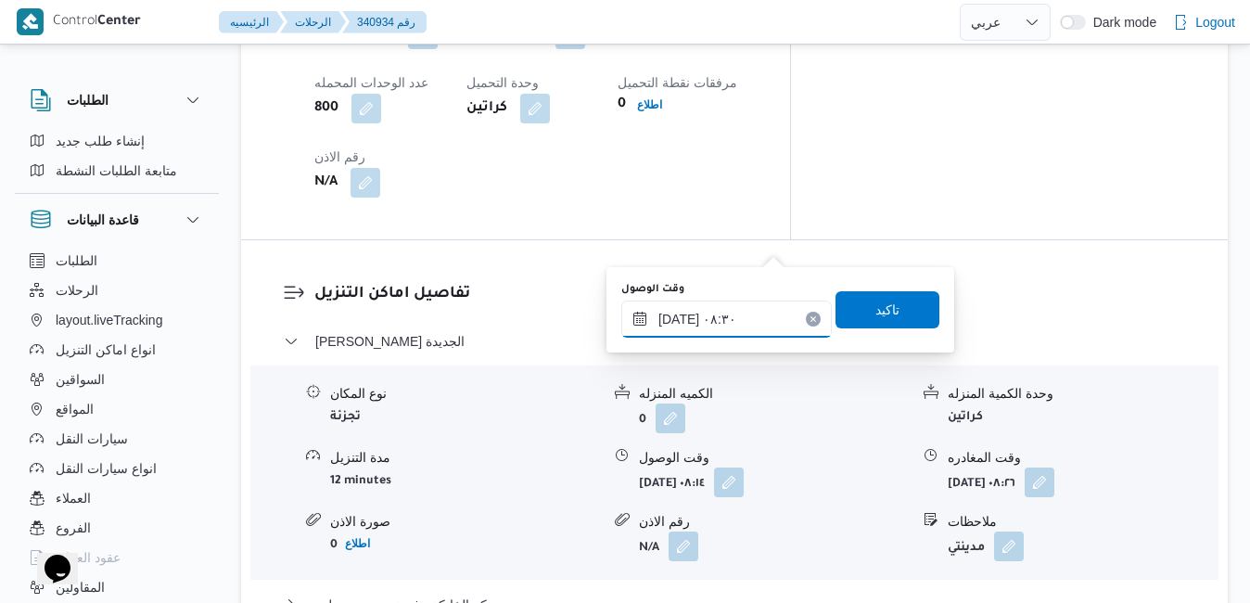
click at [681, 324] on input "[DATE] ٠٨:٣٠" at bounding box center [727, 319] width 211 height 37
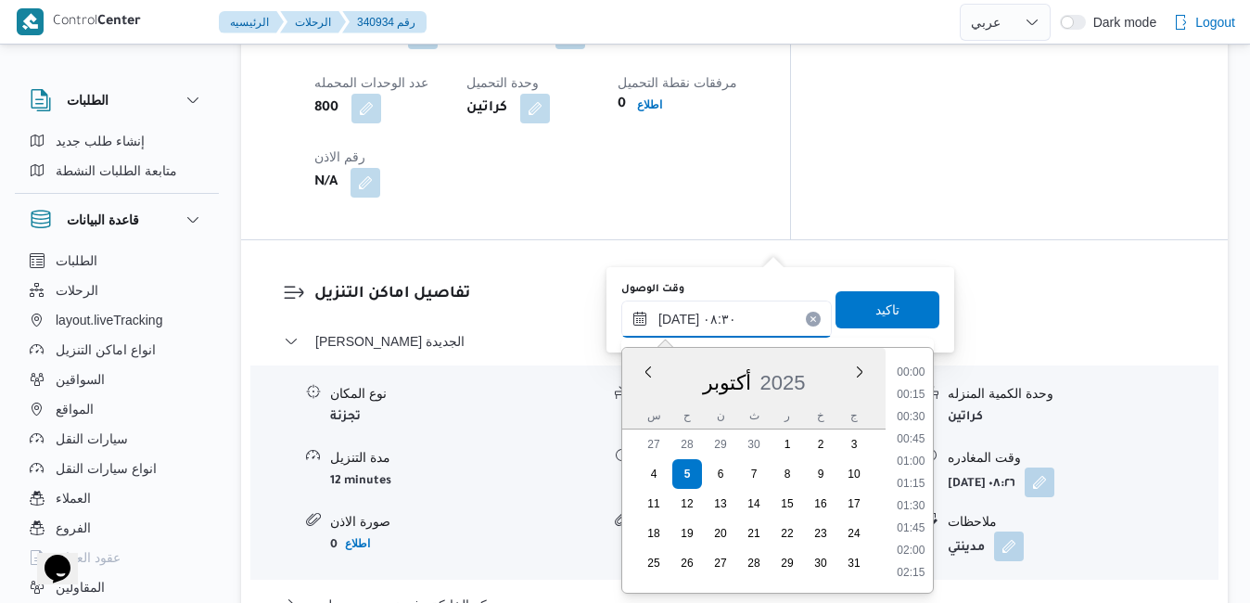
scroll to position [644, 0]
click at [681, 324] on input "[DATE] ٠٨:٣٠" at bounding box center [727, 319] width 211 height 37
type input "[DATE] ٠٨:50"
click at [857, 311] on span "تاكيد" at bounding box center [888, 308] width 104 height 37
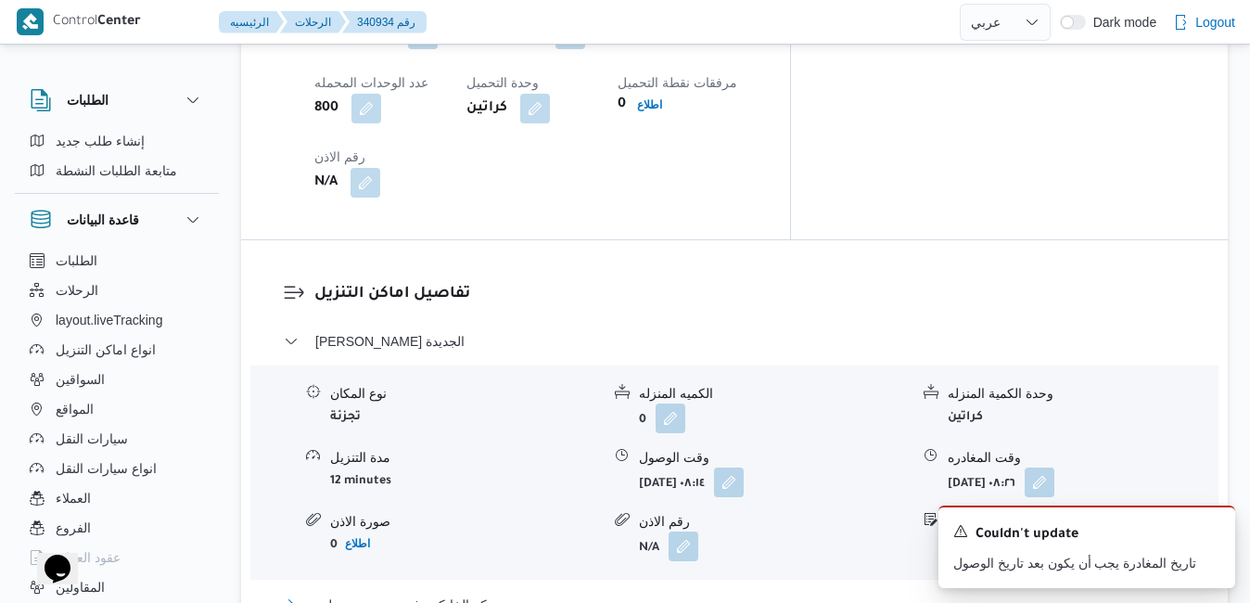
click at [712, 594] on button "مركز الخانكة - فرونت دور مسطرد" at bounding box center [735, 605] width 903 height 22
click at [1214, 529] on icon "Dismiss toast" at bounding box center [1213, 529] width 15 height 15
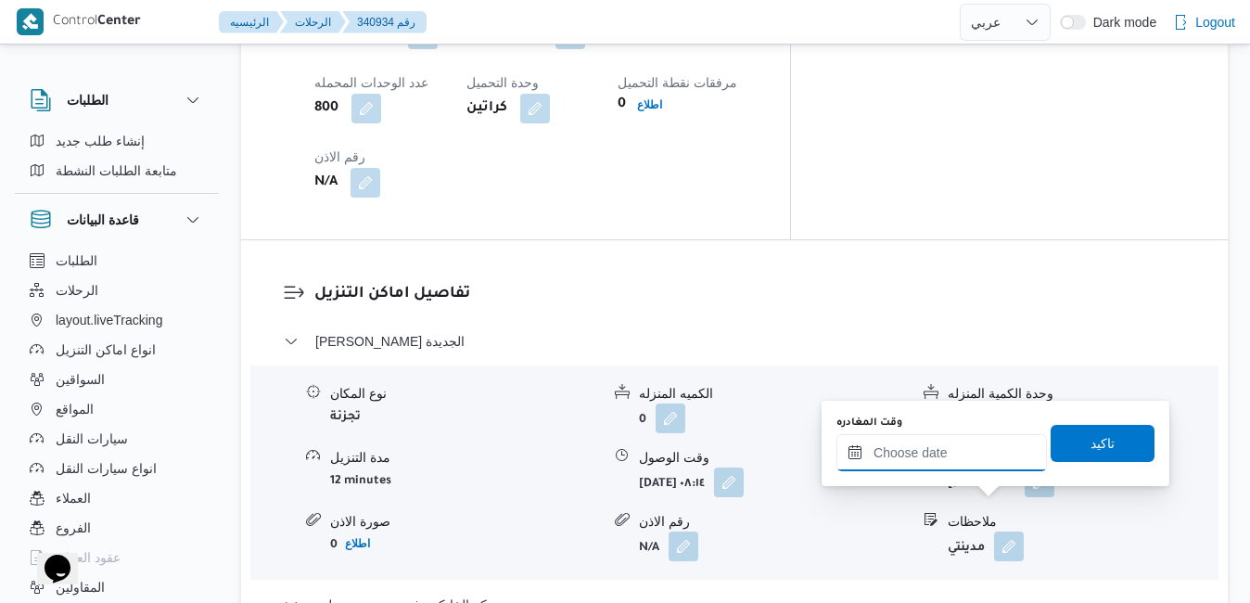
click at [972, 458] on input "وقت المغادره" at bounding box center [942, 452] width 211 height 37
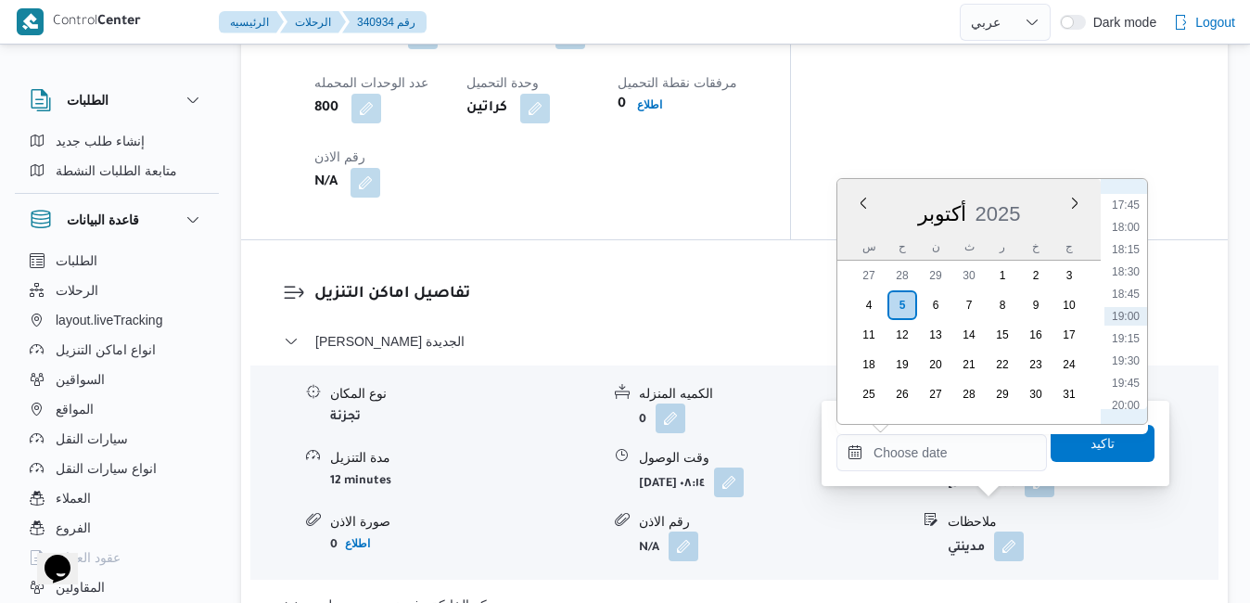
scroll to position [1391, 0]
click at [1128, 254] on li "16:15" at bounding box center [1126, 259] width 43 height 19
type input "[DATE] ١٦:١٥"
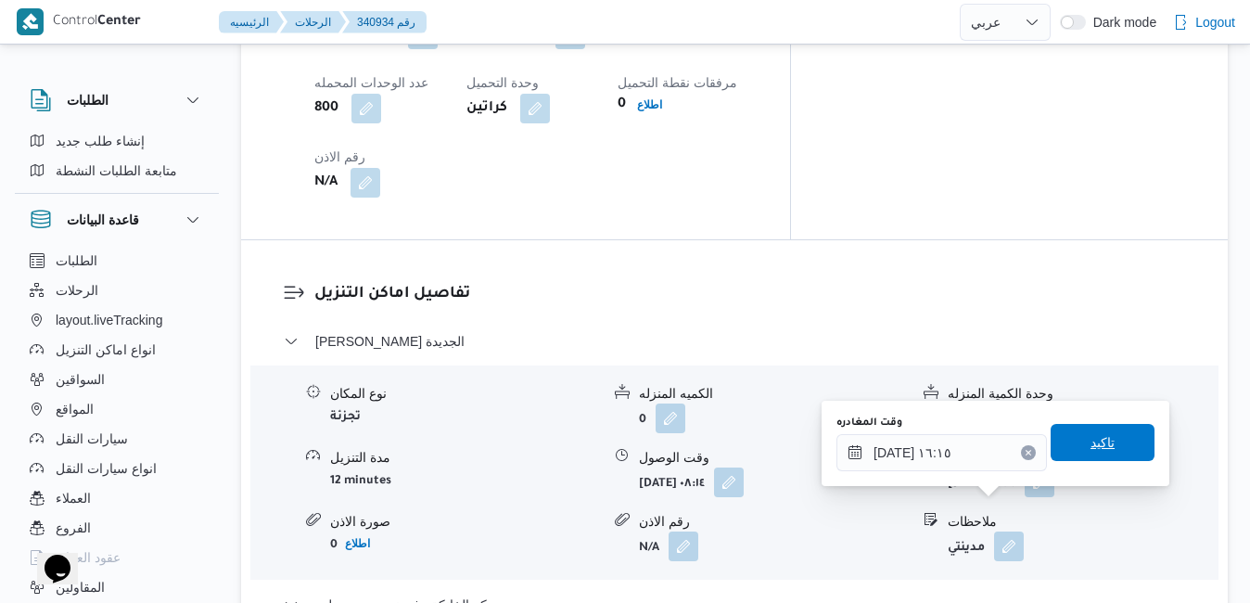
click at [1058, 438] on span "تاكيد" at bounding box center [1103, 442] width 104 height 37
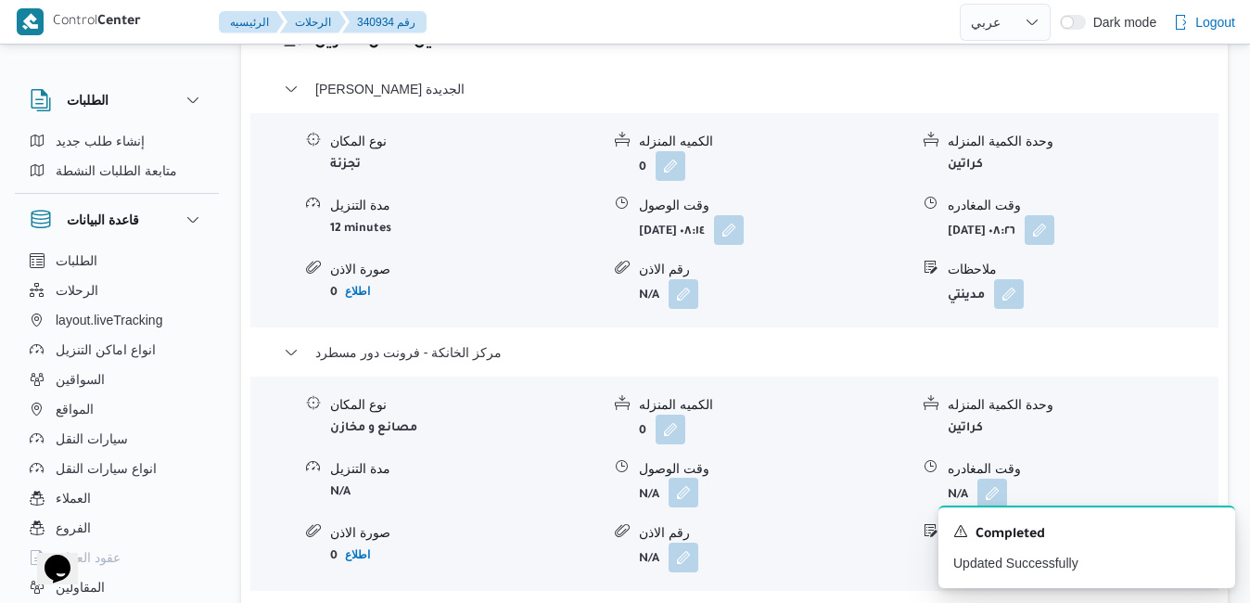
click at [698, 507] on button "button" at bounding box center [684, 493] width 30 height 30
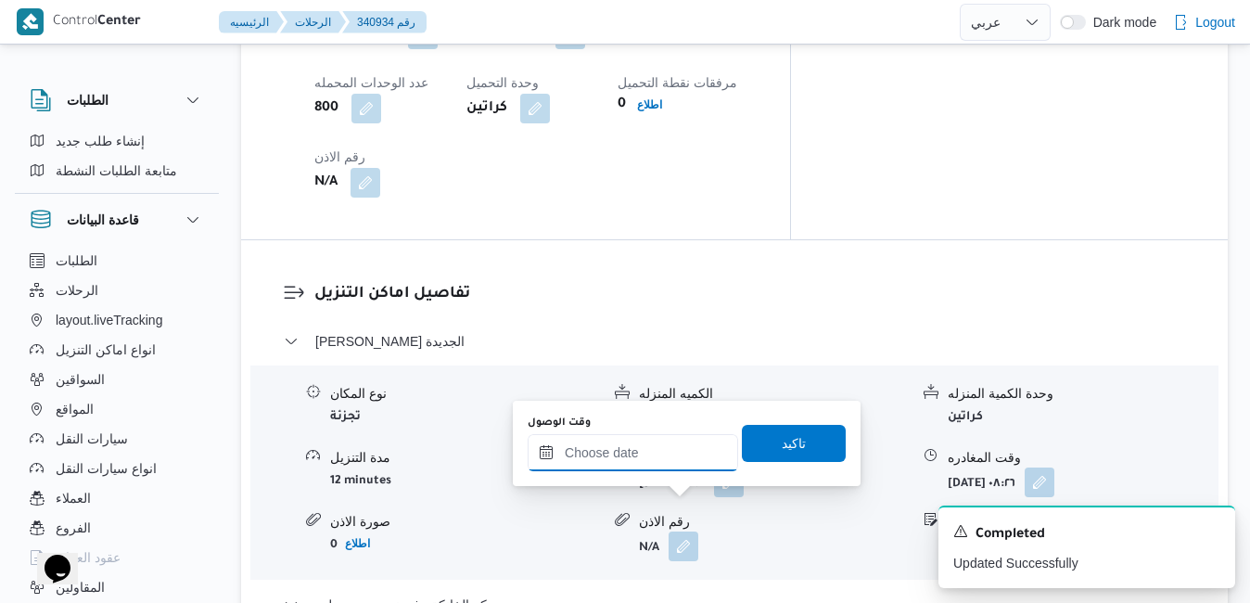
click at [685, 455] on input "وقت الوصول" at bounding box center [633, 452] width 211 height 37
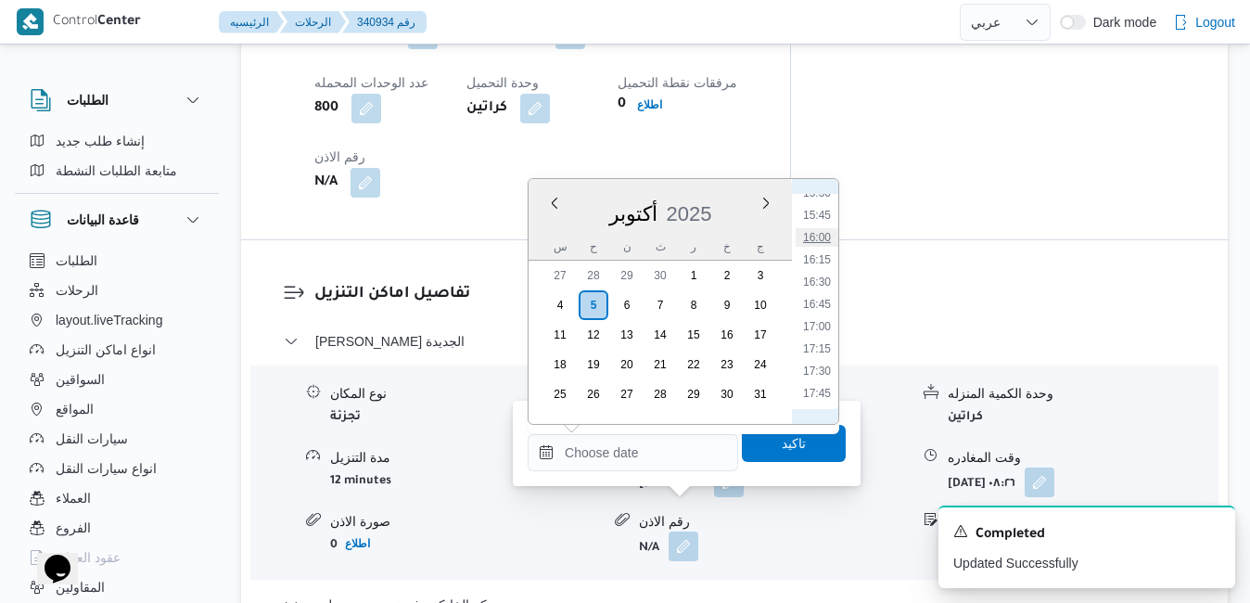
click at [819, 240] on li "16:00" at bounding box center [817, 237] width 43 height 19
type input "٠٥/١٠/٢٠٢٥ ١٦:٠٠"
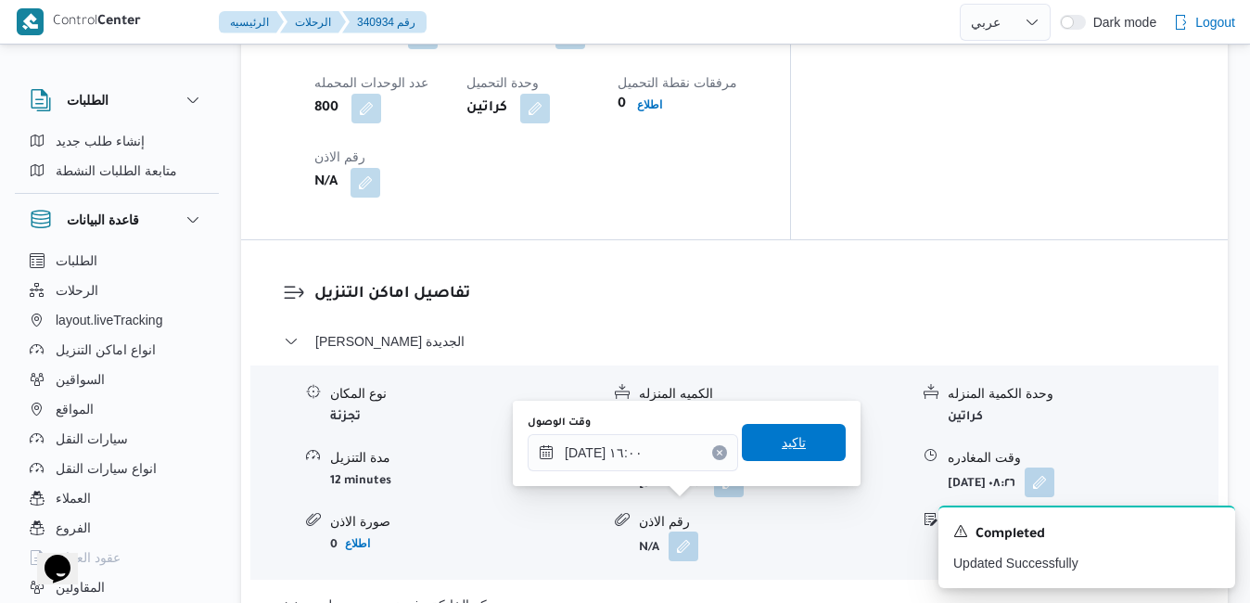
click at [788, 444] on span "تاكيد" at bounding box center [794, 442] width 24 height 22
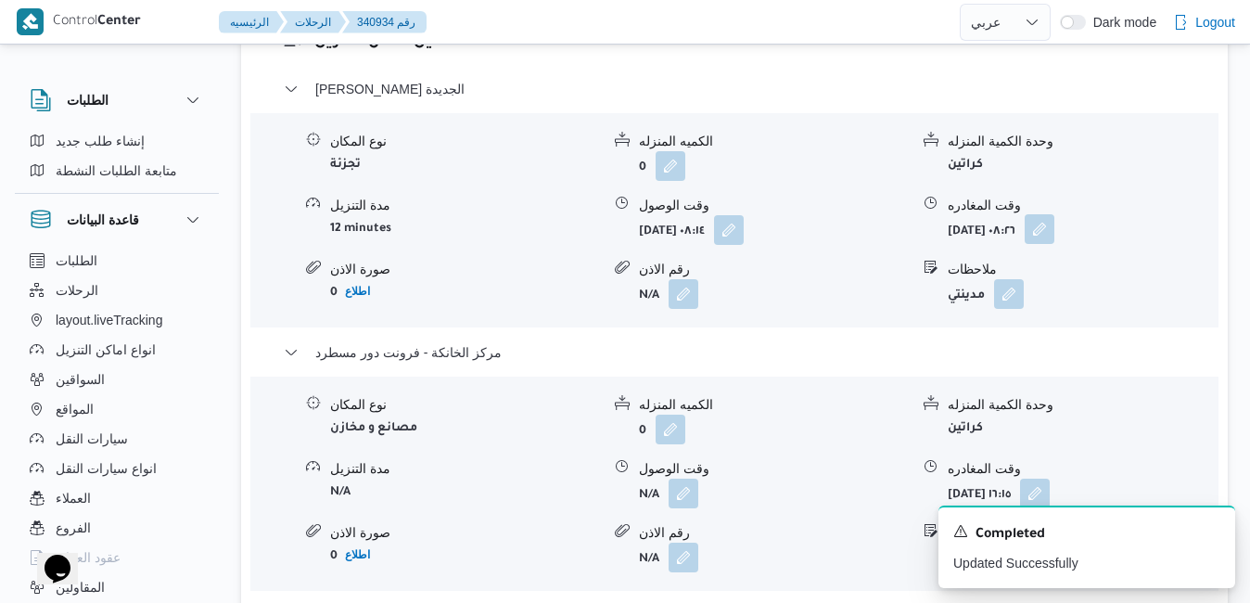
click at [1055, 237] on button "button" at bounding box center [1040, 229] width 30 height 30
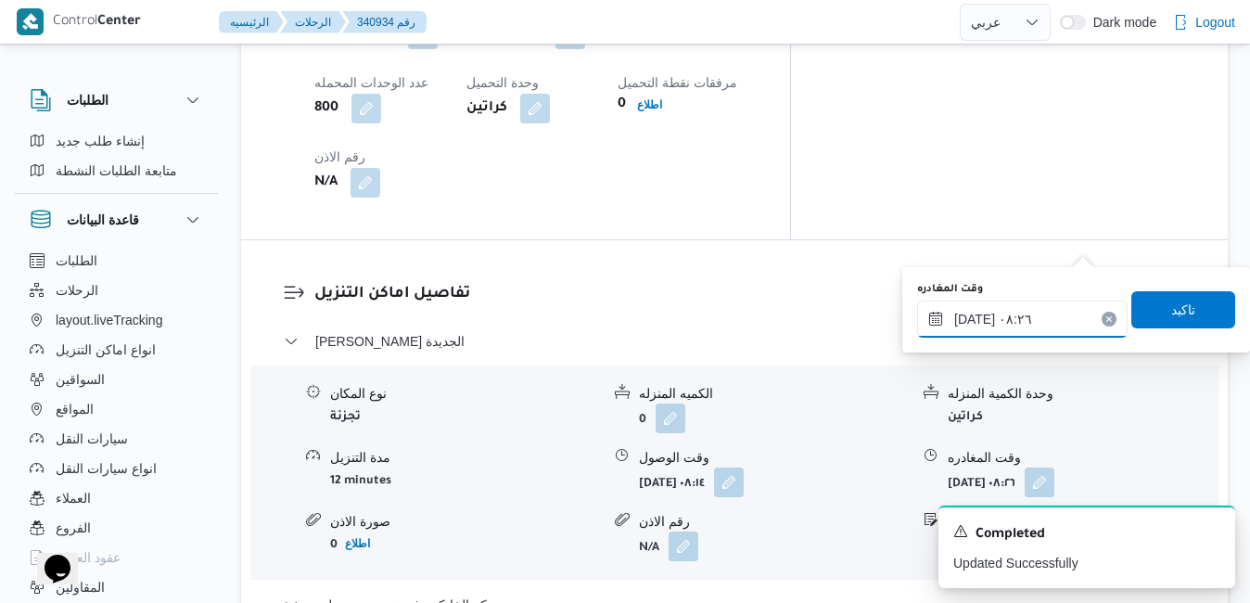
click at [1005, 314] on input "٠٥/١٠/٢٠٢٥ ٠٨:٢٦" at bounding box center [1022, 319] width 211 height 37
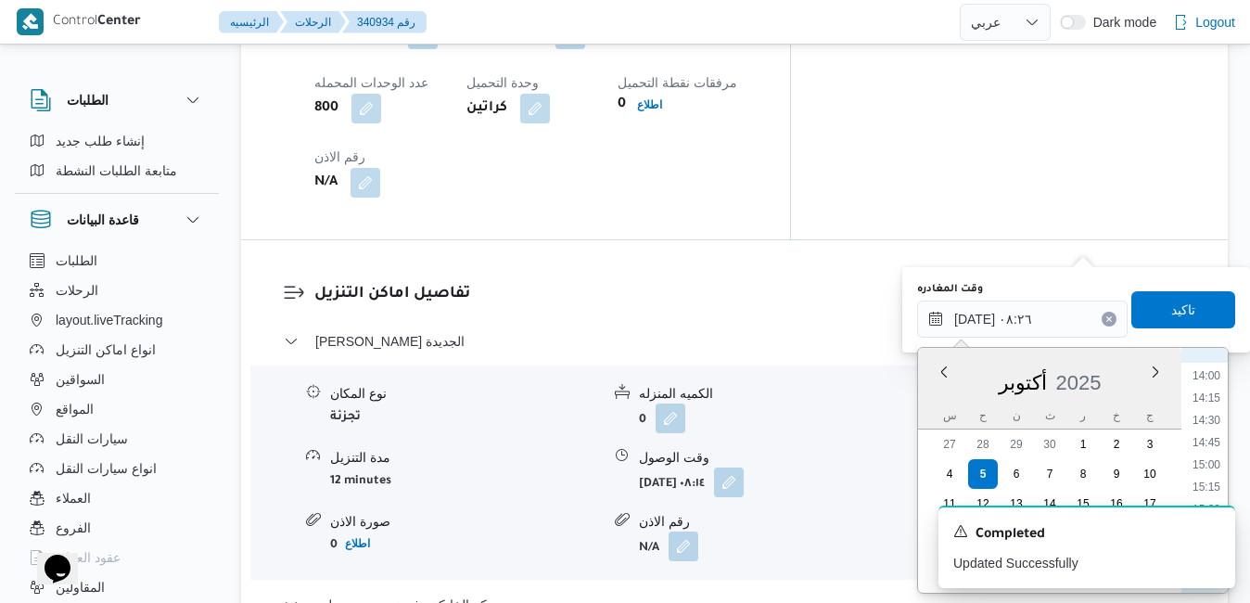
scroll to position [1253, 0]
click at [1207, 475] on li "15:15" at bounding box center [1207, 477] width 43 height 19
type input "٠٥/١٠/٢٠٢٥ ١٥:١٥"
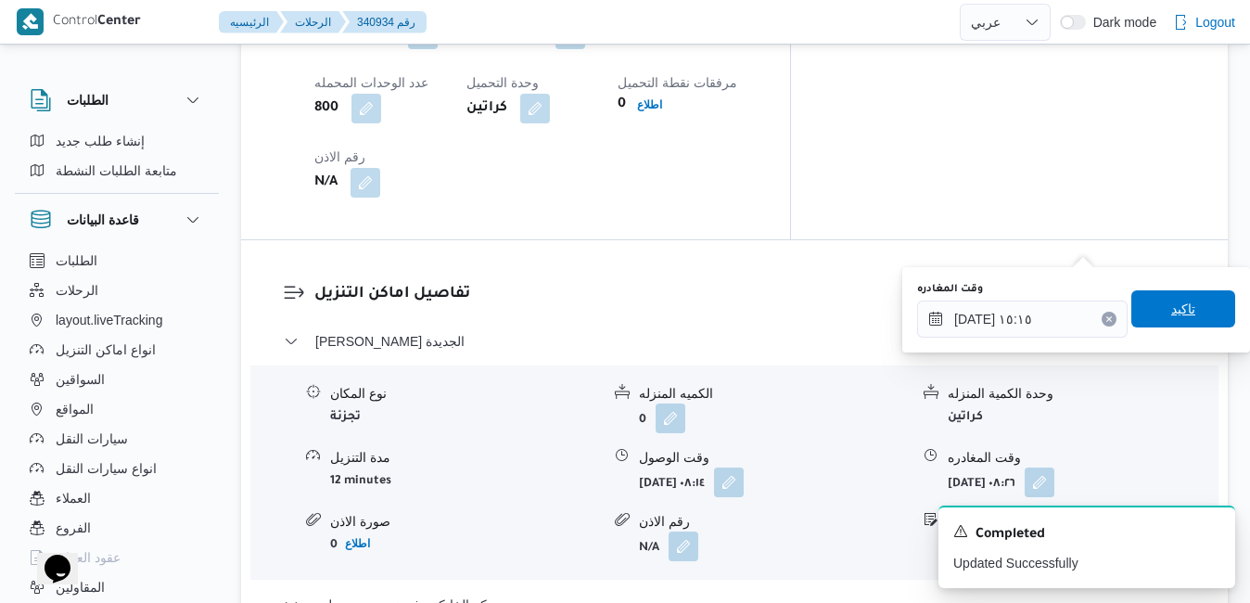
click at [1172, 318] on span "تاكيد" at bounding box center [1184, 309] width 24 height 22
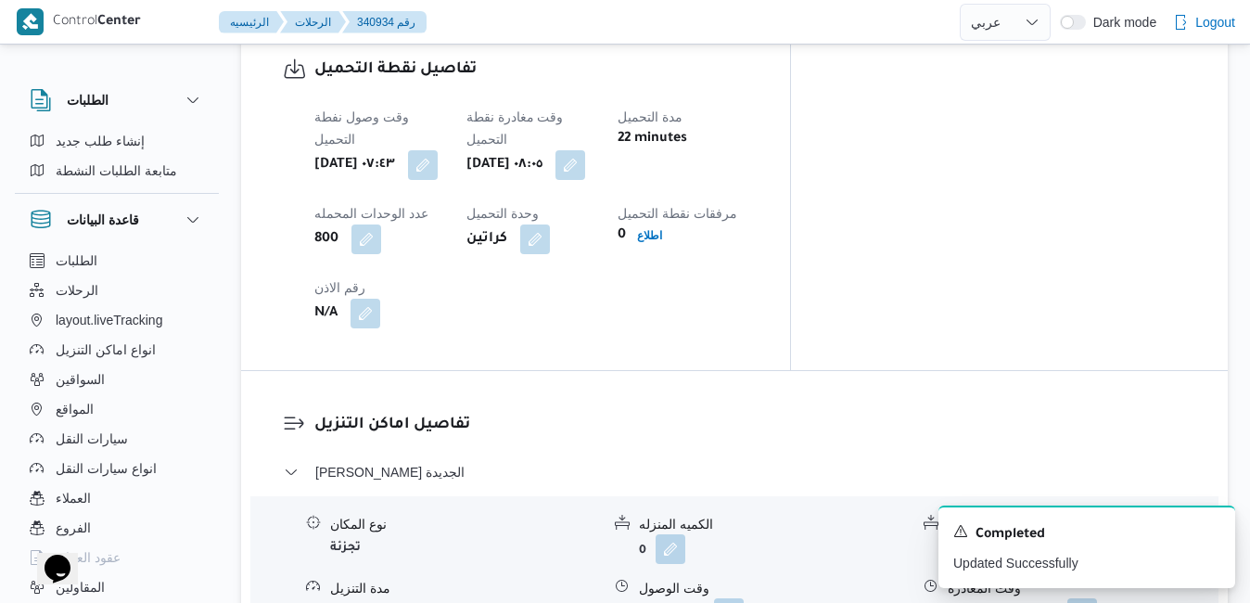
scroll to position [1508, 0]
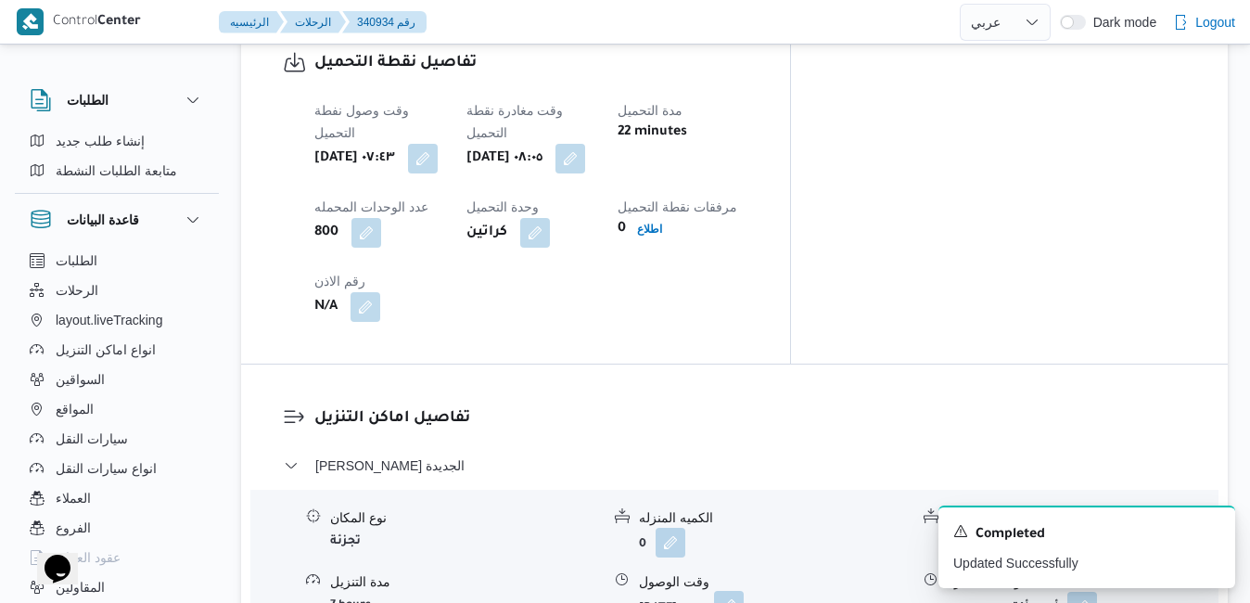
click at [744, 591] on button "button" at bounding box center [729, 606] width 30 height 30
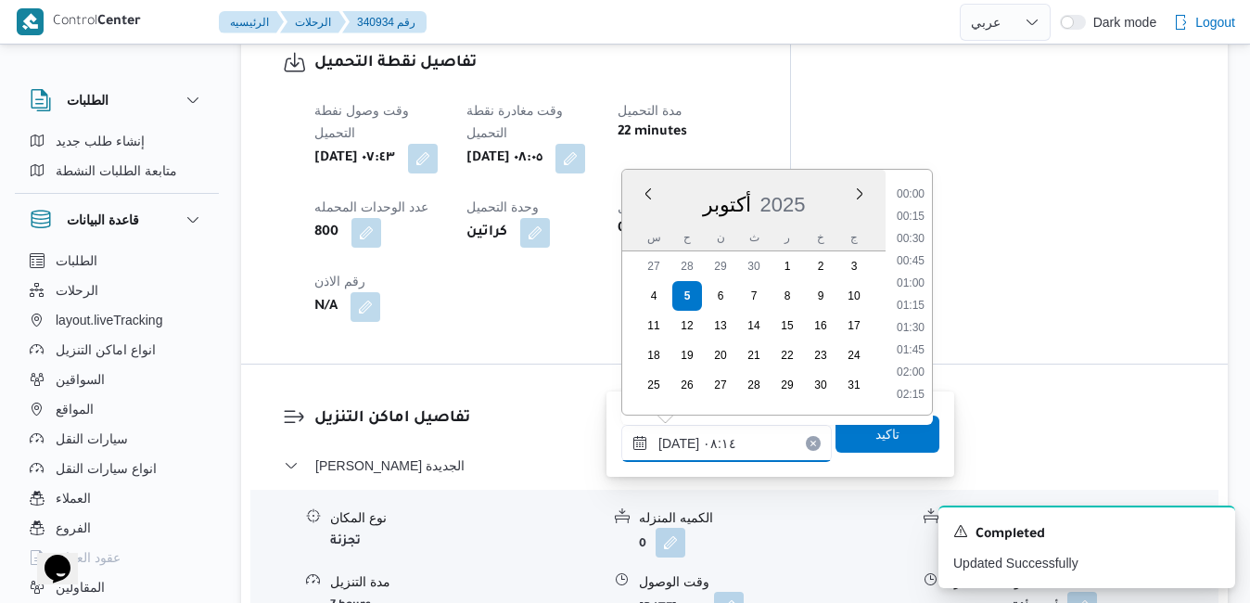
click at [679, 447] on input "٠٥/١٠/٢٠٢٥ ٠٨:١٤" at bounding box center [727, 443] width 211 height 37
type input "٠٥/١٠/٢٠٢٥ ٠٨:٥٠"
click at [876, 437] on span "تاكيد" at bounding box center [888, 433] width 24 height 22
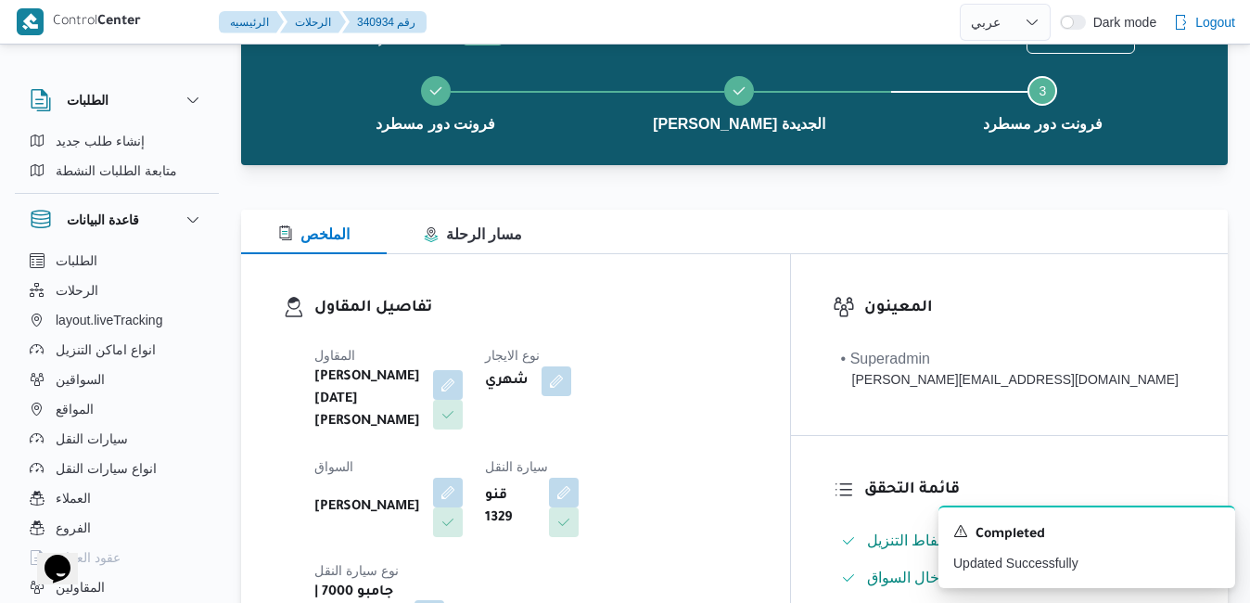
scroll to position [0, 0]
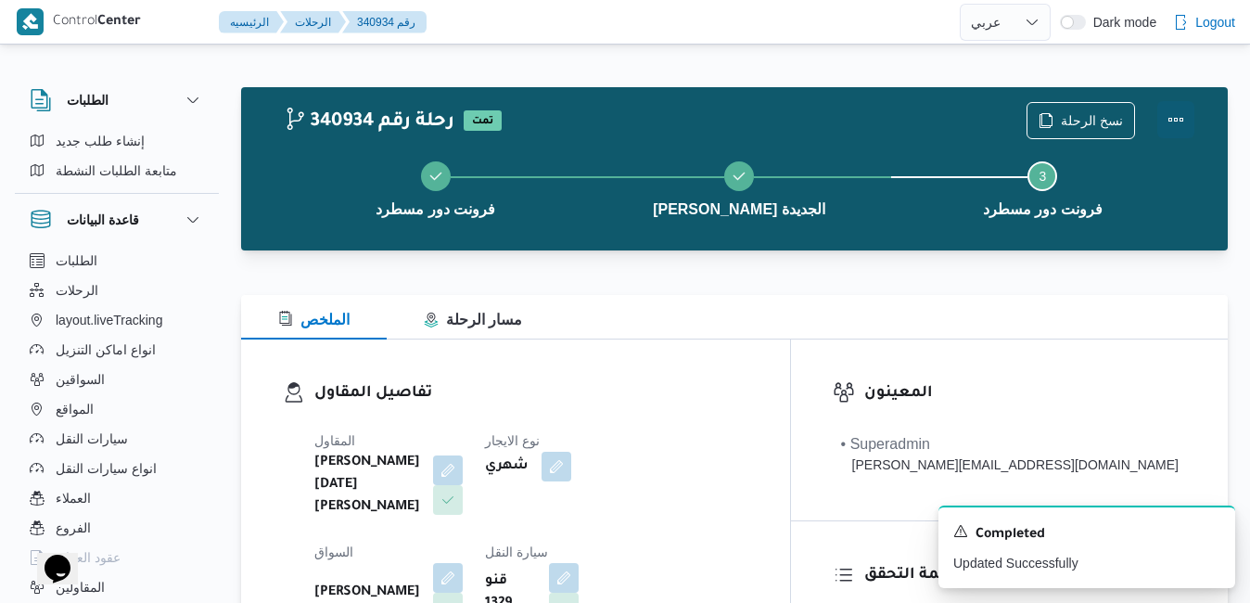
click at [1182, 115] on button "Actions" at bounding box center [1176, 119] width 37 height 37
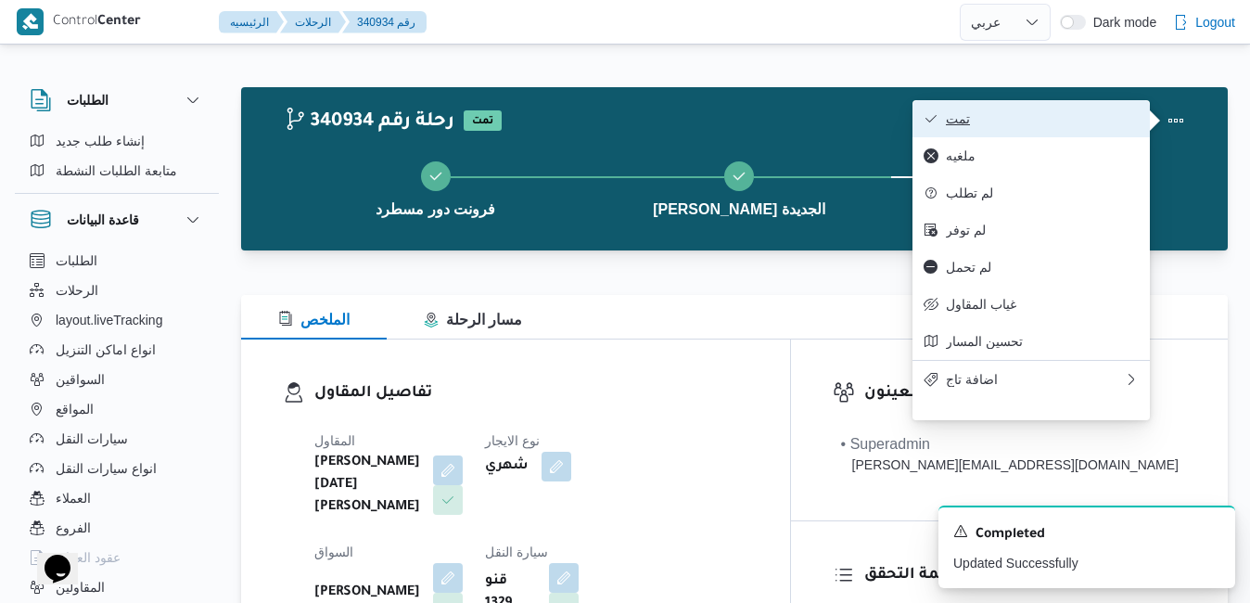
click at [1094, 122] on span "تمت" at bounding box center [1042, 118] width 193 height 15
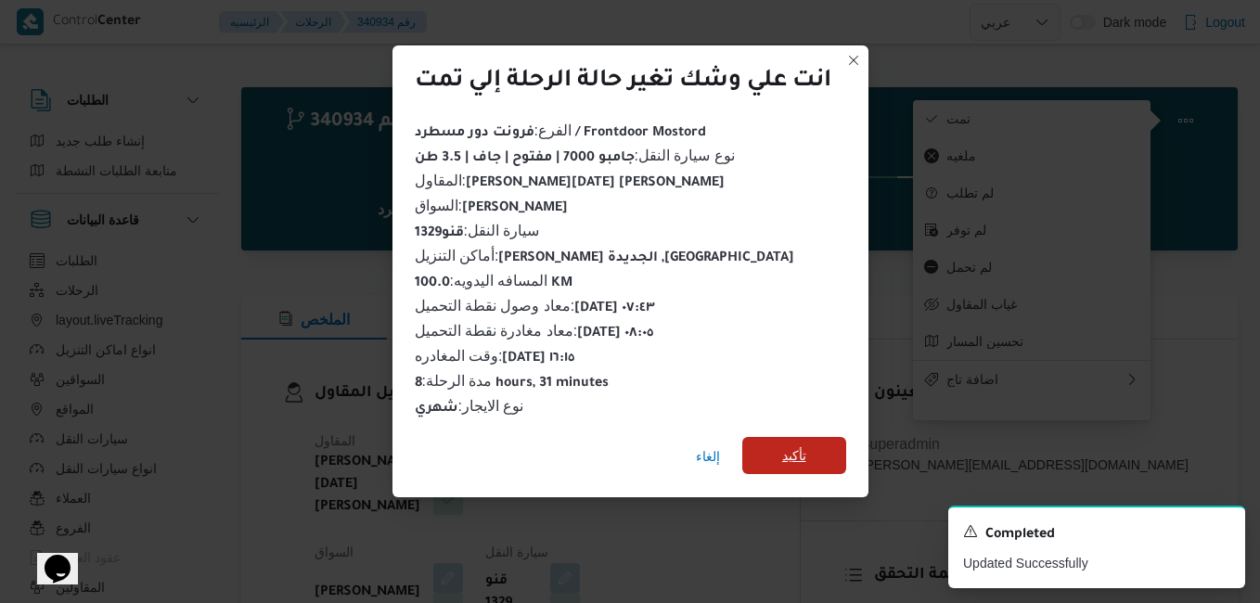
click at [798, 448] on span "تأكيد" at bounding box center [794, 455] width 24 height 22
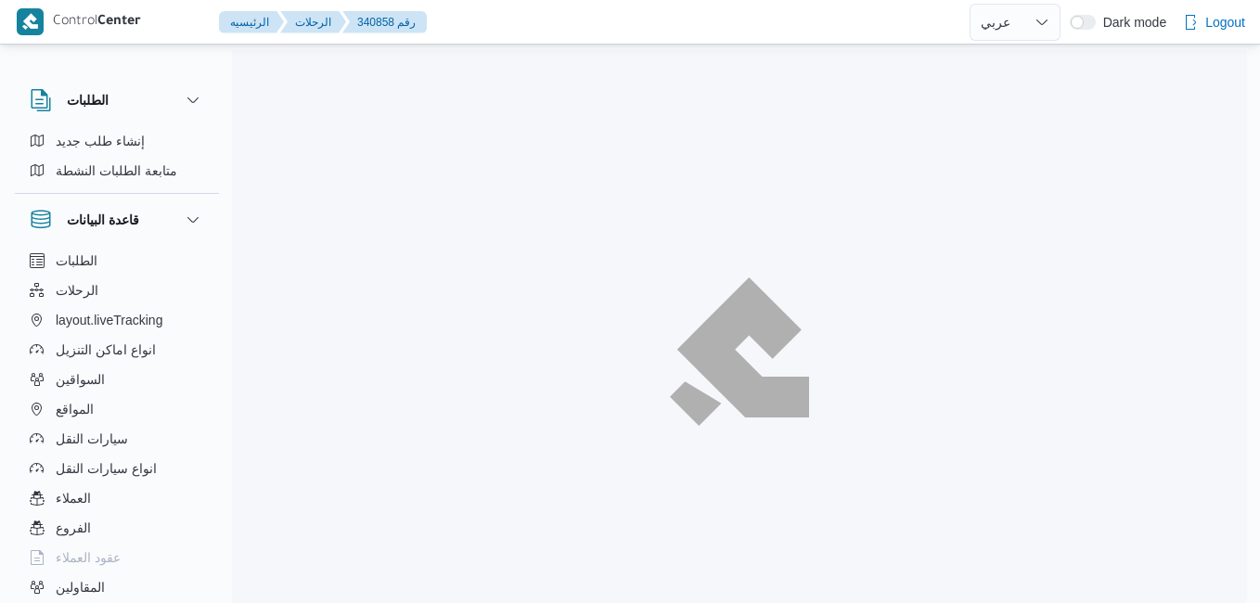
select select "ar"
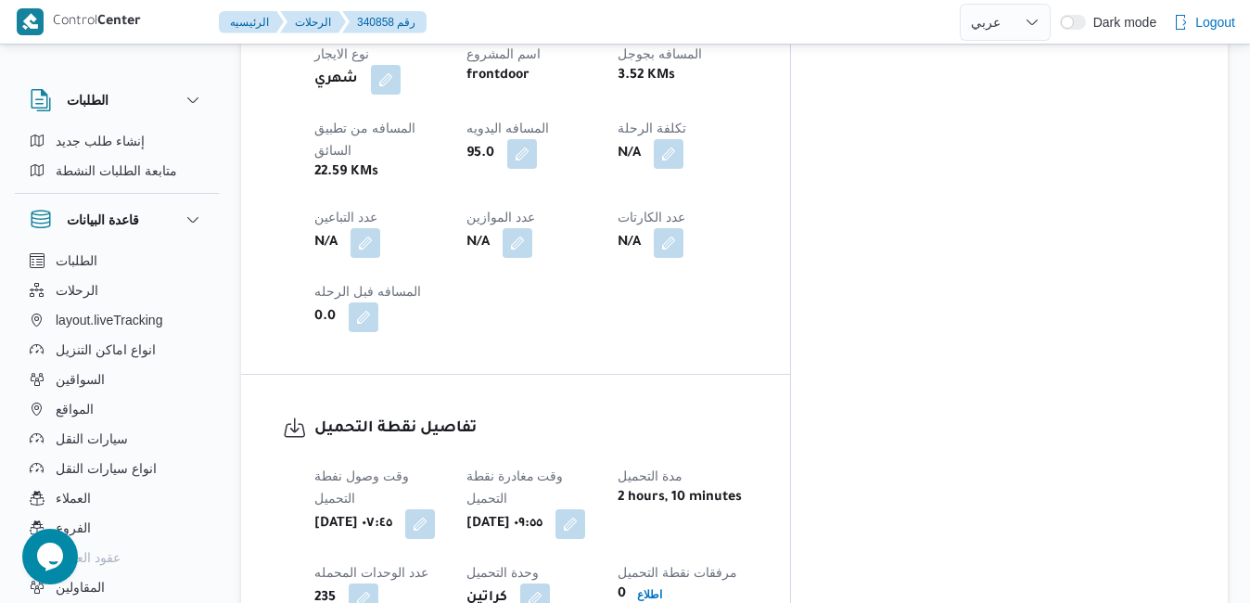
scroll to position [1173, 0]
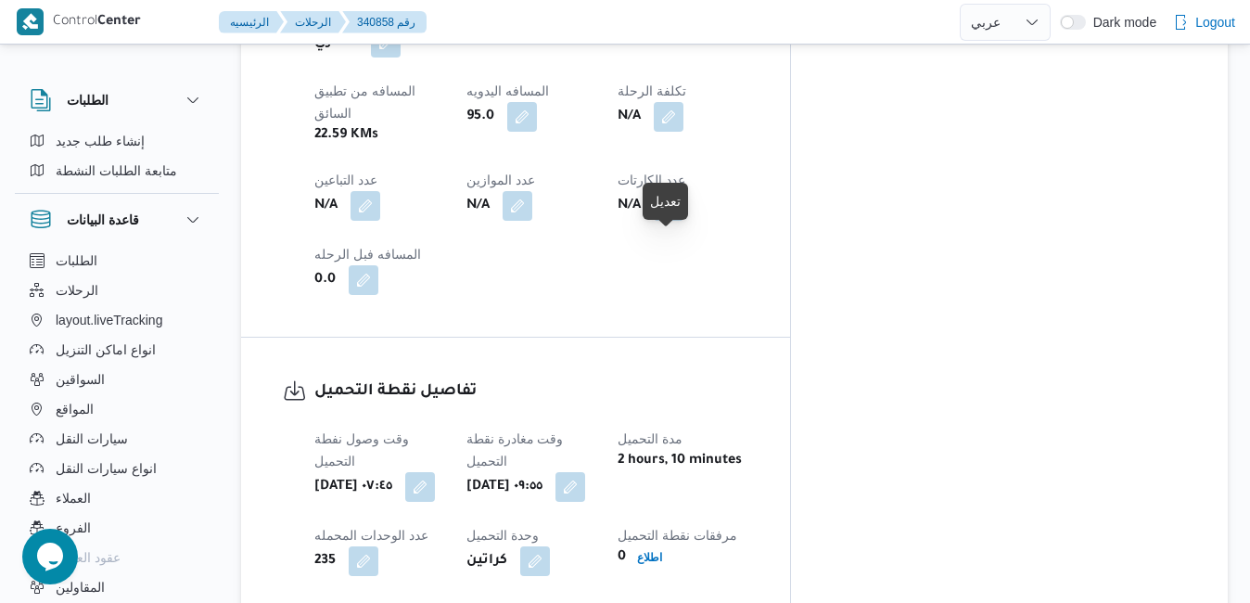
drag, startPoint x: 672, startPoint y: 257, endPoint x: 686, endPoint y: 298, distance: 43.4
click at [686, 417] on div "وقت وصول نفطة التحميل [DATE] ٠٧:٤٥ وقت مغادرة نقطة التحميل [DATE] ٠٩:٥٥ مدة الت…" at bounding box center [531, 539] width 456 height 245
click at [585, 471] on button "button" at bounding box center [571, 486] width 30 height 30
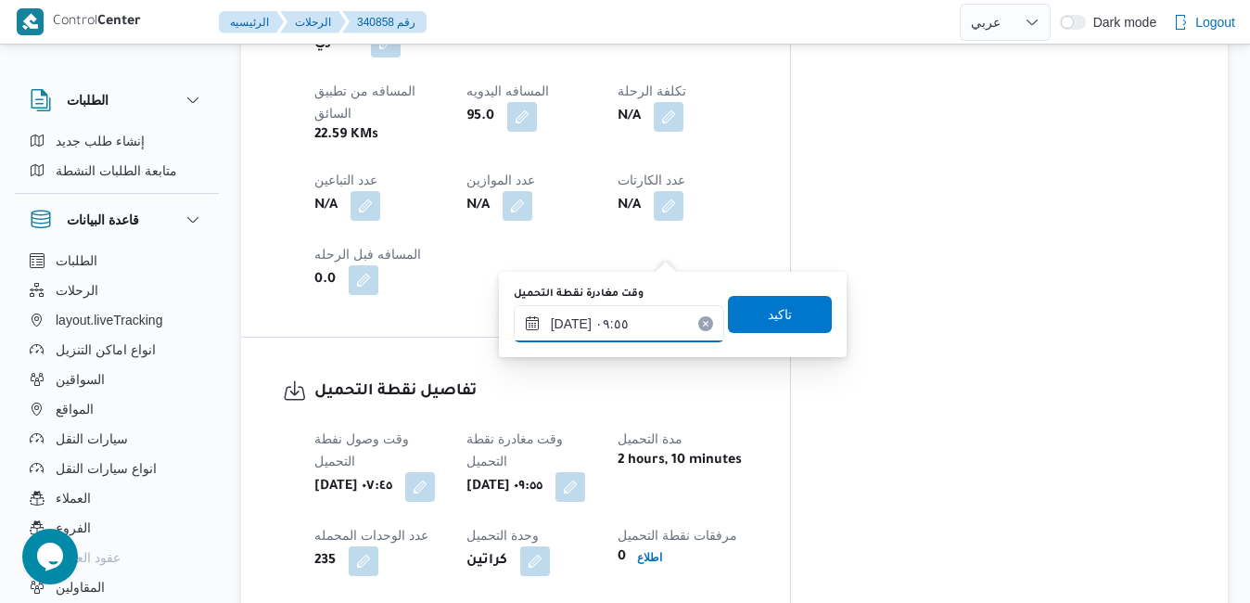
click at [609, 316] on input "[DATE] ٠٩:٥٥" at bounding box center [619, 323] width 211 height 37
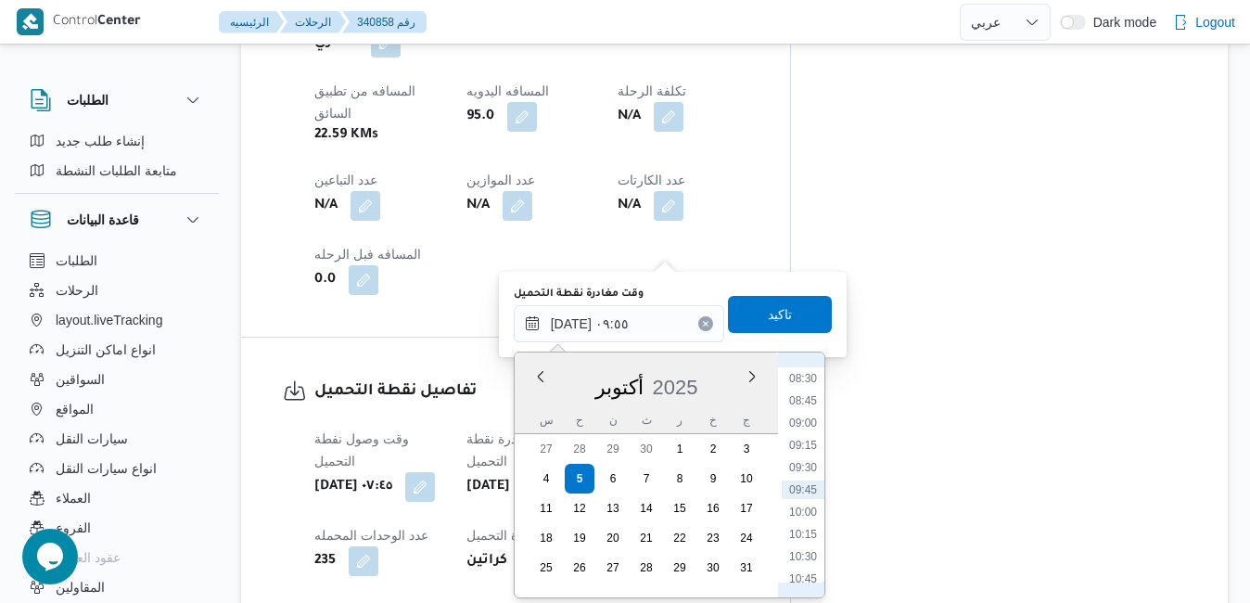
scroll to position [567, 0]
click at [796, 540] on li "08:15" at bounding box center [803, 544] width 43 height 19
type input "[DATE] ٠٨:١٥"
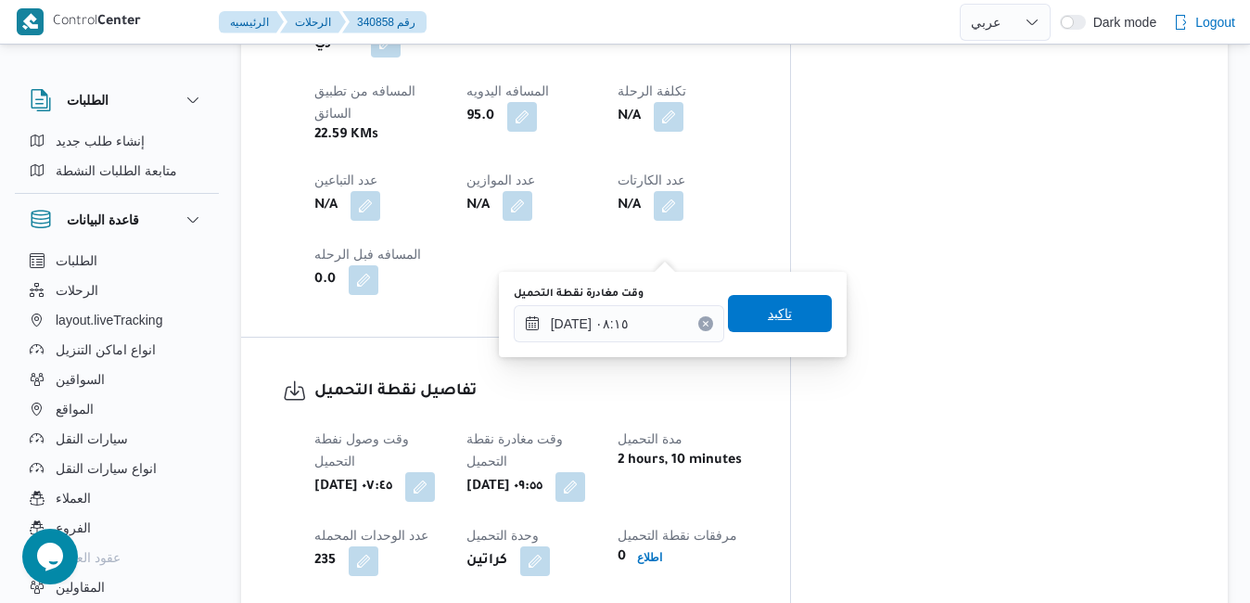
click at [768, 309] on span "تاكيد" at bounding box center [780, 313] width 24 height 22
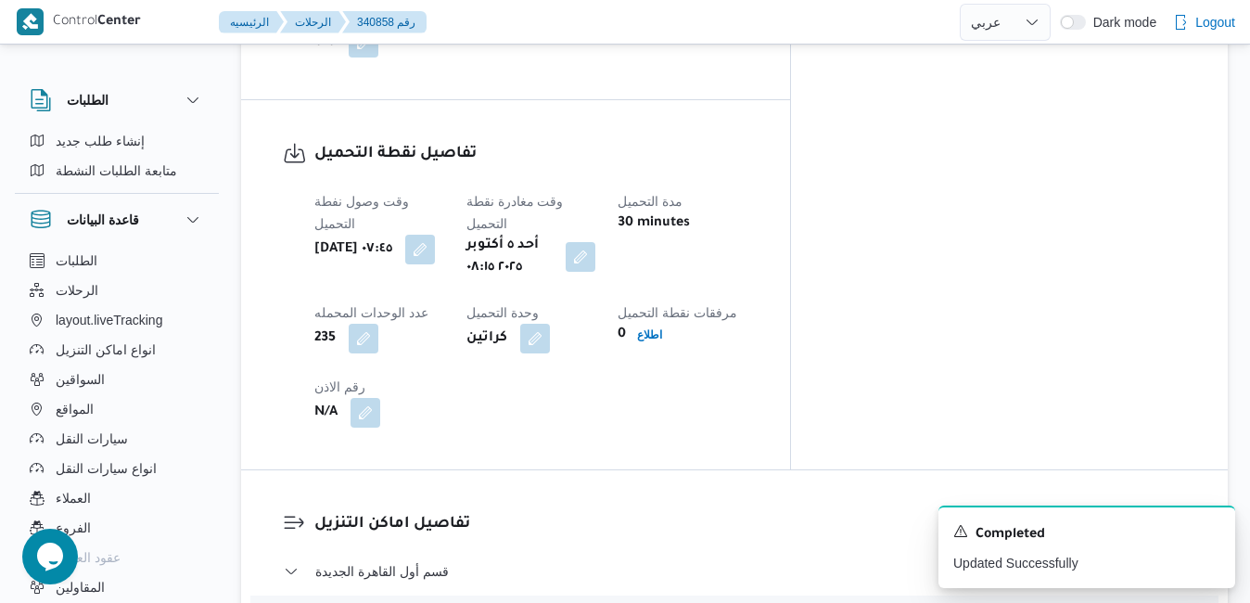
scroll to position [1507, 0]
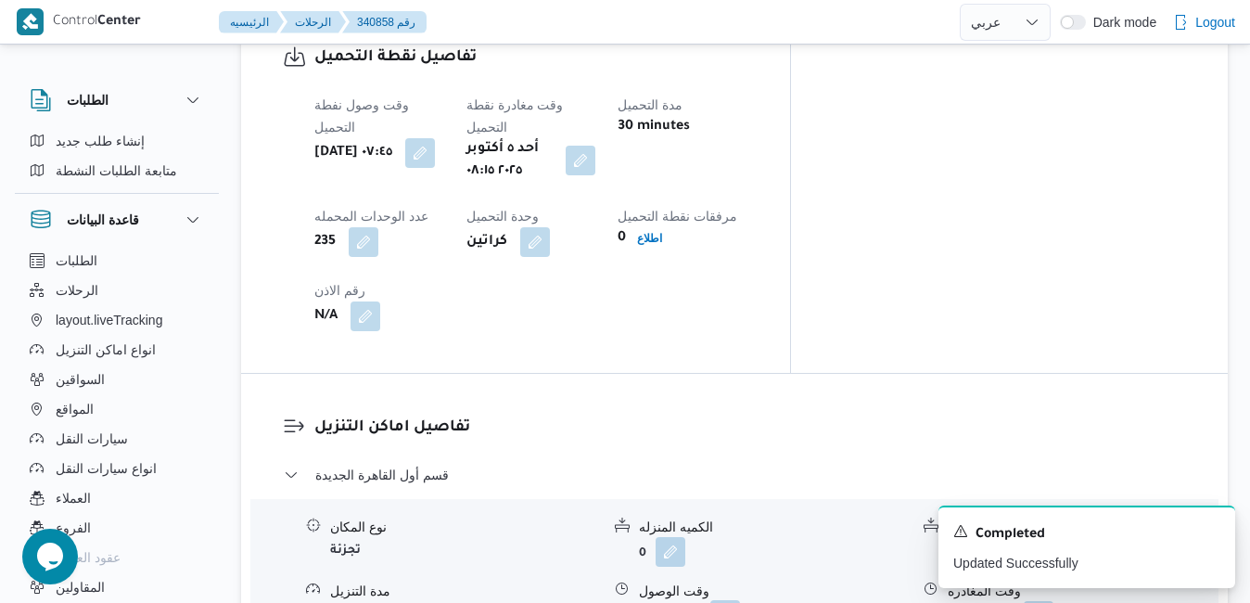
click at [740, 600] on button "button" at bounding box center [726, 615] width 30 height 30
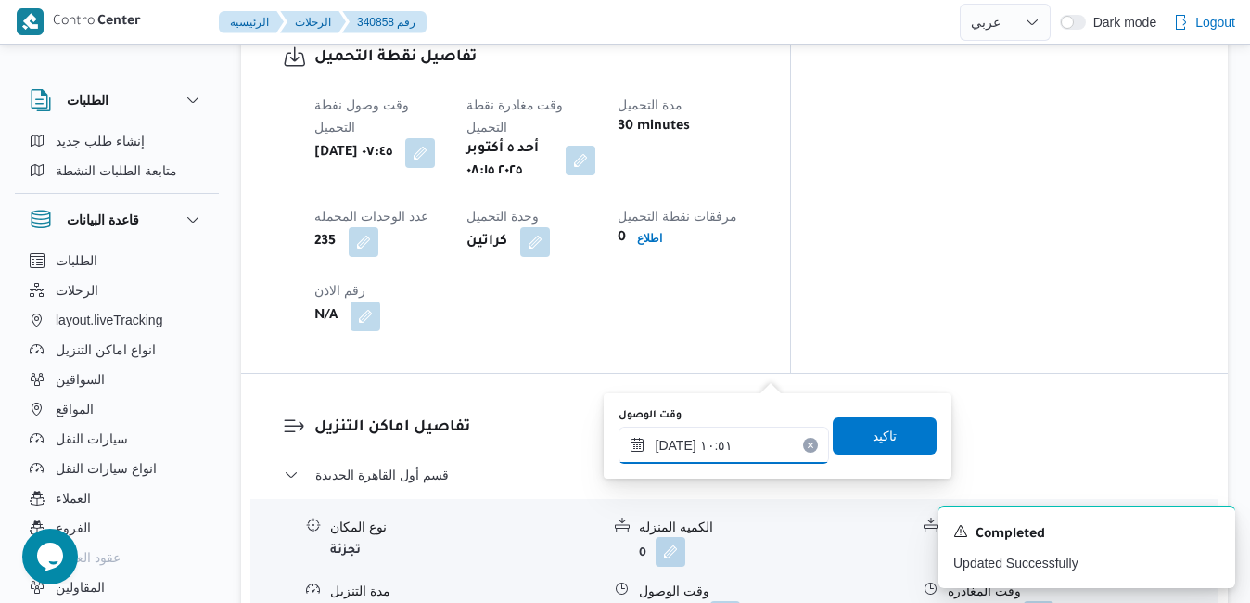
click at [701, 452] on input "[DATE] ١٠:٥١" at bounding box center [724, 445] width 211 height 37
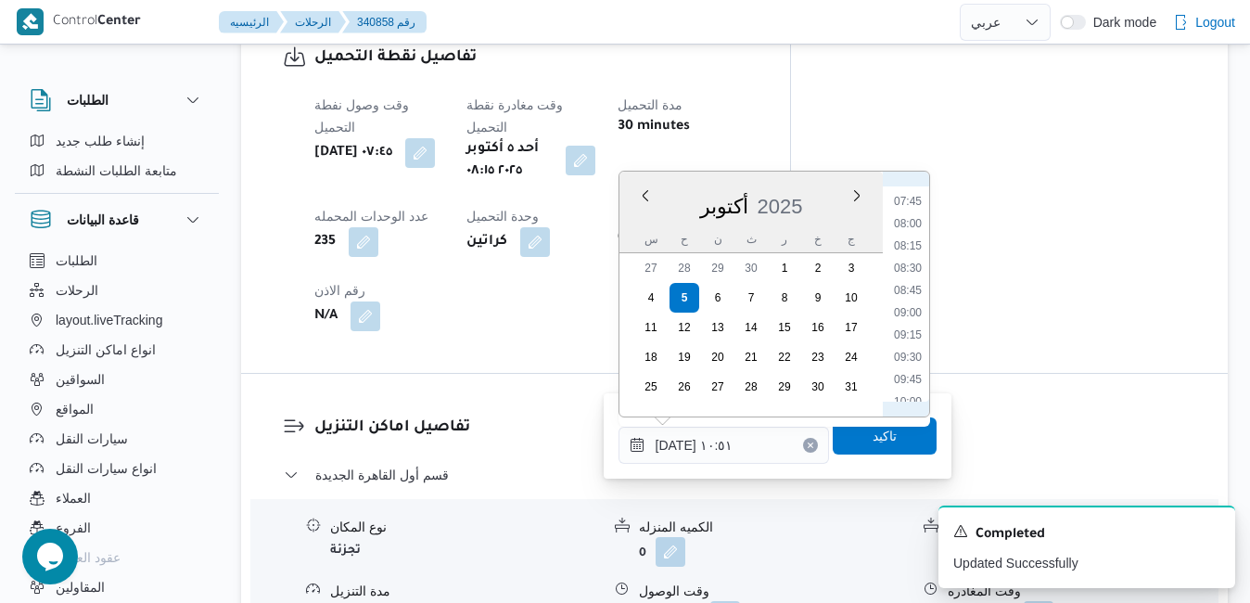
scroll to position [656, 0]
click at [910, 341] on li "09:00" at bounding box center [908, 341] width 43 height 19
type input "[DATE] ٠٩:٠٠"
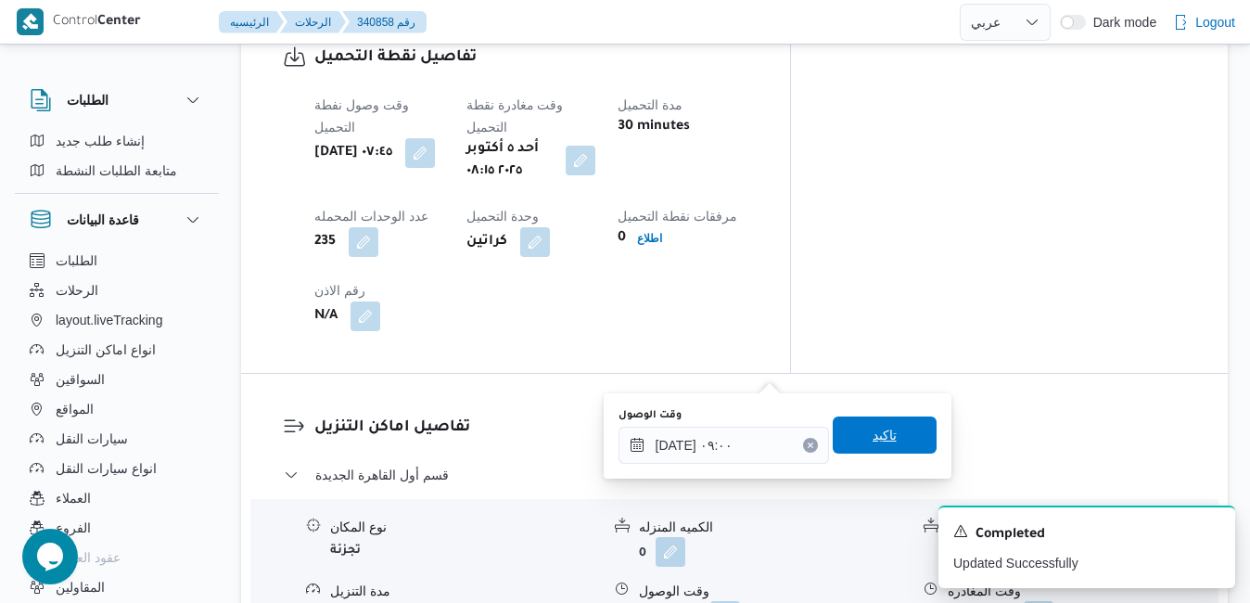
click at [862, 447] on span "تاكيد" at bounding box center [885, 435] width 104 height 37
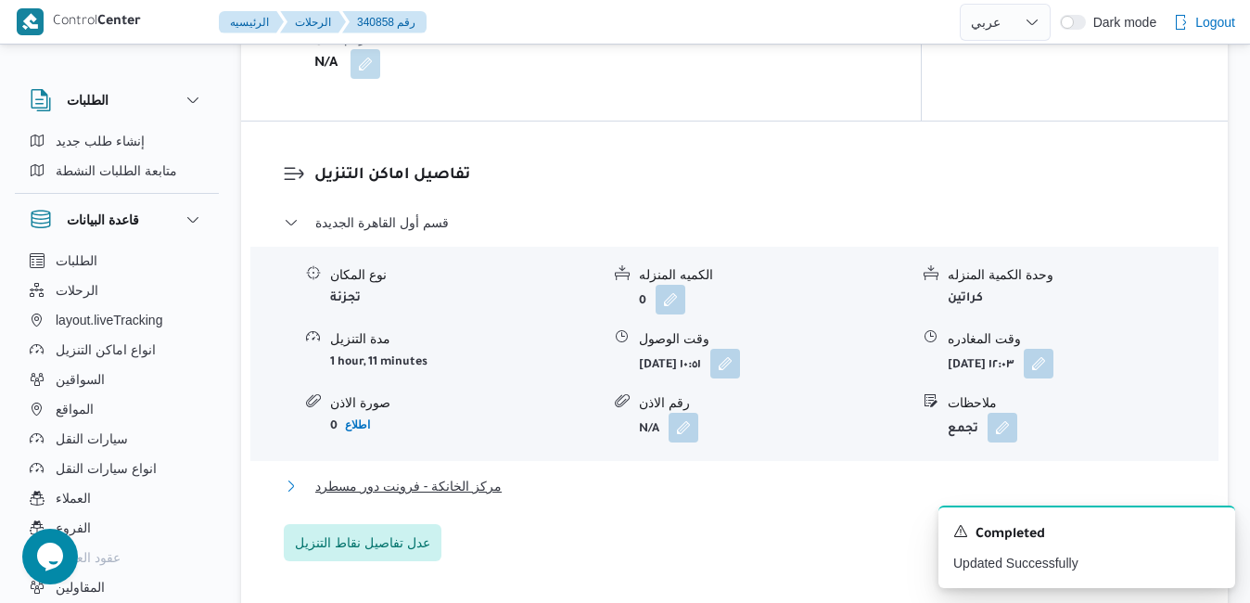
click at [740, 483] on button "مركز الخانكة - فرونت دور مسطرد" at bounding box center [735, 486] width 903 height 22
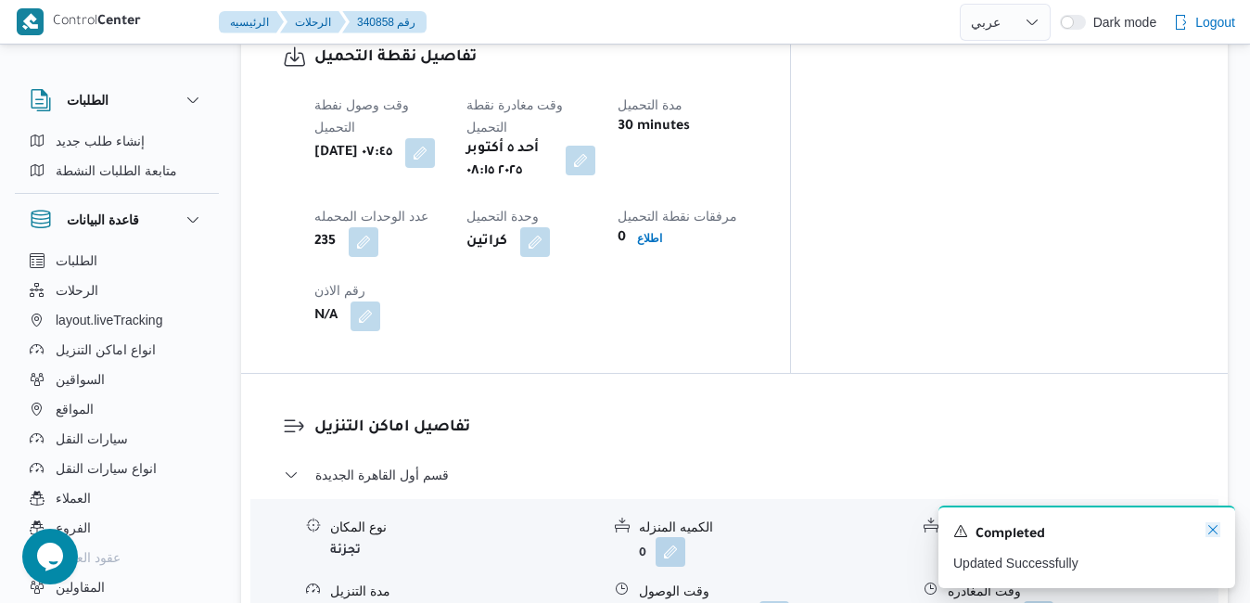
click at [1206, 529] on icon "Dismiss toast" at bounding box center [1213, 529] width 15 height 15
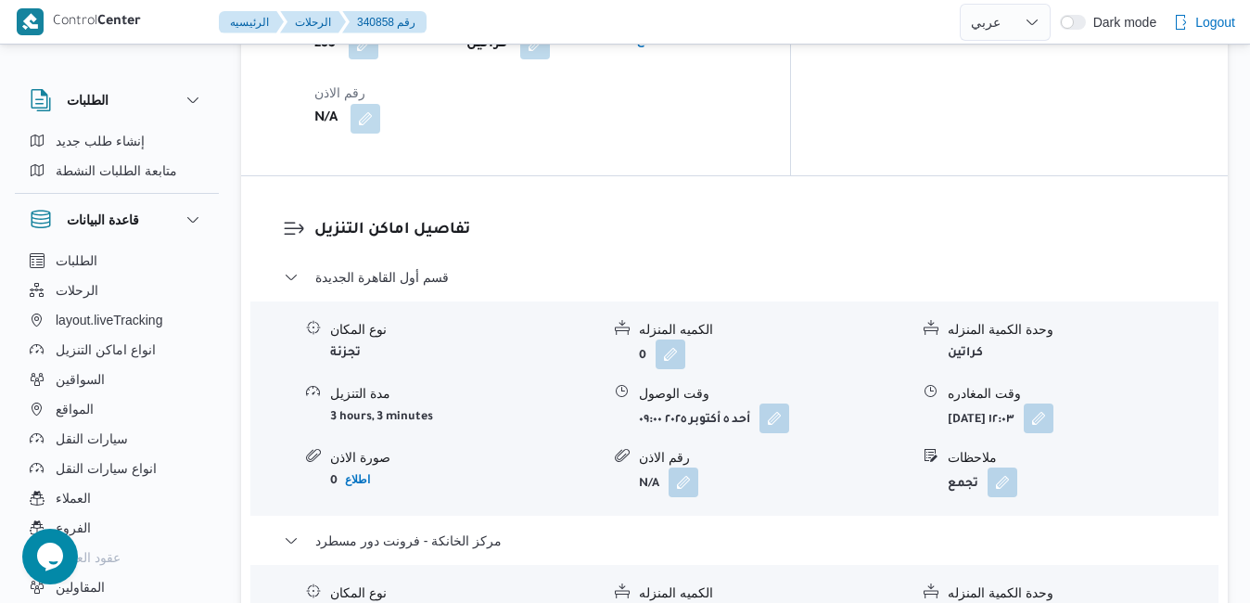
scroll to position [1878, 0]
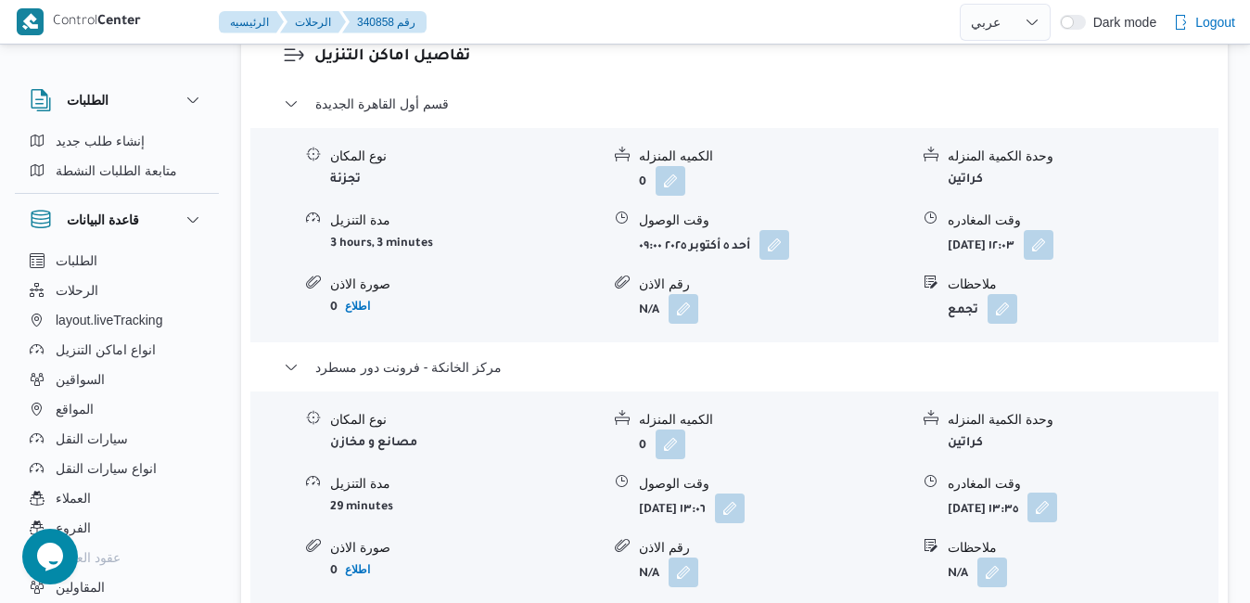
click at [1058, 493] on button "button" at bounding box center [1043, 508] width 30 height 30
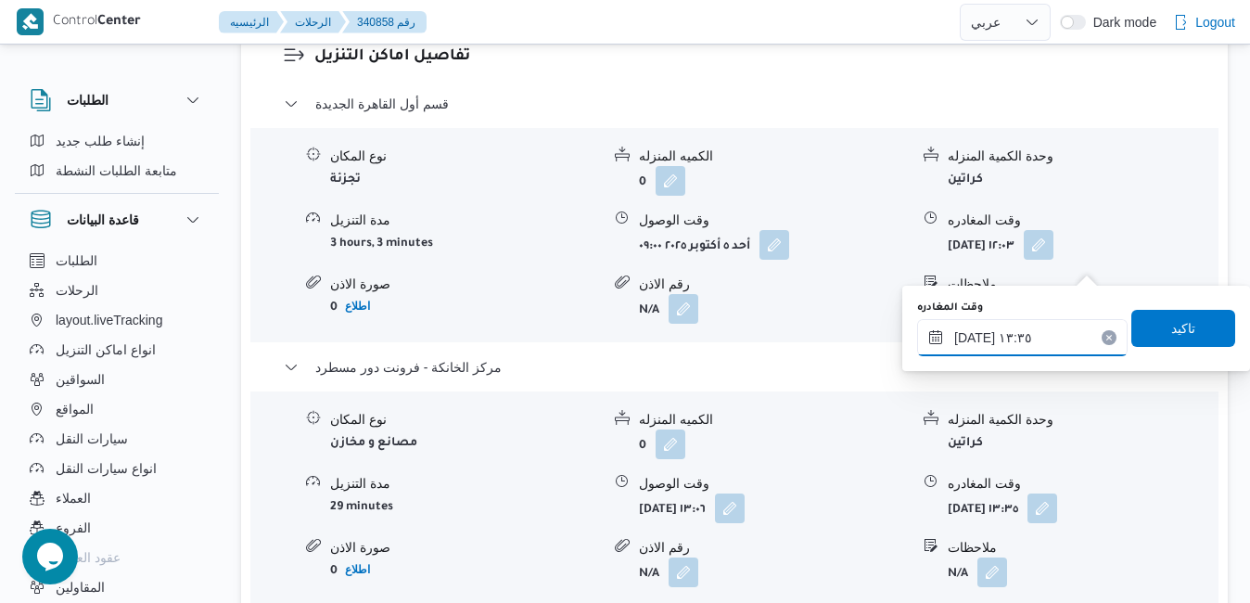
click at [1021, 332] on input "٠٥/١٠/٢٠٢٥ ١٣:٣٥" at bounding box center [1022, 337] width 211 height 37
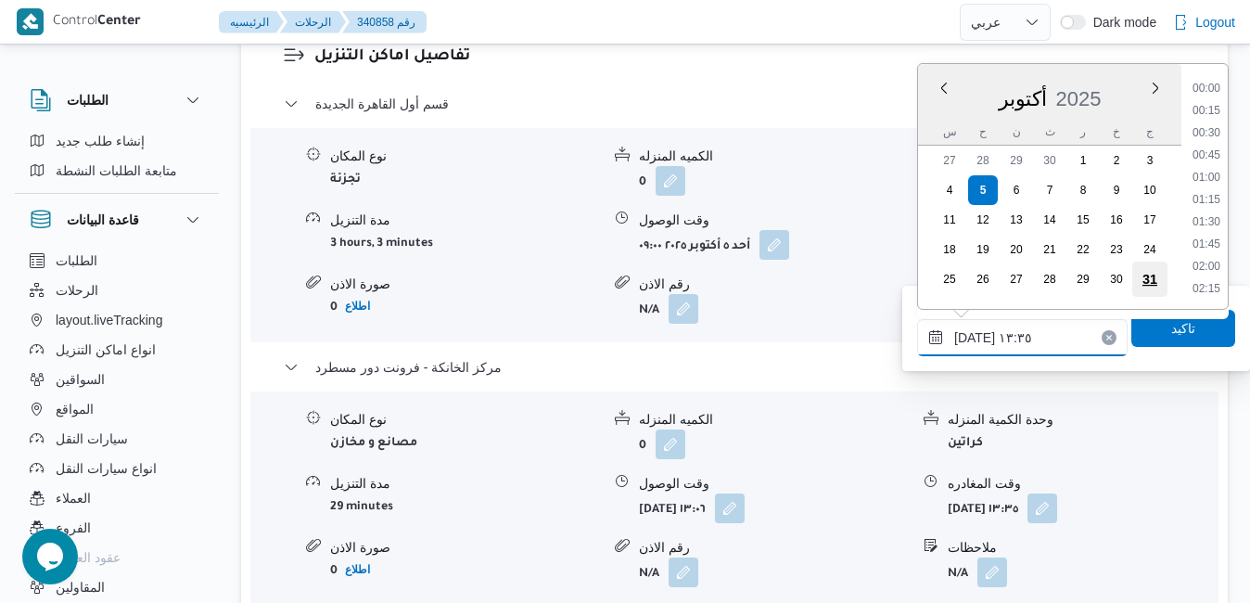
scroll to position [1089, 0]
click at [1225, 254] on li "14:00" at bounding box center [1207, 246] width 43 height 19
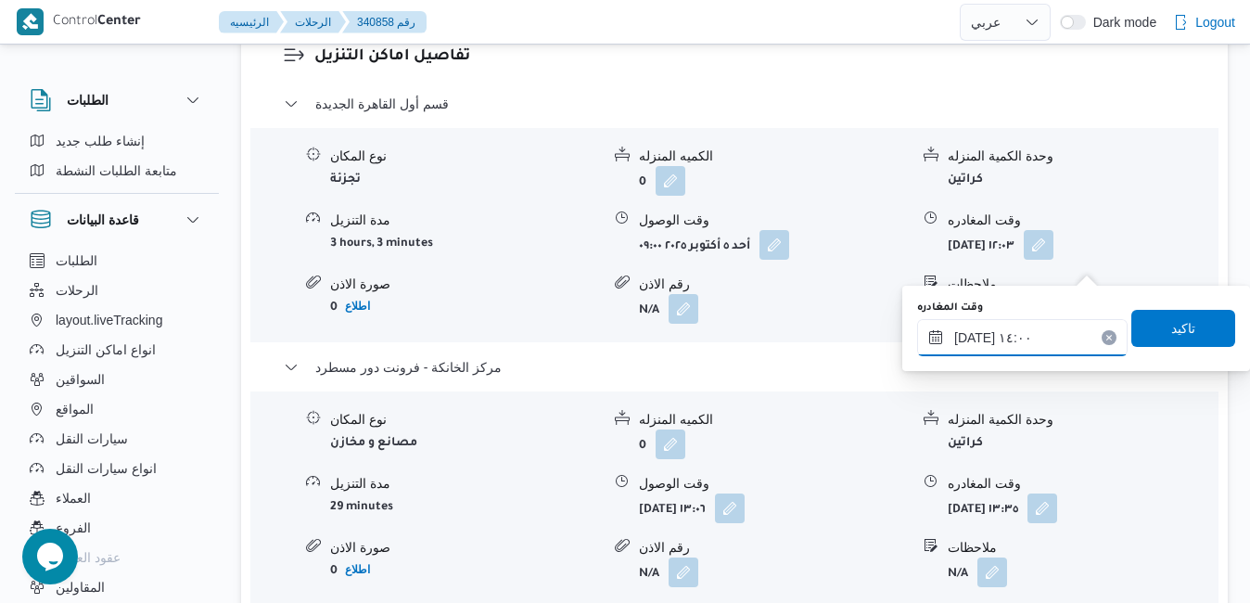
click at [1057, 336] on input "٠٥/١٠/٢٠٢٥ ١٤:٠٠" at bounding box center [1022, 337] width 211 height 37
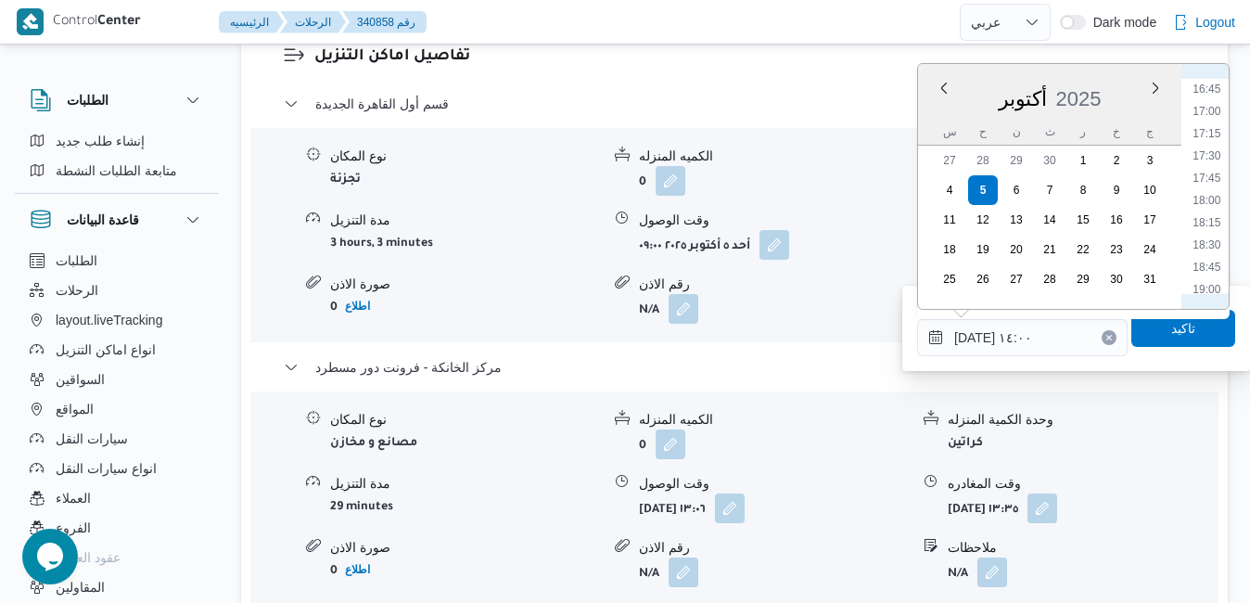
scroll to position [1510, 0]
click at [1210, 141] on li "17:30" at bounding box center [1207, 136] width 43 height 19
type input "٠٥/١٠/٢٠٢٥ ١٧:٣٠"
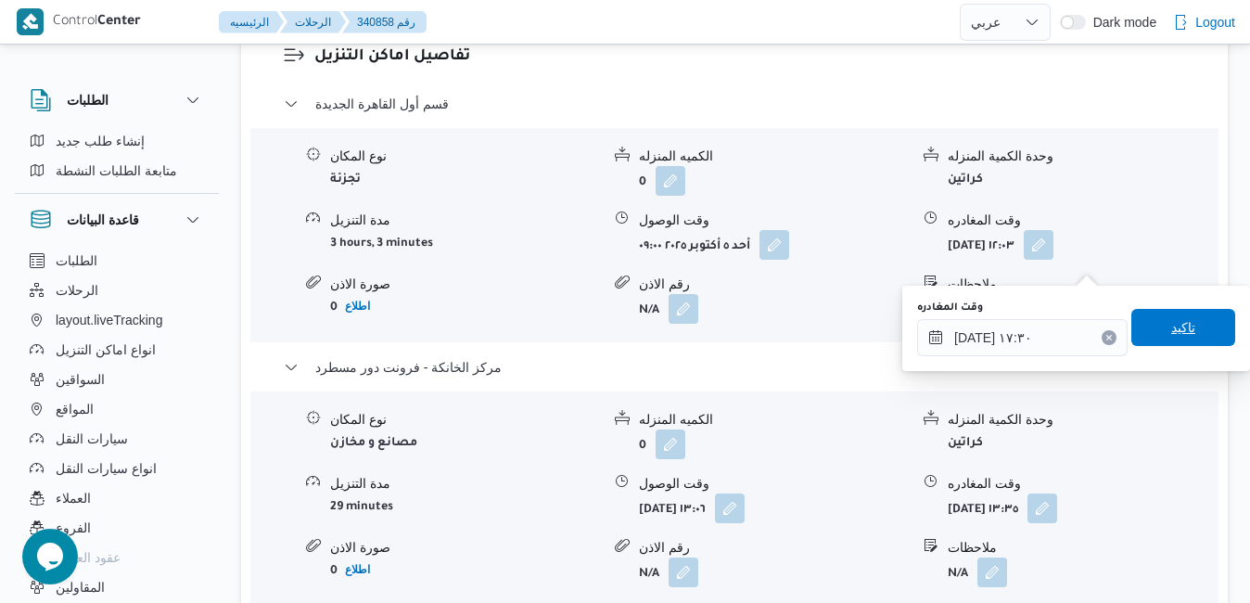
click at [1172, 336] on span "تاكيد" at bounding box center [1184, 327] width 24 height 22
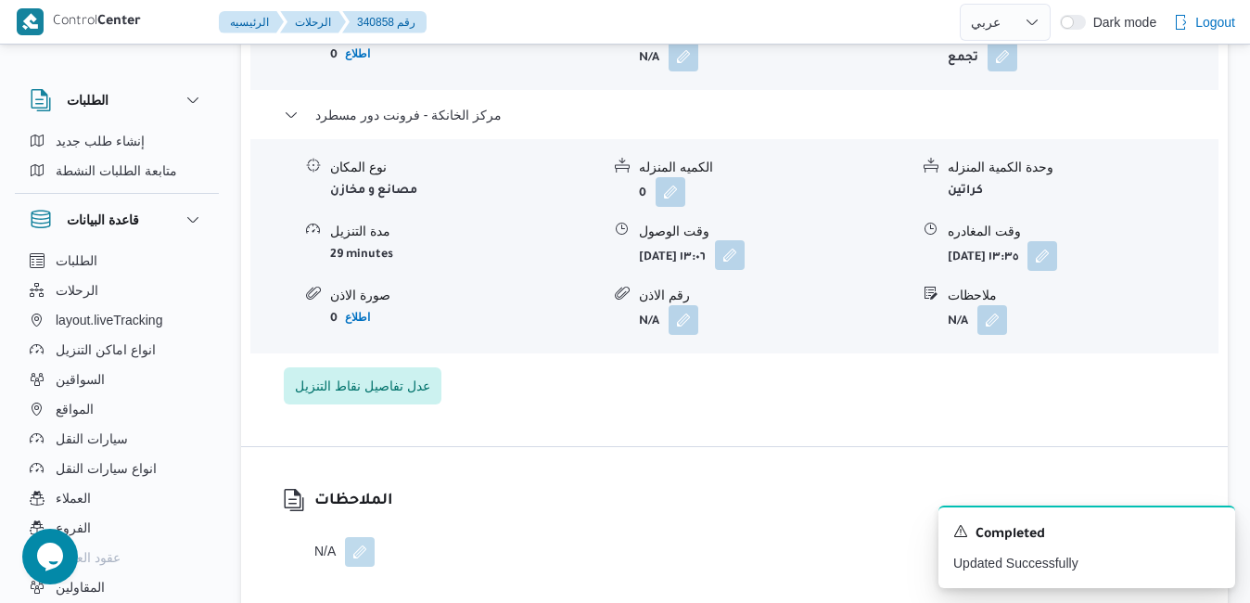
click at [745, 266] on button "button" at bounding box center [730, 255] width 30 height 30
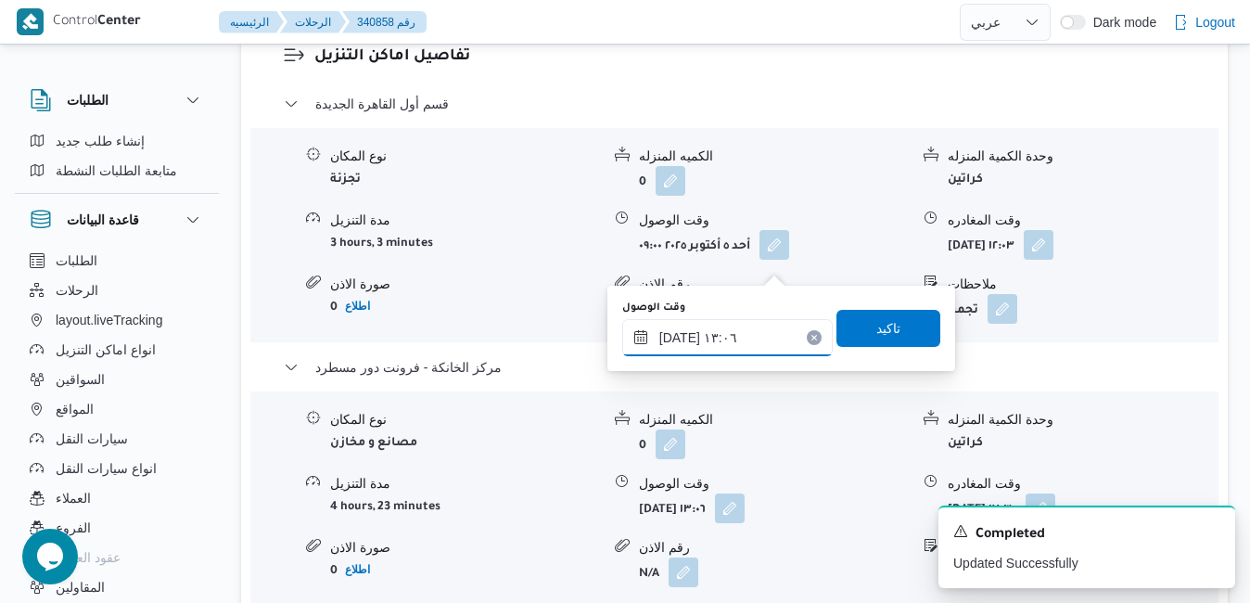
click at [748, 336] on input "٠٥/١٠/٢٠٢٥ ١٣:٠٦" at bounding box center [727, 337] width 211 height 37
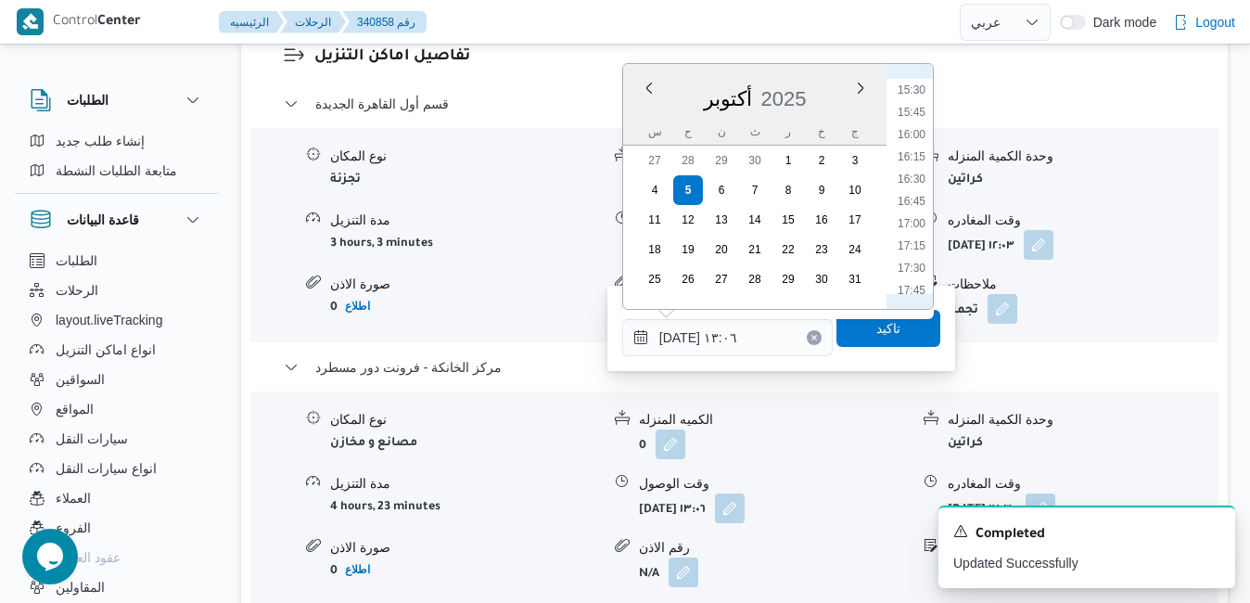
scroll to position [1421, 0]
click at [920, 209] on li "17:15" at bounding box center [912, 203] width 43 height 19
type input "٠٥/١٠/٢٠٢٥ ١٧:١٥"
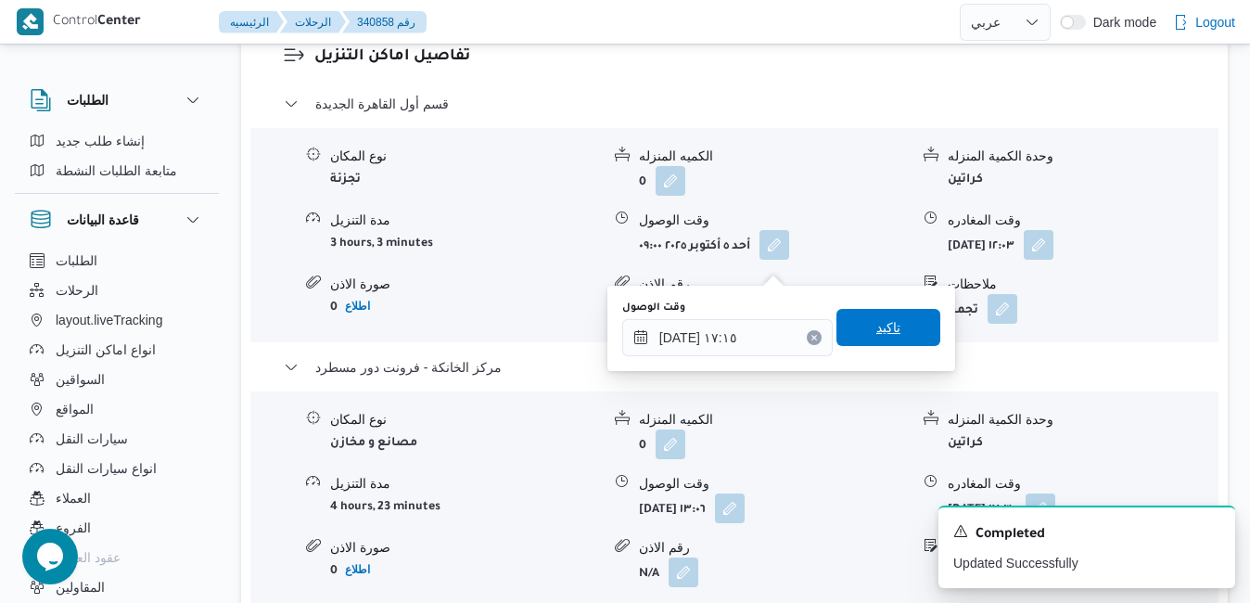
click at [877, 326] on span "تاكيد" at bounding box center [889, 327] width 24 height 22
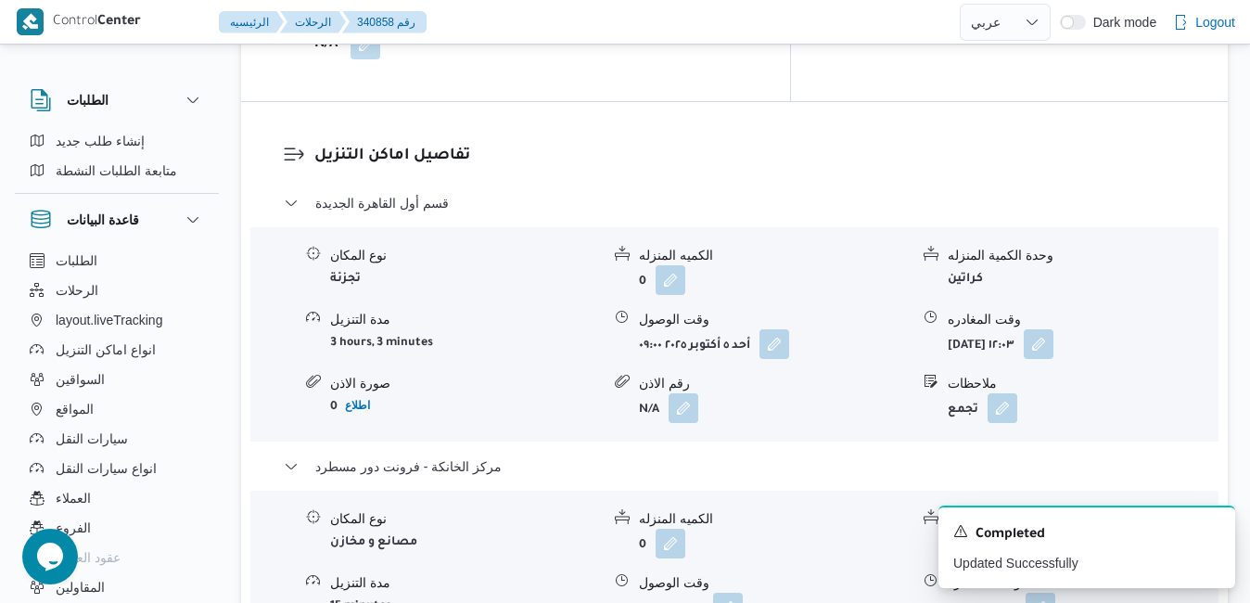
scroll to position [1766, 0]
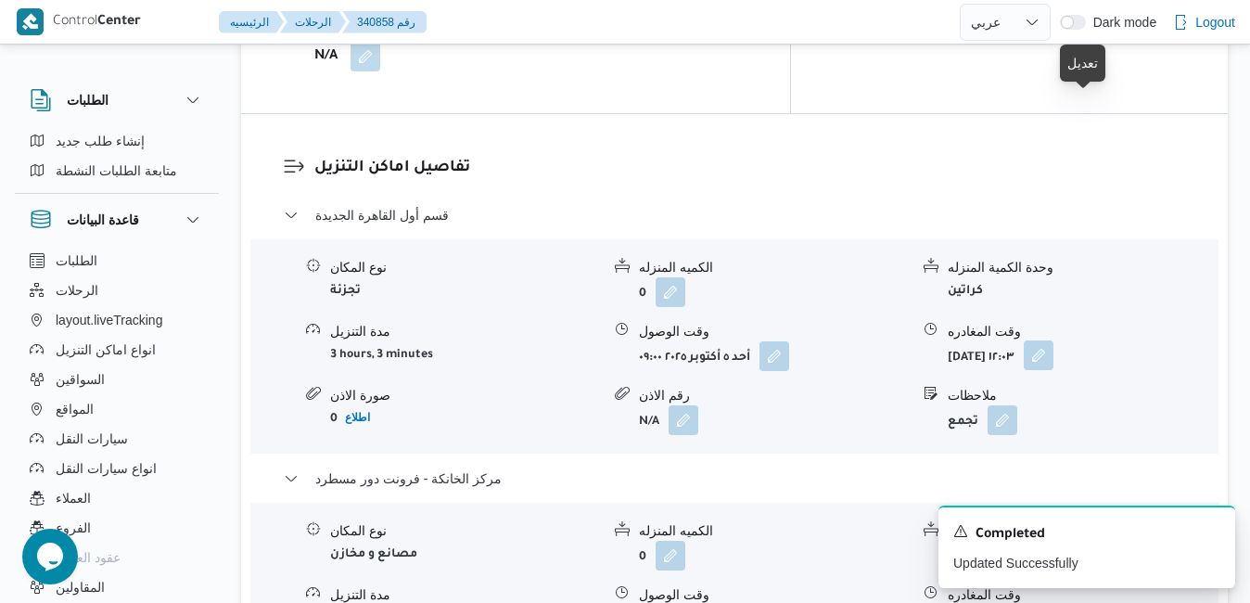
click at [1054, 340] on button "button" at bounding box center [1039, 355] width 30 height 30
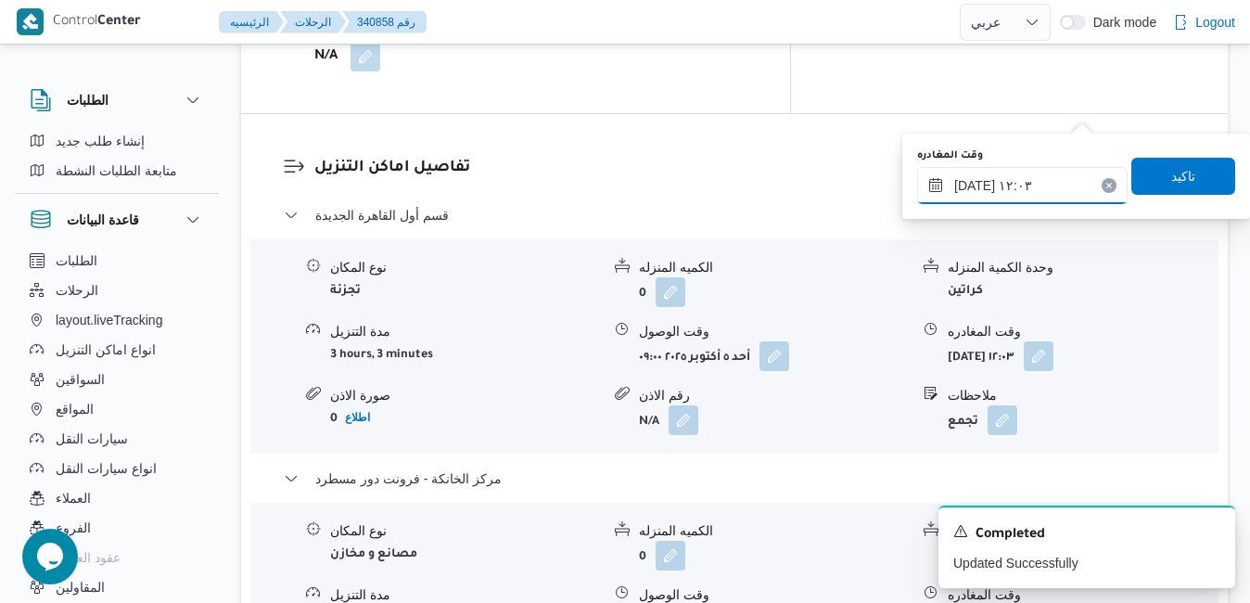
click at [1019, 184] on input "٠٥/١٠/٢٠٢٥ ١٢:٠٣" at bounding box center [1022, 185] width 211 height 37
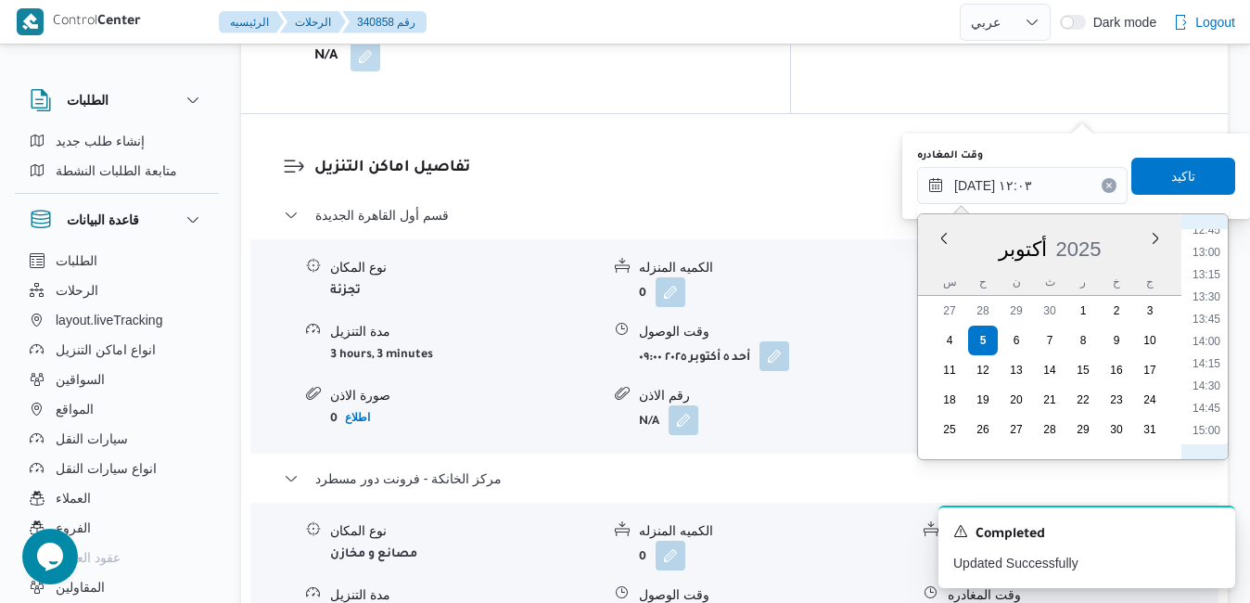
scroll to position [1332, 0]
click at [1217, 374] on li "16:30" at bounding box center [1207, 375] width 43 height 19
type input "٠٥/١٠/٢٠٢٥ ١٦:٣٠"
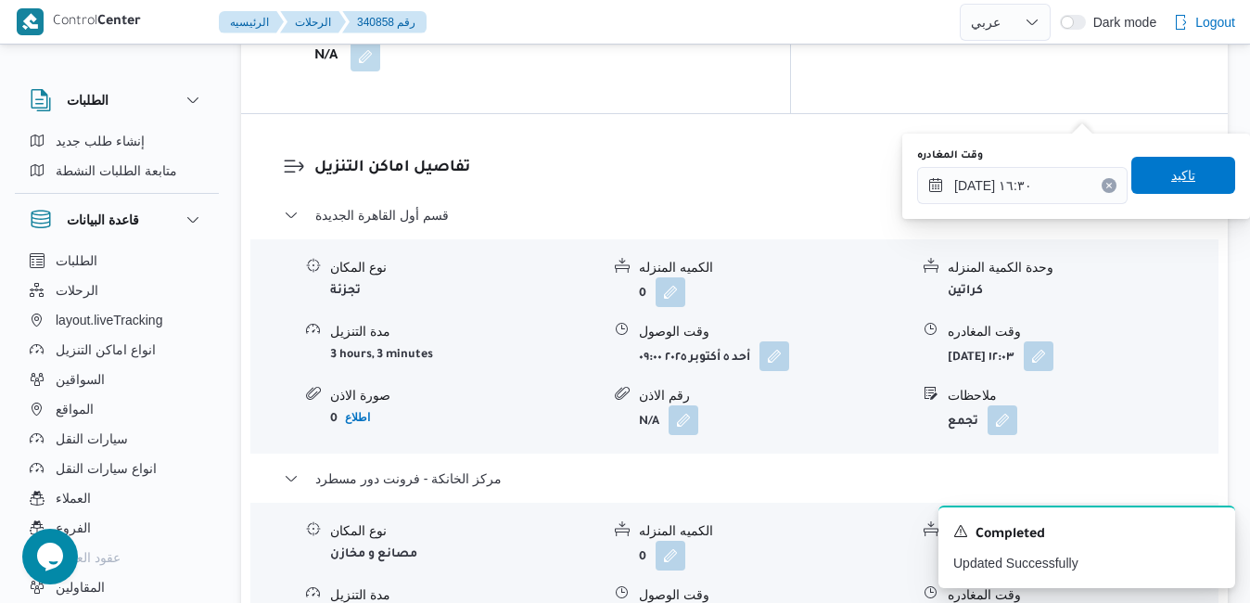
click at [1199, 182] on span "تاكيد" at bounding box center [1184, 175] width 104 height 37
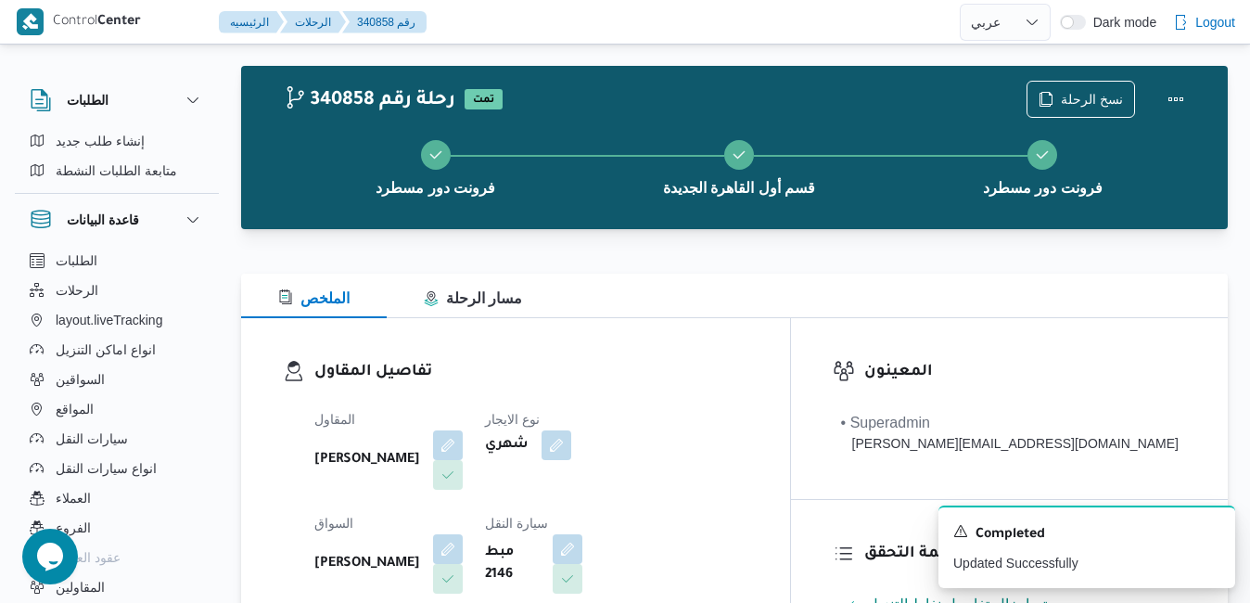
scroll to position [0, 0]
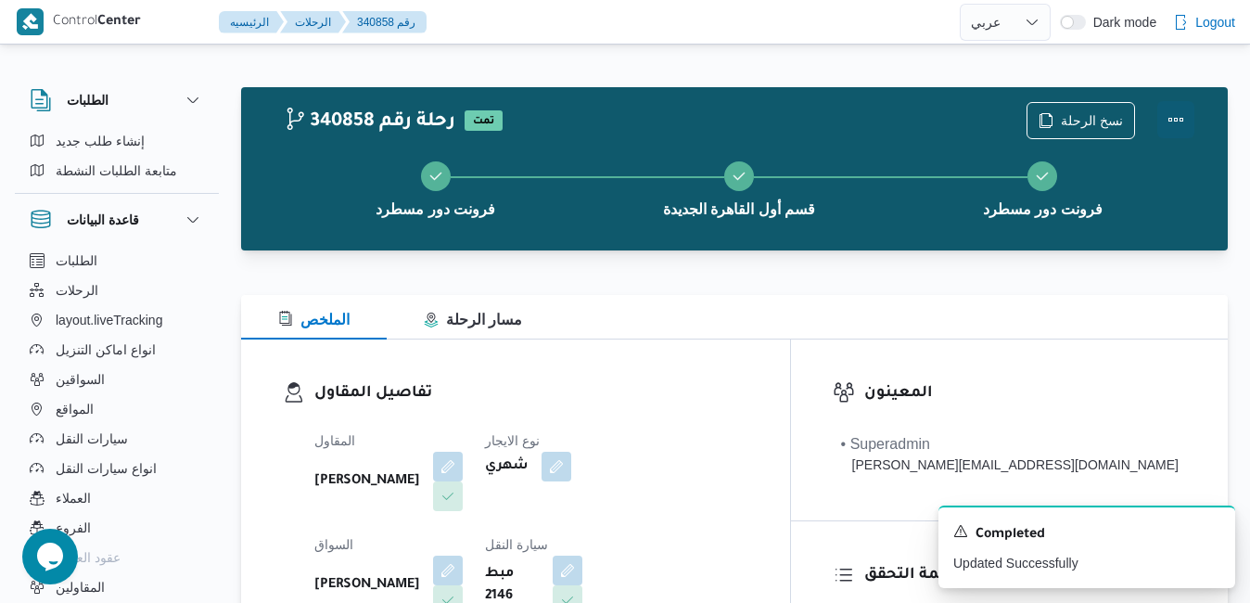
click at [1183, 118] on button "Actions" at bounding box center [1176, 119] width 37 height 37
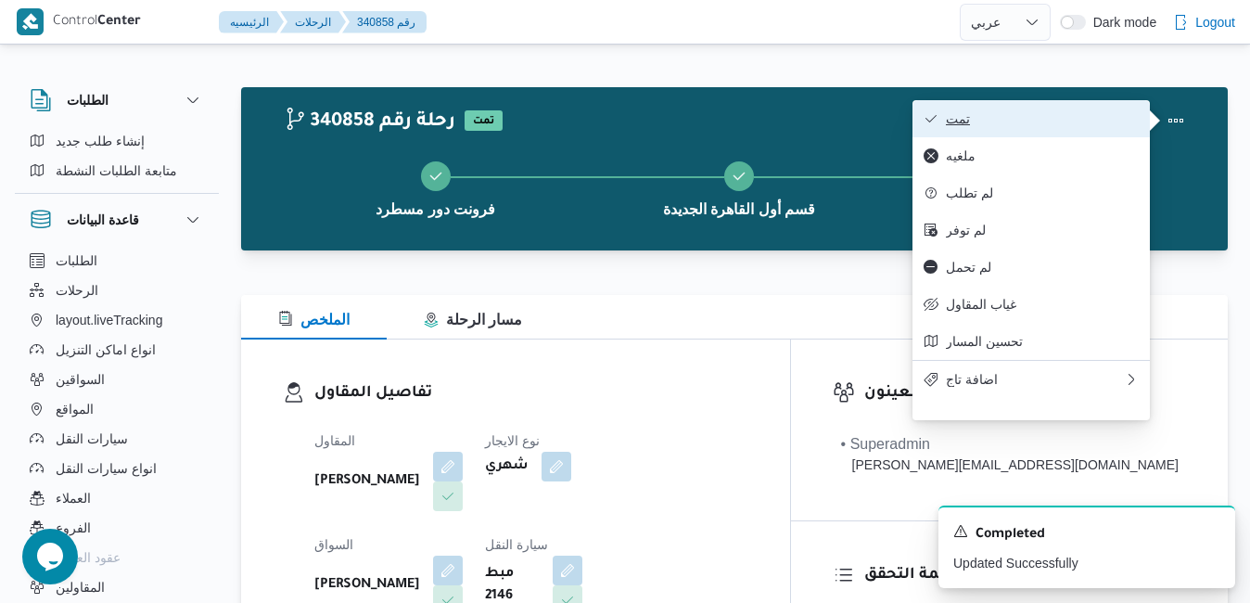
click at [1121, 121] on span "تمت" at bounding box center [1042, 118] width 193 height 15
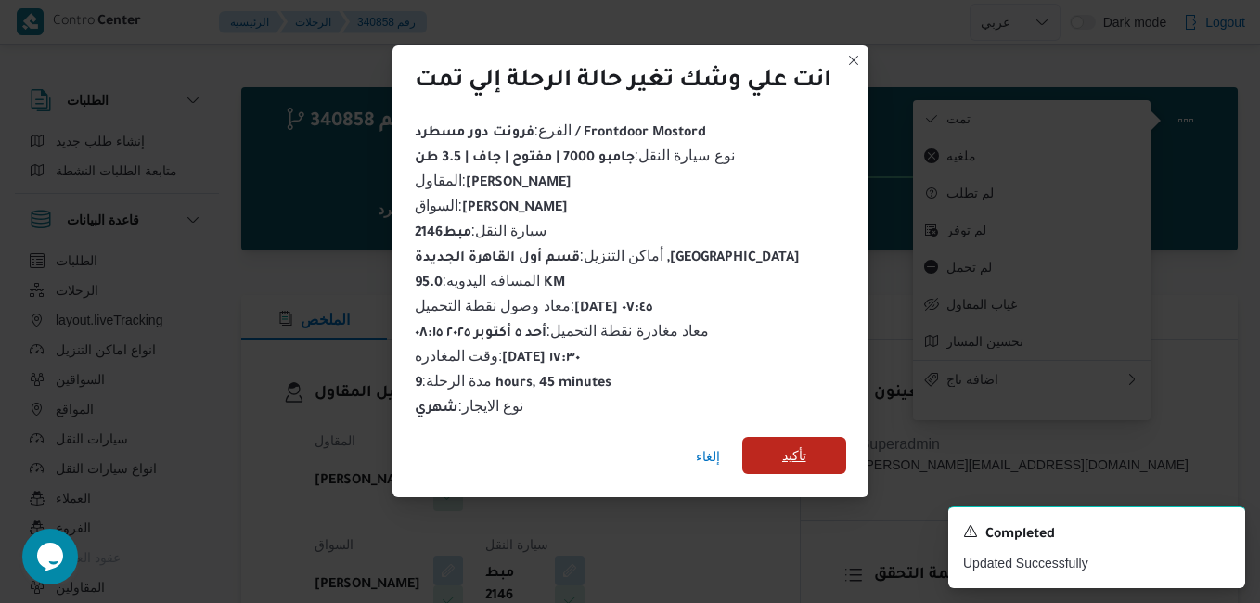
click at [782, 437] on span "تأكيد" at bounding box center [794, 455] width 104 height 37
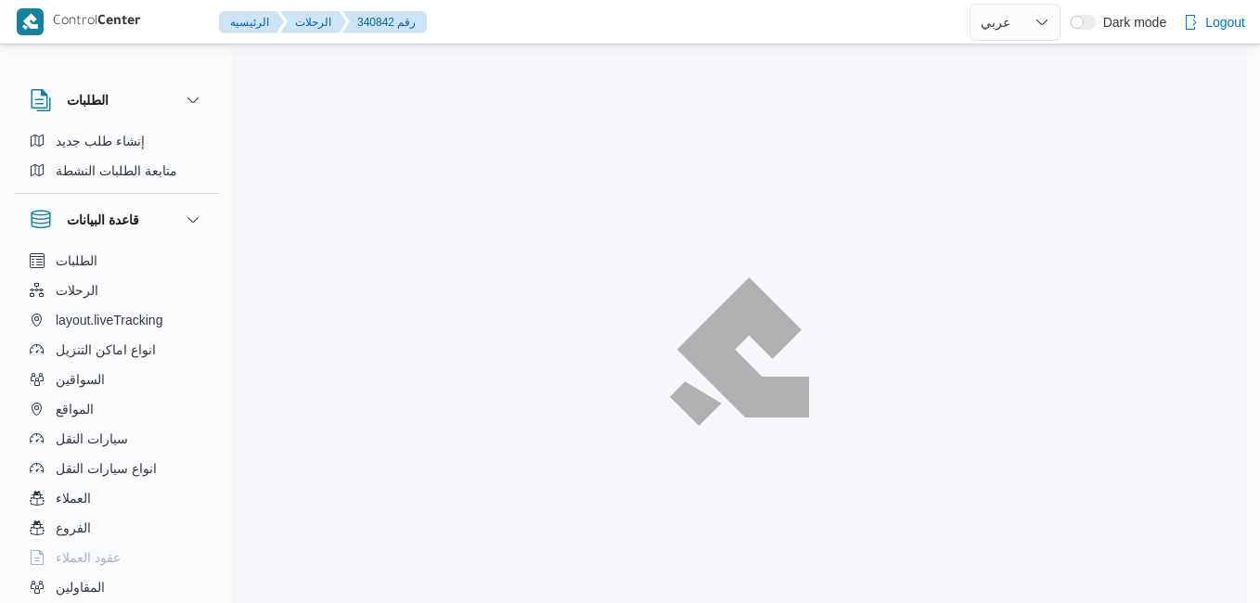
select select "ar"
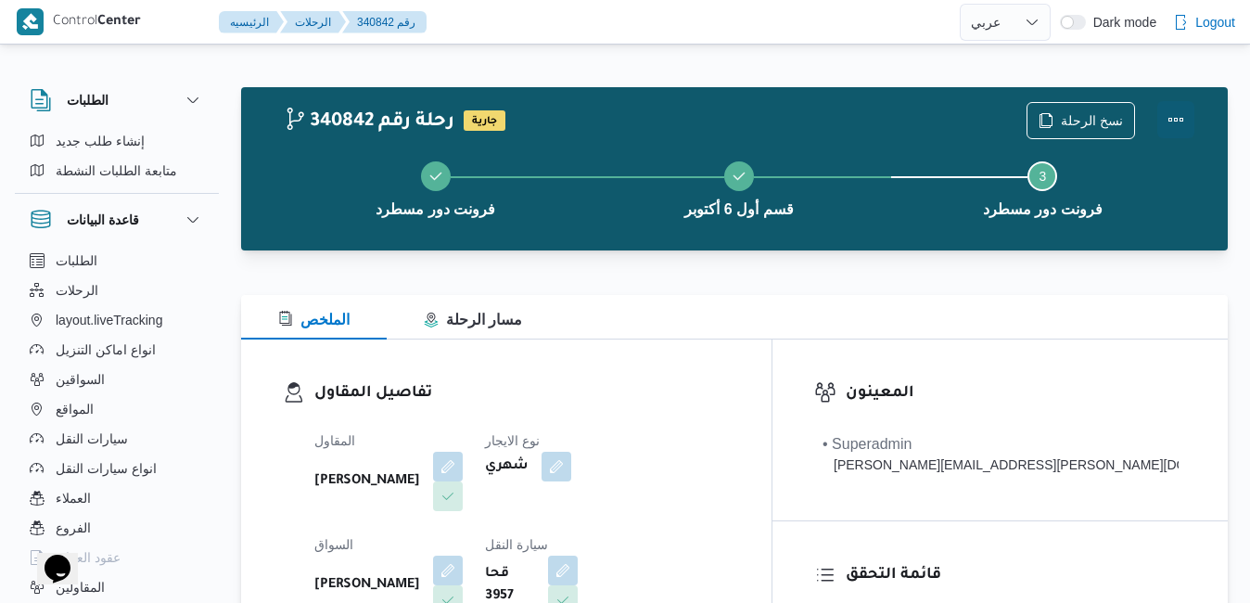
click at [1167, 114] on button "Actions" at bounding box center [1176, 119] width 37 height 37
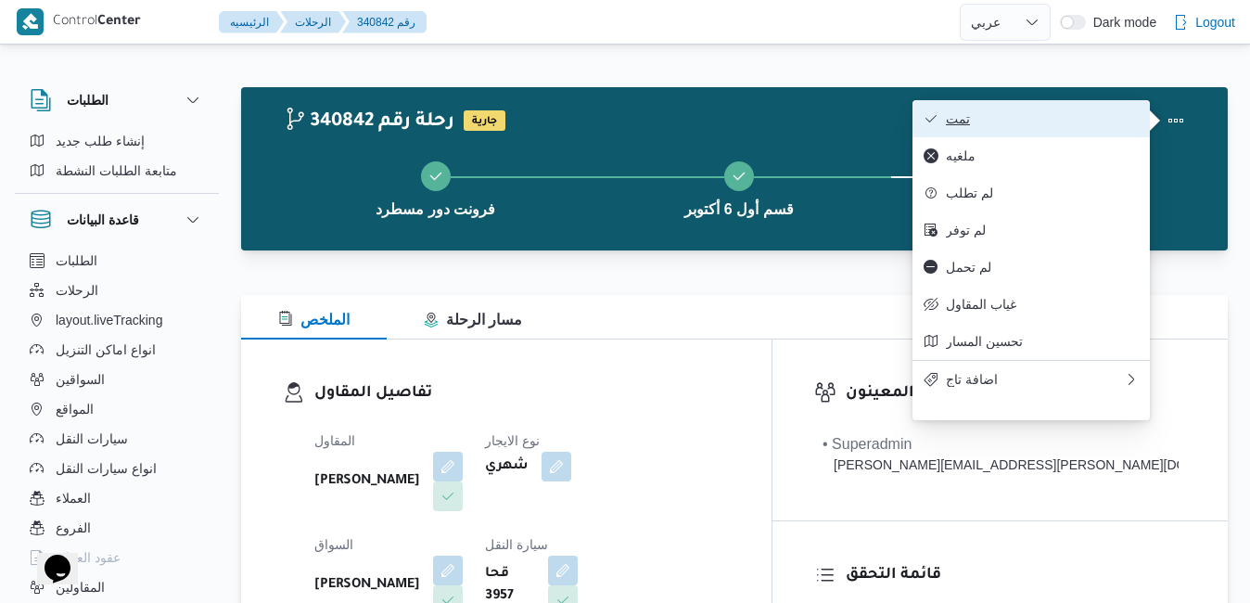
click at [1100, 109] on button "تمت" at bounding box center [1031, 118] width 237 height 37
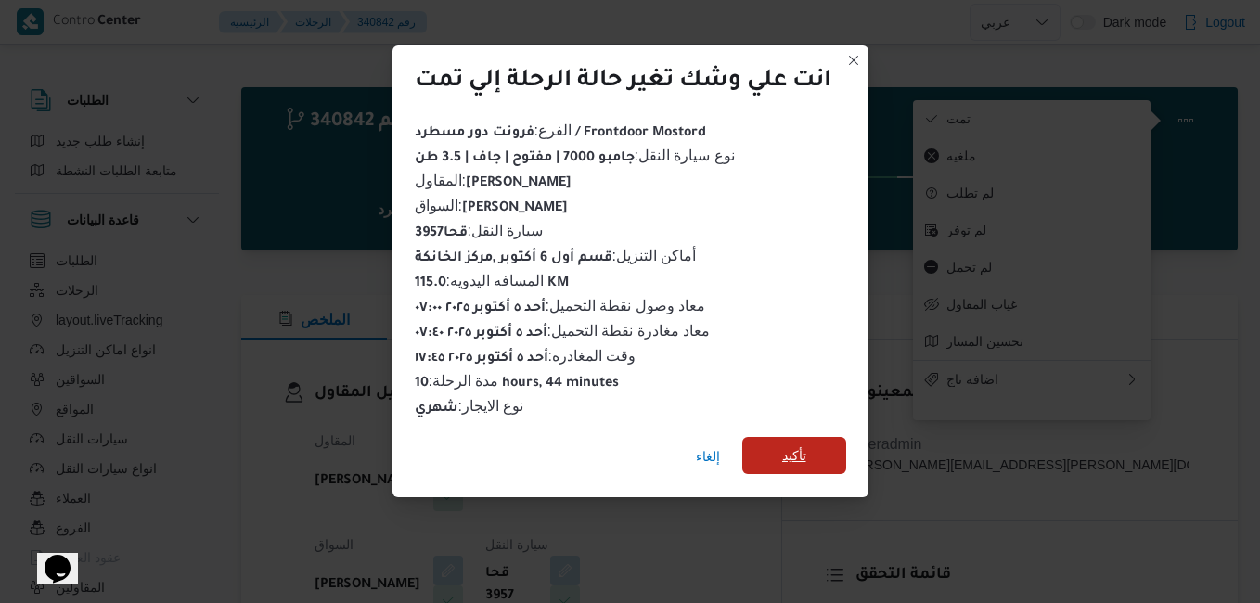
click at [806, 444] on span "تأكيد" at bounding box center [794, 455] width 24 height 22
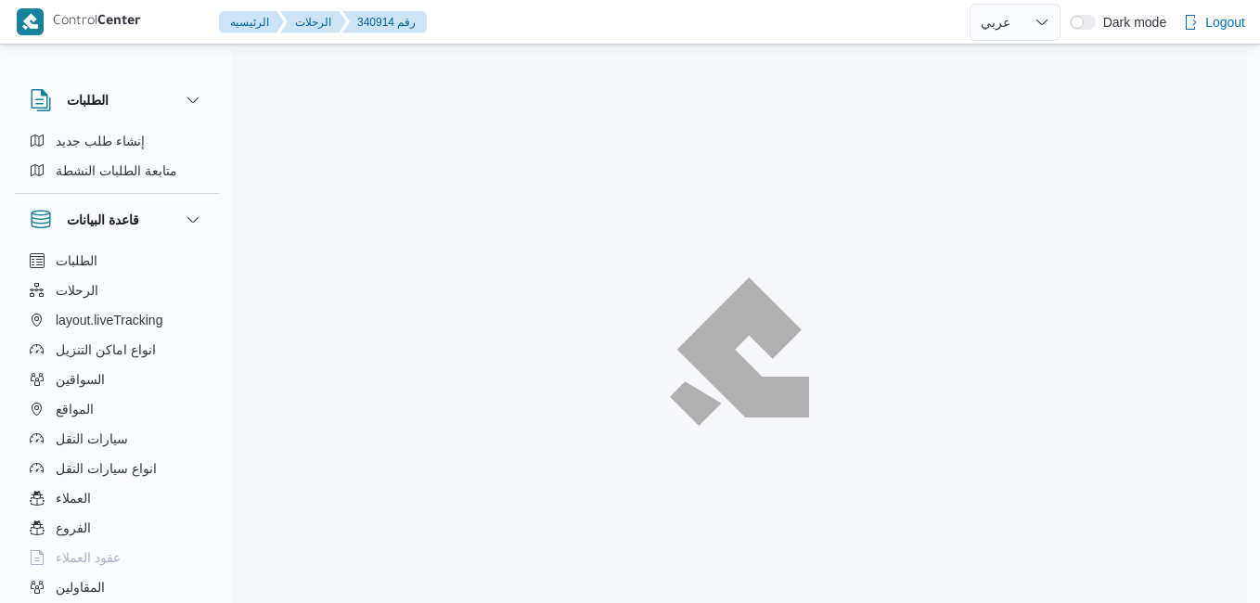
select select "ar"
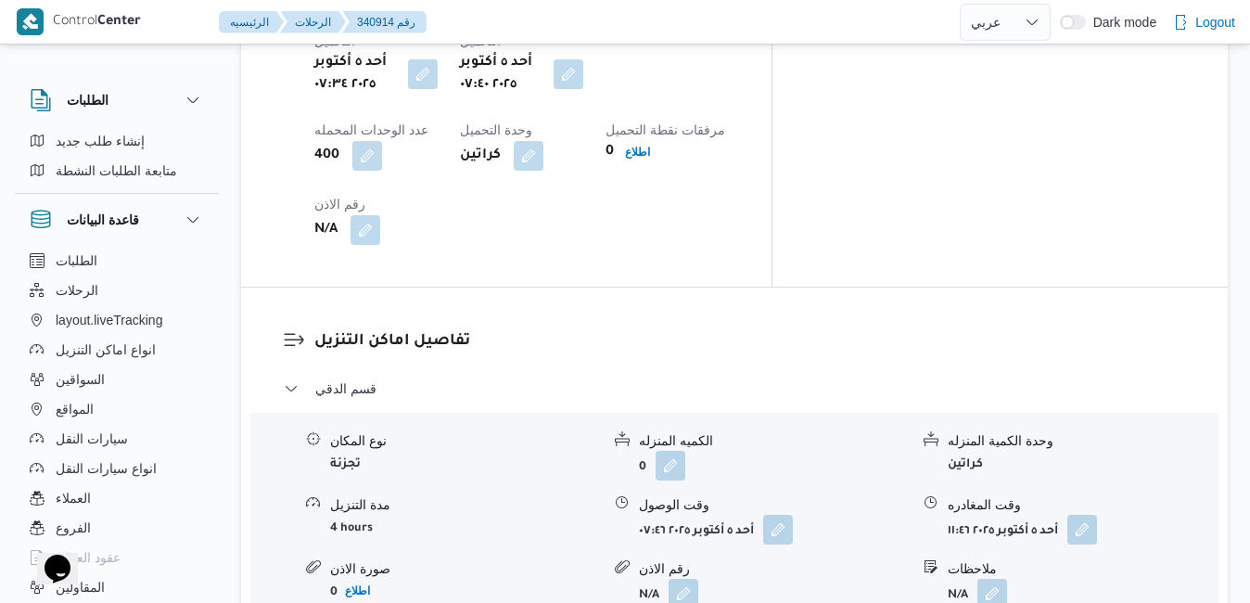
scroll to position [1596, 0]
click at [779, 511] on button "button" at bounding box center [778, 526] width 30 height 30
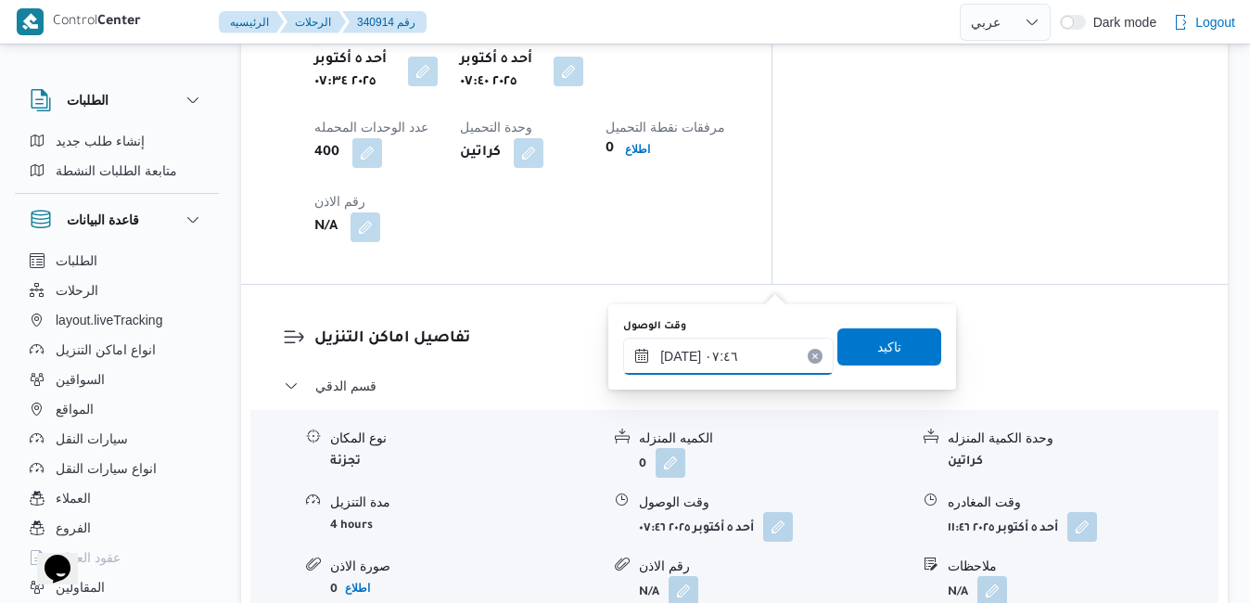
click at [692, 360] on input "[DATE] ٠٧:٤٦" at bounding box center [728, 356] width 211 height 37
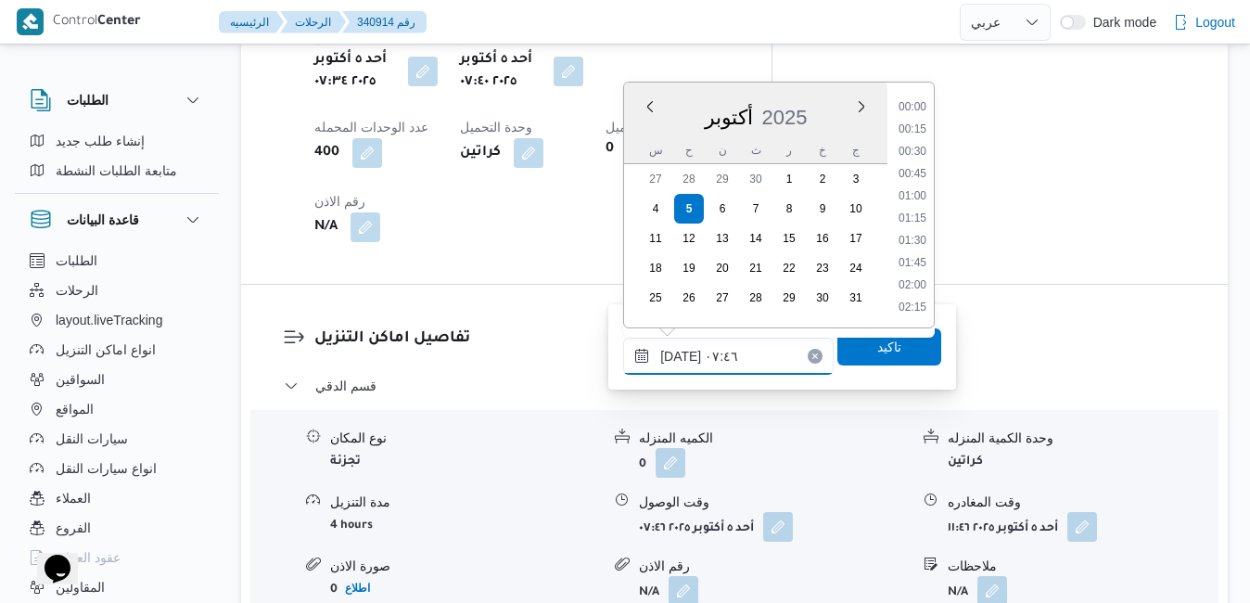
scroll to position [577, 0]
click at [924, 273] on li "08:15" at bounding box center [912, 264] width 43 height 19
type input "[DATE] ٠٨:١٥"
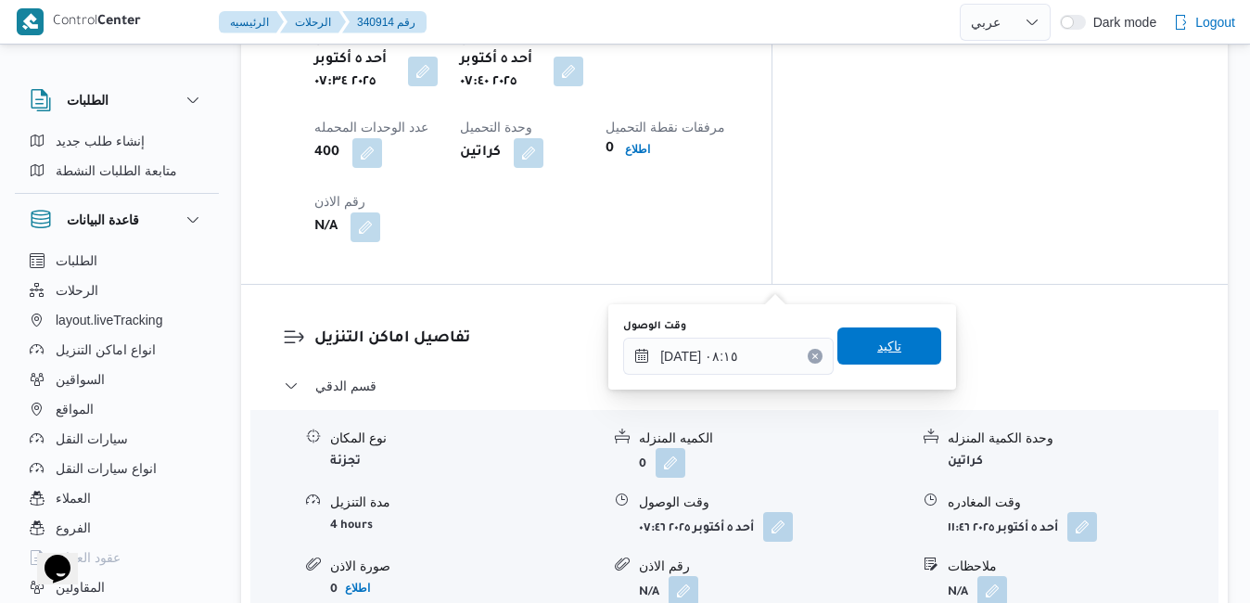
click at [878, 354] on span "تاكيد" at bounding box center [890, 346] width 24 height 22
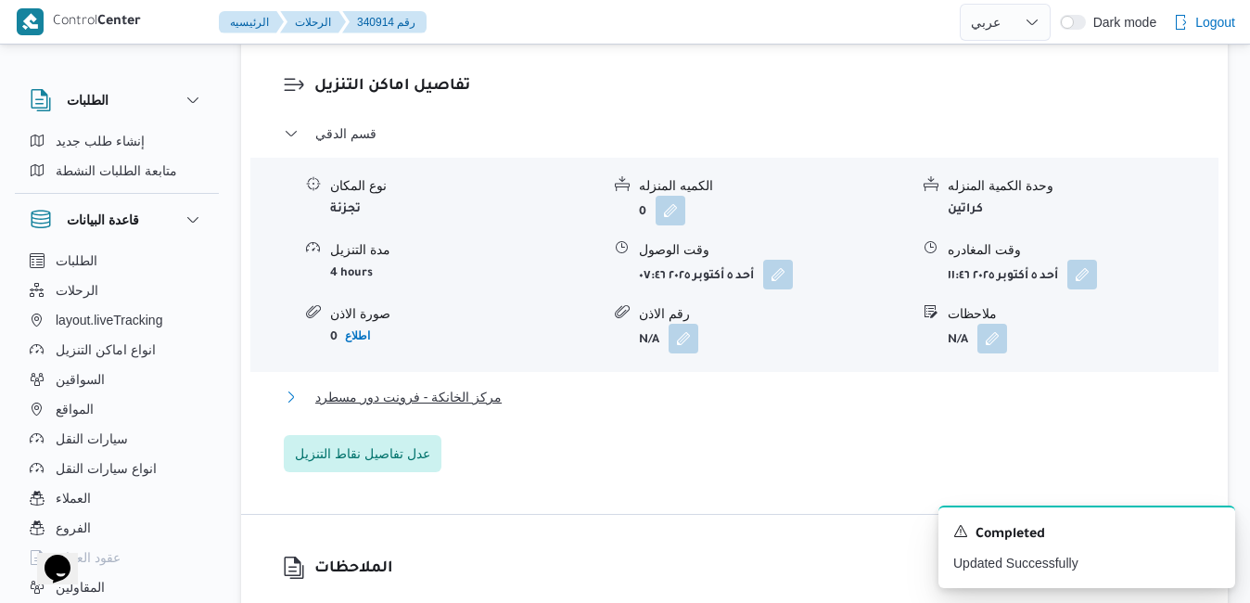
click at [753, 399] on button "مركز الخانكة - فرونت دور مسطرد" at bounding box center [735, 397] width 903 height 22
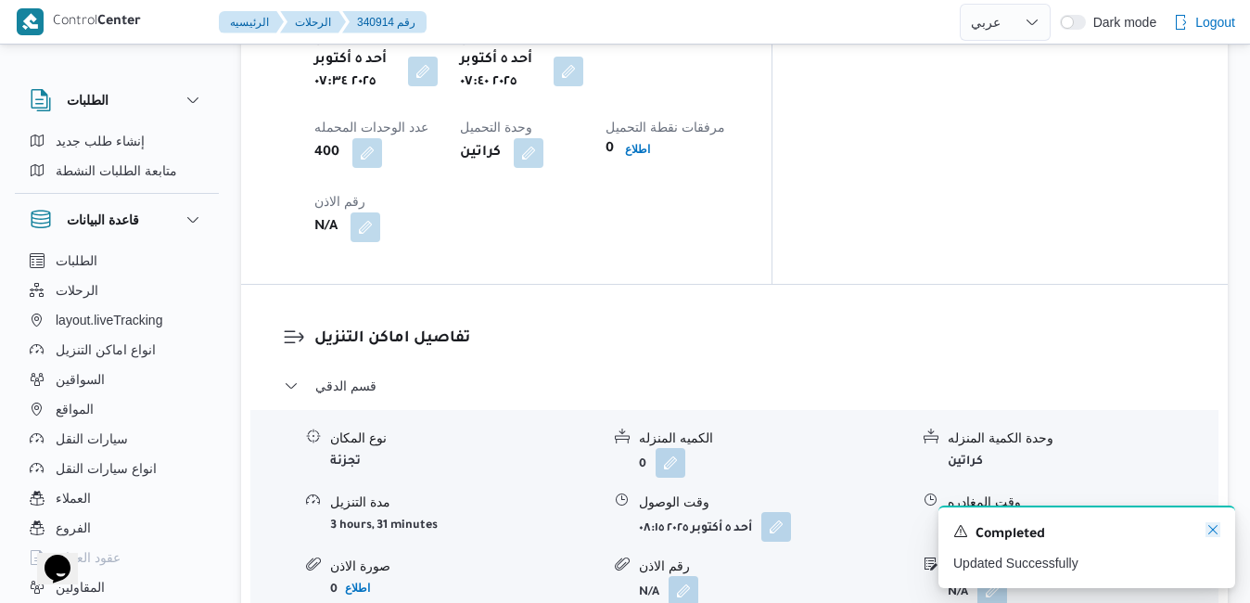
click at [1206, 526] on icon "Dismiss toast" at bounding box center [1213, 529] width 15 height 15
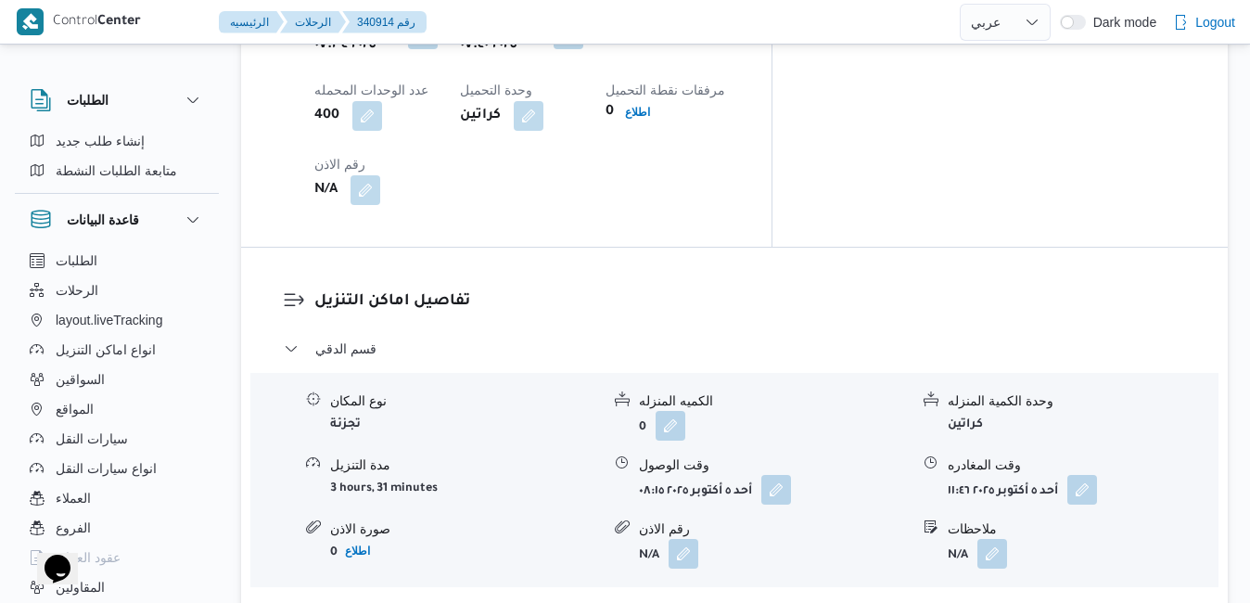
scroll to position [1744, 0]
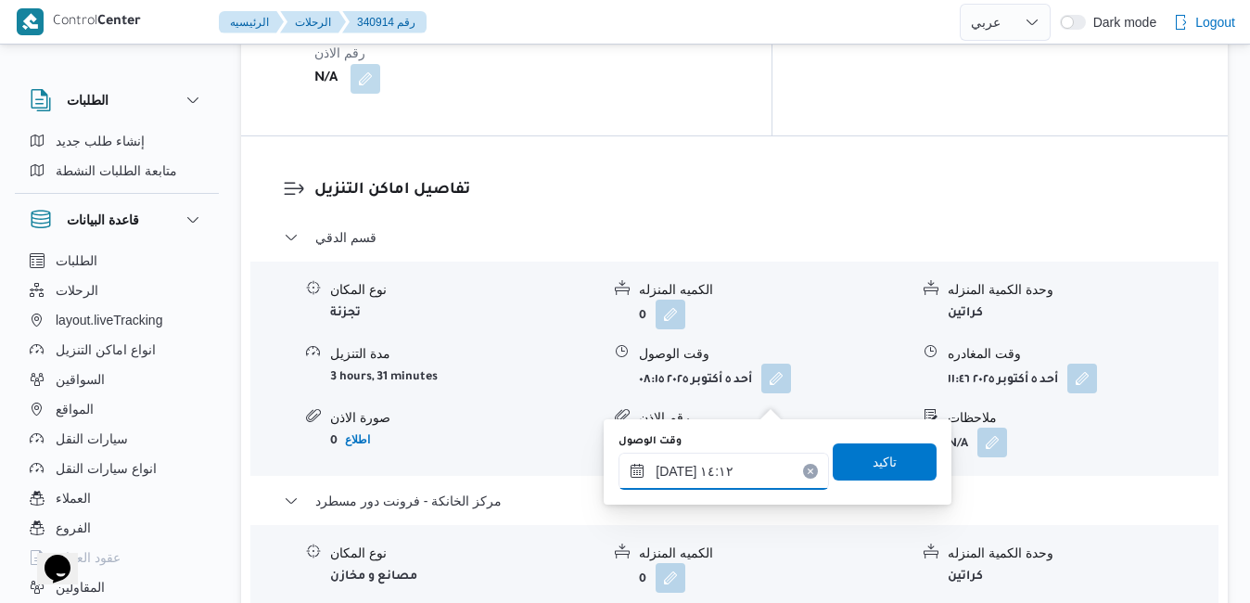
click at [729, 472] on input "٠٥/١٠/٢٠٢٥ ١٤:١٢" at bounding box center [724, 471] width 211 height 37
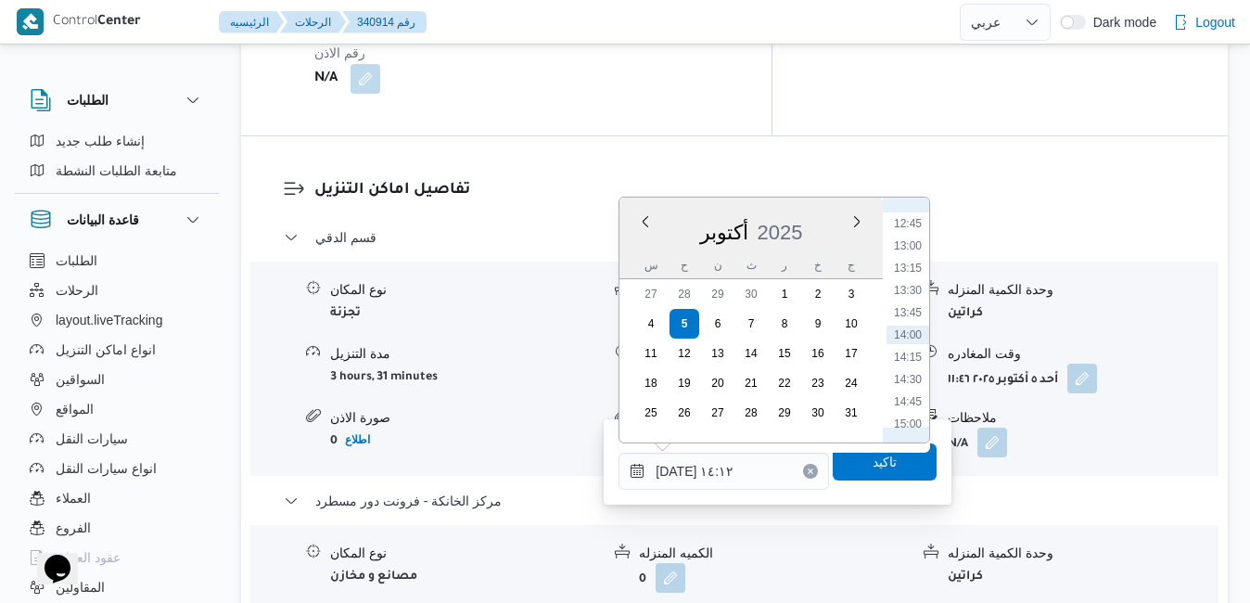
scroll to position [1322, 0]
click at [911, 391] on li "16:45" at bounding box center [908, 391] width 43 height 19
type input "٠٥/١٠/٢٠٢٥ ١٦:٤٥"
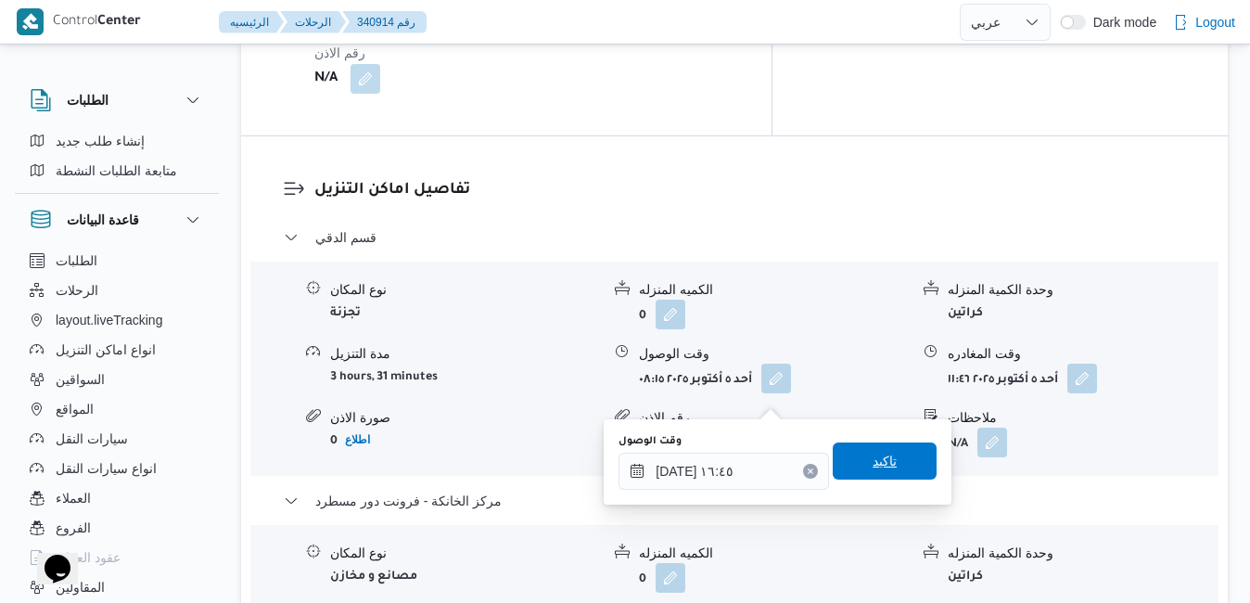
click at [873, 452] on span "تاكيد" at bounding box center [885, 461] width 24 height 22
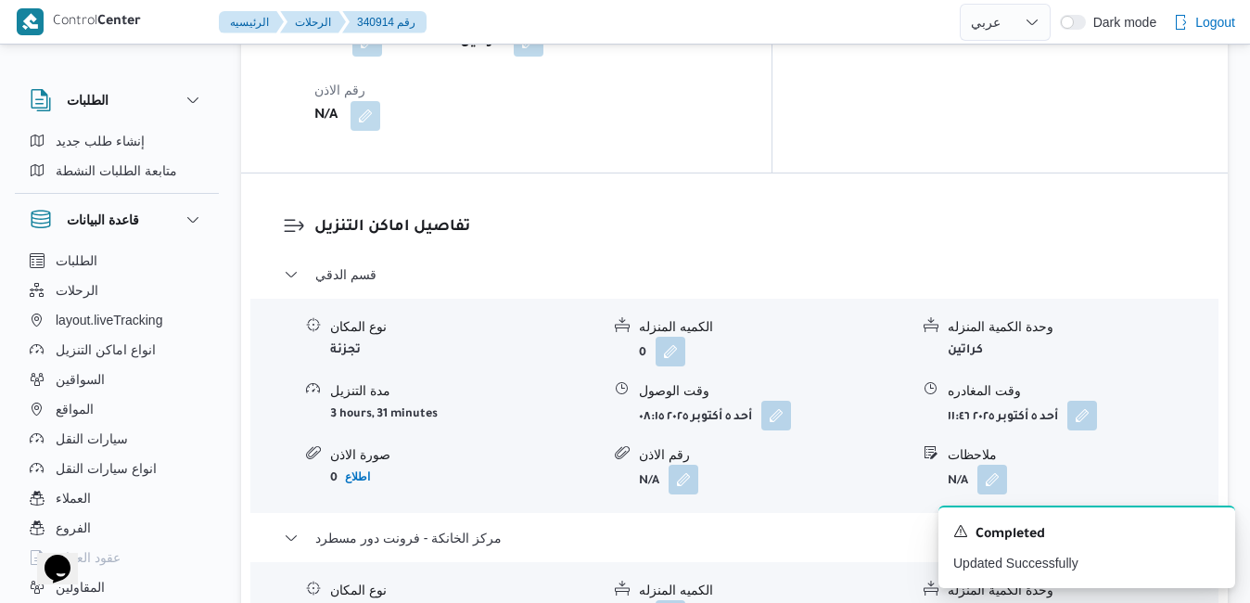
scroll to position [1670, 0]
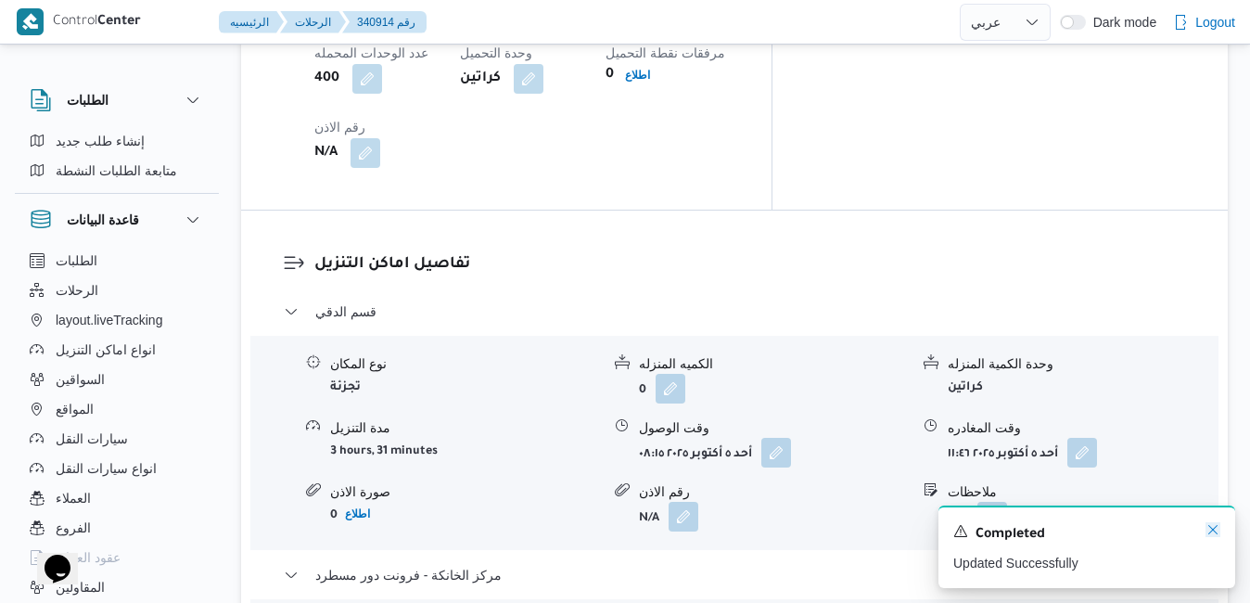
click at [1211, 530] on icon "Dismiss toast" at bounding box center [1213, 529] width 15 height 15
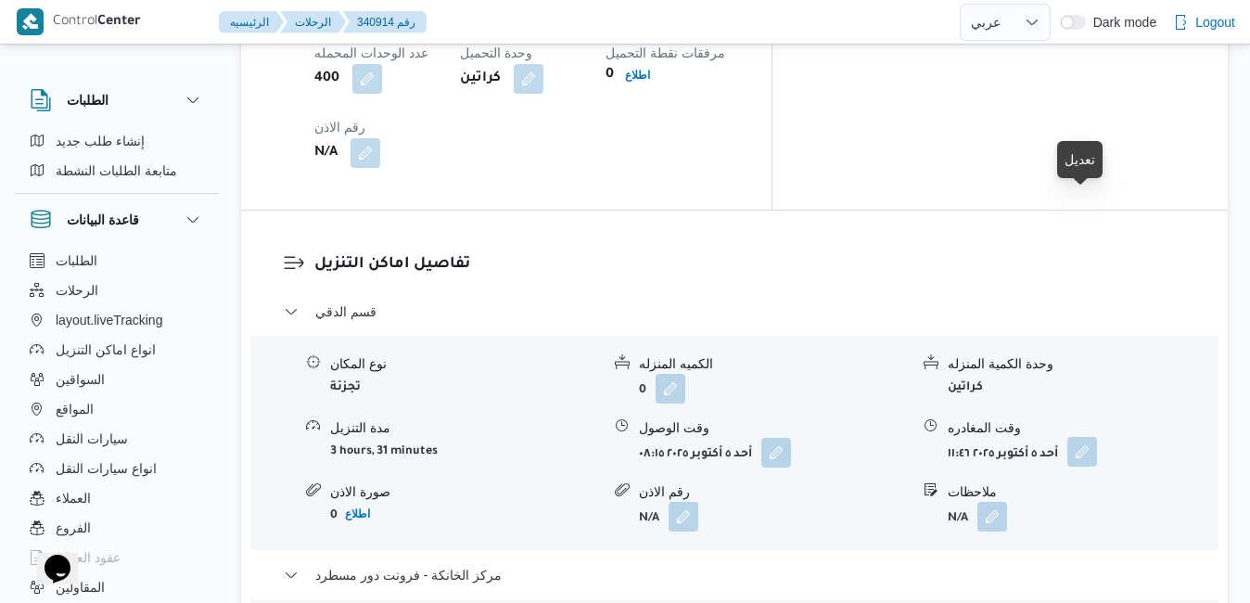
click at [1092, 437] on button "button" at bounding box center [1083, 452] width 30 height 30
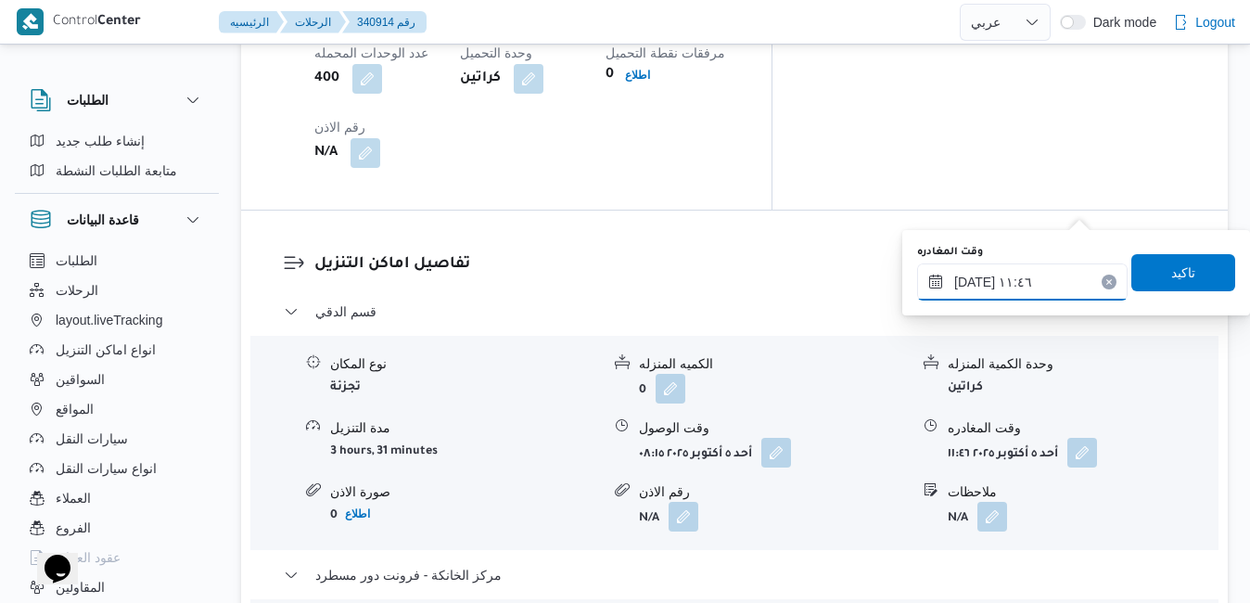
click at [1022, 276] on input "٠٥/١٠/٢٠٢٥ ١١:٤٦" at bounding box center [1022, 281] width 211 height 37
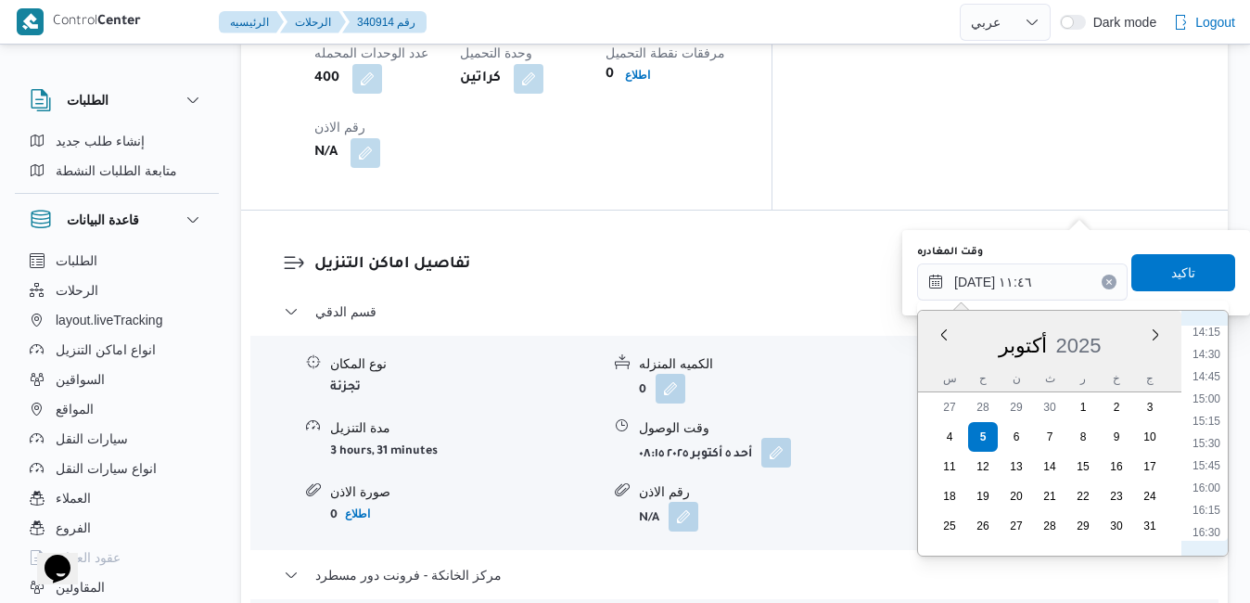
scroll to position [1310, 0]
click at [1213, 451] on li "16:00" at bounding box center [1207, 450] width 43 height 19
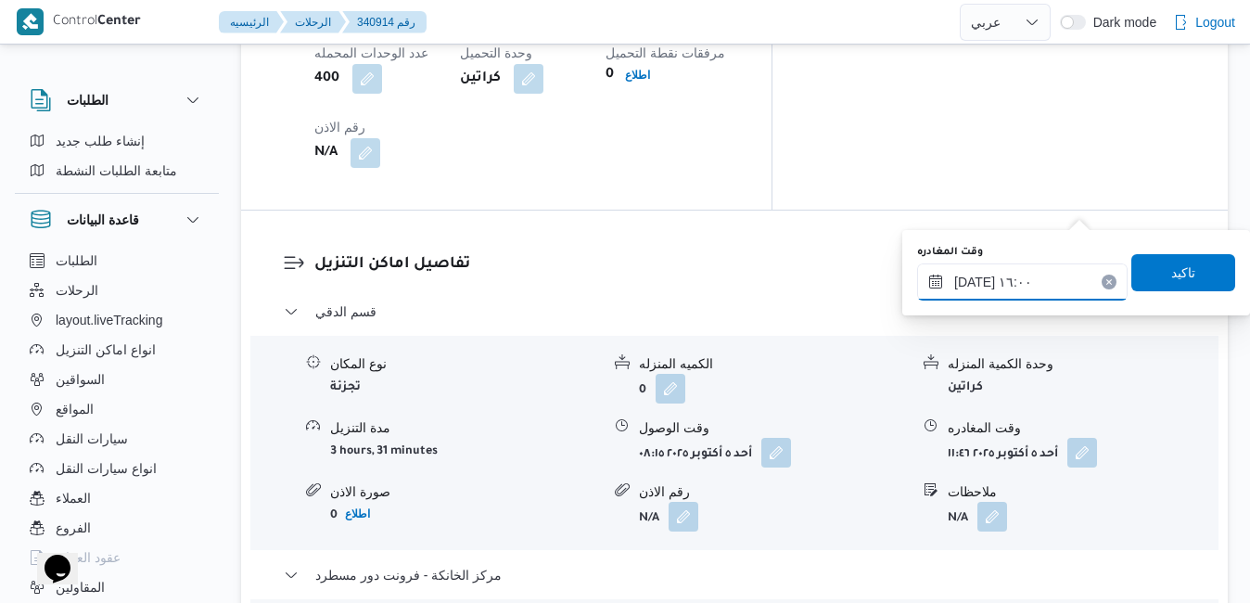
click at [975, 283] on input "٠٥/١٠/٢٠٢٥ ١٦:٠٠" at bounding box center [1022, 281] width 211 height 37
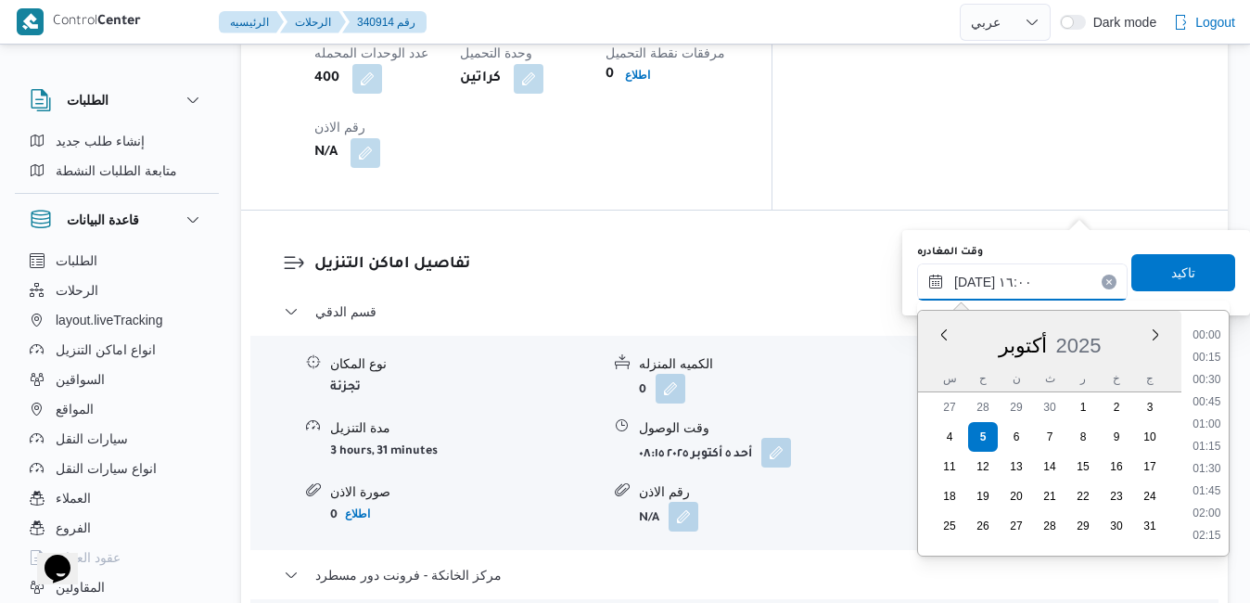
scroll to position [1312, 0]
type input "٠٥/١٠/٢٠٢٥ ١٦:05"
click at [1145, 268] on span "تاكيد" at bounding box center [1184, 271] width 104 height 37
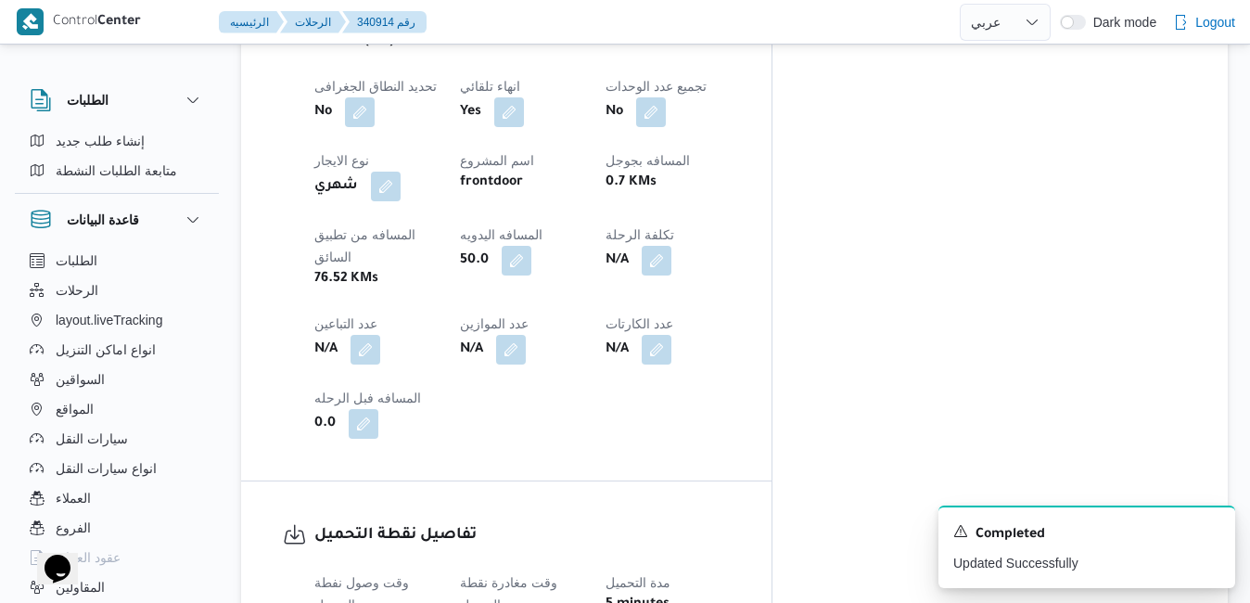
scroll to position [0, 0]
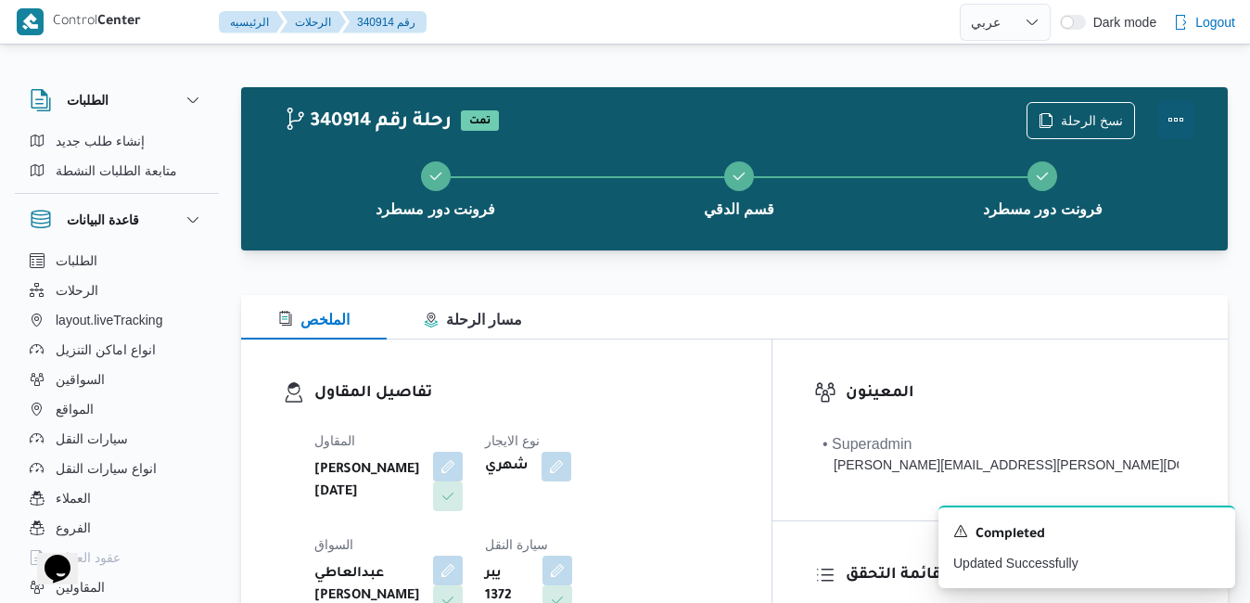
click at [1165, 122] on button "Actions" at bounding box center [1176, 119] width 37 height 37
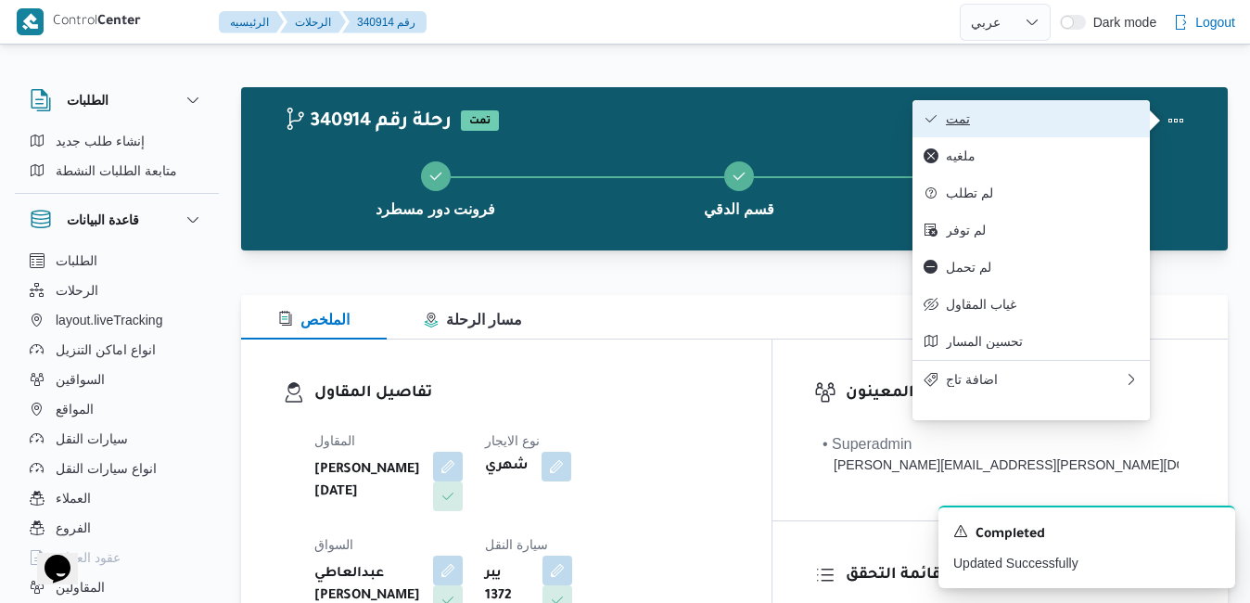
click at [1102, 122] on span "تمت" at bounding box center [1042, 118] width 193 height 15
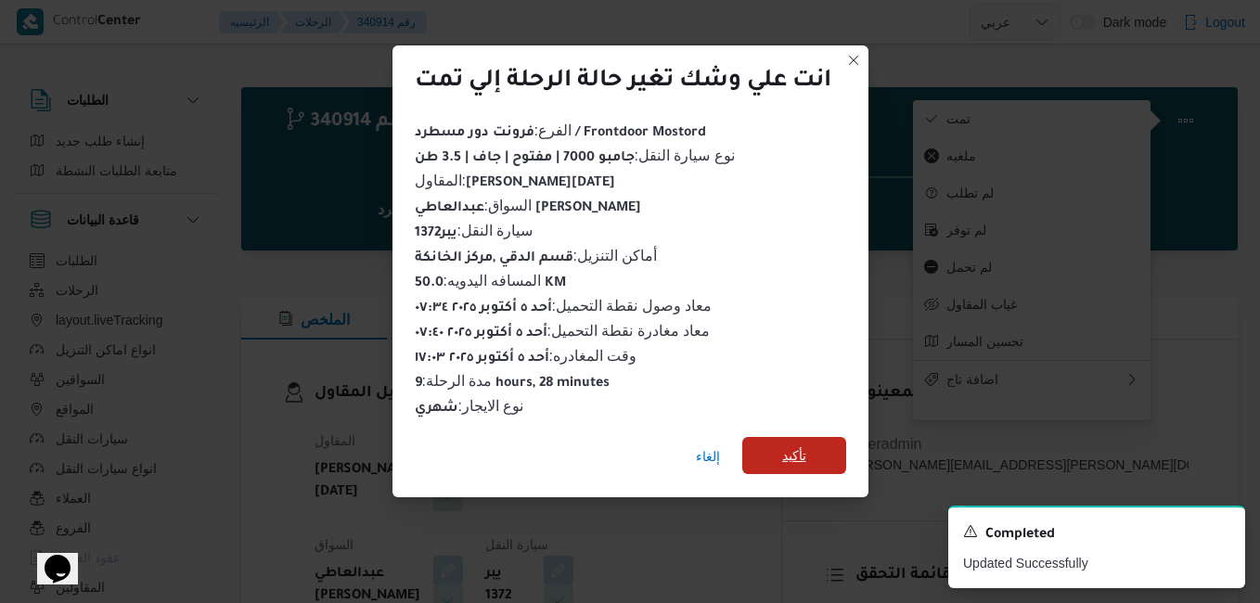
click at [798, 449] on span "تأكيد" at bounding box center [794, 455] width 24 height 22
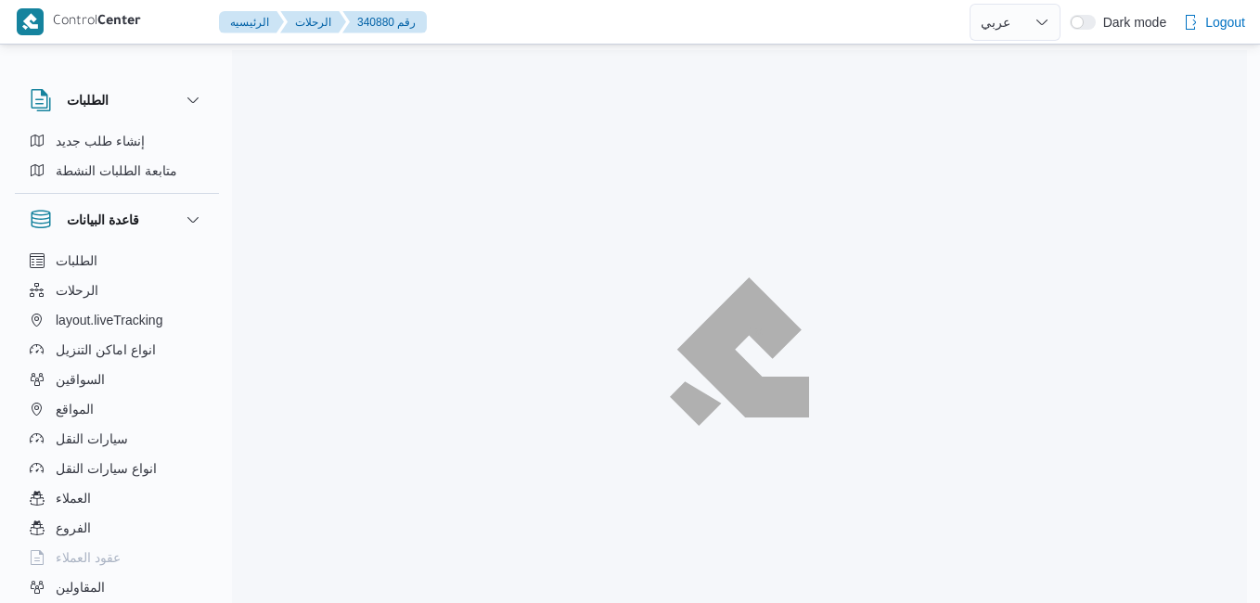
select select "ar"
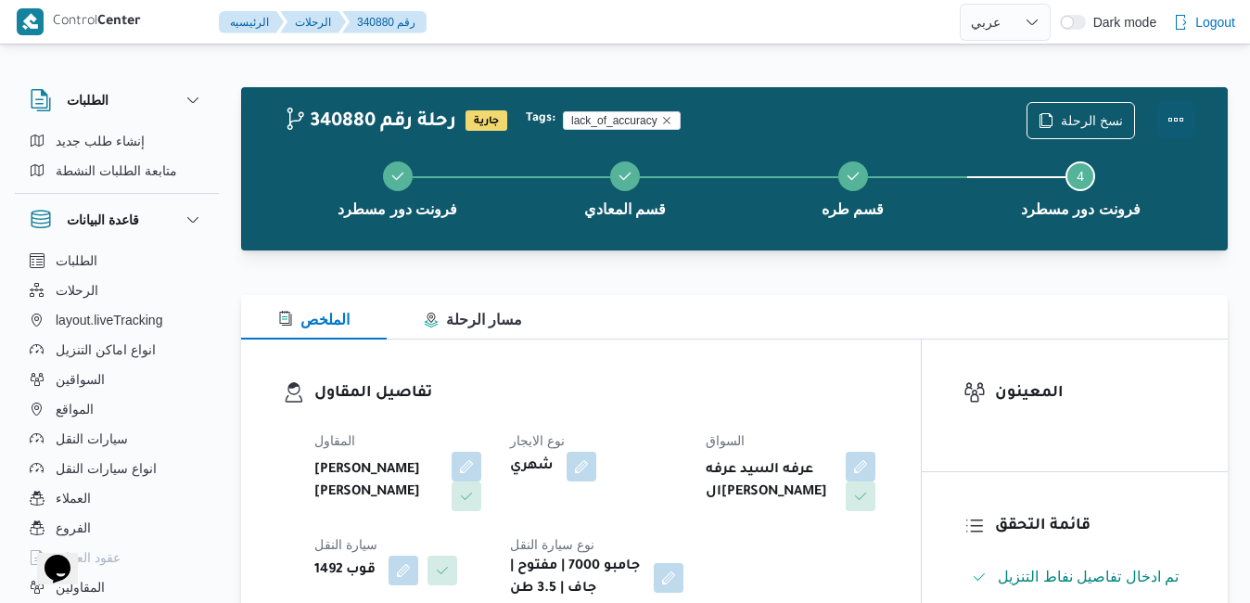
click at [1169, 122] on button "Actions" at bounding box center [1176, 119] width 37 height 37
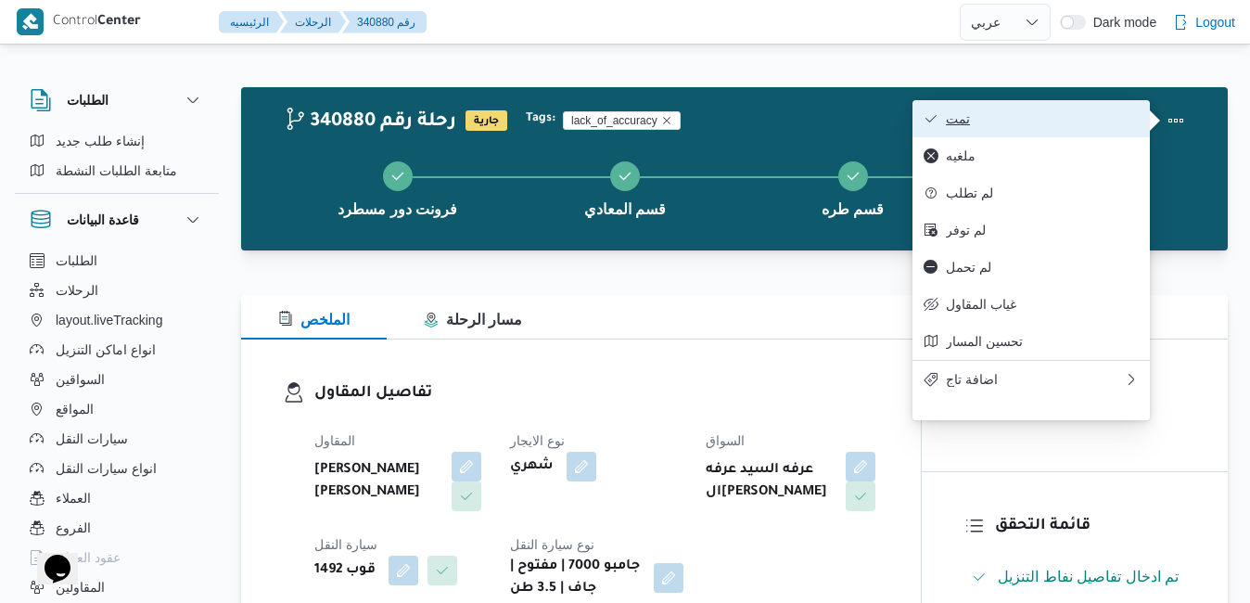
click at [1109, 116] on span "تمت" at bounding box center [1042, 118] width 193 height 15
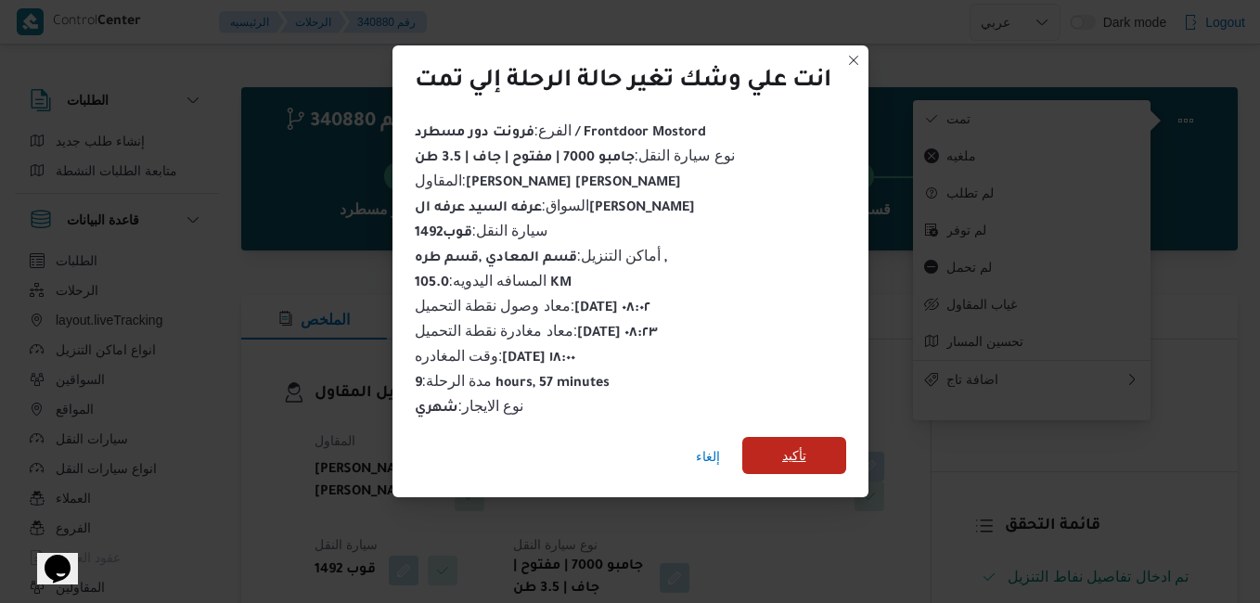
click at [828, 442] on span "تأكيد" at bounding box center [794, 455] width 104 height 37
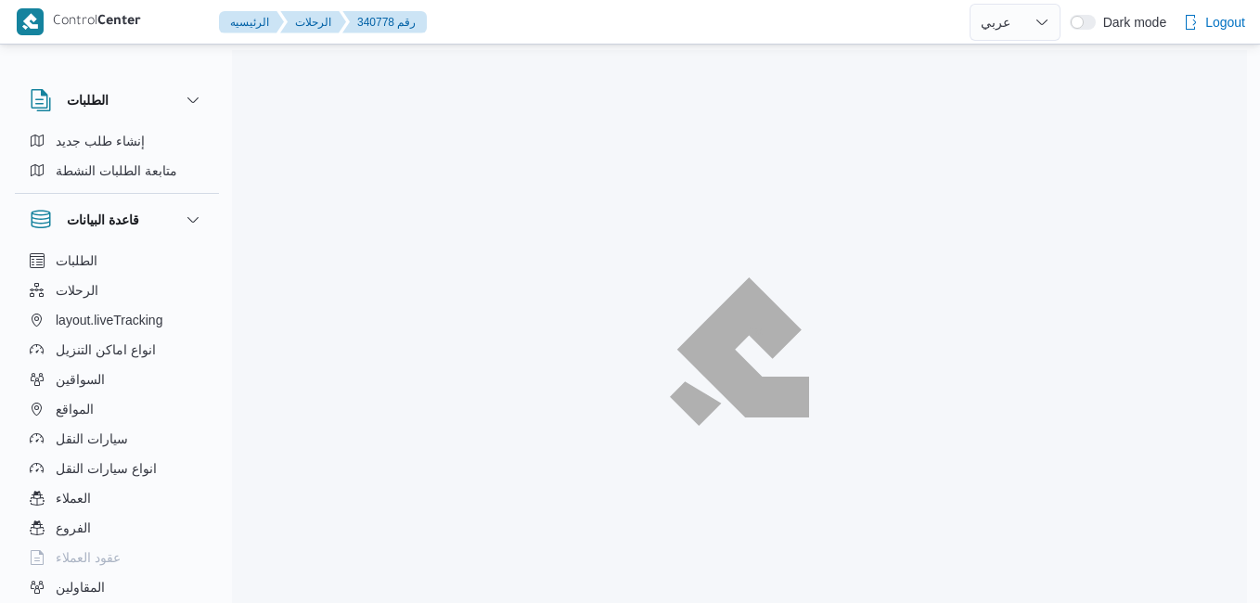
select select "ar"
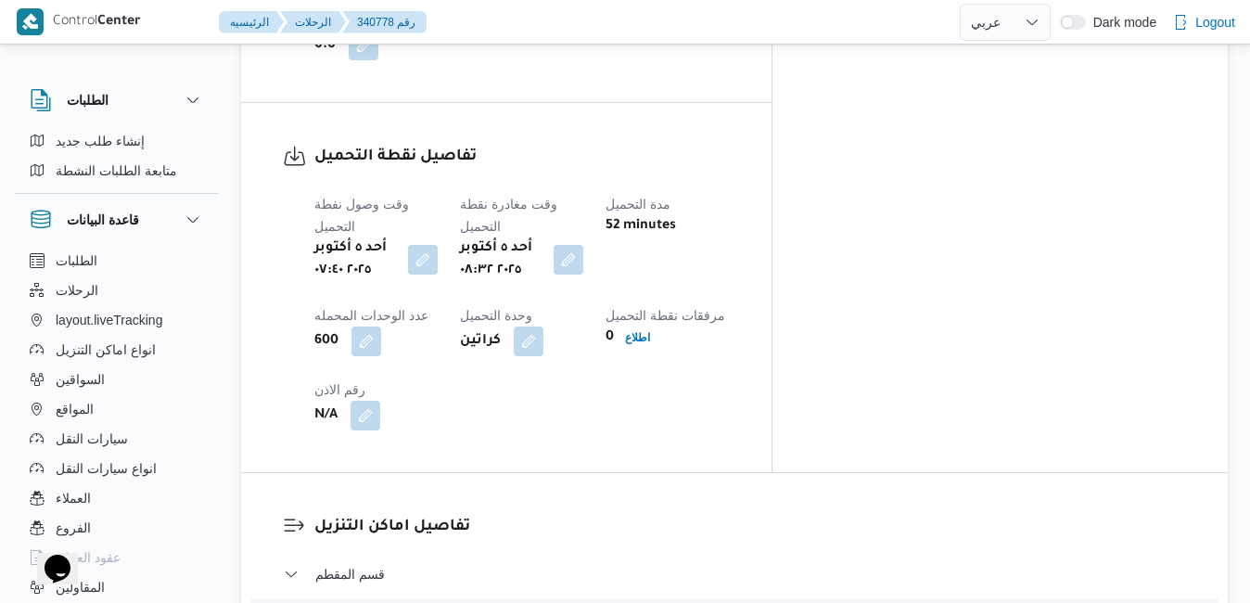
scroll to position [1410, 0]
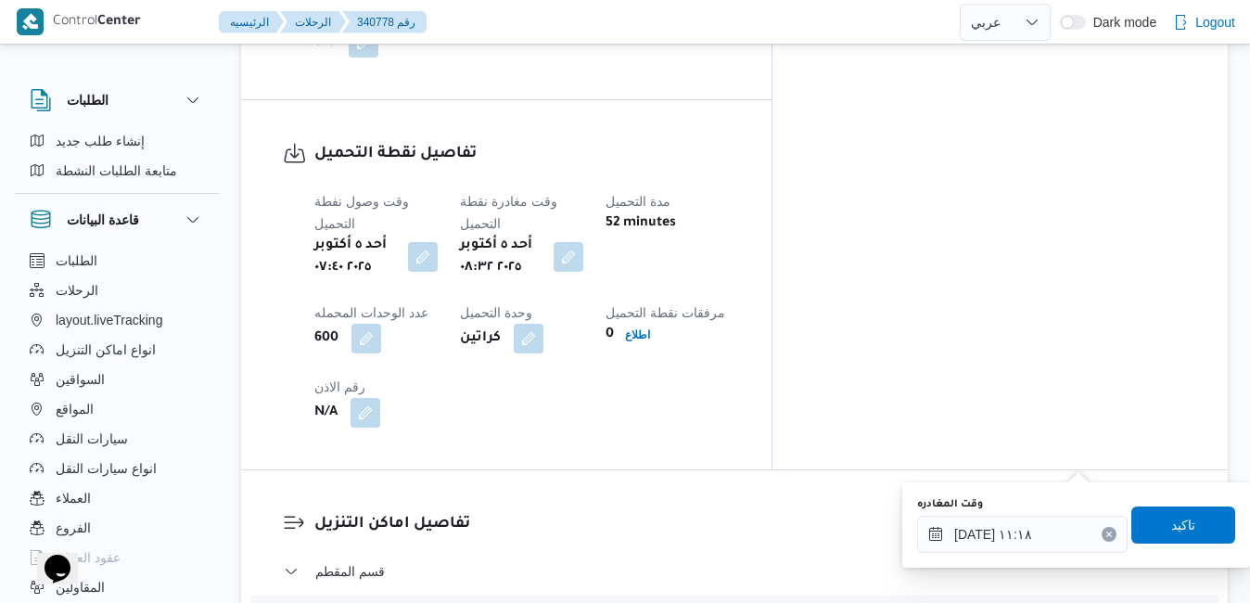
click at [1107, 535] on icon "Clear input" at bounding box center [1109, 534] width 5 height 5
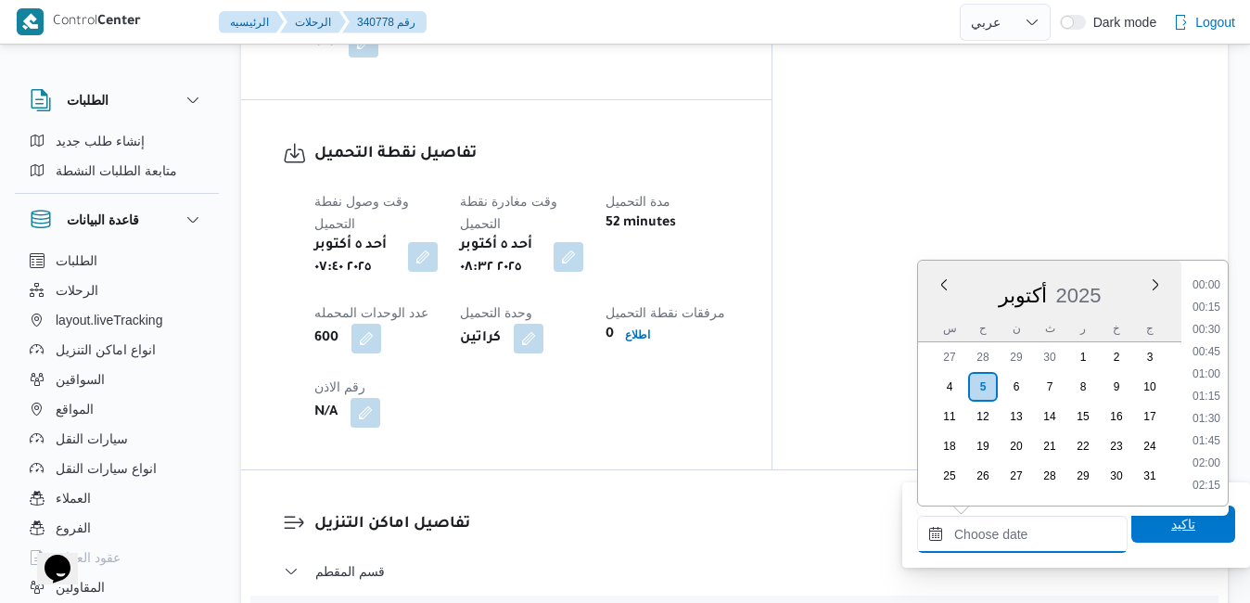
scroll to position [1601, 0]
click at [1172, 517] on span "تاكيد" at bounding box center [1184, 524] width 24 height 22
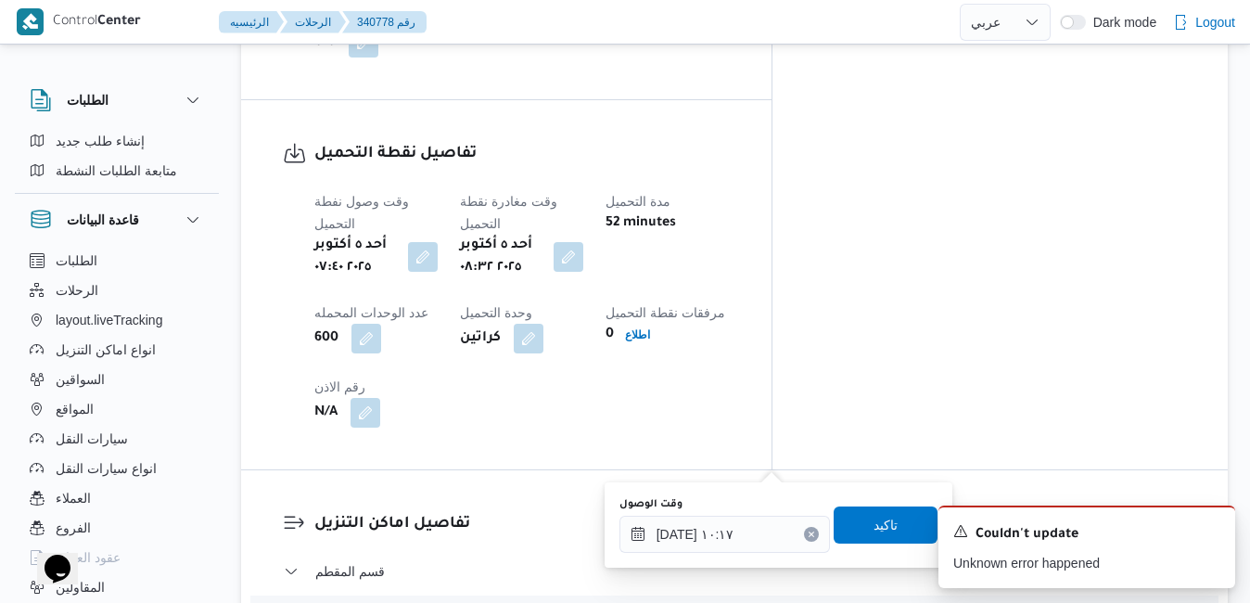
click at [808, 537] on icon "Clear input" at bounding box center [811, 534] width 7 height 7
click at [874, 531] on span "تاكيد" at bounding box center [886, 524] width 24 height 22
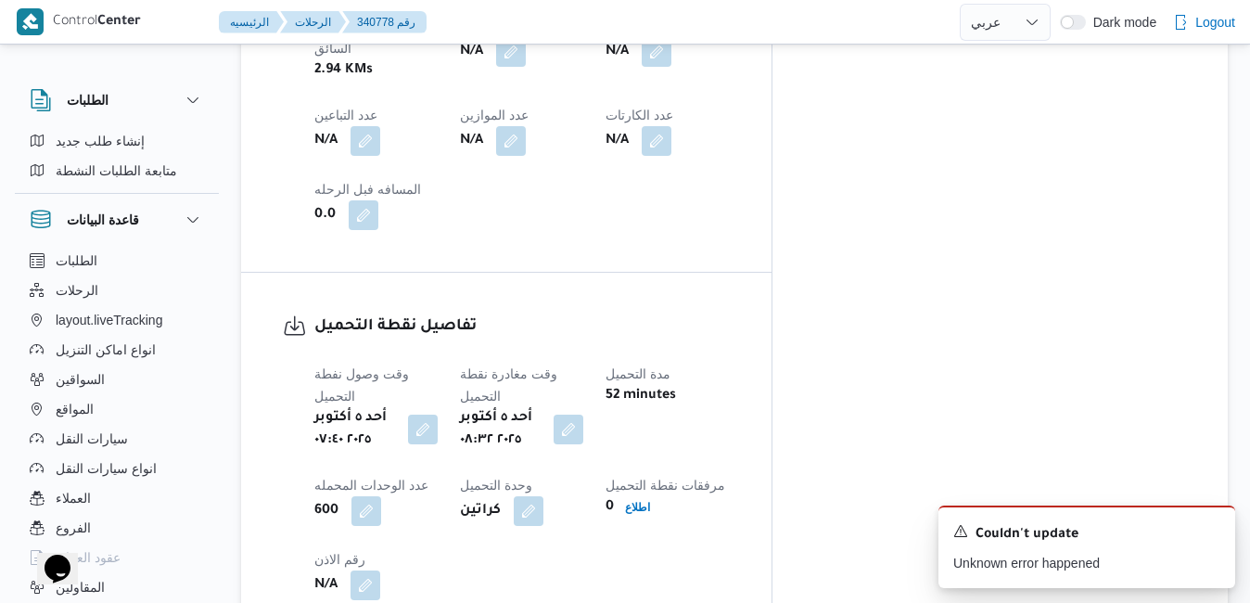
scroll to position [1187, 0]
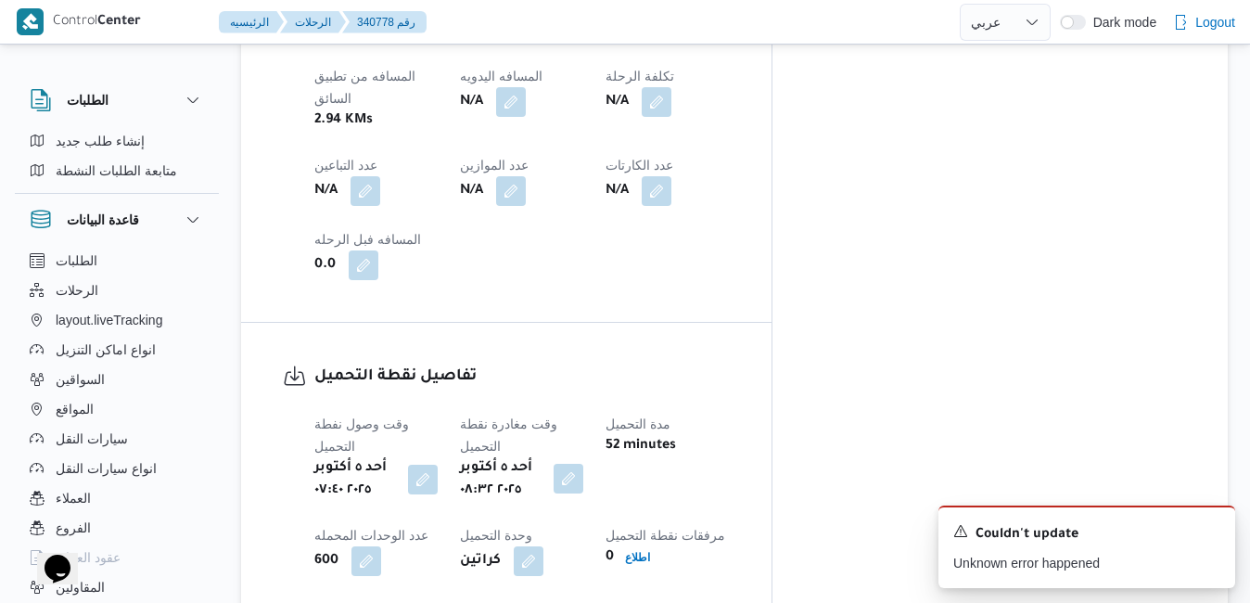
click at [583, 464] on button "button" at bounding box center [569, 479] width 30 height 30
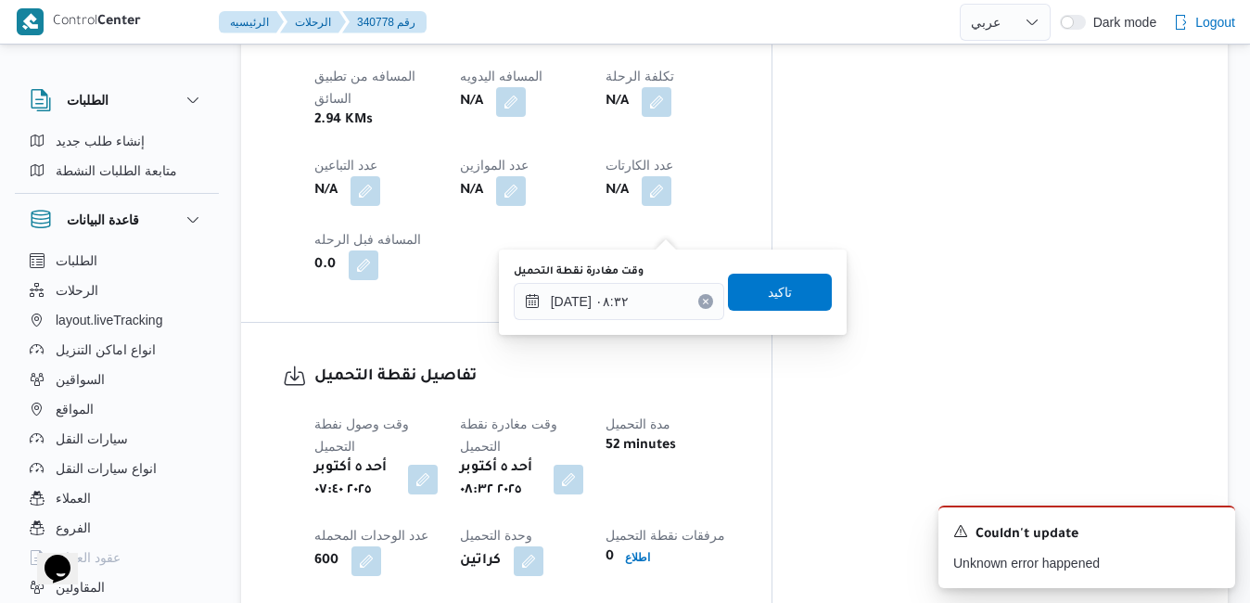
click at [699, 297] on button "Clear input" at bounding box center [706, 301] width 15 height 15
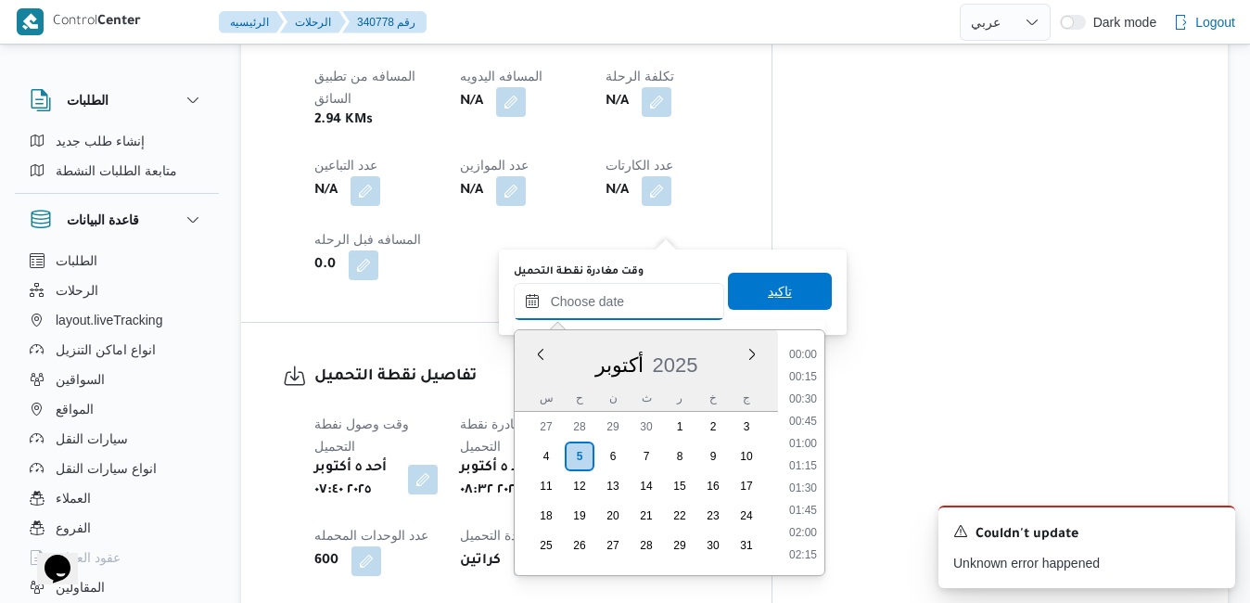
scroll to position [1601, 0]
click at [743, 295] on span "تاكيد" at bounding box center [780, 291] width 104 height 37
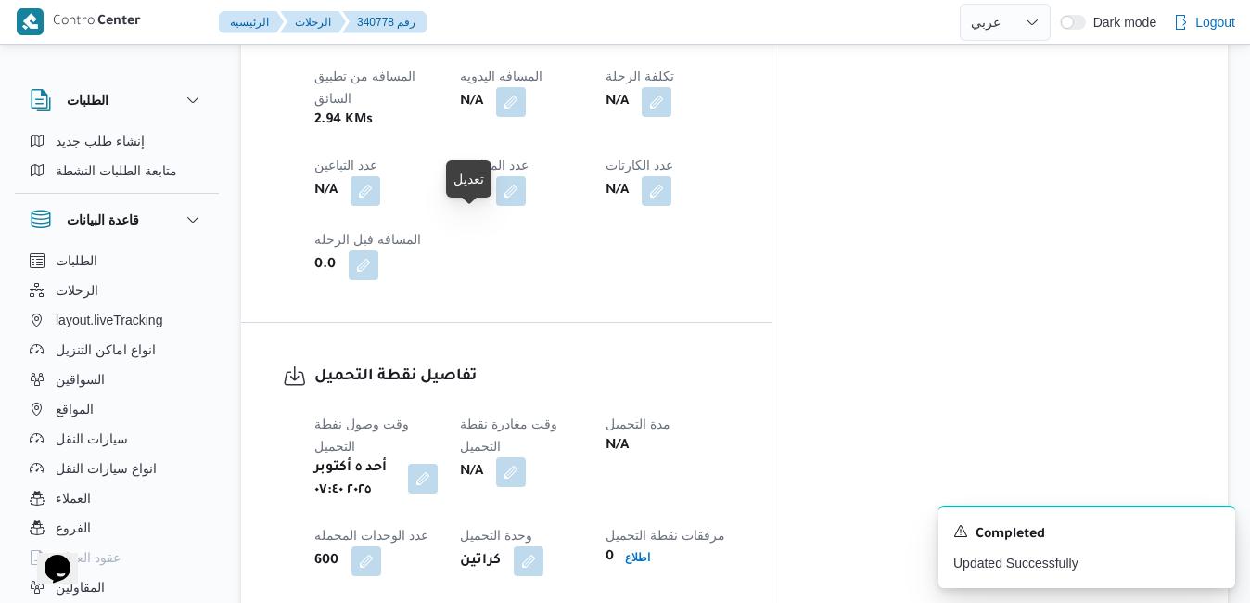
click at [438, 464] on button "button" at bounding box center [423, 479] width 30 height 30
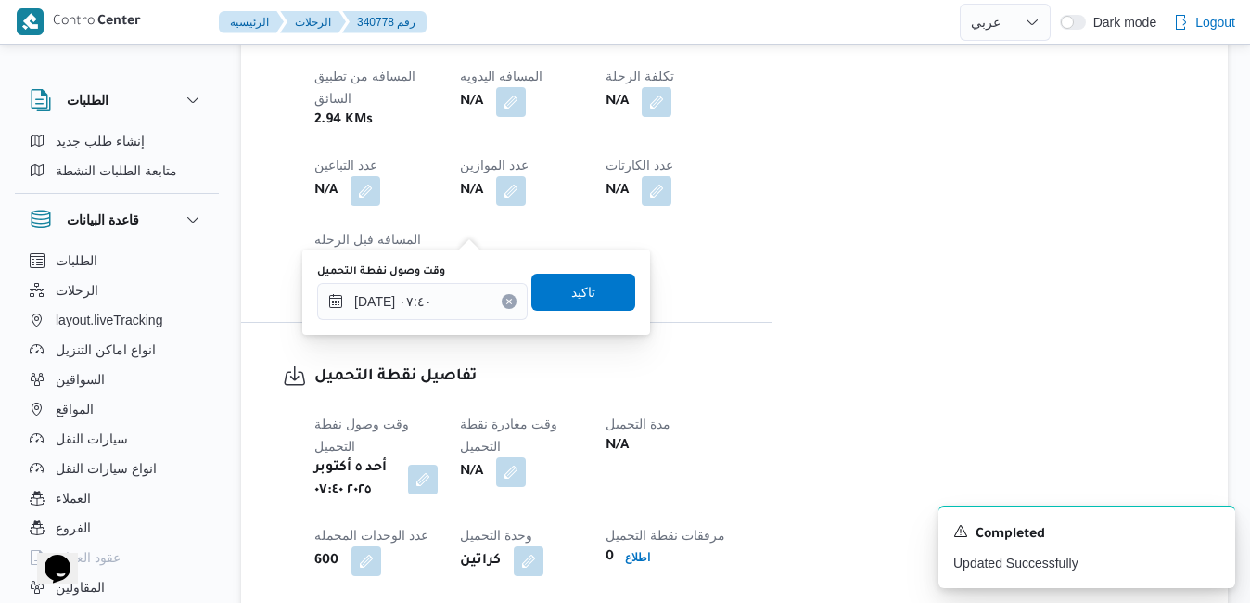
click at [506, 303] on icon "Clear input" at bounding box center [509, 301] width 7 height 7
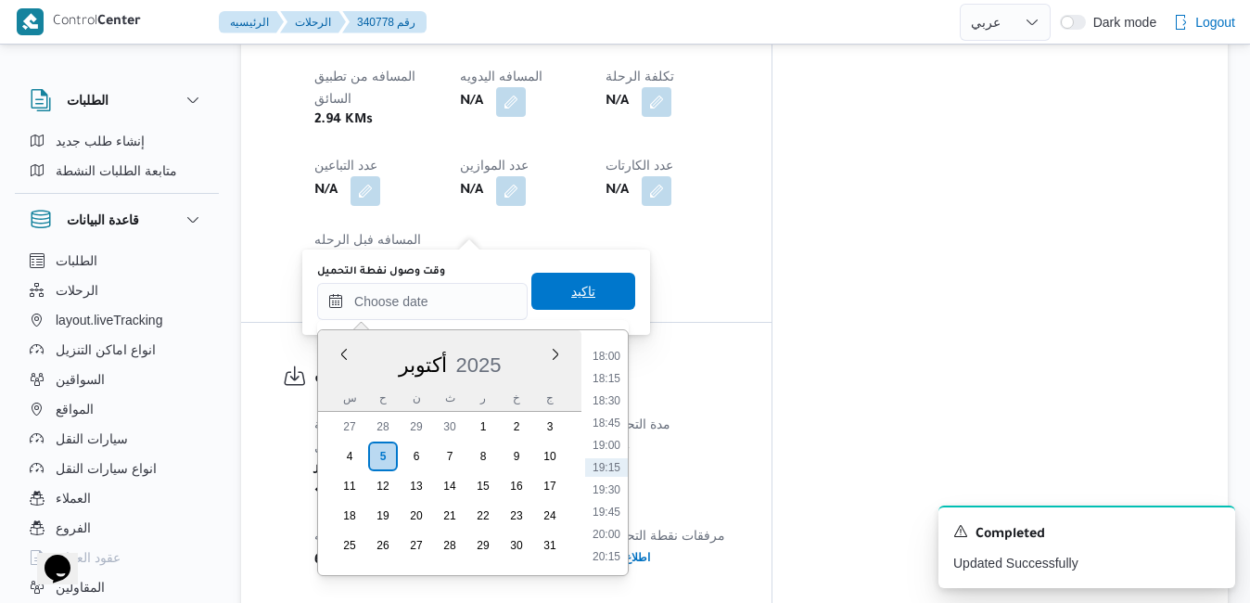
click at [538, 296] on span "تاكيد" at bounding box center [584, 291] width 104 height 37
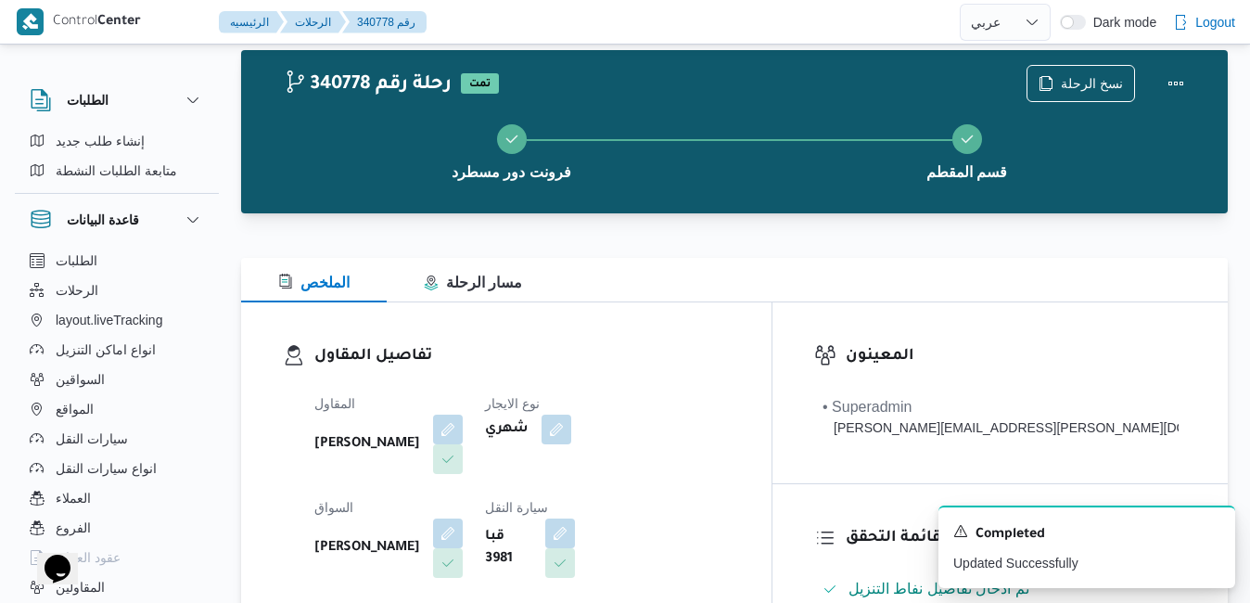
scroll to position [0, 0]
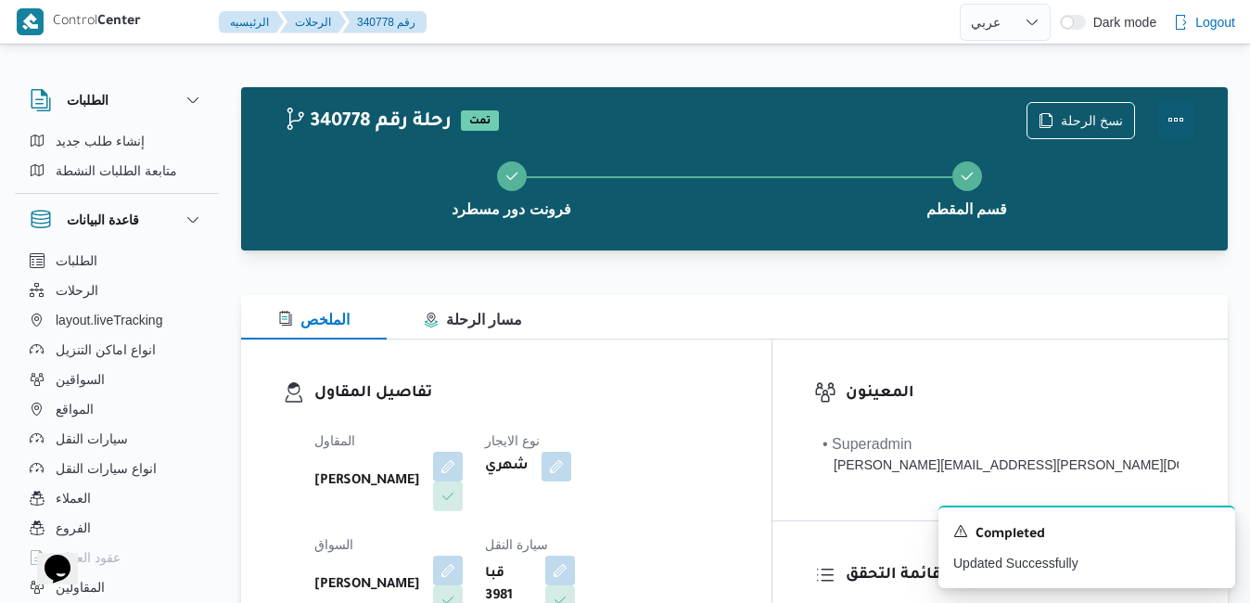
click at [1170, 114] on button "Actions" at bounding box center [1176, 119] width 37 height 37
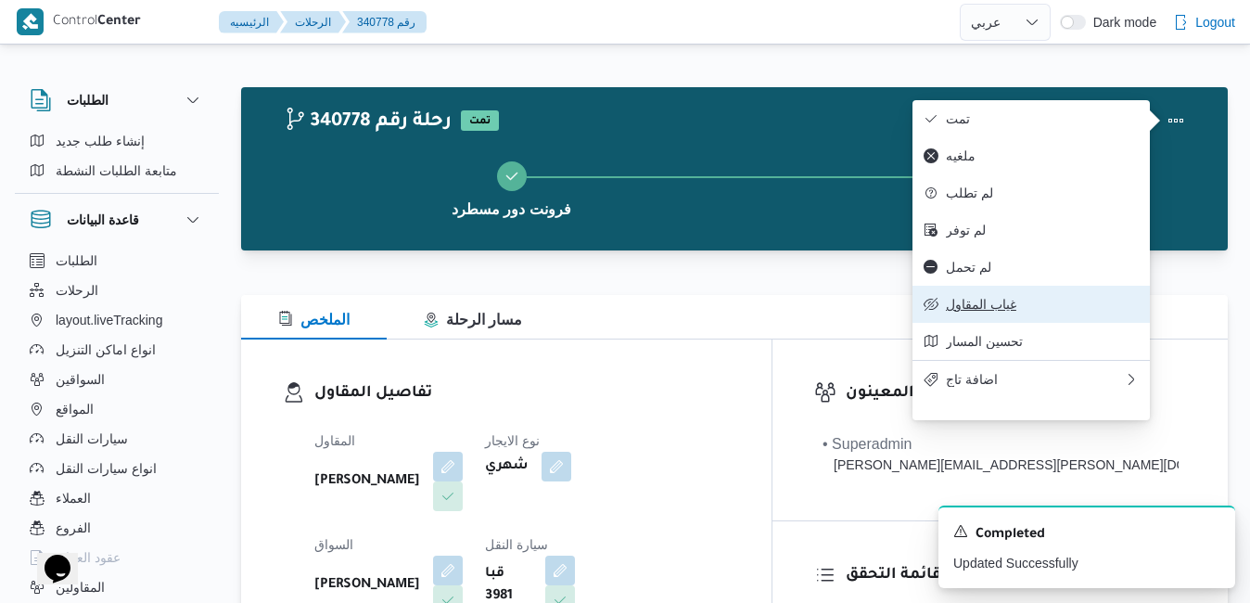
click at [966, 312] on span "غياب المقاول" at bounding box center [1042, 304] width 193 height 15
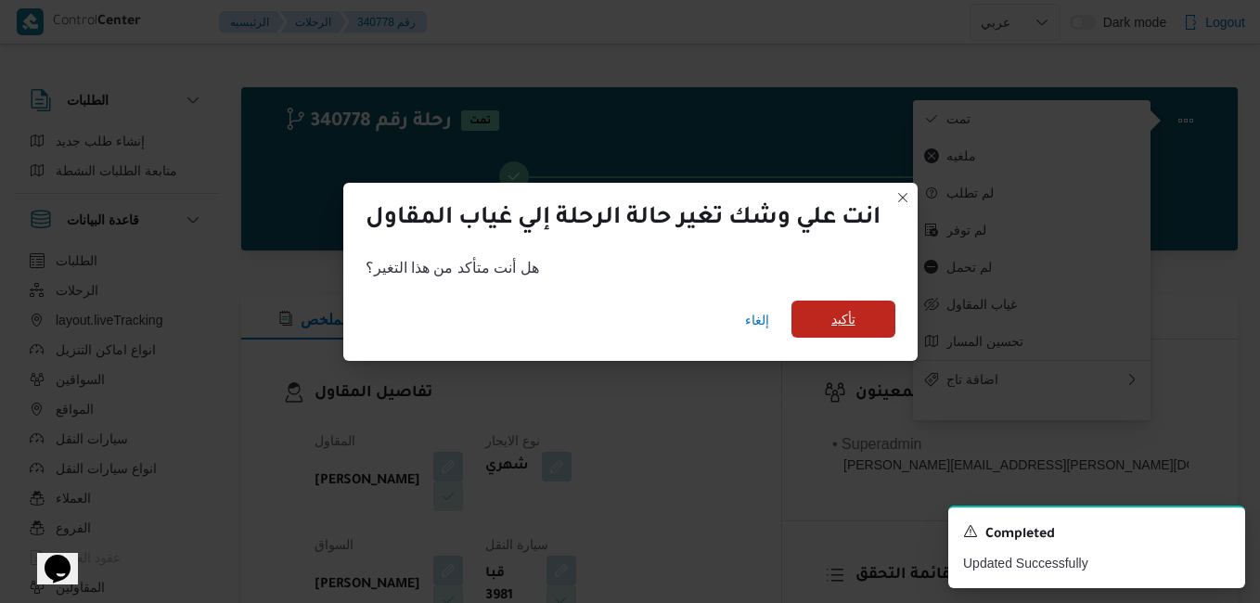
click at [866, 321] on span "تأكيد" at bounding box center [843, 319] width 104 height 37
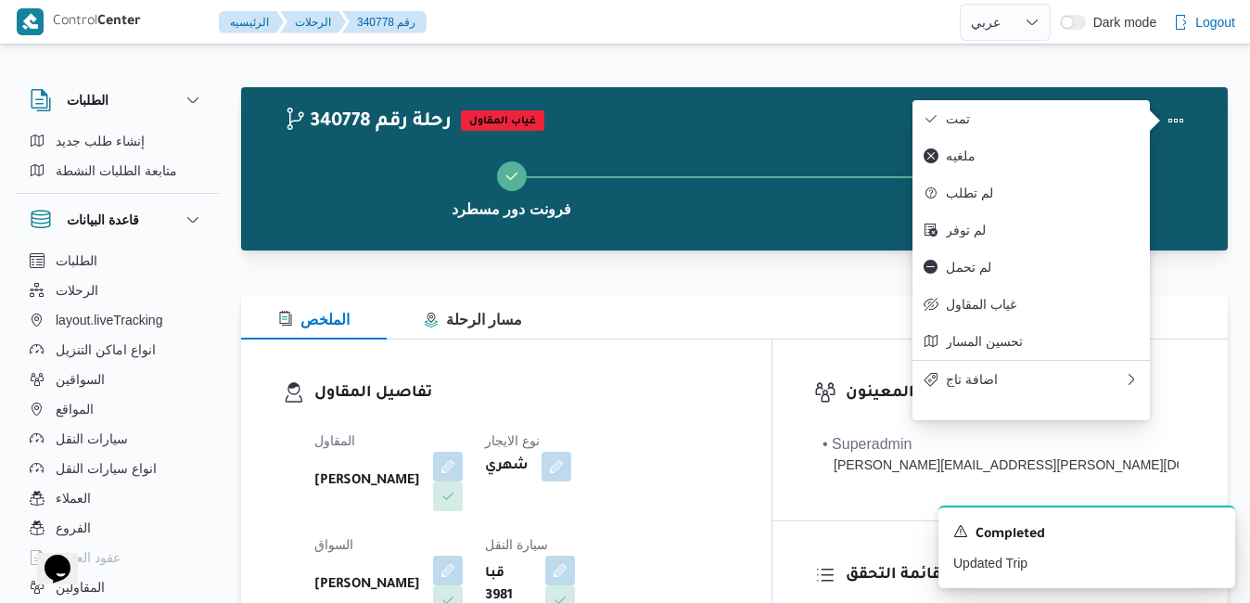
click at [678, 305] on div "الملخص مسار الرحلة" at bounding box center [734, 317] width 987 height 45
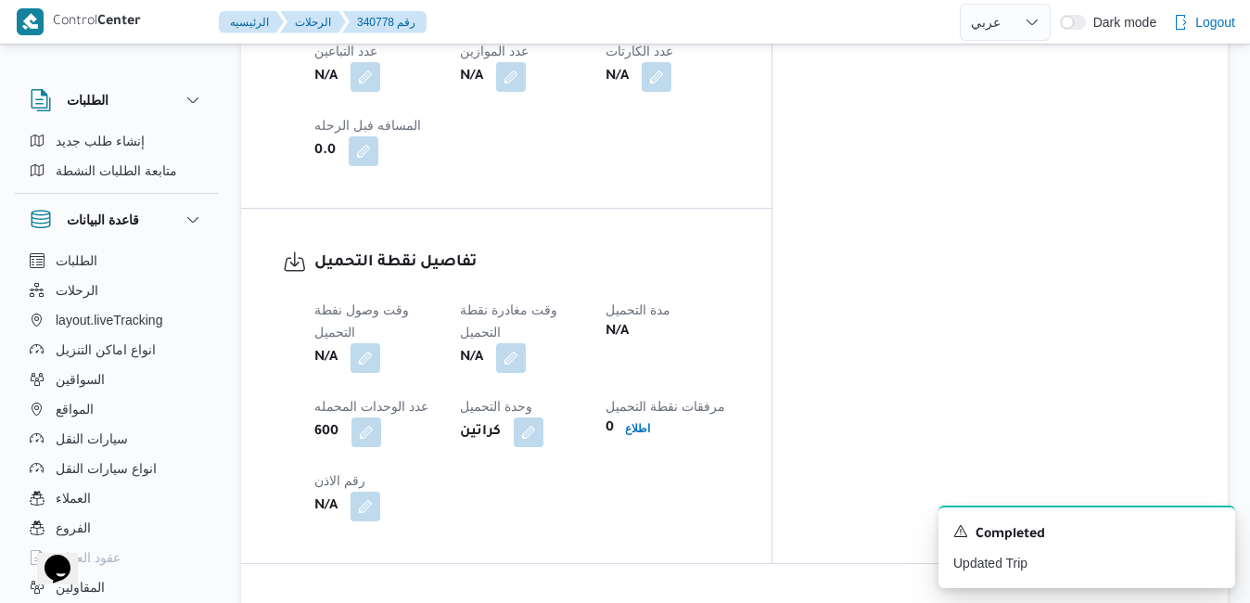
scroll to position [1373, 0]
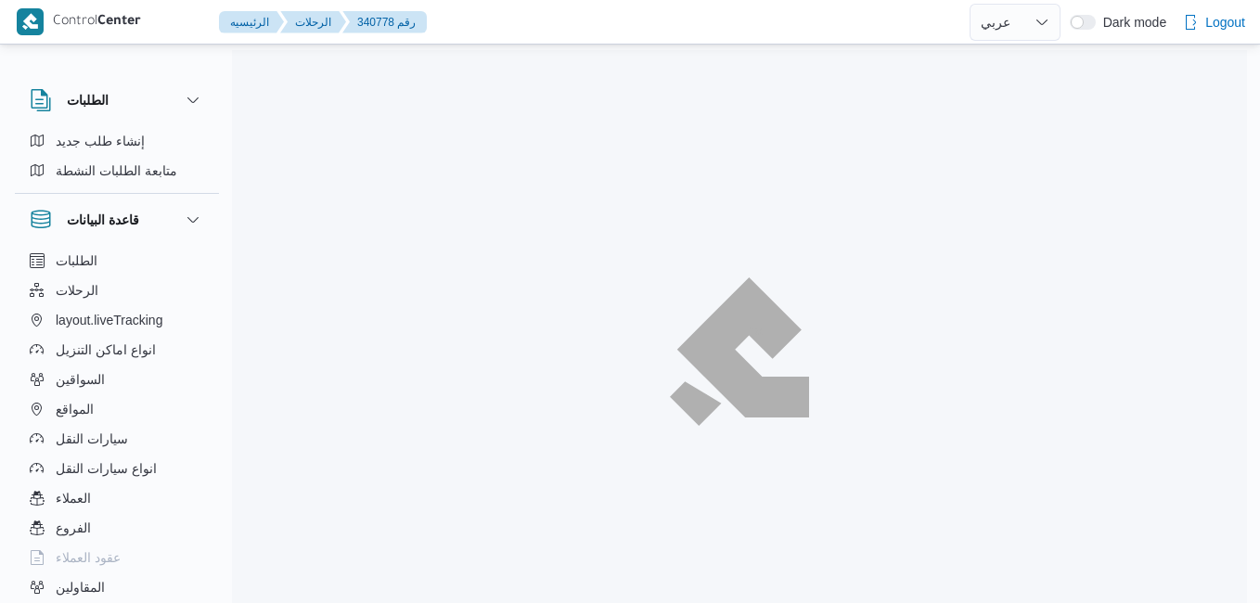
select select "ar"
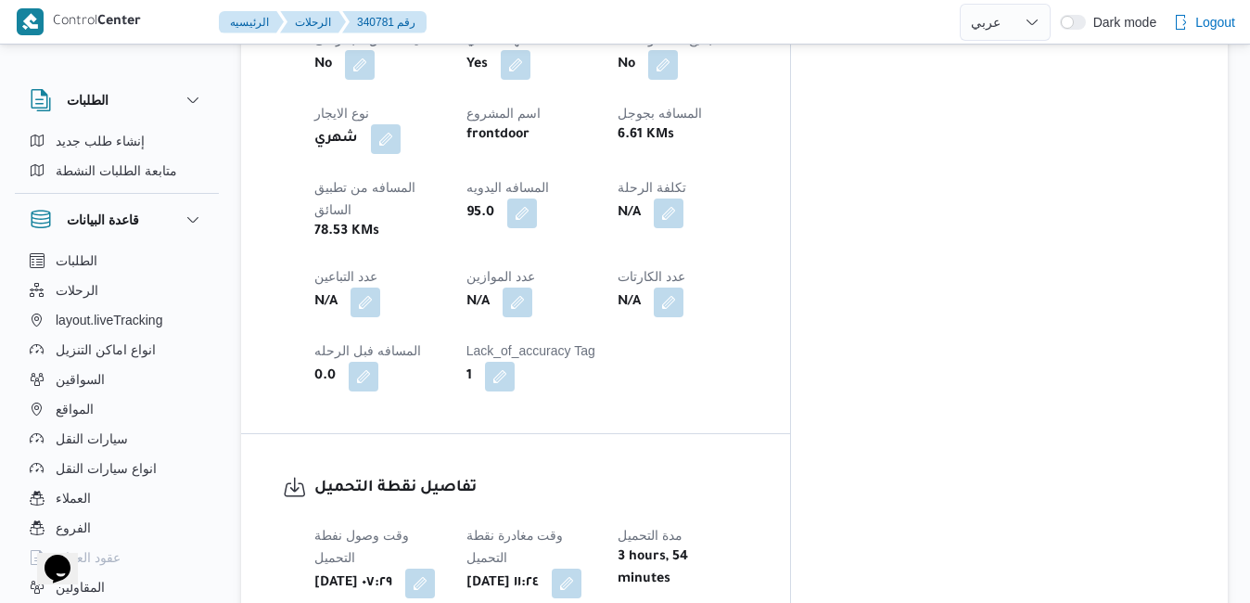
scroll to position [1113, 0]
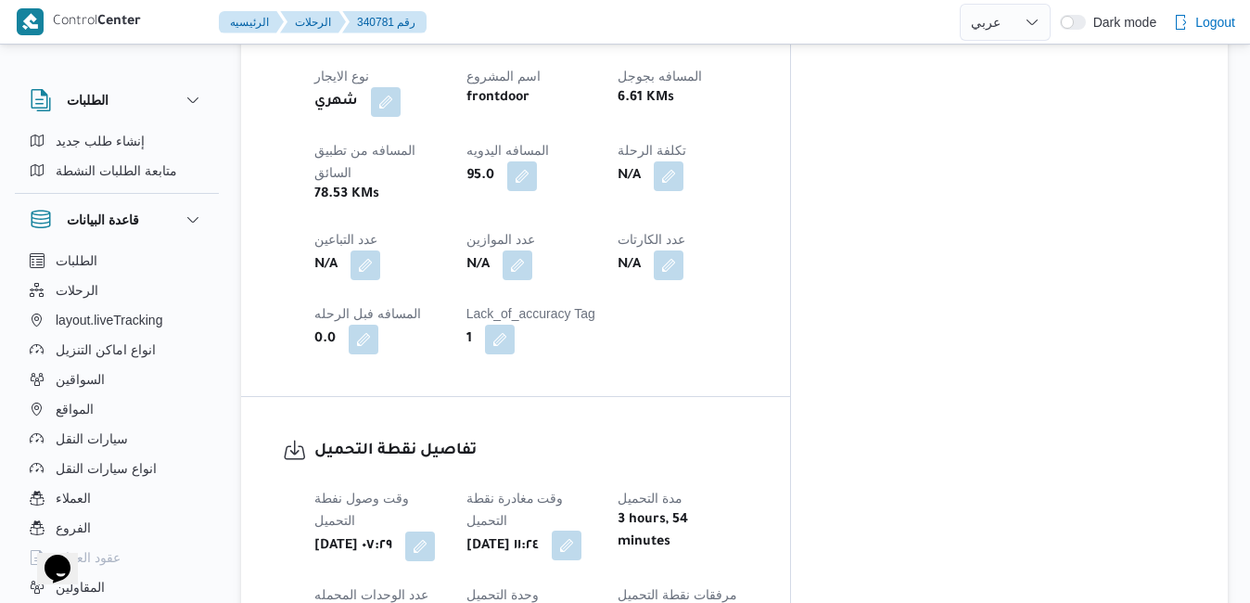
click at [582, 531] on button "button" at bounding box center [567, 546] width 30 height 30
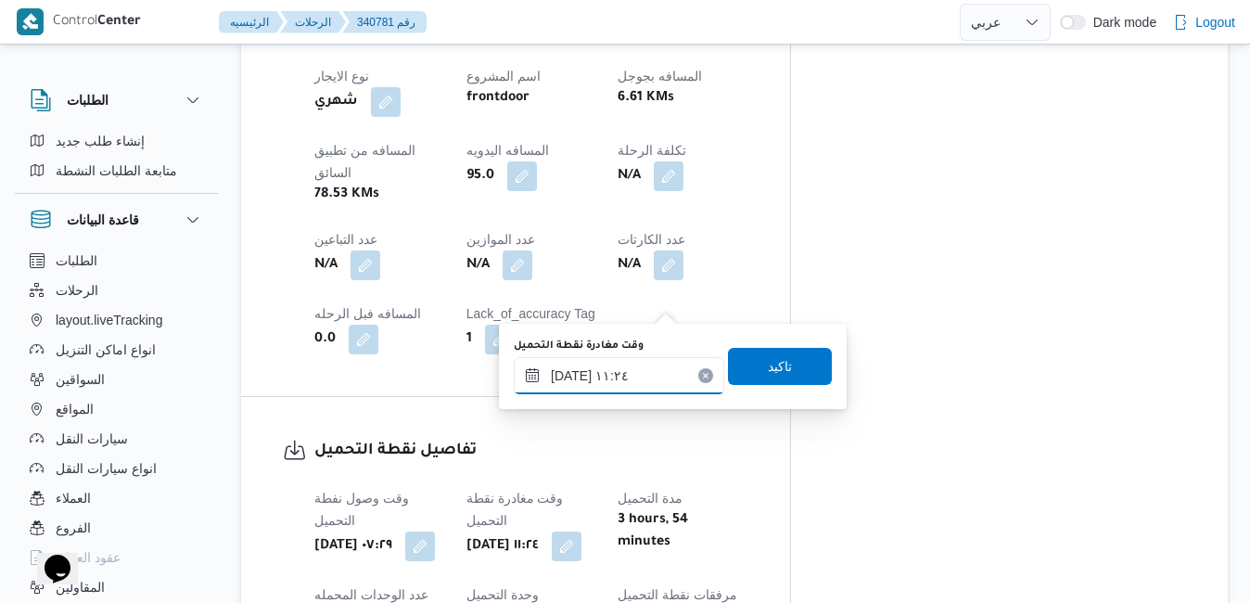
click at [590, 385] on input "٠٥/١٠/٢٠٢٥ ١١:٢٤" at bounding box center [619, 375] width 211 height 37
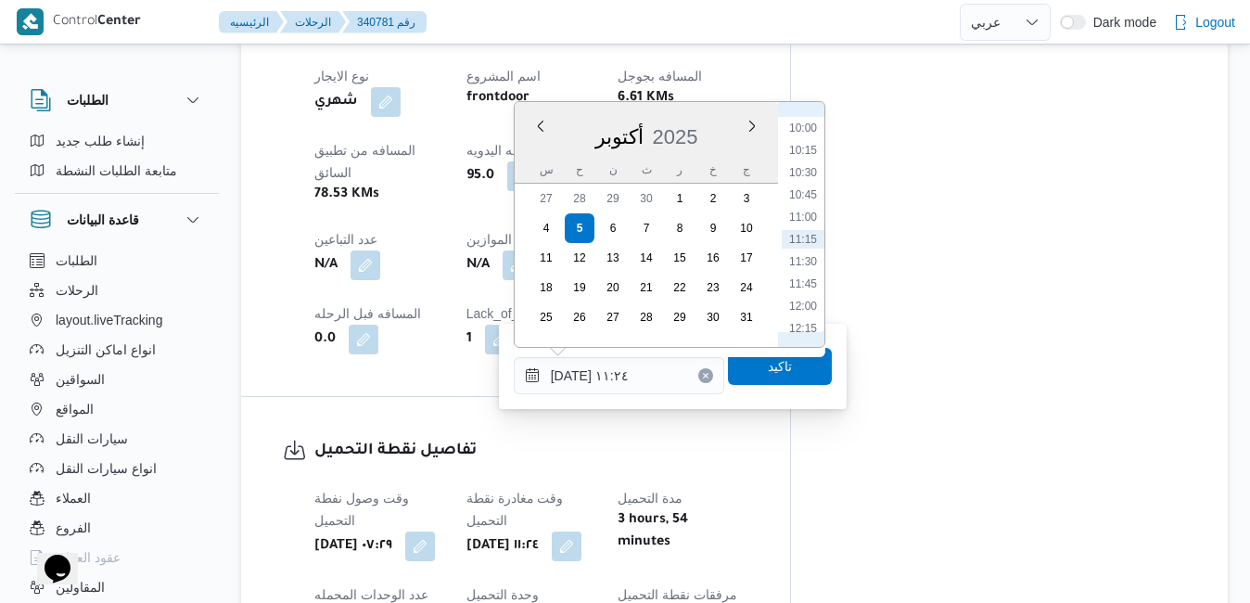
scroll to position [700, 0]
click at [802, 272] on li "09:30" at bounding box center [803, 272] width 43 height 19
type input "[DATE] ٠٩:٣٠"
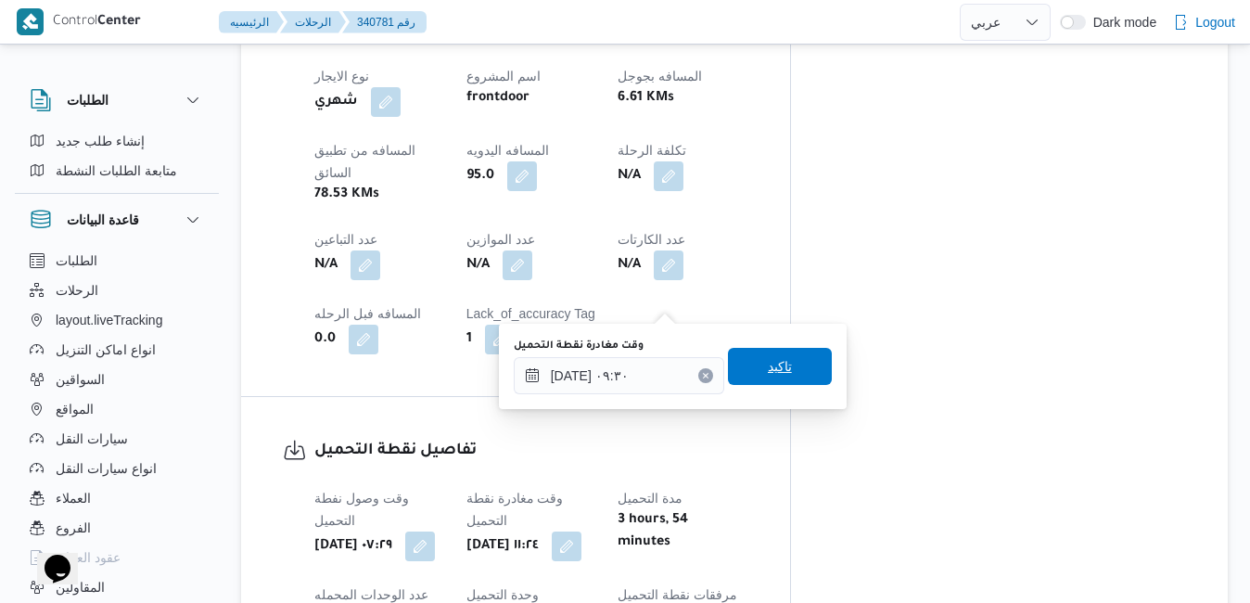
click at [750, 376] on span "تاكيد" at bounding box center [780, 366] width 104 height 37
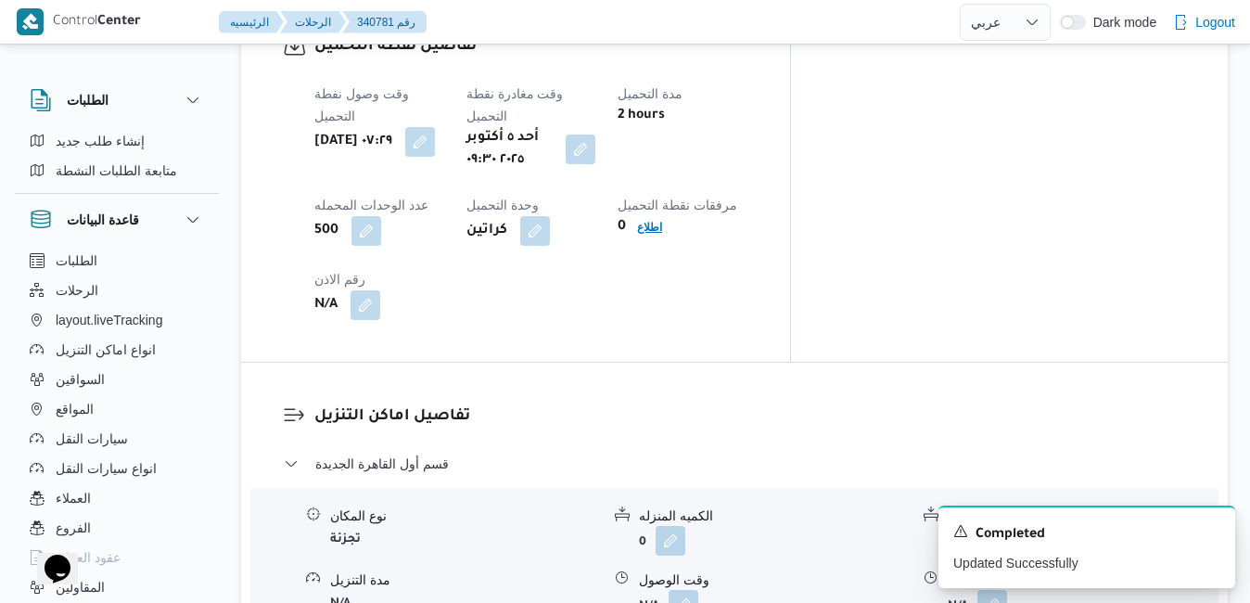
scroll to position [1670, 0]
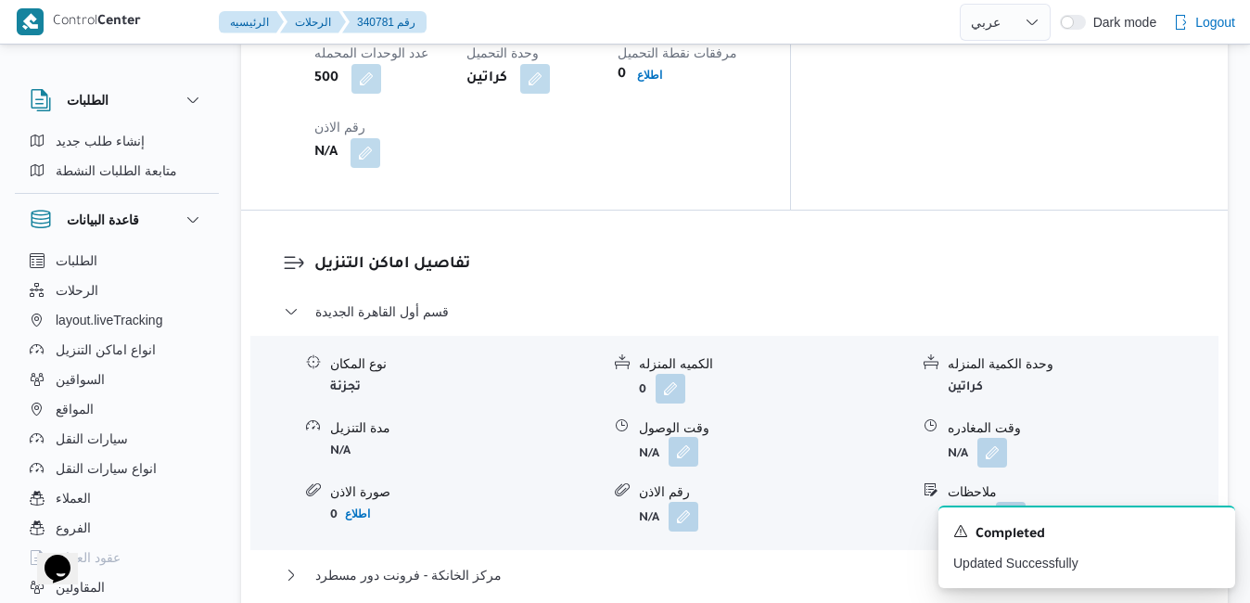
click at [681, 437] on button "button" at bounding box center [684, 452] width 30 height 30
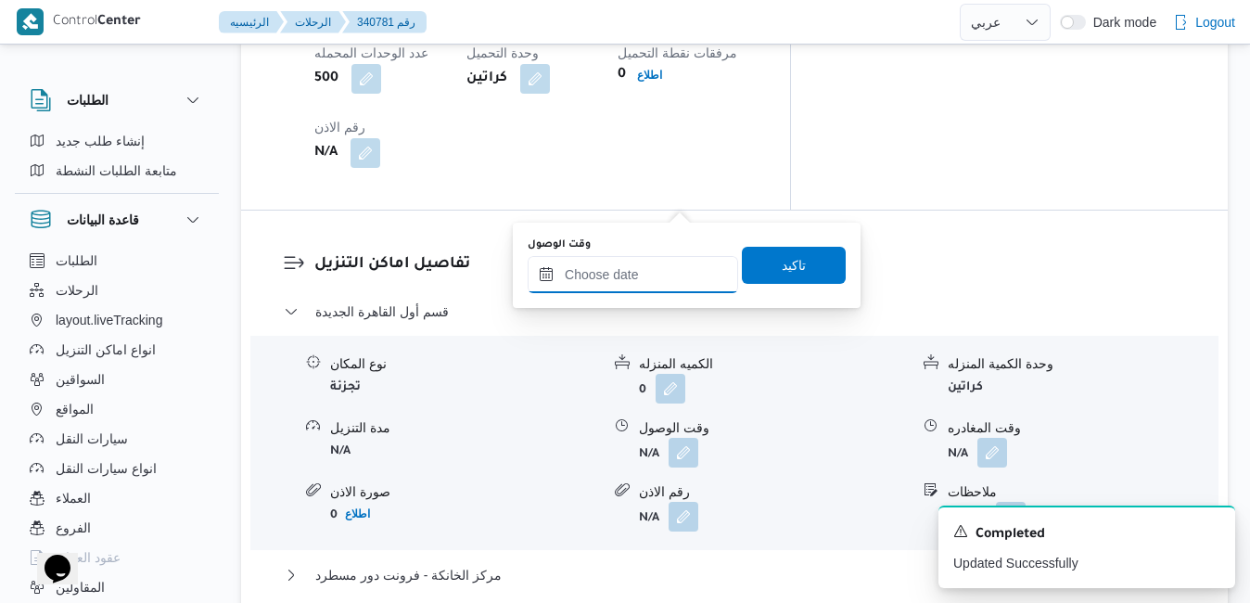
click at [638, 266] on input "وقت الوصول" at bounding box center [633, 274] width 211 height 37
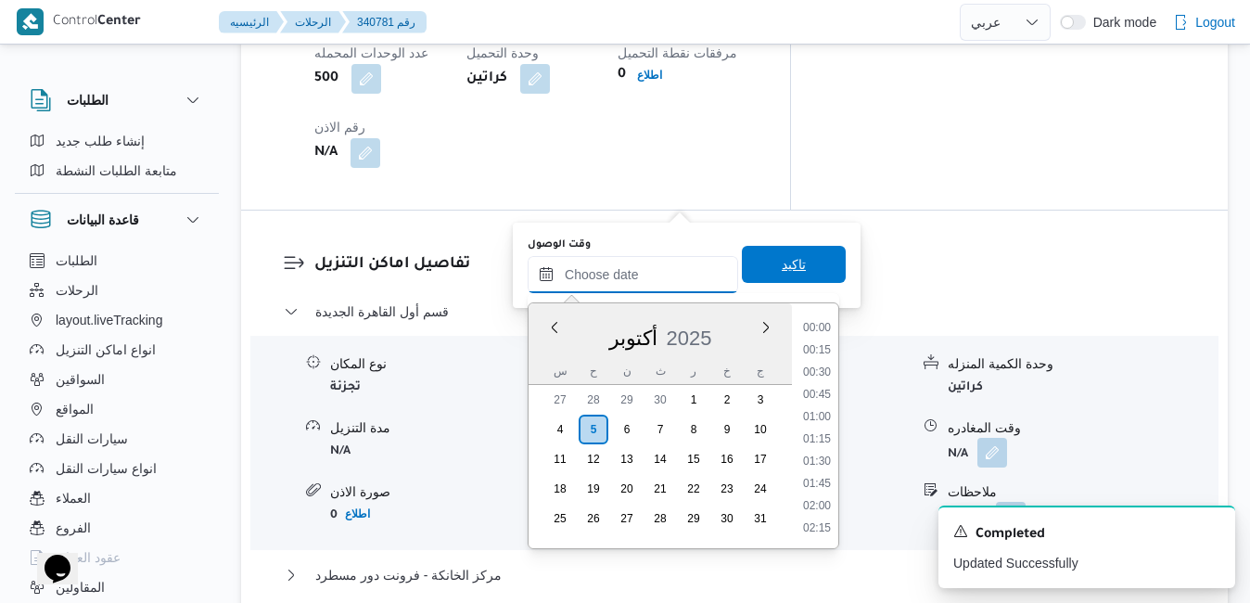
scroll to position [1646, 0]
click at [543, 348] on div "أكتوبر 2025" at bounding box center [660, 334] width 263 height 47
click at [821, 413] on li "10:15" at bounding box center [817, 410] width 43 height 19
type input "٠٥/١٠/٢٠٢٥ ١٠:١٥"
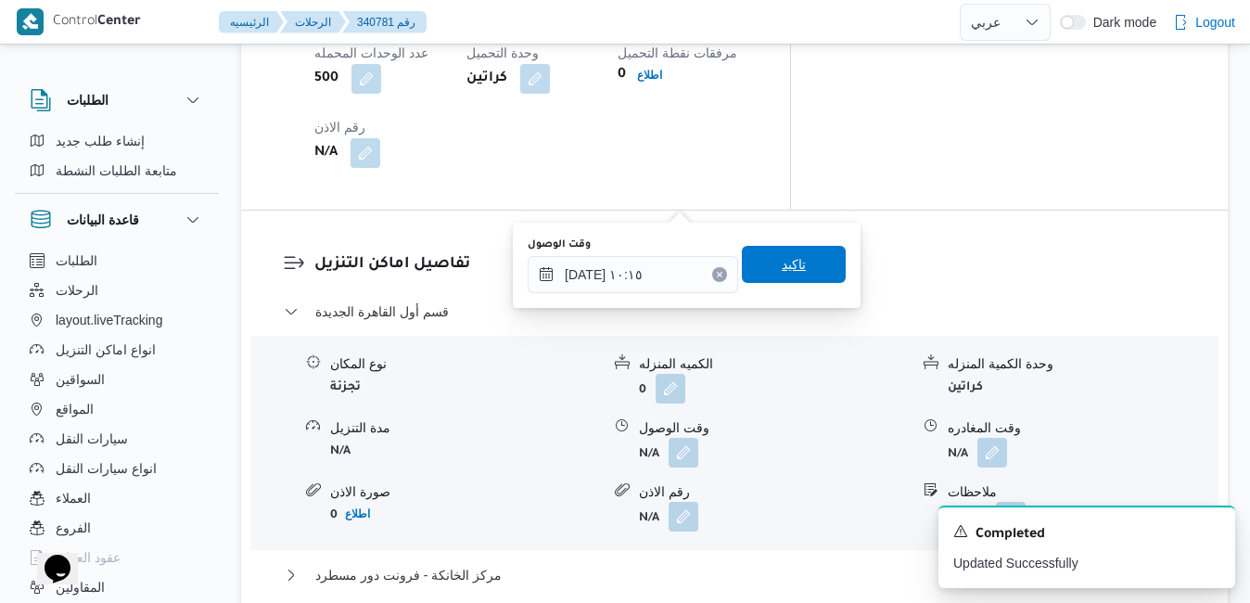
click at [793, 266] on span "تاكيد" at bounding box center [794, 264] width 104 height 37
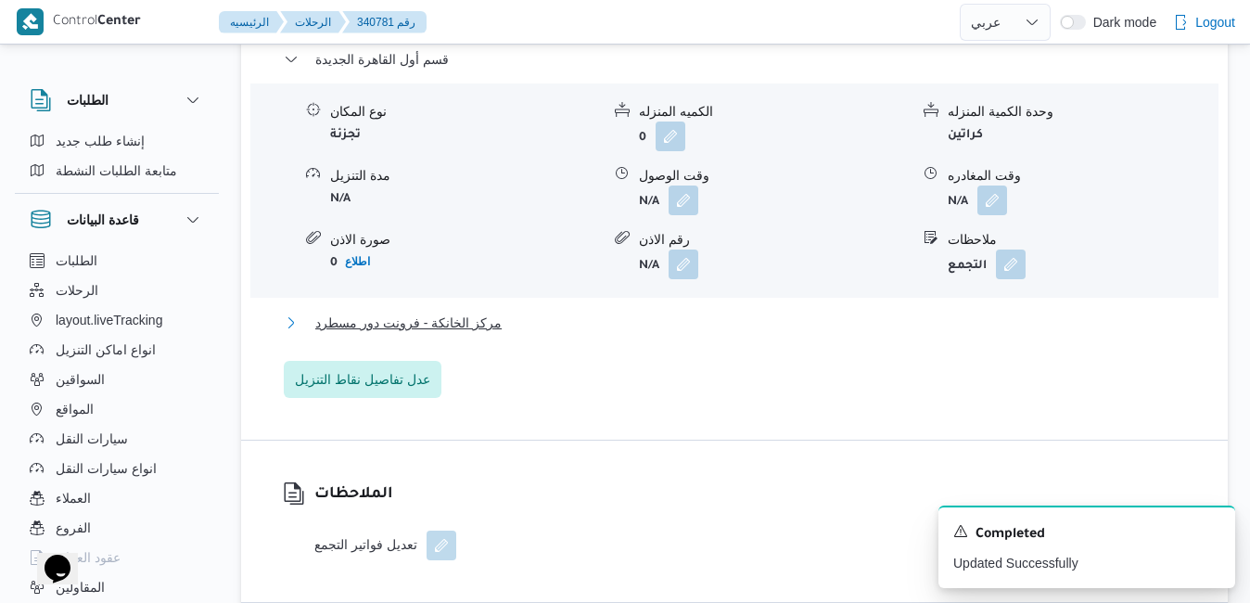
click at [677, 324] on button "مركز الخانكة - فرونت دور مسطرد" at bounding box center [735, 323] width 903 height 22
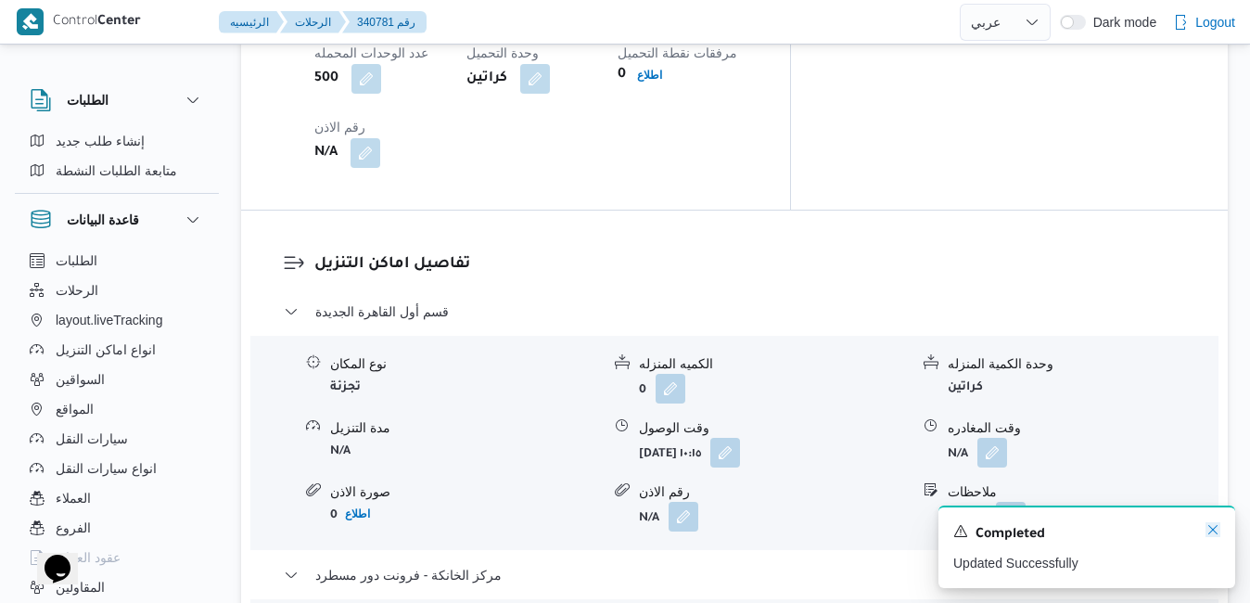
click at [1212, 530] on icon "Dismiss toast" at bounding box center [1213, 529] width 15 height 15
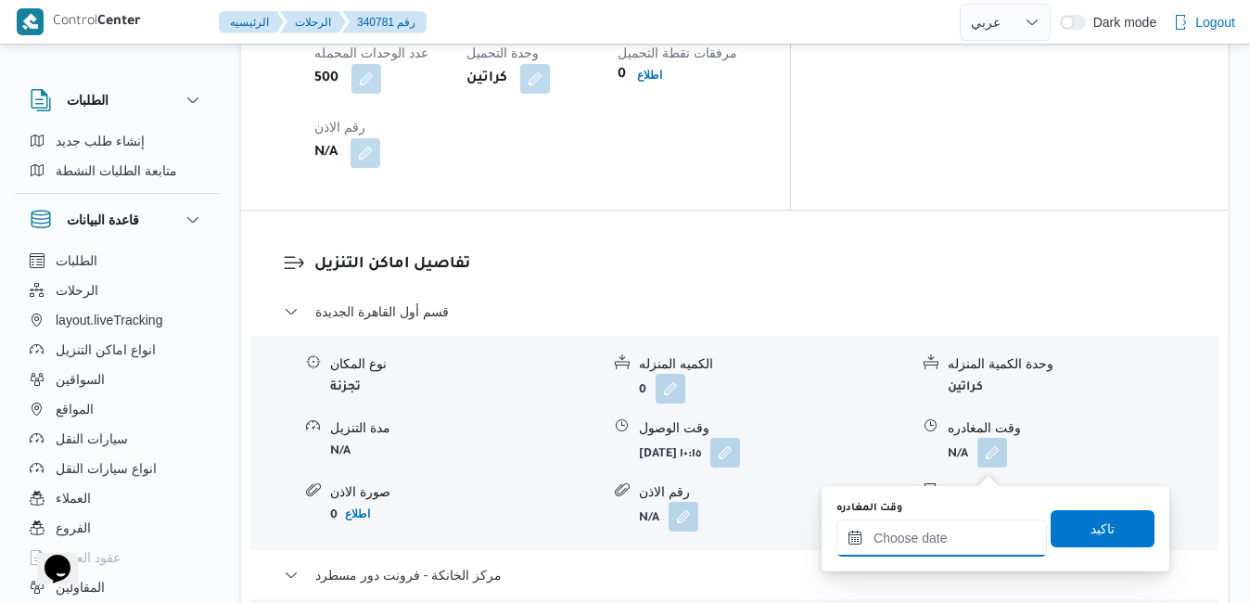
click at [917, 534] on input "وقت المغادره" at bounding box center [942, 537] width 211 height 37
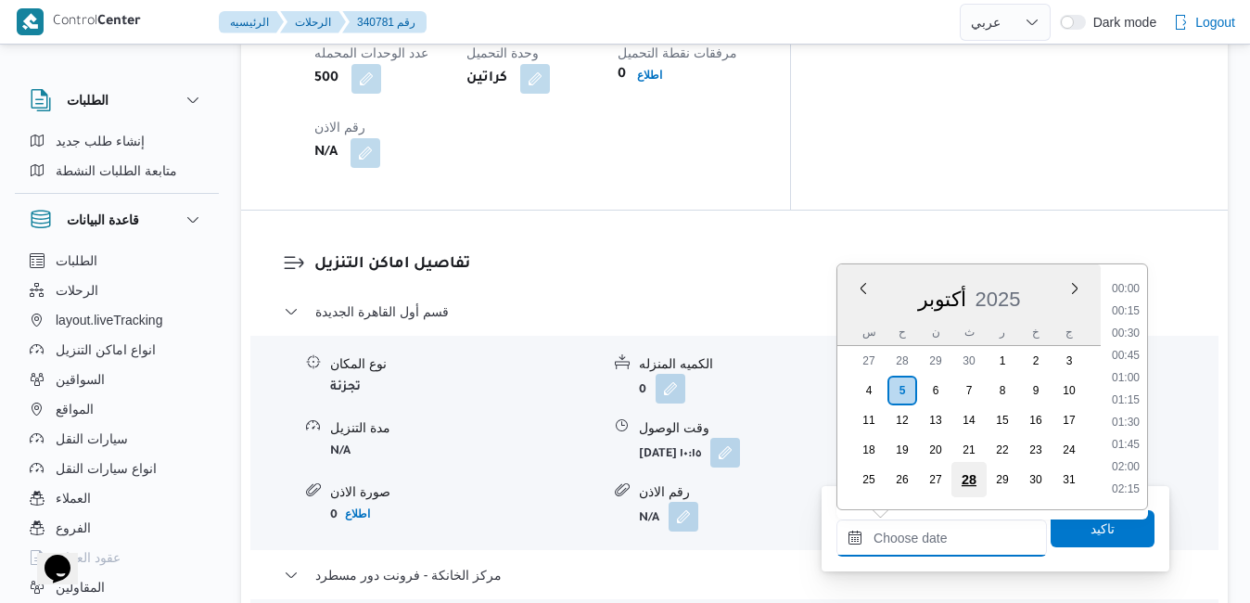
scroll to position [1646, 0]
click at [1137, 356] on li "19:15" at bounding box center [1126, 357] width 43 height 19
type input "٠٥/١٠/٢٠٢٥ ١٩:١٥"
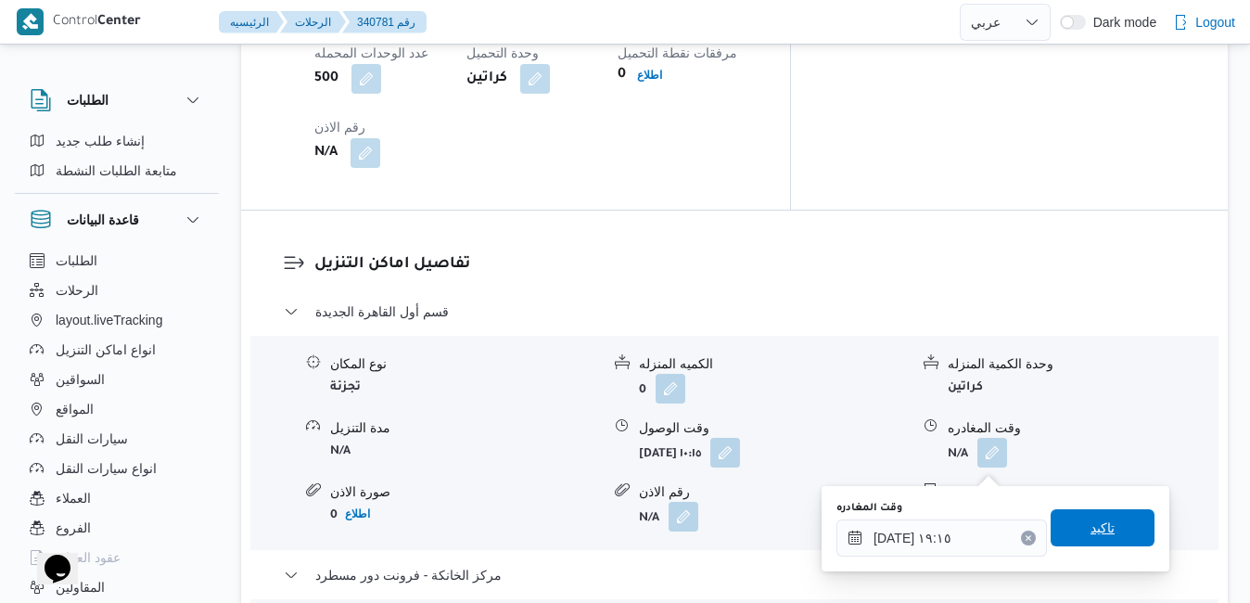
drag, startPoint x: 1077, startPoint y: 532, endPoint x: 1099, endPoint y: 515, distance: 28.4
click at [1099, 515] on span "تاكيد" at bounding box center [1103, 527] width 104 height 37
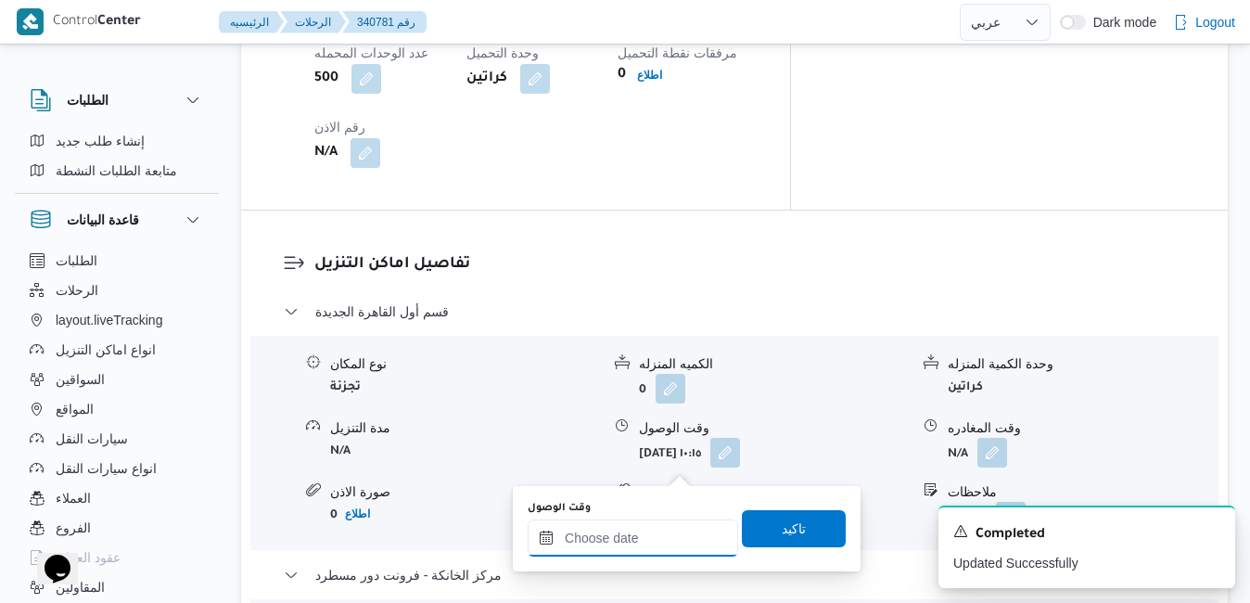
click at [645, 537] on input "وقت الوصول" at bounding box center [633, 537] width 211 height 37
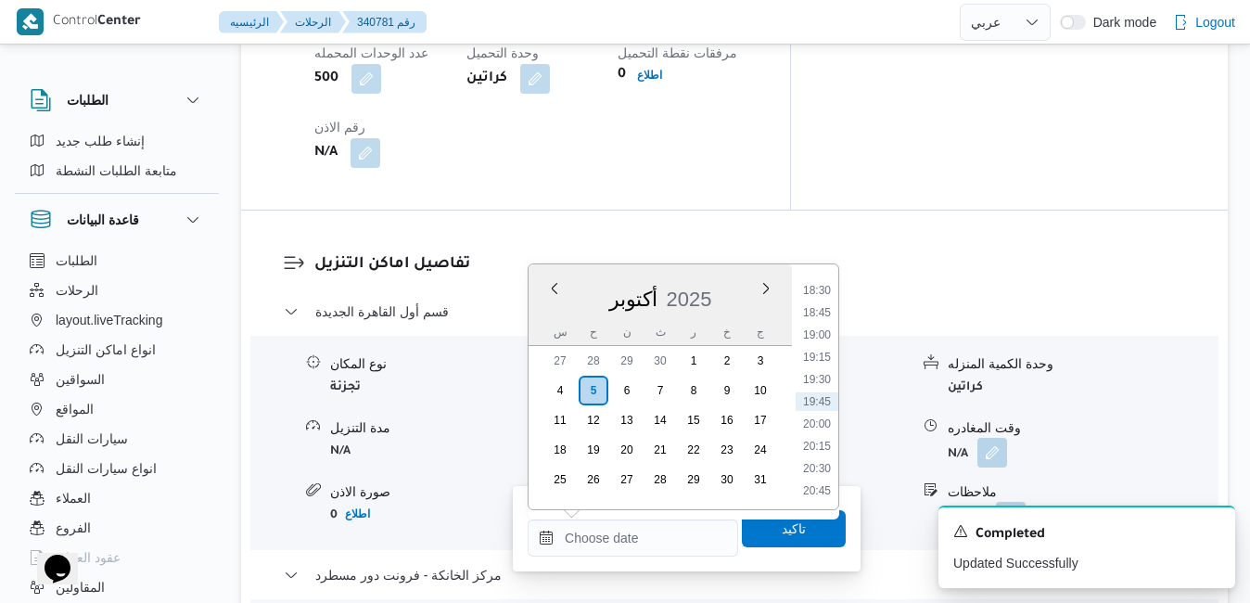
click at [545, 319] on div "س ح ن ث ر خ ج" at bounding box center [660, 332] width 263 height 26
click at [831, 336] on li "19:00" at bounding box center [817, 335] width 43 height 19
type input "٠٥/١٠/٢٠٢٥ ١٩:٠٠"
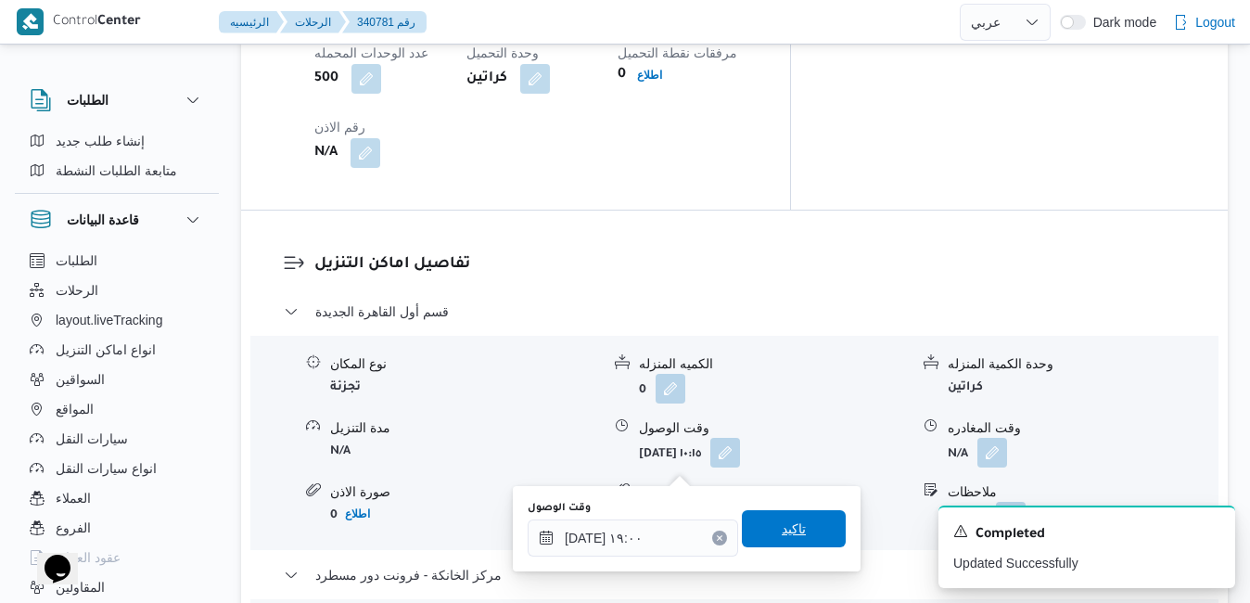
click at [782, 527] on span "تاكيد" at bounding box center [794, 529] width 24 height 22
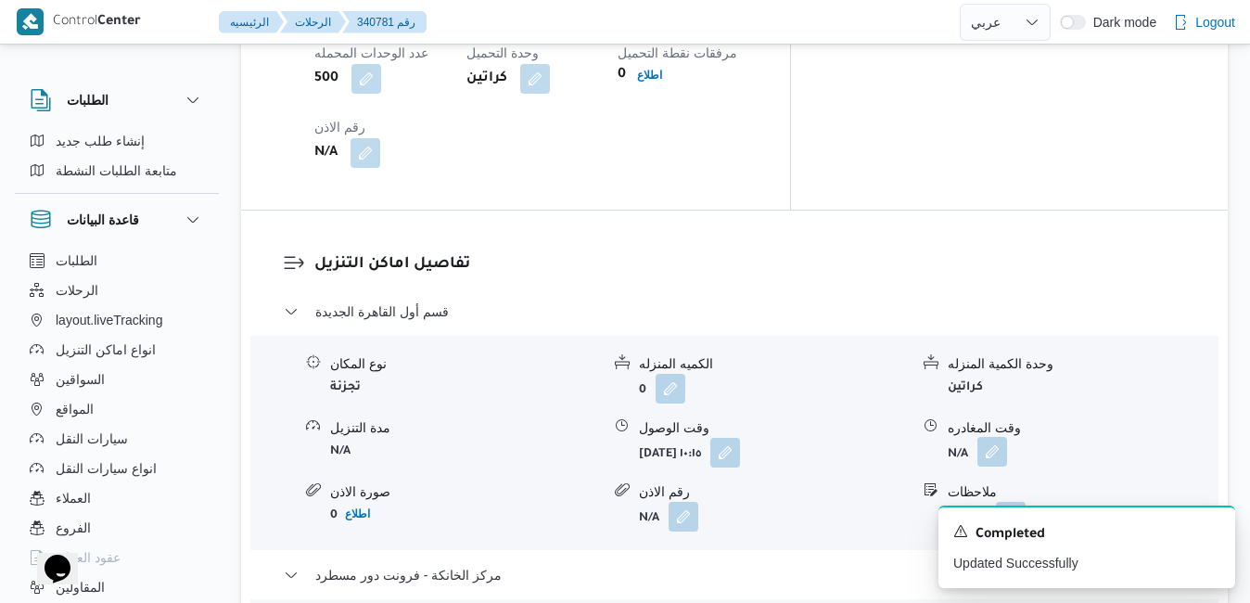
click at [994, 437] on button "button" at bounding box center [993, 452] width 30 height 30
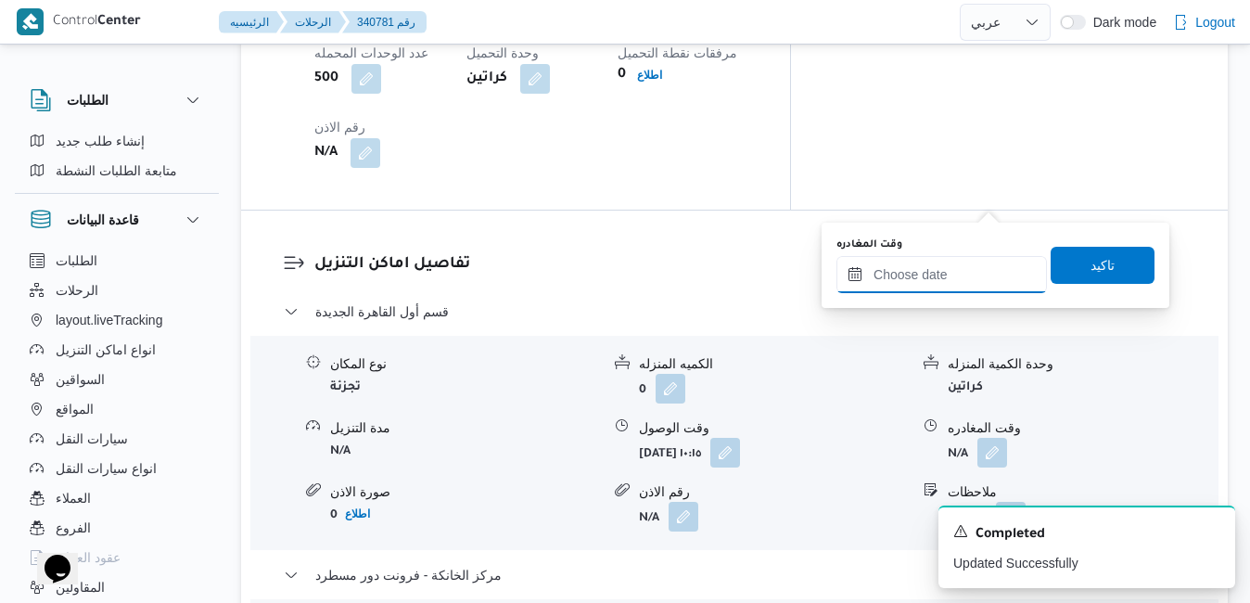
click at [929, 276] on input "وقت المغادره" at bounding box center [942, 274] width 211 height 37
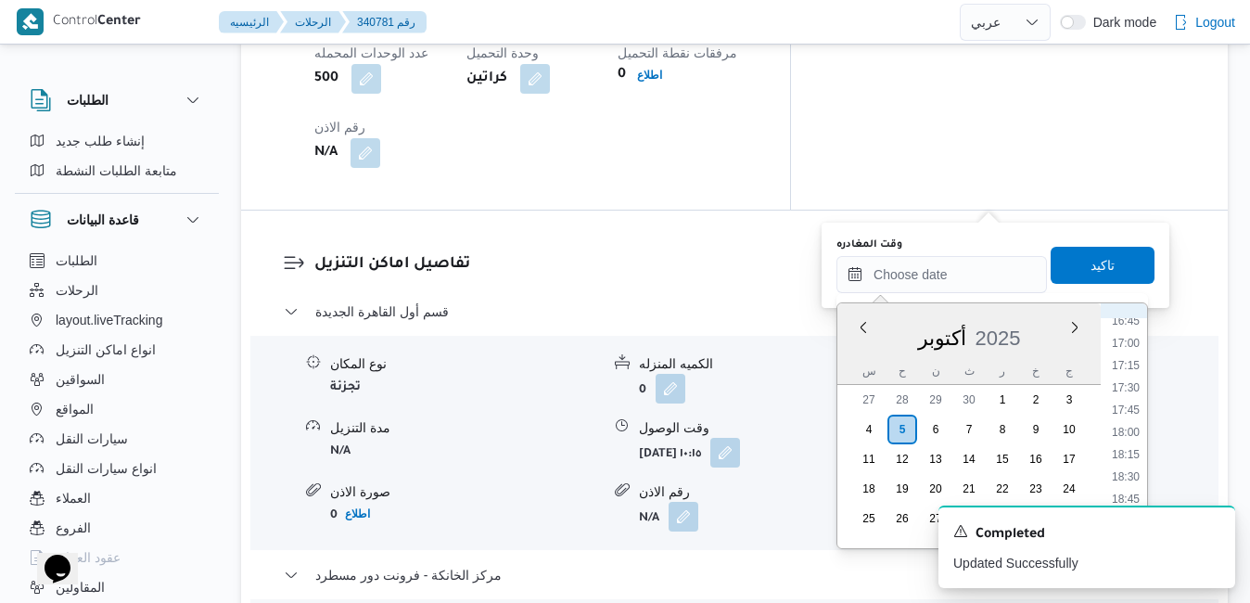
scroll to position [1457, 0]
click at [1127, 492] on li "18:15" at bounding box center [1126, 495] width 43 height 19
type input "[DATE] ١٨:١٥"
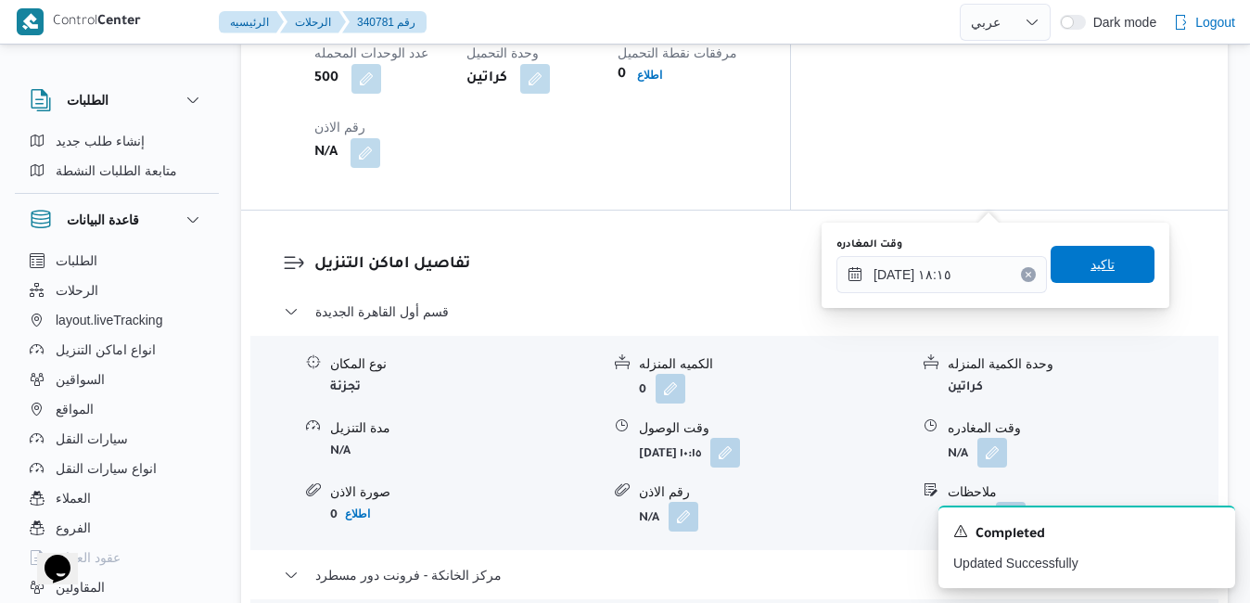
click at [1122, 267] on span "تاكيد" at bounding box center [1103, 264] width 104 height 37
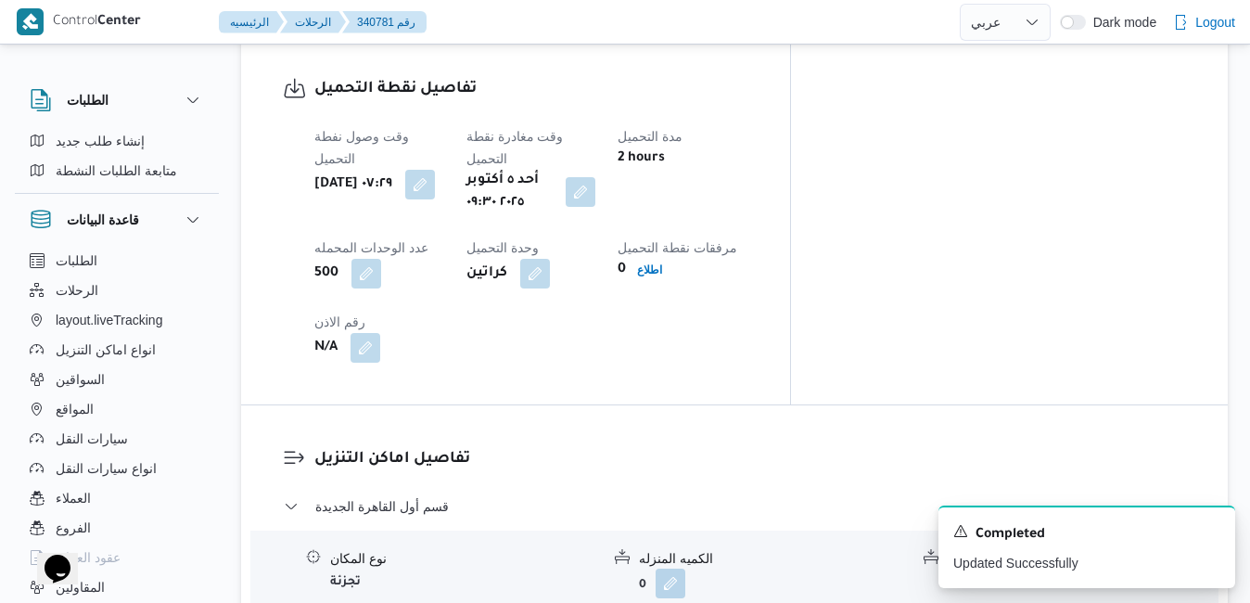
scroll to position [0, 0]
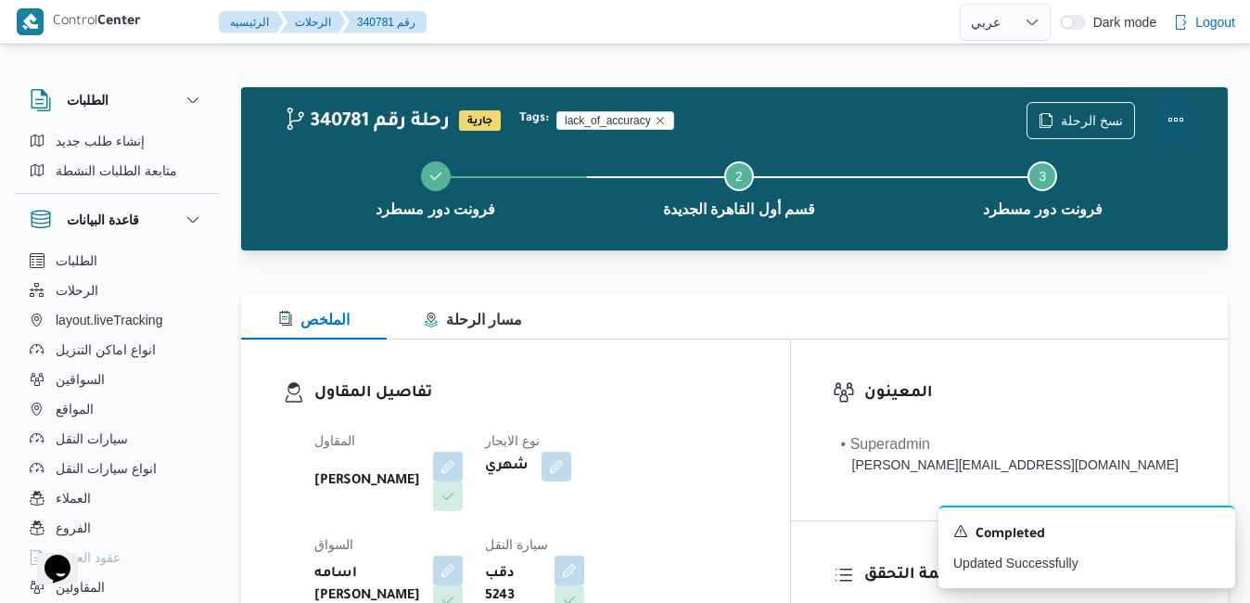
click at [1172, 117] on button "Actions" at bounding box center [1176, 119] width 37 height 37
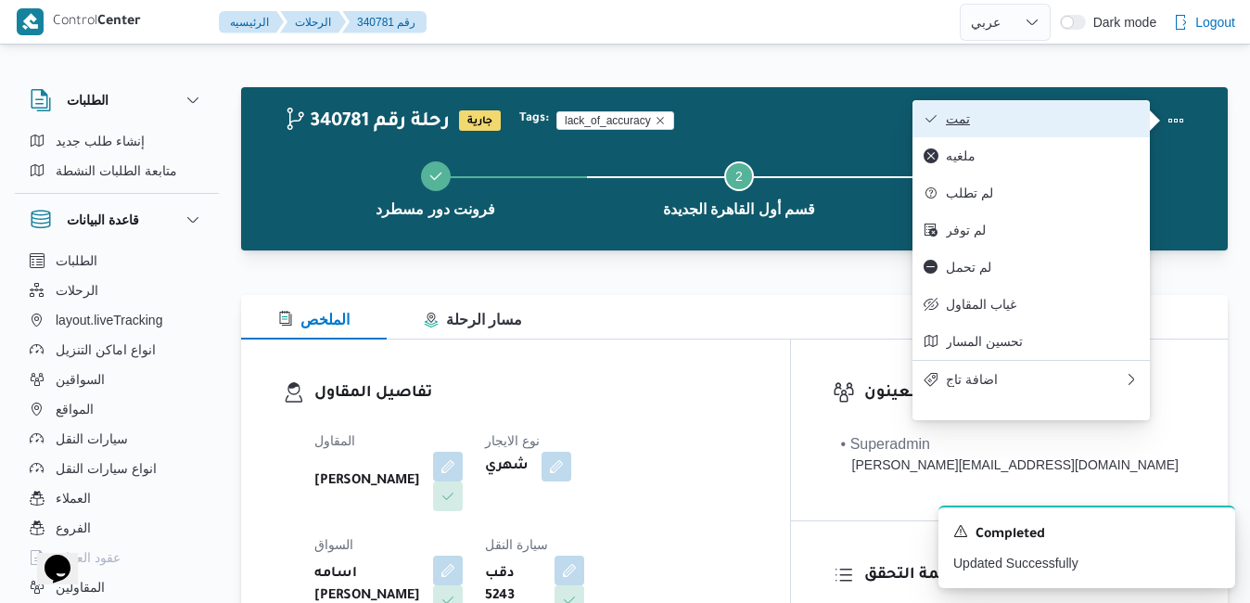
click at [1078, 117] on span "تمت" at bounding box center [1042, 118] width 193 height 15
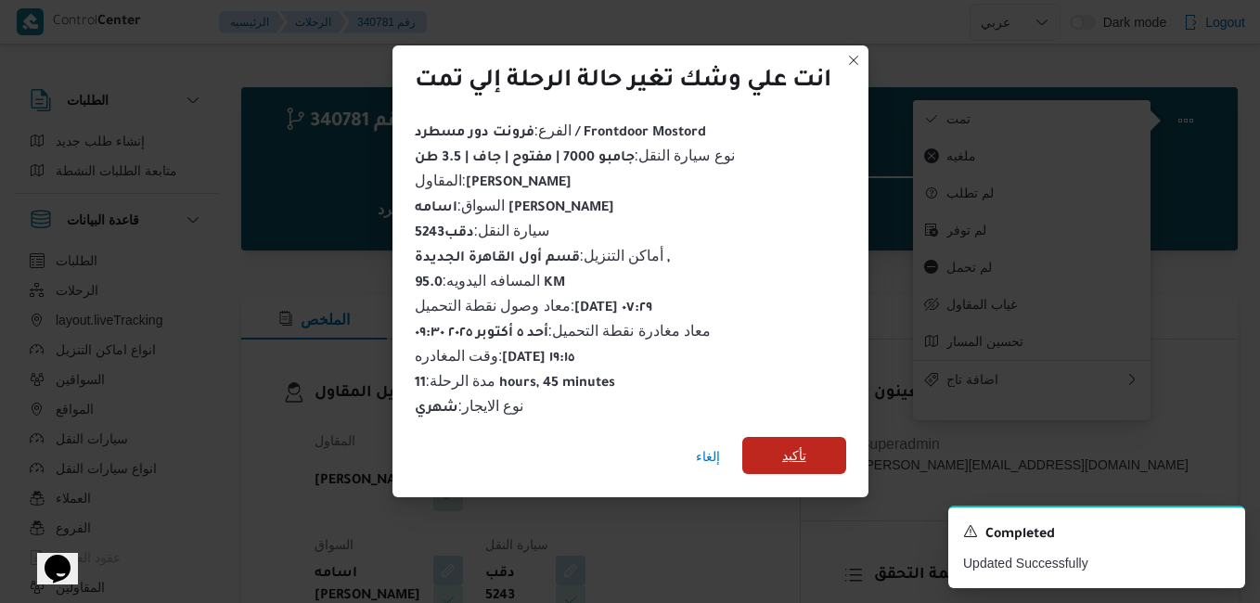
click at [797, 448] on span "تأكيد" at bounding box center [794, 455] width 24 height 22
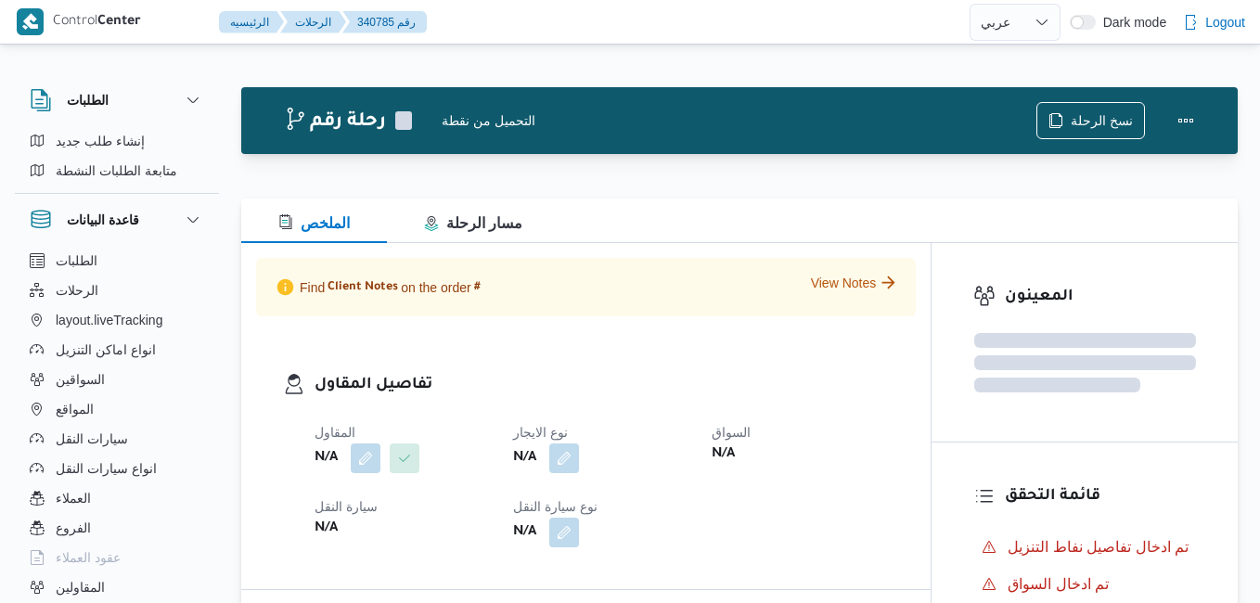
select select "ar"
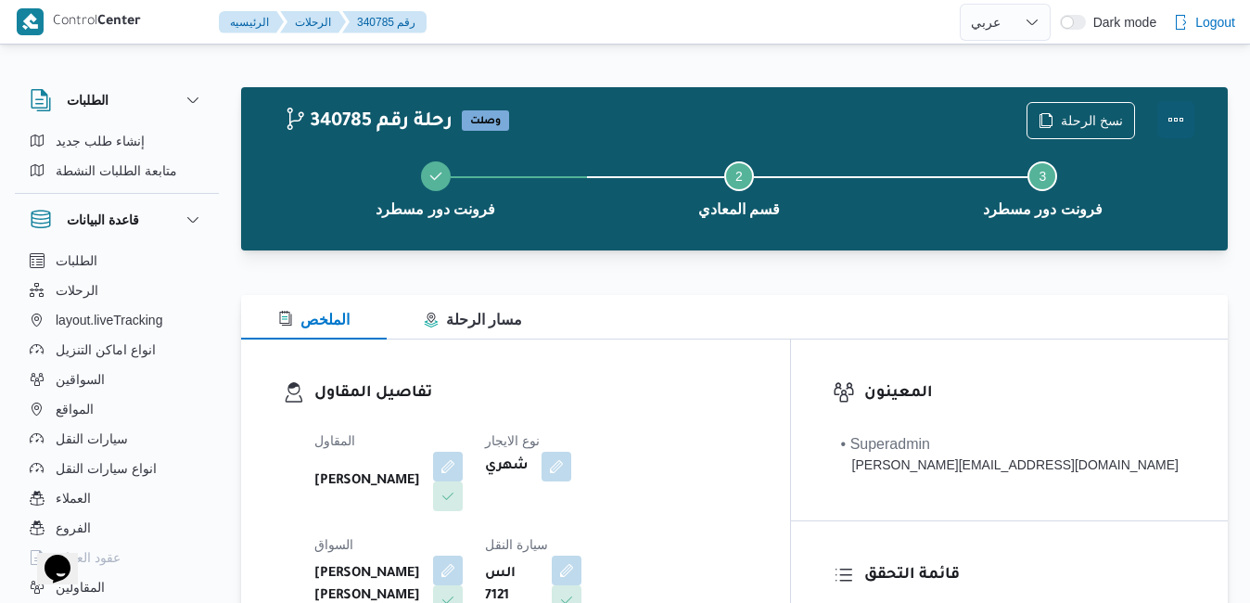
click at [1170, 116] on button "Actions" at bounding box center [1176, 119] width 37 height 37
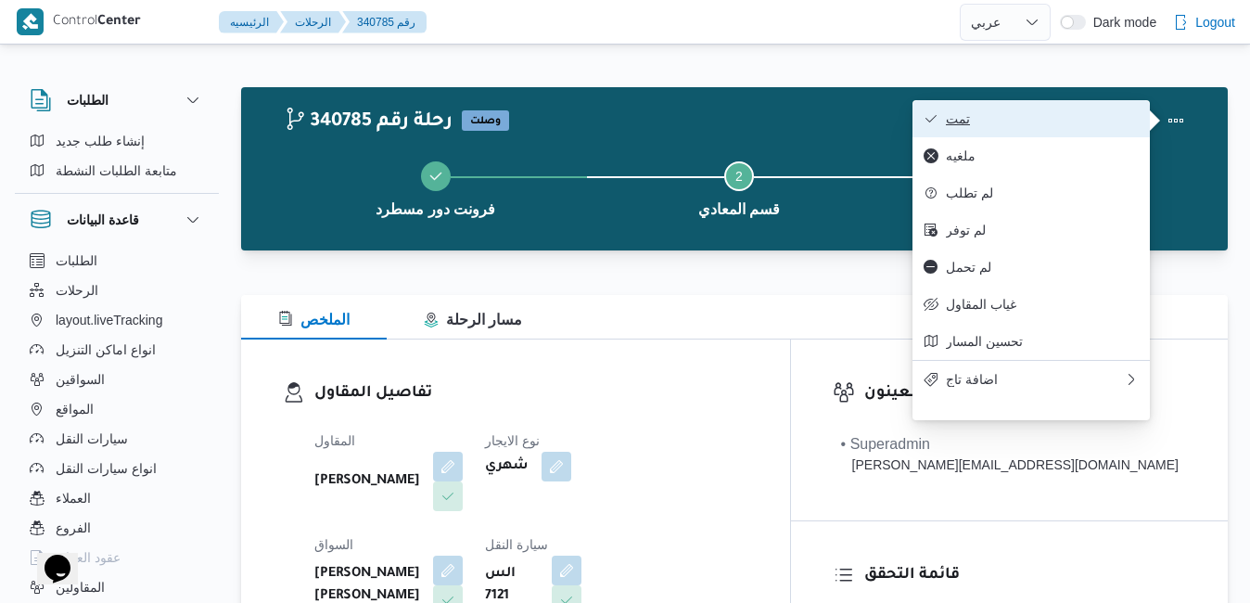
click at [1116, 116] on span "تمت" at bounding box center [1042, 118] width 193 height 15
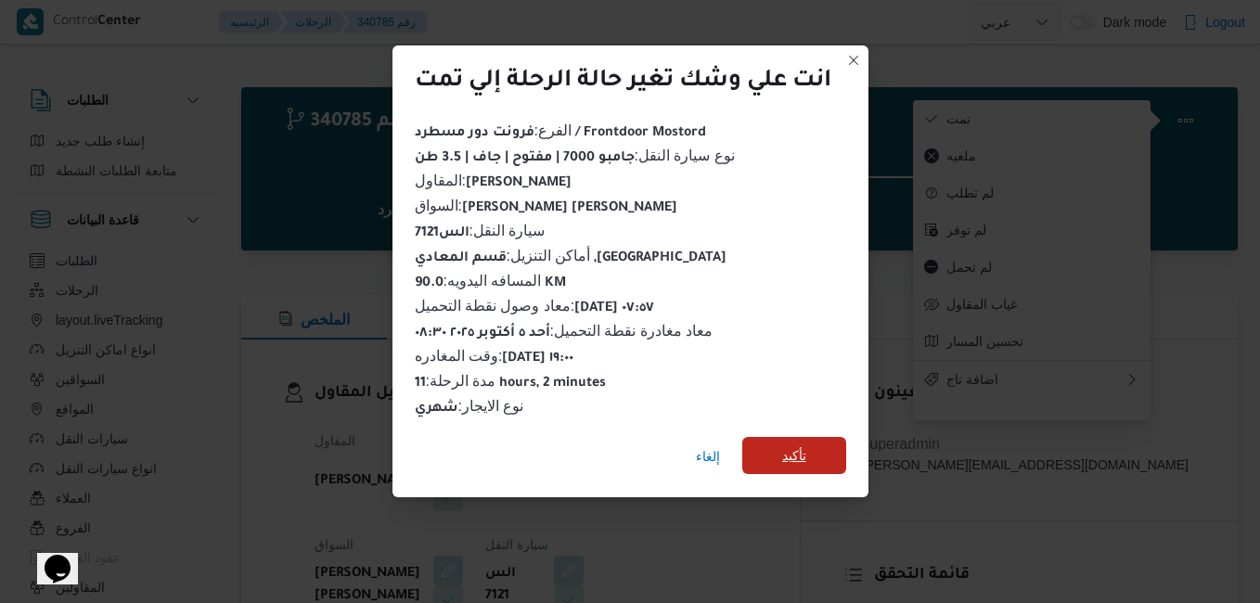
click at [803, 444] on span "تأكيد" at bounding box center [794, 455] width 24 height 22
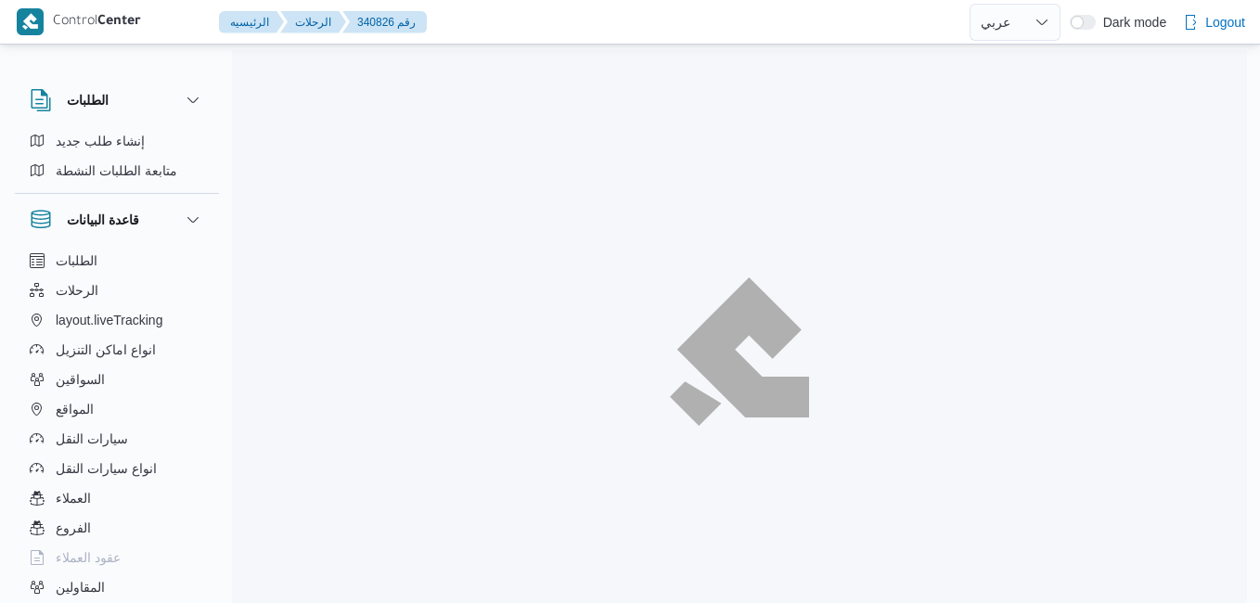
select select "ar"
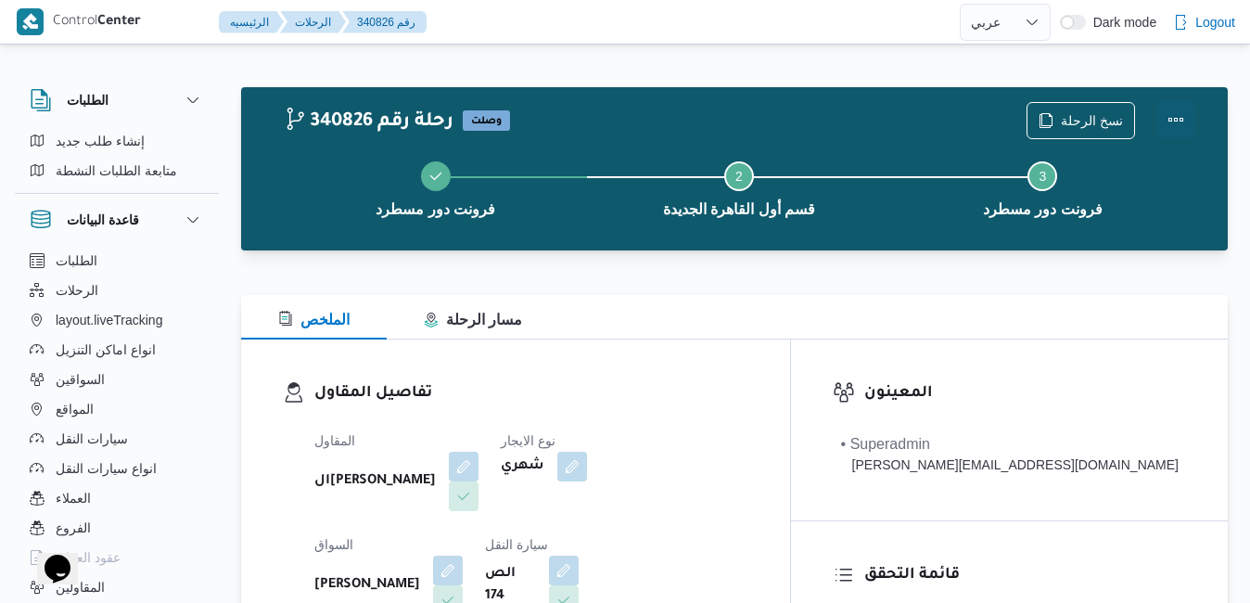
click at [1171, 115] on button "Actions" at bounding box center [1176, 119] width 37 height 37
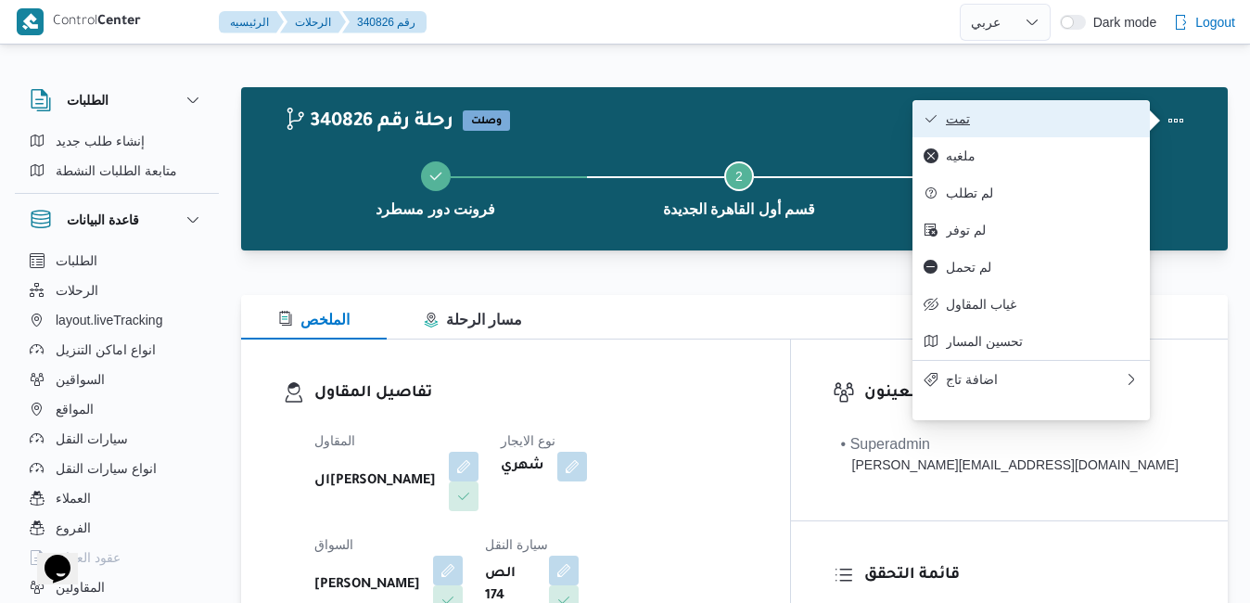
click at [1095, 110] on button "تمت" at bounding box center [1031, 118] width 237 height 37
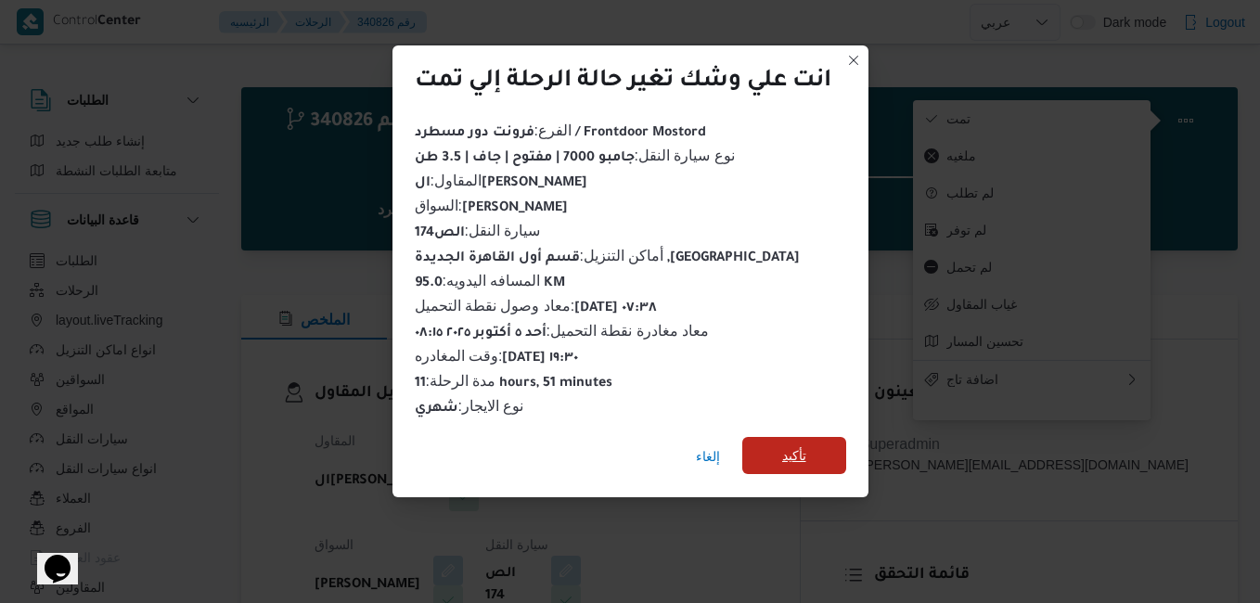
click at [789, 450] on span "تأكيد" at bounding box center [794, 455] width 24 height 22
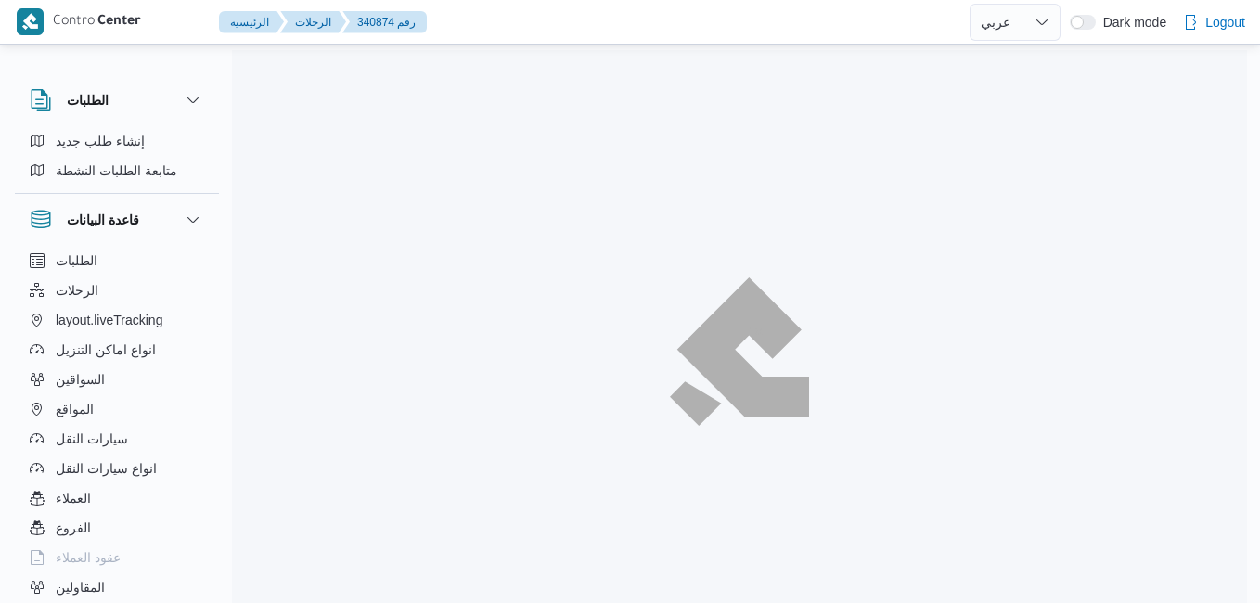
select select "ar"
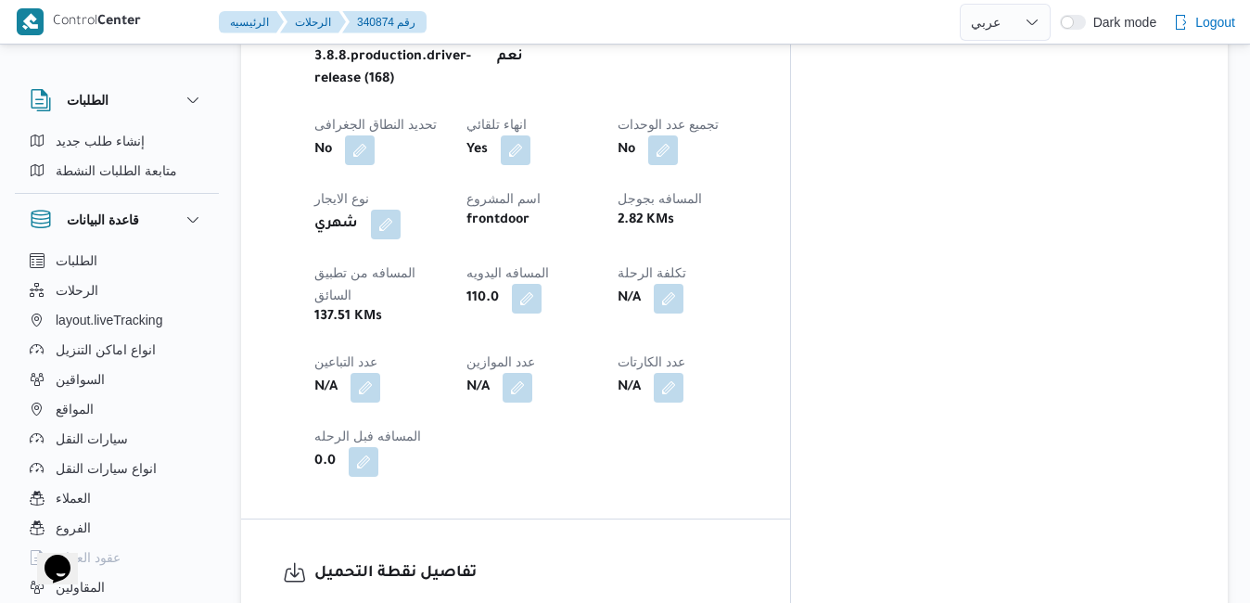
scroll to position [930, 0]
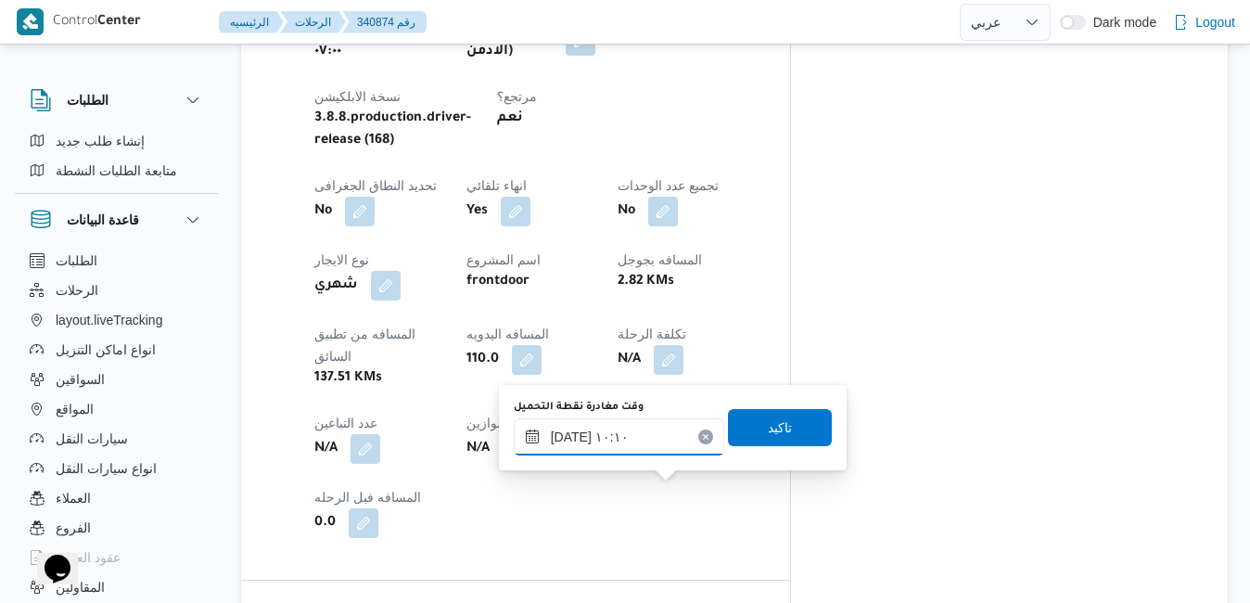
click at [637, 444] on input "[DATE] ١٠:١٠" at bounding box center [619, 436] width 211 height 37
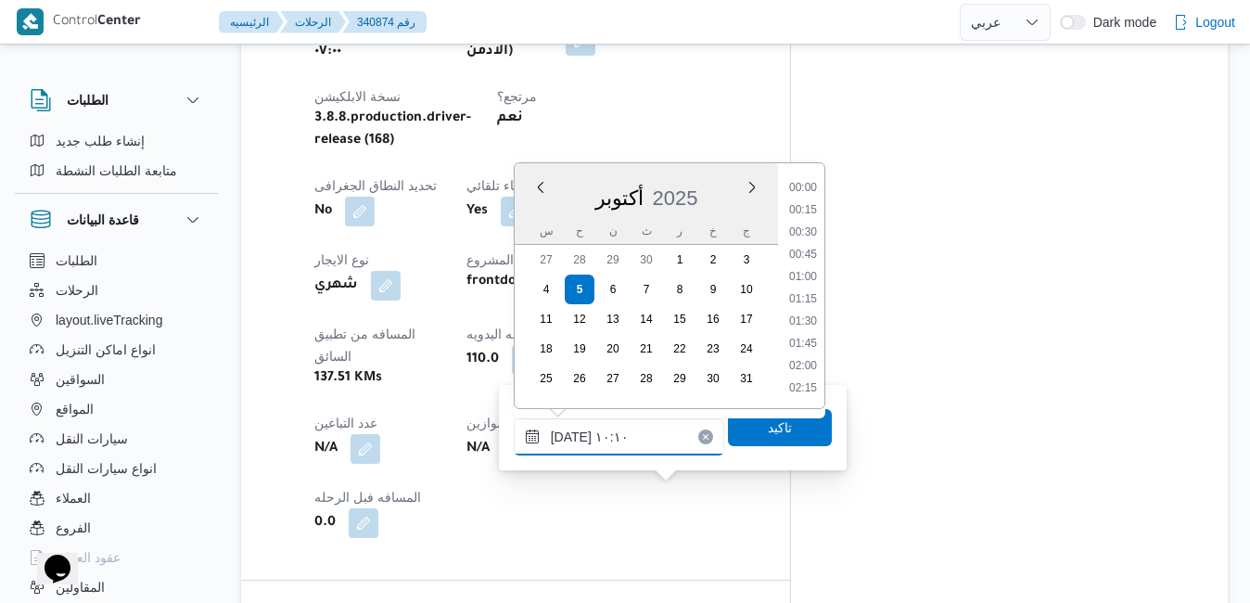
scroll to position [777, 0]
click at [810, 260] on li "09:30" at bounding box center [803, 256] width 43 height 19
type input "[DATE] ٠٩:٣٠"
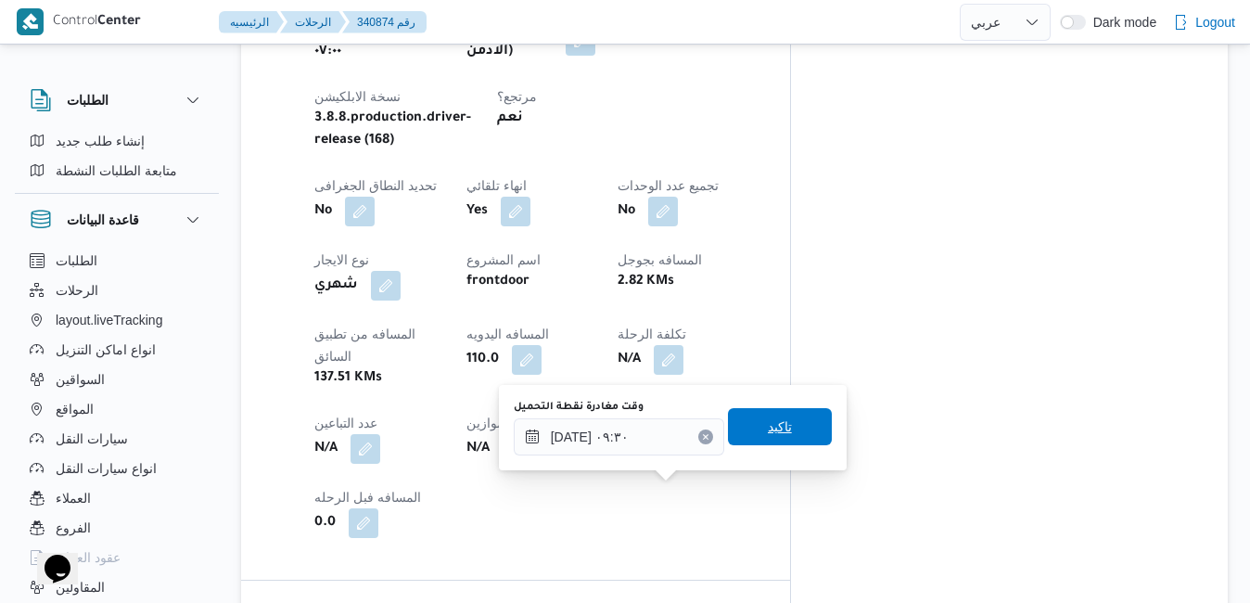
click at [750, 432] on span "تاكيد" at bounding box center [780, 426] width 104 height 37
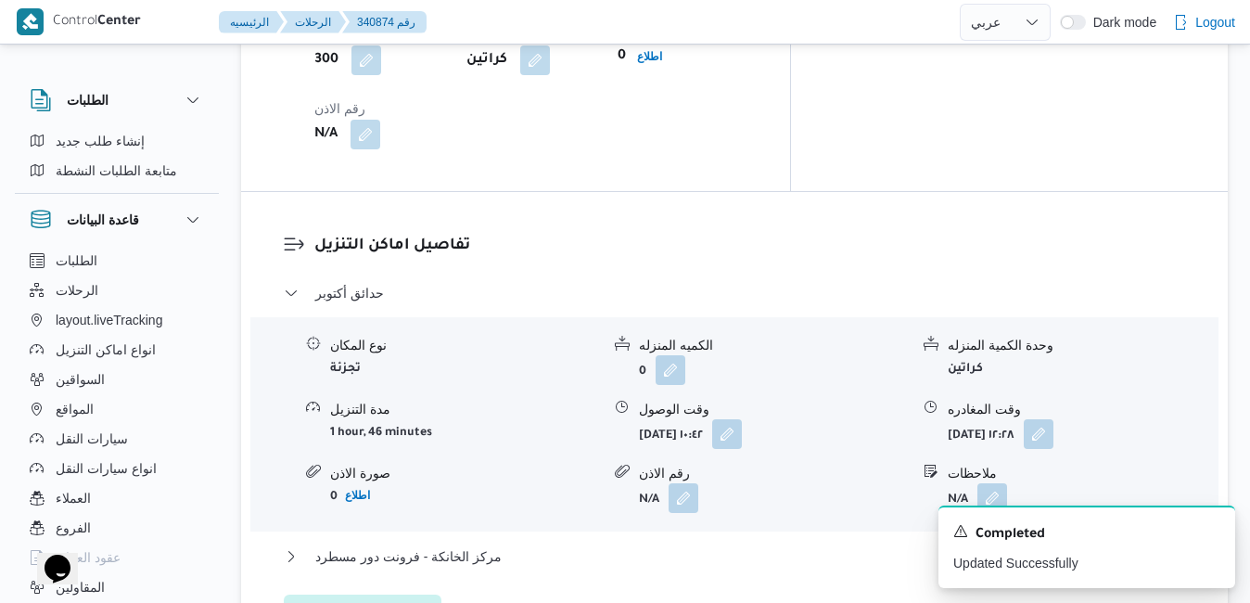
scroll to position [1746, 0]
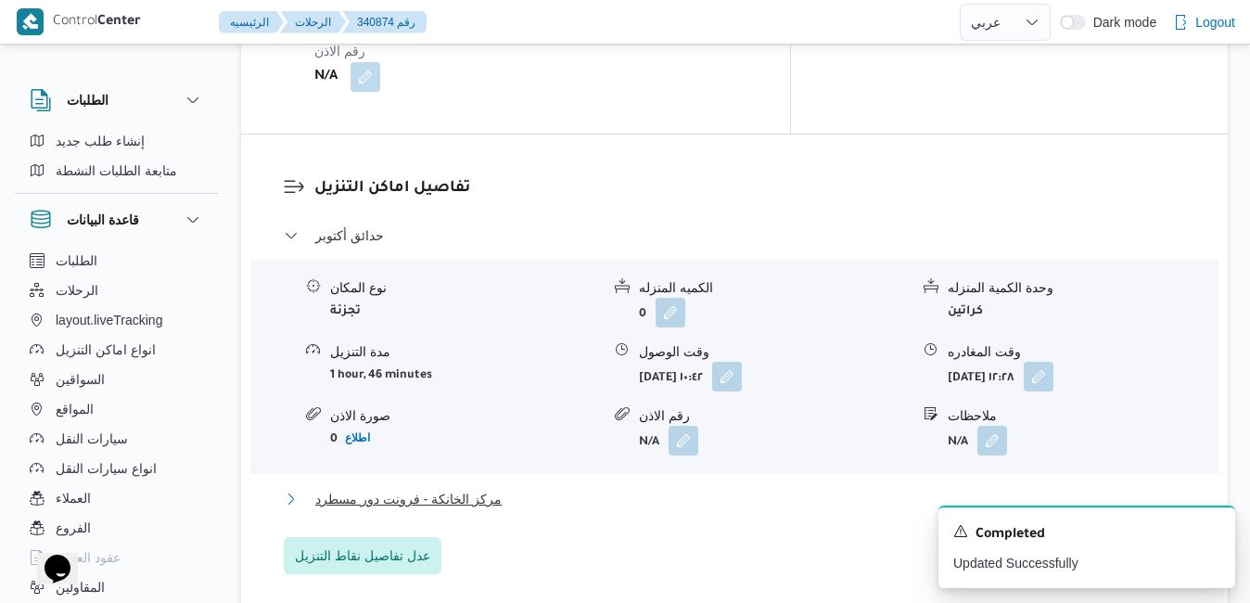
click at [801, 488] on button "مركز الخانكة - فرونت دور مسطرد" at bounding box center [735, 499] width 903 height 22
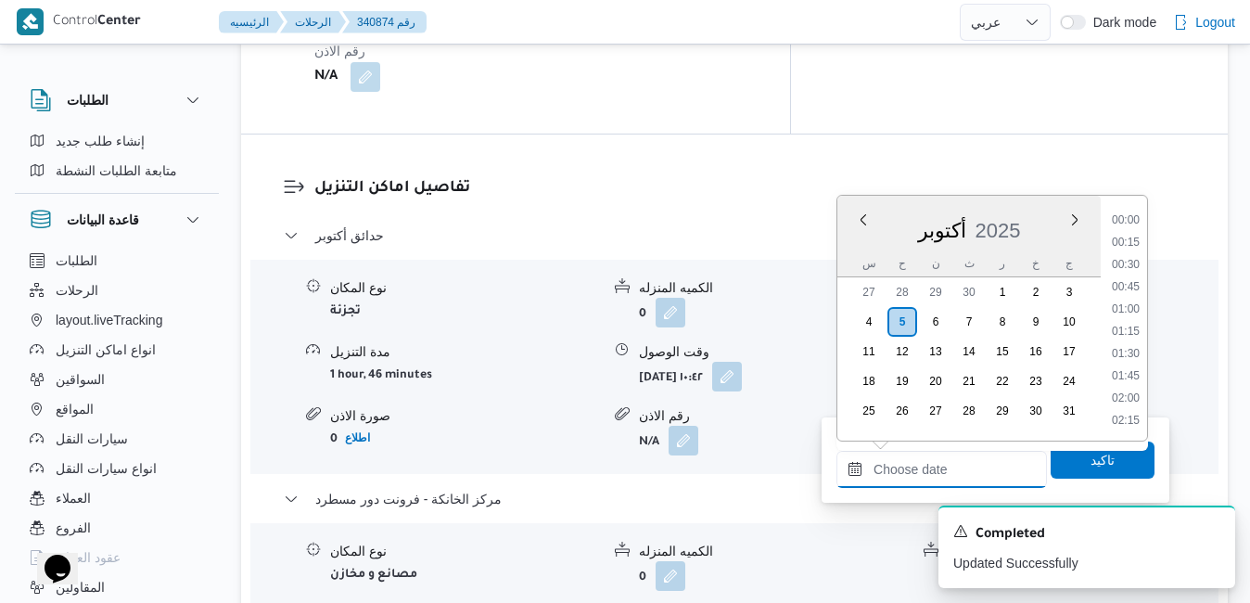
click at [937, 464] on input "وقت المغادره" at bounding box center [942, 469] width 211 height 37
click at [1127, 327] on li "20:00" at bounding box center [1126, 333] width 43 height 19
type input "[DATE] ٢٠:٠٠"
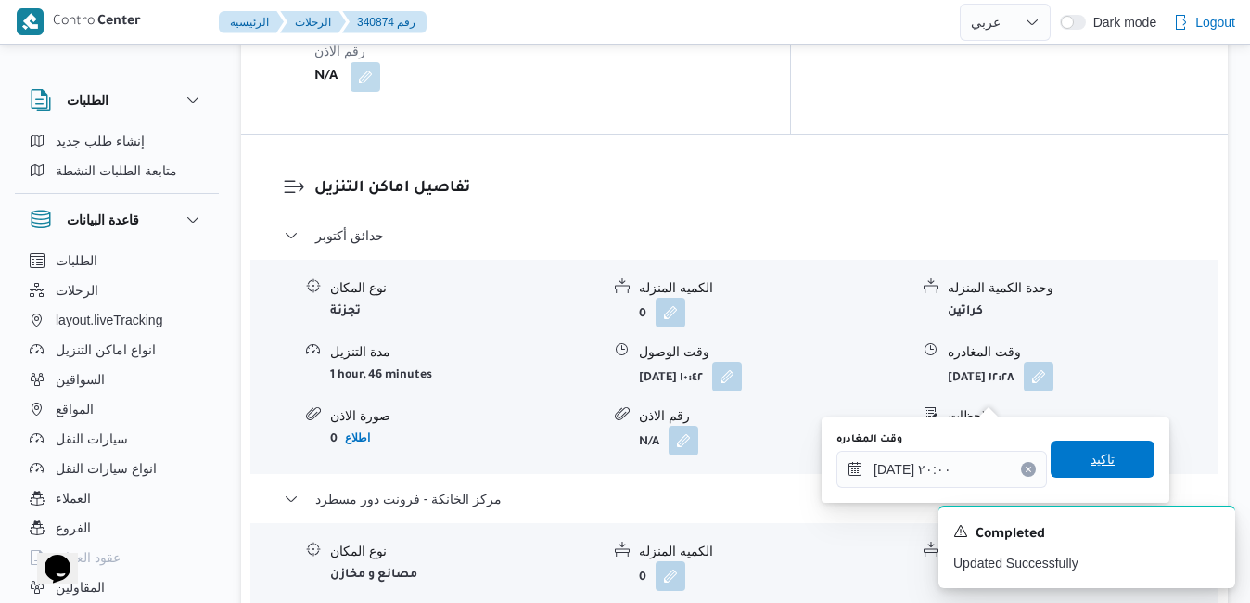
click at [1066, 466] on span "تاكيد" at bounding box center [1103, 459] width 104 height 37
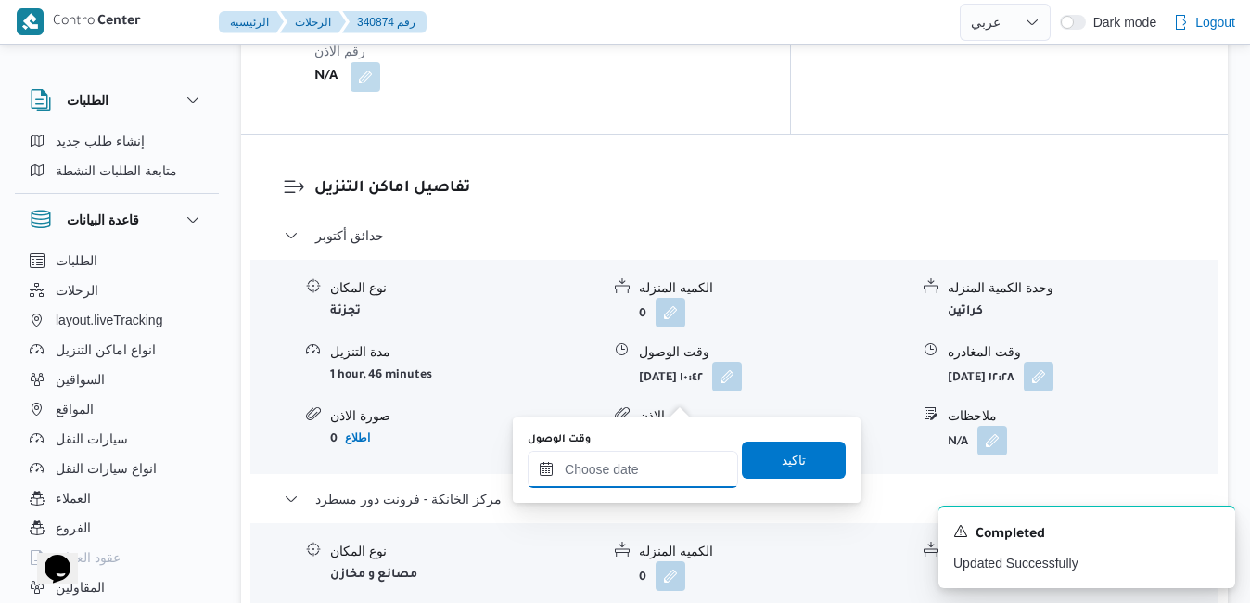
click at [634, 462] on input "وقت الوصول" at bounding box center [633, 469] width 211 height 37
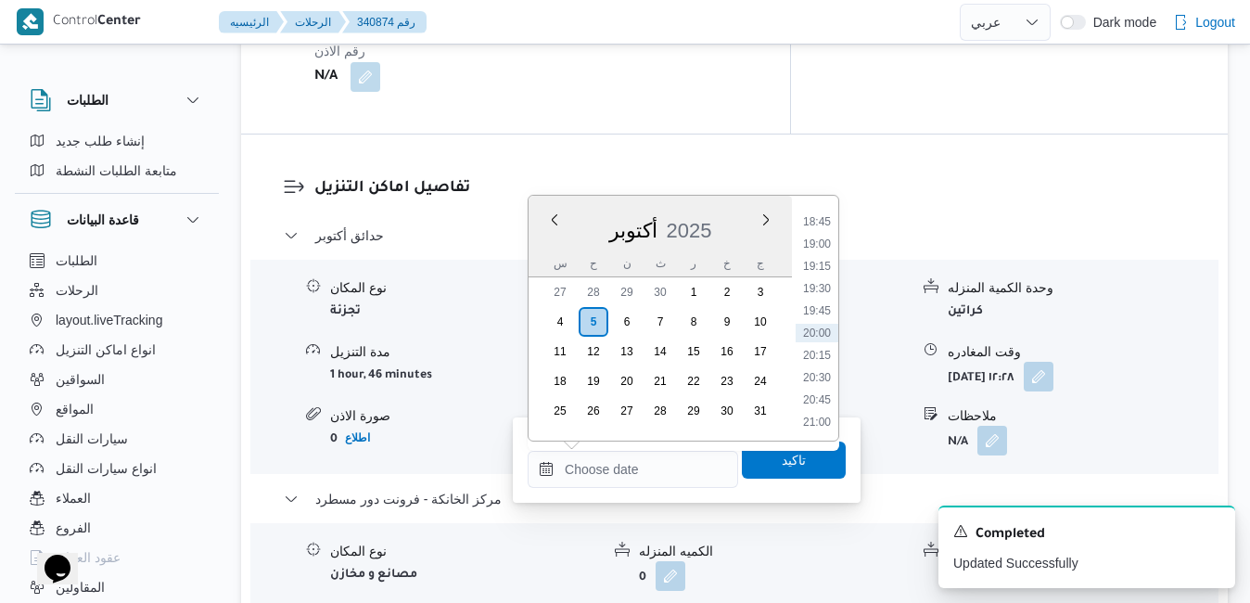
click at [545, 259] on div "س ح ن ث ر خ ج" at bounding box center [660, 263] width 263 height 26
click at [817, 308] on li "19:45" at bounding box center [817, 310] width 43 height 19
type input "[DATE] ١٩:٤٥"
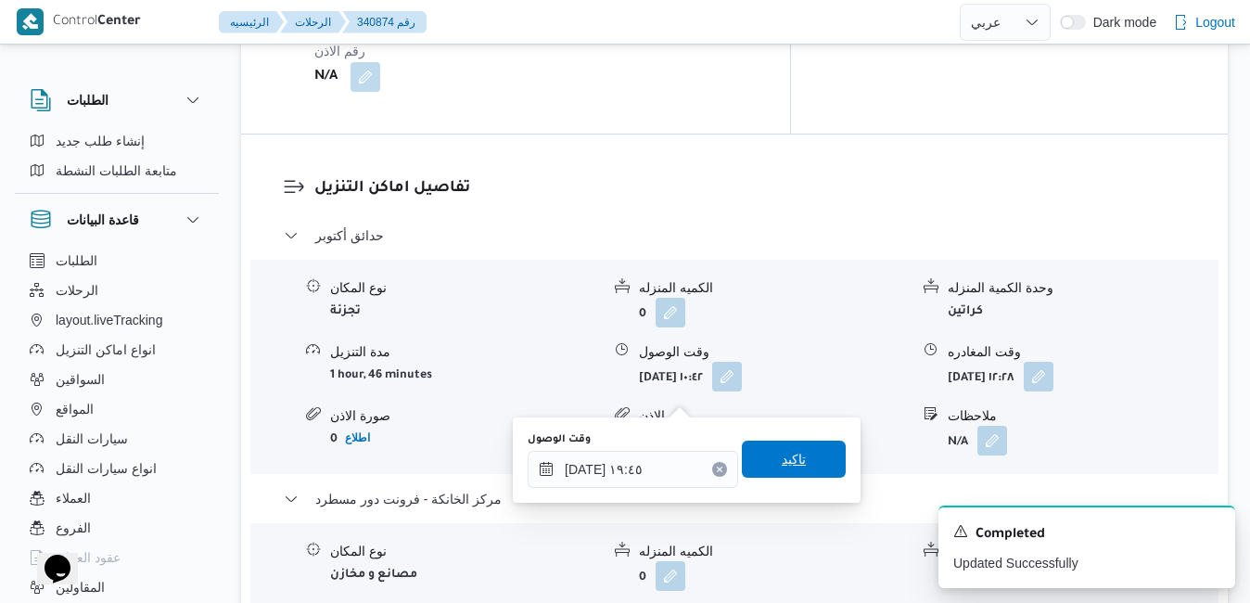
click at [782, 453] on span "تاكيد" at bounding box center [794, 459] width 24 height 22
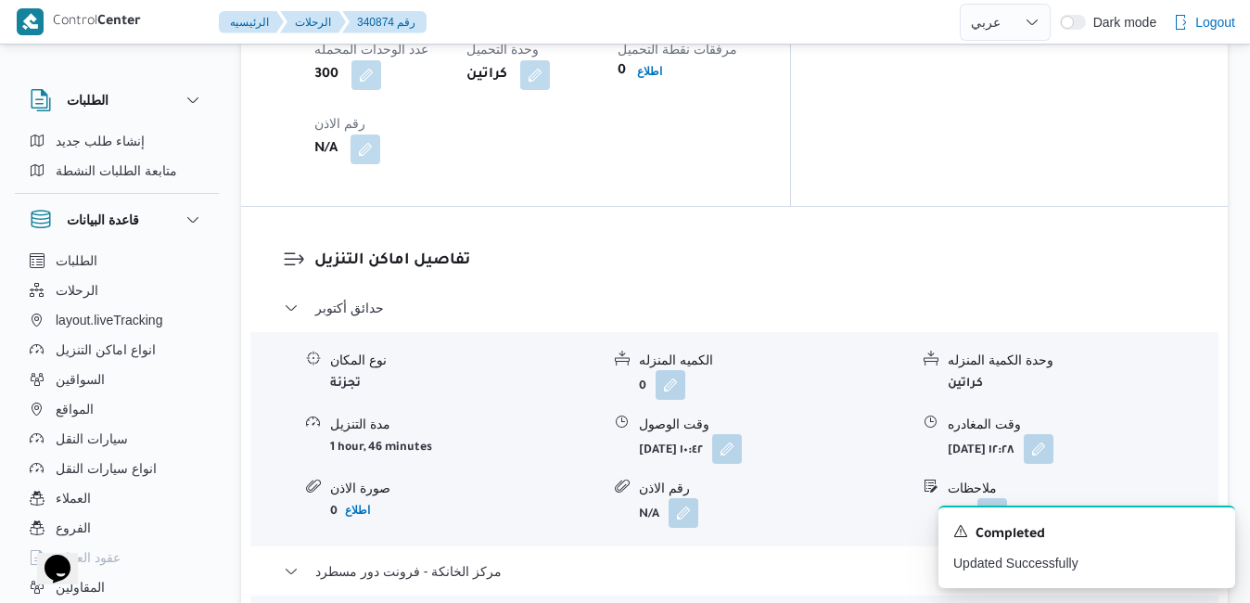
scroll to position [1672, 0]
click at [1054, 435] on button "button" at bounding box center [1039, 450] width 30 height 30
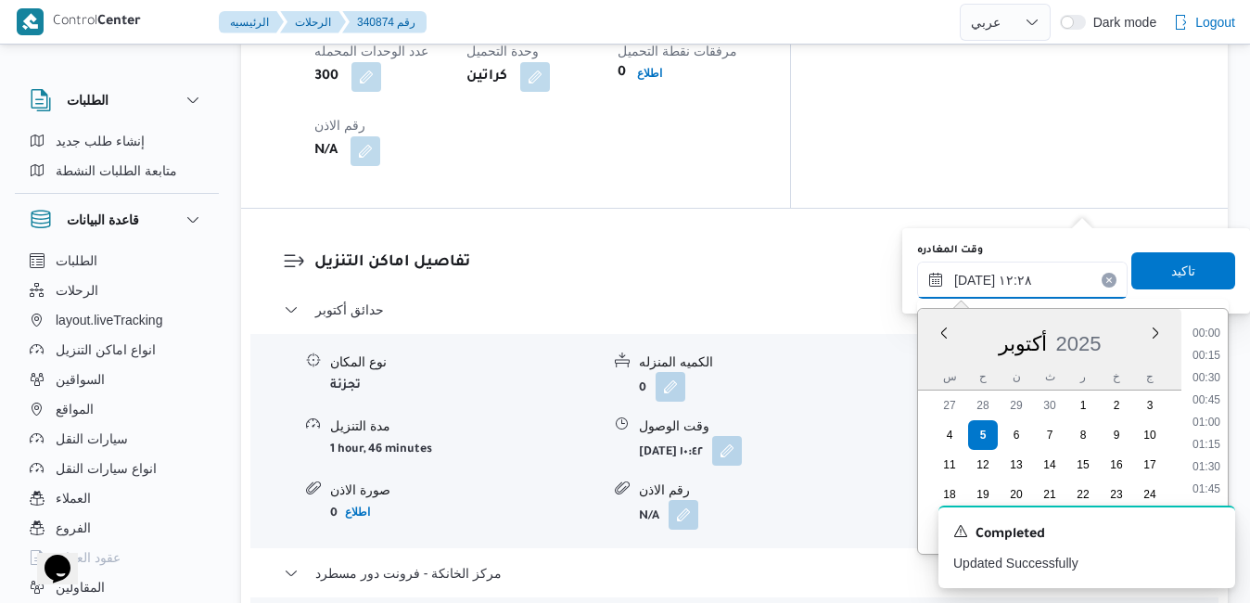
click at [1021, 280] on input "٠٥/١٠/٢٠٢٥ ١٢:٢٨" at bounding box center [1022, 280] width 211 height 37
click at [1207, 456] on li "18:45" at bounding box center [1207, 457] width 43 height 19
type input "[DATE] ١٨:٤٥"
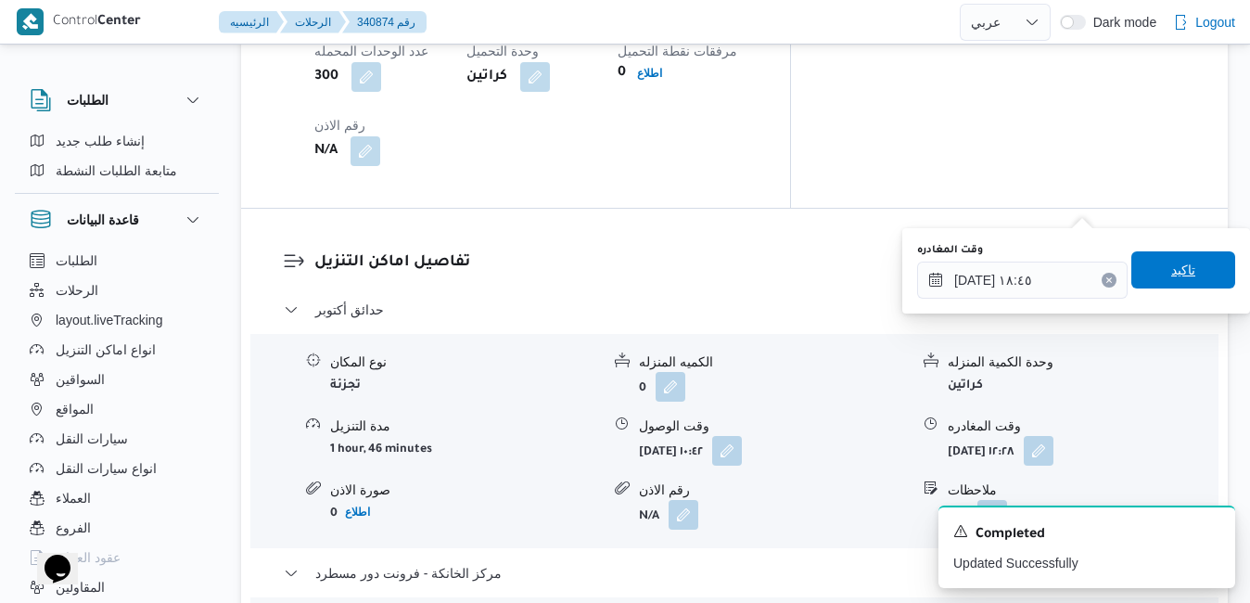
click at [1155, 275] on span "تاكيد" at bounding box center [1184, 269] width 104 height 37
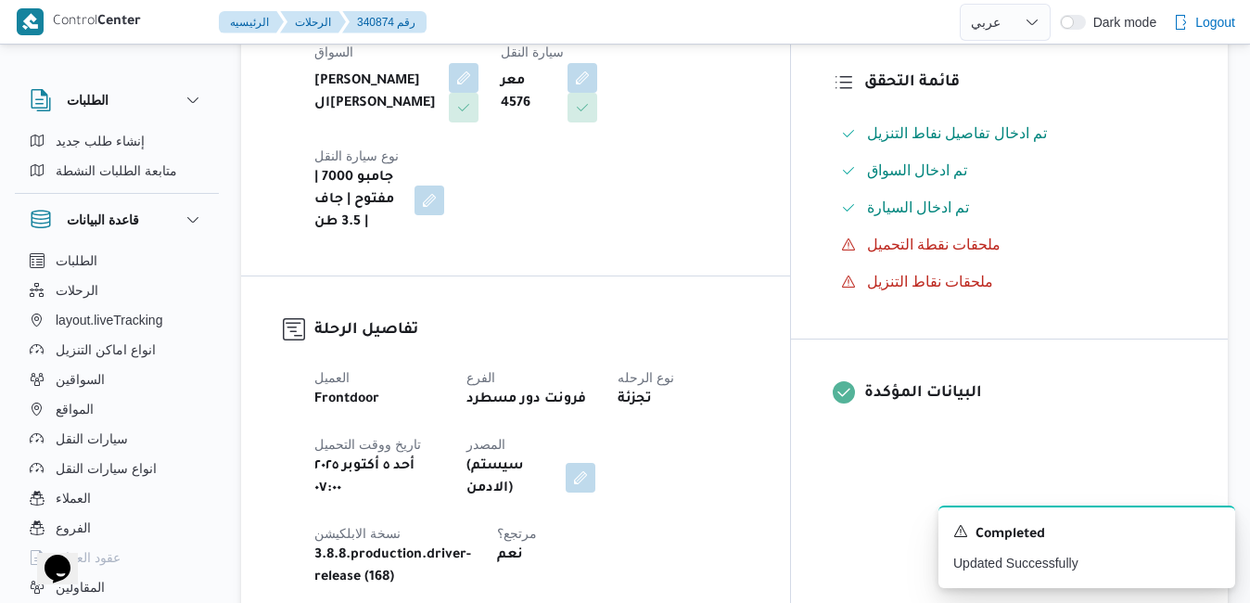
scroll to position [0, 0]
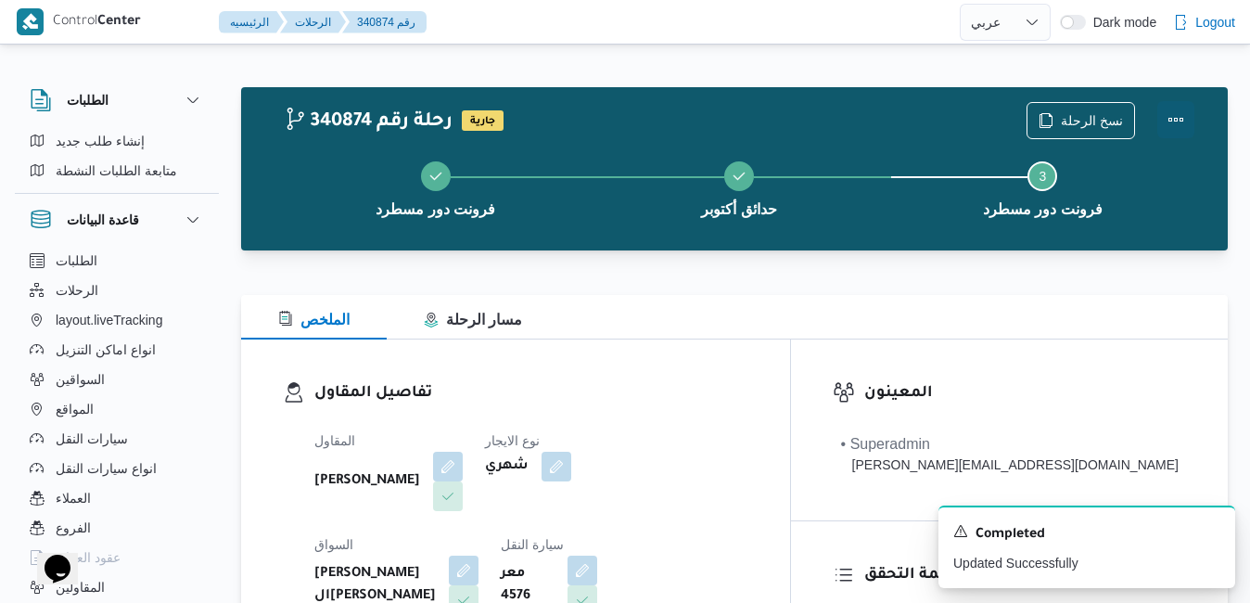
click at [1174, 121] on button "Actions" at bounding box center [1176, 119] width 37 height 37
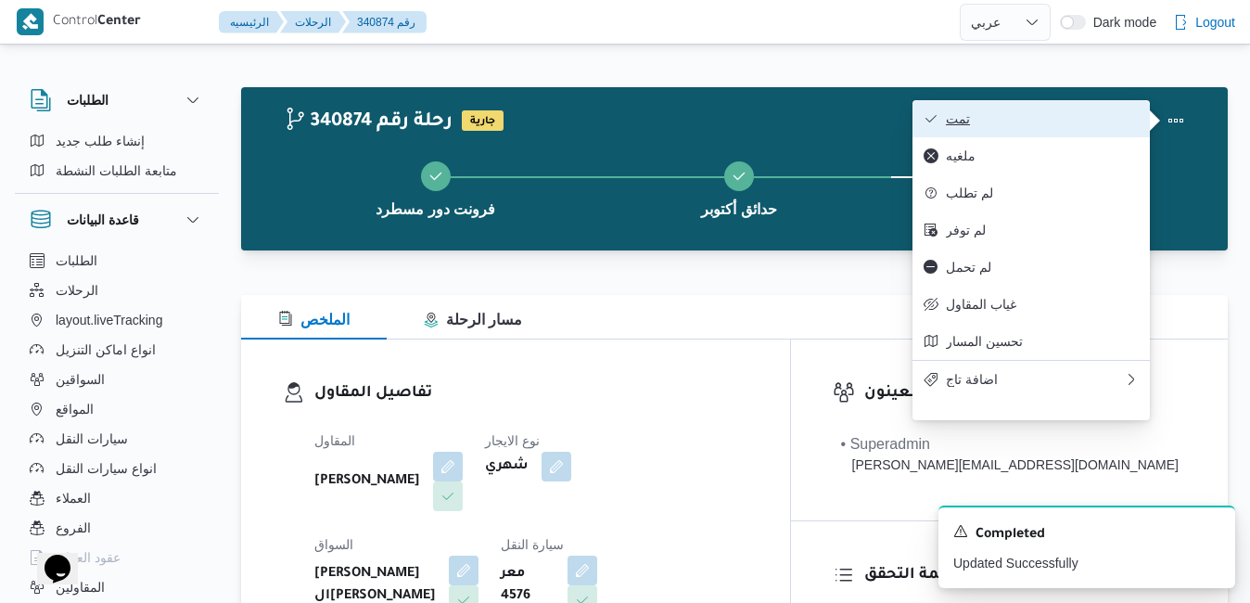
click at [1109, 121] on span "تمت" at bounding box center [1042, 118] width 193 height 15
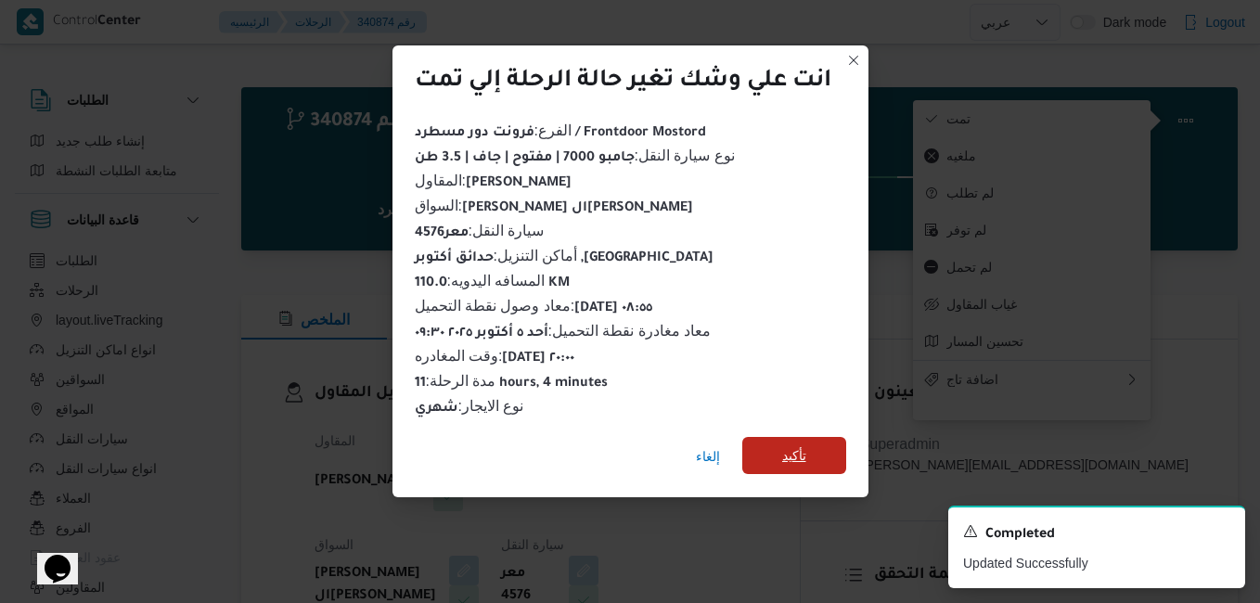
click at [797, 444] on span "تأكيد" at bounding box center [794, 455] width 24 height 22
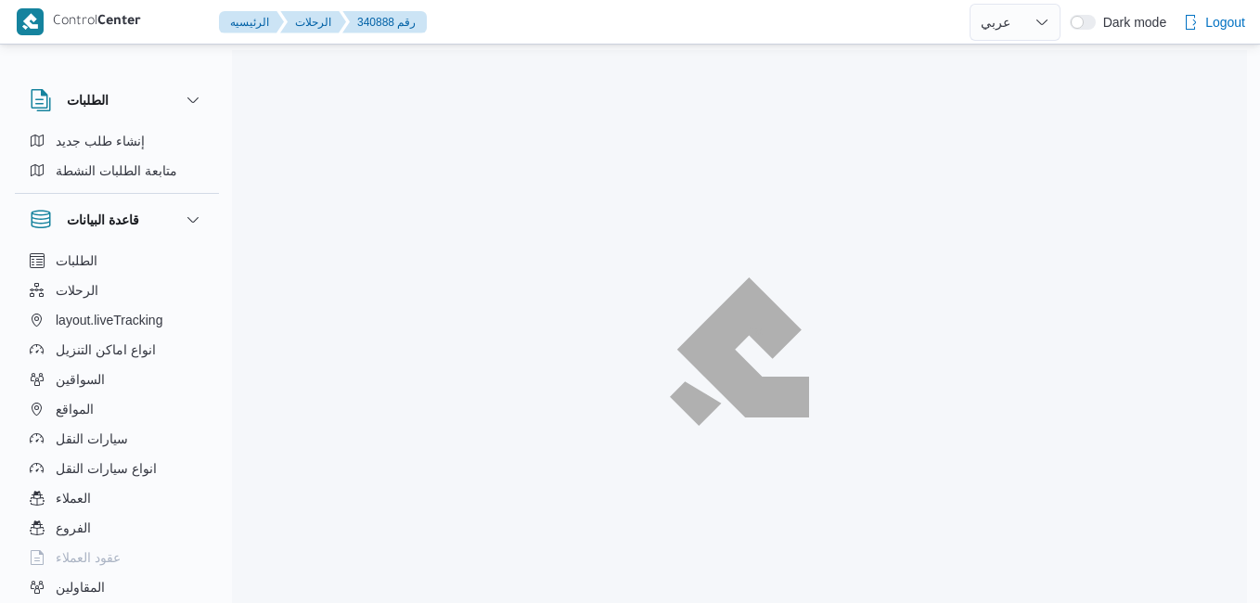
select select "ar"
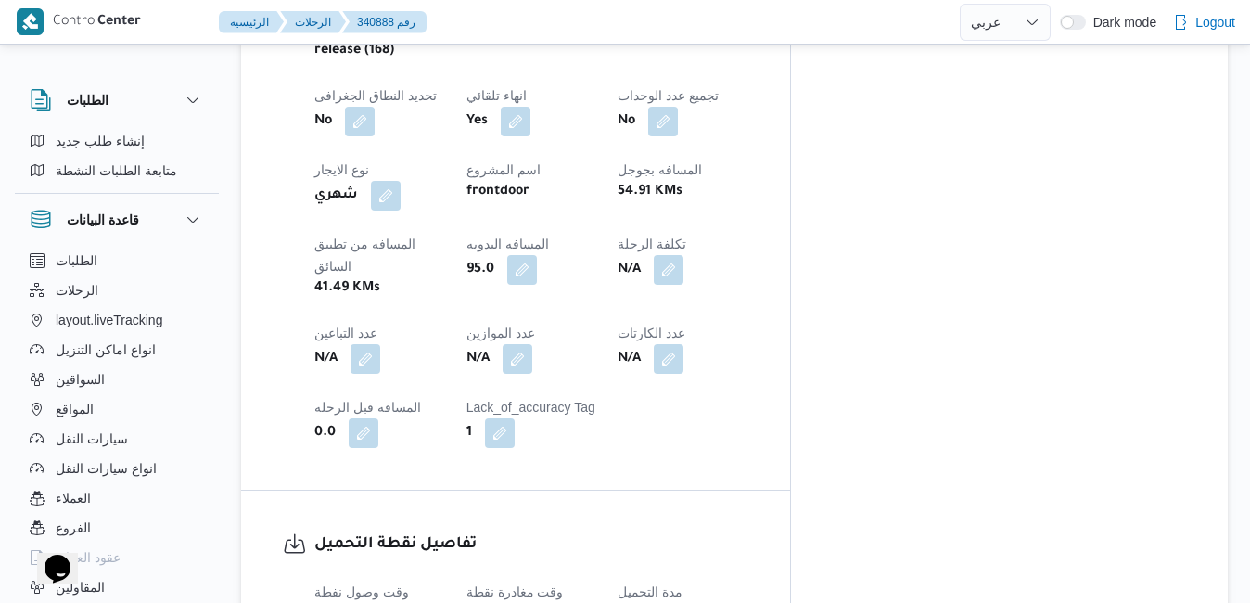
scroll to position [1187, 0]
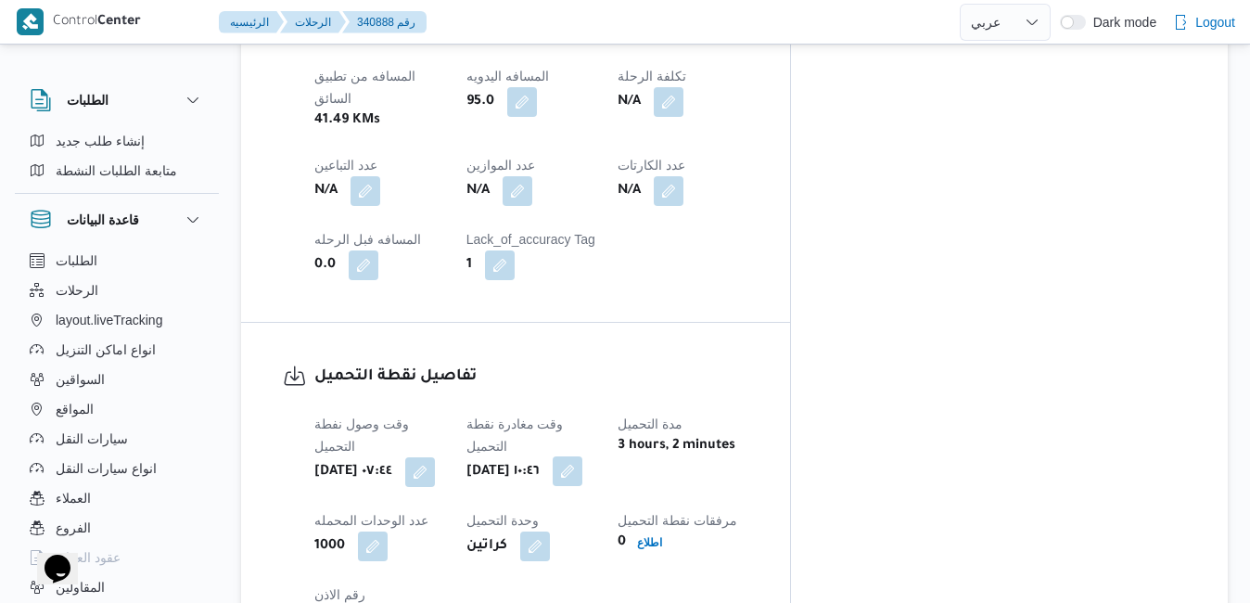
click at [583, 456] on button "button" at bounding box center [568, 471] width 30 height 30
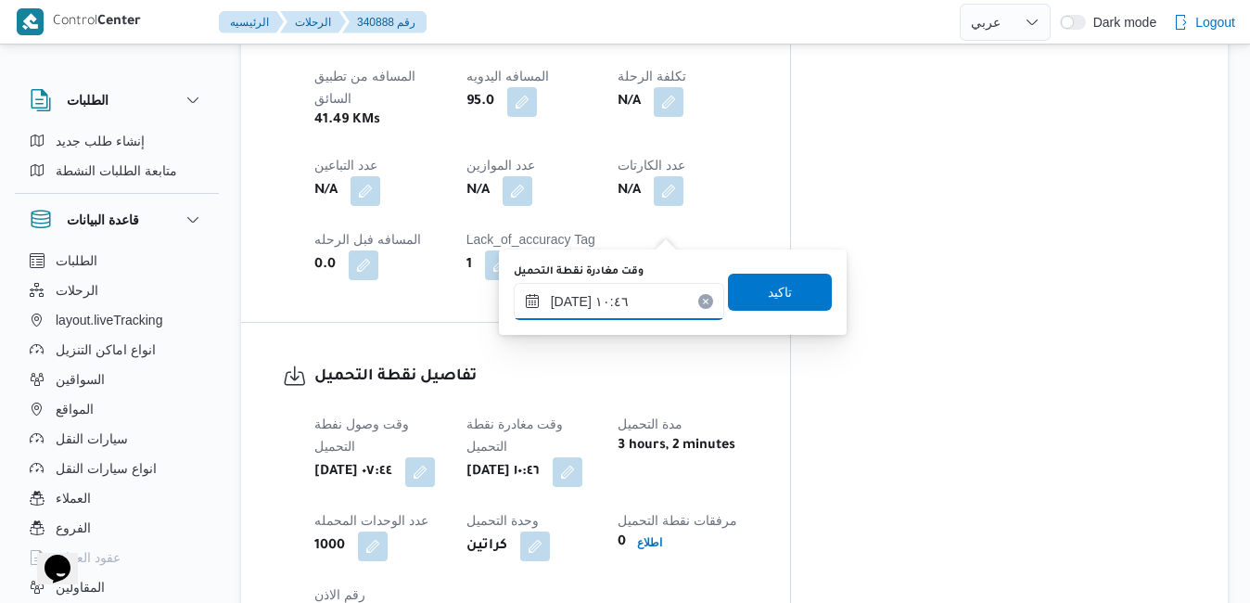
click at [615, 307] on input "[DATE] ١٠:٤٦" at bounding box center [619, 301] width 211 height 37
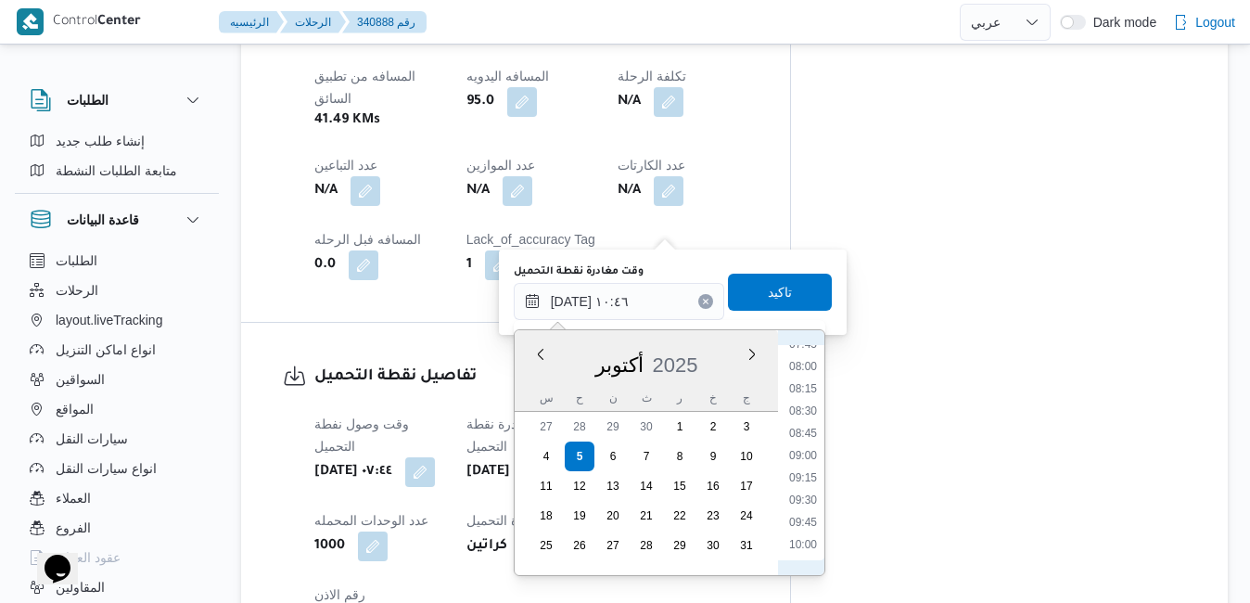
scroll to position [656, 0]
click at [800, 457] on li "08:30" at bounding box center [803, 455] width 43 height 19
type input "[DATE] ٠٨:٣٠"
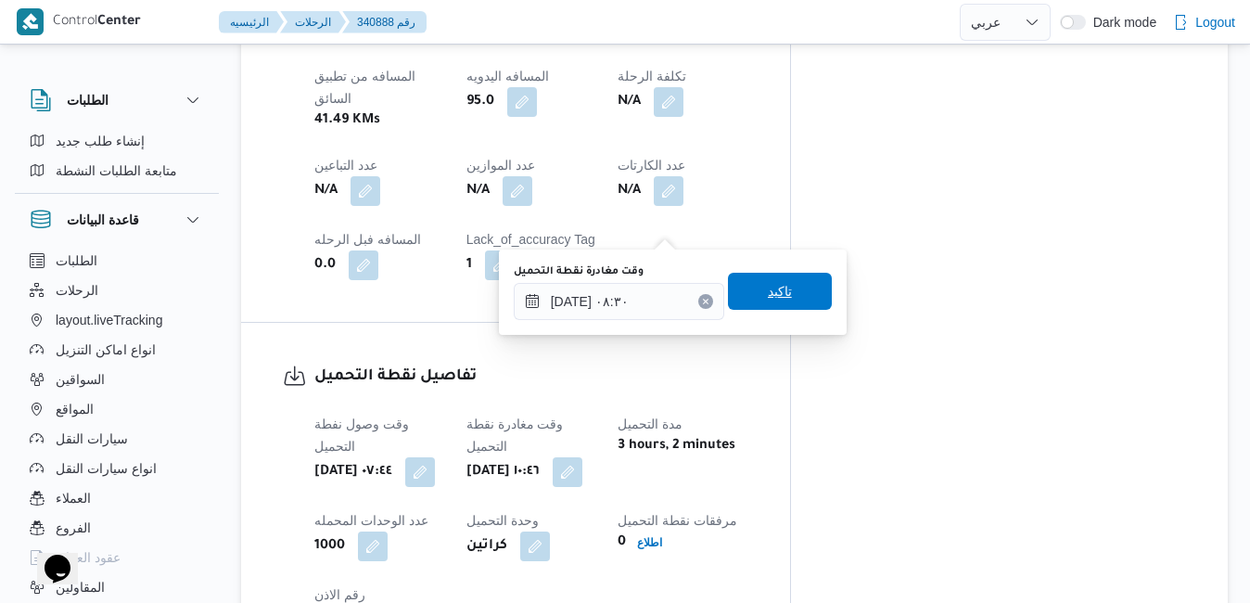
click at [775, 284] on span "تاكيد" at bounding box center [780, 291] width 24 height 22
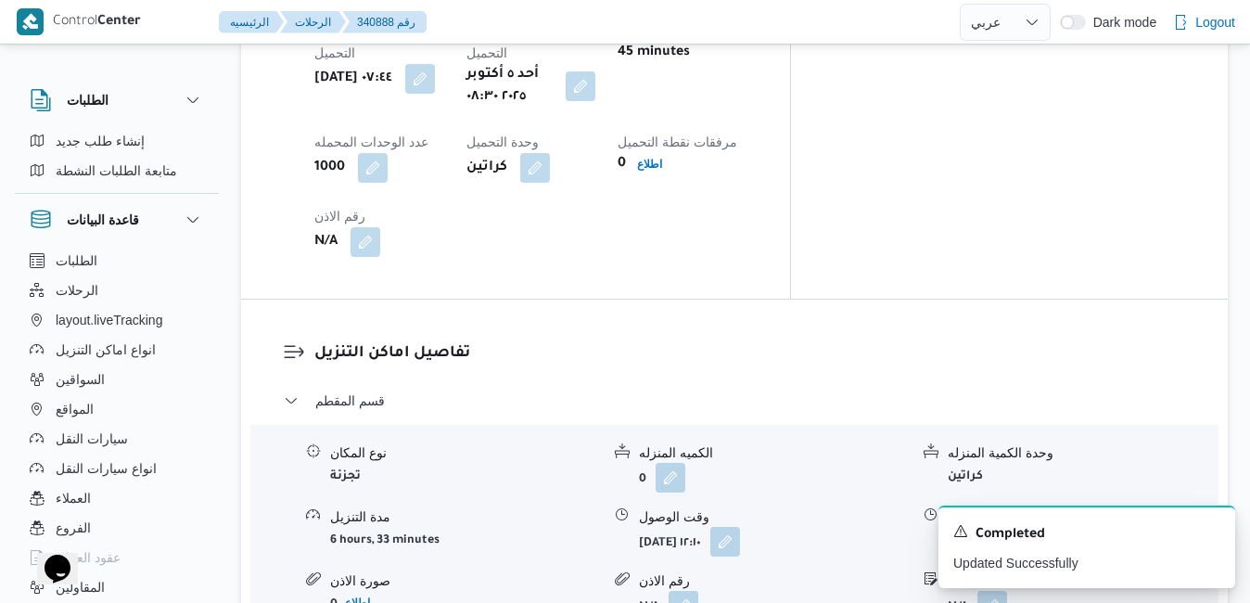
scroll to position [1633, 0]
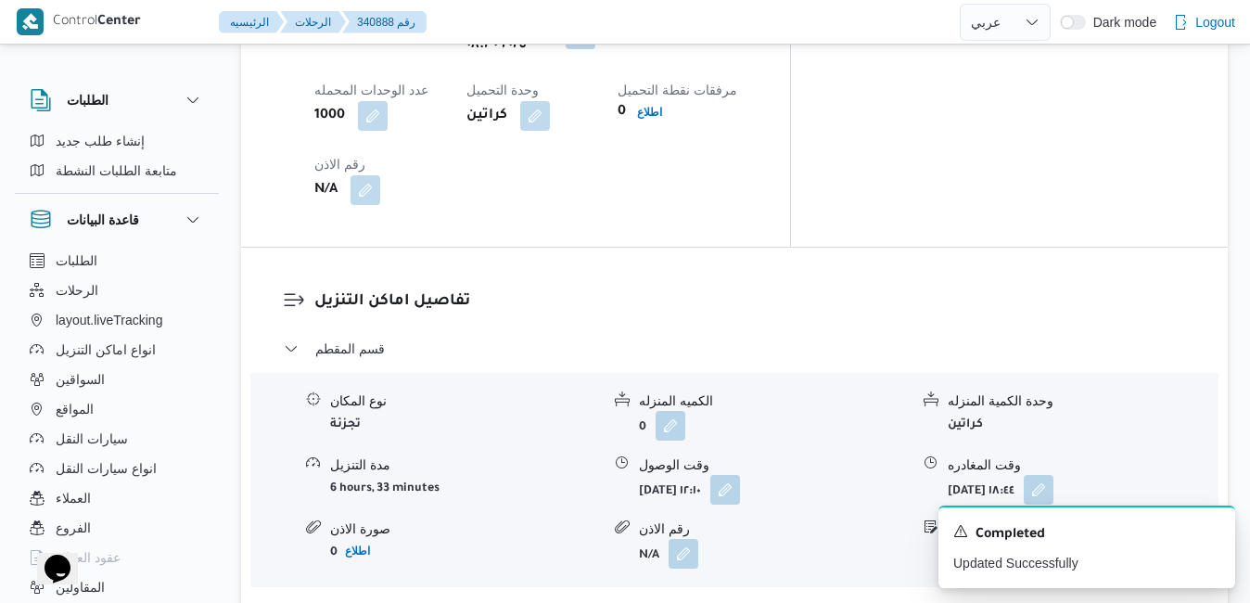
click at [774, 375] on div "نوع المكان تجزئة الكميه المنزله 0 وحدة الكمية المنزله كراتين مدة التنزيل 6 hour…" at bounding box center [734, 480] width 983 height 211
click at [740, 474] on button "button" at bounding box center [726, 489] width 30 height 30
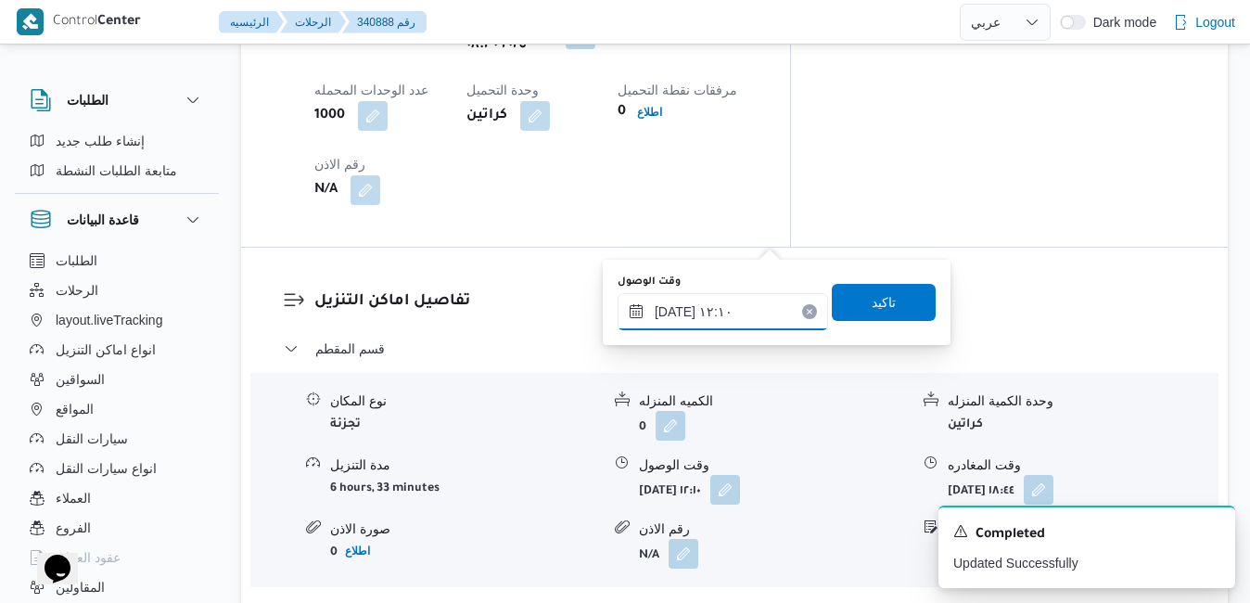
click at [711, 312] on input "٠٥/١٠/٢٠٢٥ ١٢:١٠" at bounding box center [723, 311] width 211 height 37
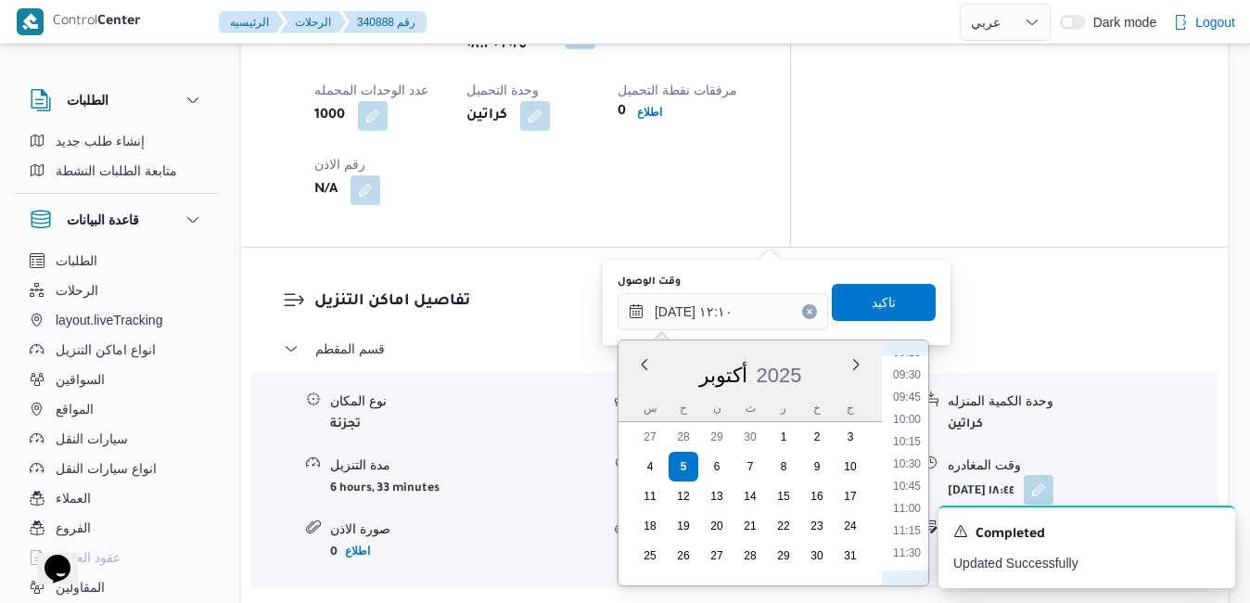
scroll to position [767, 0]
click at [908, 449] on li "09:30" at bounding box center [907, 443] width 43 height 19
type input "٠٥/١٠/٢٠٢٥ ٠٩:٣٠"
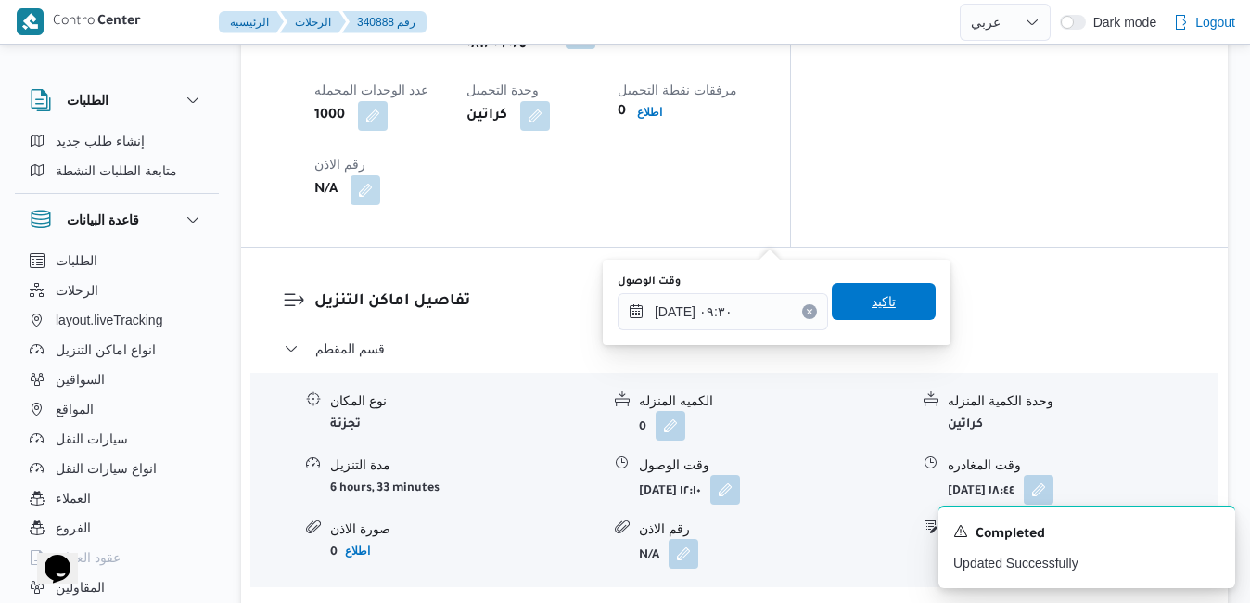
click at [902, 313] on span "تاكيد" at bounding box center [884, 301] width 104 height 37
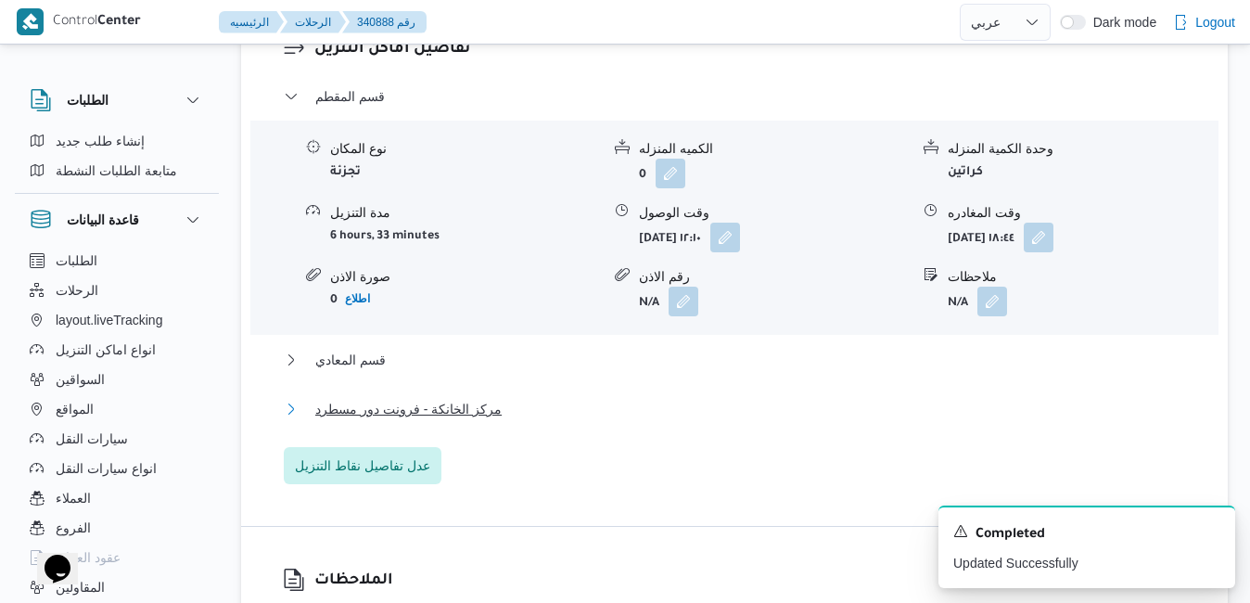
click at [820, 399] on button "مركز الخانكة - فرونت دور مسطرد" at bounding box center [735, 409] width 903 height 22
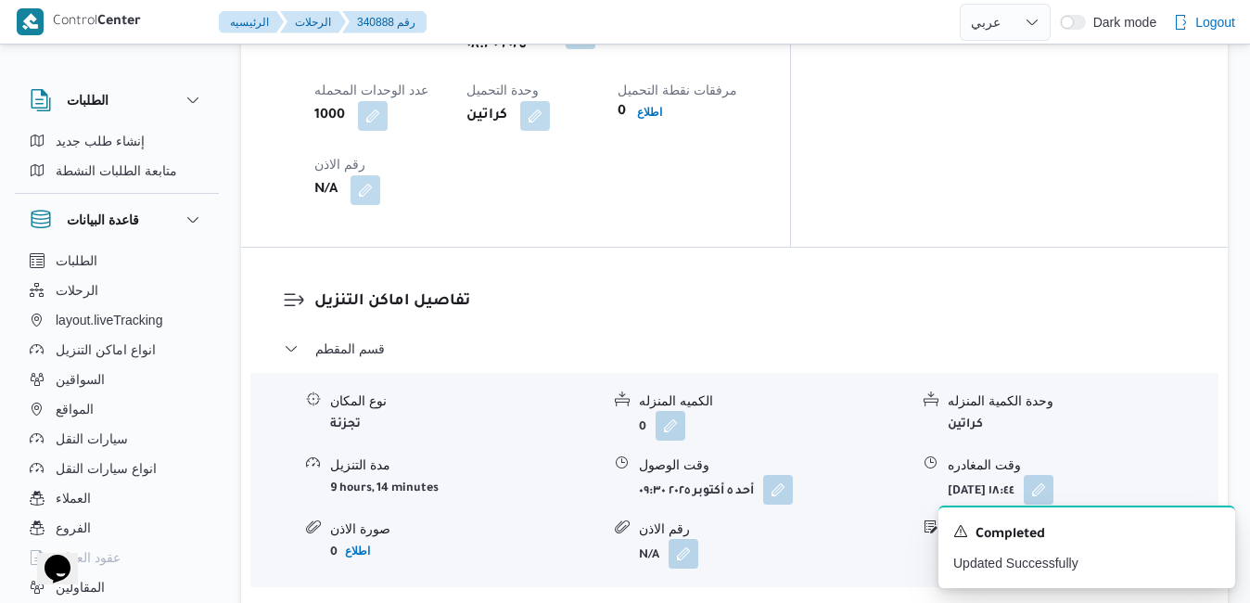
click at [824, 601] on button "قسم المعادي" at bounding box center [735, 612] width 903 height 22
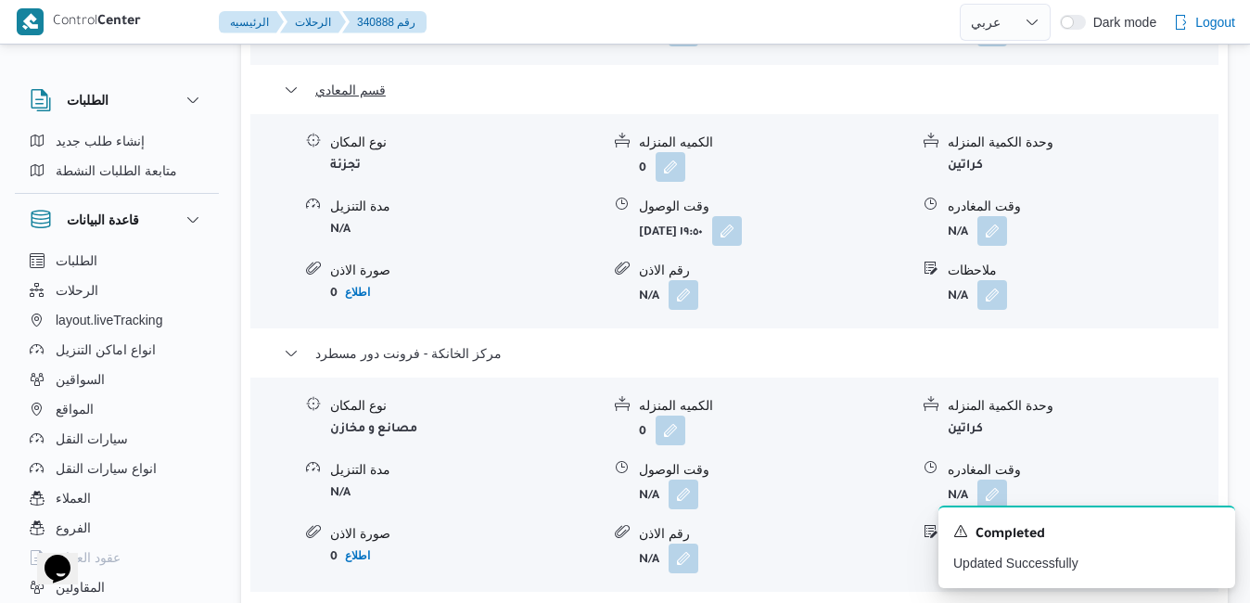
scroll to position [2189, 0]
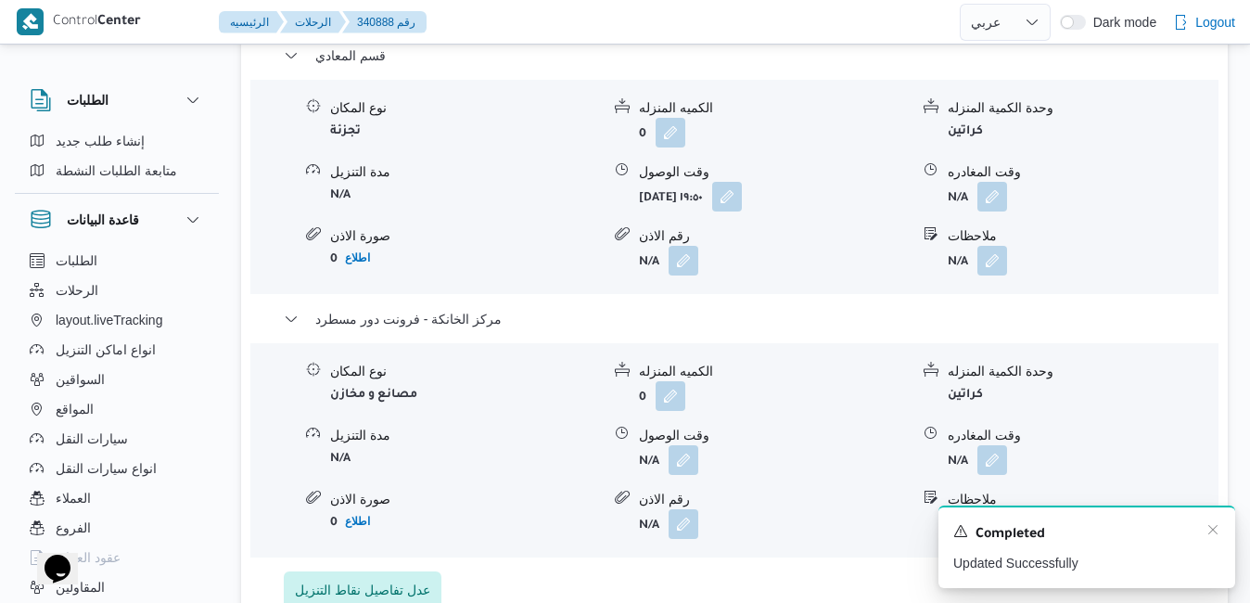
click at [1212, 539] on div "Completed" at bounding box center [1087, 534] width 267 height 24
click at [1212, 535] on icon "Dismiss toast" at bounding box center [1213, 529] width 15 height 15
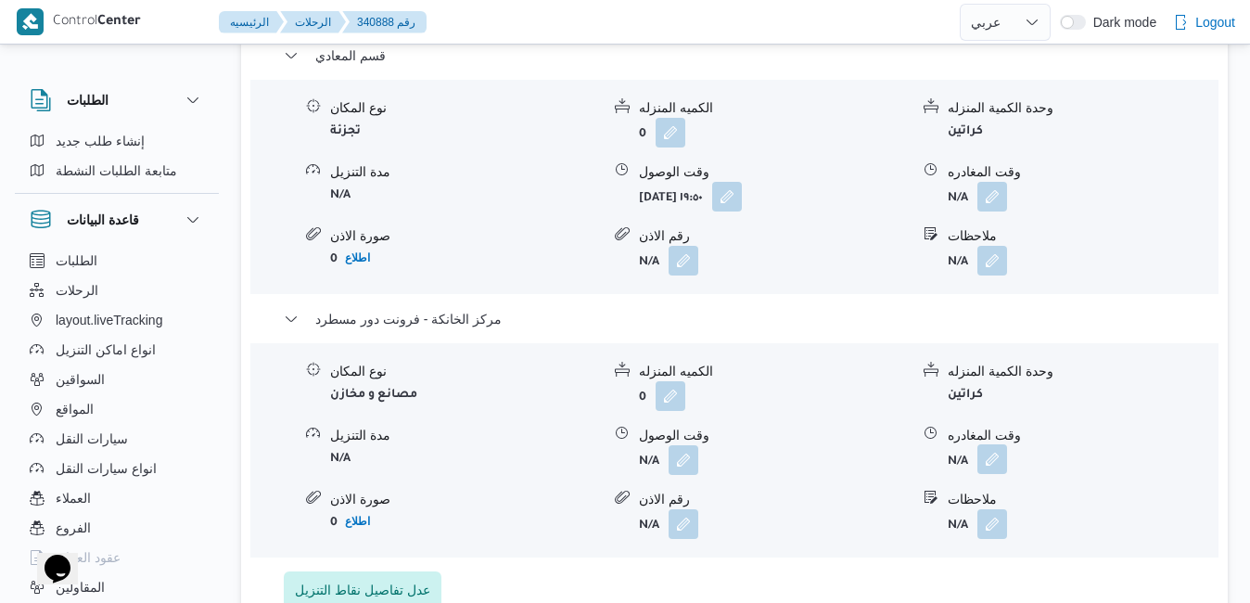
click at [992, 444] on button "button" at bounding box center [993, 459] width 30 height 30
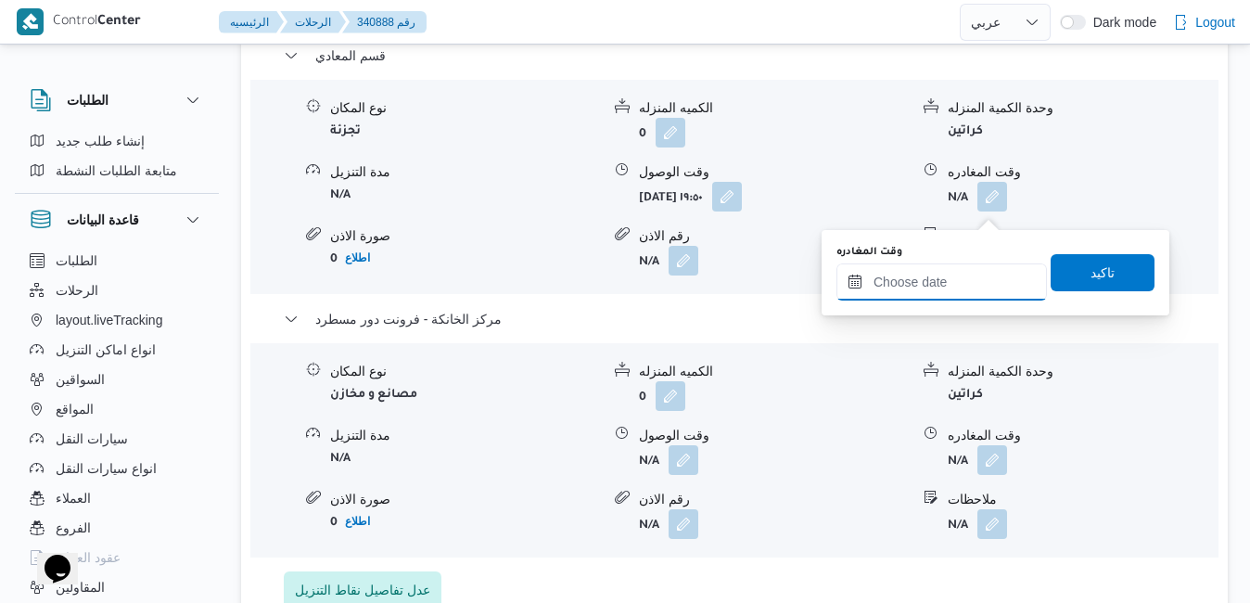
click at [923, 289] on input "وقت المغادره" at bounding box center [942, 281] width 211 height 37
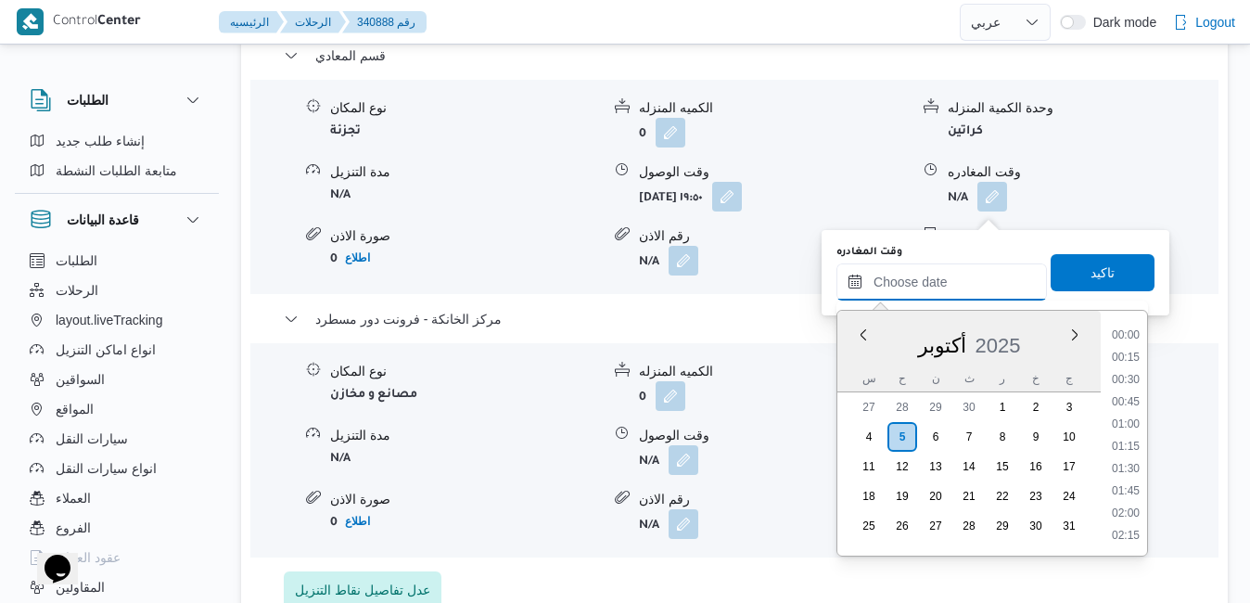
scroll to position [1668, 0]
click at [1128, 449] on li "20:00" at bounding box center [1126, 448] width 43 height 19
type input "٠٥/١٠/٢٠٢٥ ٢٠:٠٠"
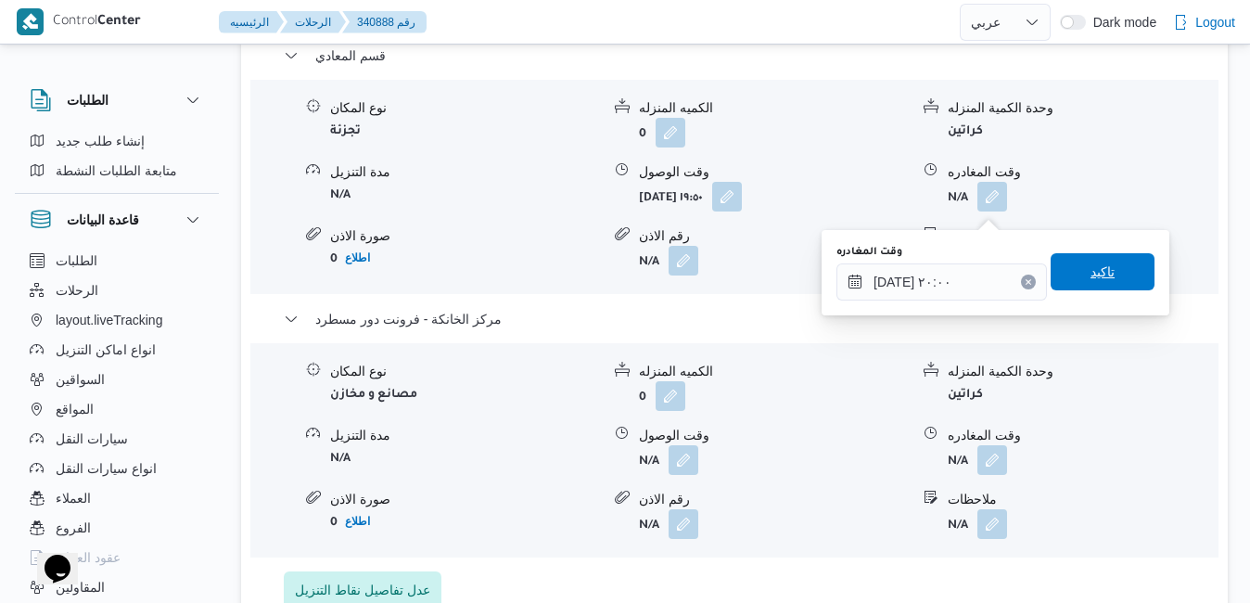
click at [1096, 275] on span "تاكيد" at bounding box center [1103, 272] width 24 height 22
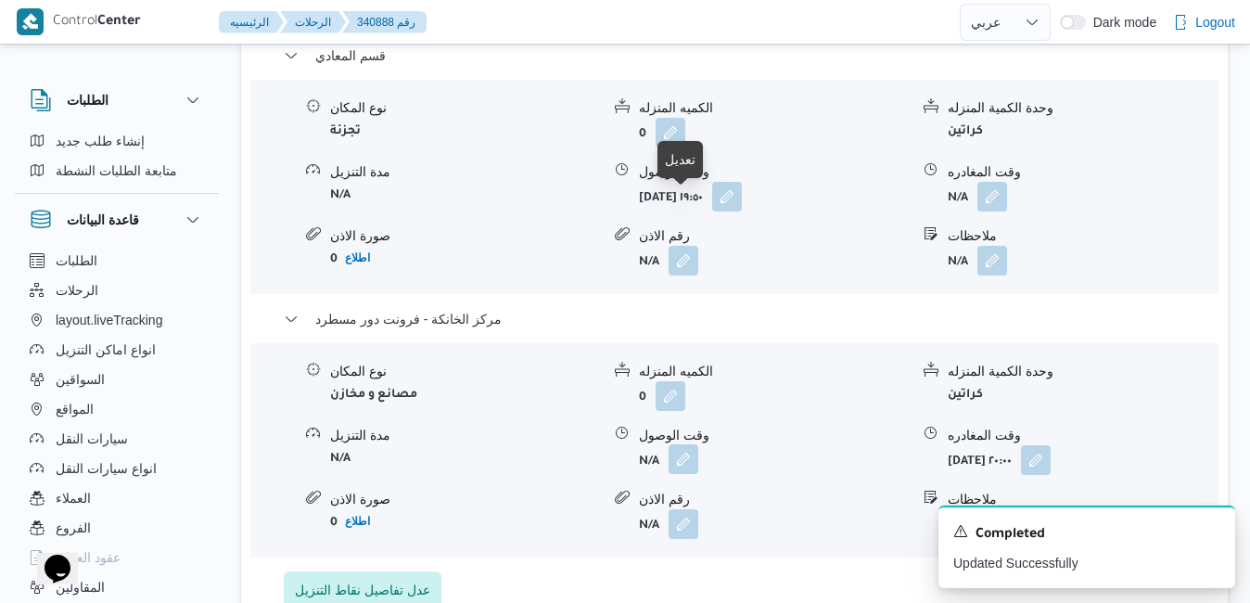
click at [679, 444] on button "button" at bounding box center [684, 459] width 30 height 30
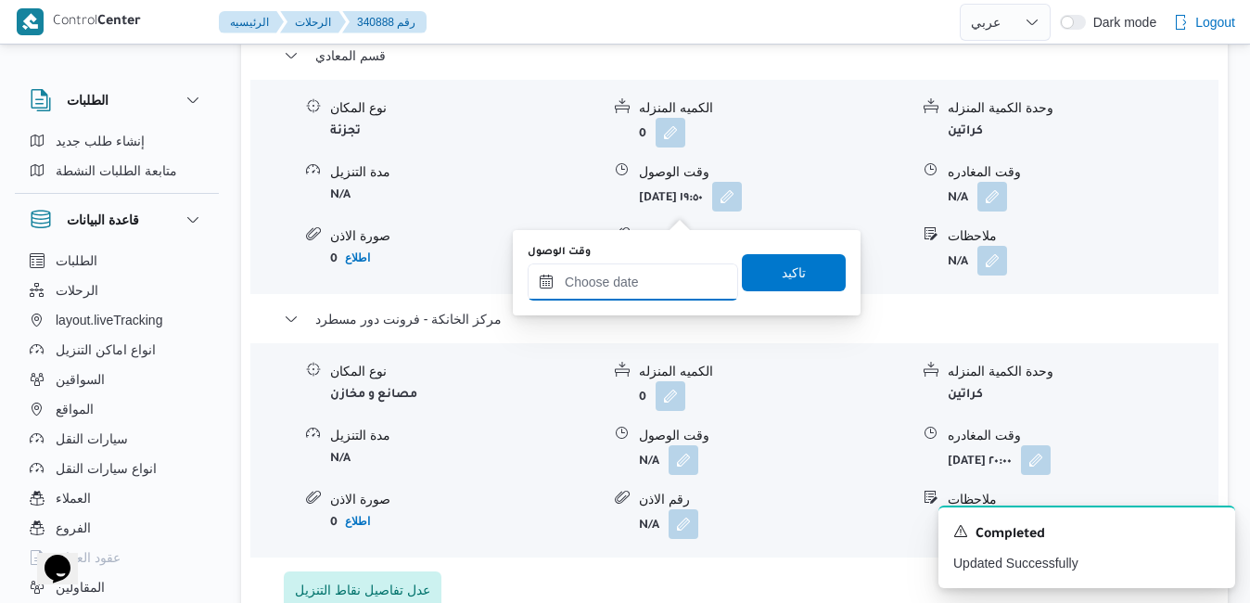
drag, startPoint x: 659, startPoint y: 274, endPoint x: 670, endPoint y: 274, distance: 11.1
click at [659, 274] on input "وقت الوصول" at bounding box center [633, 281] width 211 height 37
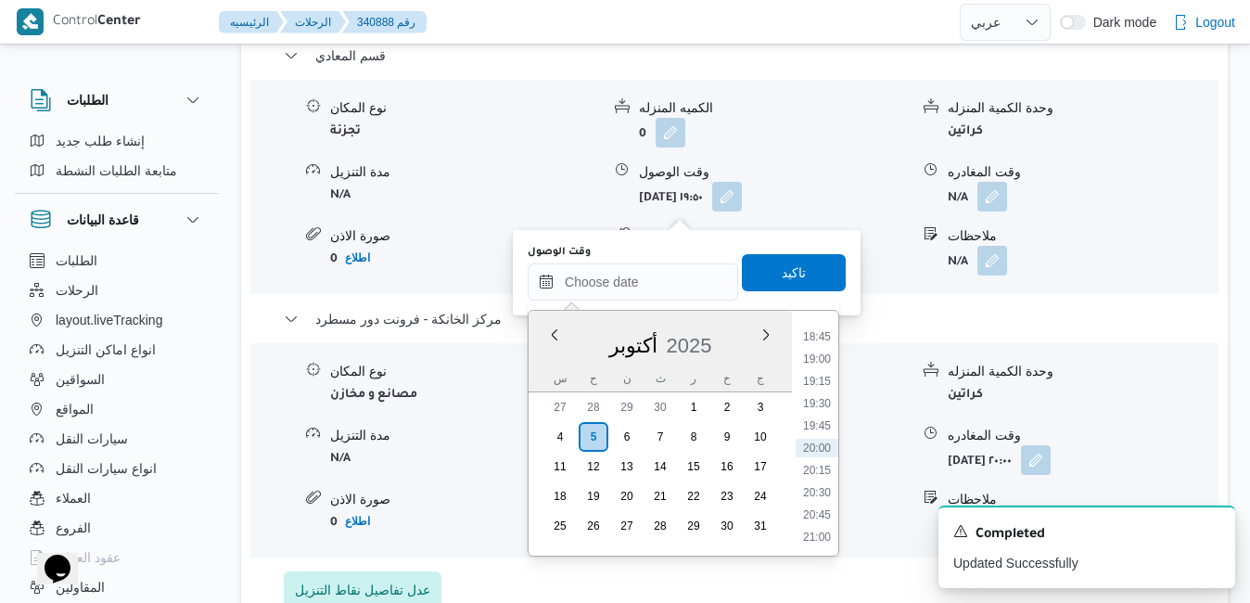
click at [554, 356] on div "أكتوبر 2025" at bounding box center [660, 341] width 263 height 47
click at [822, 422] on li "19:45" at bounding box center [817, 426] width 43 height 19
type input "٠٥/١٠/٢٠٢٥ ١٩:٤٥"
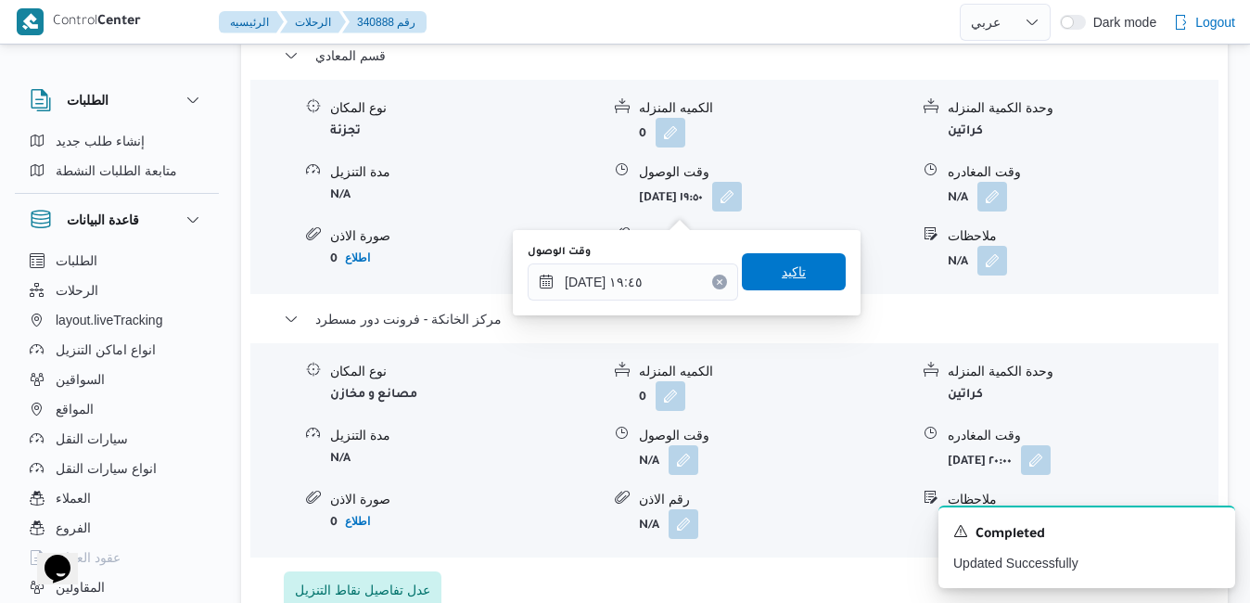
click at [792, 269] on span "تاكيد" at bounding box center [794, 271] width 104 height 37
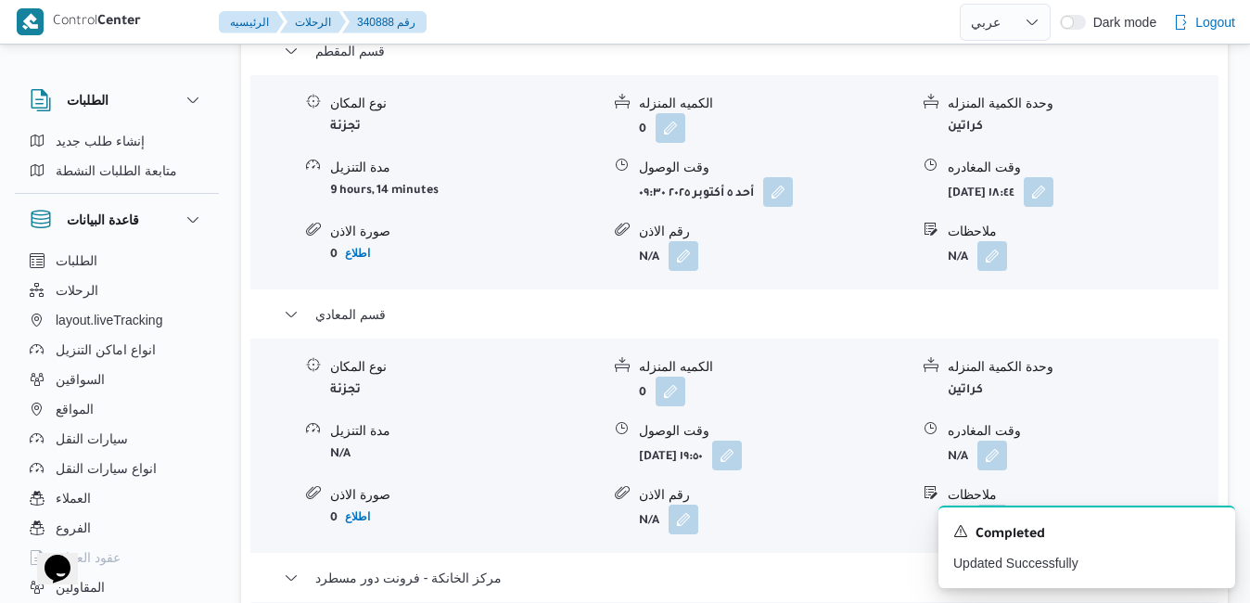
scroll to position [1930, 0]
click at [1006, 441] on button "button" at bounding box center [993, 456] width 30 height 30
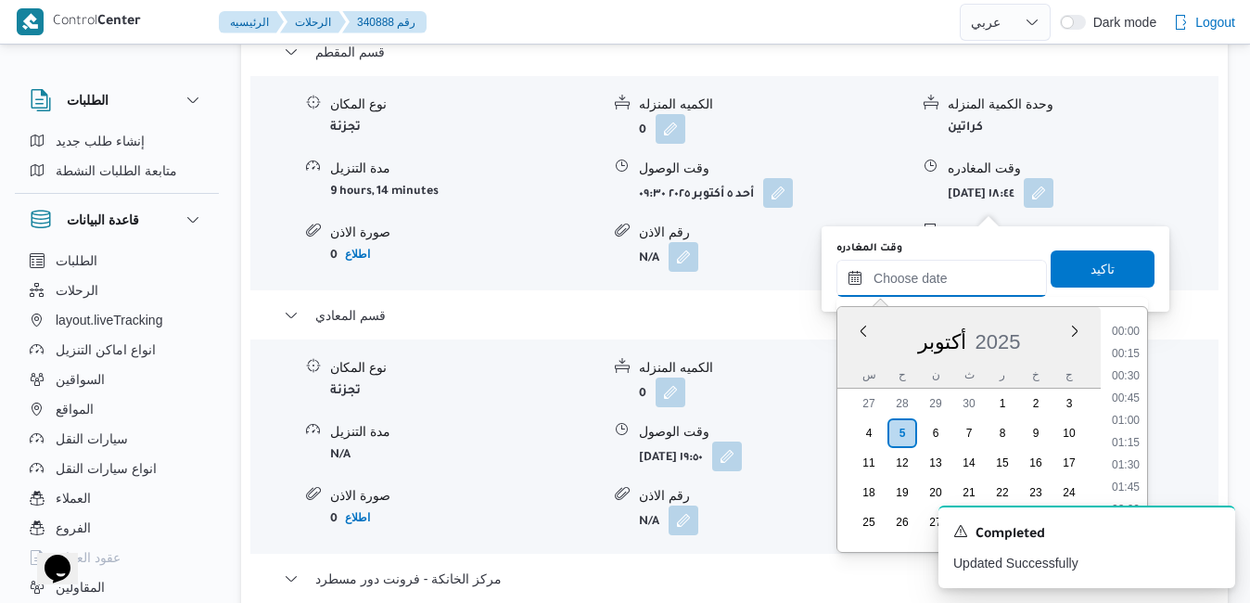
click at [917, 274] on input "وقت المغادره" at bounding box center [942, 278] width 211 height 37
click at [1132, 334] on li "18:45" at bounding box center [1126, 333] width 43 height 19
type input "٠٥/١٠/٢٠٢٥ ١٨:٤٥"
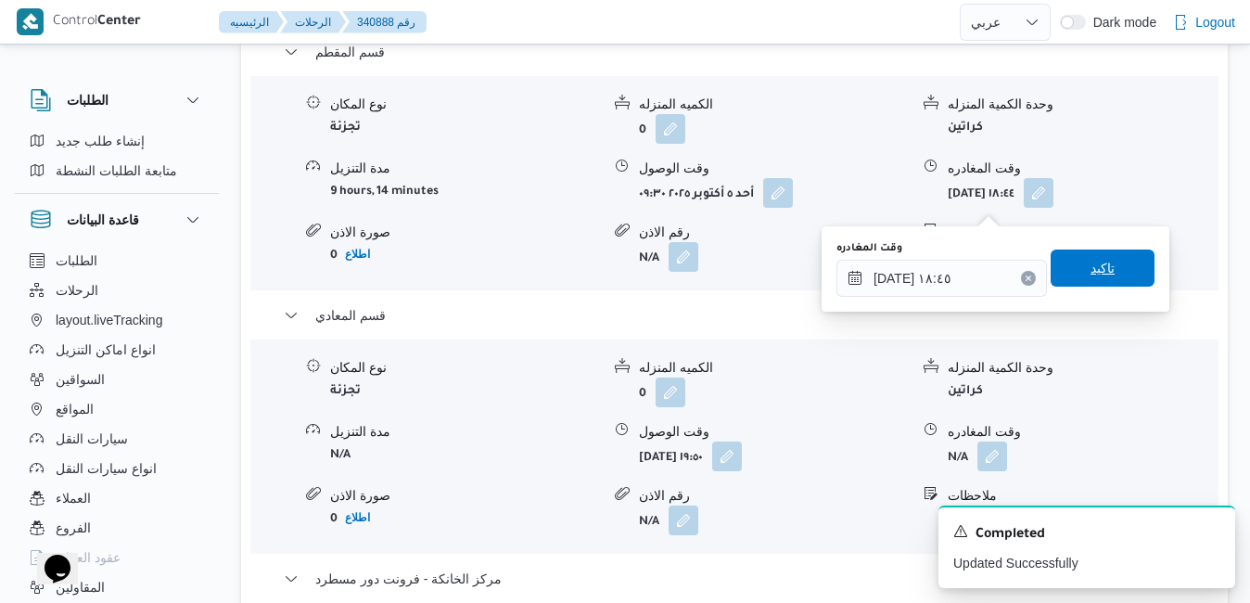
click at [1106, 264] on span "تاكيد" at bounding box center [1103, 268] width 104 height 37
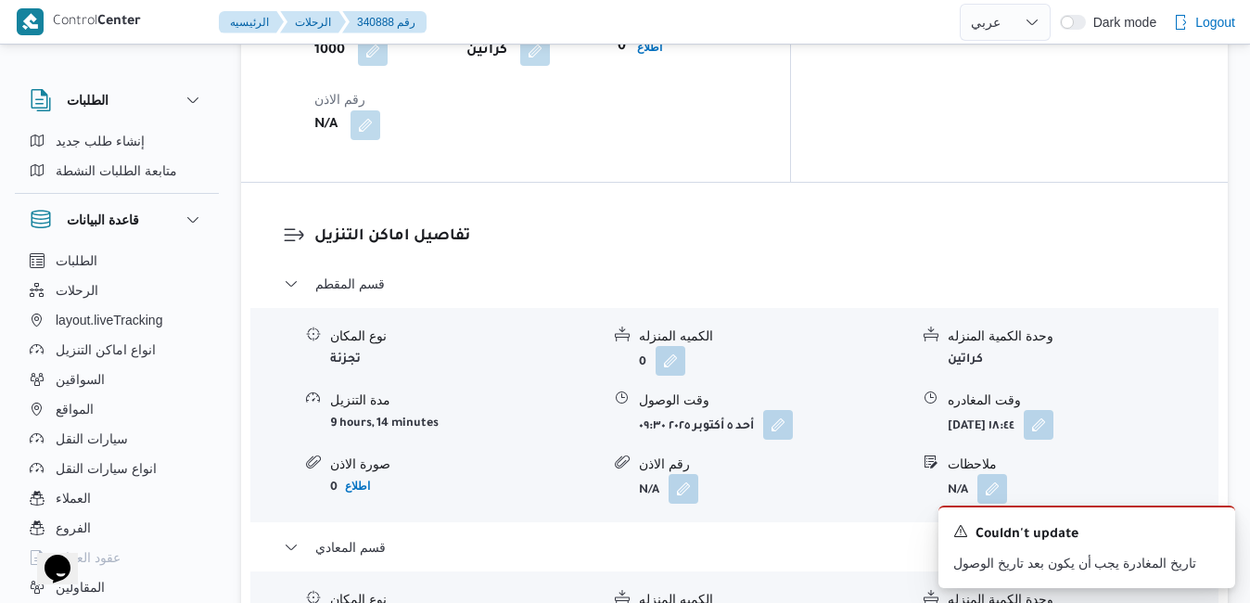
scroll to position [1670, 0]
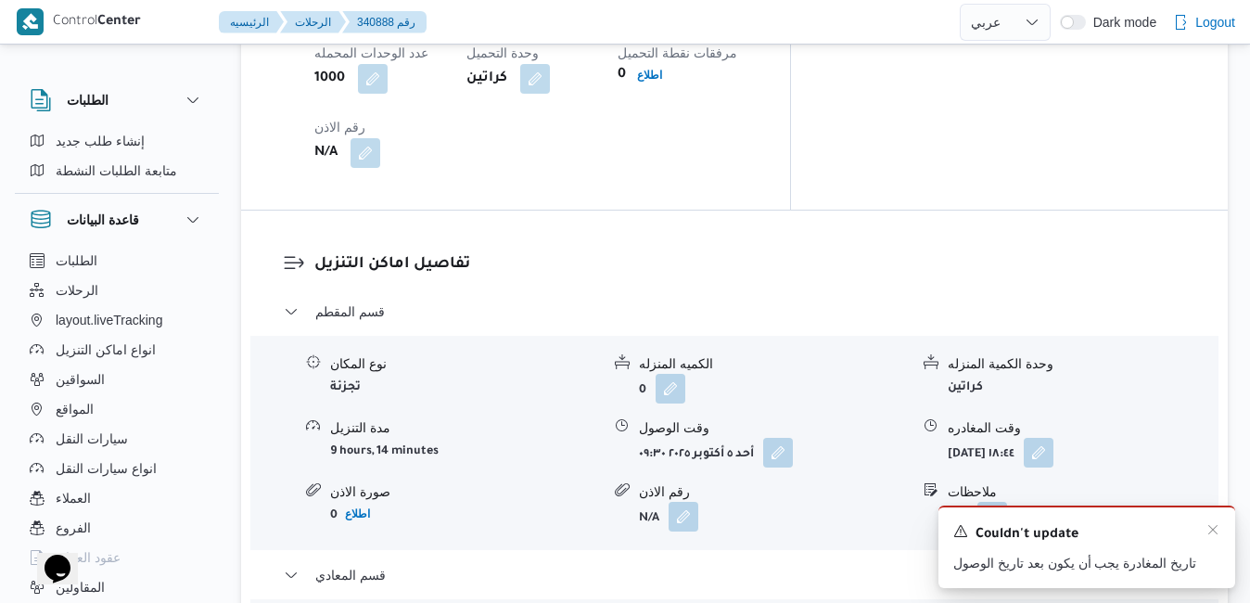
click at [1225, 533] on div "A new notification appears Couldn't update تاريخ المغادرة يجب أن يكون بعد تاريخ…" at bounding box center [1087, 547] width 297 height 83
click at [1212, 533] on icon "Dismiss toast" at bounding box center [1213, 529] width 9 height 9
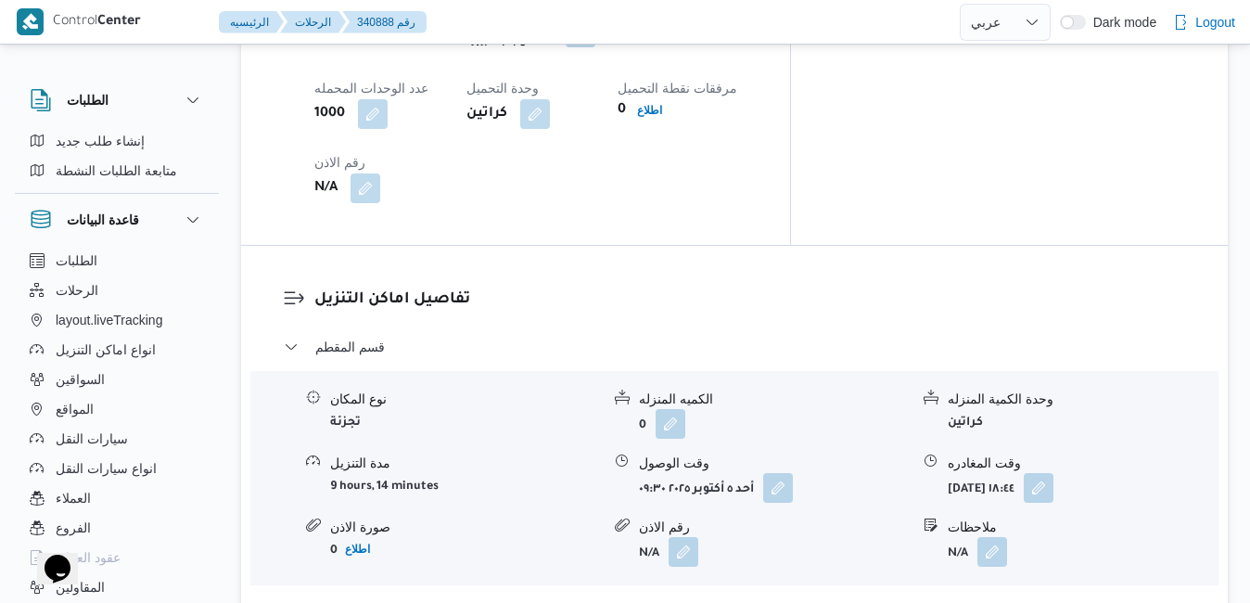
scroll to position [1633, 0]
click at [1054, 474] on button "button" at bounding box center [1039, 489] width 30 height 30
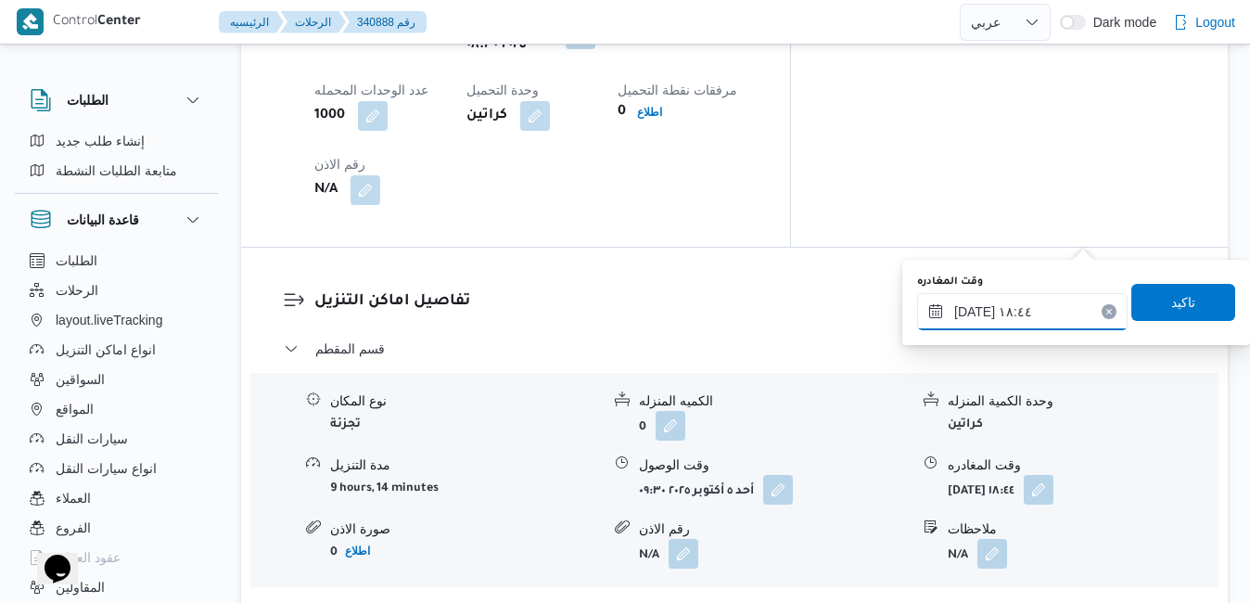
click at [1014, 304] on input "٠٥/١٠/٢٠٢٥ ١٨:٤٤" at bounding box center [1022, 311] width 211 height 37
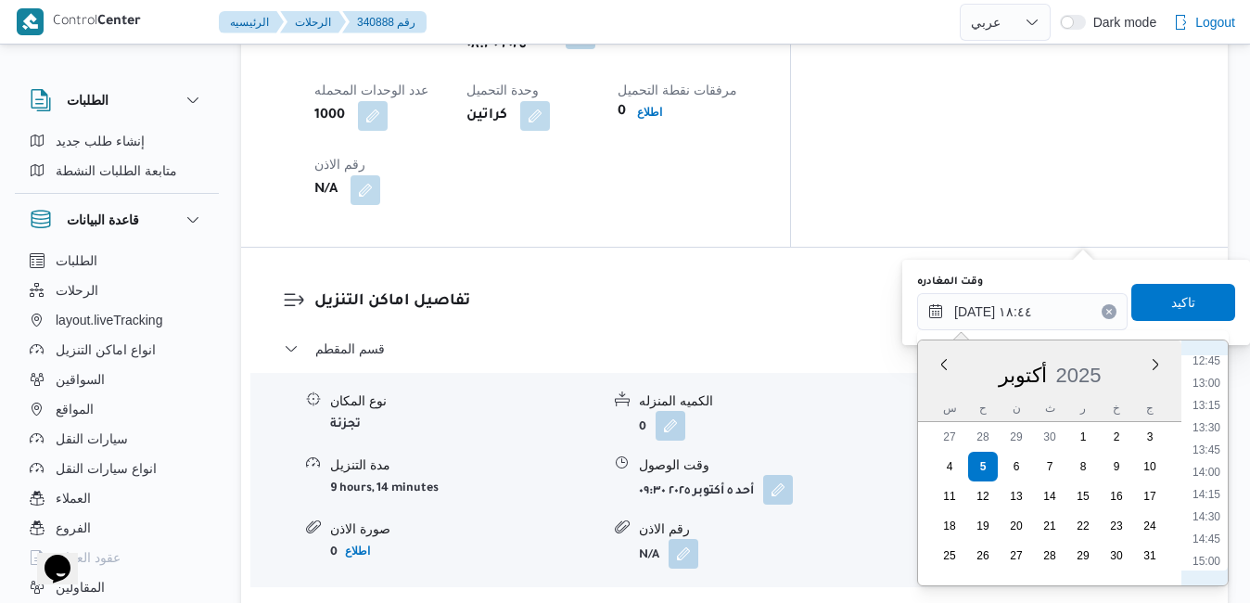
scroll to position [1095, 0]
click at [1207, 519] on li "14:00" at bounding box center [1207, 516] width 43 height 19
type input "٠٥/١٠/٢٠٢٥ ١٤:٠٠"
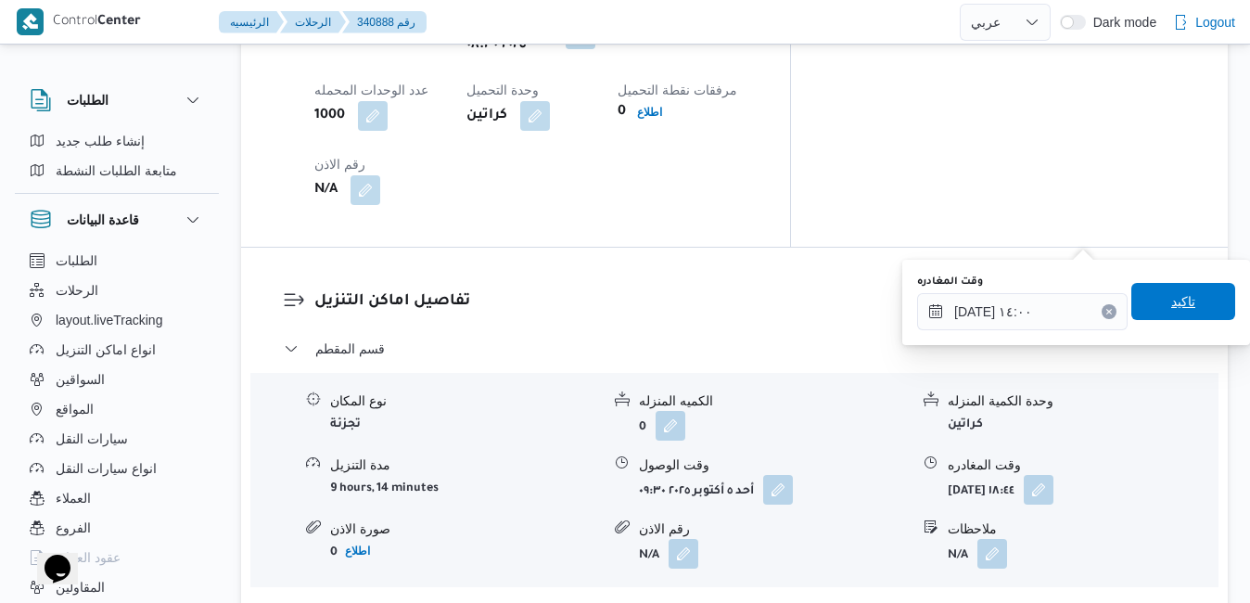
click at [1172, 302] on span "تاكيد" at bounding box center [1184, 301] width 24 height 22
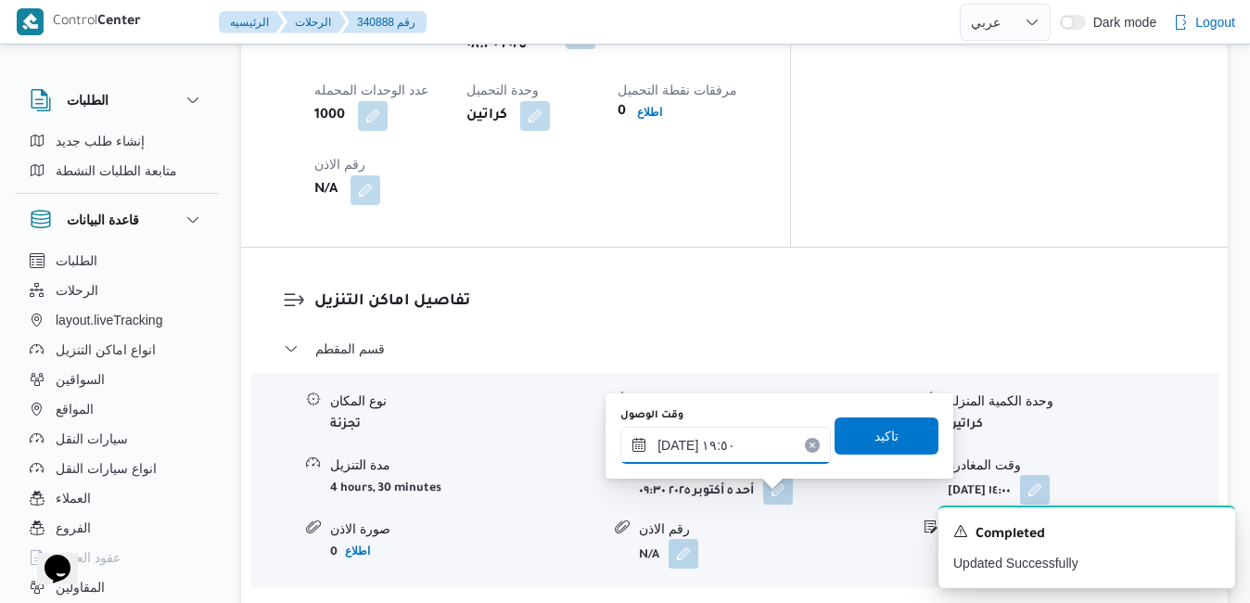
click at [745, 447] on input "٠٥/١٠/٢٠٢٥ ١٩:٥٠" at bounding box center [726, 445] width 211 height 37
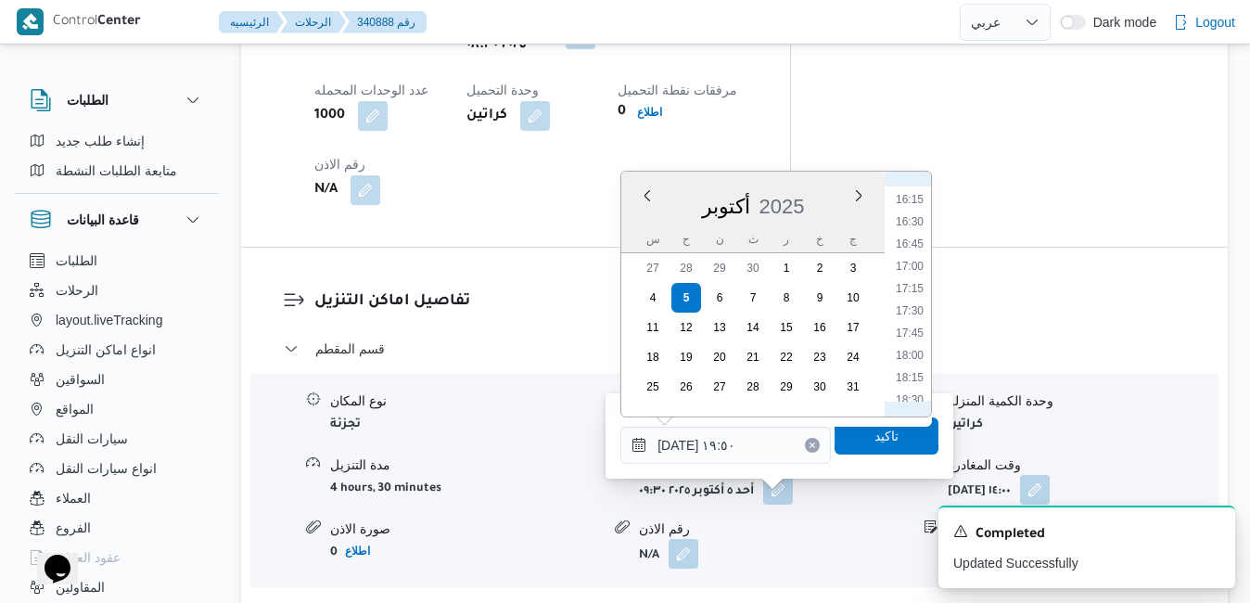
scroll to position [1269, 0]
click at [902, 216] on li "14:30" at bounding box center [910, 218] width 43 height 19
type input "٠٥/١٠/٢٠٢٥ ١٤:٣٠"
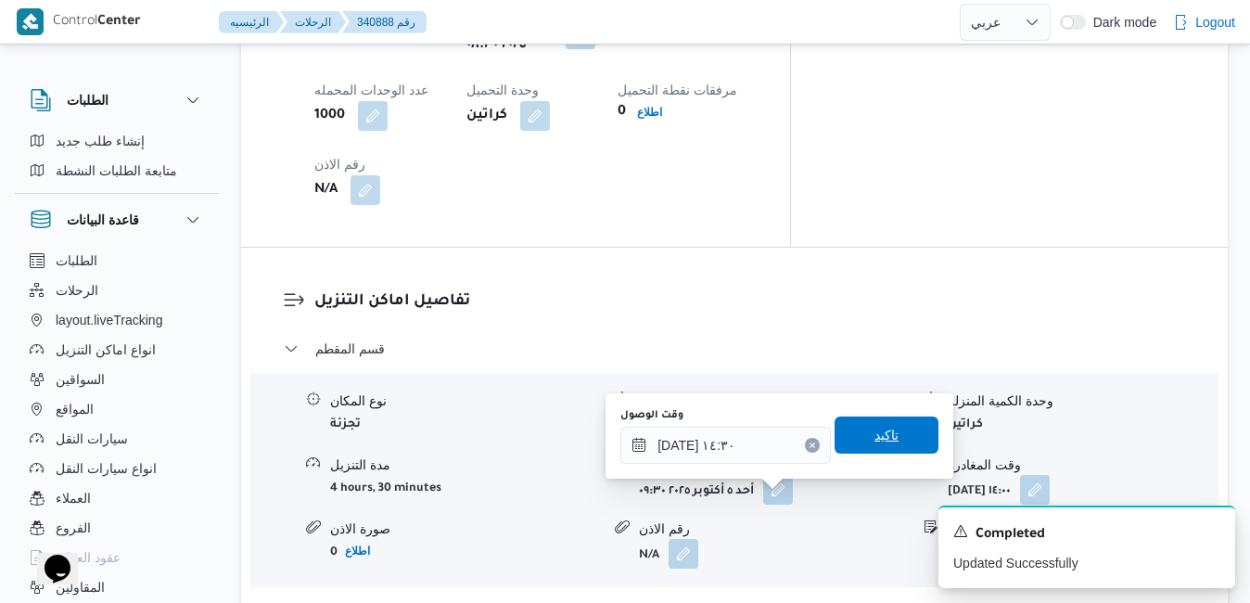
click at [875, 437] on span "تاكيد" at bounding box center [887, 435] width 24 height 22
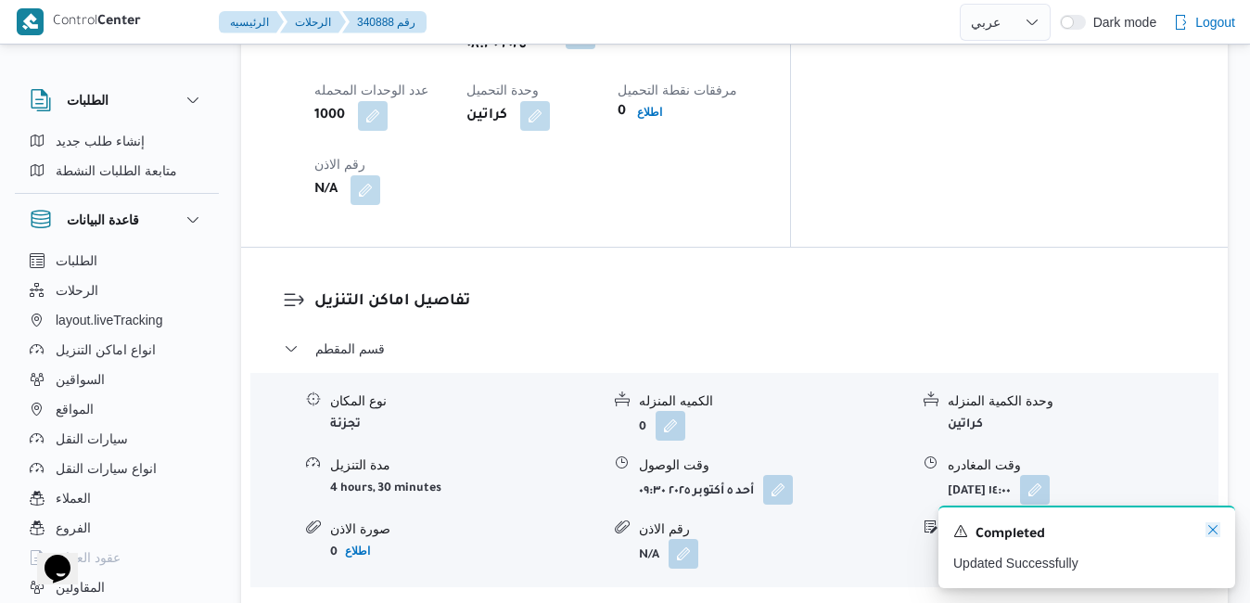
click at [1213, 528] on icon "Dismiss toast" at bounding box center [1213, 529] width 15 height 15
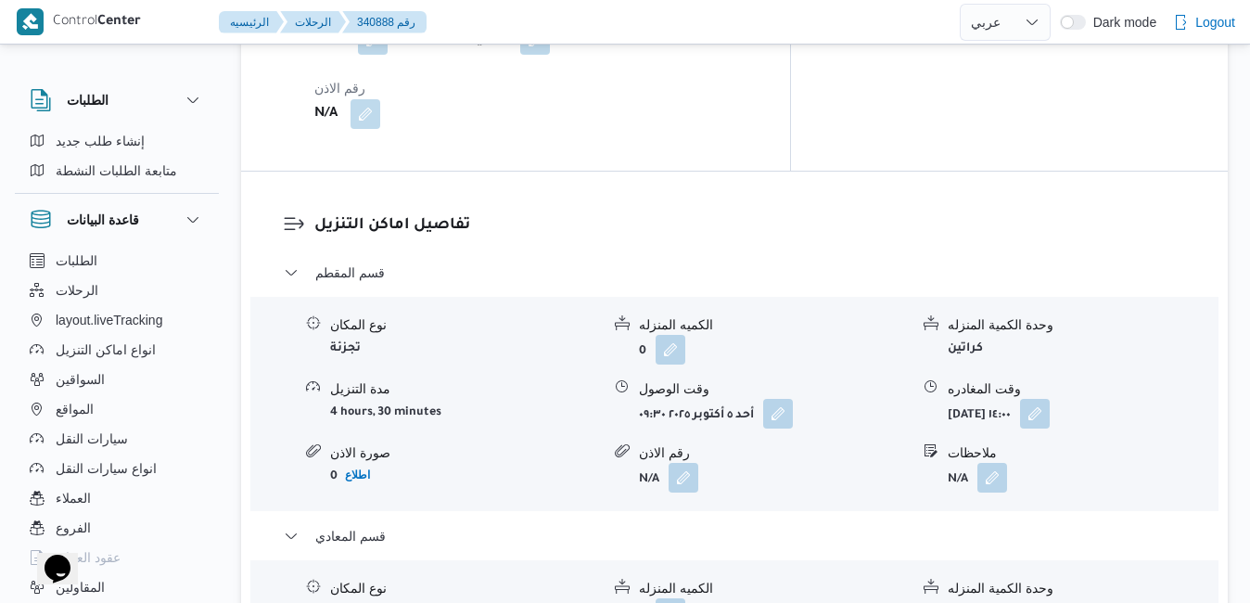
scroll to position [1707, 0]
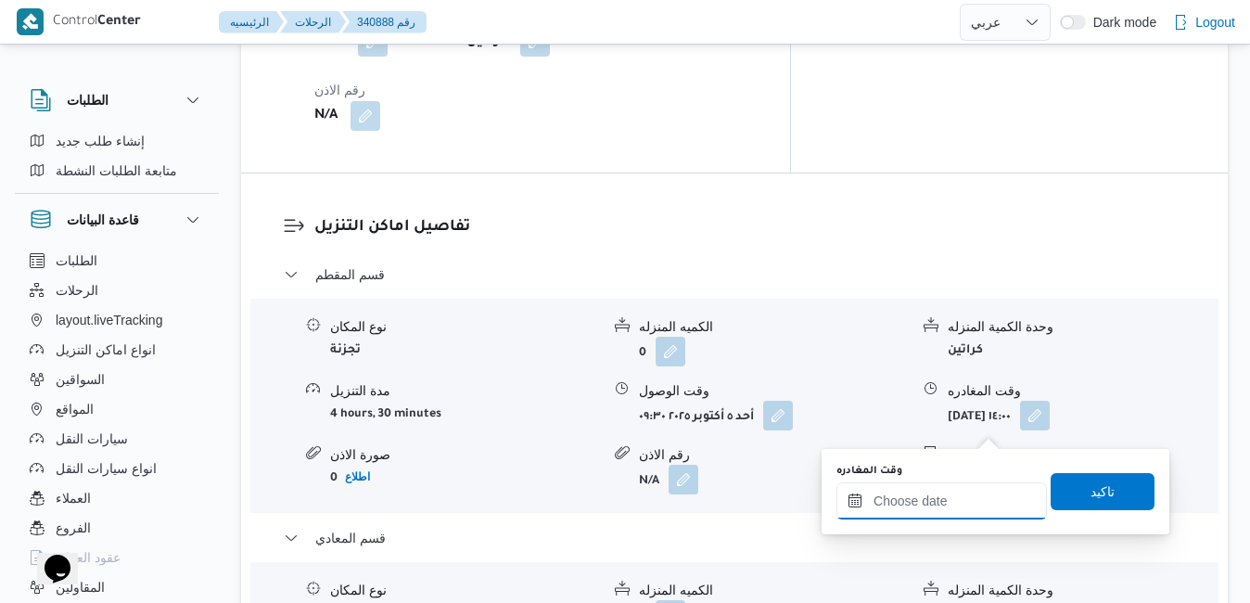
click at [929, 499] on input "وقت المغادره" at bounding box center [942, 500] width 211 height 37
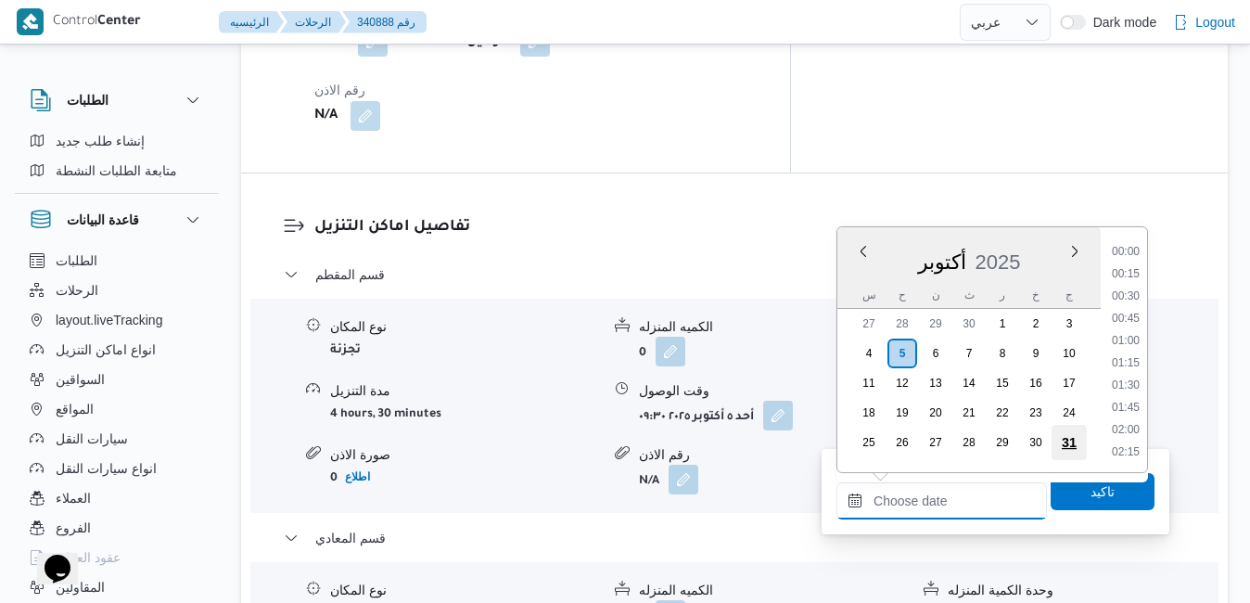
scroll to position [1668, 0]
click at [1131, 250] on li "18:45" at bounding box center [1126, 253] width 43 height 19
type input "٠٥/١٠/٢٠٢٥ ١٨:٤٥"
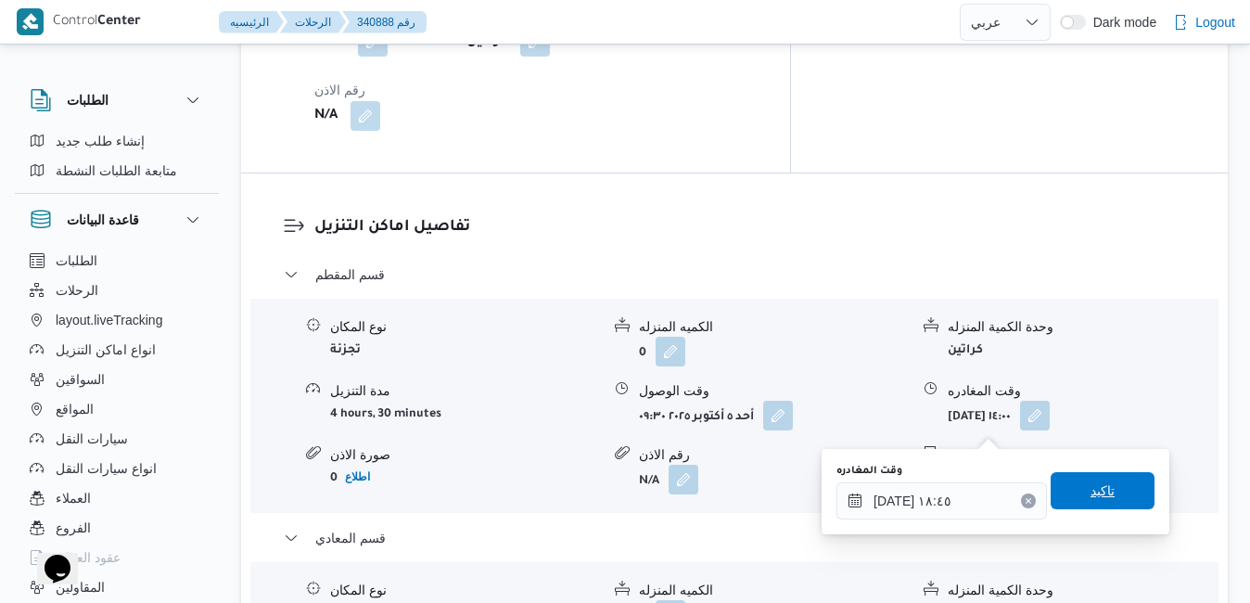
click at [1091, 482] on span "تاكيد" at bounding box center [1103, 491] width 24 height 22
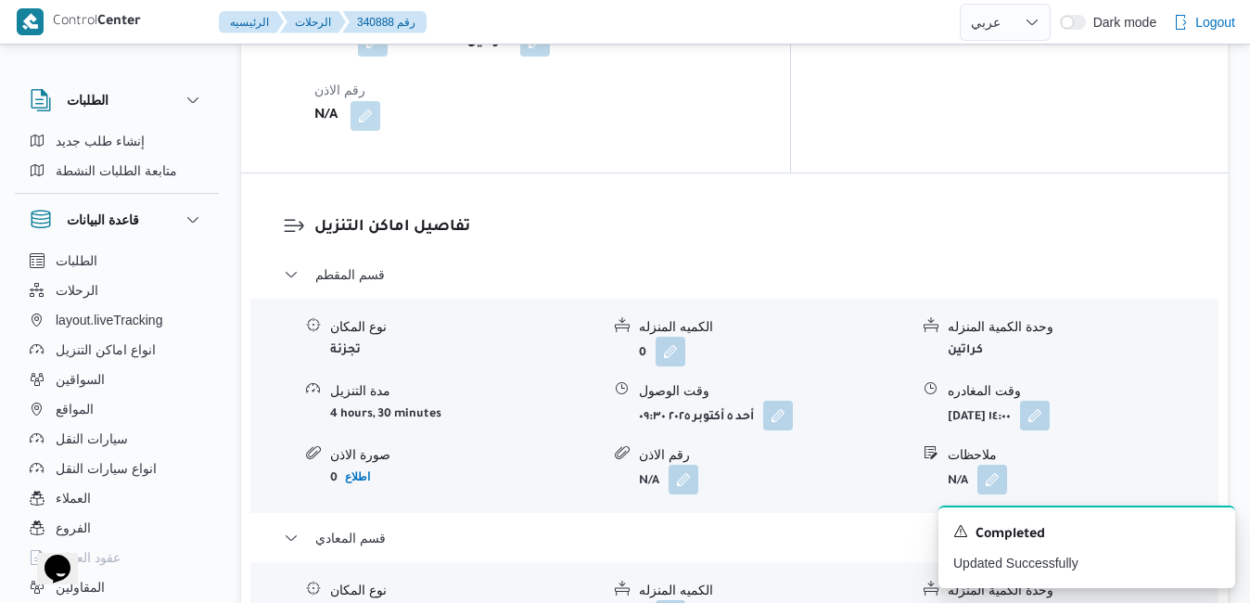
scroll to position [0, 0]
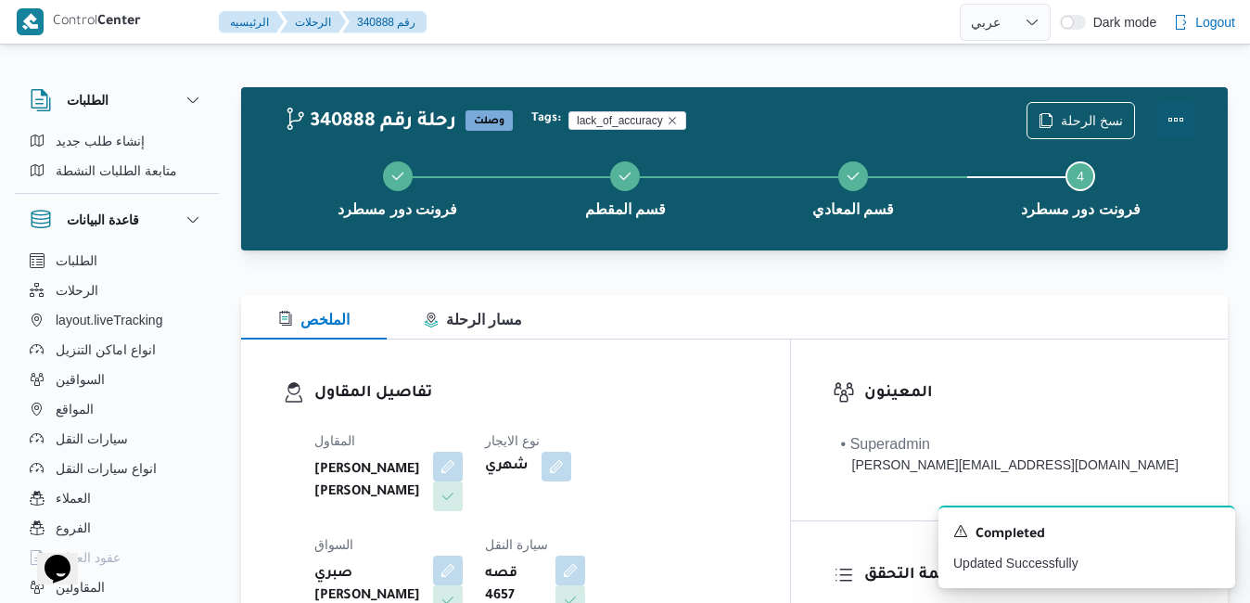
click at [1173, 111] on button "Actions" at bounding box center [1176, 119] width 37 height 37
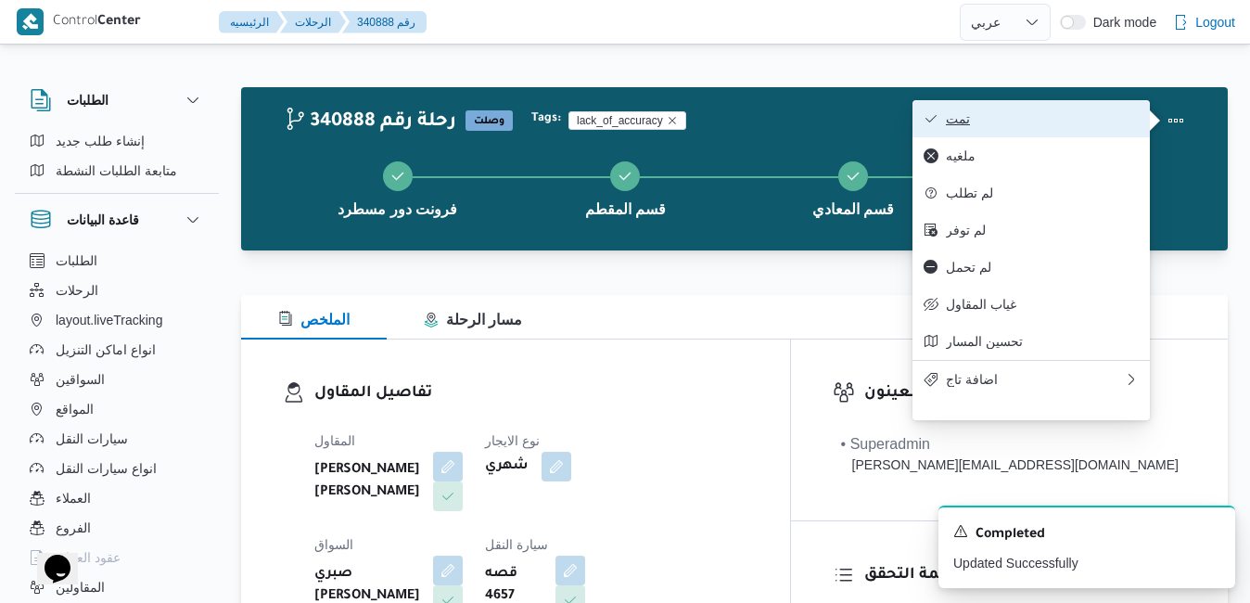
click at [1098, 114] on span "تمت" at bounding box center [1042, 118] width 193 height 15
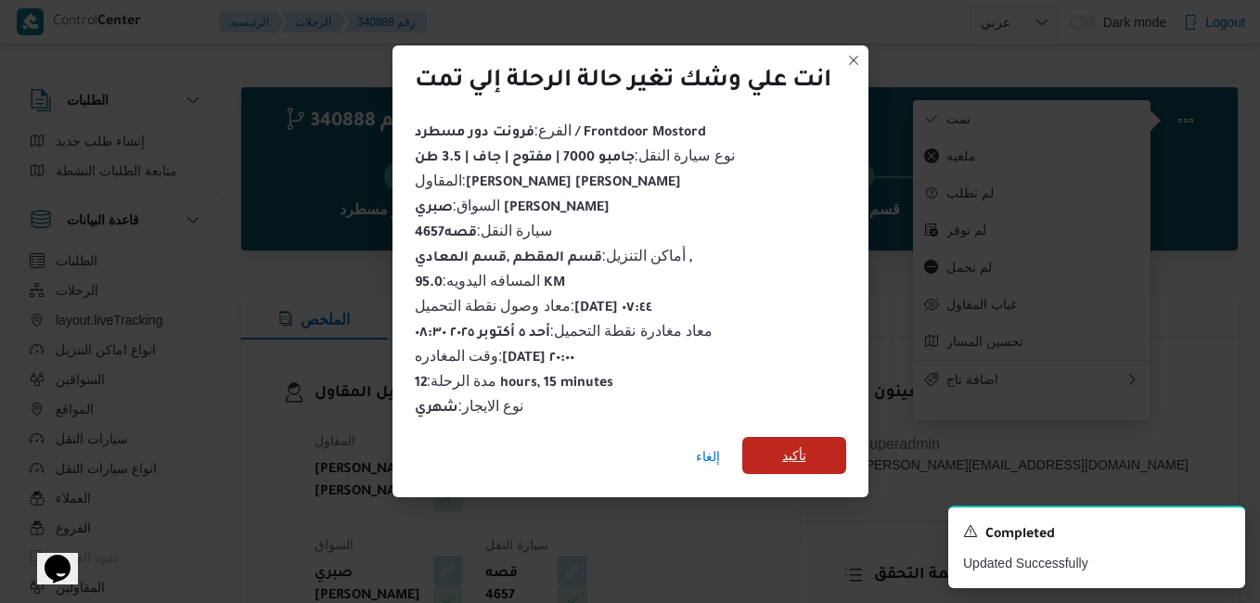
click at [798, 448] on span "تأكيد" at bounding box center [794, 455] width 24 height 22
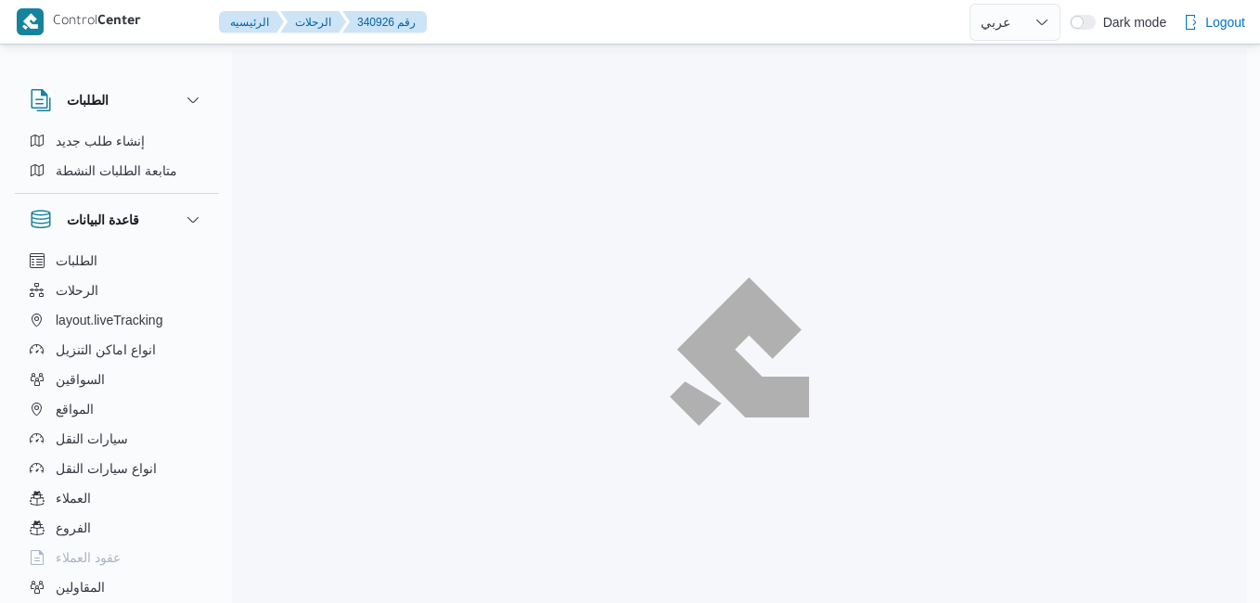
select select "ar"
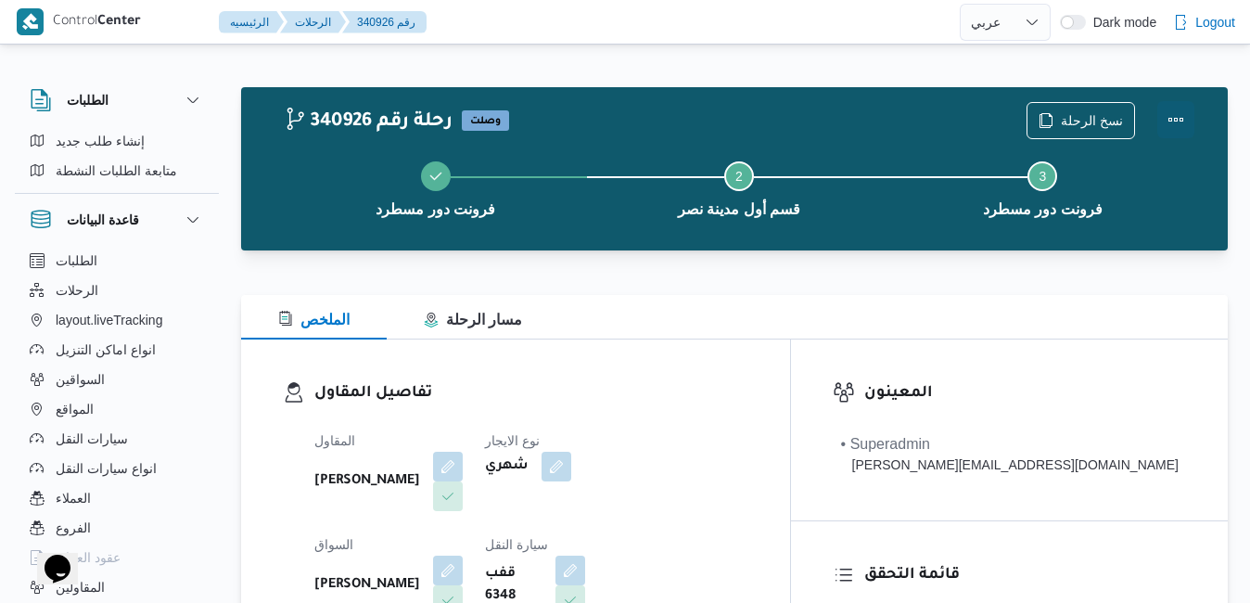
click at [1176, 115] on button "Actions" at bounding box center [1176, 119] width 37 height 37
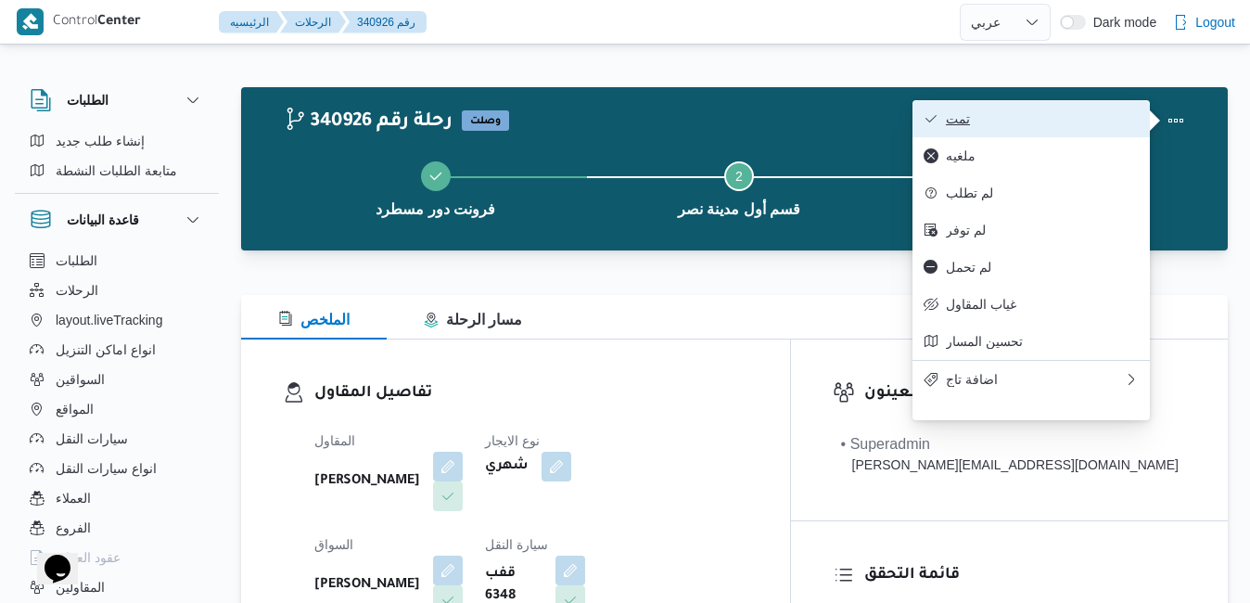
click at [1079, 119] on span "تمت" at bounding box center [1042, 118] width 193 height 15
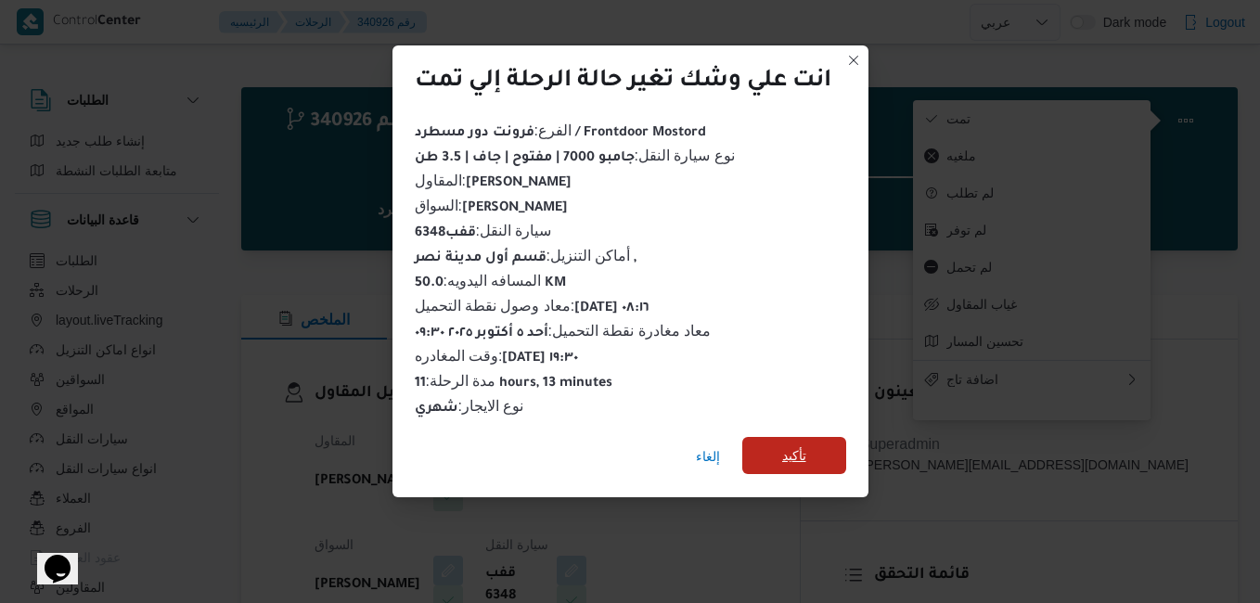
click at [815, 442] on span "تأكيد" at bounding box center [794, 455] width 104 height 37
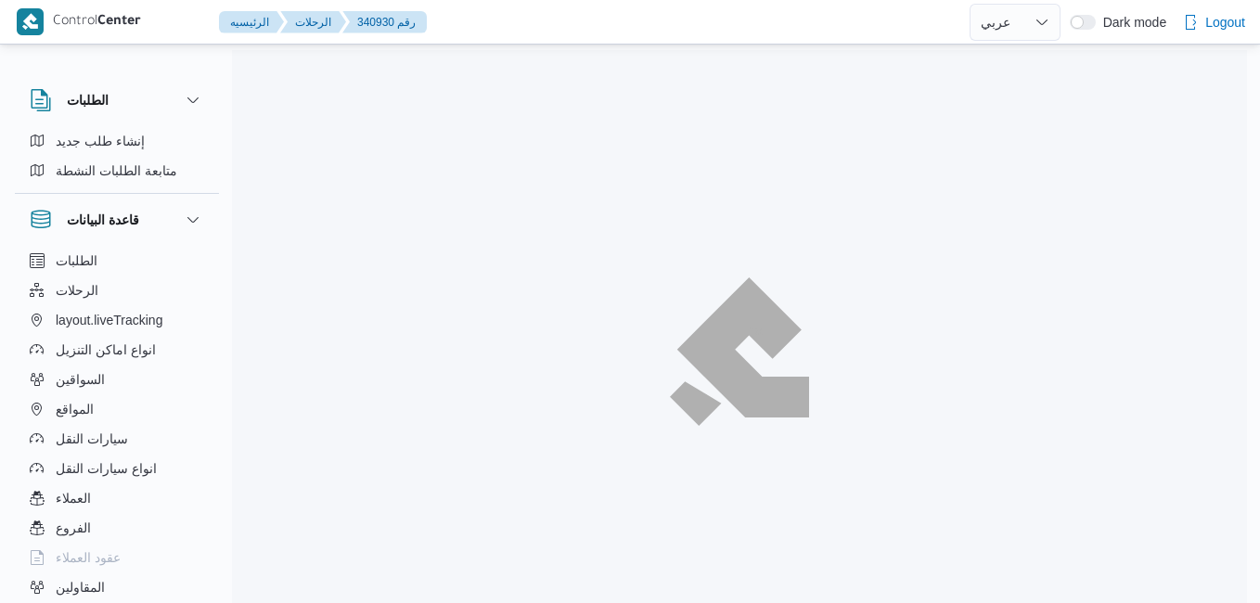
select select "ar"
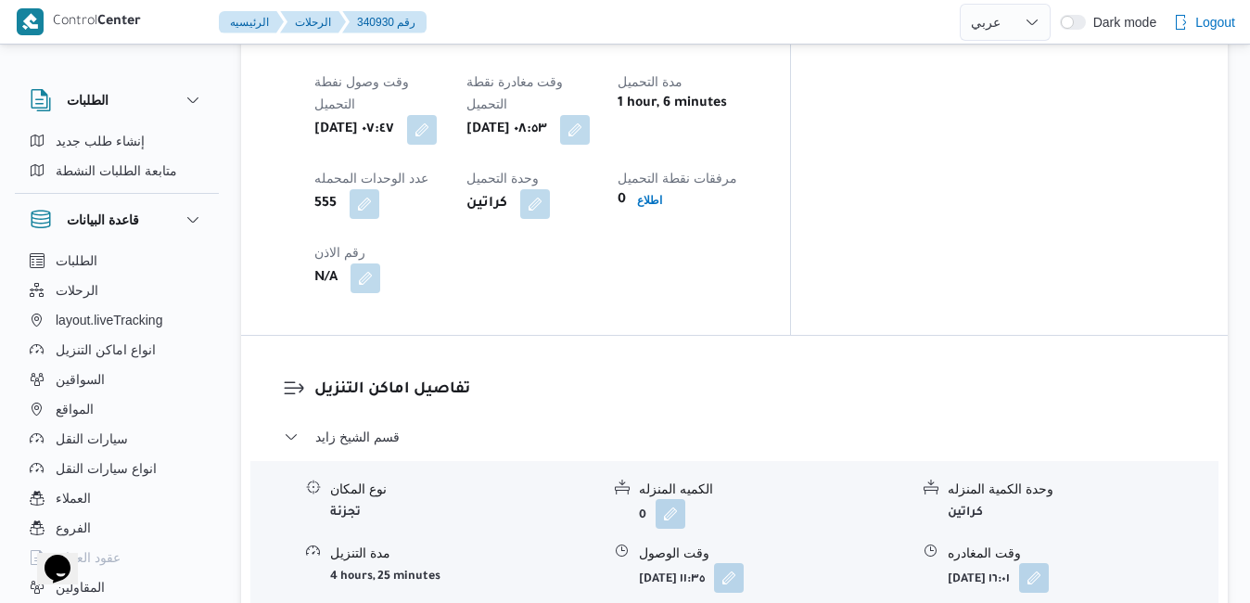
scroll to position [1619, 0]
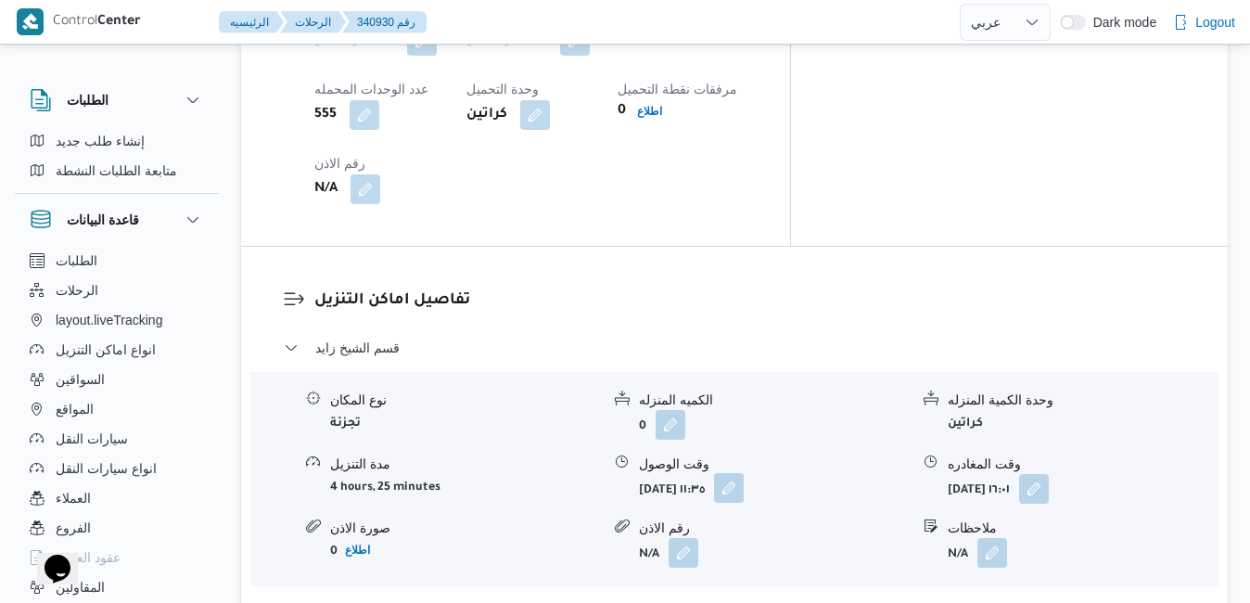
click at [744, 473] on button "button" at bounding box center [729, 488] width 30 height 30
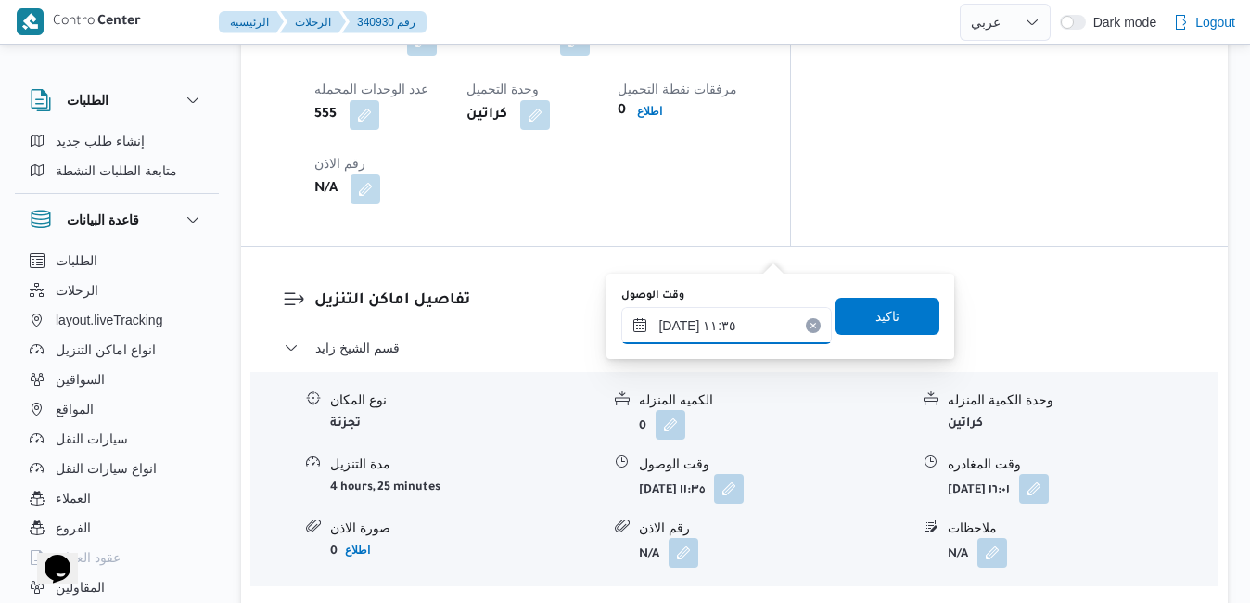
click at [696, 324] on input "[DATE] ١١:٣٥" at bounding box center [727, 325] width 211 height 37
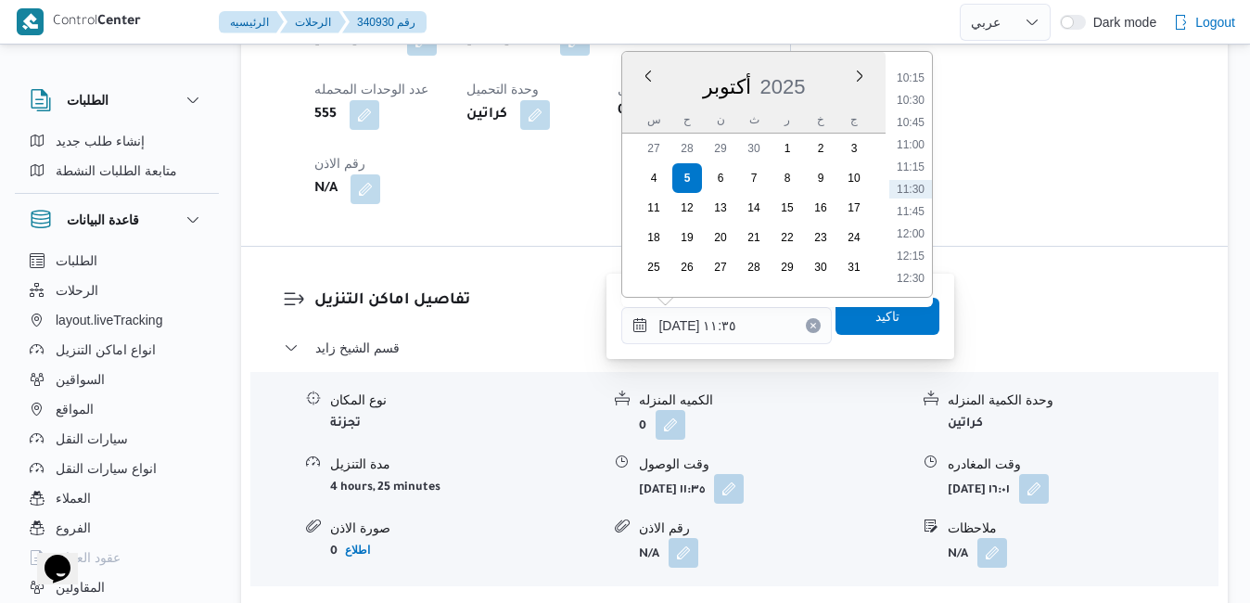
scroll to position [723, 0]
click at [913, 192] on li "09:30" at bounding box center [911, 199] width 43 height 19
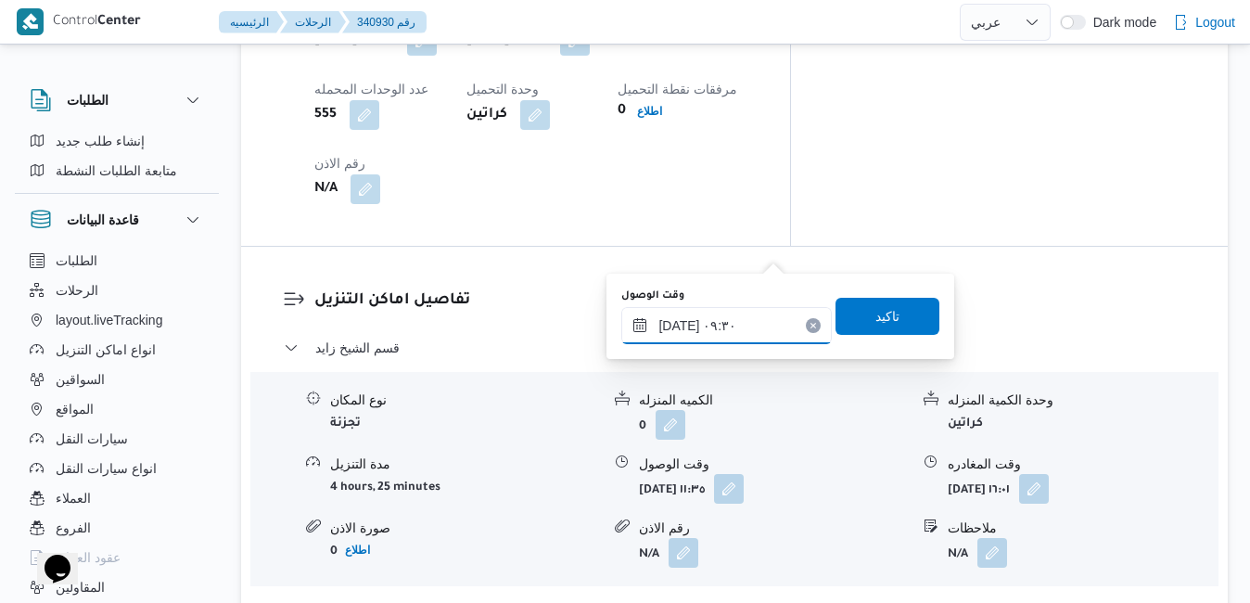
click at [680, 324] on input "[DATE] ٠٩:٣٠" at bounding box center [727, 325] width 211 height 37
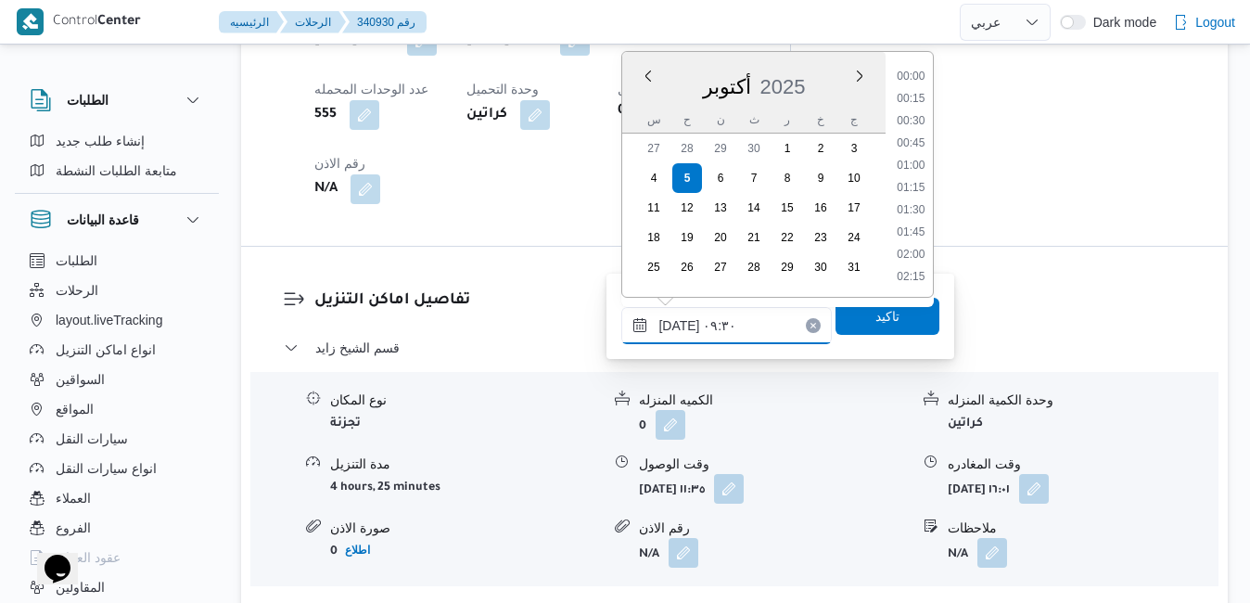
click at [680, 324] on input "[DATE] ٠٩:٣٠" at bounding box center [727, 325] width 211 height 37
type input "[DATE] ٠٩:٥٠"
click at [836, 320] on span "تاكيد" at bounding box center [888, 315] width 104 height 37
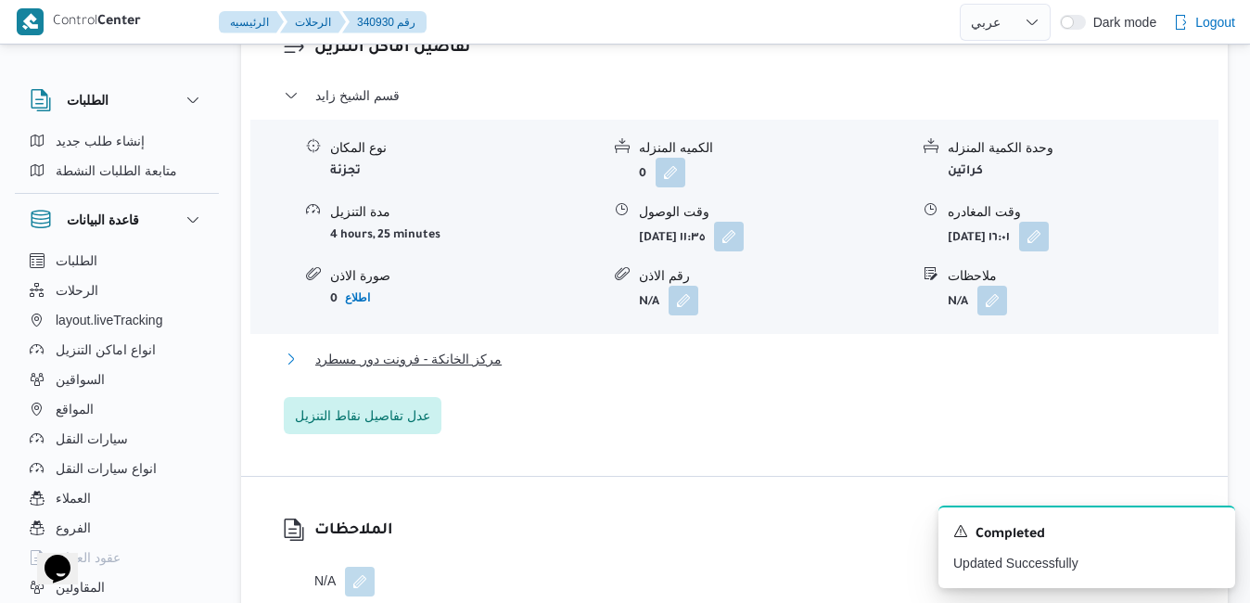
click at [663, 370] on button "مركز الخانكة - فرونت دور مسطرد" at bounding box center [735, 359] width 903 height 22
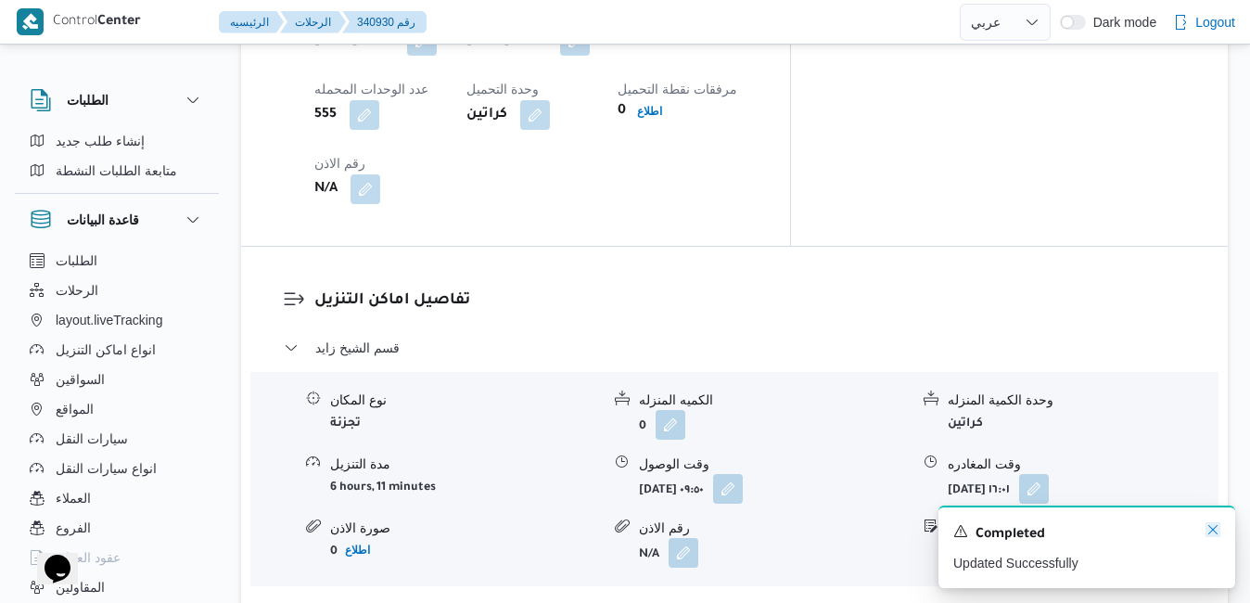
click at [1215, 532] on icon "Dismiss toast" at bounding box center [1213, 529] width 15 height 15
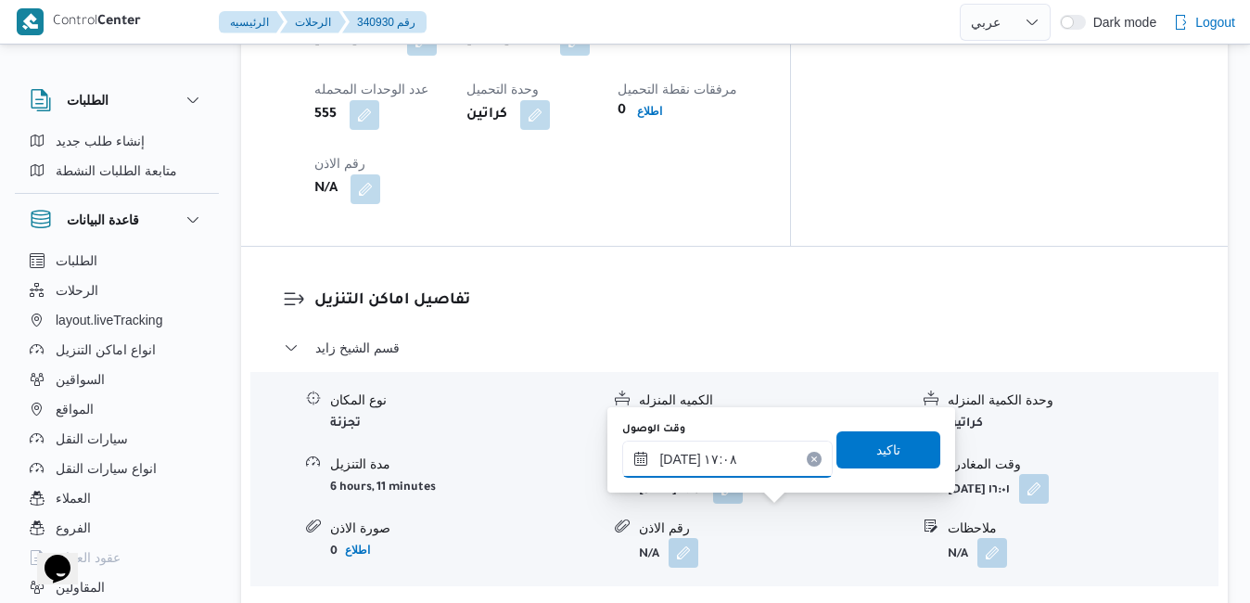
click at [731, 468] on input "[DATE] ١٧:٠٨" at bounding box center [727, 459] width 211 height 37
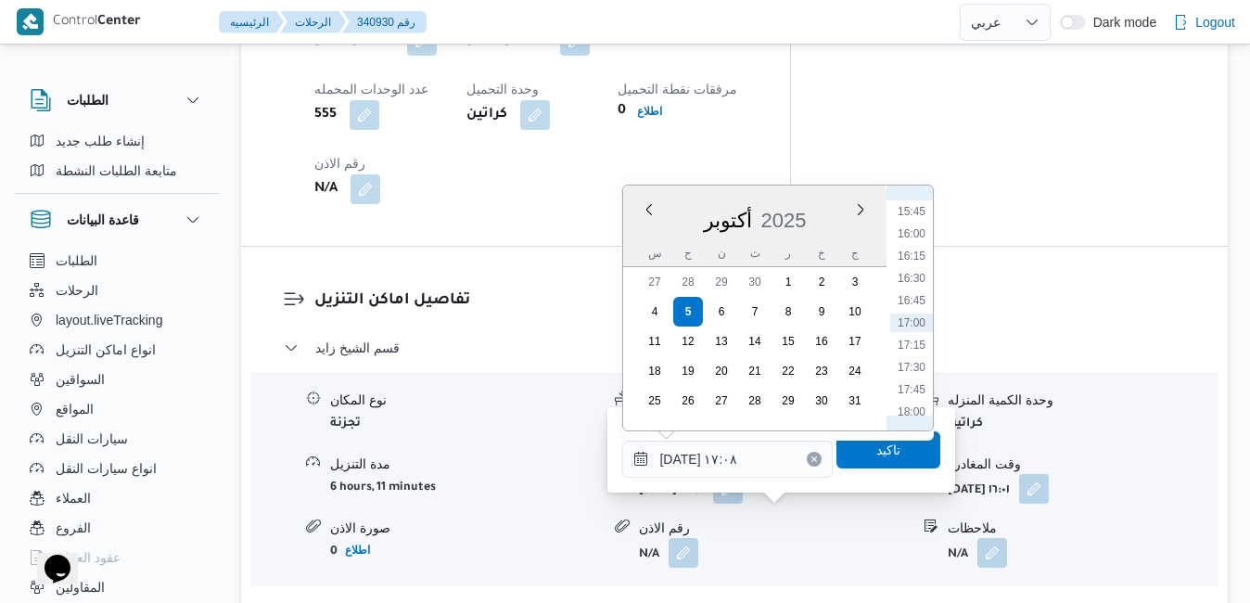
scroll to position [1589, 0]
click at [927, 261] on ul "00:00 00:15 00:30 00:45 01:00 01:15 01:30 01:45 02:00 02:15 02:30 02:45 03:00 0…" at bounding box center [912, 307] width 43 height 215
click at [913, 250] on li "18:15" at bounding box center [912, 246] width 43 height 19
type input "[DATE] ١٨:١٥"
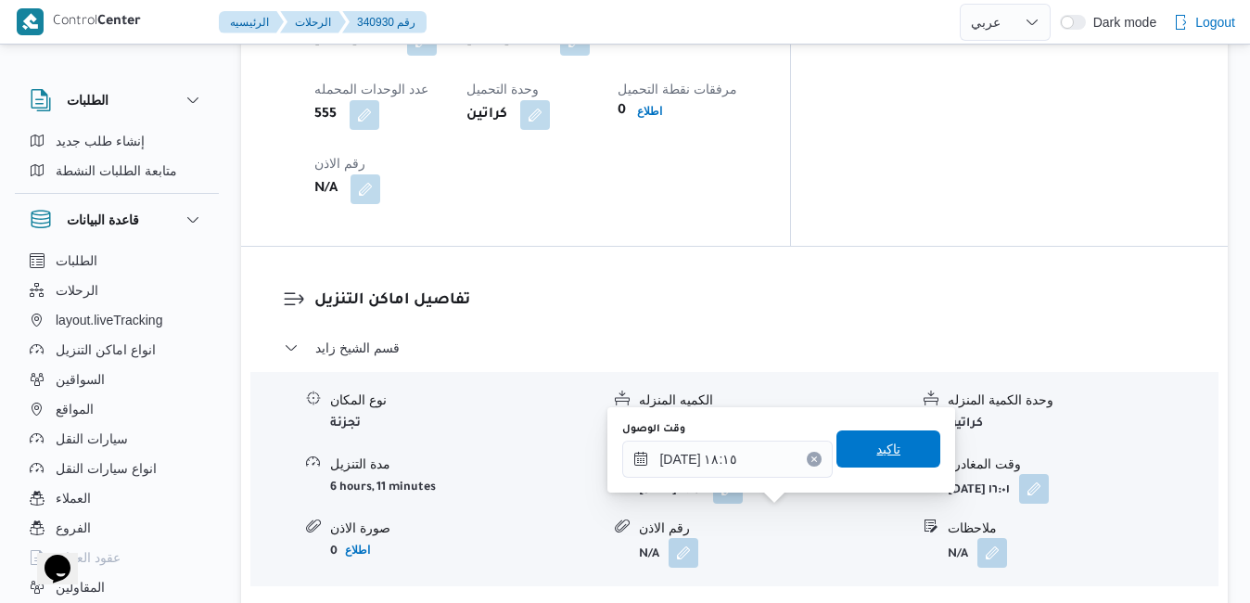
click at [877, 452] on span "تاكيد" at bounding box center [889, 449] width 24 height 22
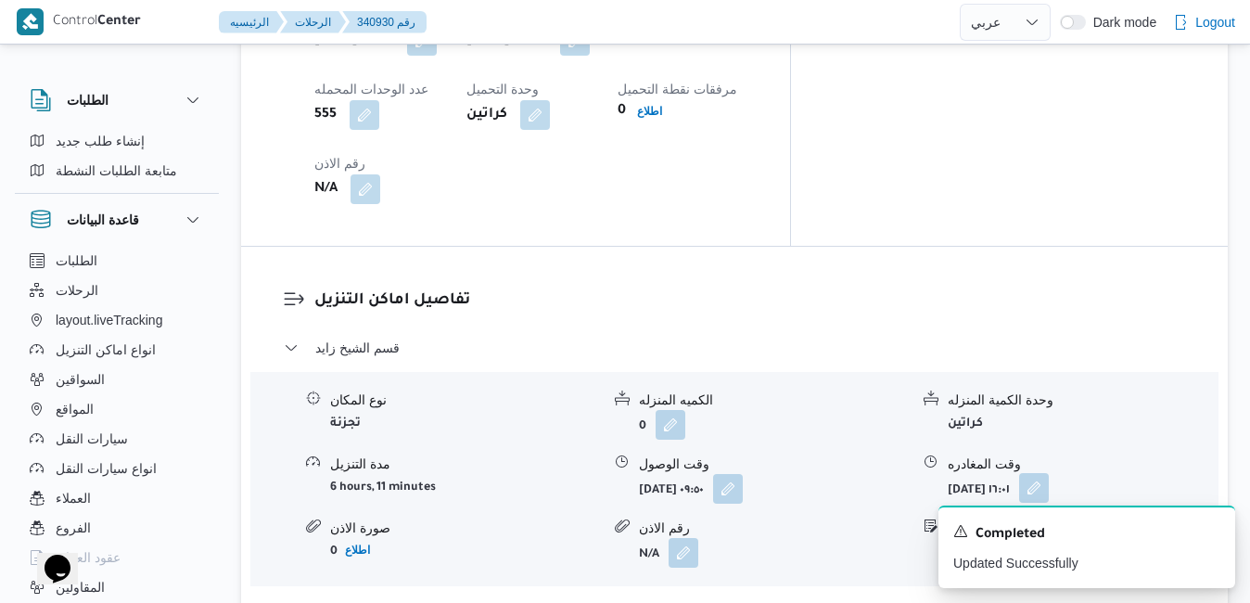
click at [1049, 473] on button "button" at bounding box center [1034, 488] width 30 height 30
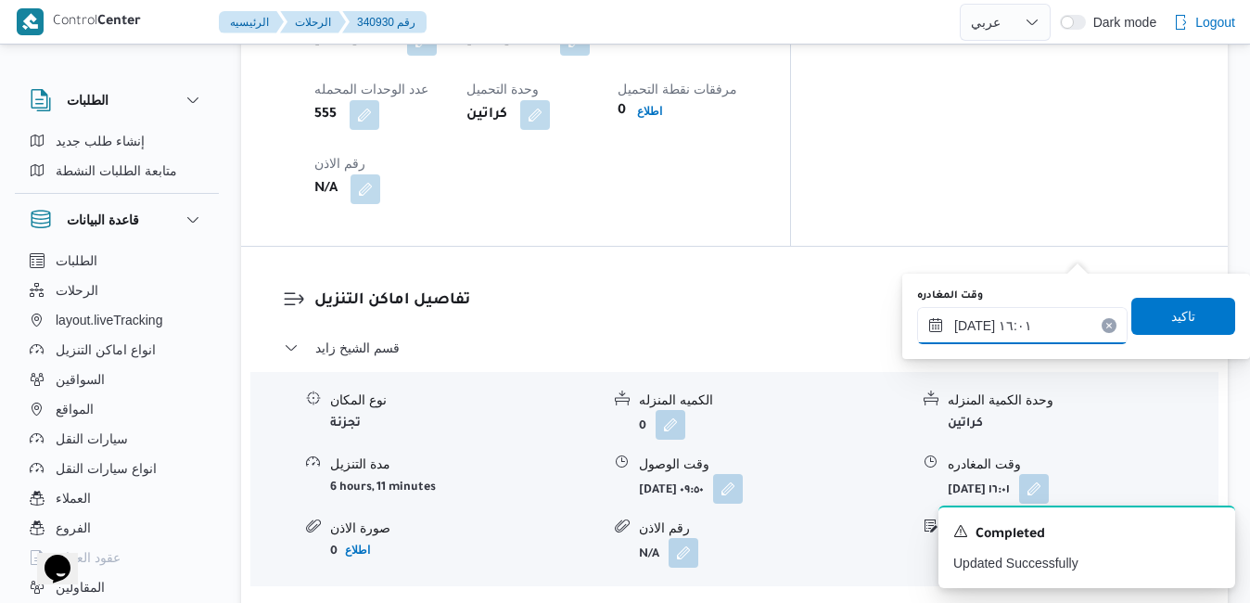
click at [1002, 327] on input "[DATE] ١٦:٠١" at bounding box center [1022, 325] width 211 height 37
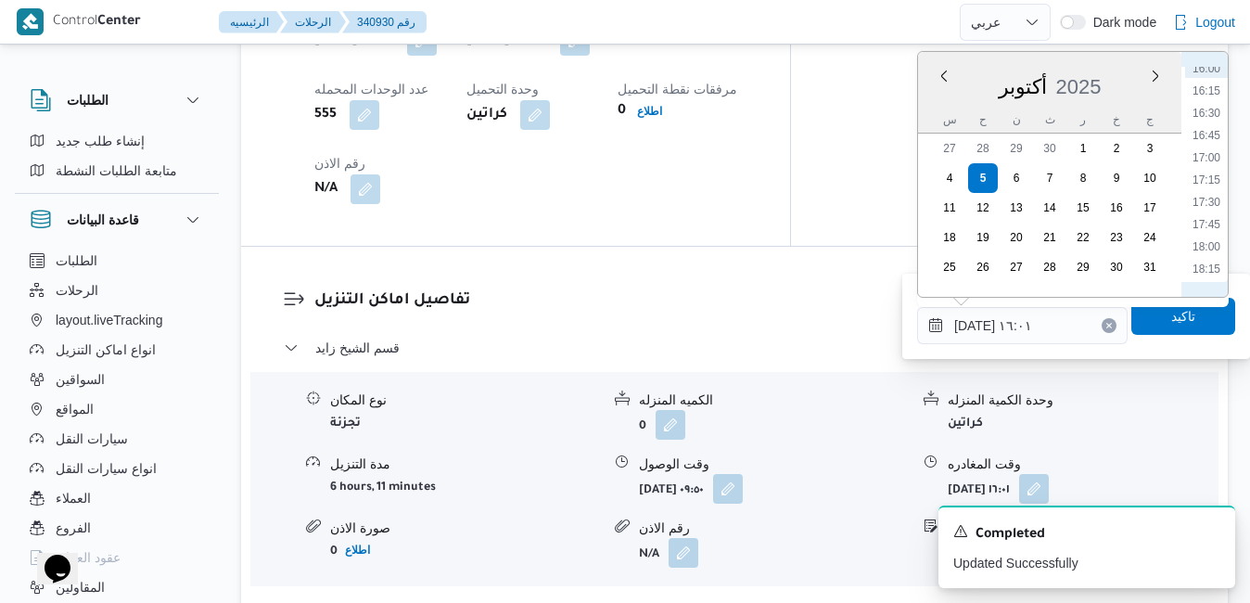
scroll to position [1500, 0]
click at [1202, 111] on li "17:15" at bounding box center [1207, 112] width 43 height 19
type input "[DATE] ١٧:١٥"
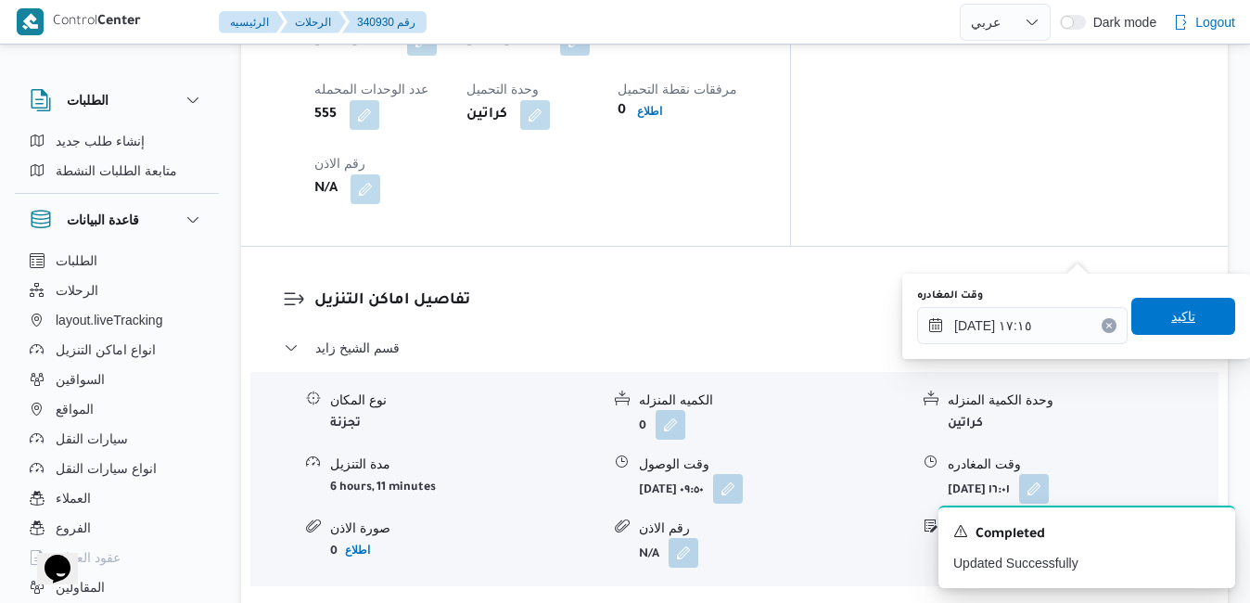
click at [1172, 317] on span "تاكيد" at bounding box center [1184, 316] width 24 height 22
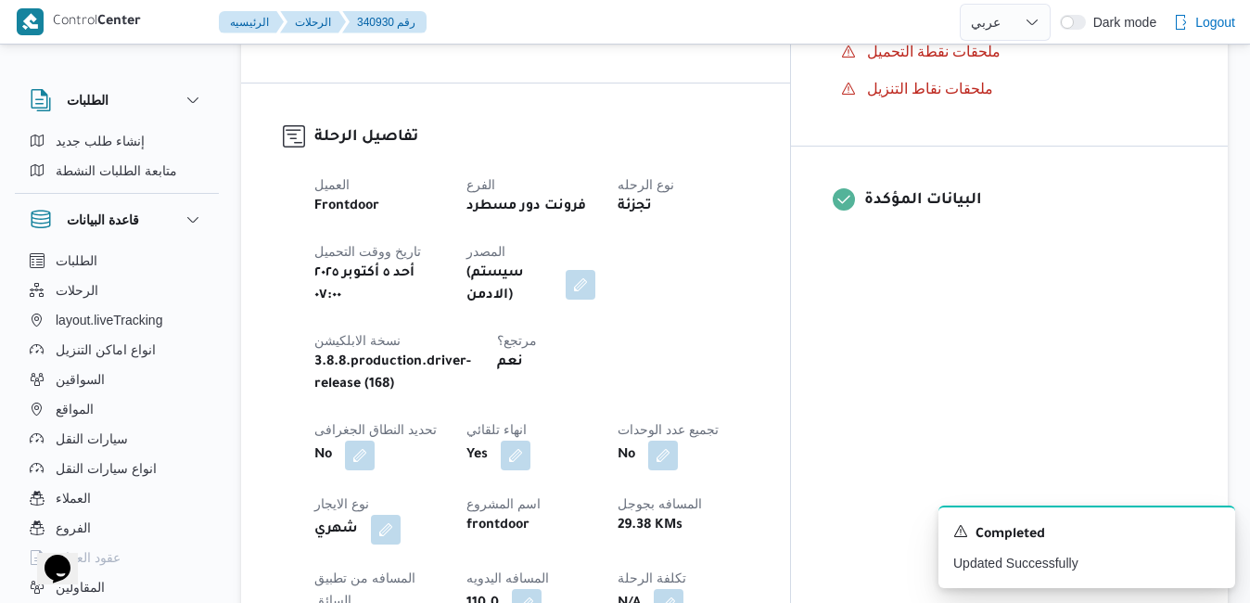
scroll to position [0, 0]
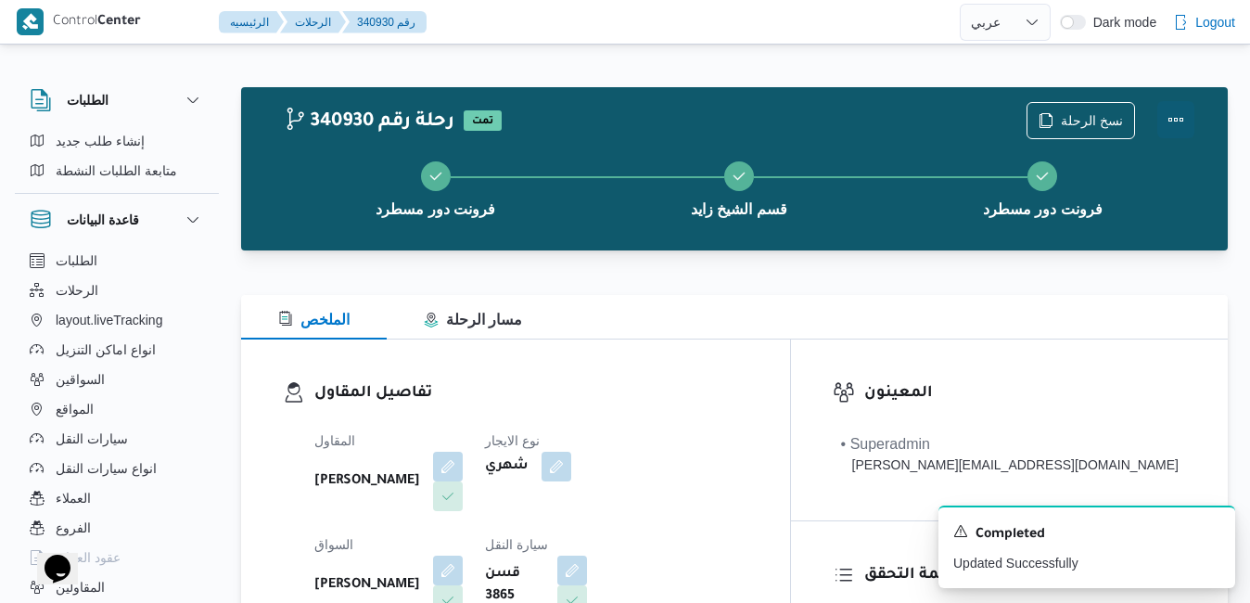
click at [1173, 127] on button "Actions" at bounding box center [1176, 119] width 37 height 37
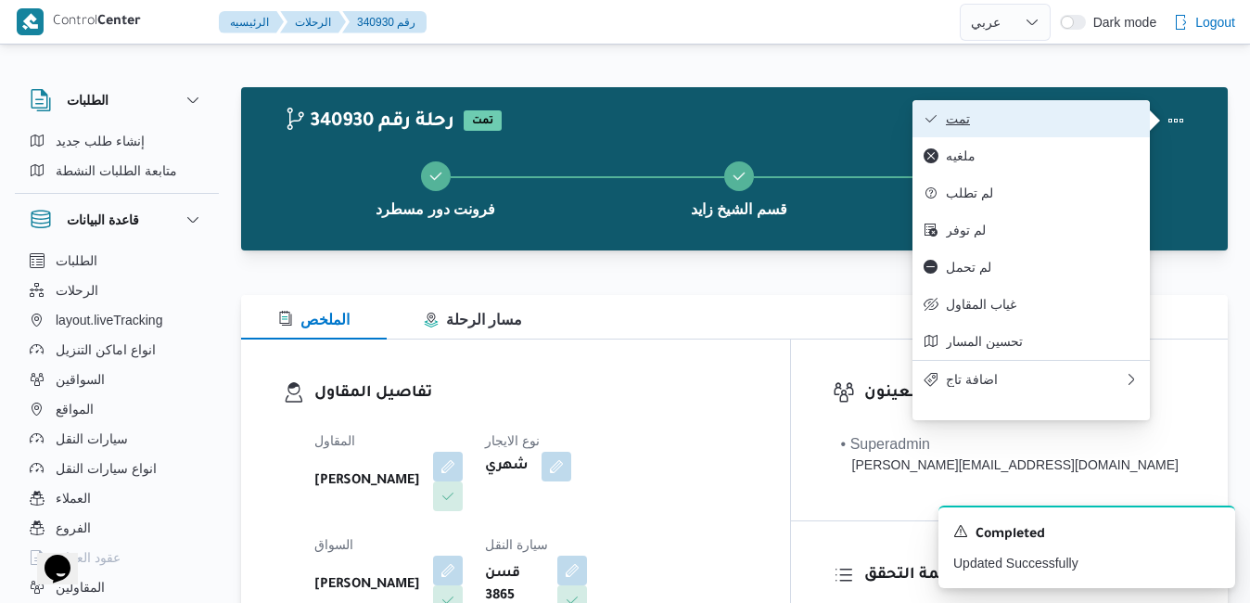
click at [1084, 121] on span "تمت" at bounding box center [1042, 118] width 193 height 15
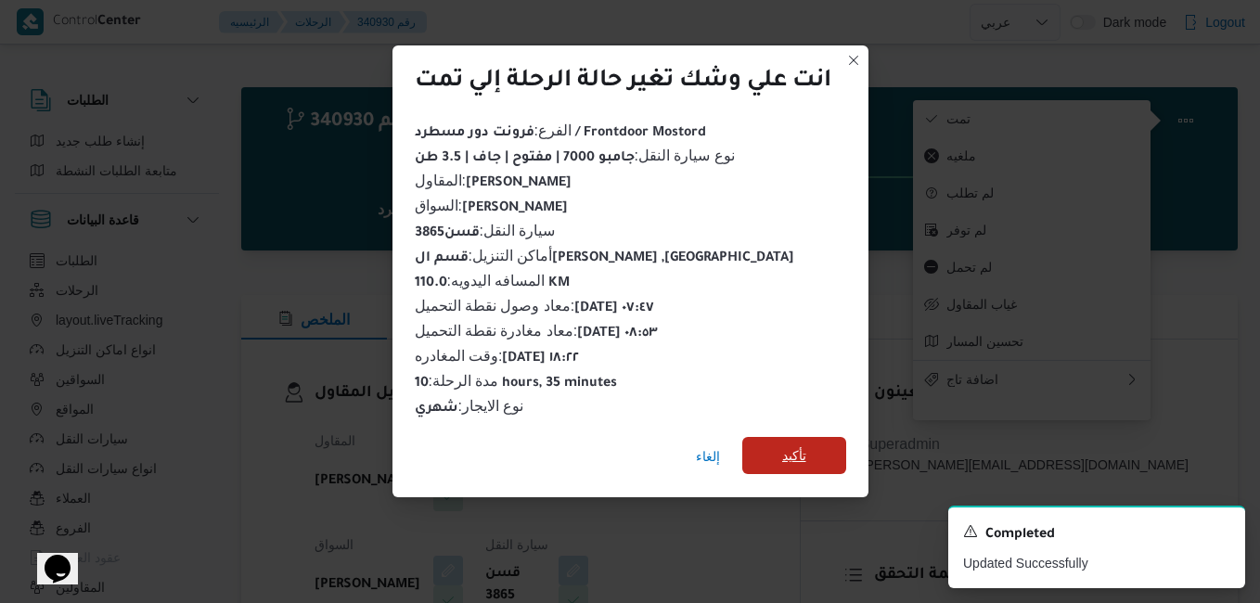
click at [803, 448] on span "تأكيد" at bounding box center [794, 455] width 24 height 22
